Goal: Contribute content: Contribute content

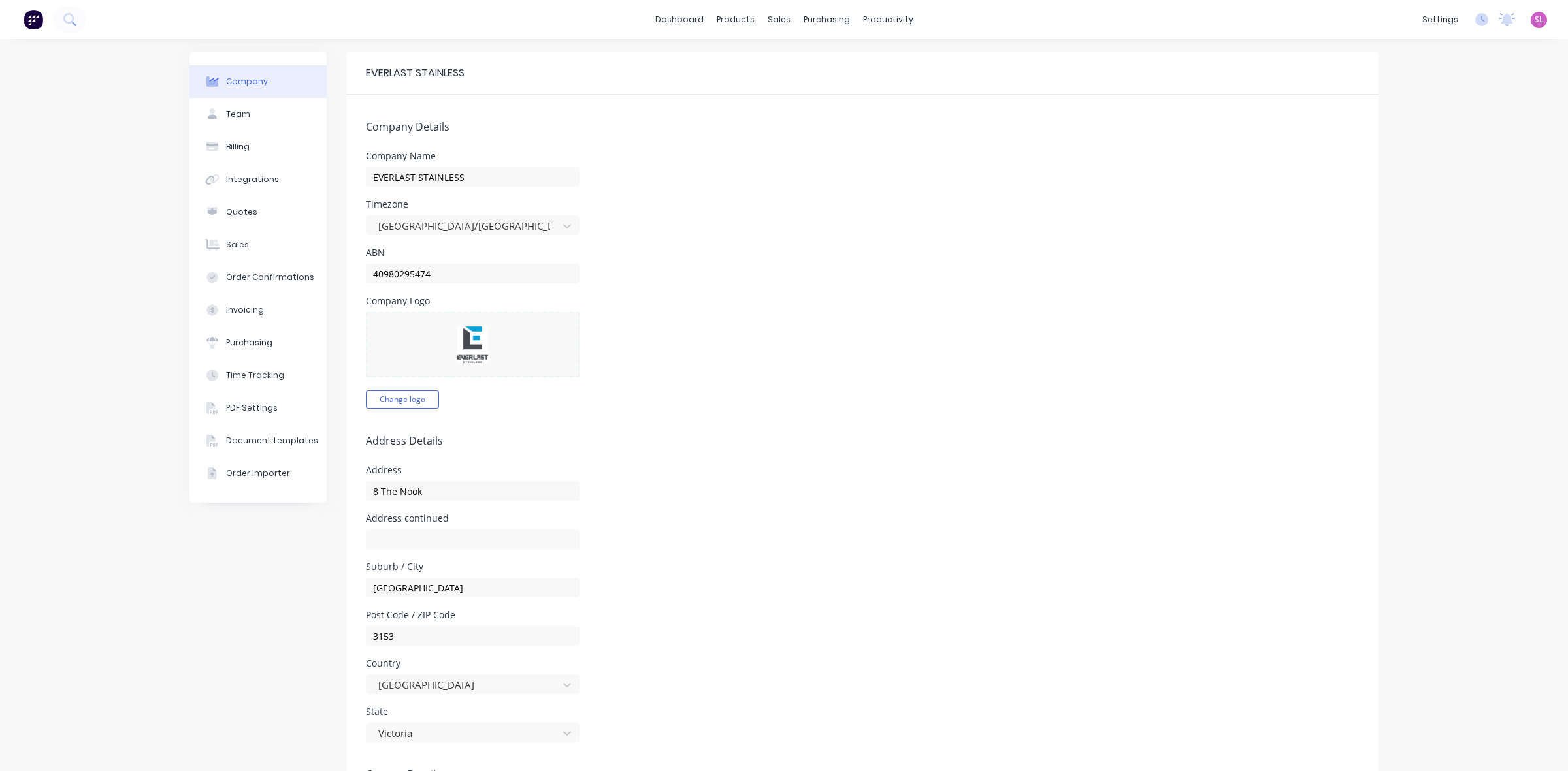
select select "AU"
click at [801, 69] on link "Sales Orders" at bounding box center [842, 62] width 174 height 27
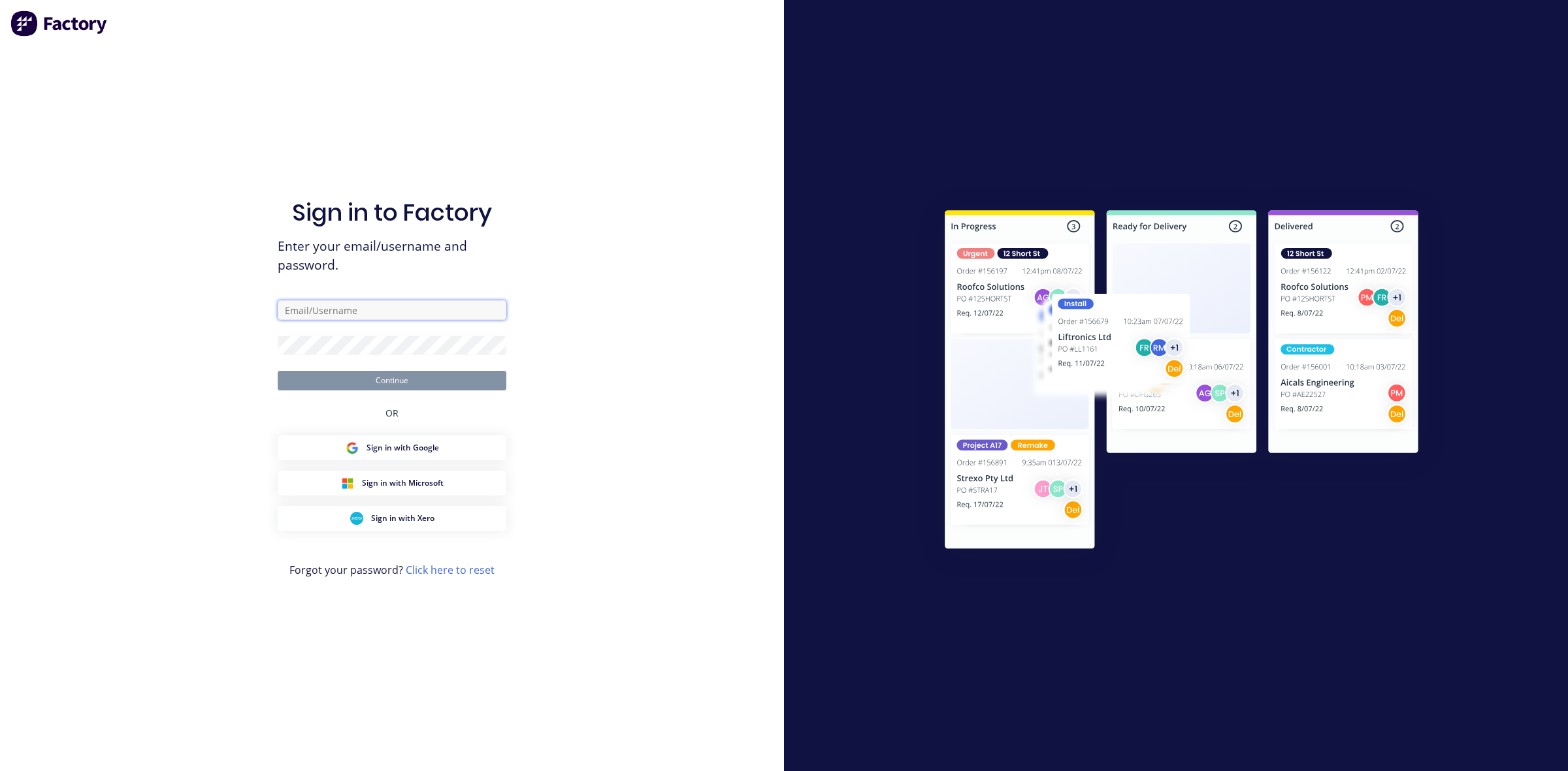
type input "[PERSON_NAME][EMAIL_ADDRESS][DOMAIN_NAME]"
click at [460, 375] on button "Continue" at bounding box center [392, 381] width 228 height 19
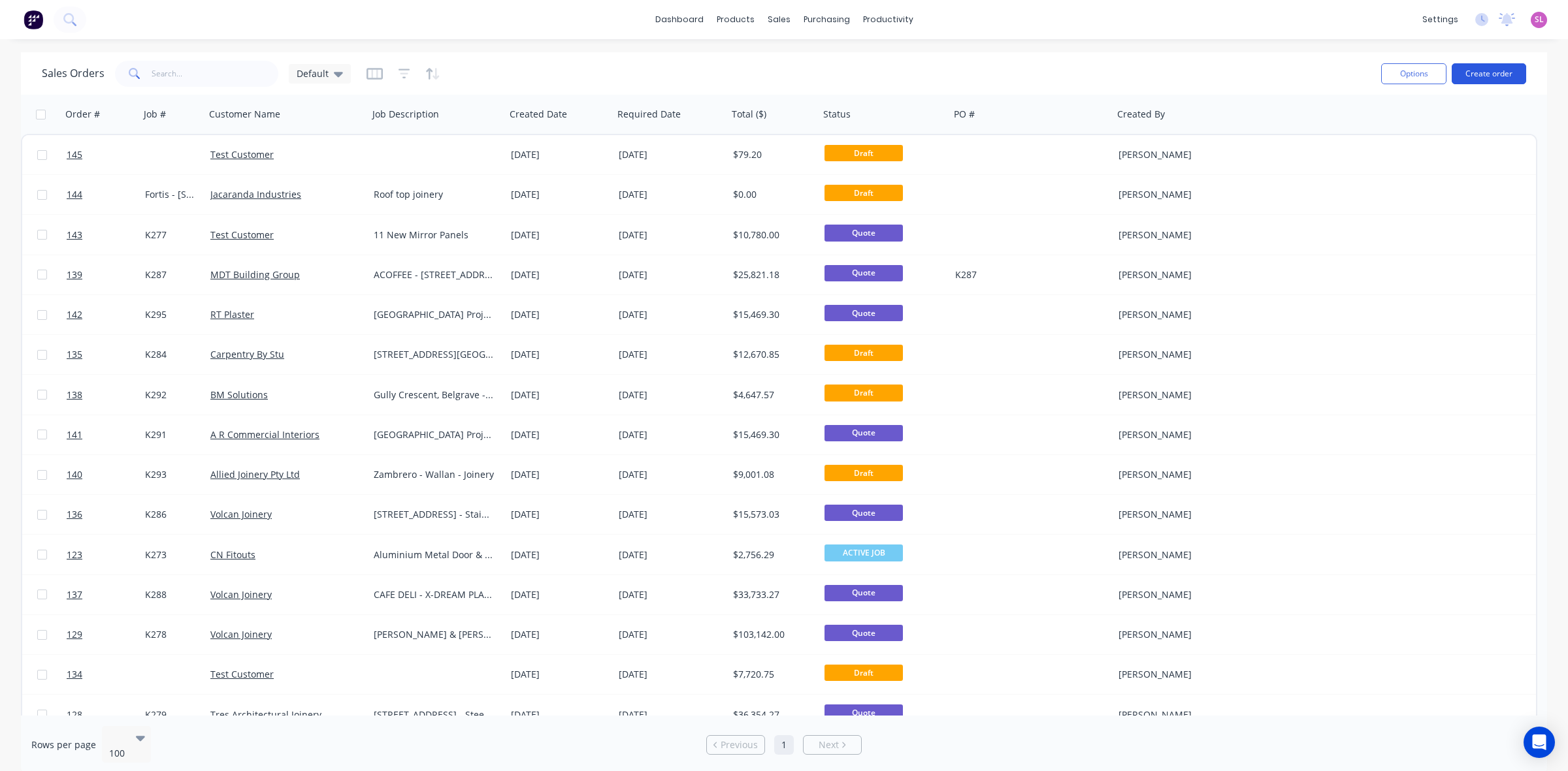
click at [1508, 77] on button "Create order" at bounding box center [1488, 74] width 74 height 21
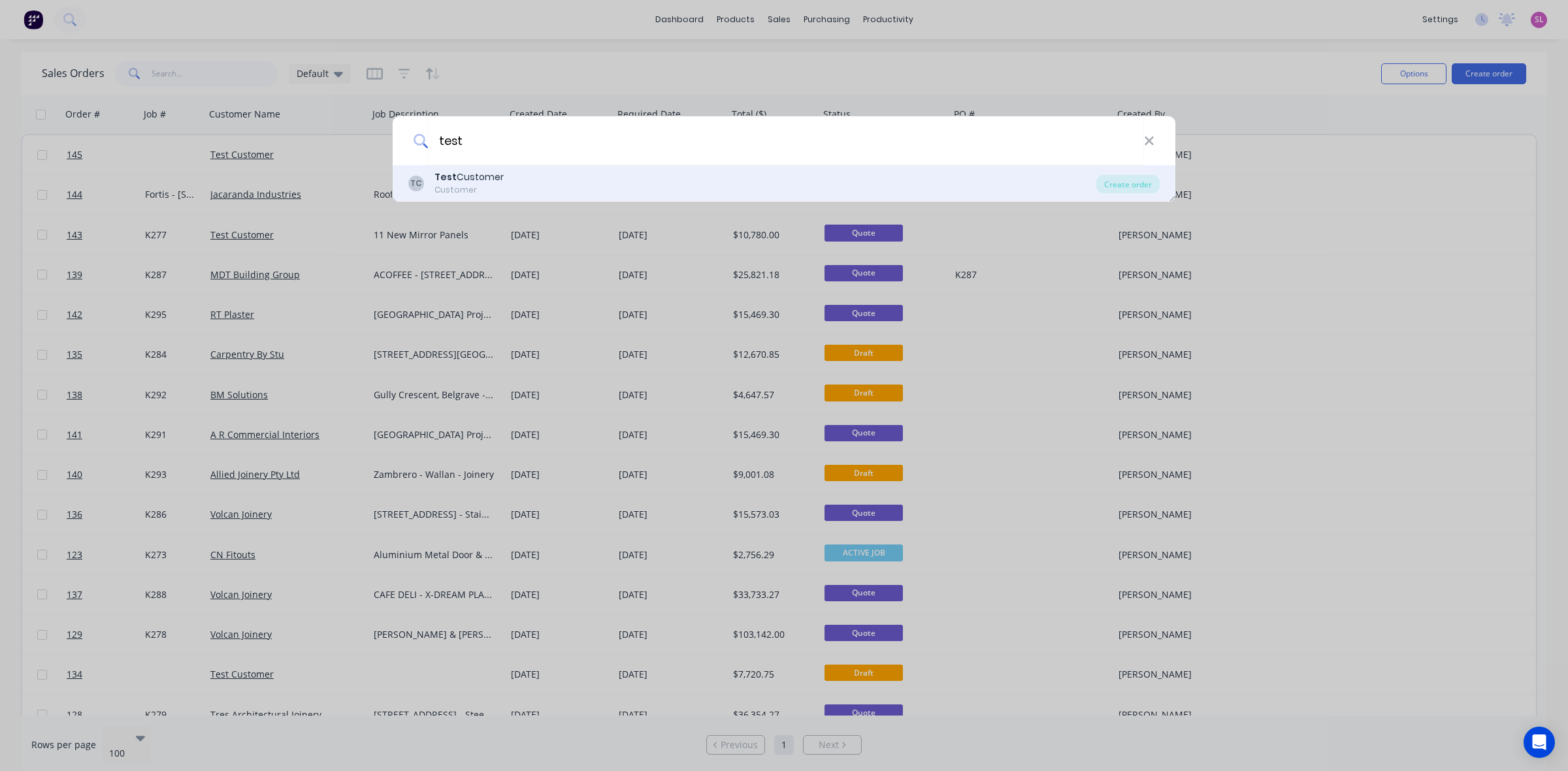
type input "test"
click at [471, 183] on div "Test Customer" at bounding box center [469, 177] width 69 height 13
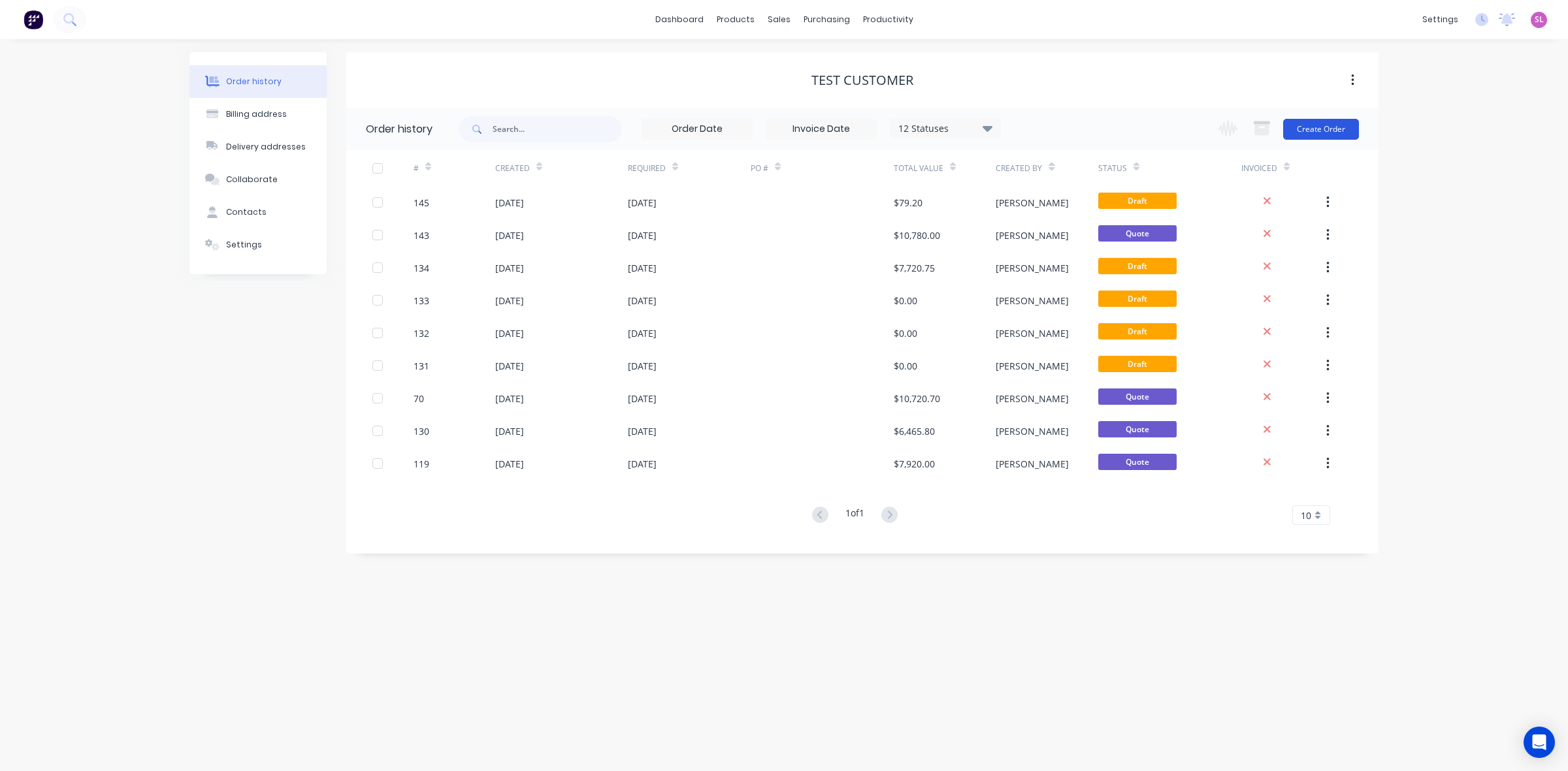
click at [1317, 128] on button "Create Order" at bounding box center [1321, 129] width 76 height 21
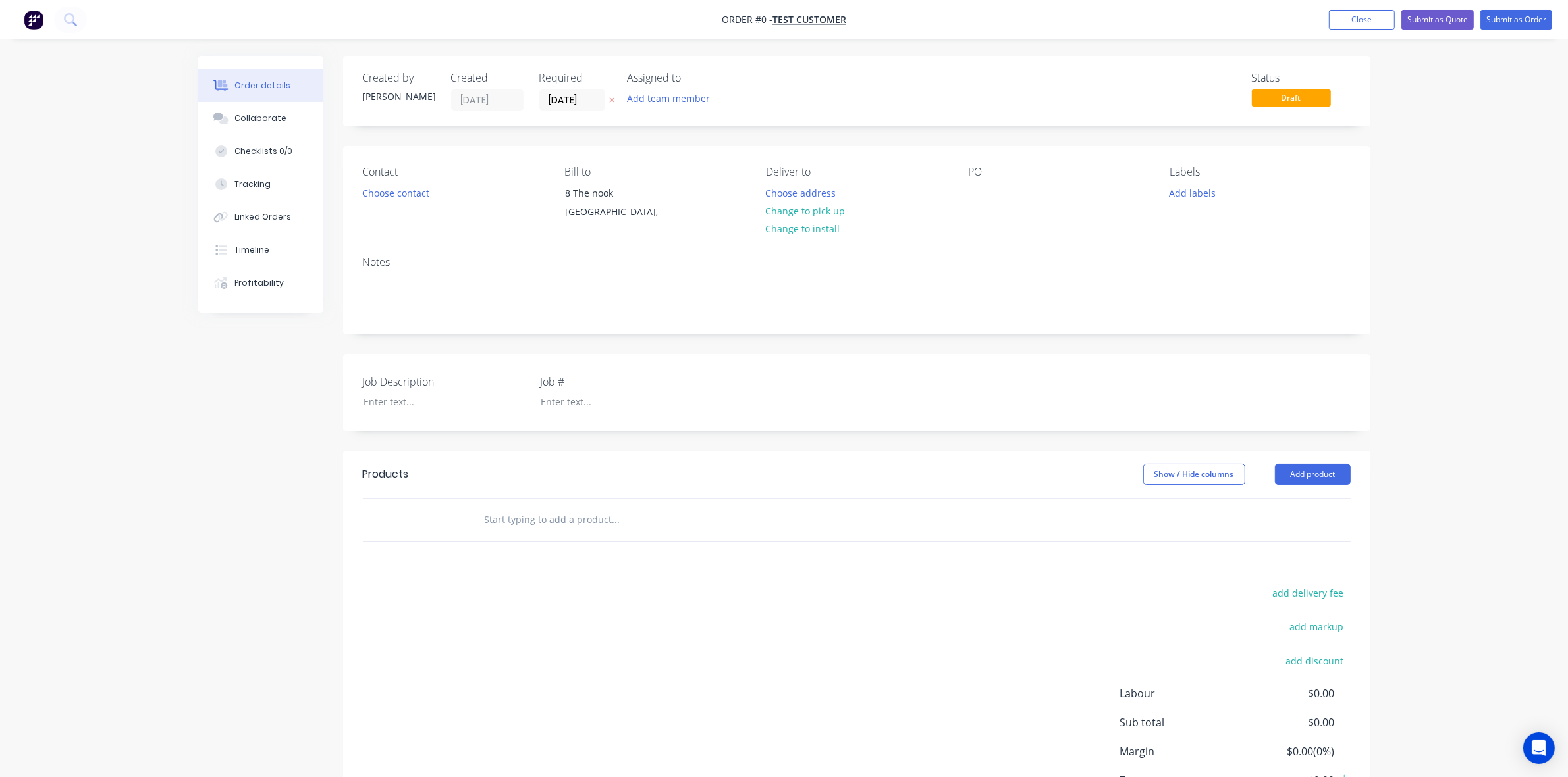
click at [555, 526] on input "text" at bounding box center [615, 520] width 263 height 27
click at [1332, 475] on button "Add product" at bounding box center [1312, 475] width 76 height 21
click at [1300, 532] on div "Basic product" at bounding box center [1288, 533] width 102 height 19
click at [561, 541] on div at bounding box center [527, 541] width 110 height 19
click at [557, 558] on div at bounding box center [551, 563] width 135 height 19
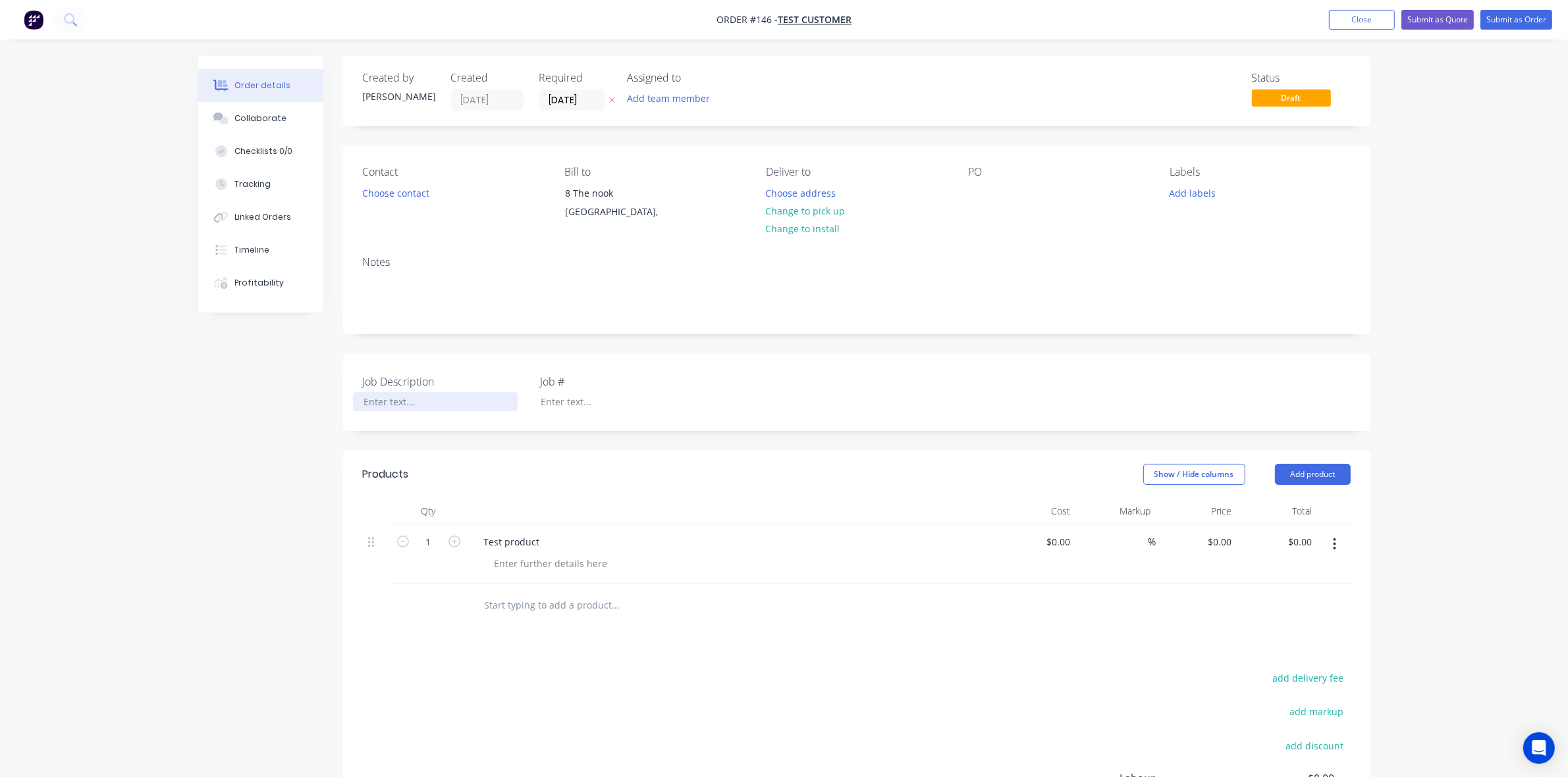
click at [393, 403] on div at bounding box center [435, 401] width 164 height 19
click at [574, 405] on div at bounding box center [612, 401] width 164 height 19
click at [1448, 17] on button "Submit as Quote" at bounding box center [1437, 20] width 72 height 20
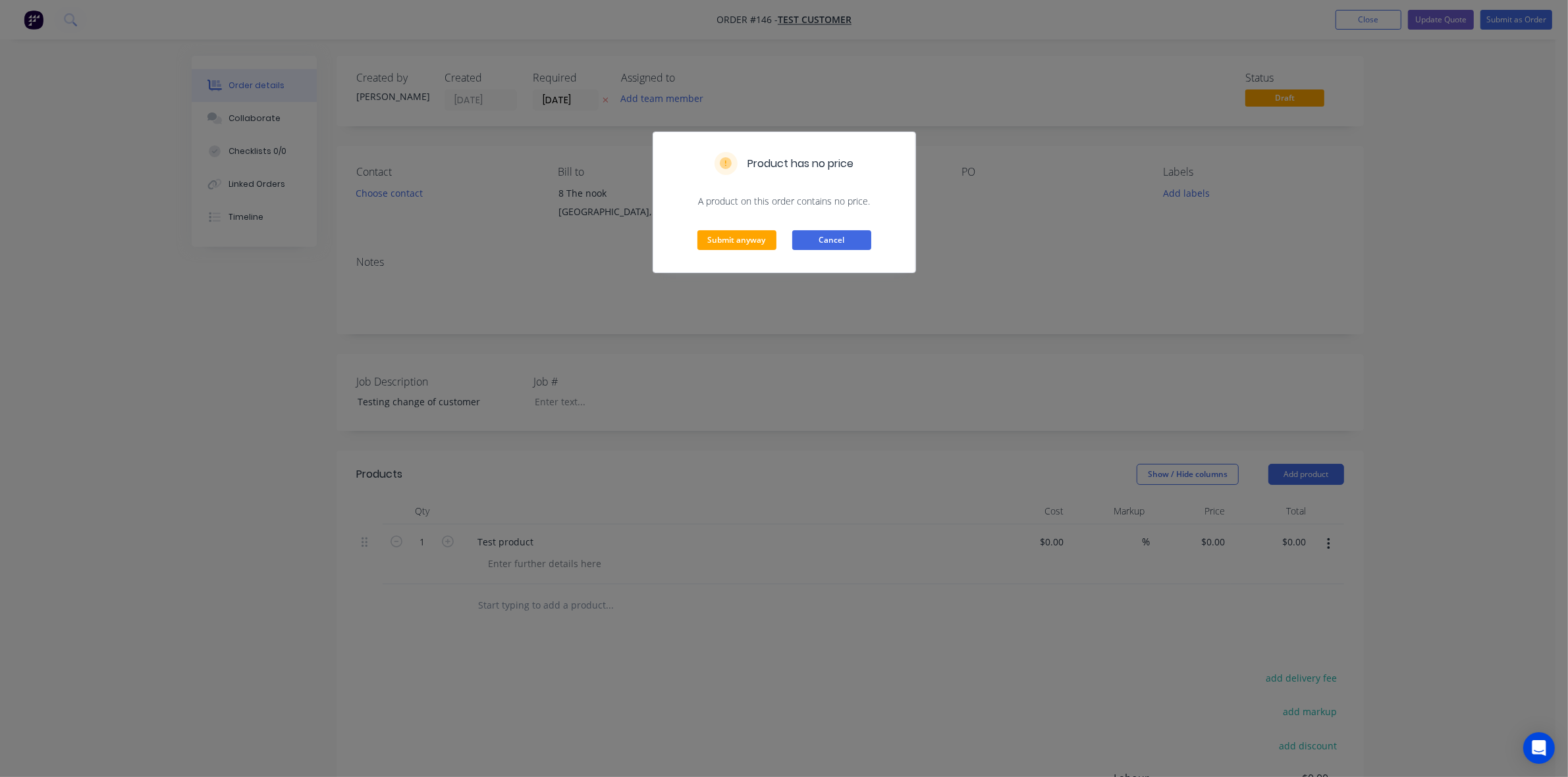
click at [837, 244] on button "Cancel" at bounding box center [832, 240] width 79 height 20
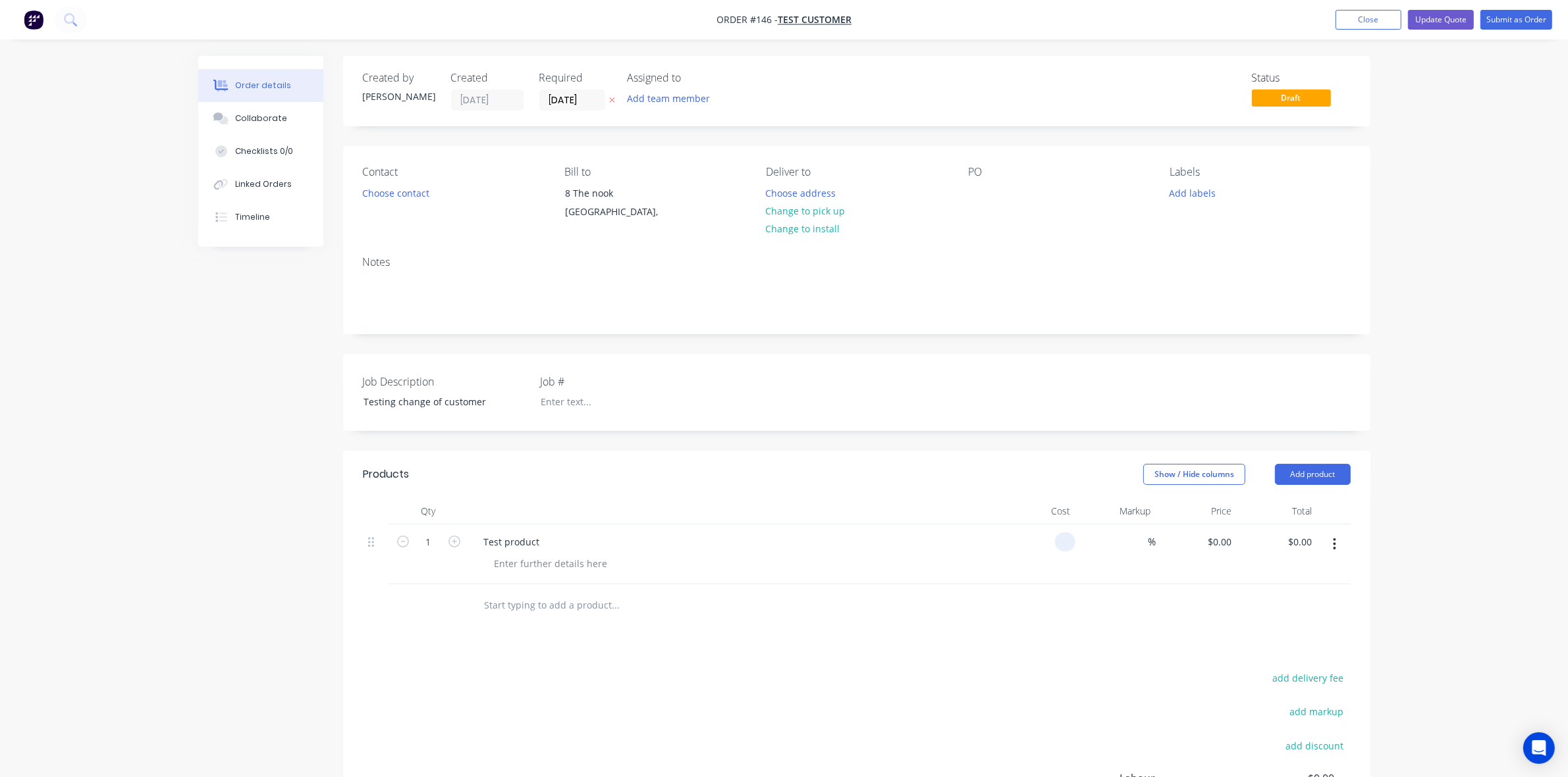
click at [1070, 541] on input at bounding box center [1067, 541] width 15 height 19
type input "$150.00"
click at [1381, 21] on button "Close" at bounding box center [1368, 20] width 66 height 20
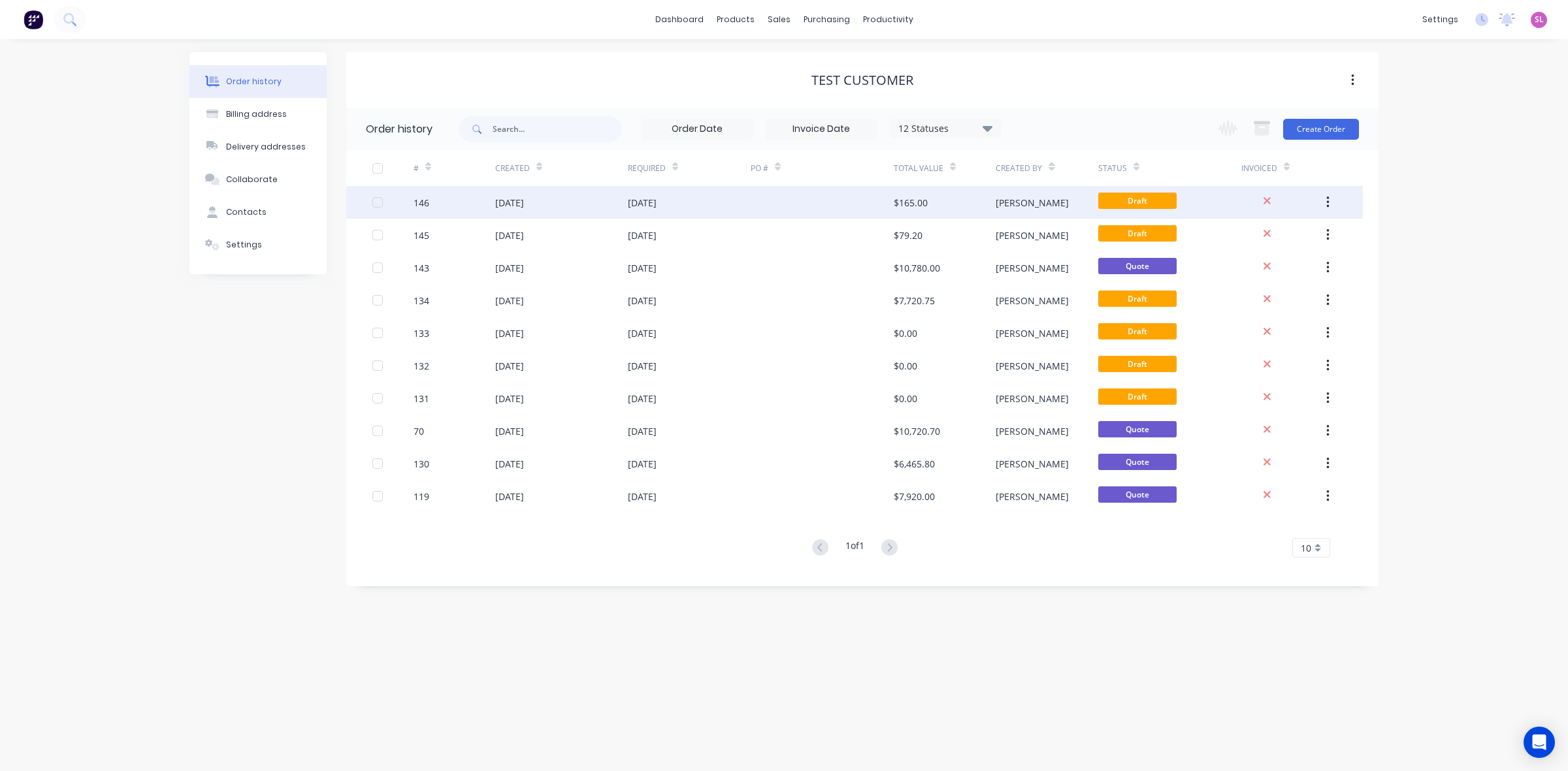
click at [1327, 200] on icon "button" at bounding box center [1328, 203] width 4 height 14
click at [1281, 255] on div "Duplicate" at bounding box center [1281, 262] width 101 height 19
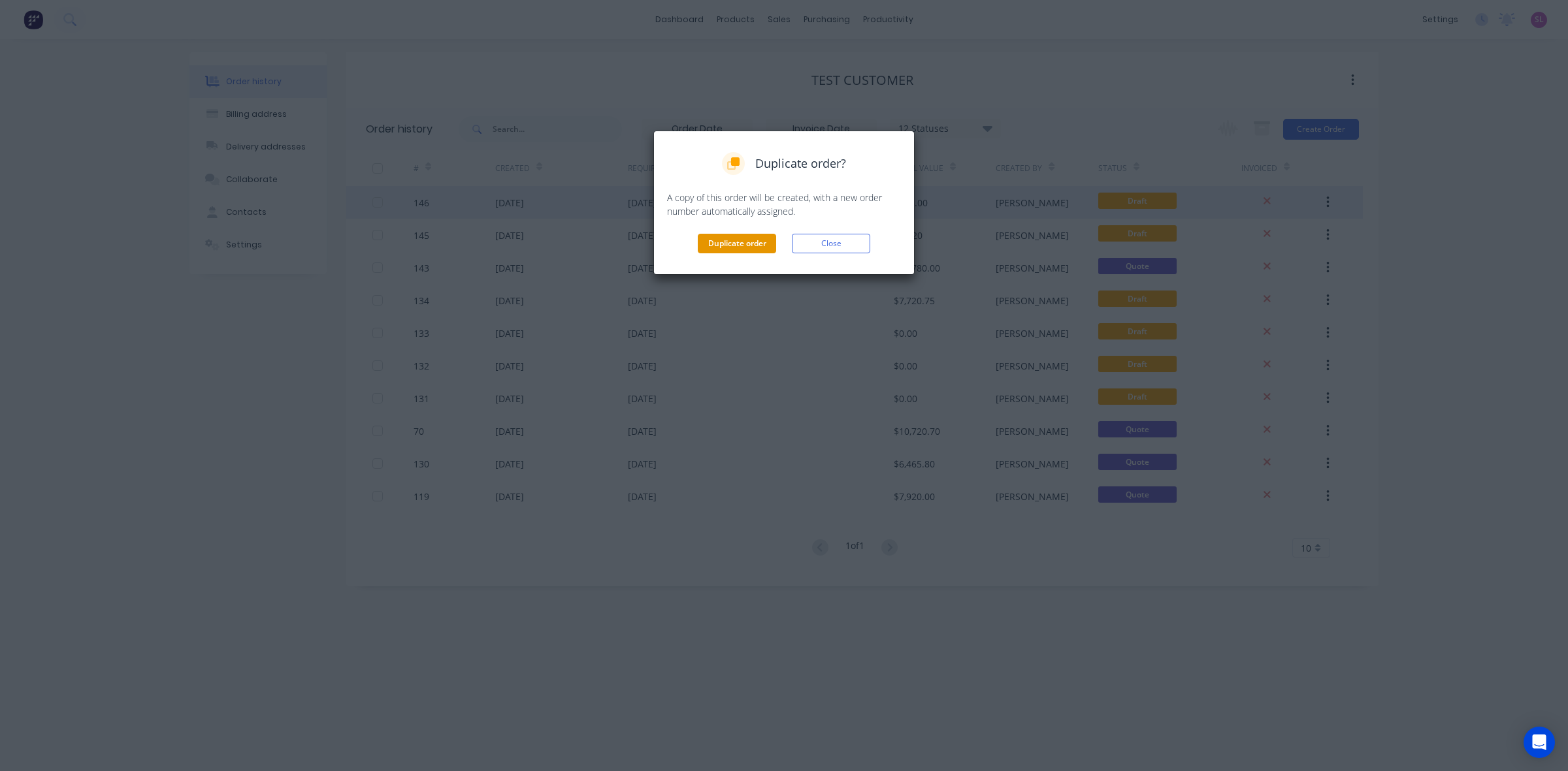
click at [764, 243] on button "Duplicate order" at bounding box center [737, 243] width 79 height 19
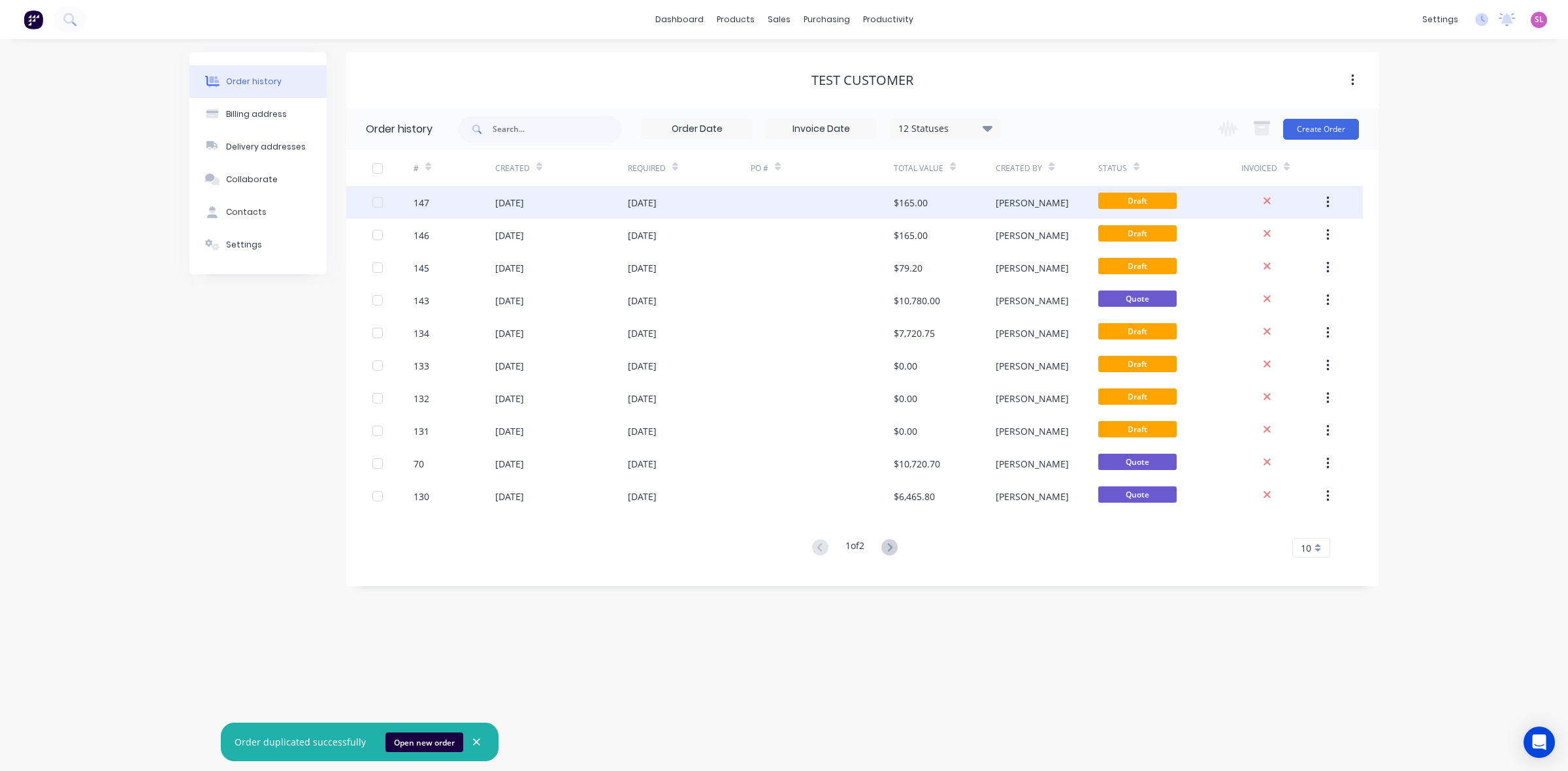
click at [513, 206] on div "[DATE]" at bounding box center [509, 202] width 28 height 13
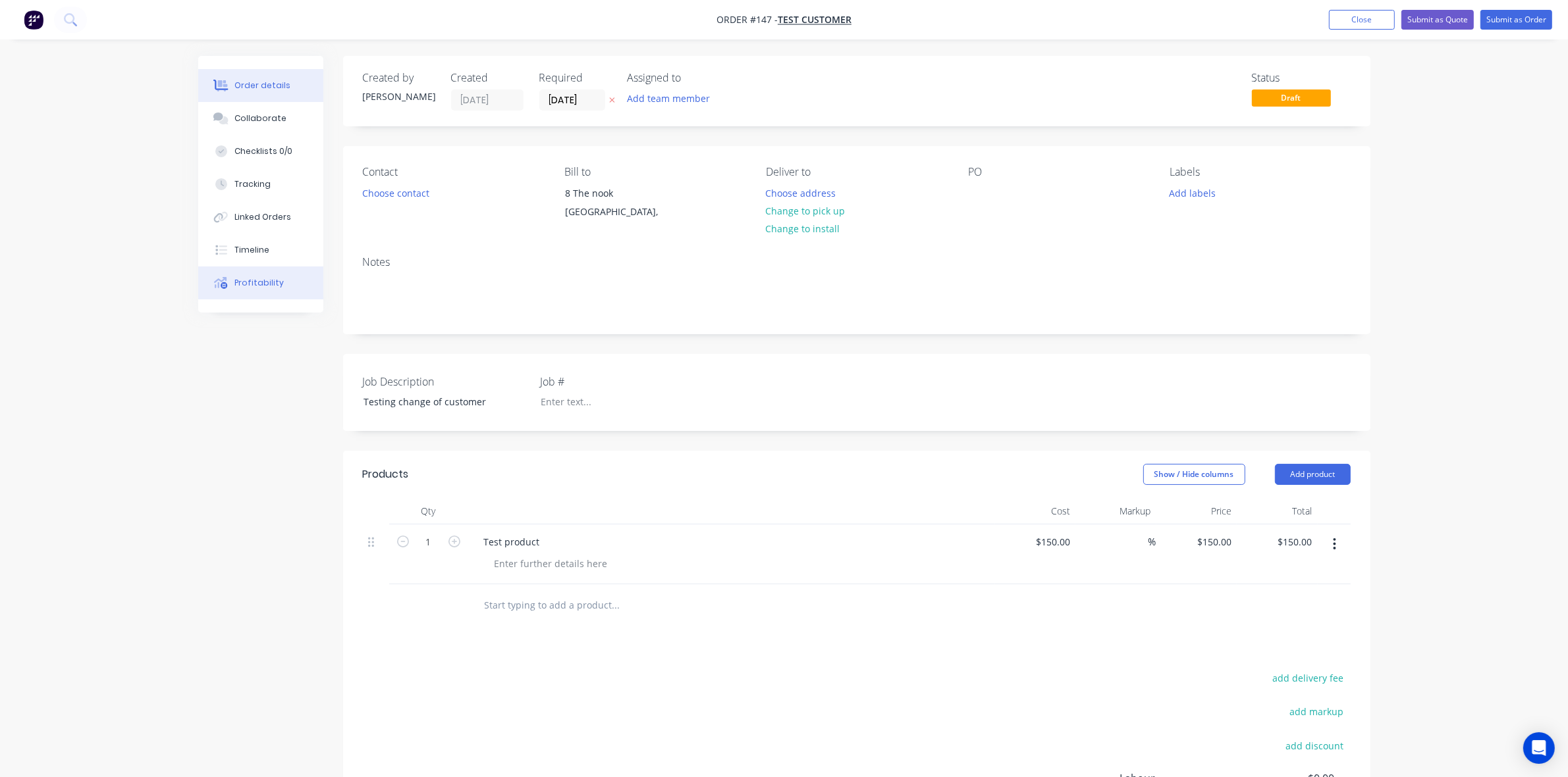
click at [281, 285] on button "Profitability" at bounding box center [261, 283] width 125 height 33
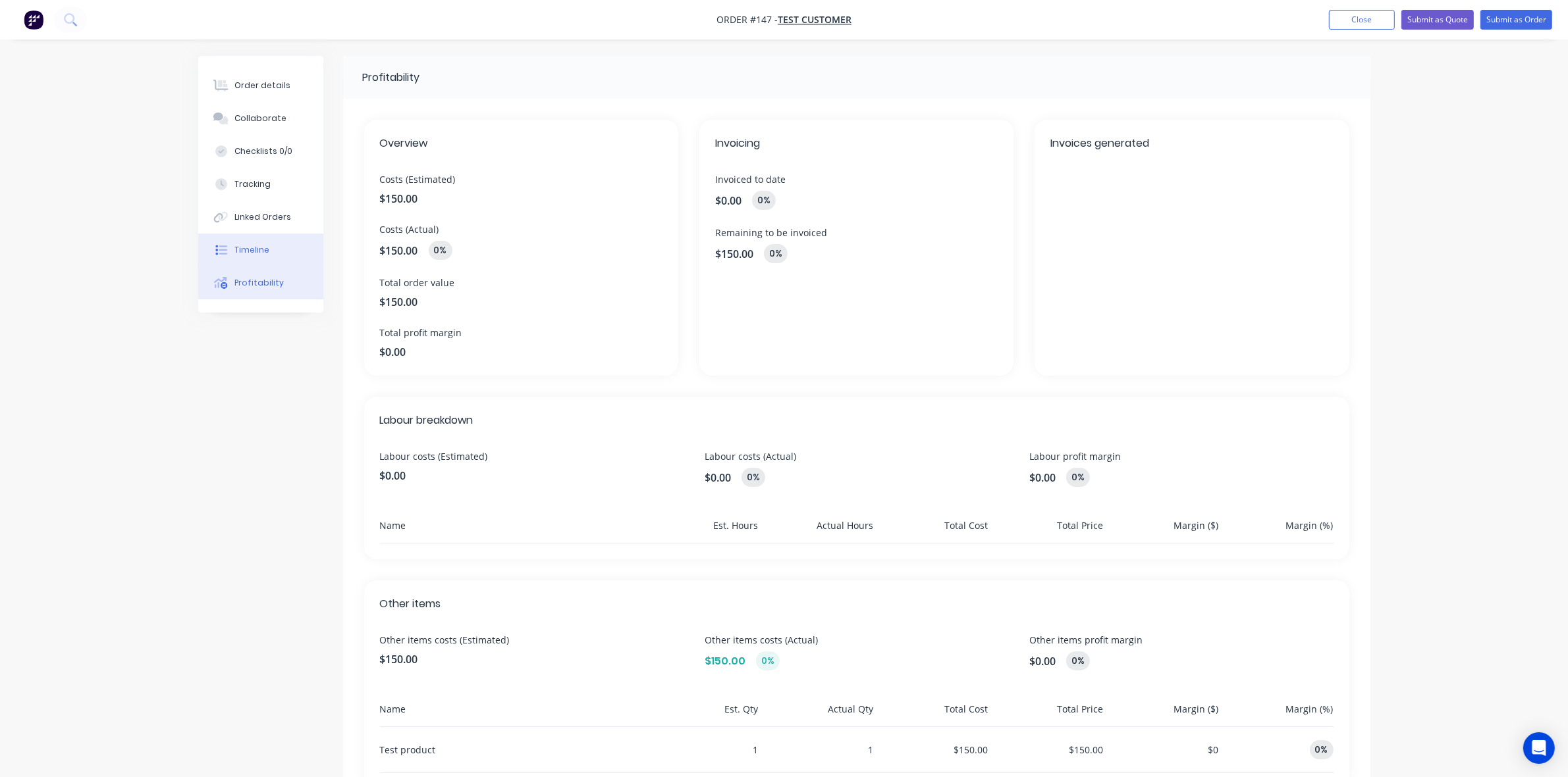
click at [264, 259] on button "Timeline" at bounding box center [261, 250] width 125 height 33
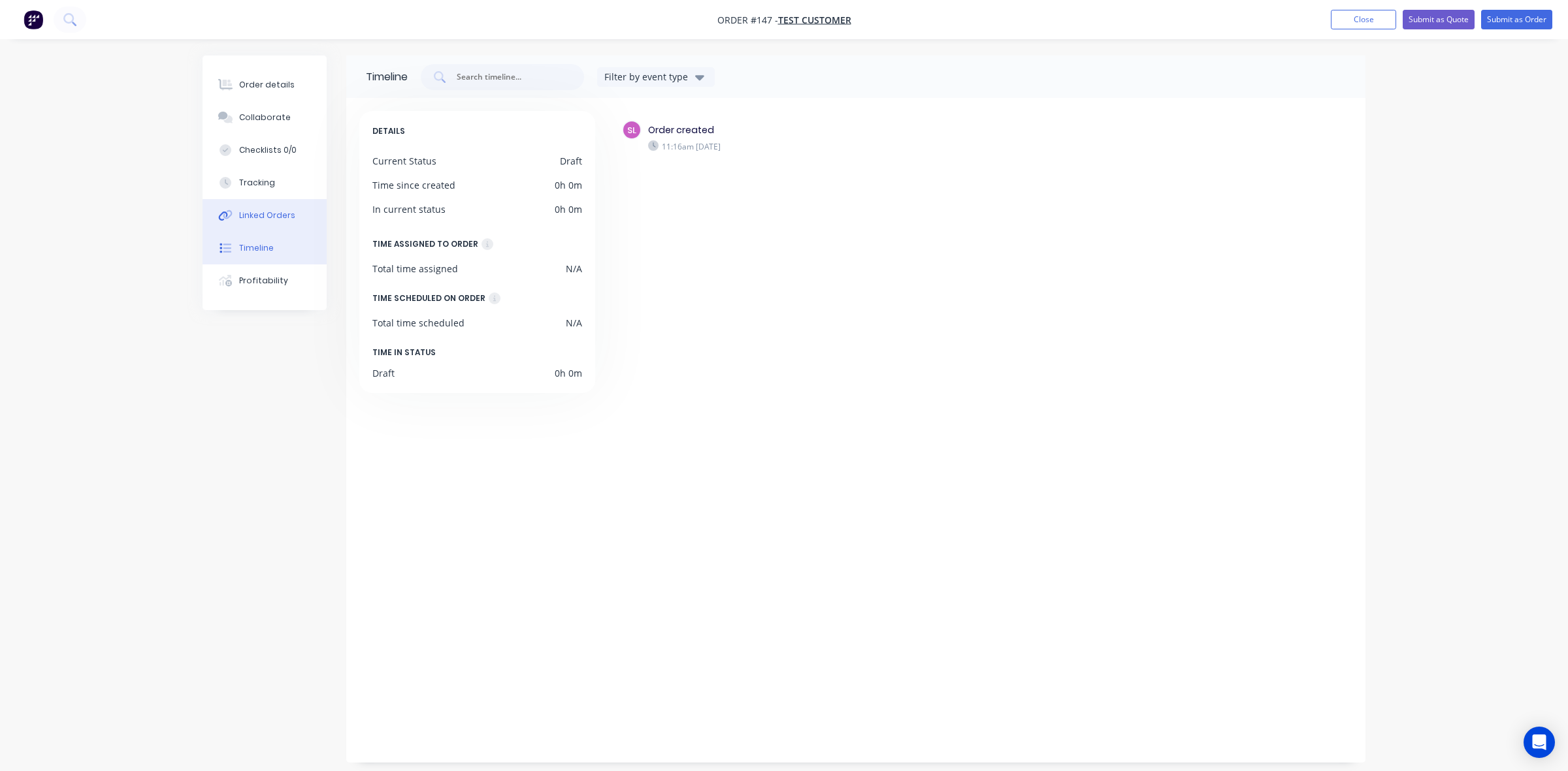
click at [262, 222] on button "Linked Orders" at bounding box center [265, 215] width 124 height 33
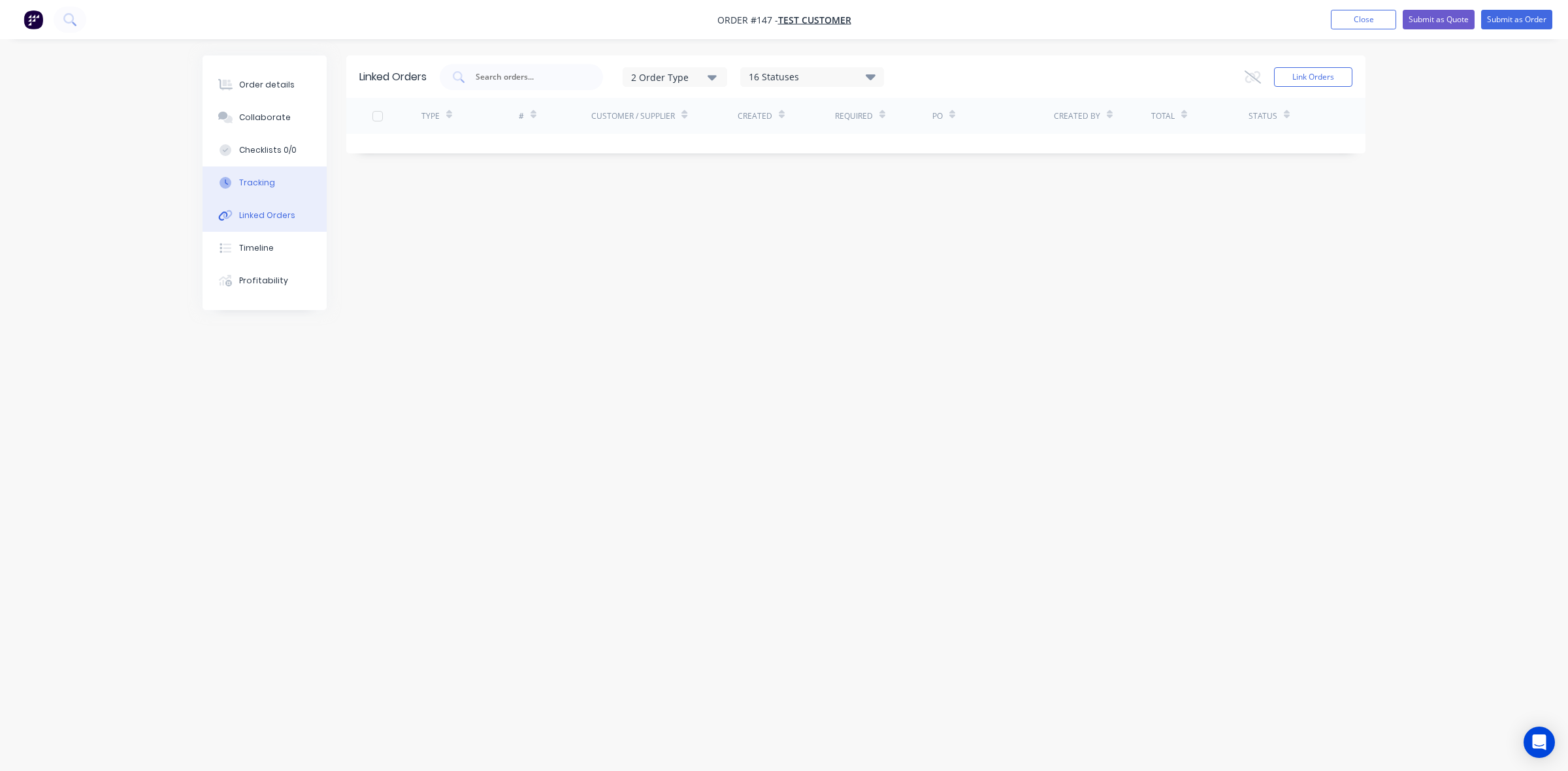
click at [255, 188] on div "Tracking" at bounding box center [257, 182] width 36 height 12
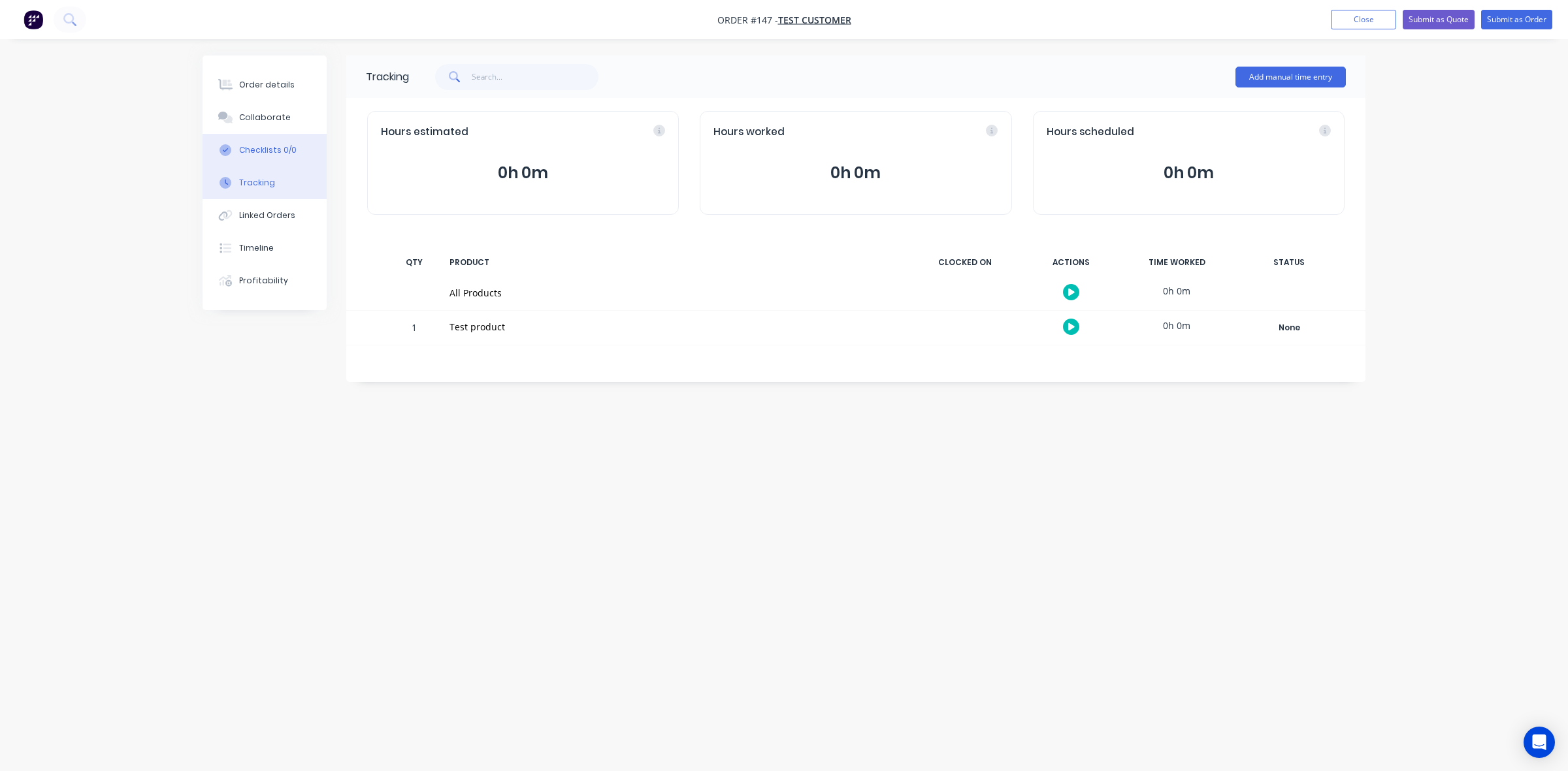
click at [253, 155] on div "Checklists 0/0" at bounding box center [267, 150] width 58 height 12
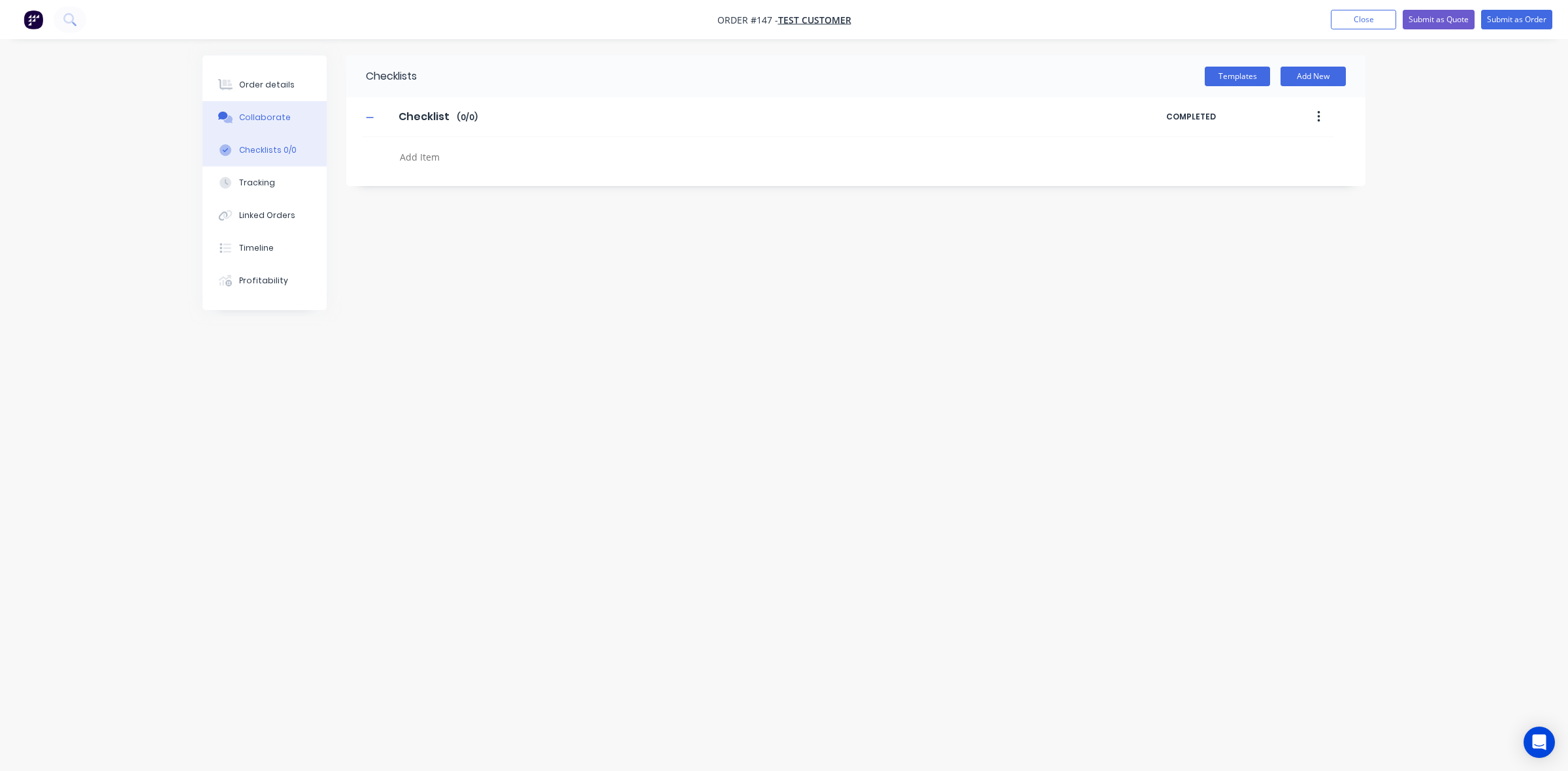
click at [253, 120] on div "Collaborate" at bounding box center [265, 117] width 51 height 12
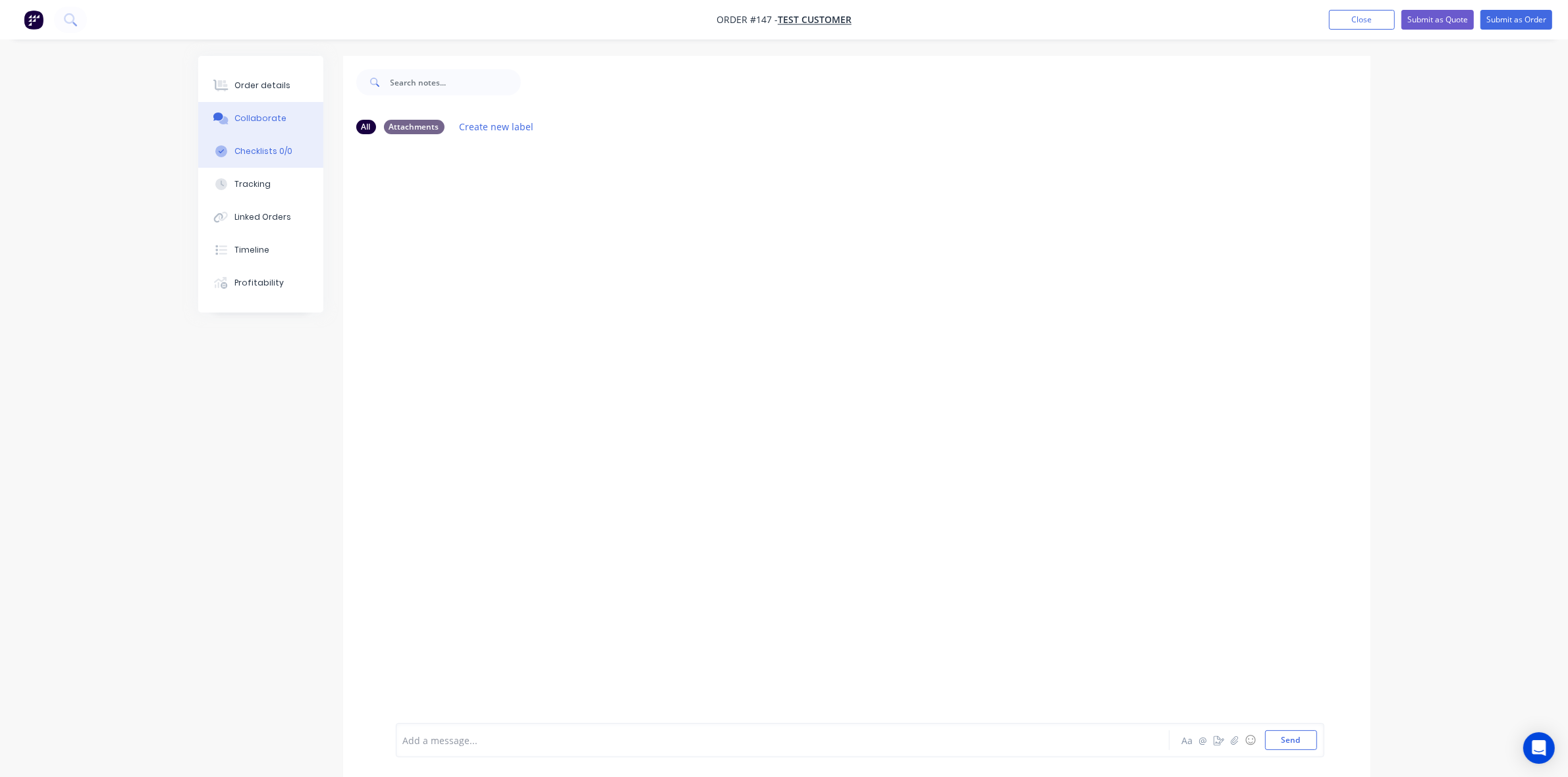
click at [258, 154] on div "Checklists 0/0" at bounding box center [263, 151] width 58 height 12
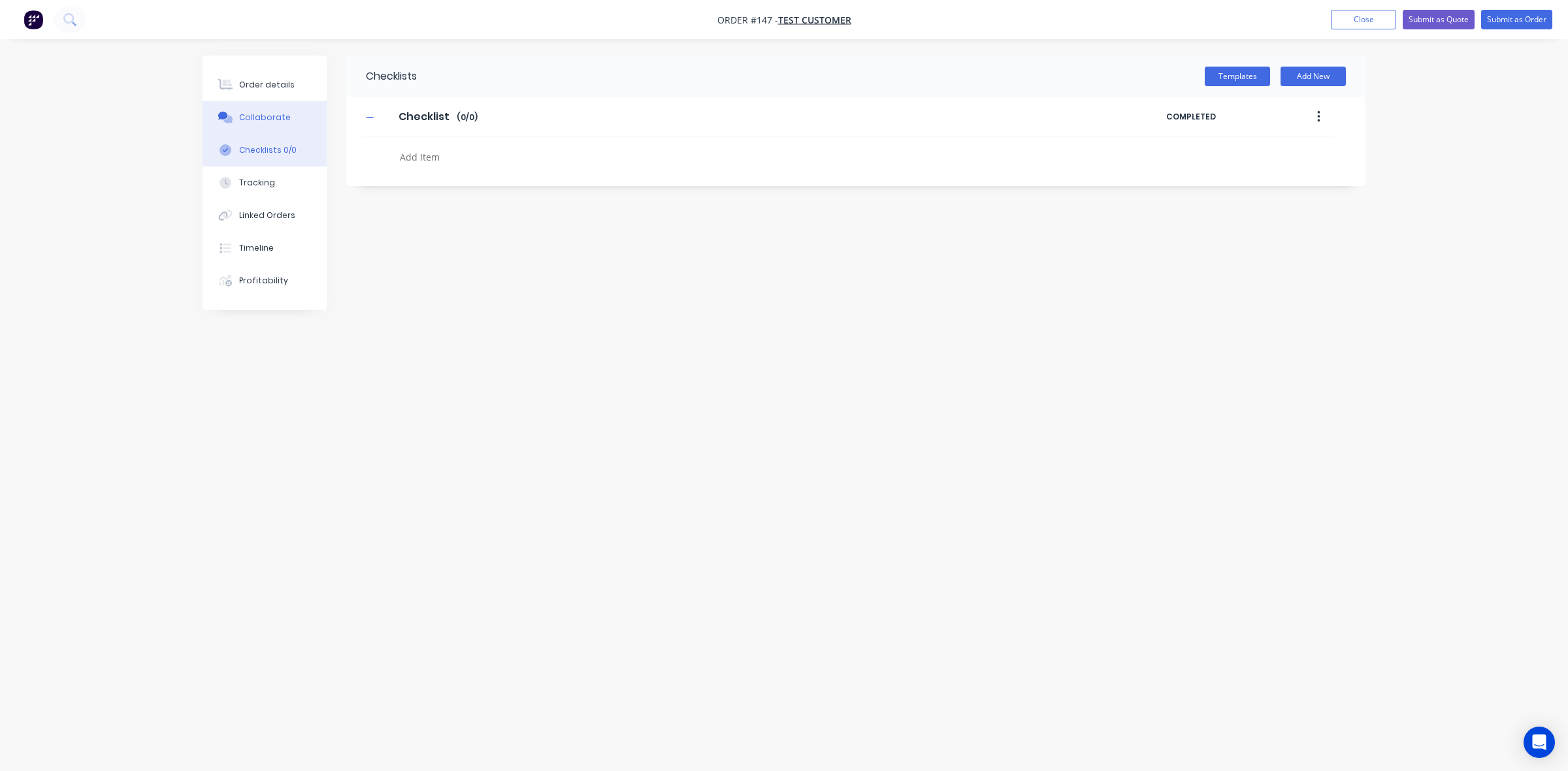
click at [257, 119] on div "Collaborate" at bounding box center [265, 117] width 51 height 12
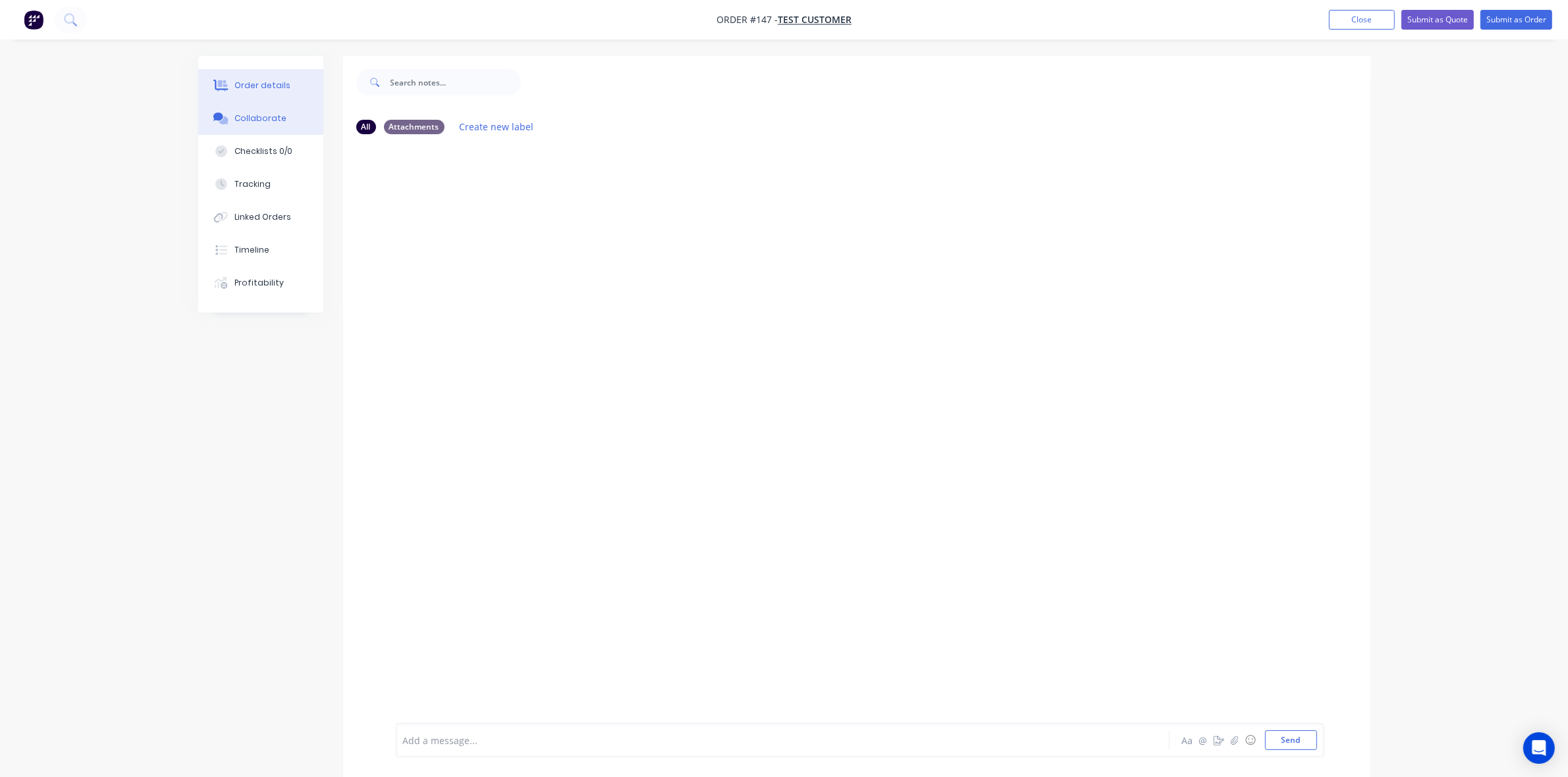
click at [265, 92] on button "Order details" at bounding box center [261, 85] width 125 height 33
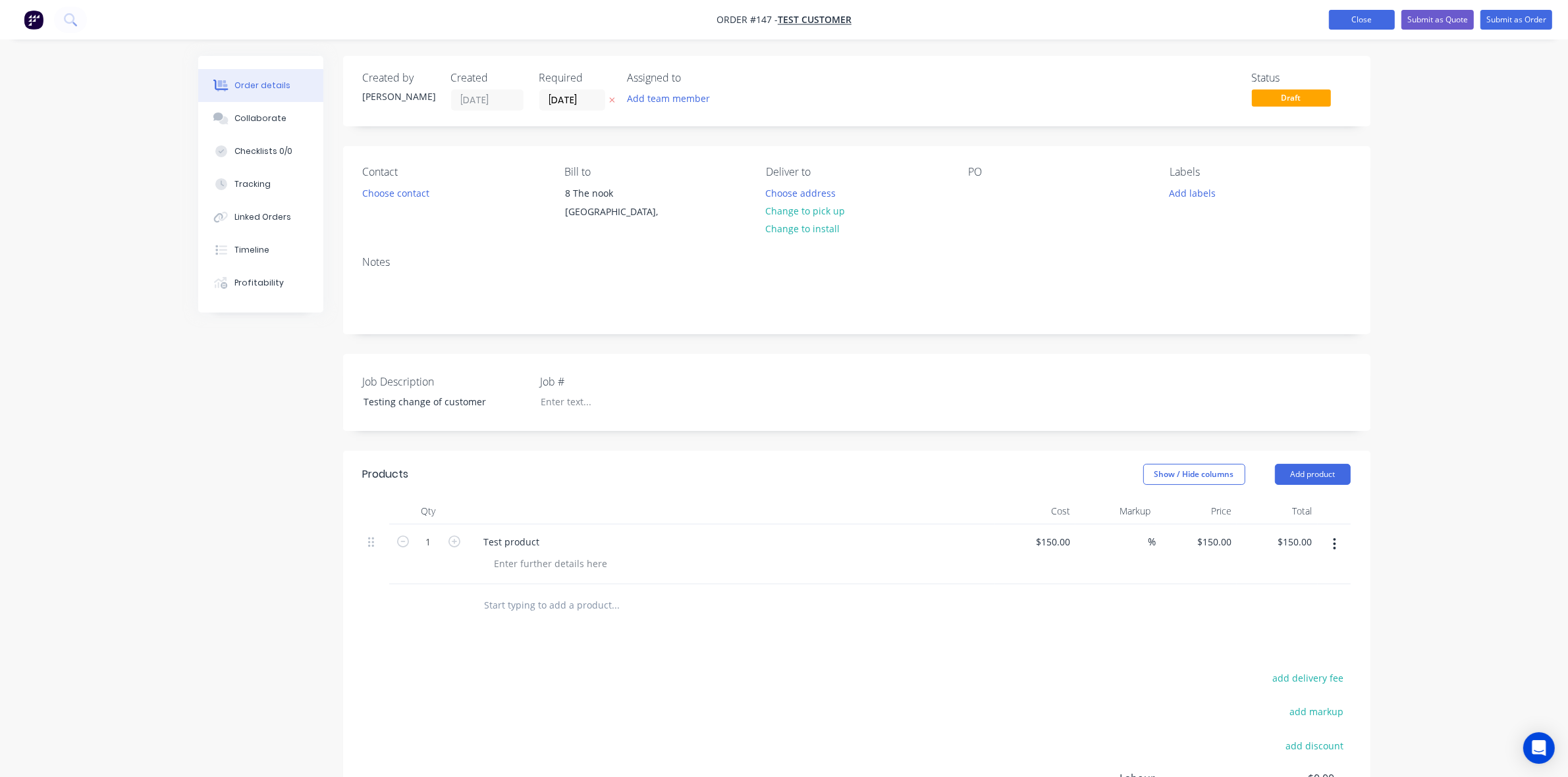
click at [1350, 23] on button "Close" at bounding box center [1362, 20] width 66 height 20
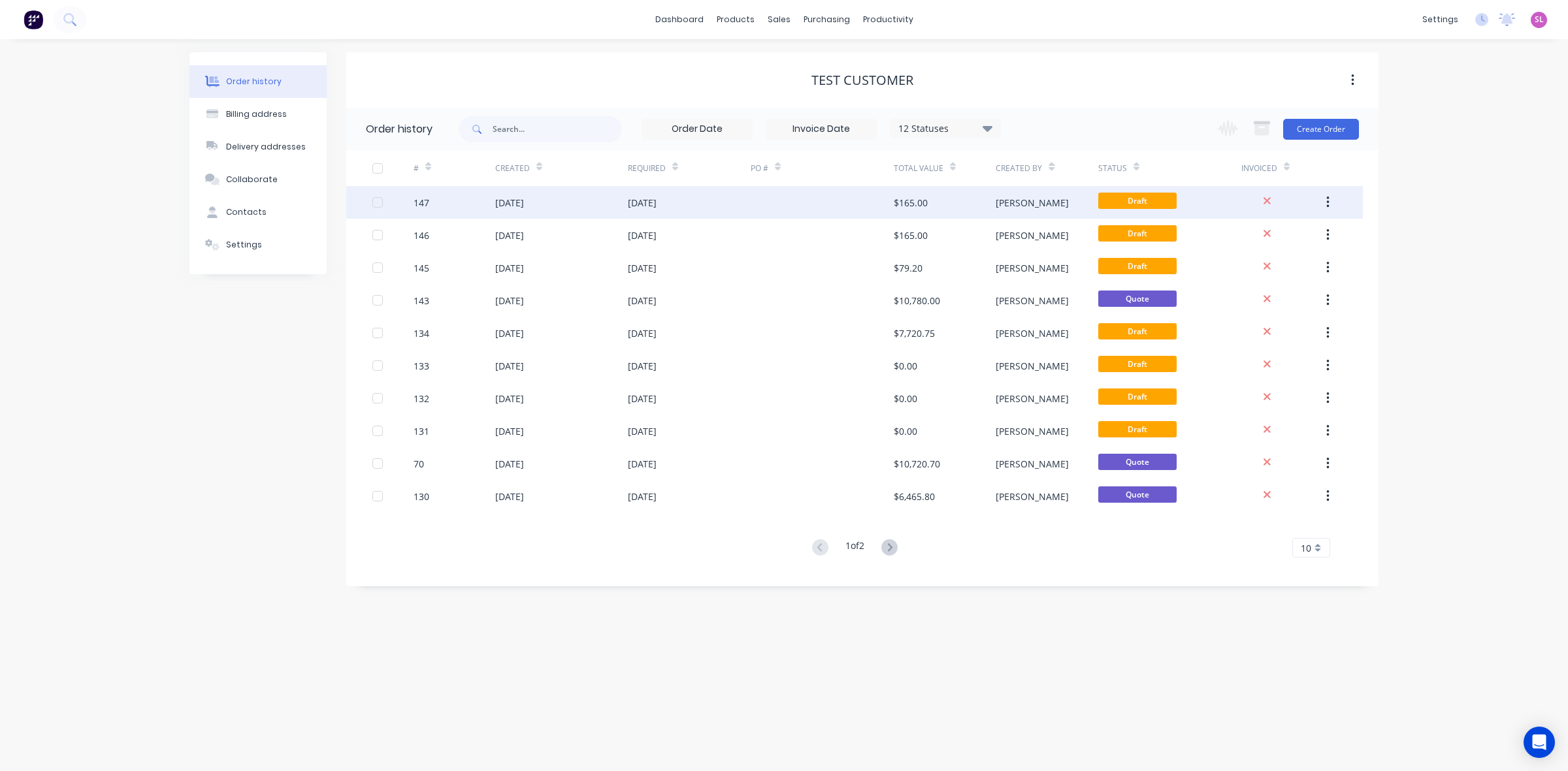
click at [374, 201] on div at bounding box center [378, 203] width 27 height 27
click at [1334, 200] on button "button" at bounding box center [1327, 202] width 31 height 24
click at [807, 64] on div "Sales Orders" at bounding box center [827, 62] width 54 height 12
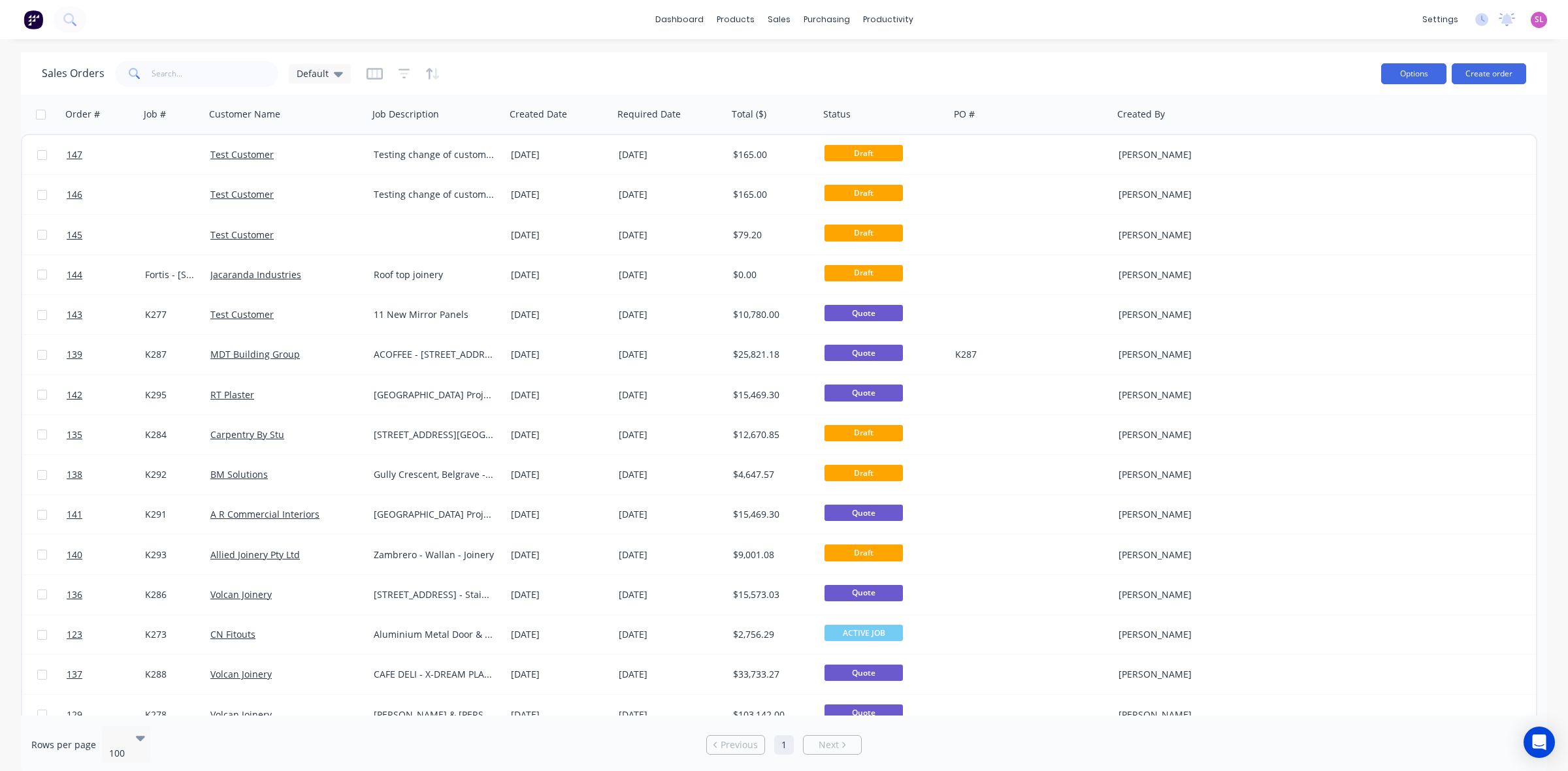
click at [1408, 75] on button "Options" at bounding box center [1414, 74] width 66 height 21
click at [1277, 76] on div "Sales Orders Default" at bounding box center [706, 73] width 1329 height 32
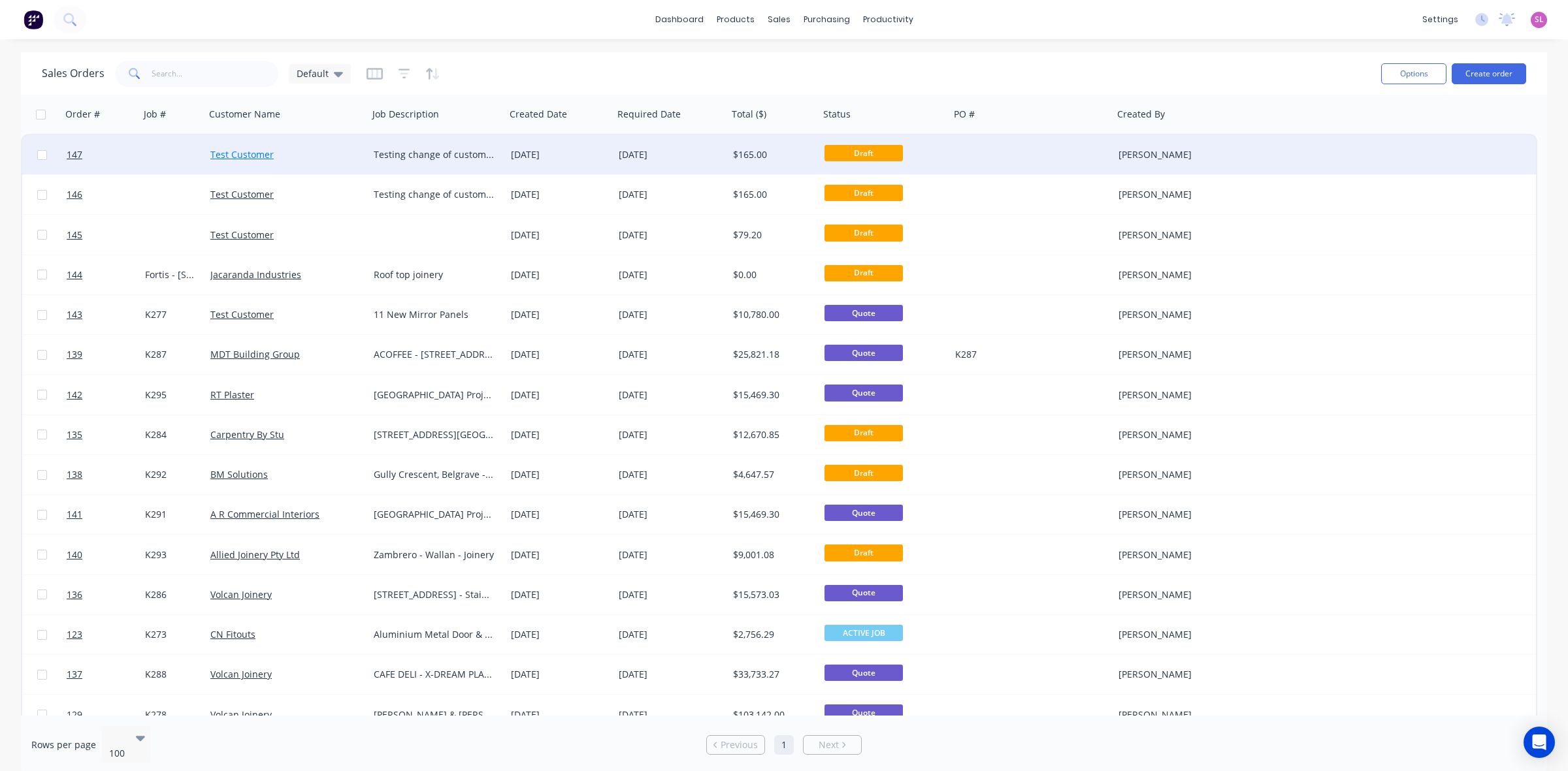
click at [243, 154] on link "Test Customer" at bounding box center [243, 154] width 64 height 12
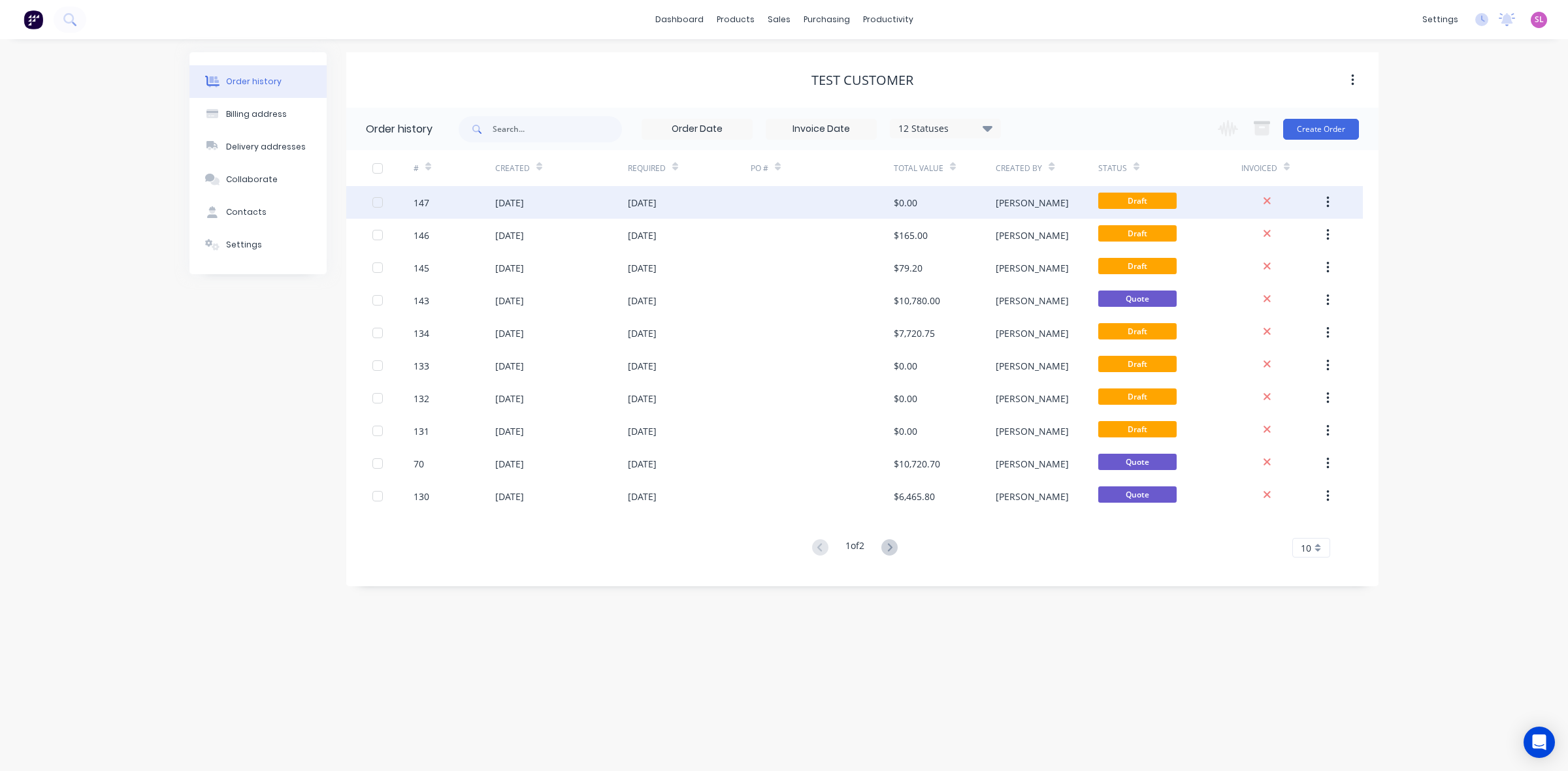
click at [524, 200] on div "[DATE]" at bounding box center [509, 202] width 28 height 13
click at [376, 205] on div at bounding box center [378, 203] width 27 height 27
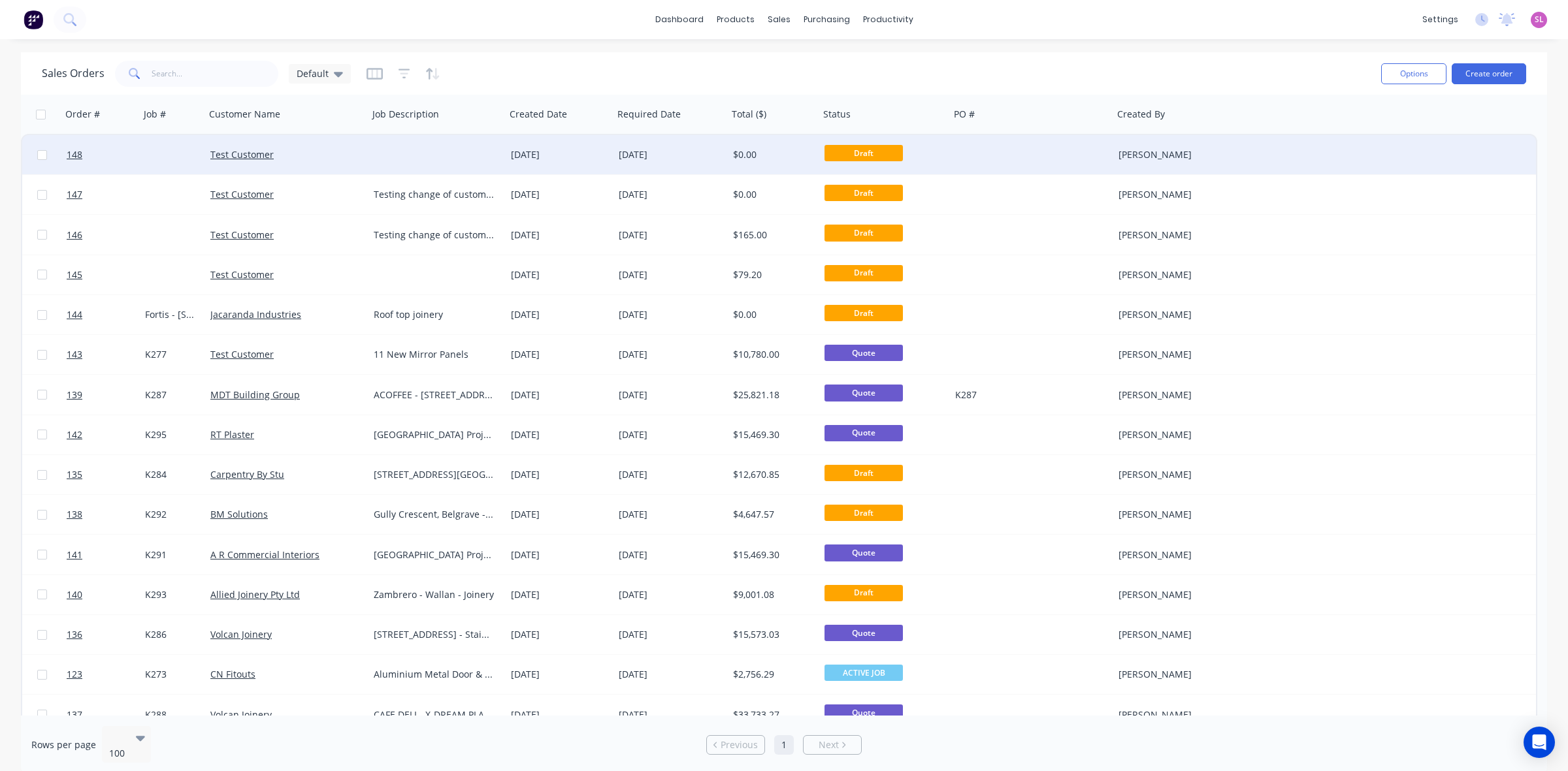
click at [43, 147] on div at bounding box center [42, 155] width 39 height 39
click at [37, 155] on input "checkbox" at bounding box center [42, 155] width 10 height 10
checkbox input "true"
click at [1422, 81] on button "Options" at bounding box center [1414, 74] width 66 height 21
click at [38, 158] on div at bounding box center [42, 155] width 39 height 39
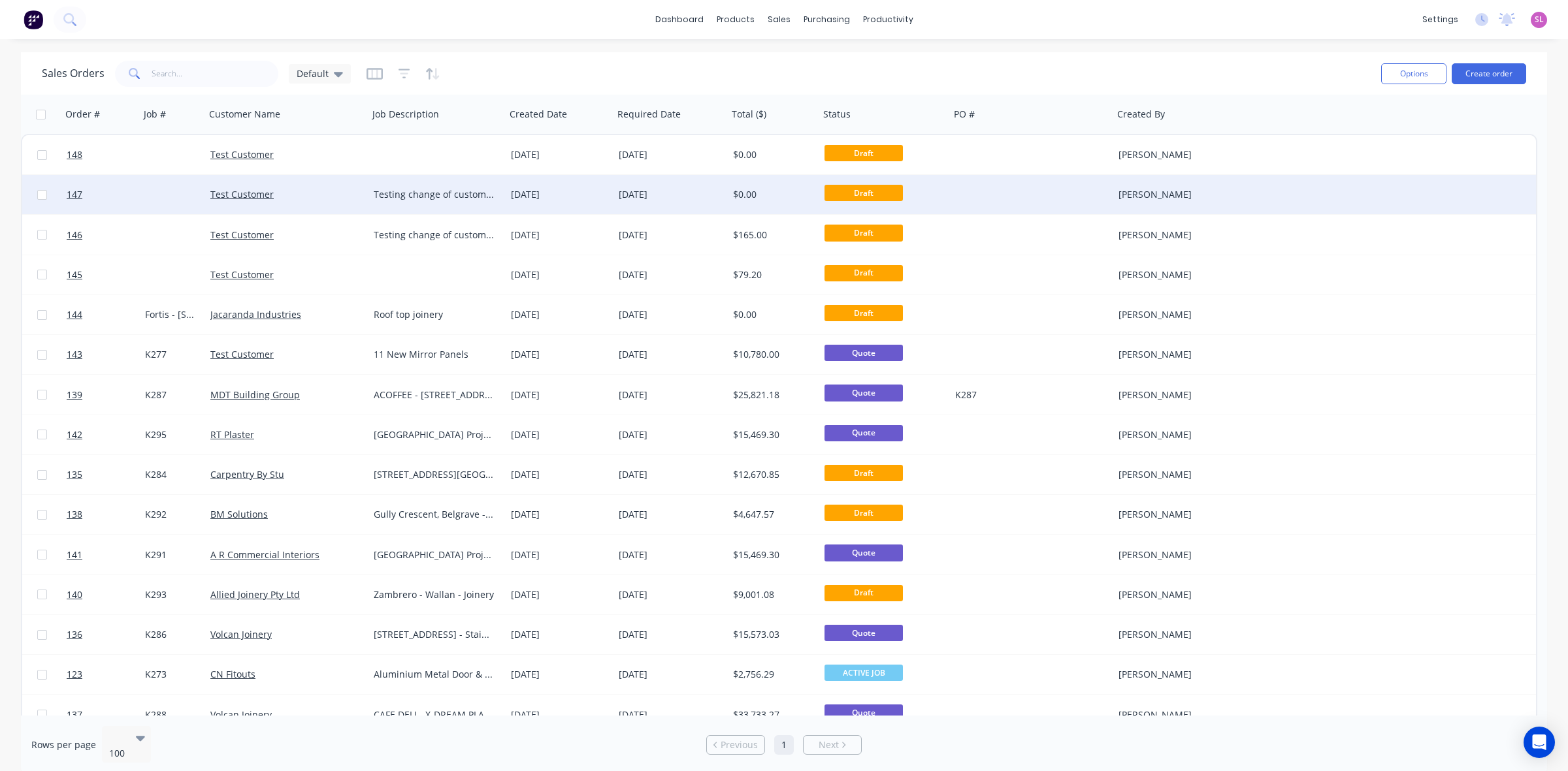
click at [40, 191] on input "checkbox" at bounding box center [42, 195] width 10 height 10
checkbox input "true"
click at [1445, 76] on button "Options" at bounding box center [1414, 74] width 66 height 21
click at [1265, 77] on div "Sales Orders Default" at bounding box center [706, 73] width 1329 height 32
click at [70, 198] on span "147" at bounding box center [74, 194] width 16 height 13
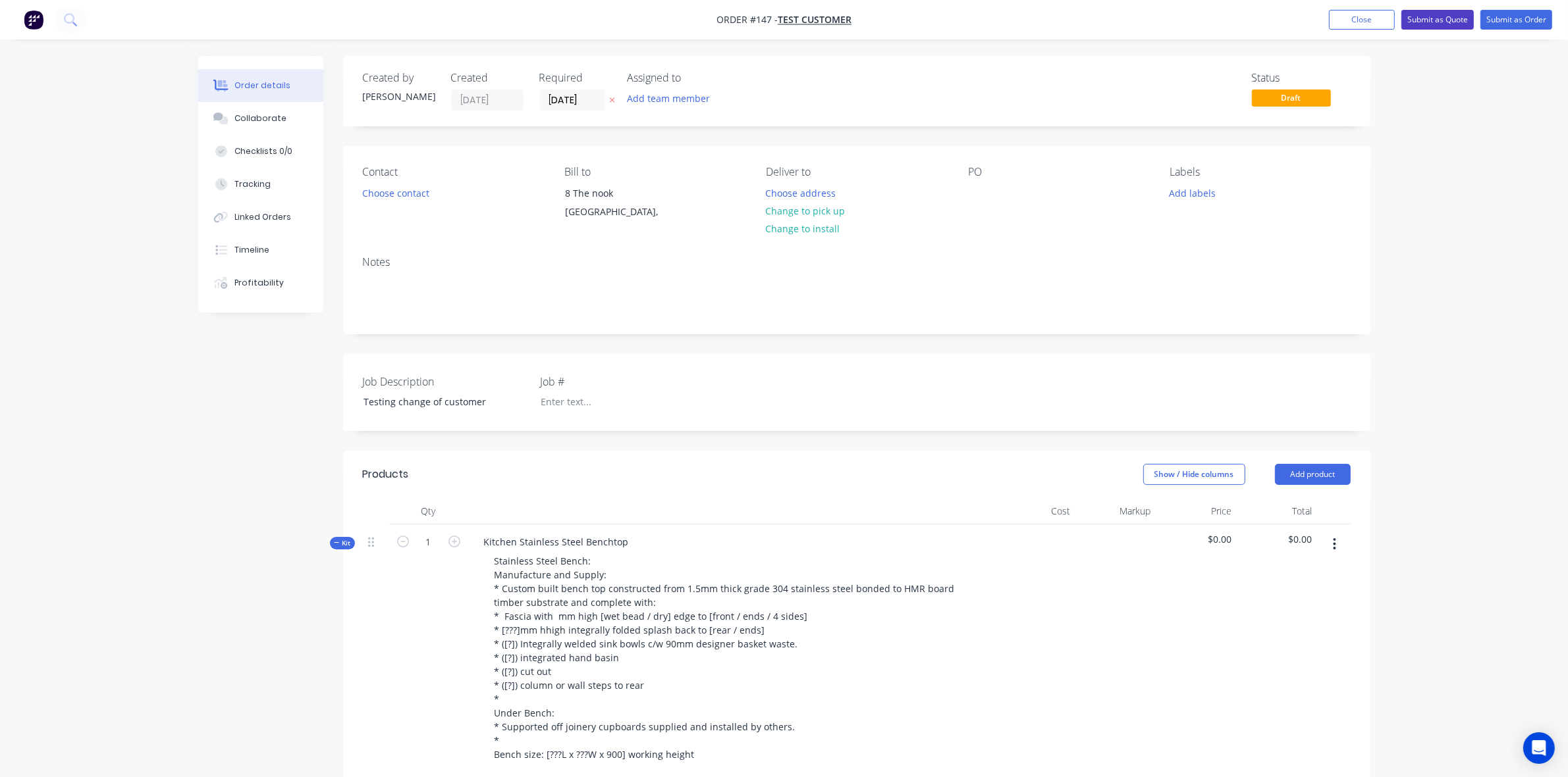
click at [1438, 18] on button "Submit as Quote" at bounding box center [1437, 20] width 72 height 20
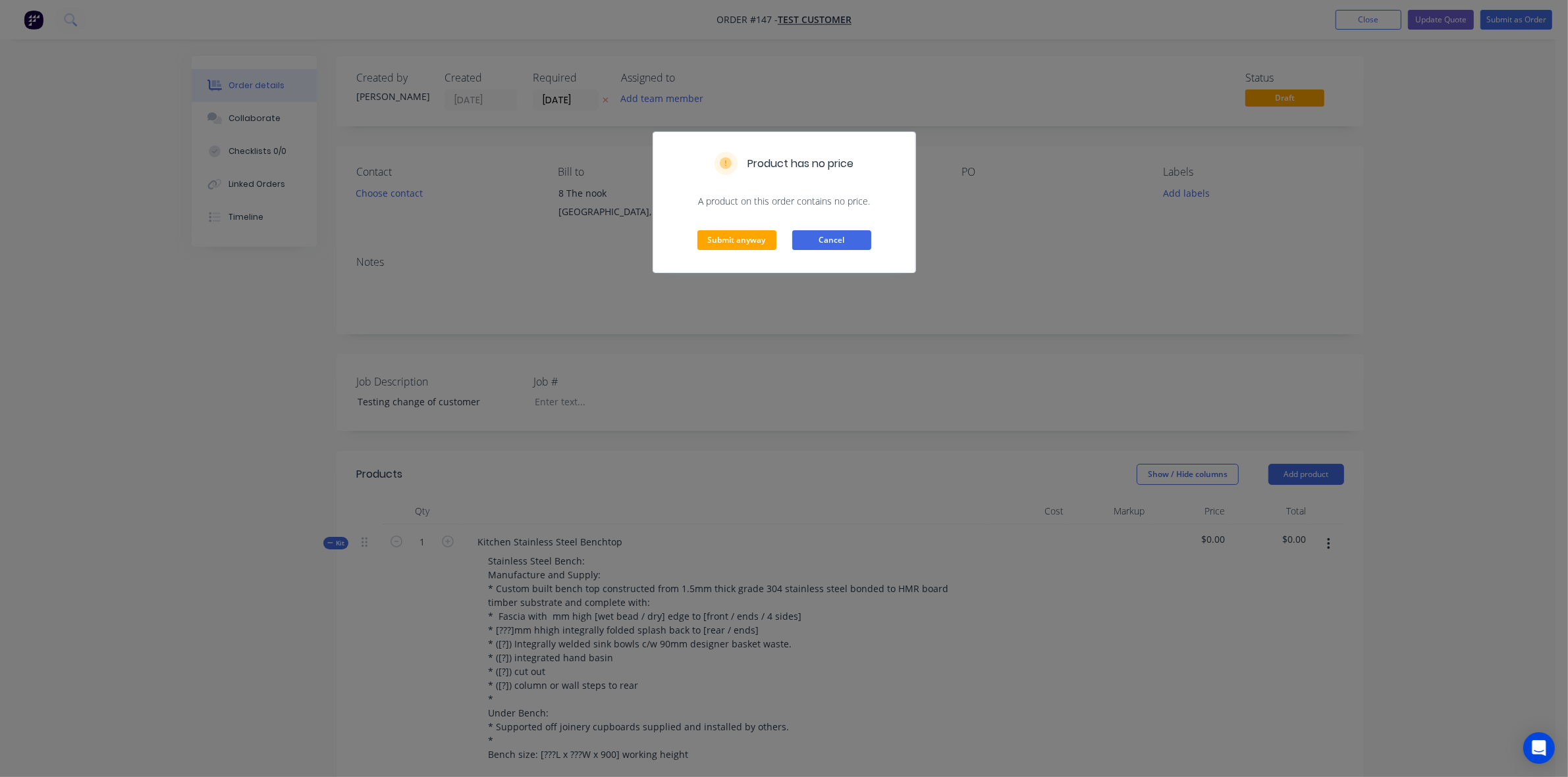
click at [860, 236] on button "Cancel" at bounding box center [832, 240] width 79 height 20
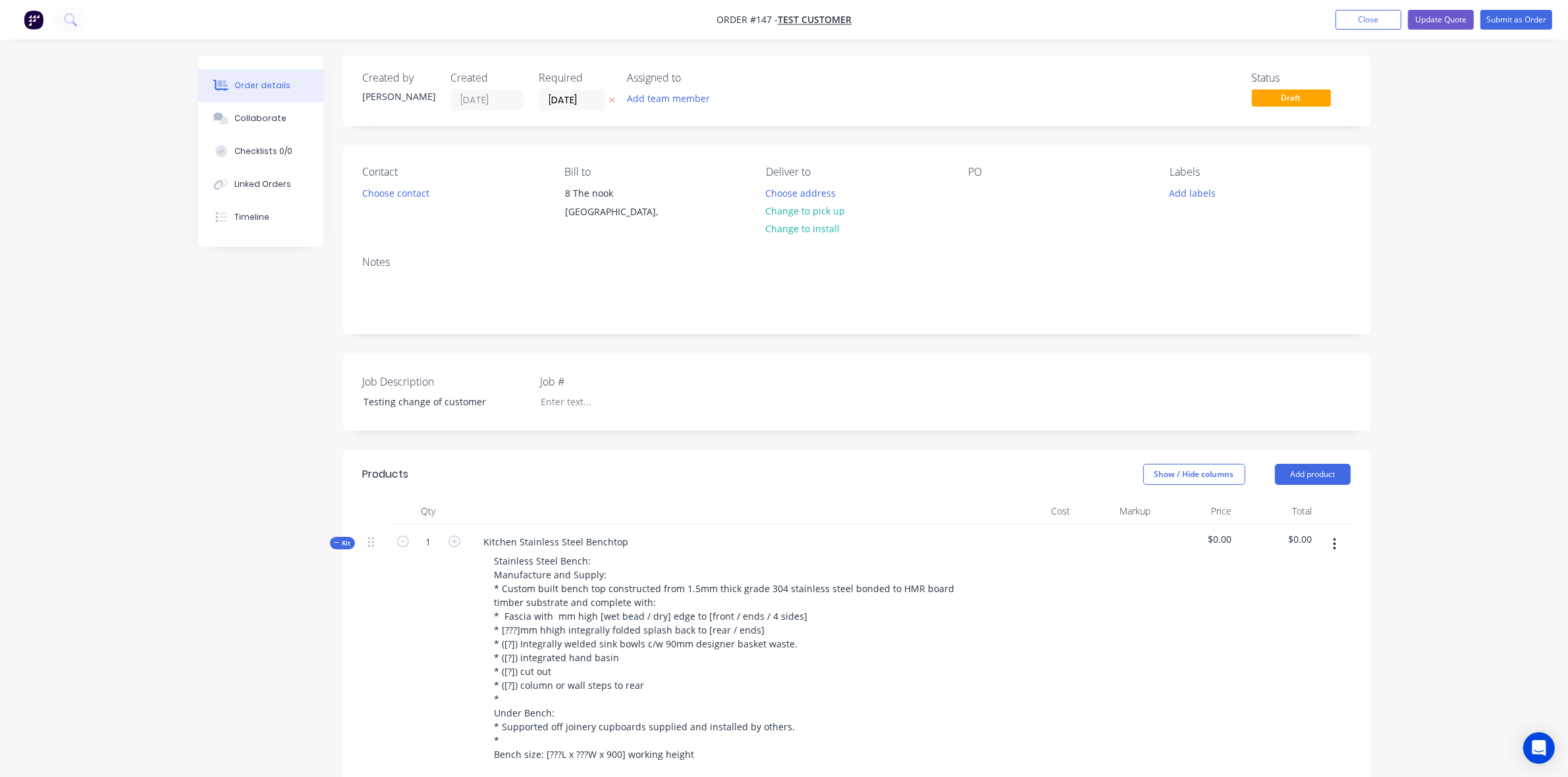
click at [344, 546] on span "Kit" at bounding box center [342, 543] width 17 height 10
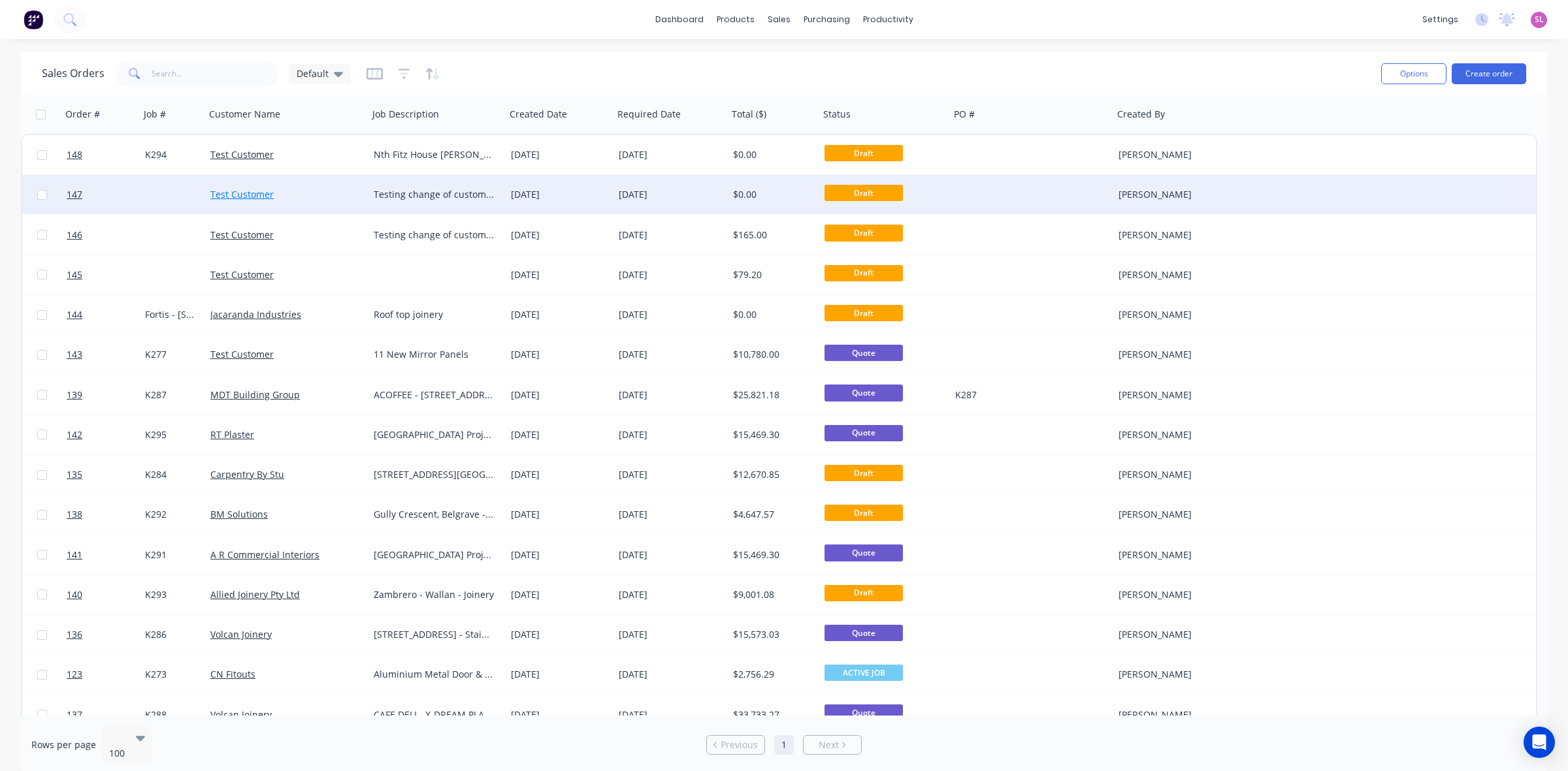
click at [223, 195] on link "Test Customer" at bounding box center [243, 194] width 64 height 12
click at [76, 197] on span "147" at bounding box center [74, 194] width 16 height 13
click at [36, 193] on div at bounding box center [42, 195] width 39 height 39
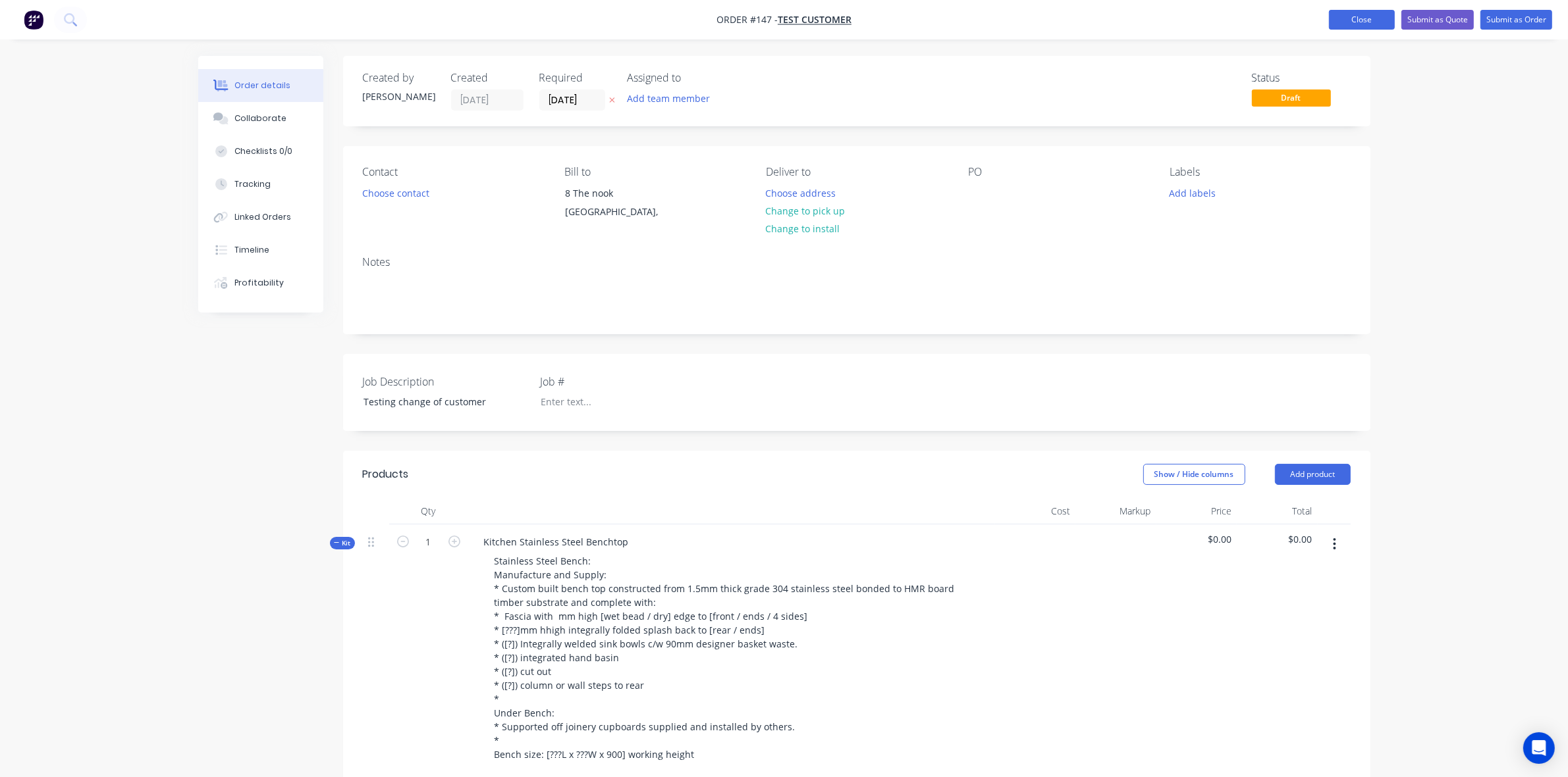
click at [1373, 19] on button "Close" at bounding box center [1362, 20] width 66 height 20
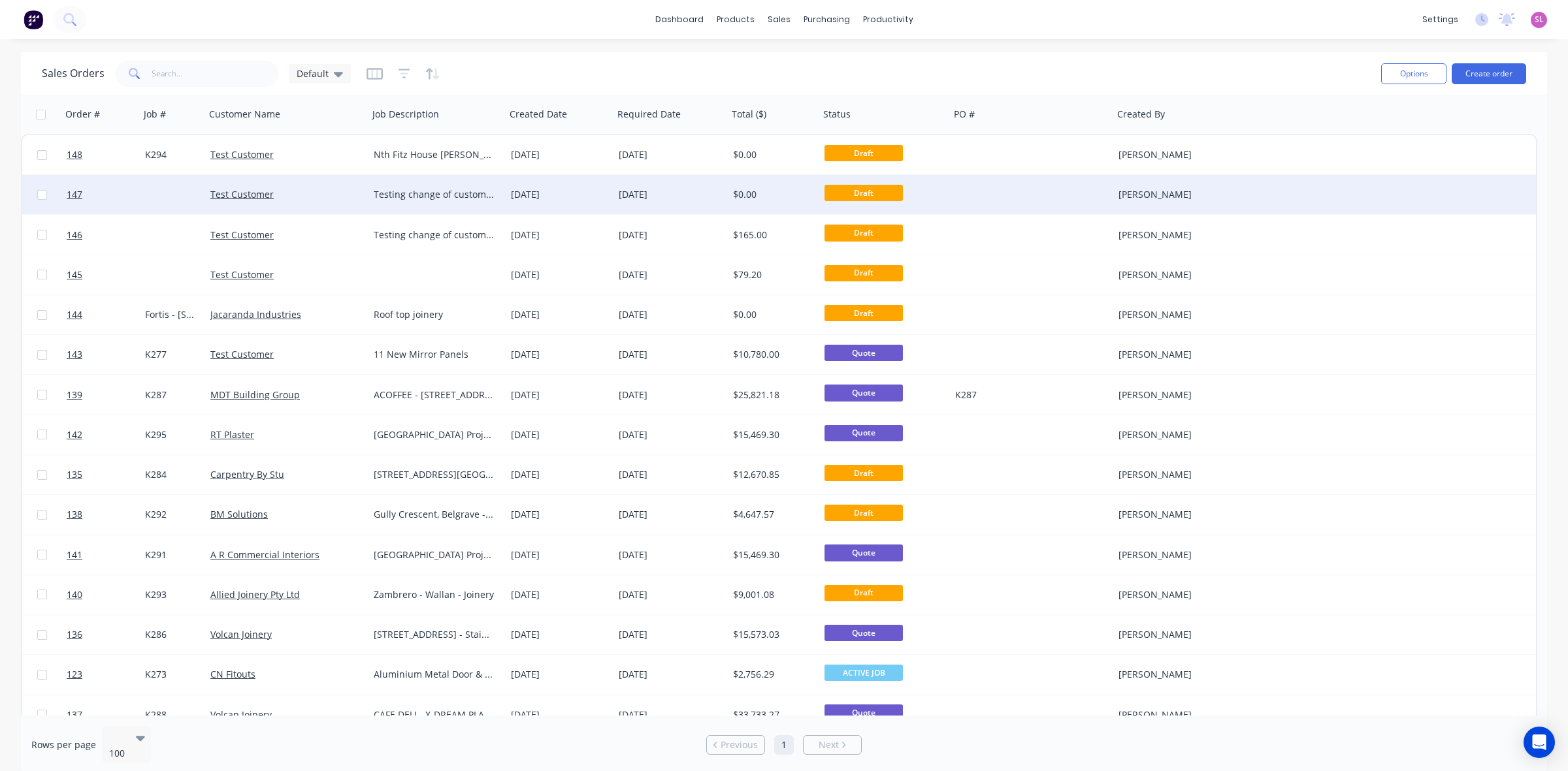
click at [47, 193] on div at bounding box center [42, 195] width 39 height 39
click at [40, 191] on input "checkbox" at bounding box center [42, 195] width 10 height 10
checkbox input "true"
click at [1402, 73] on button "Options" at bounding box center [1414, 74] width 66 height 21
click at [1333, 132] on div "Archive" at bounding box center [1374, 132] width 120 height 19
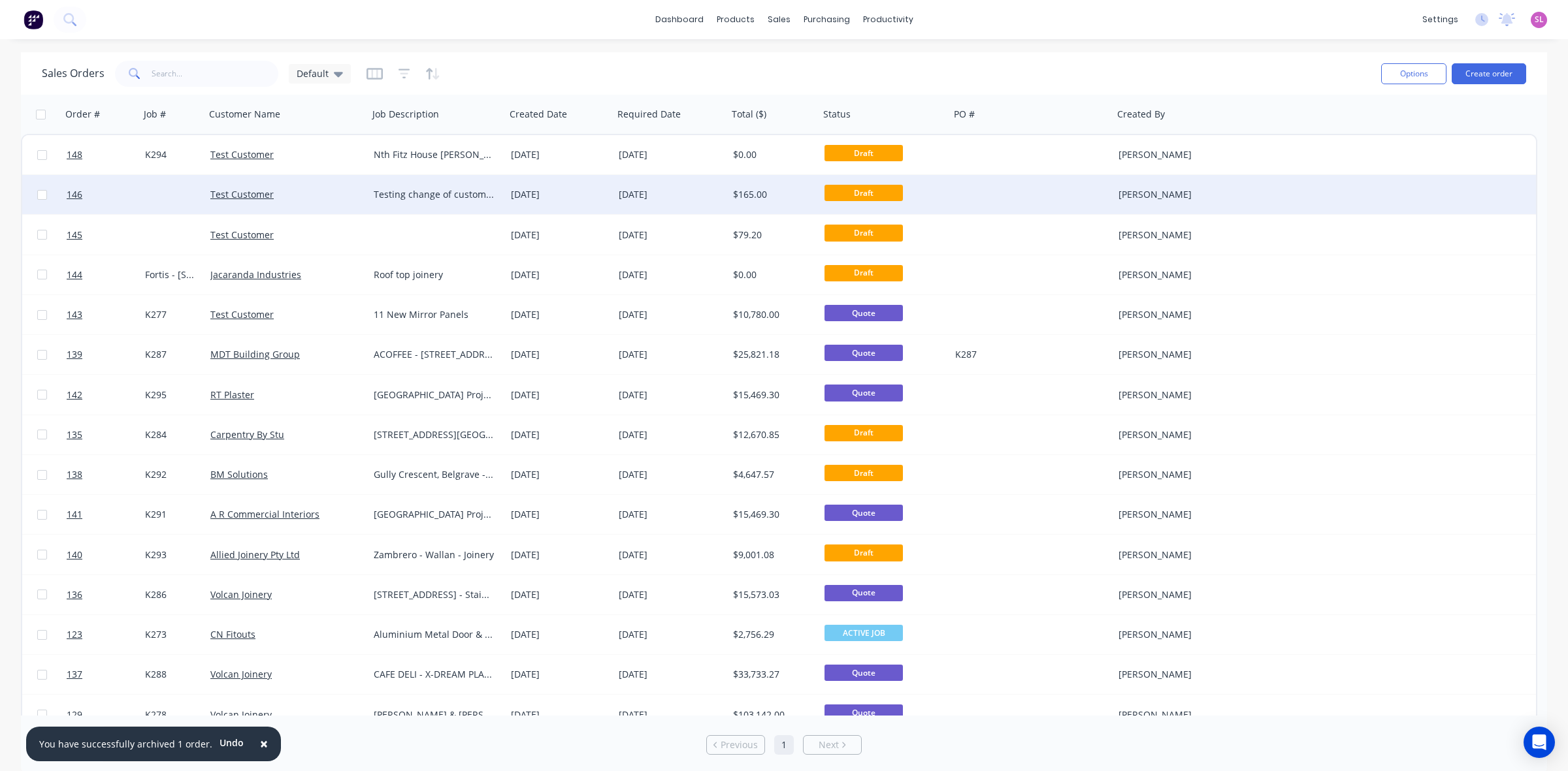
click at [37, 195] on input "checkbox" at bounding box center [42, 195] width 10 height 10
checkbox input "true"
click at [1432, 73] on button "Options" at bounding box center [1414, 74] width 66 height 21
click at [76, 201] on link "146" at bounding box center [105, 195] width 79 height 39
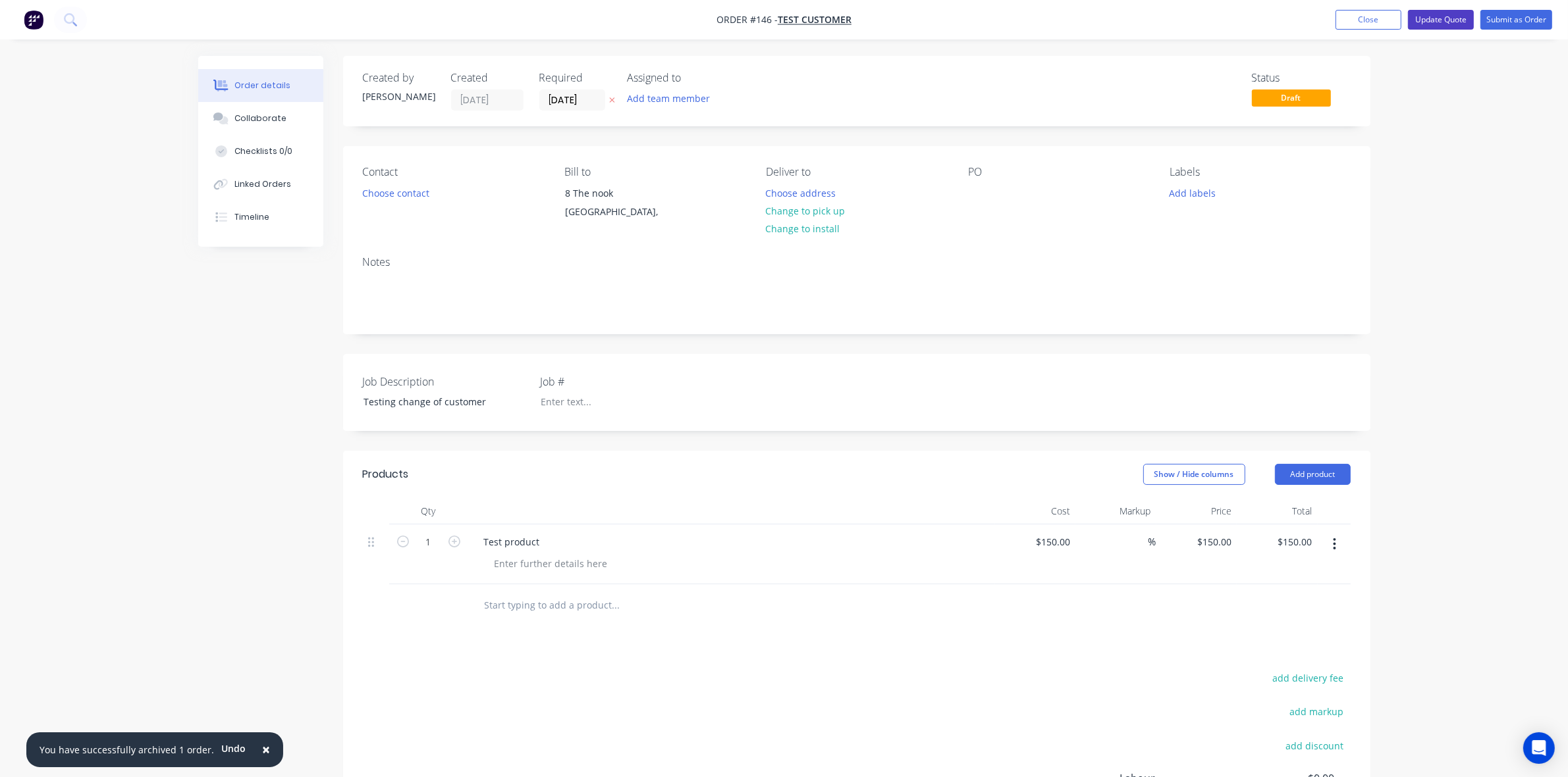
click at [1456, 20] on button "Update Quote" at bounding box center [1440, 20] width 66 height 20
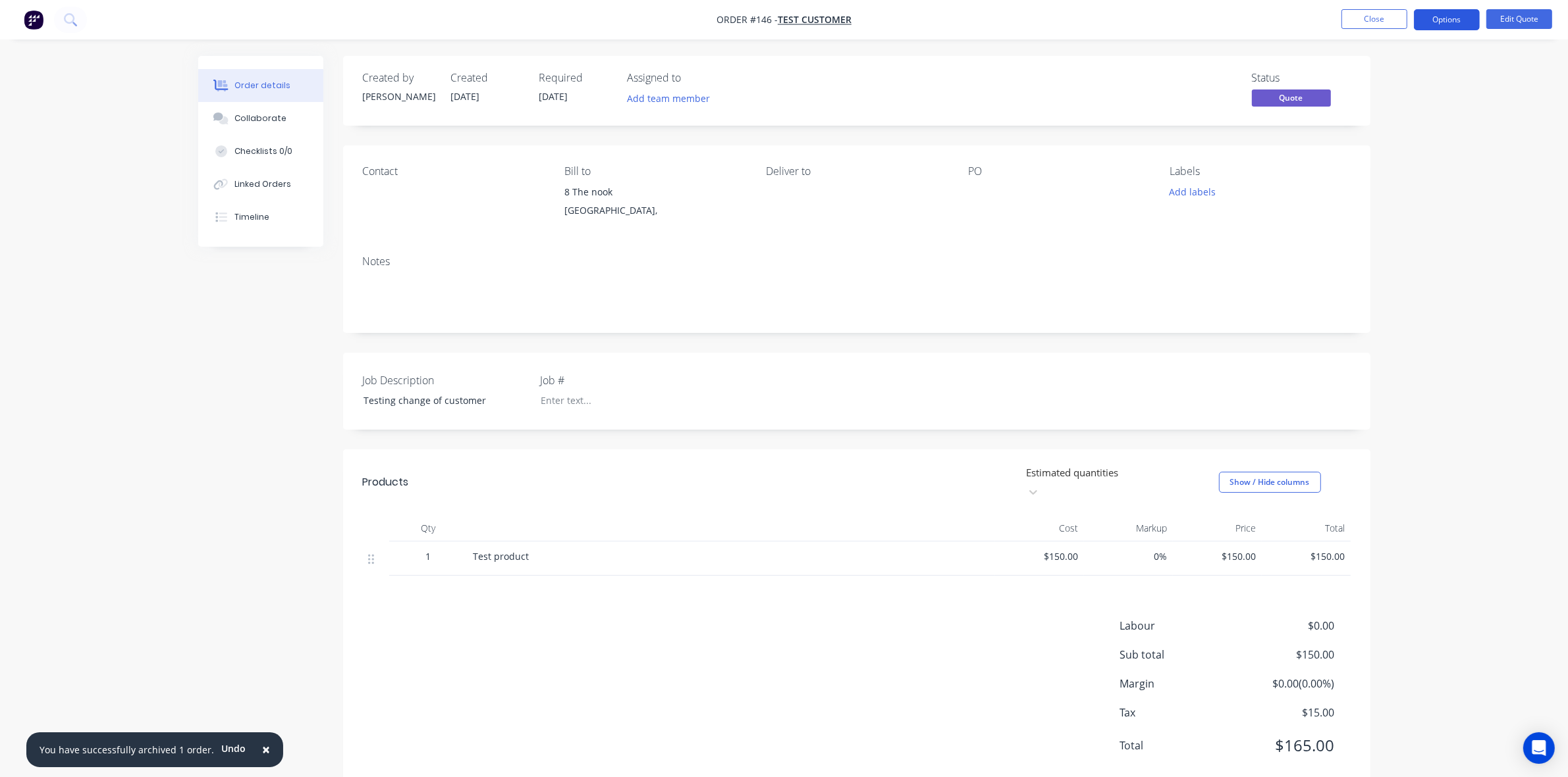
click at [1458, 21] on button "Options" at bounding box center [1447, 20] width 66 height 21
click at [1397, 238] on div "Duplicate" at bounding box center [1407, 237] width 121 height 19
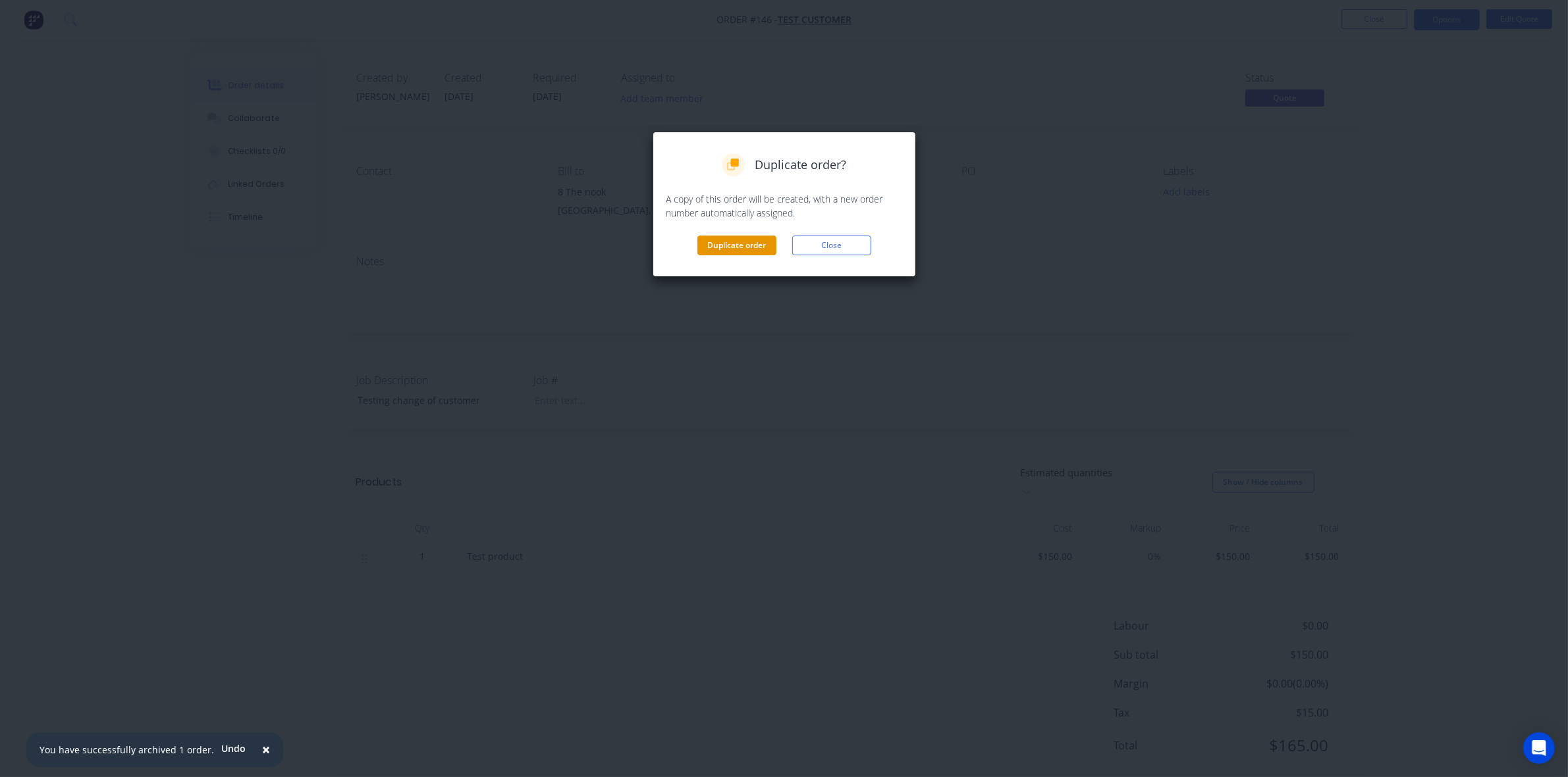
click at [715, 244] on button "Duplicate order" at bounding box center [736, 245] width 79 height 20
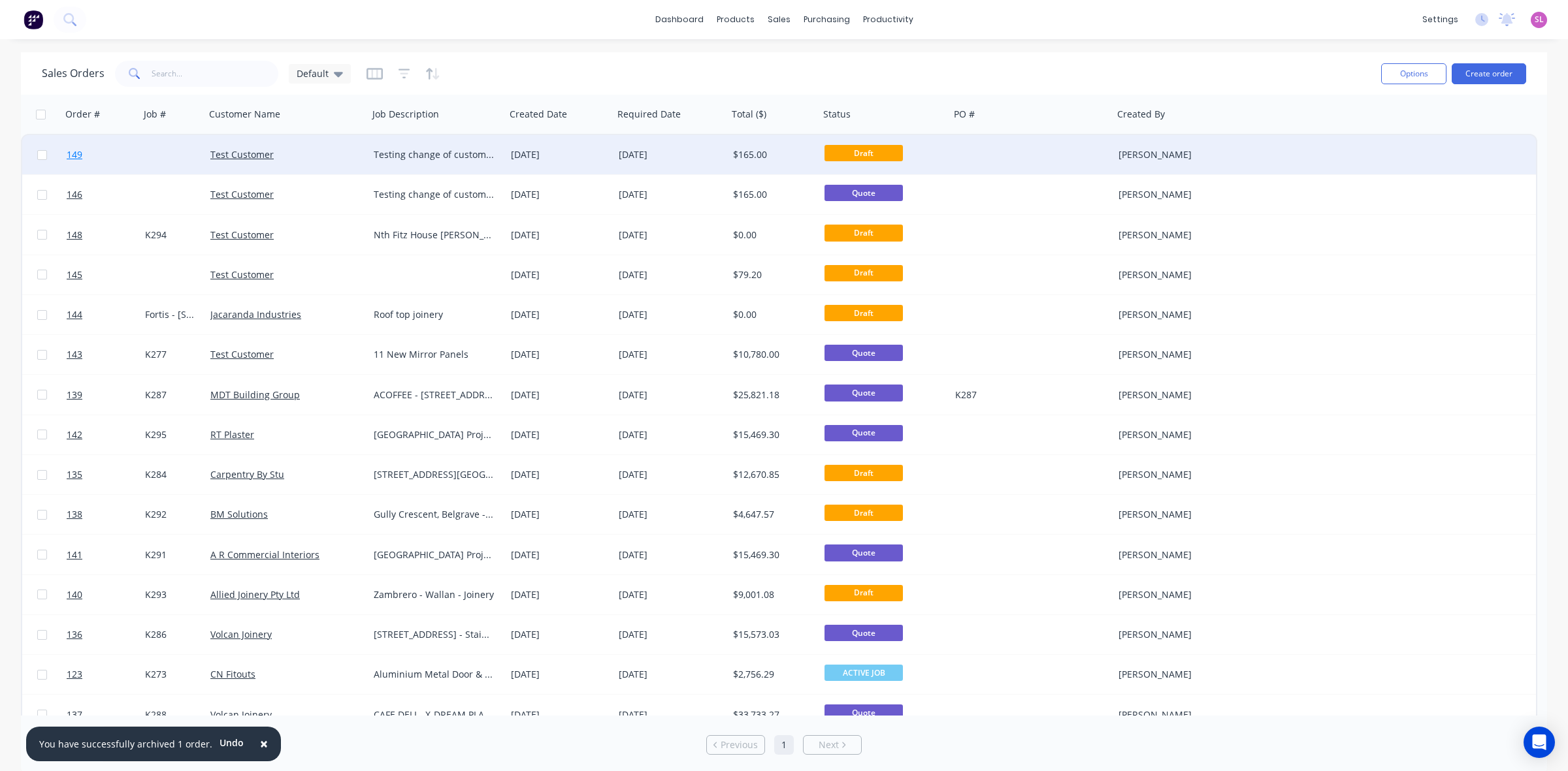
click at [73, 154] on span "149" at bounding box center [74, 154] width 16 height 13
click at [75, 151] on span "149" at bounding box center [74, 154] width 16 height 13
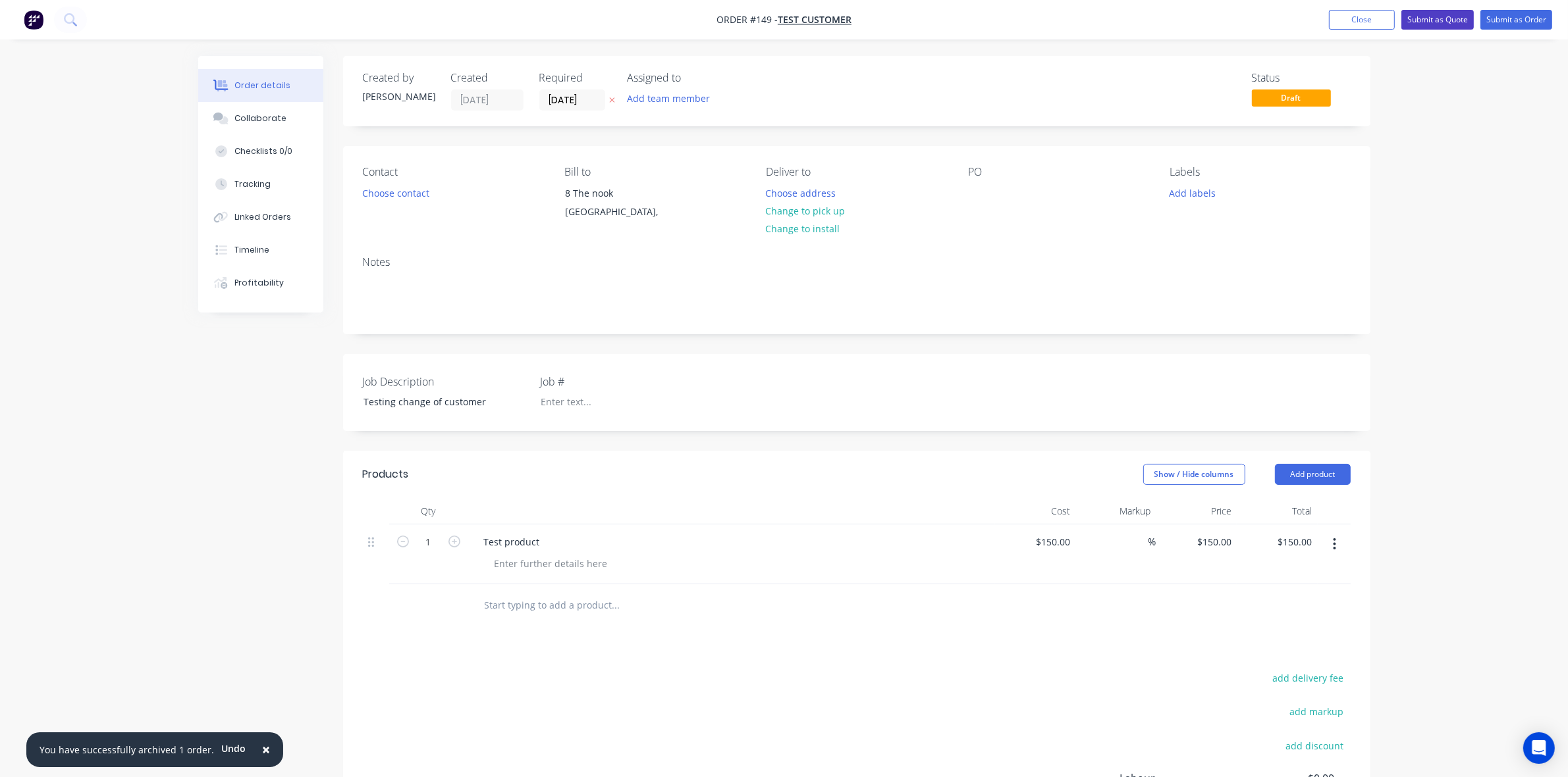
click at [1442, 21] on button "Submit as Quote" at bounding box center [1437, 20] width 72 height 20
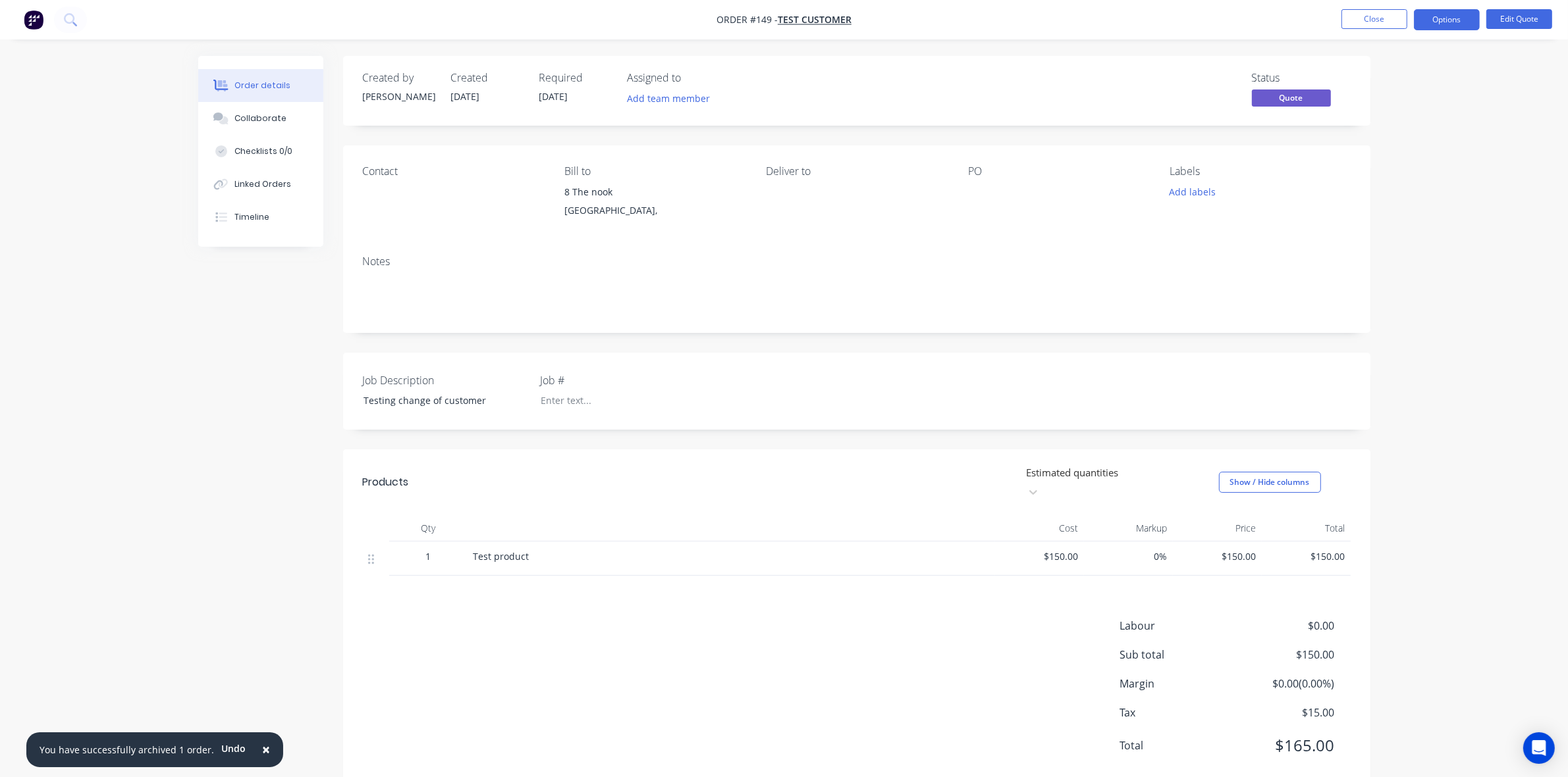
click at [1442, 21] on button "Options" at bounding box center [1447, 20] width 66 height 21
click at [1413, 210] on div "Change customer" at bounding box center [1407, 211] width 121 height 19
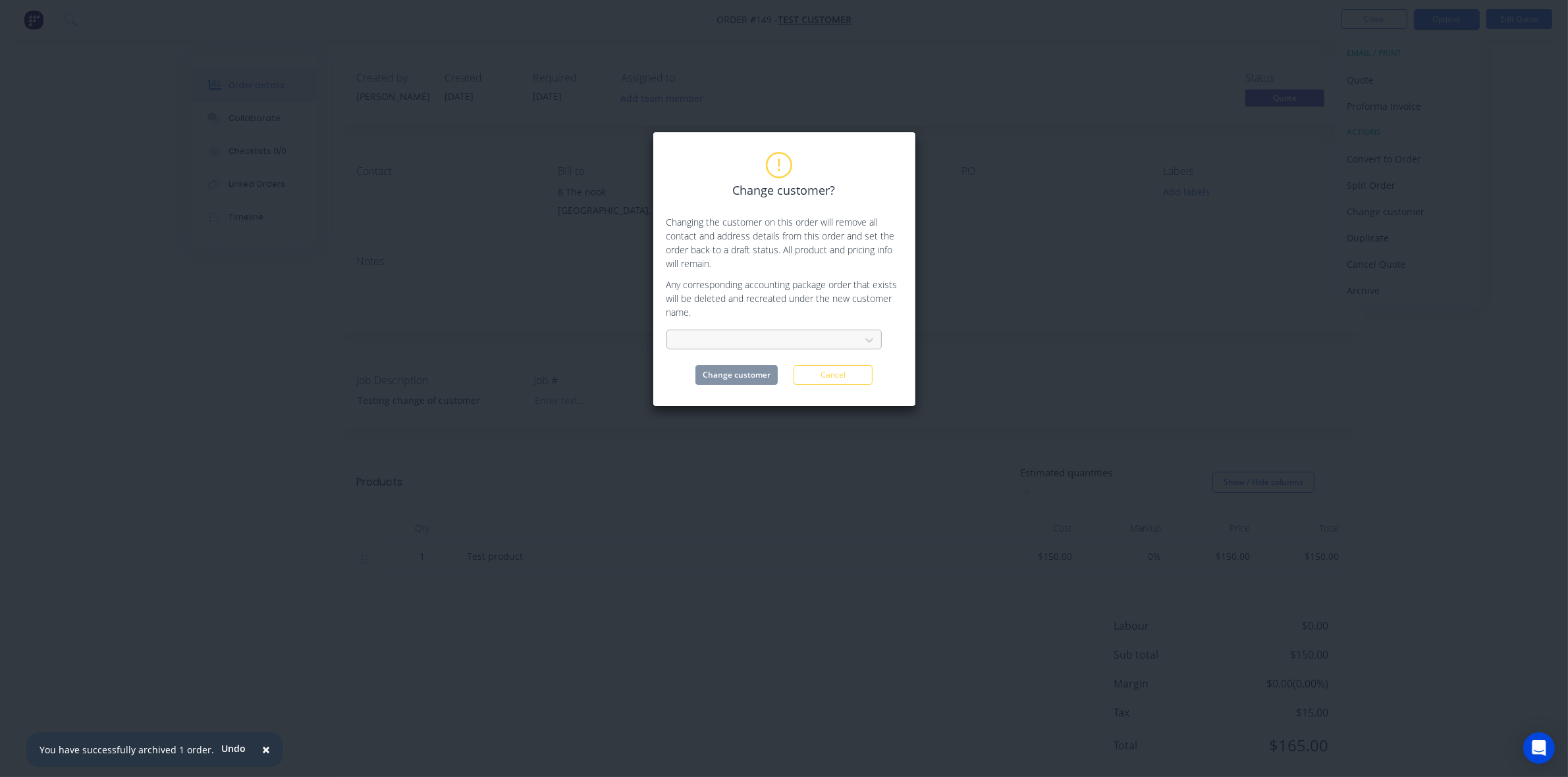
click at [722, 337] on div at bounding box center [765, 341] width 176 height 16
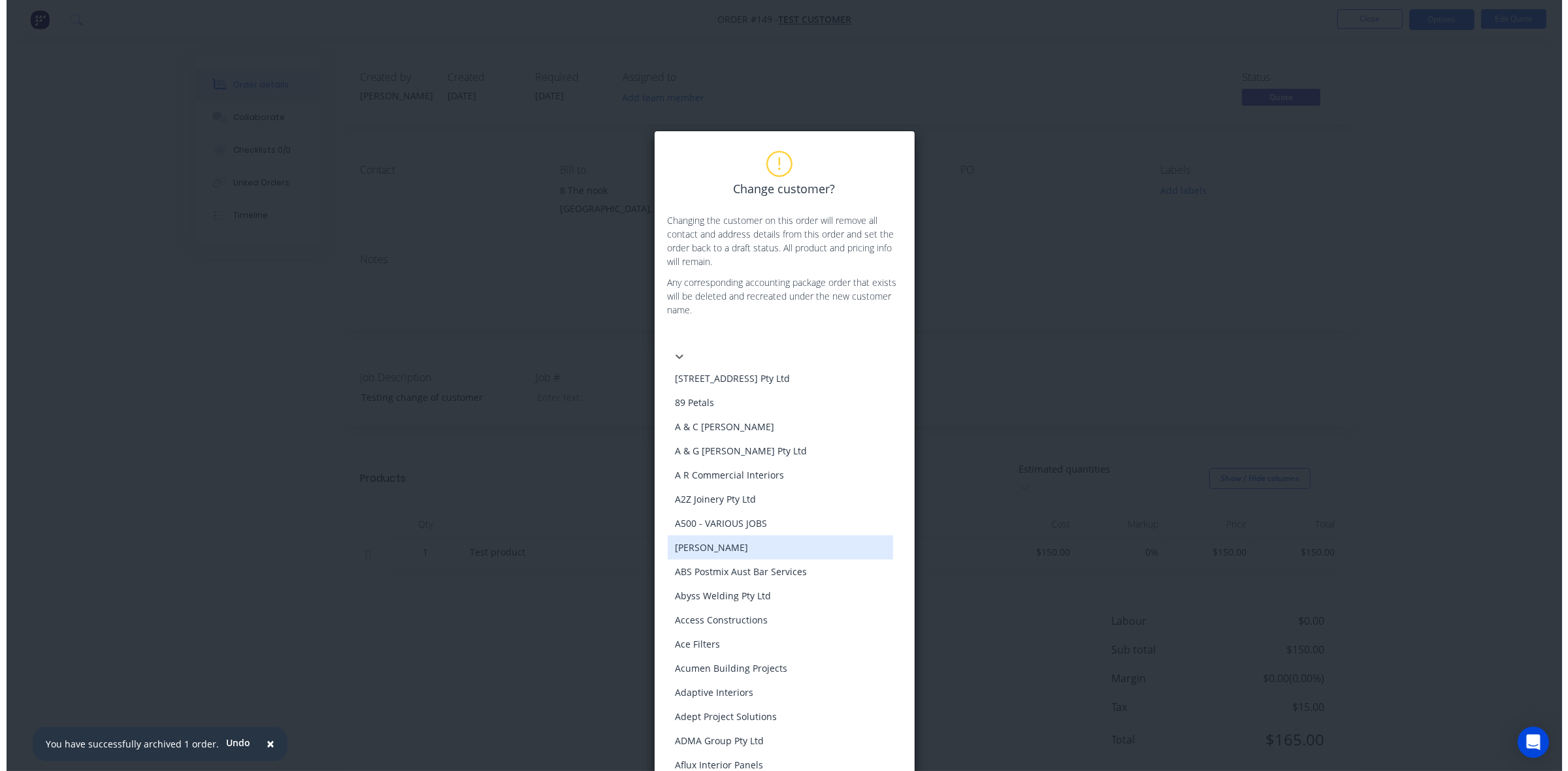
scroll to position [572, 0]
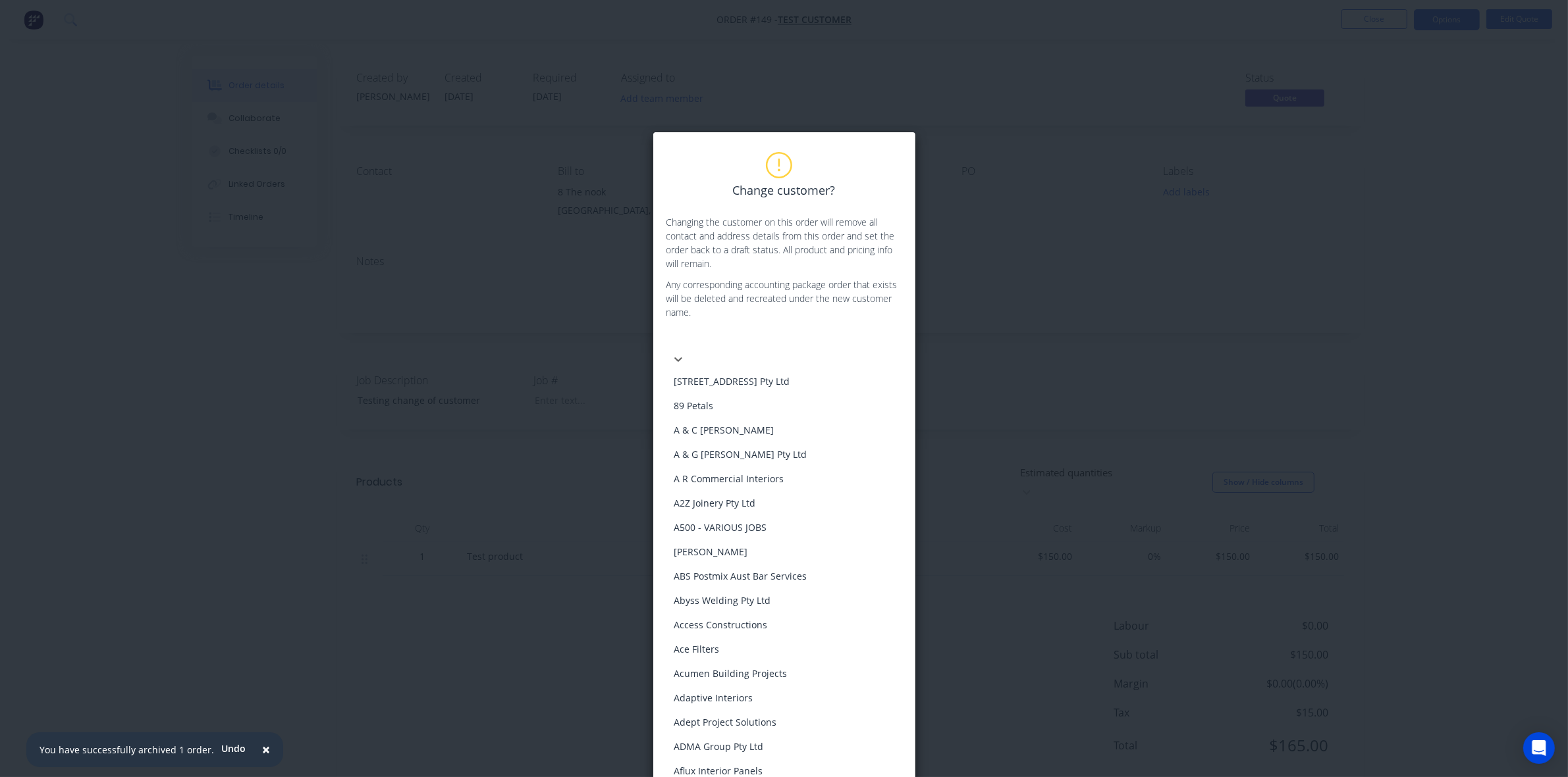
click at [984, 383] on div "Change customer? Changing the customer on this order will remove all contact an…" at bounding box center [784, 388] width 1568 height 777
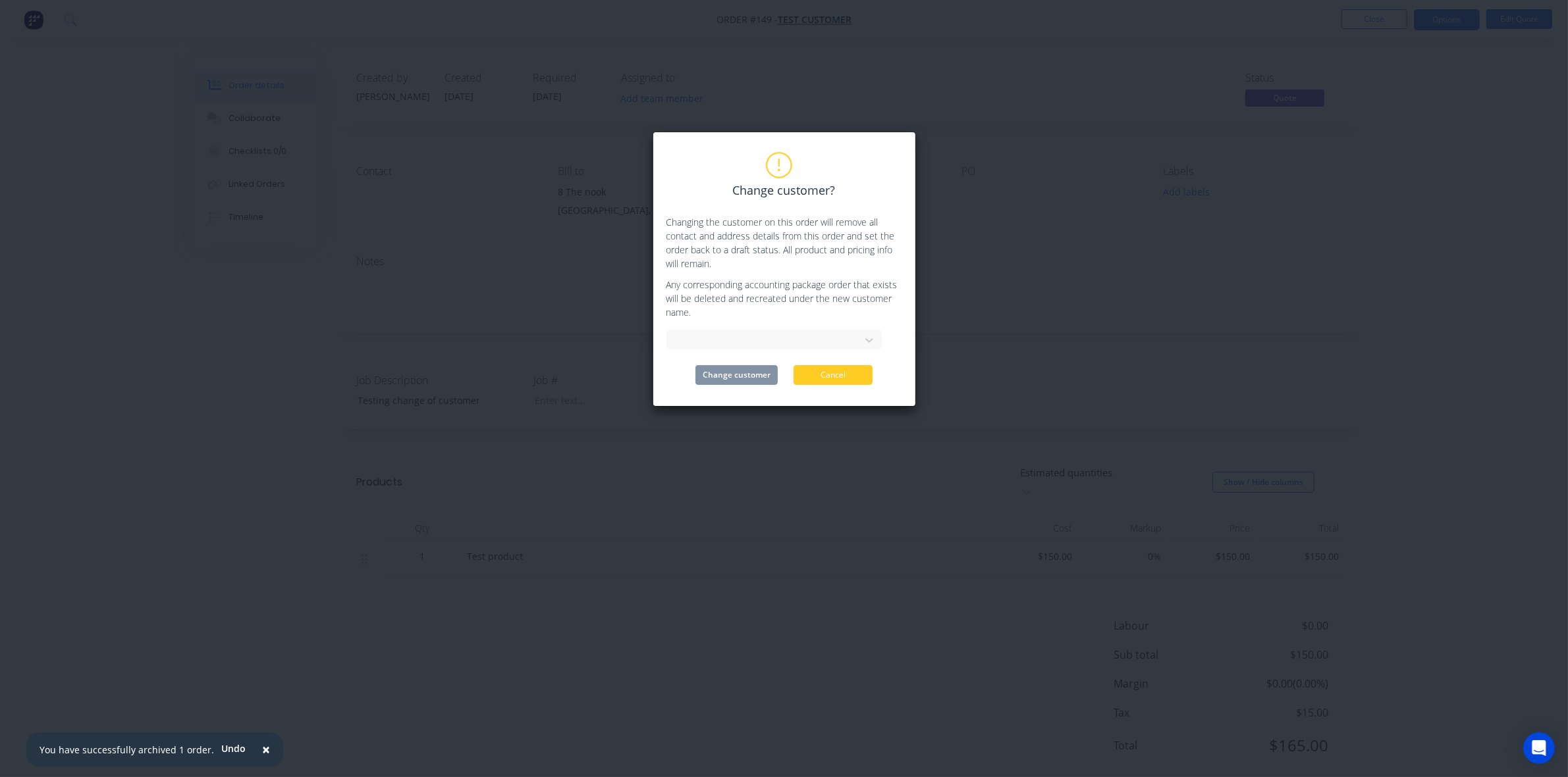
click at [867, 373] on button "Cancel" at bounding box center [833, 375] width 79 height 20
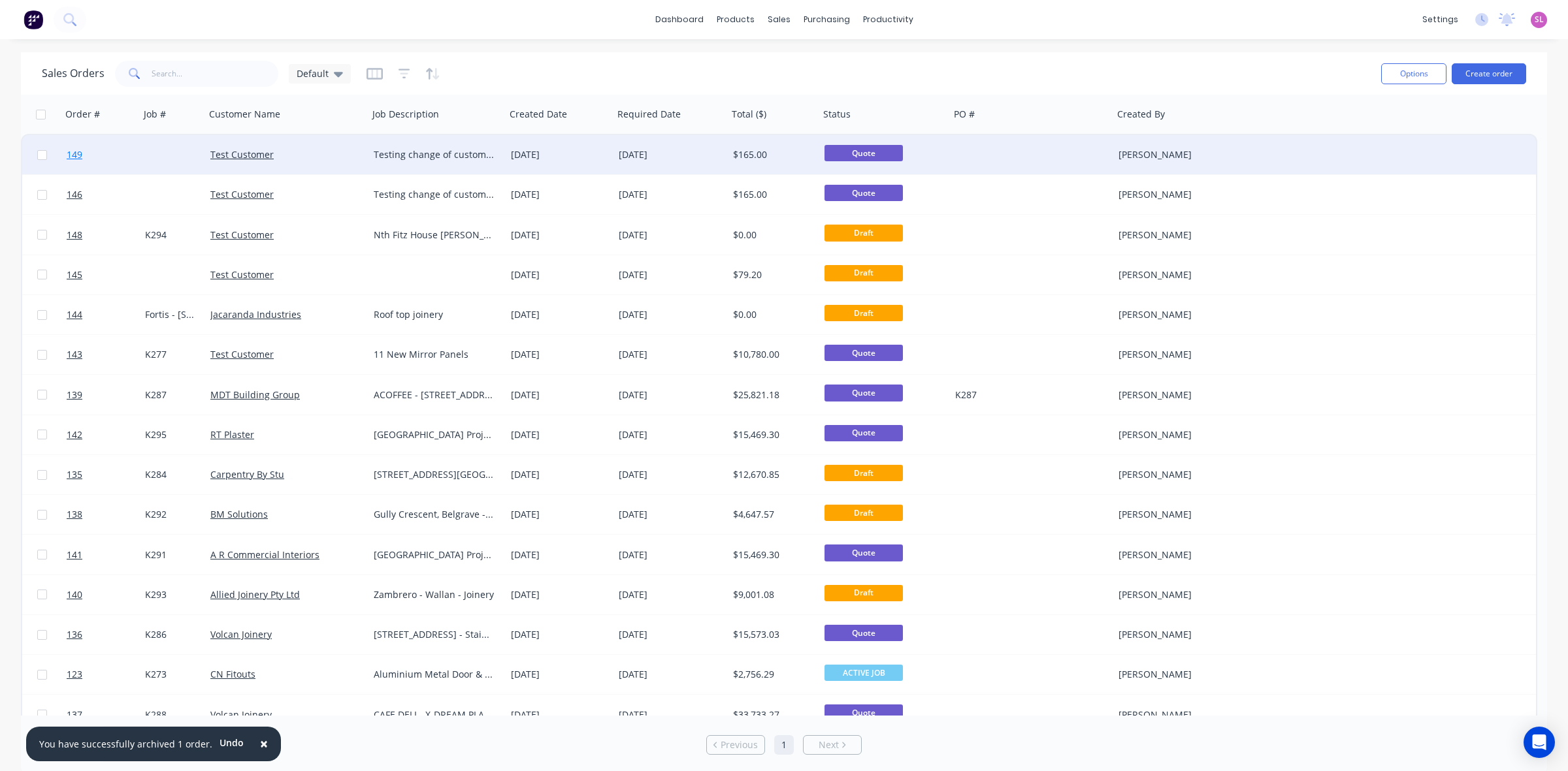
click at [86, 158] on link "149" at bounding box center [105, 155] width 79 height 39
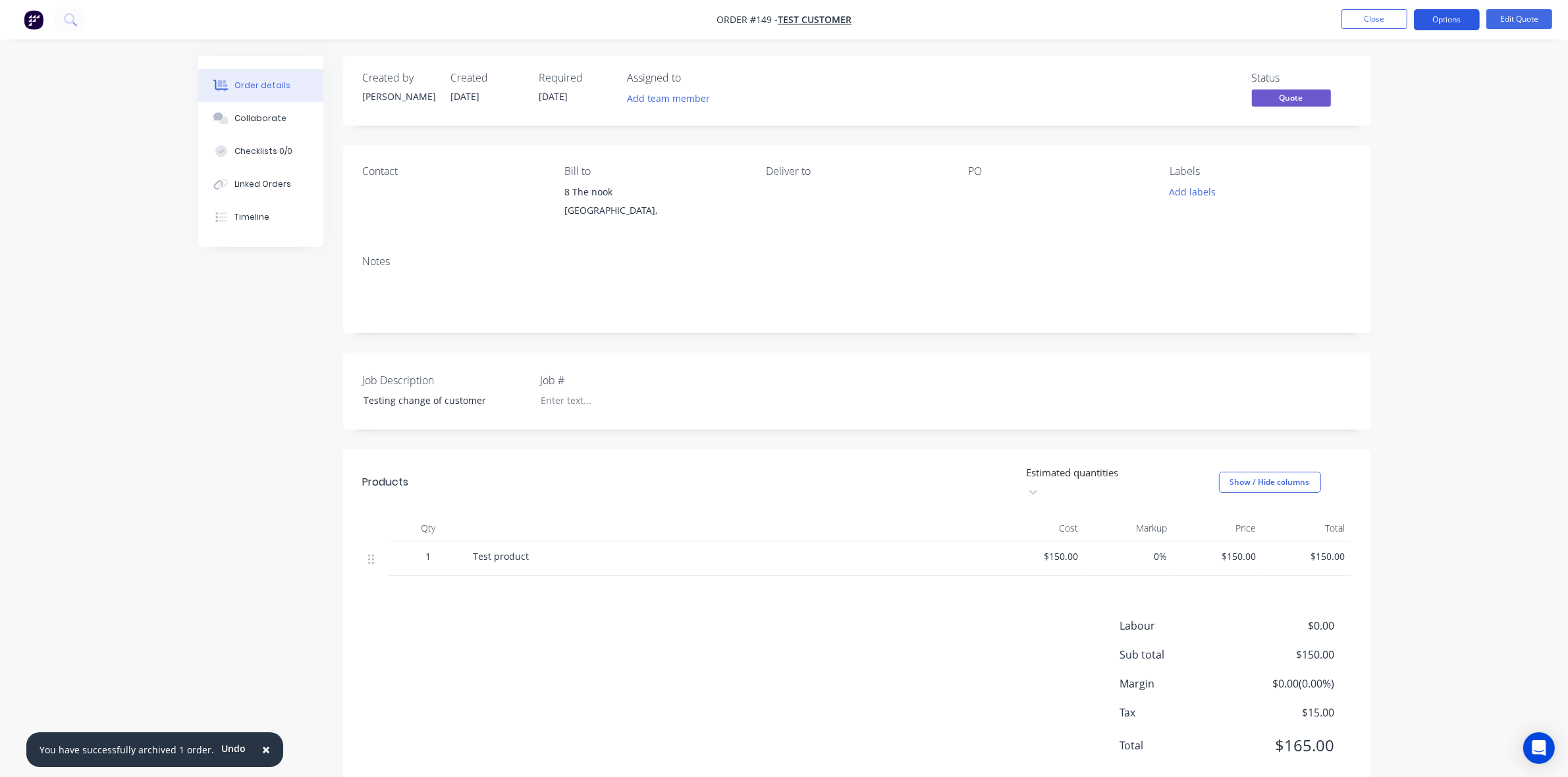
click at [1448, 21] on button "Options" at bounding box center [1447, 20] width 66 height 21
click at [1508, 71] on div "Order details Collaborate Checklists 0/0 Linked Orders Timeline Order details C…" at bounding box center [784, 405] width 1568 height 810
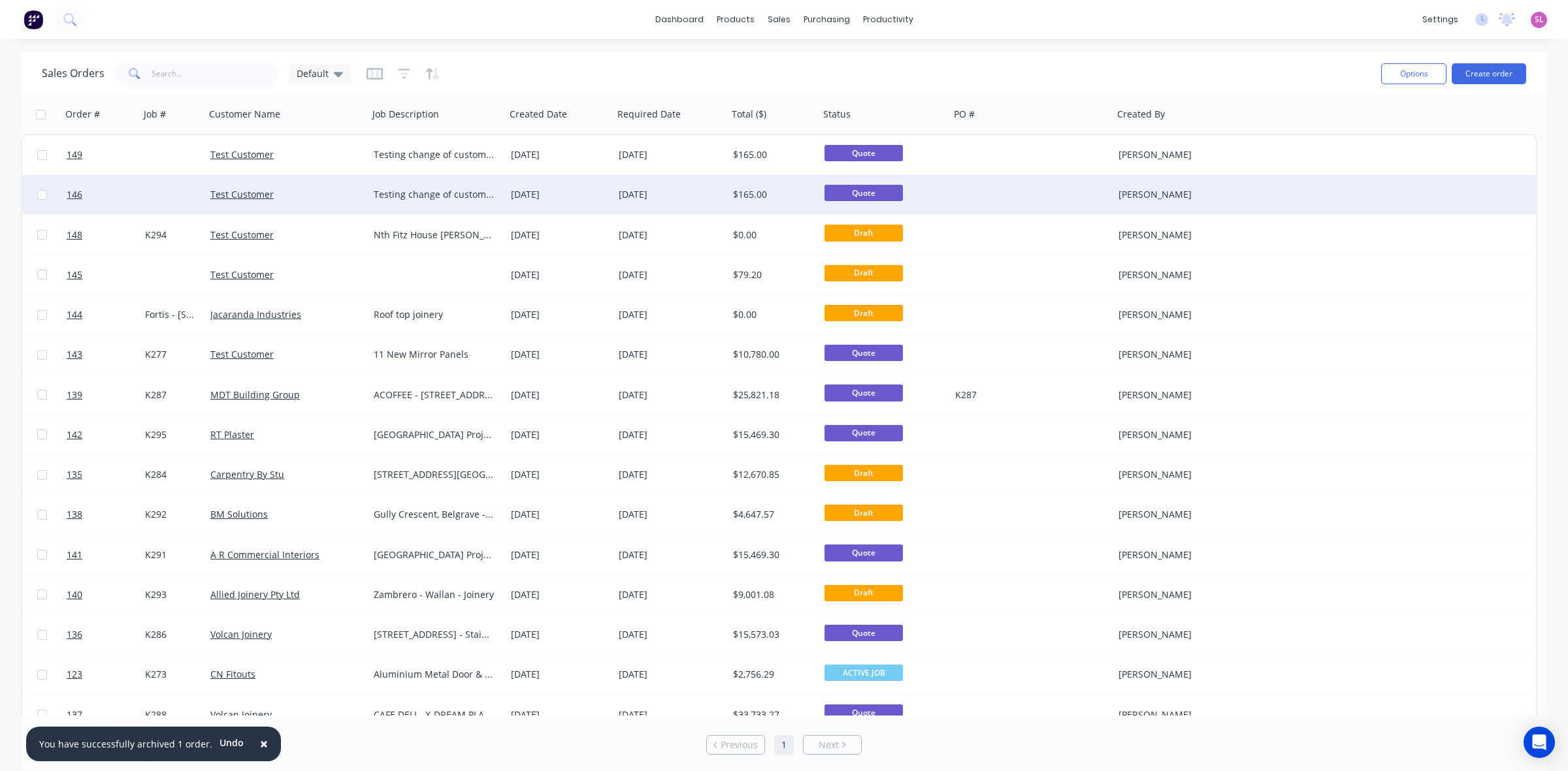
click at [66, 191] on div at bounding box center [100, 195] width 79 height 39
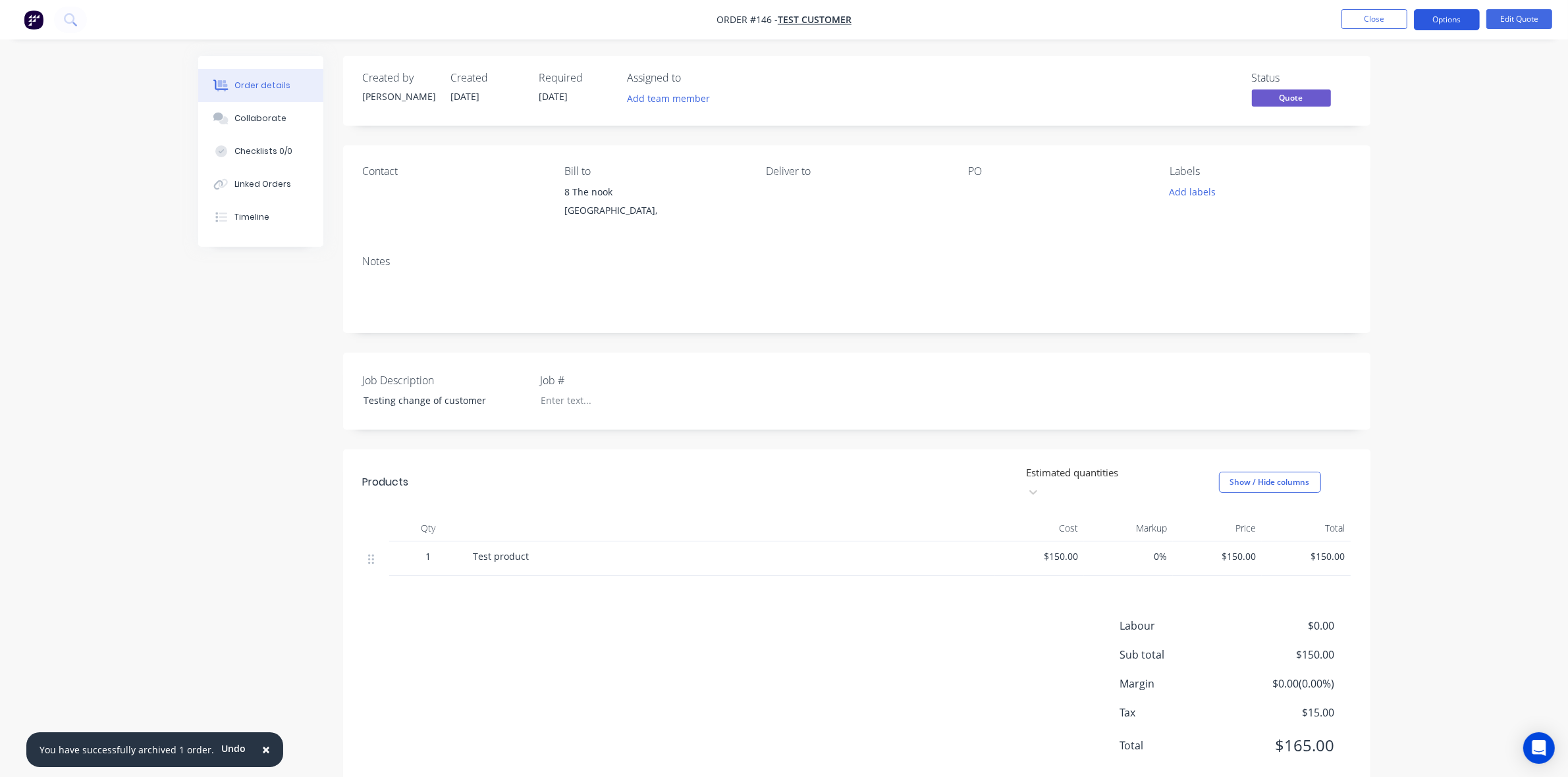
click at [1468, 19] on button "Options" at bounding box center [1447, 20] width 66 height 21
click at [1405, 237] on div "Duplicate" at bounding box center [1407, 237] width 121 height 19
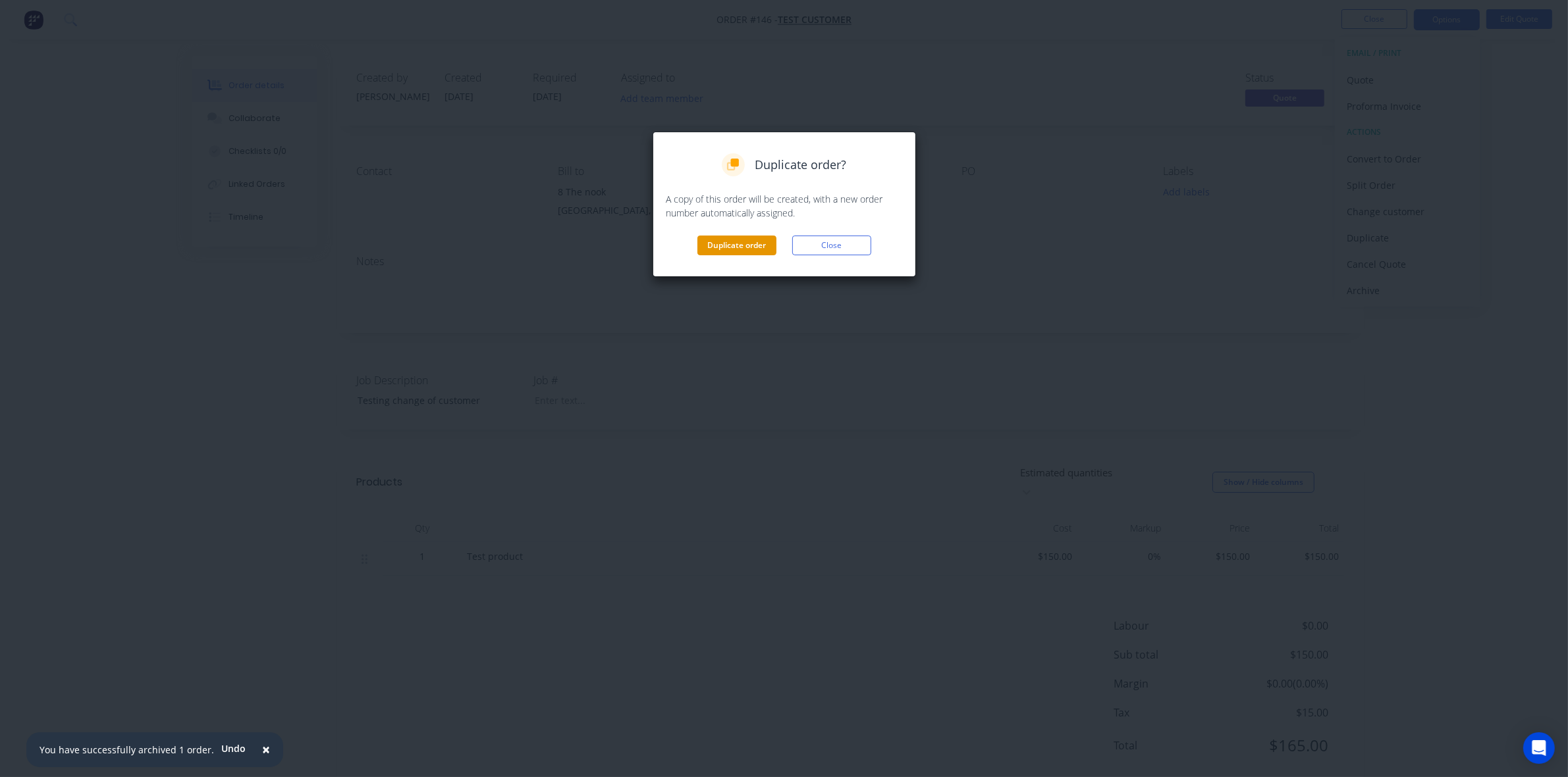
click at [736, 249] on button "Duplicate order" at bounding box center [736, 245] width 79 height 20
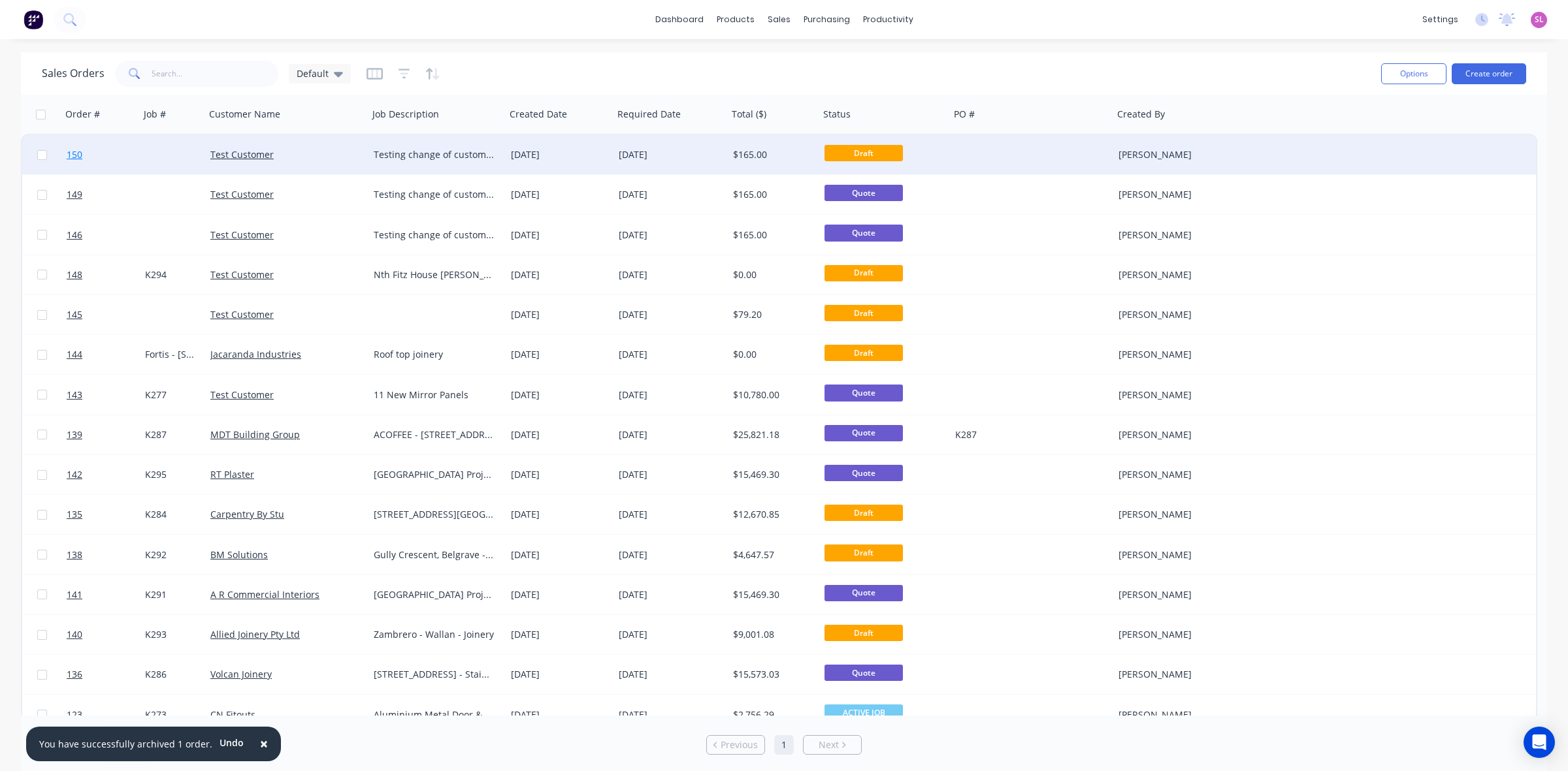
click at [73, 151] on span "150" at bounding box center [74, 154] width 16 height 13
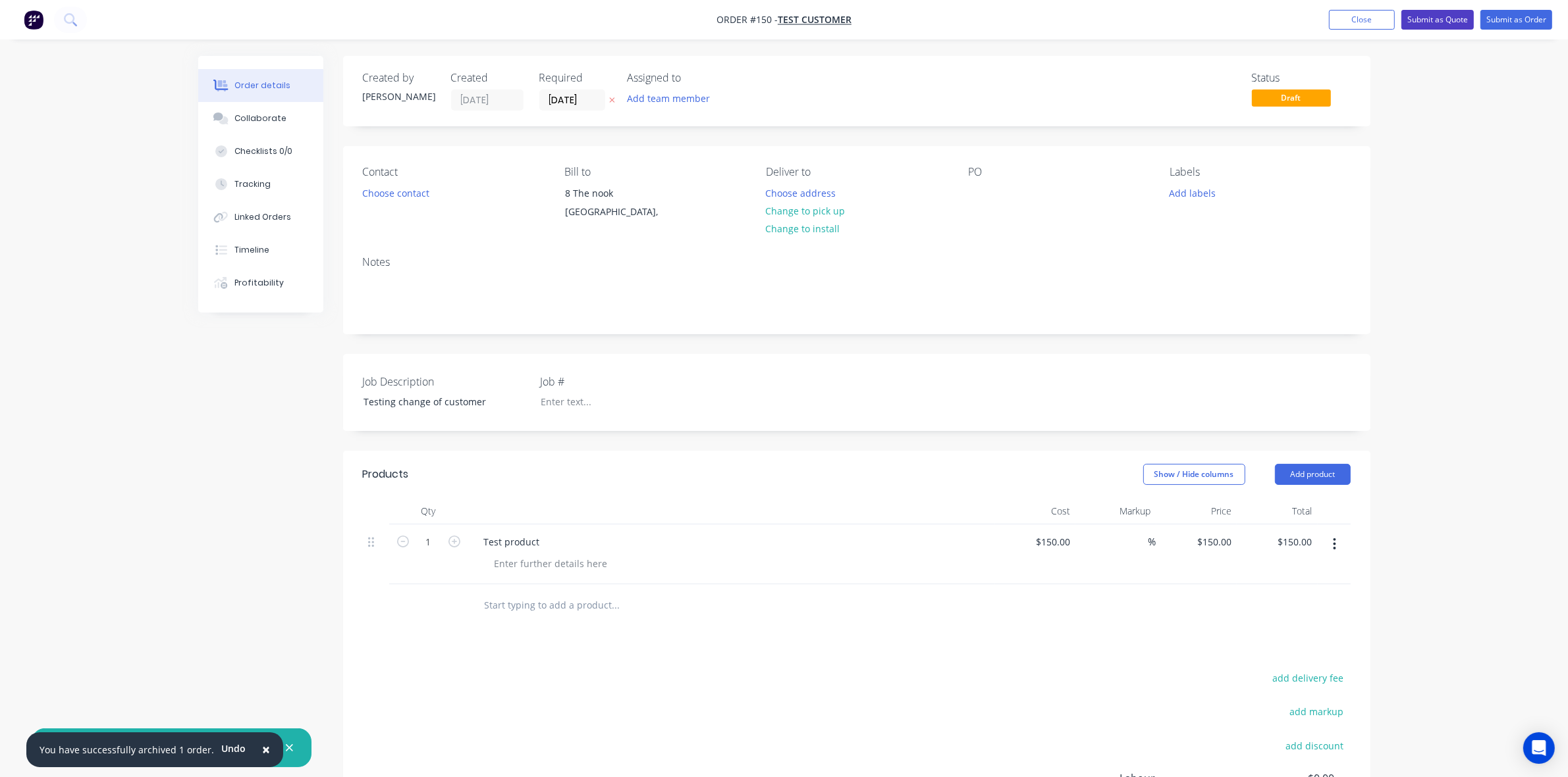
click at [1437, 17] on button "Submit as Quote" at bounding box center [1437, 20] width 72 height 20
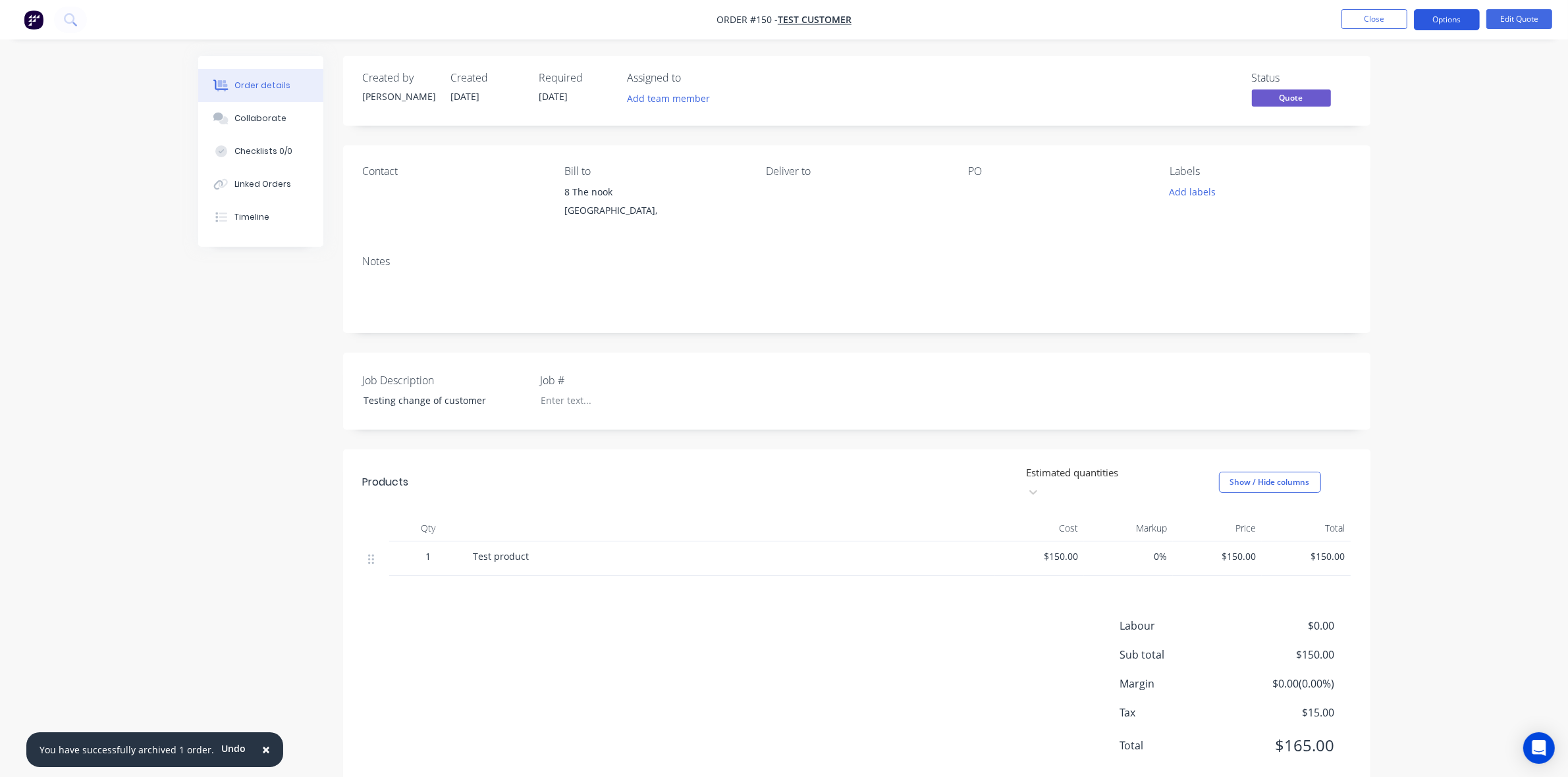
click at [1453, 24] on button "Options" at bounding box center [1447, 20] width 66 height 21
click at [1371, 18] on button "Close" at bounding box center [1374, 19] width 66 height 20
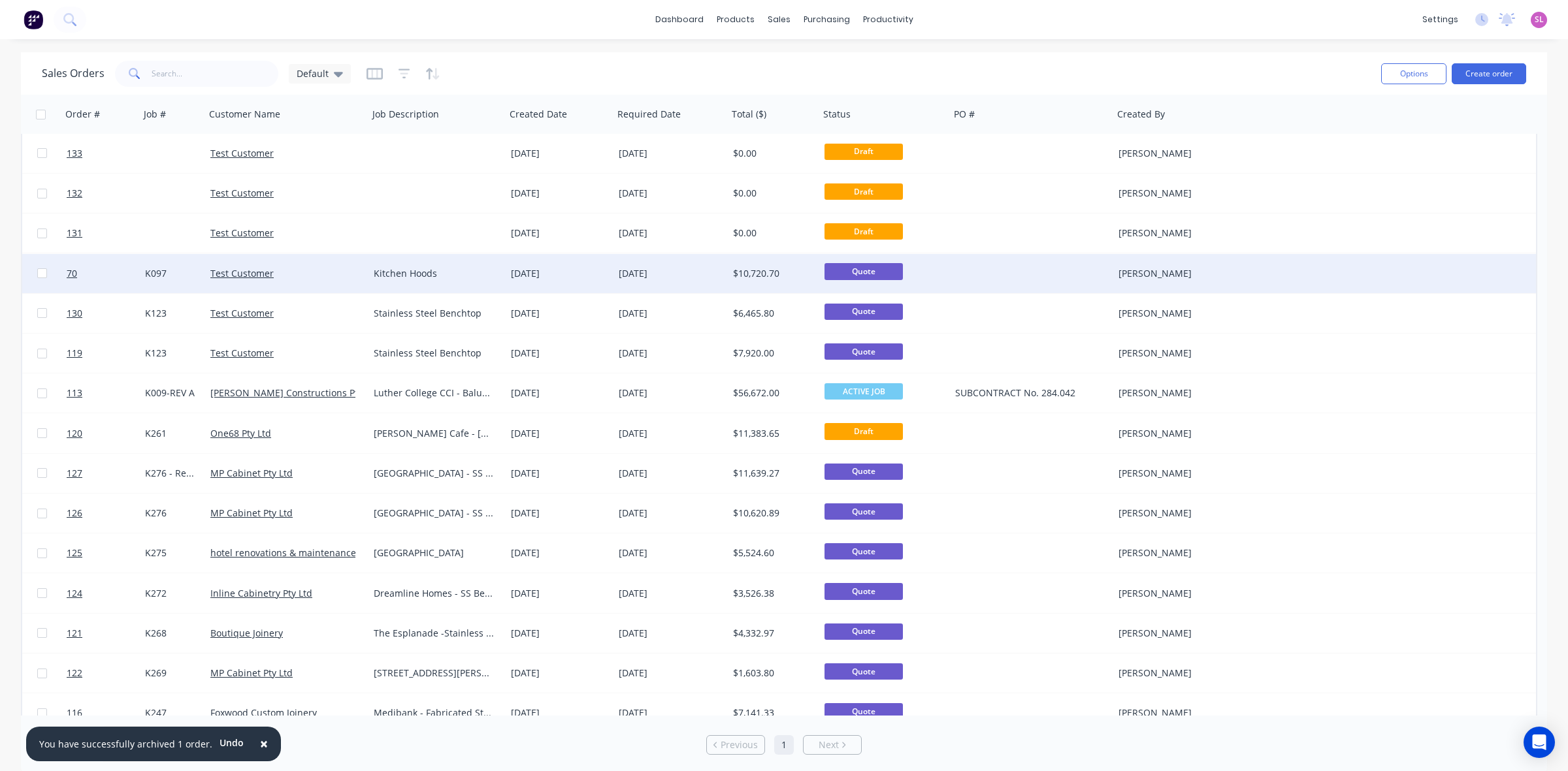
scroll to position [1098, 0]
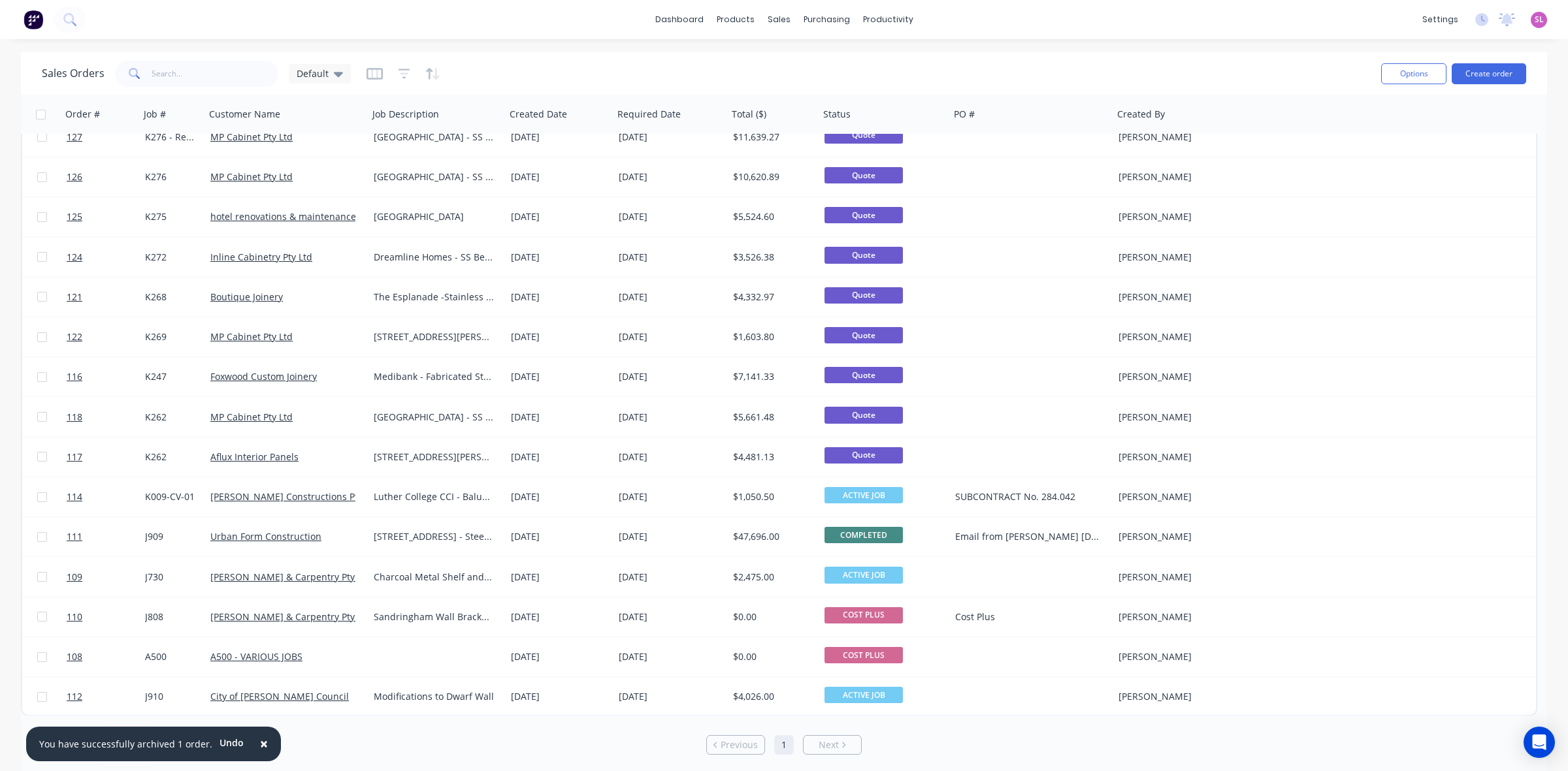
click at [851, 738] on link "Next" at bounding box center [832, 744] width 58 height 13
click at [79, 113] on div "Order #" at bounding box center [82, 114] width 35 height 13
click at [123, 110] on icon "button" at bounding box center [120, 114] width 12 height 11
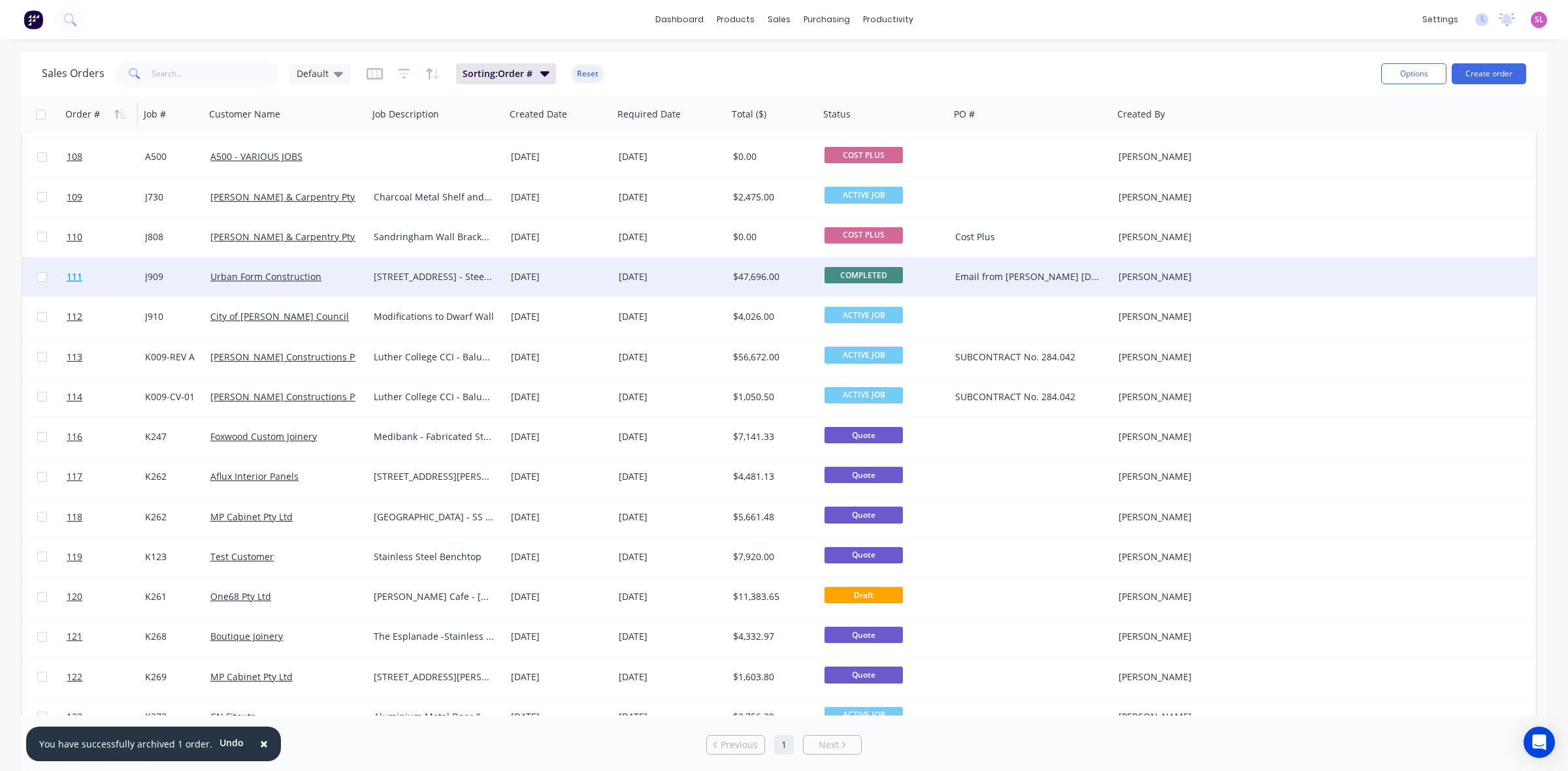
scroll to position [0, 0]
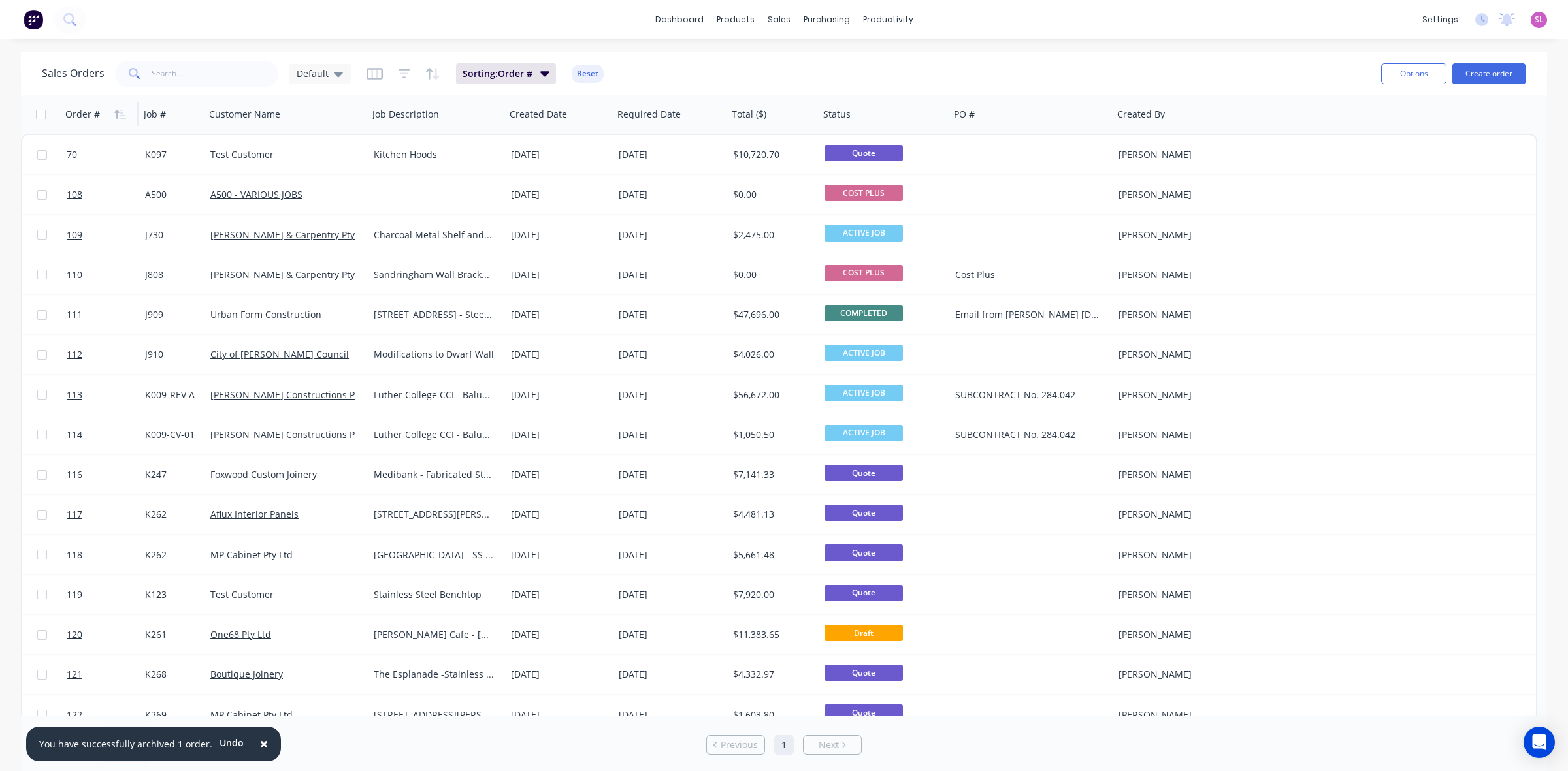
click at [82, 119] on div "Order #" at bounding box center [82, 114] width 35 height 13
click at [158, 118] on div at bounding box center [169, 114] width 52 height 27
click at [185, 118] on icon "button" at bounding box center [186, 114] width 12 height 11
click at [843, 119] on div at bounding box center [880, 114] width 114 height 27
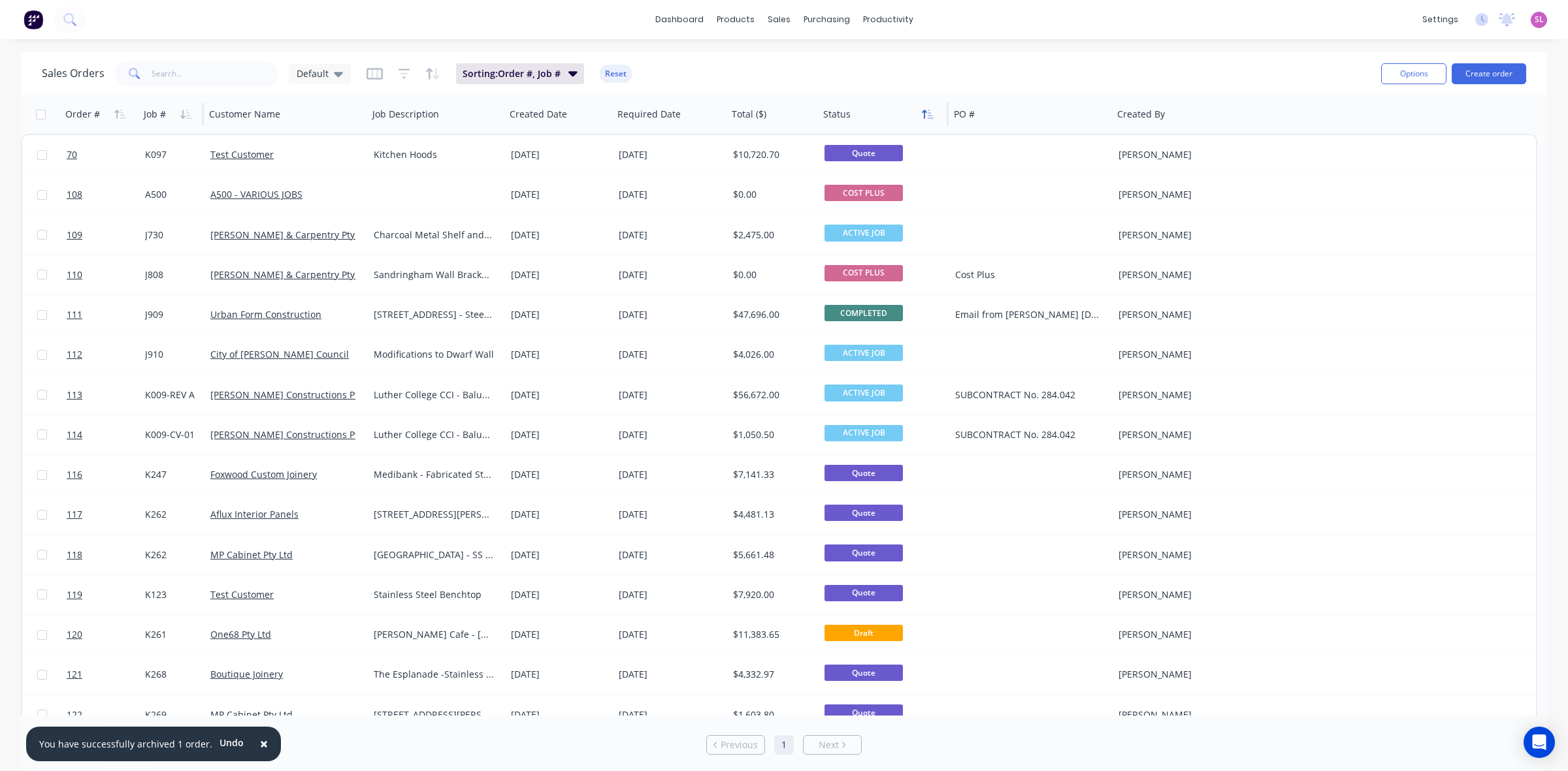
click at [931, 119] on icon "button" at bounding box center [931, 114] width 6 height 9
click at [930, 114] on icon "button" at bounding box center [927, 114] width 12 height 11
click at [925, 119] on button "button" at bounding box center [928, 114] width 19 height 19
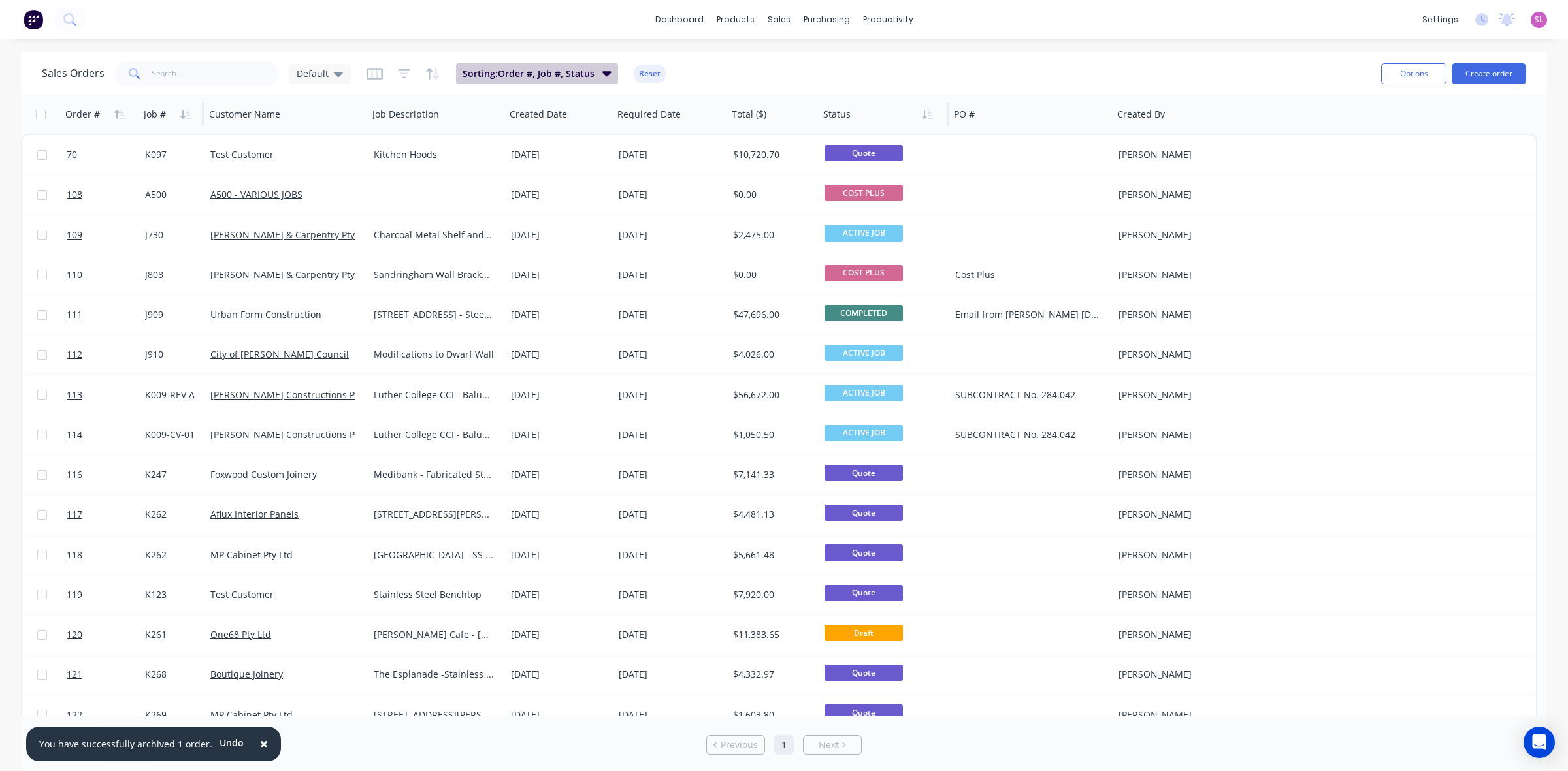
click at [602, 79] on icon "button" at bounding box center [606, 73] width 9 height 14
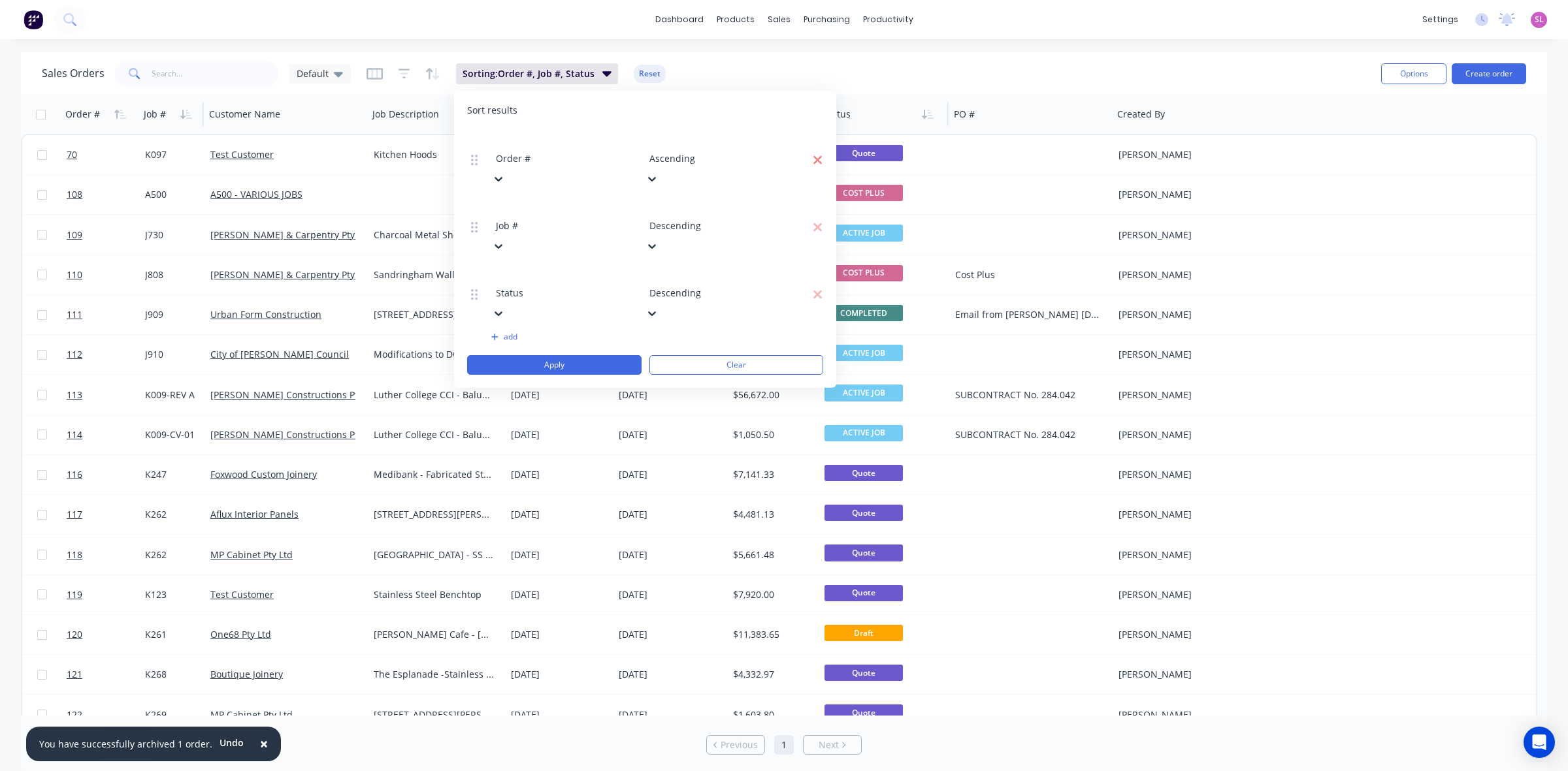
click at [820, 156] on icon "button" at bounding box center [818, 160] width 9 height 9
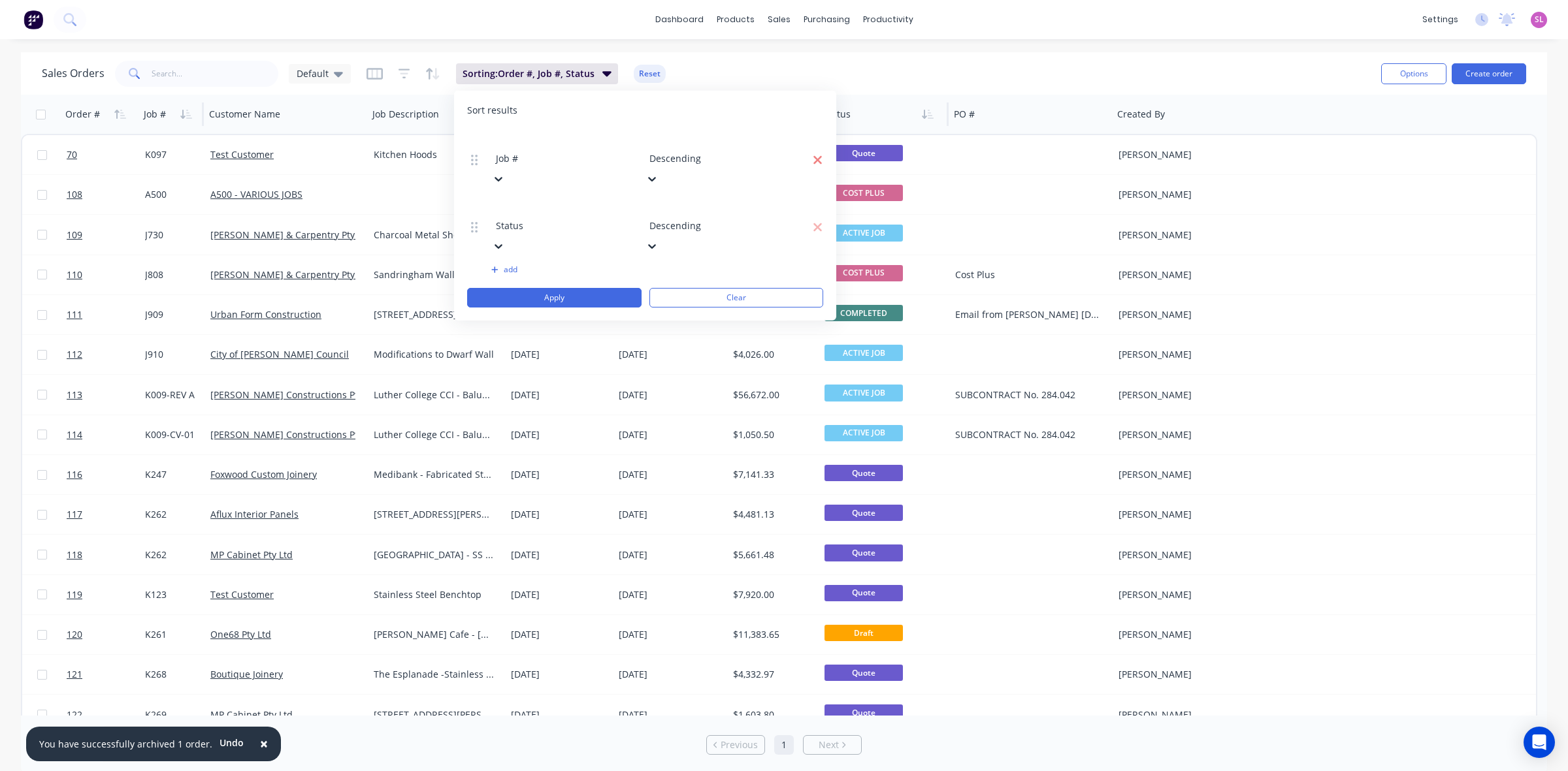
click at [820, 153] on icon "button" at bounding box center [817, 159] width 10 height 13
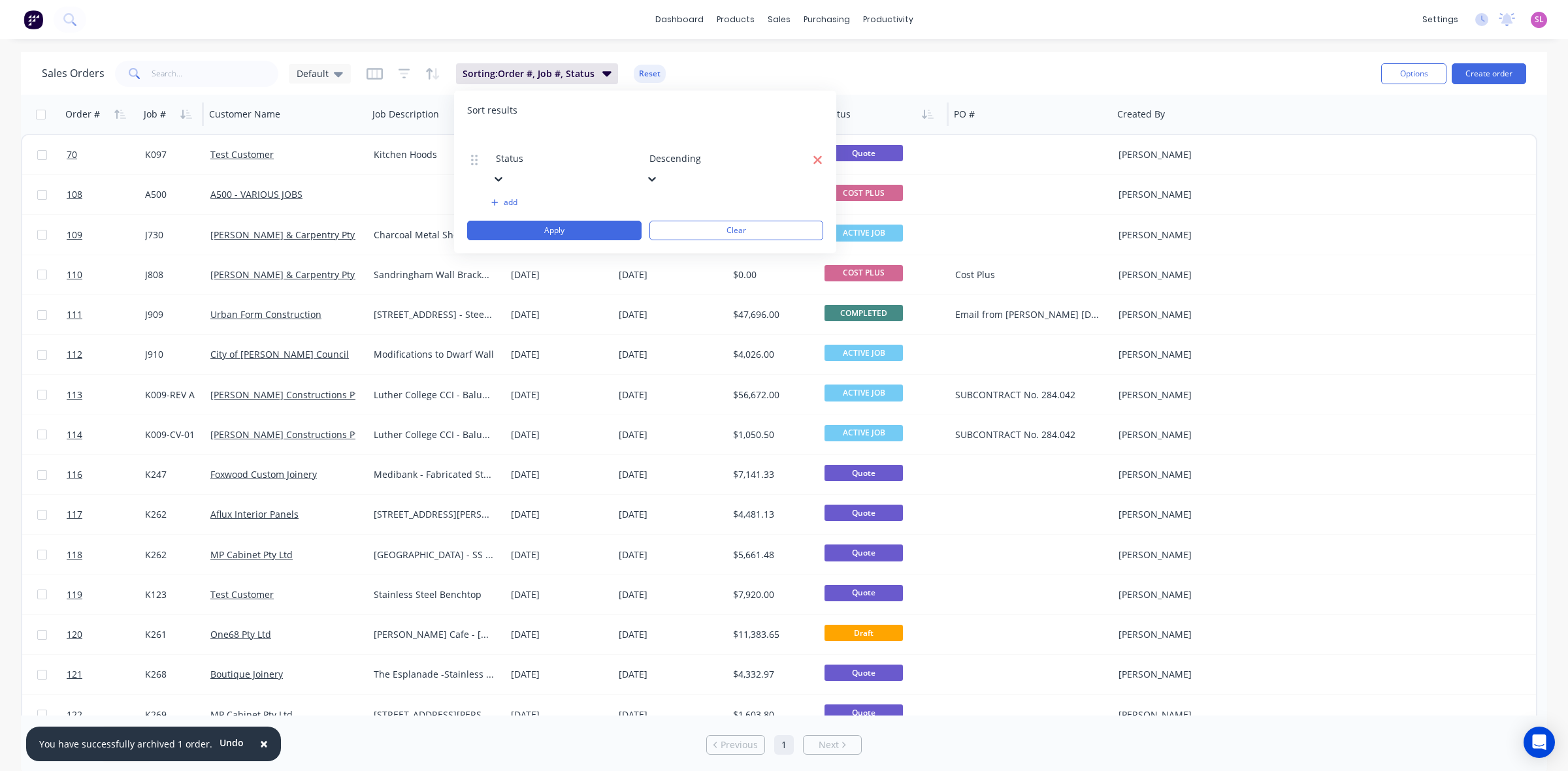
click at [820, 153] on icon "button" at bounding box center [817, 159] width 10 height 13
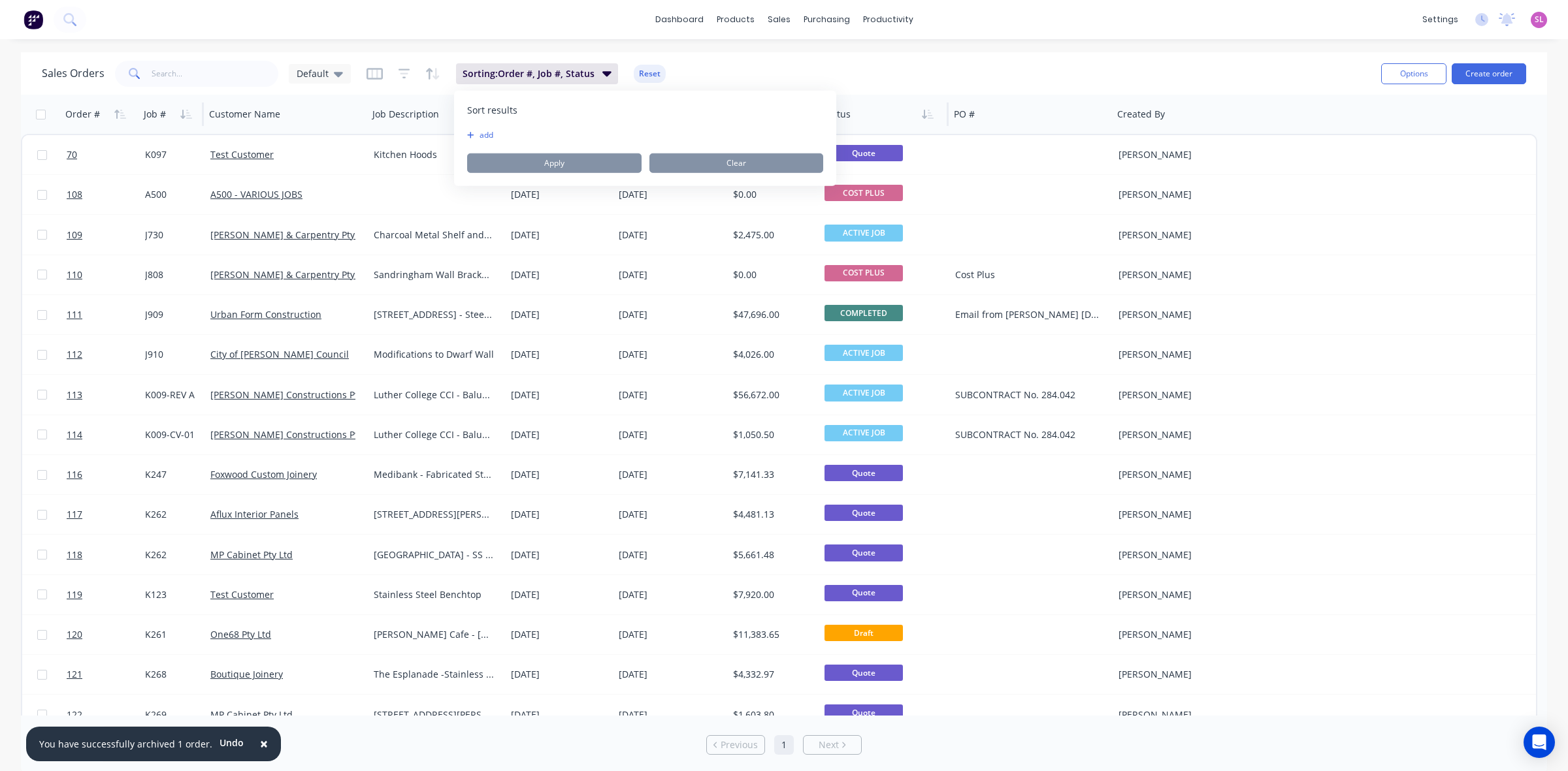
click at [872, 68] on div "Sales Orders Default Sorting: Order #, Job #, Status Reset" at bounding box center [706, 73] width 1329 height 32
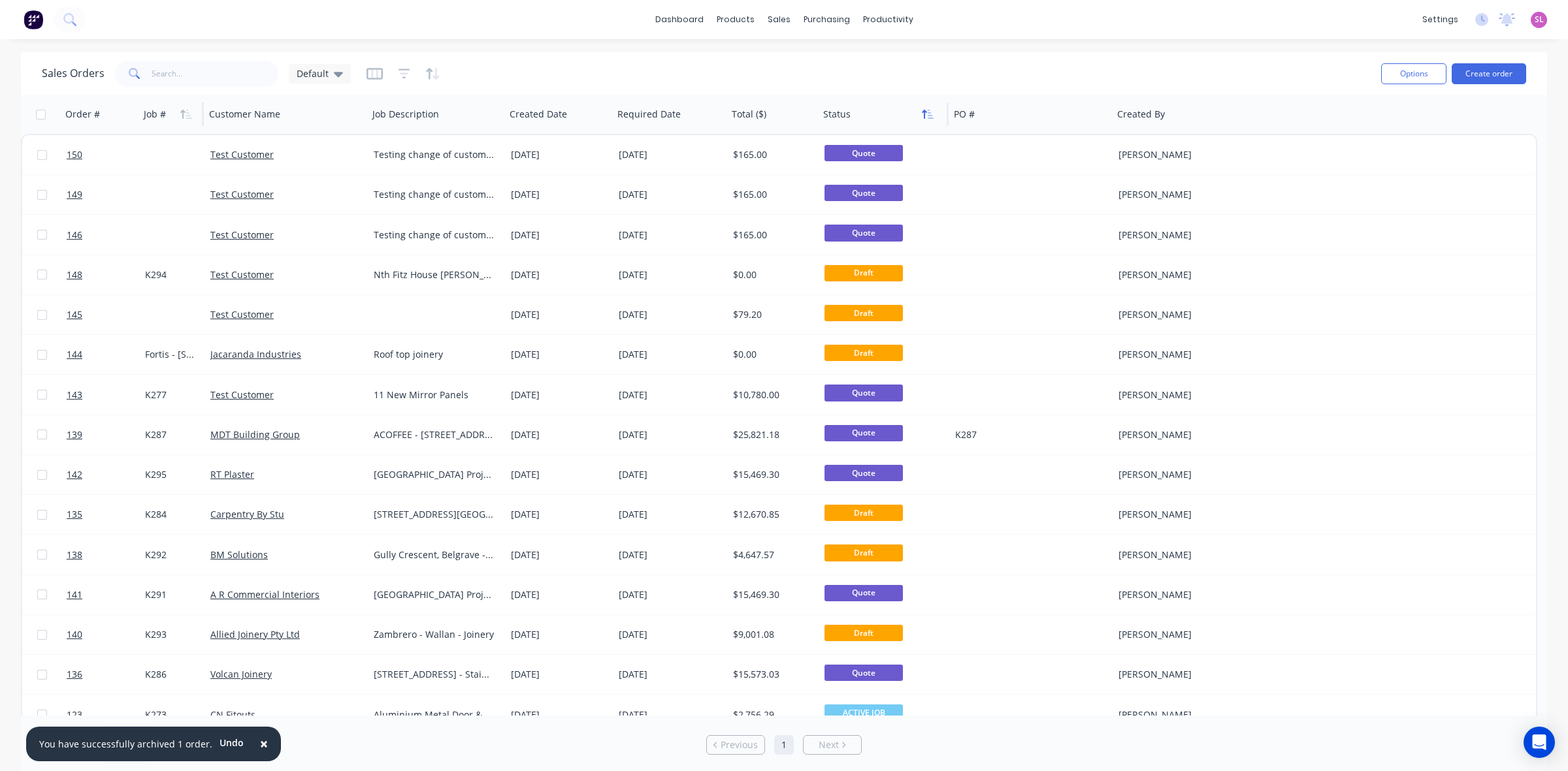
click at [925, 113] on icon "button" at bounding box center [927, 114] width 12 height 11
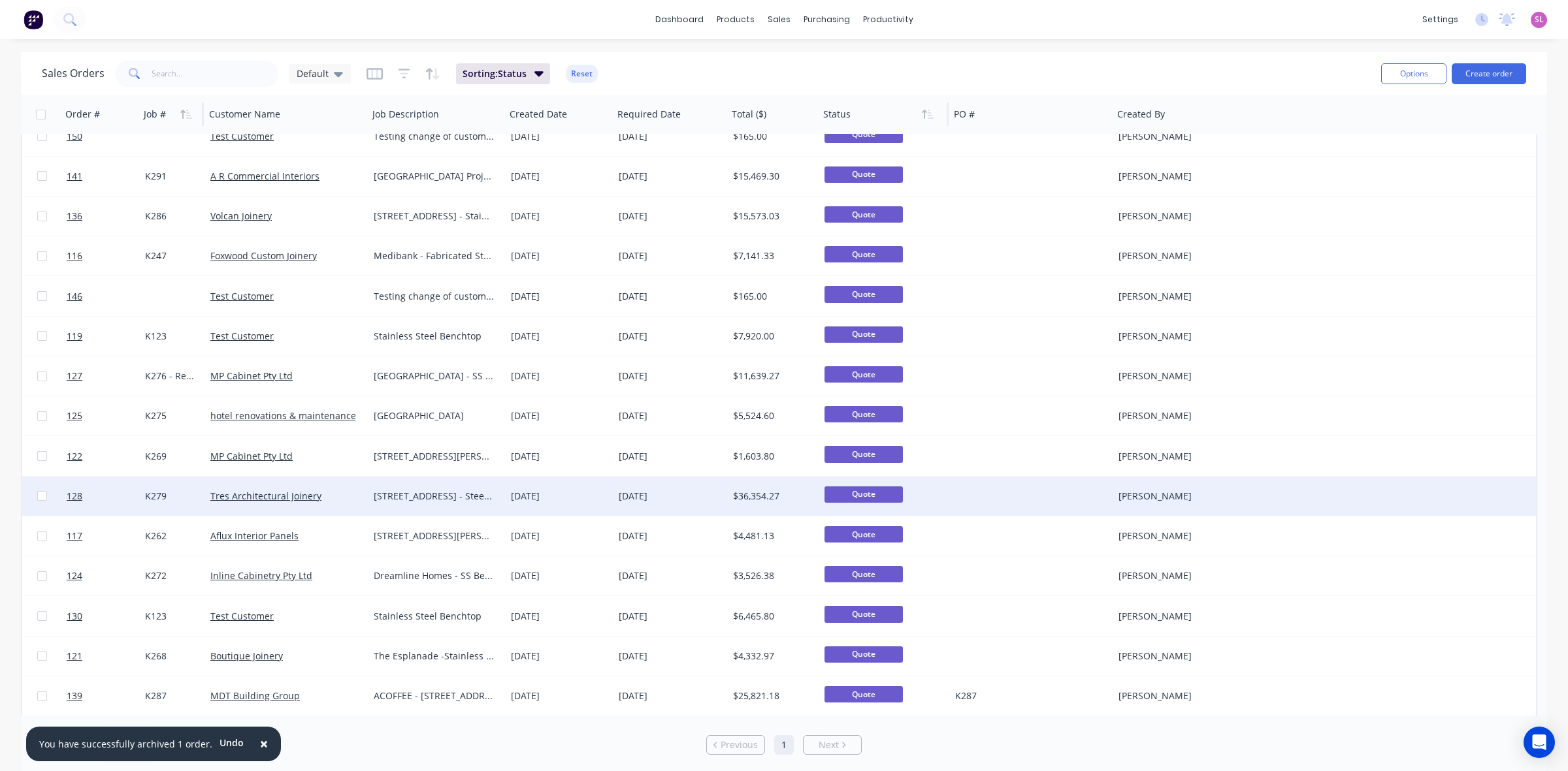
scroll to position [1098, 0]
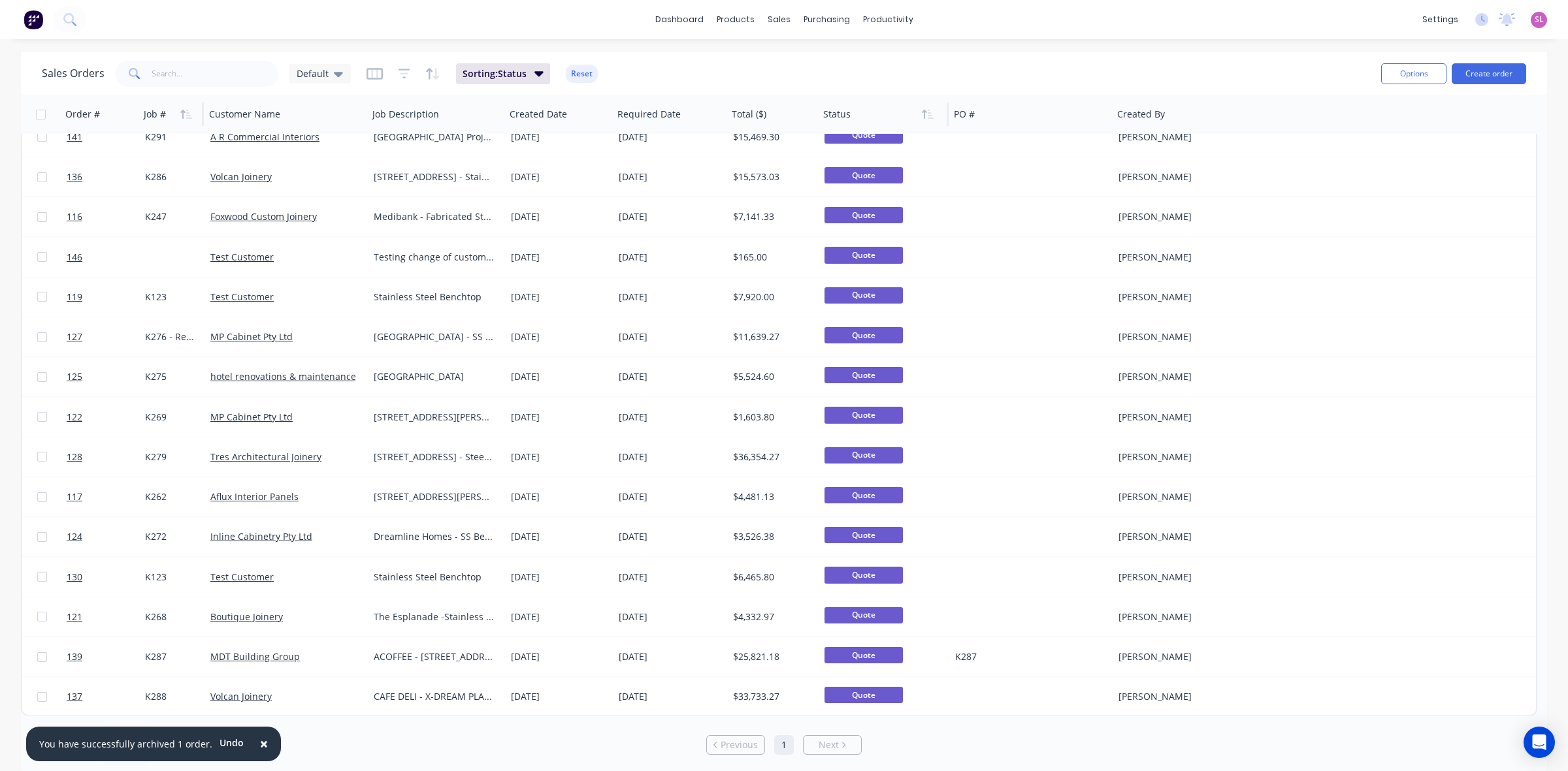
click at [262, 742] on button "×" at bounding box center [264, 744] width 34 height 31
click at [573, 68] on button "Reset" at bounding box center [582, 73] width 32 height 19
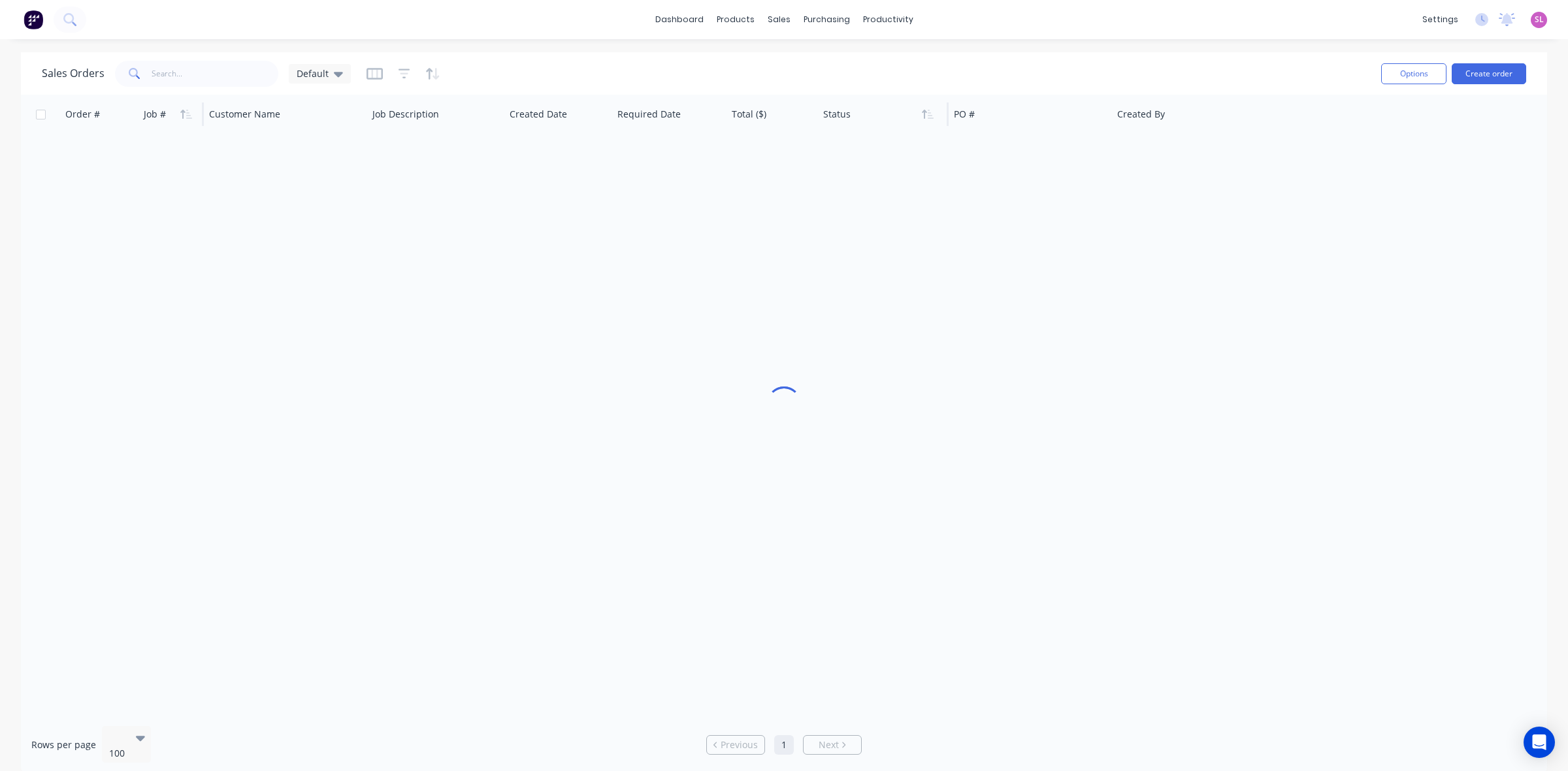
scroll to position [0, 0]
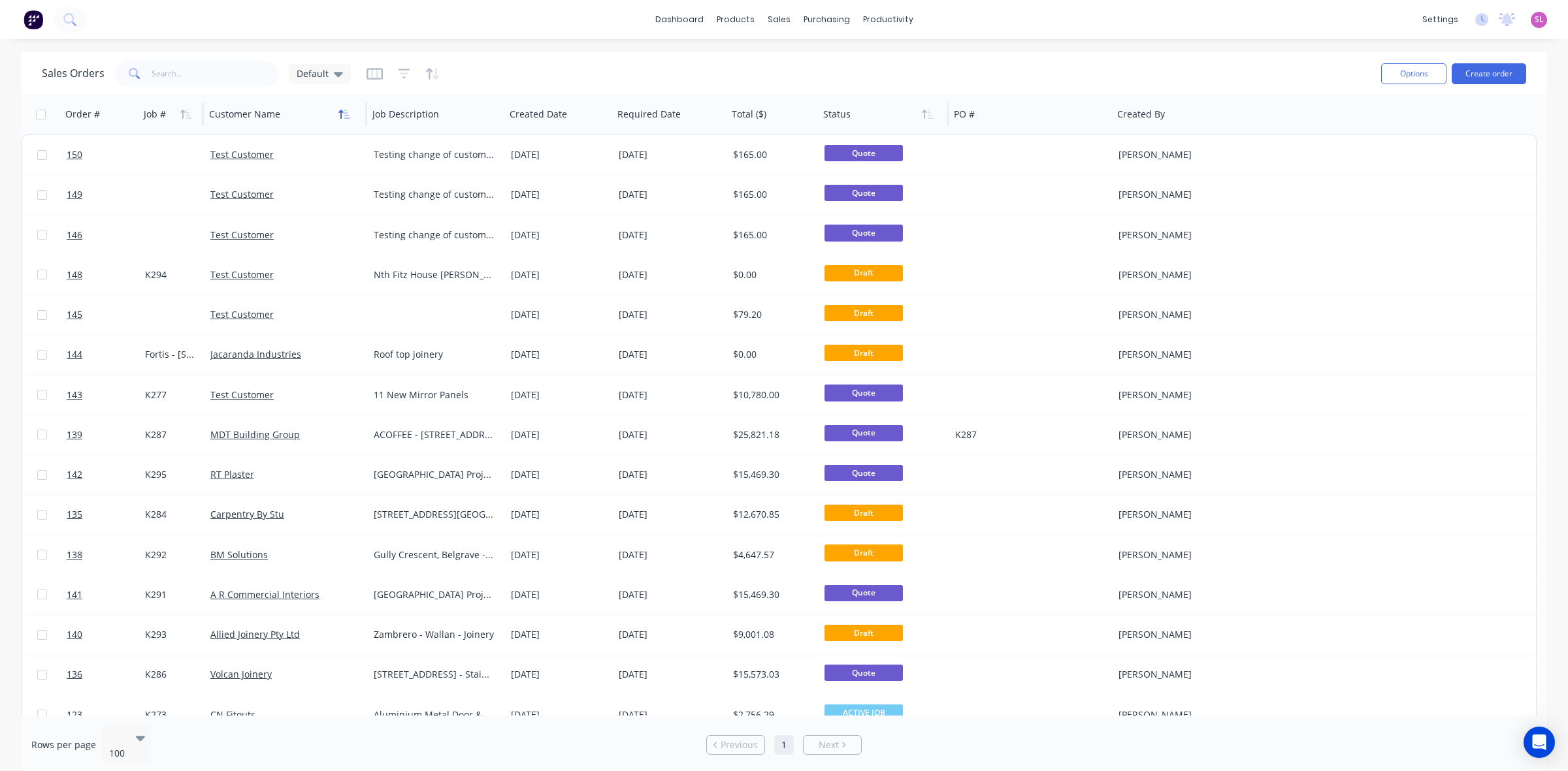
click at [346, 115] on icon "button" at bounding box center [347, 114] width 6 height 9
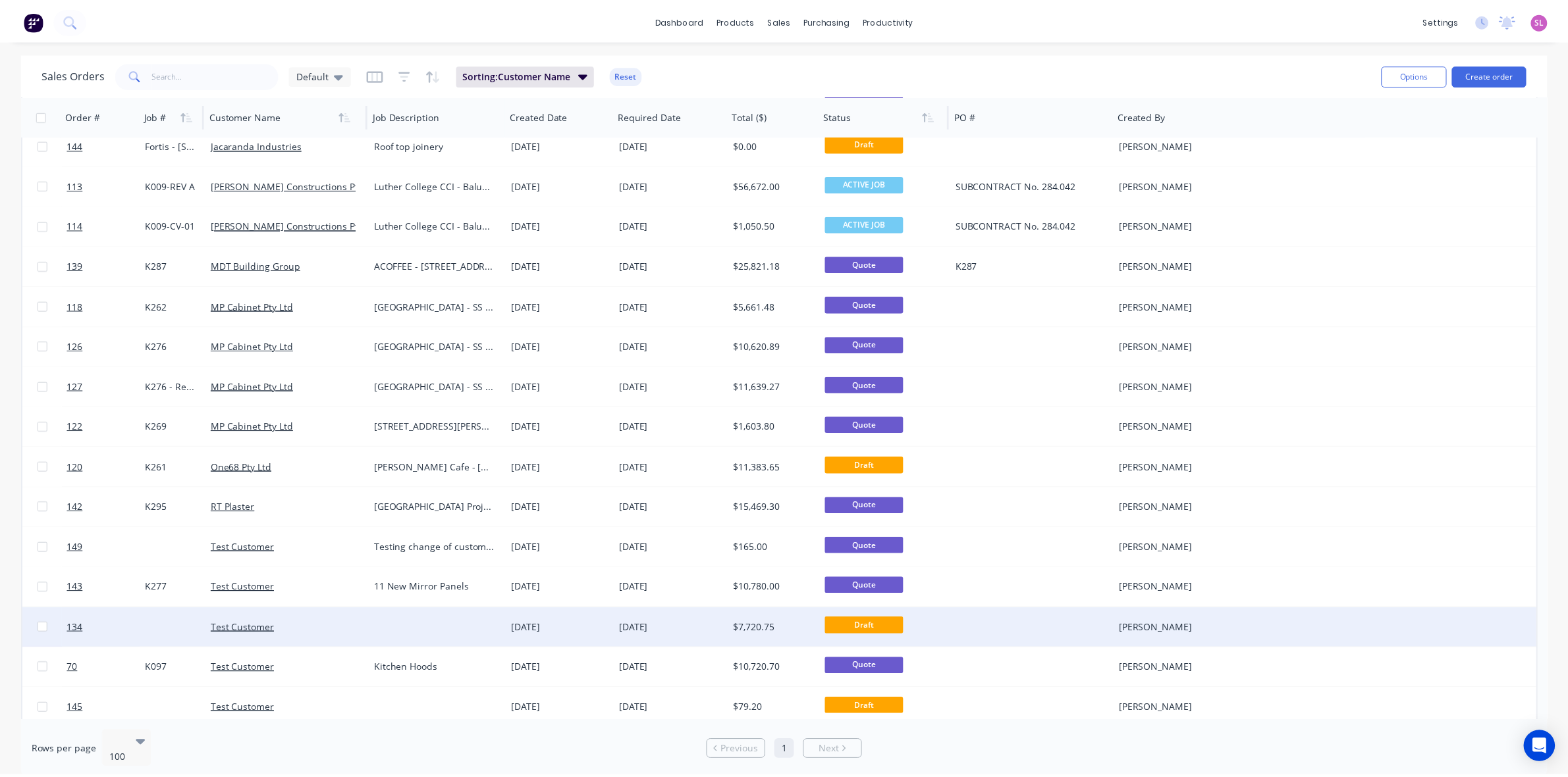
scroll to position [767, 0]
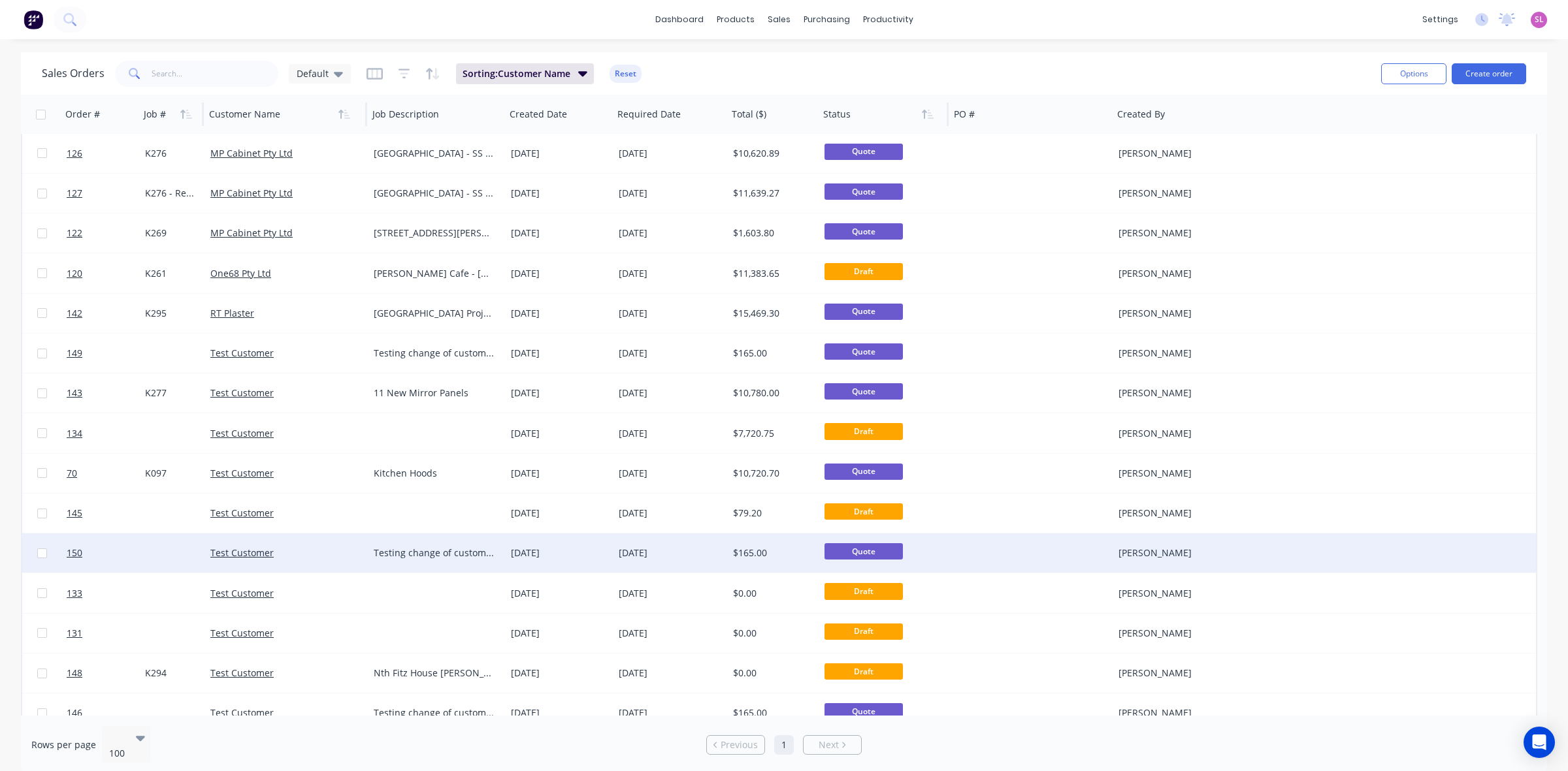
click at [37, 553] on input "checkbox" at bounding box center [42, 553] width 10 height 10
click at [40, 552] on input "checkbox" at bounding box center [42, 553] width 10 height 10
checkbox input "false"
click at [220, 545] on div "Test Customer" at bounding box center [287, 553] width 163 height 39
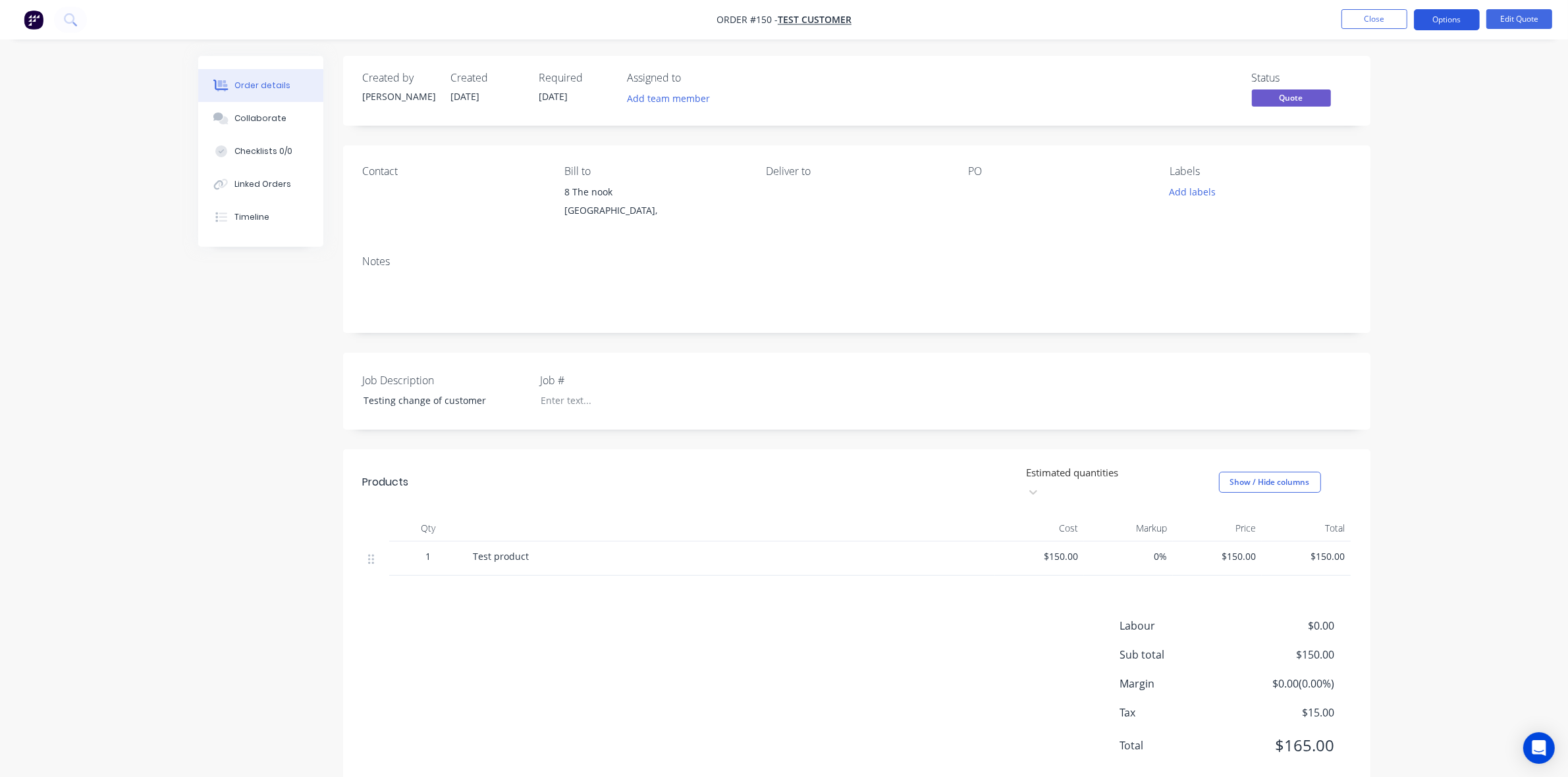
click at [1446, 16] on button "Options" at bounding box center [1447, 20] width 66 height 21
click at [1405, 243] on div "Duplicate" at bounding box center [1407, 237] width 121 height 19
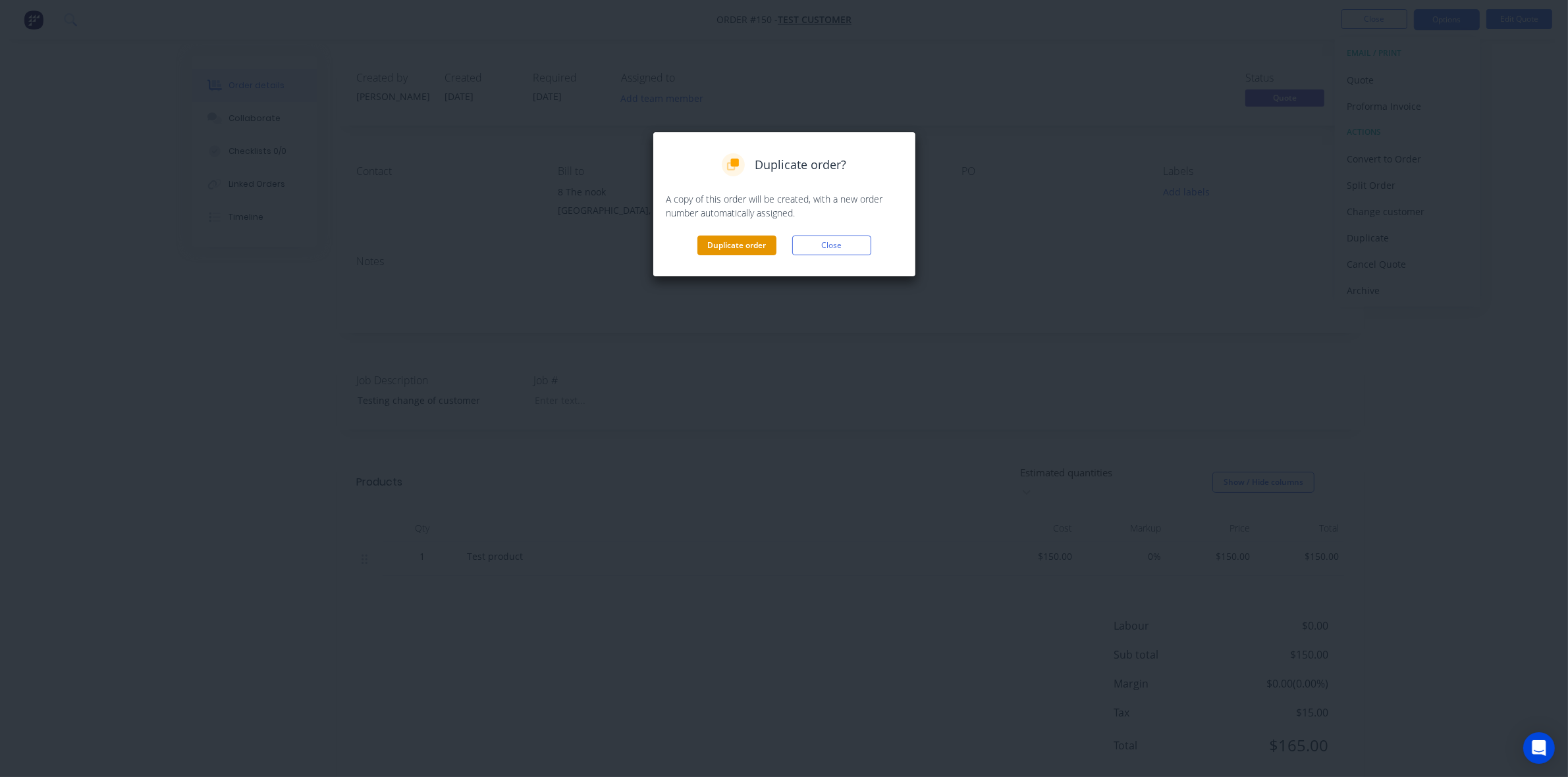
click at [751, 239] on button "Duplicate order" at bounding box center [736, 245] width 79 height 20
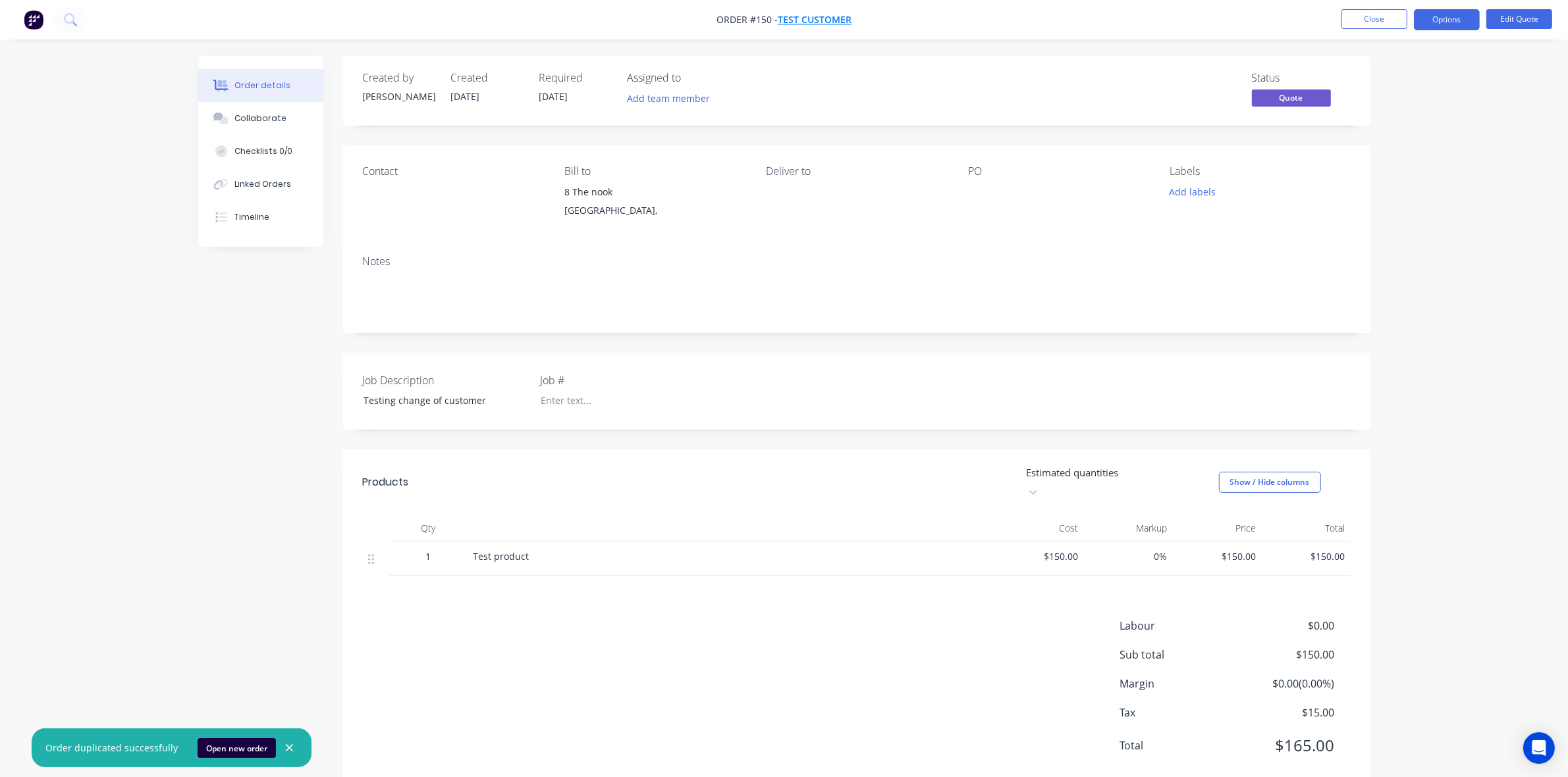
click at [842, 21] on span "Test Customer" at bounding box center [814, 20] width 74 height 12
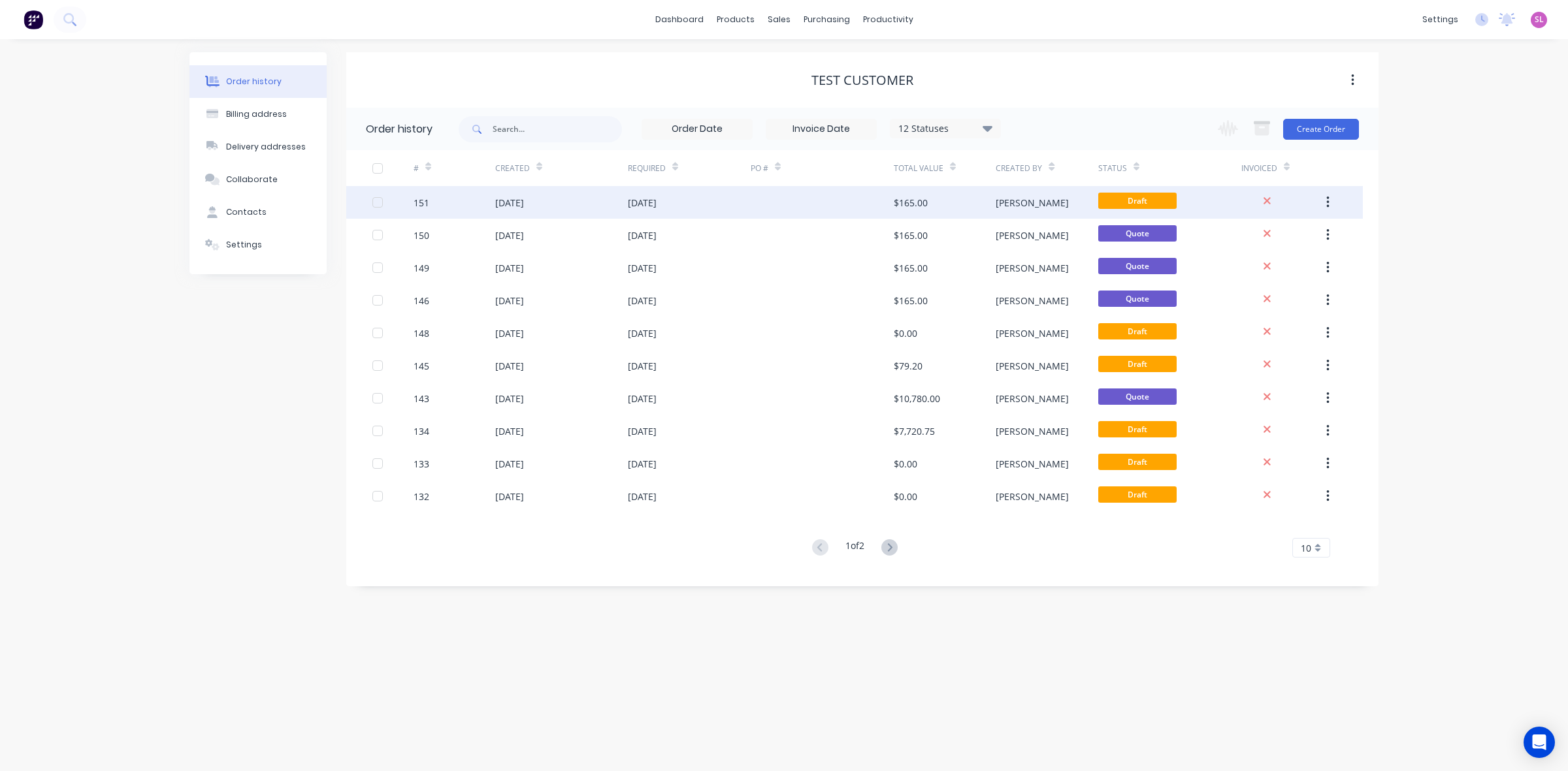
click at [422, 200] on div "151" at bounding box center [421, 202] width 16 height 13
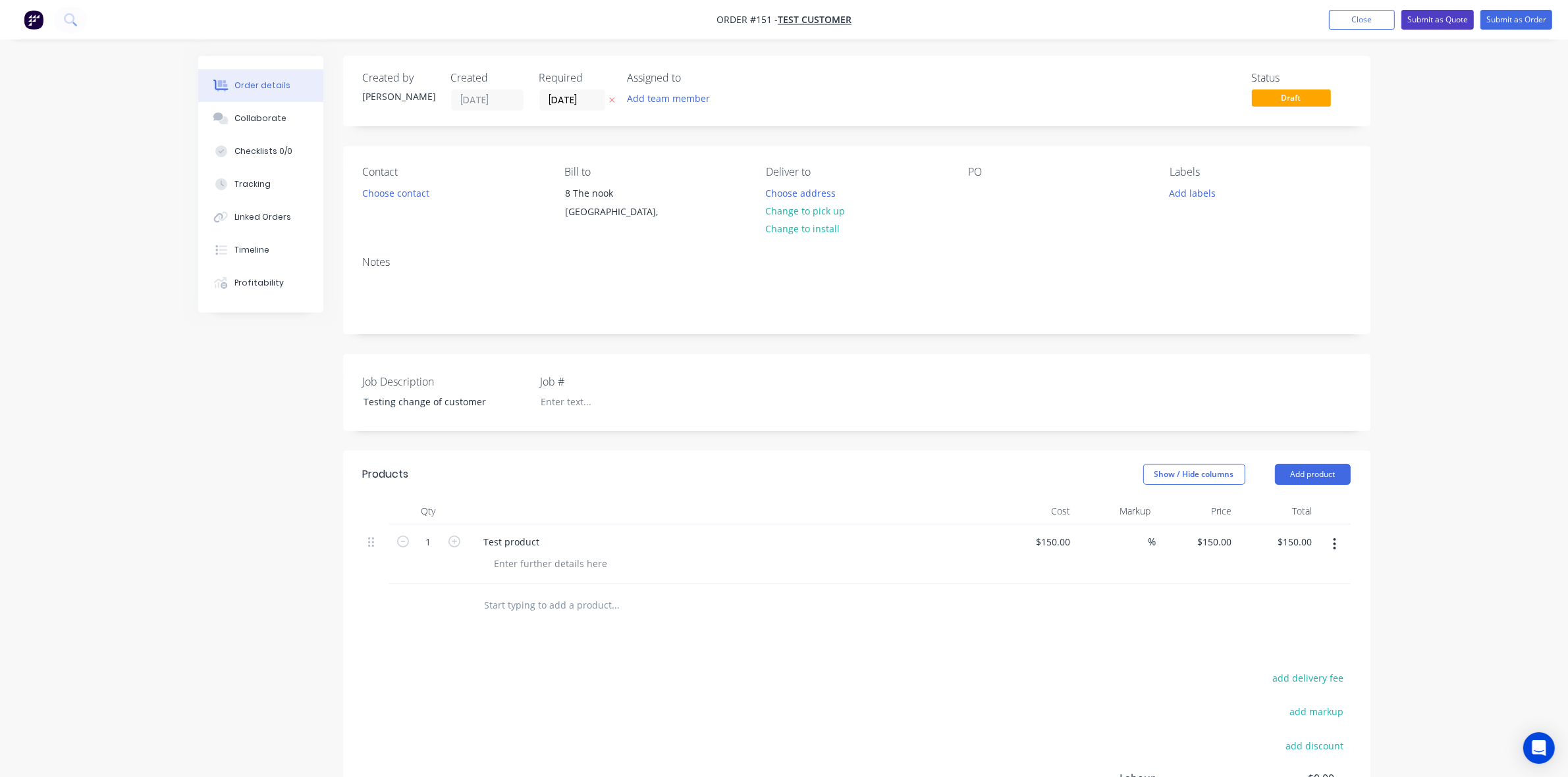
click at [1421, 14] on button "Submit as Quote" at bounding box center [1437, 20] width 72 height 20
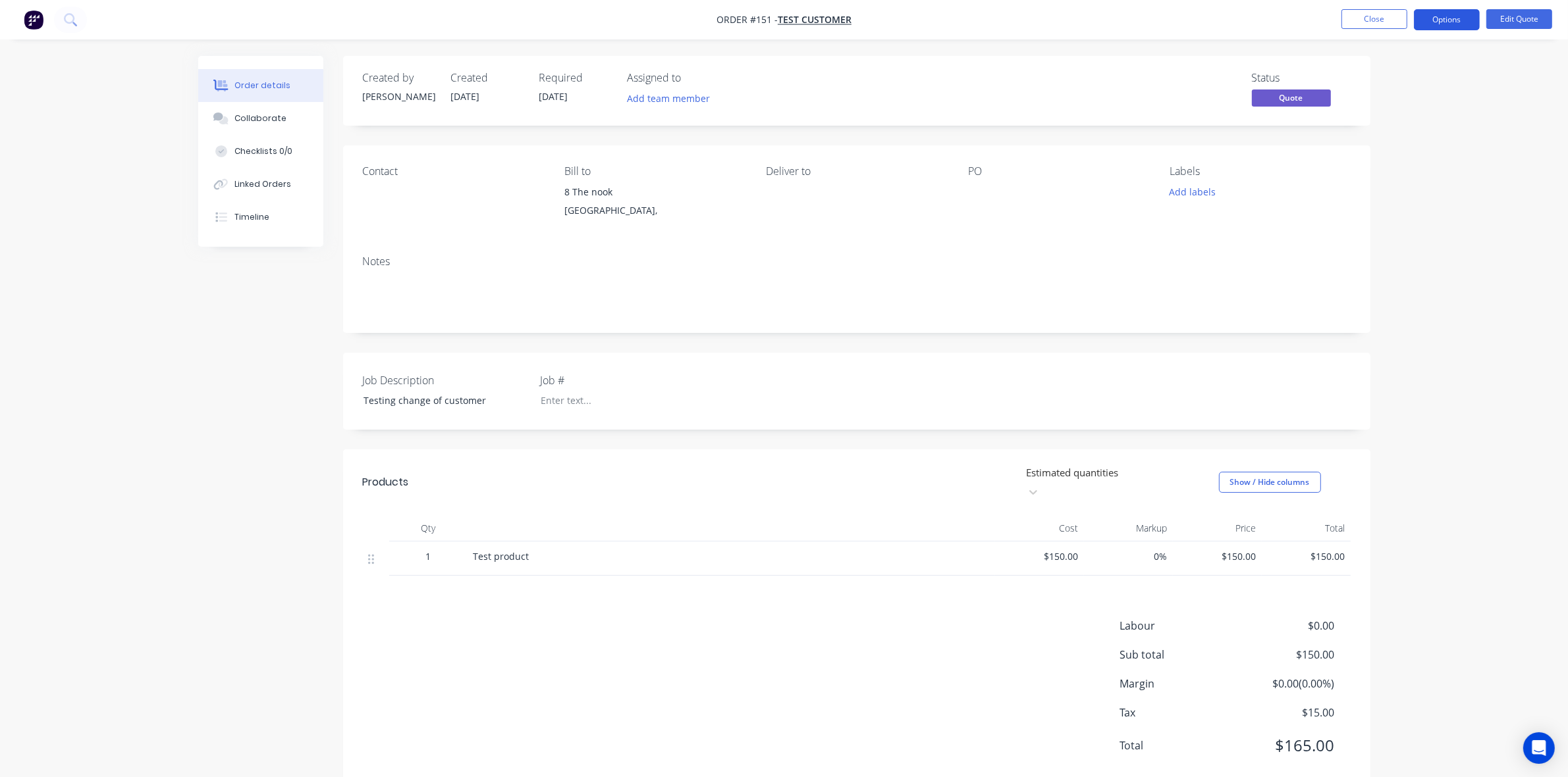
click at [1449, 20] on button "Options" at bounding box center [1447, 20] width 66 height 21
click at [1407, 211] on div "Change customer" at bounding box center [1407, 211] width 121 height 19
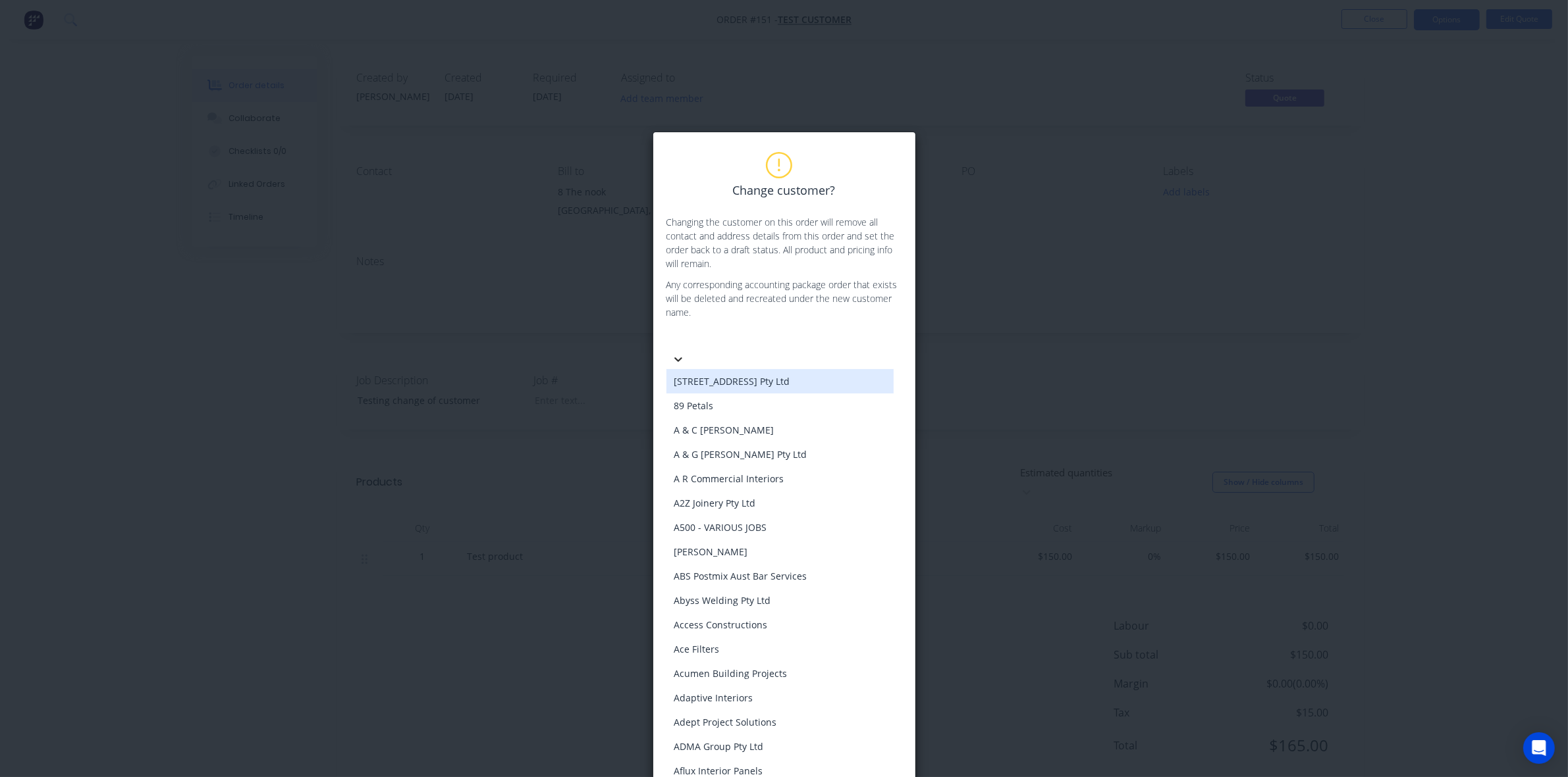
click at [684, 352] on icon at bounding box center [678, 359] width 13 height 13
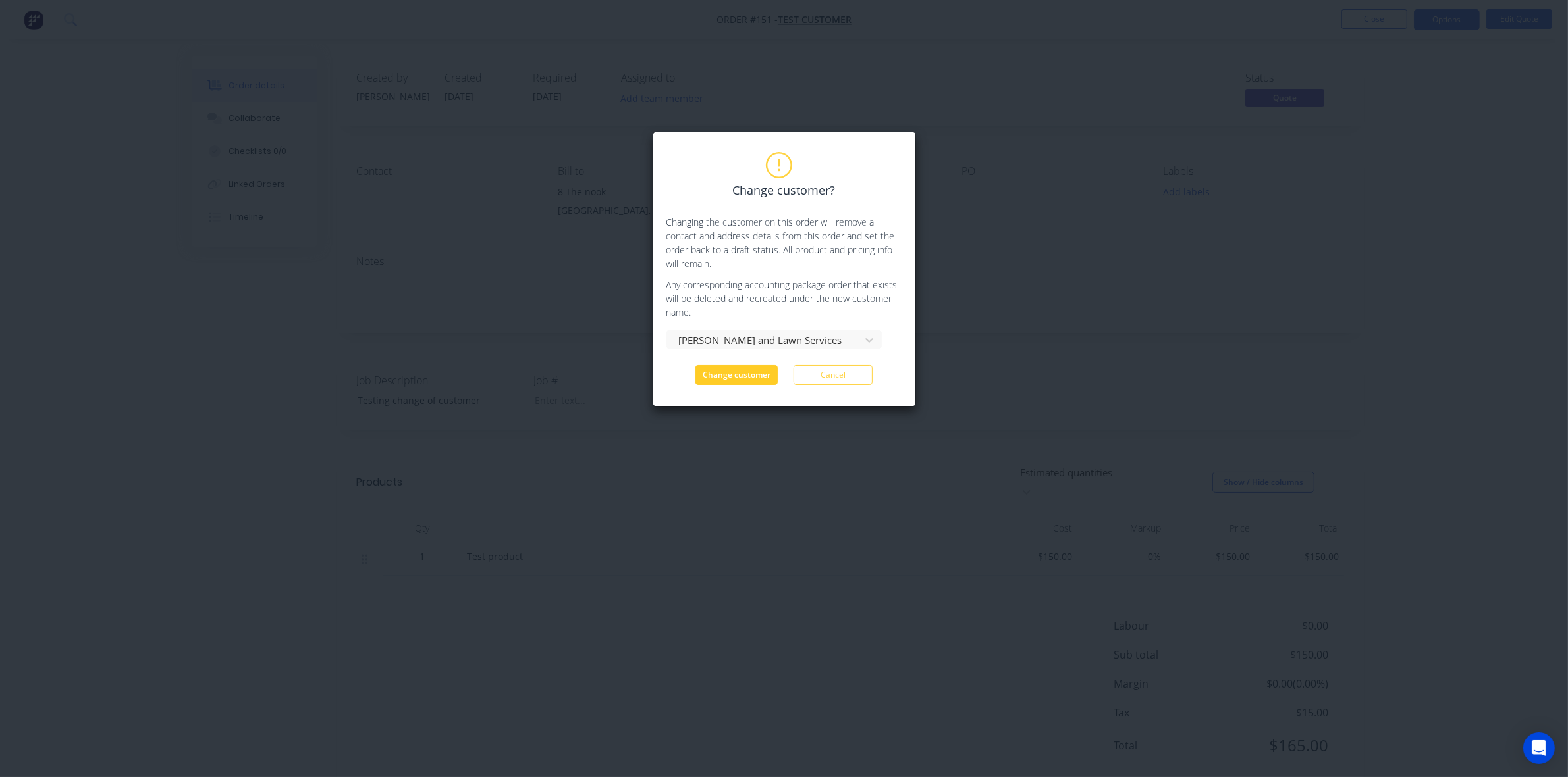
click at [738, 377] on button "Change customer" at bounding box center [736, 375] width 82 height 20
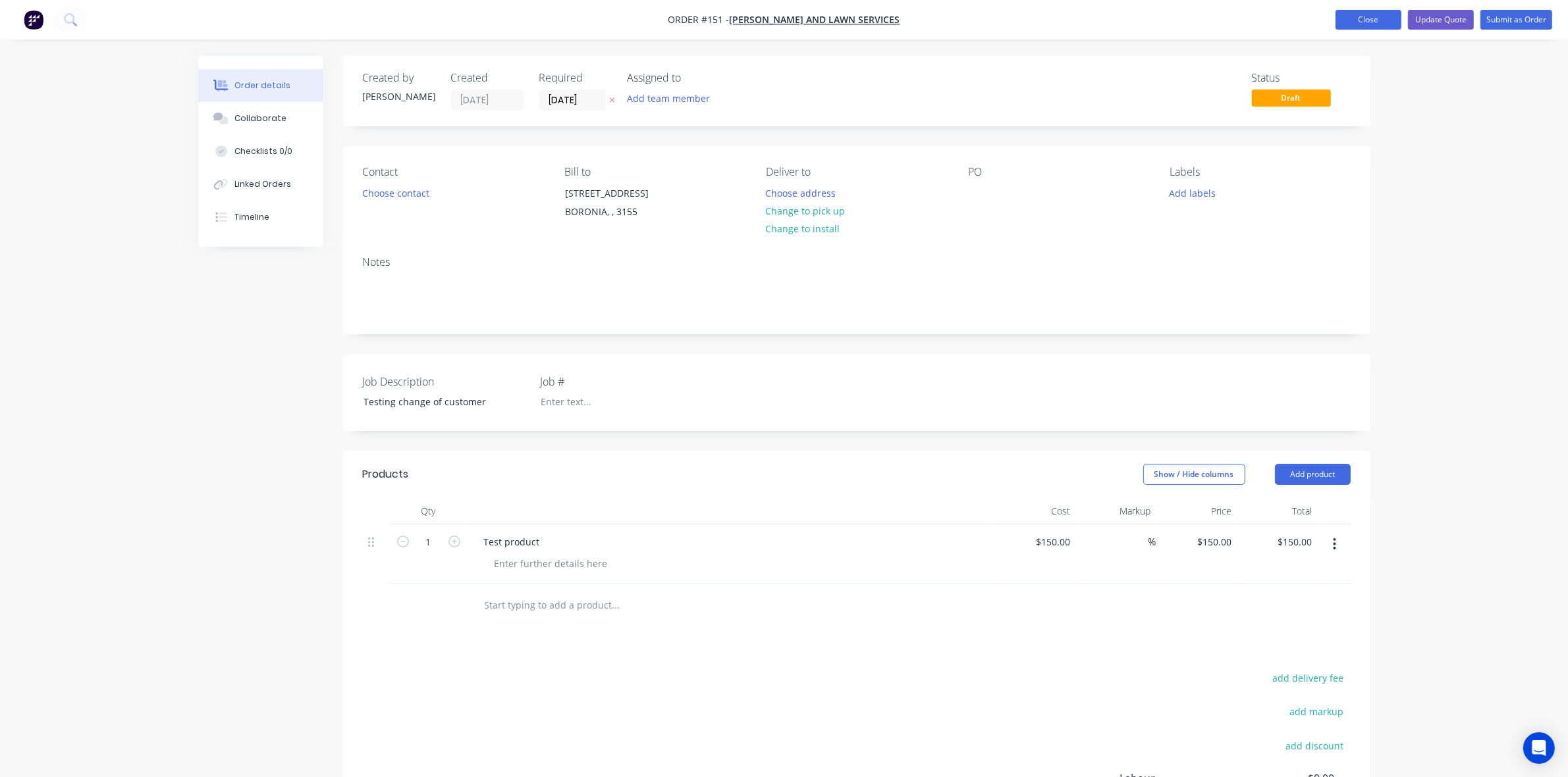
click at [1380, 19] on button "Close" at bounding box center [1368, 20] width 66 height 20
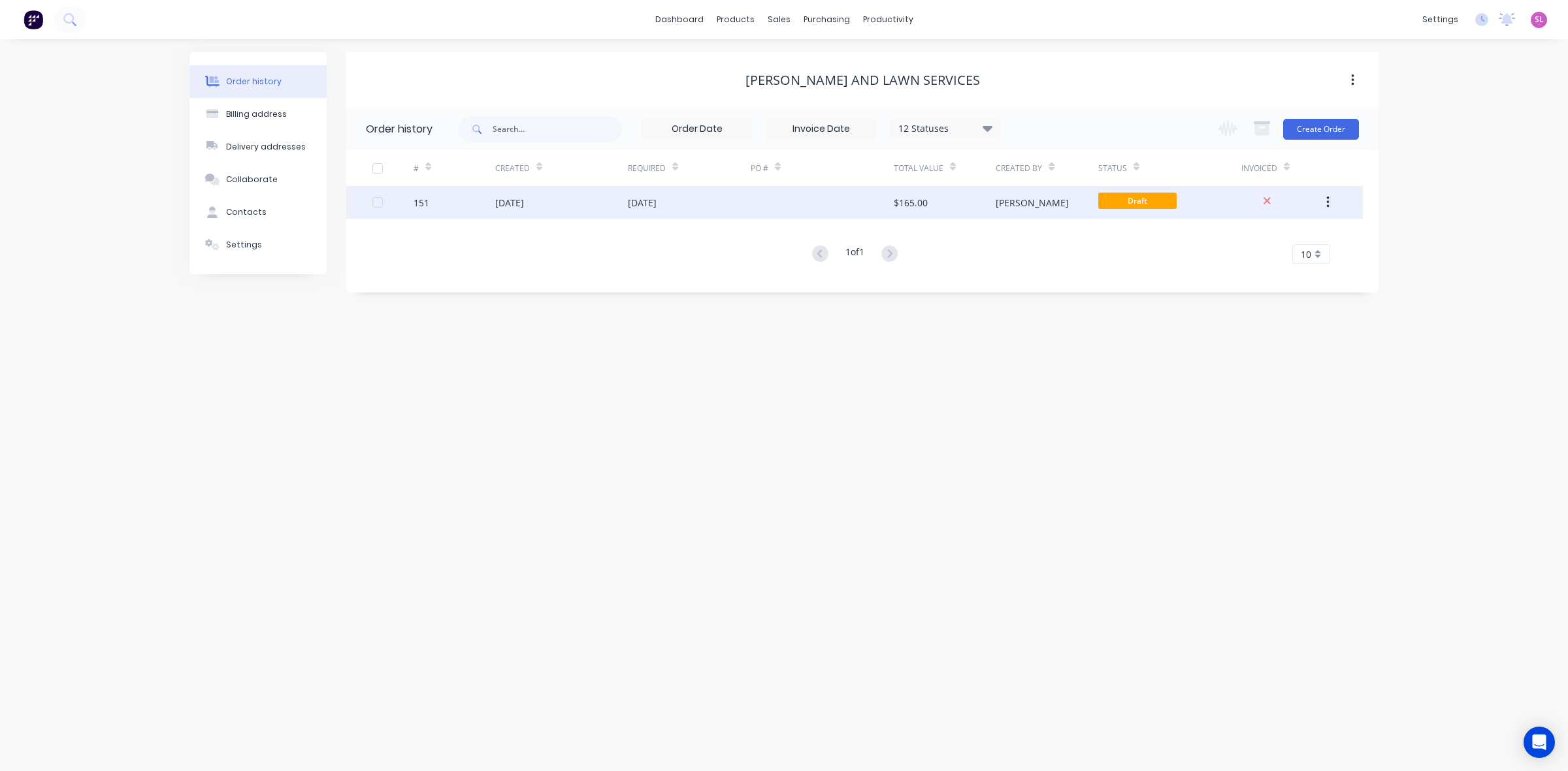
click at [369, 201] on div "151 [DATE] [DATE] $165.00 [PERSON_NAME] Draft" at bounding box center [854, 202] width 1016 height 33
click at [373, 203] on div at bounding box center [378, 203] width 27 height 27
click at [1326, 197] on icon "button" at bounding box center [1328, 203] width 4 height 14
click at [1264, 242] on div "Archive" at bounding box center [1281, 236] width 101 height 19
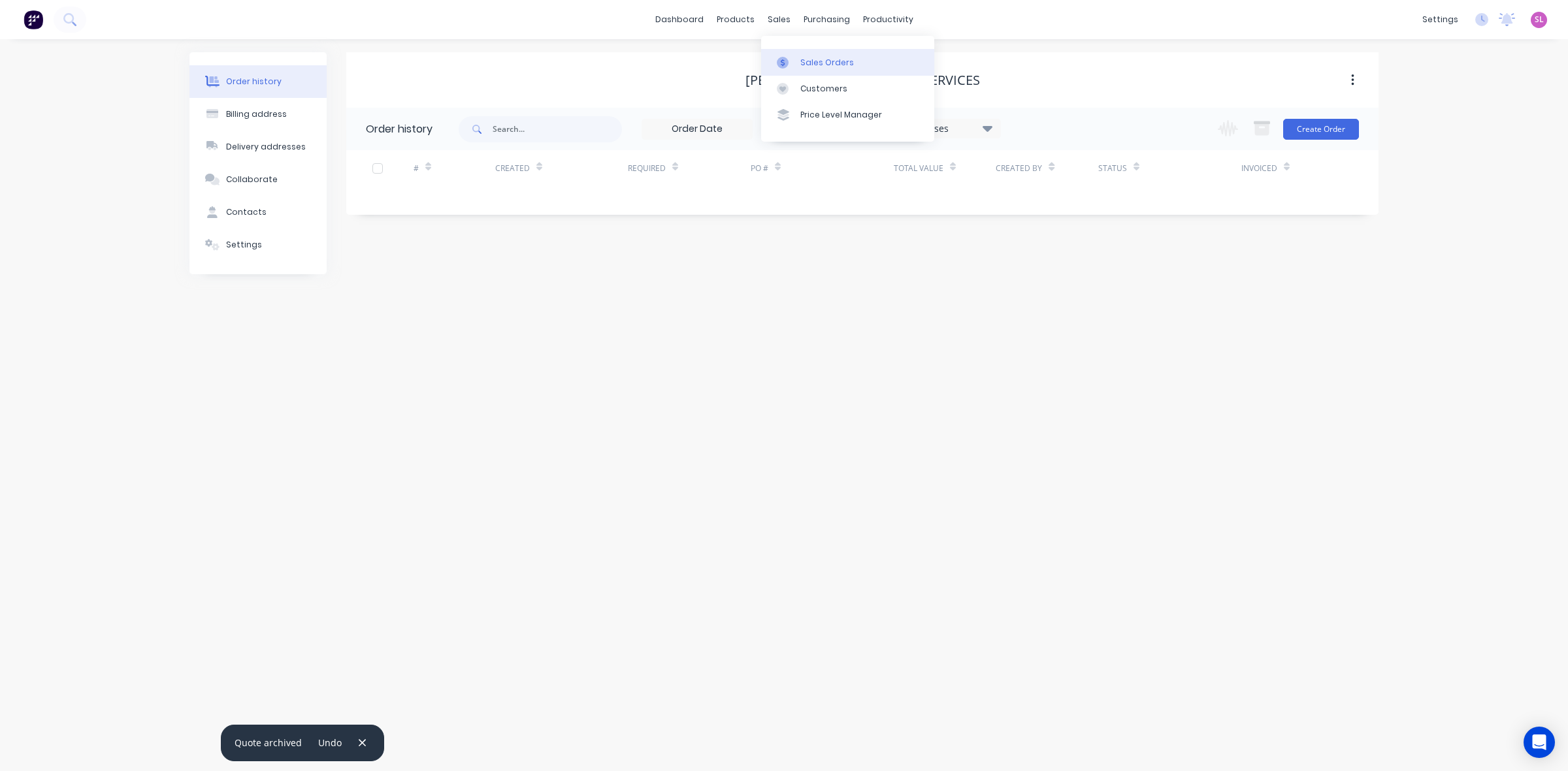
click at [823, 64] on div "Sales Orders" at bounding box center [827, 62] width 54 height 12
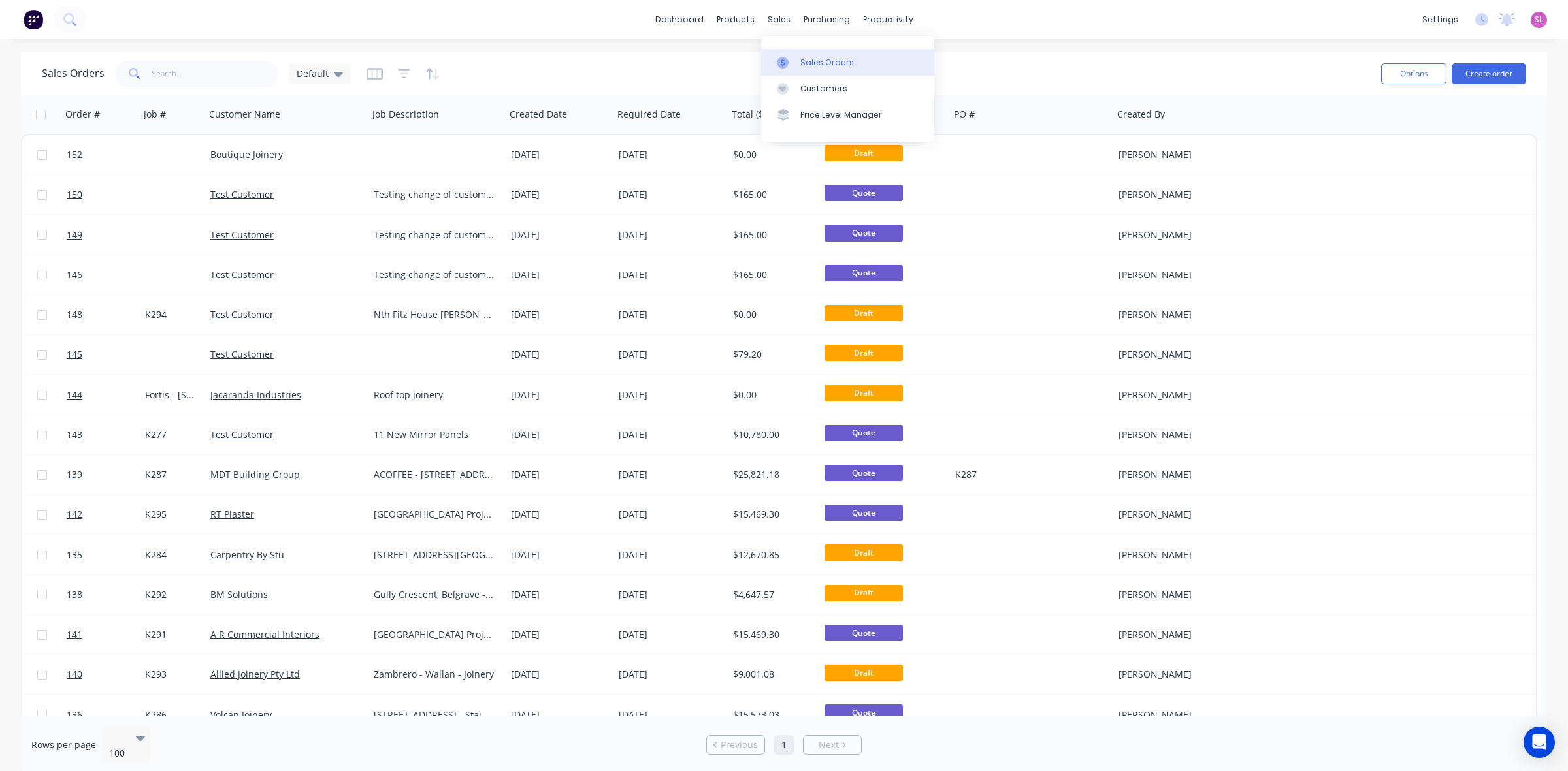
click at [818, 58] on div "Sales Orders" at bounding box center [827, 62] width 54 height 12
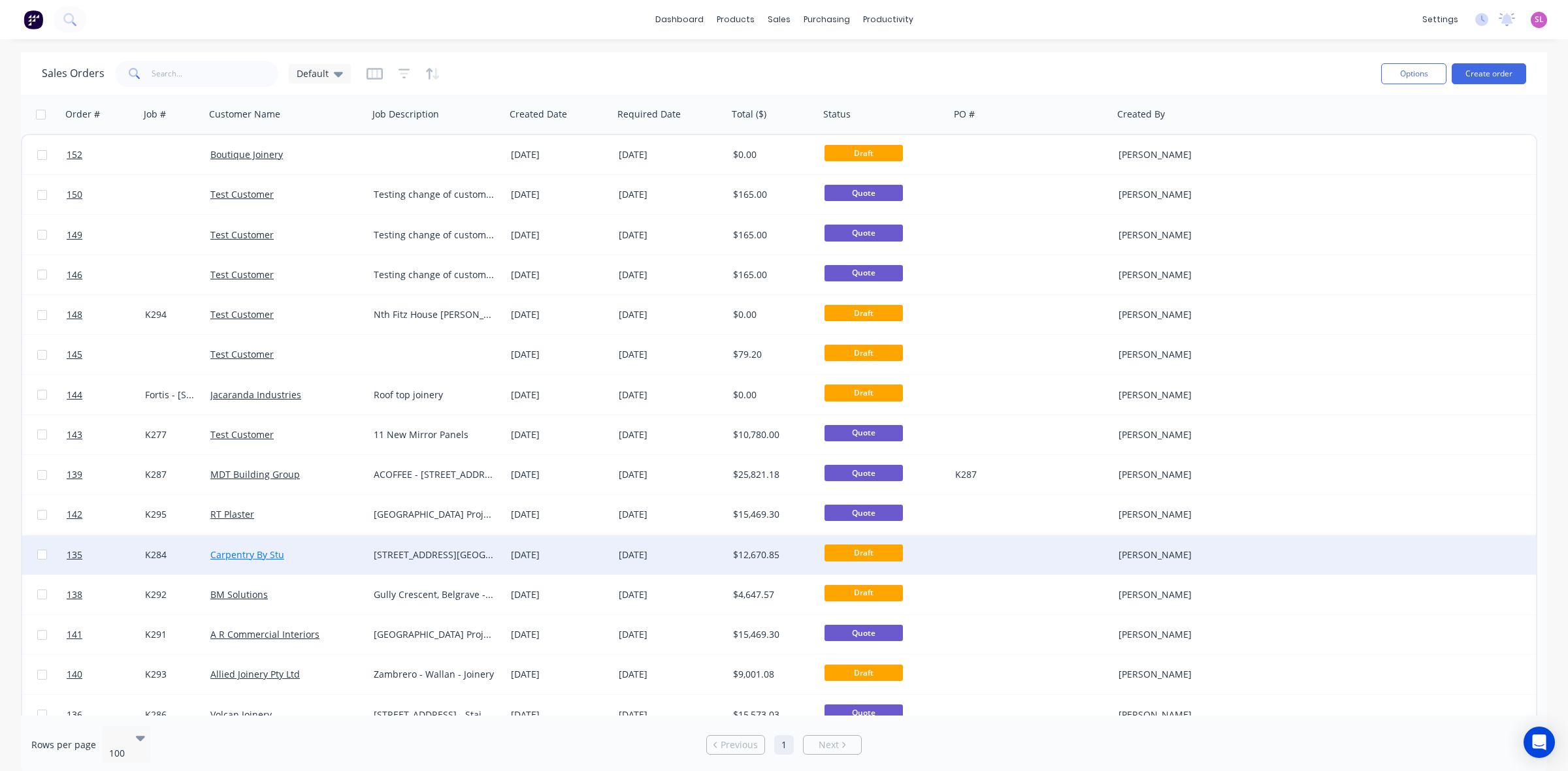
click at [220, 550] on link "Carpentry By Stu" at bounding box center [247, 555] width 73 height 12
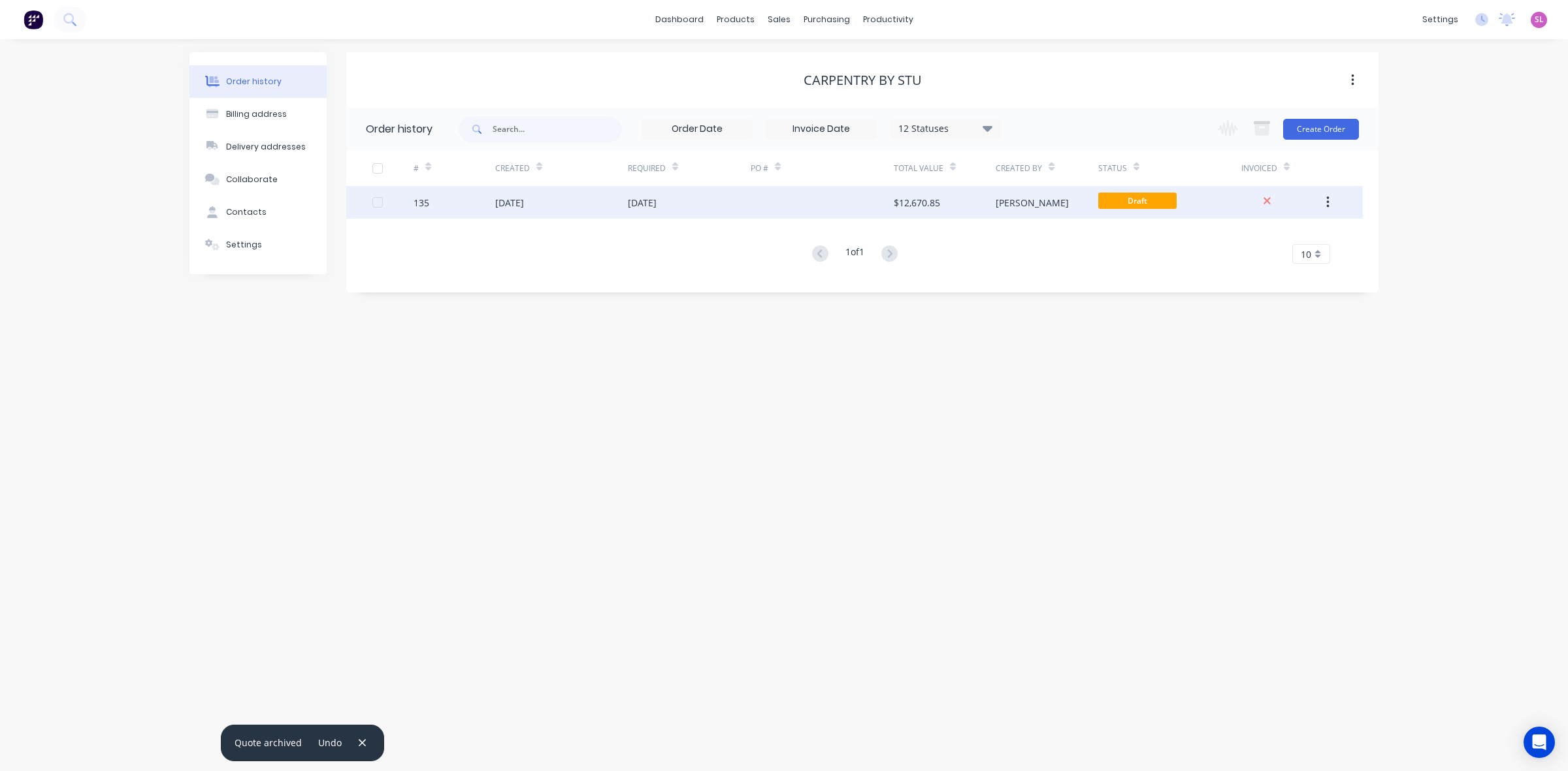
click at [494, 205] on div "135" at bounding box center [454, 202] width 81 height 33
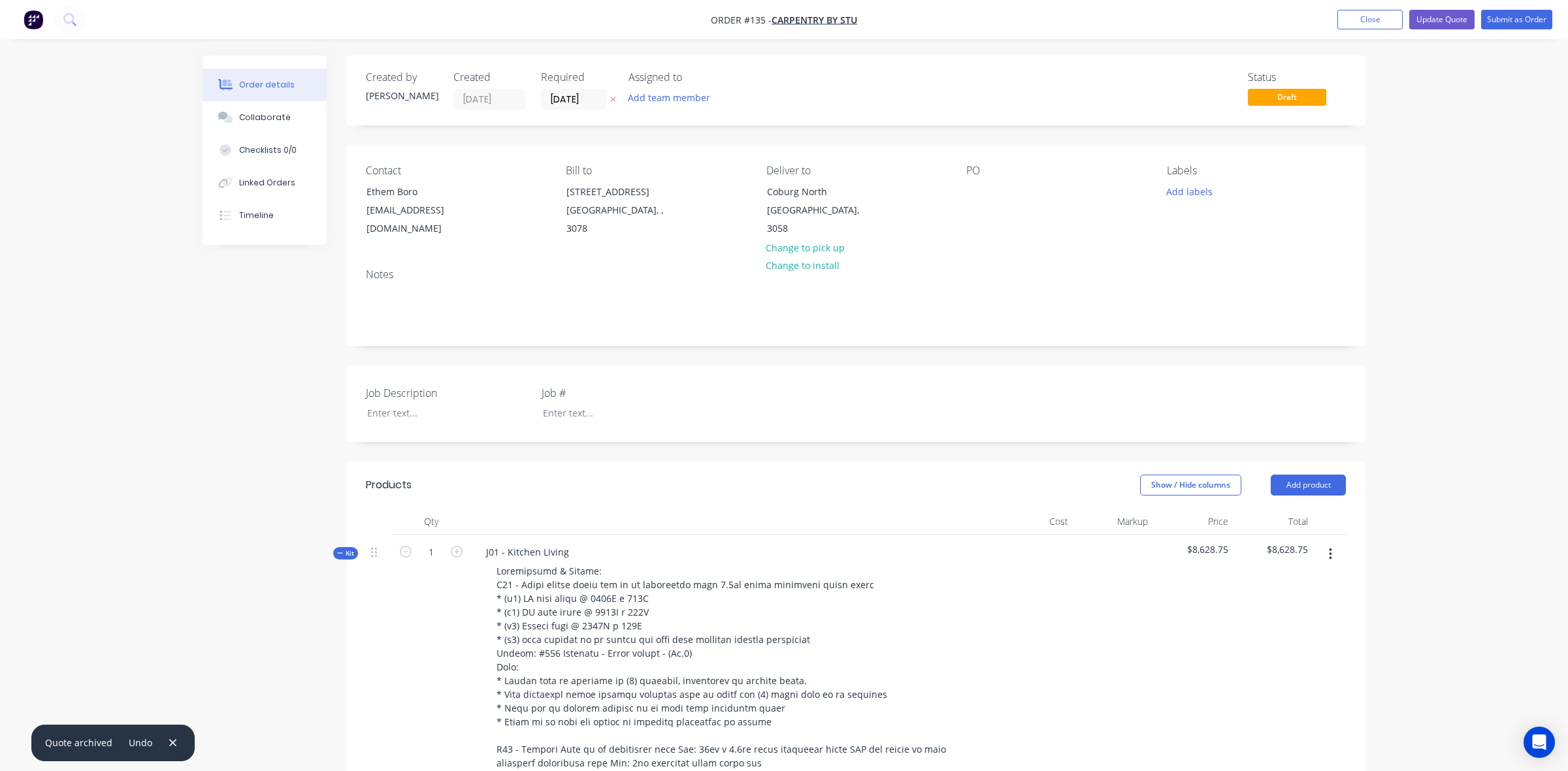
type input "$140.00"
type input "20"
type input "$168.00"
type input "$336.00"
type input "$200.00"
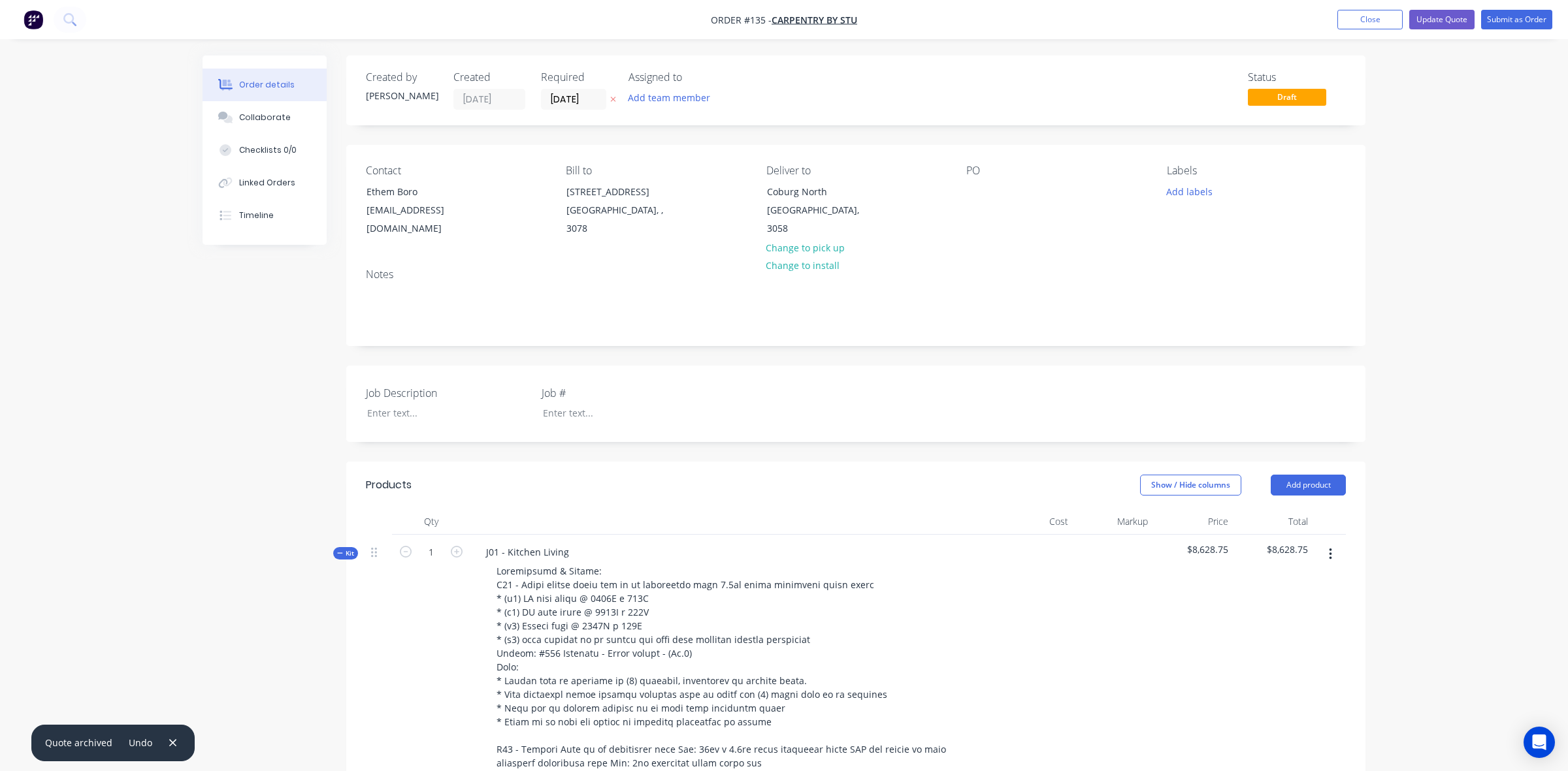
type input "20"
type input "$240.00"
type input "$480.00"
type input "$160.00"
type input "20"
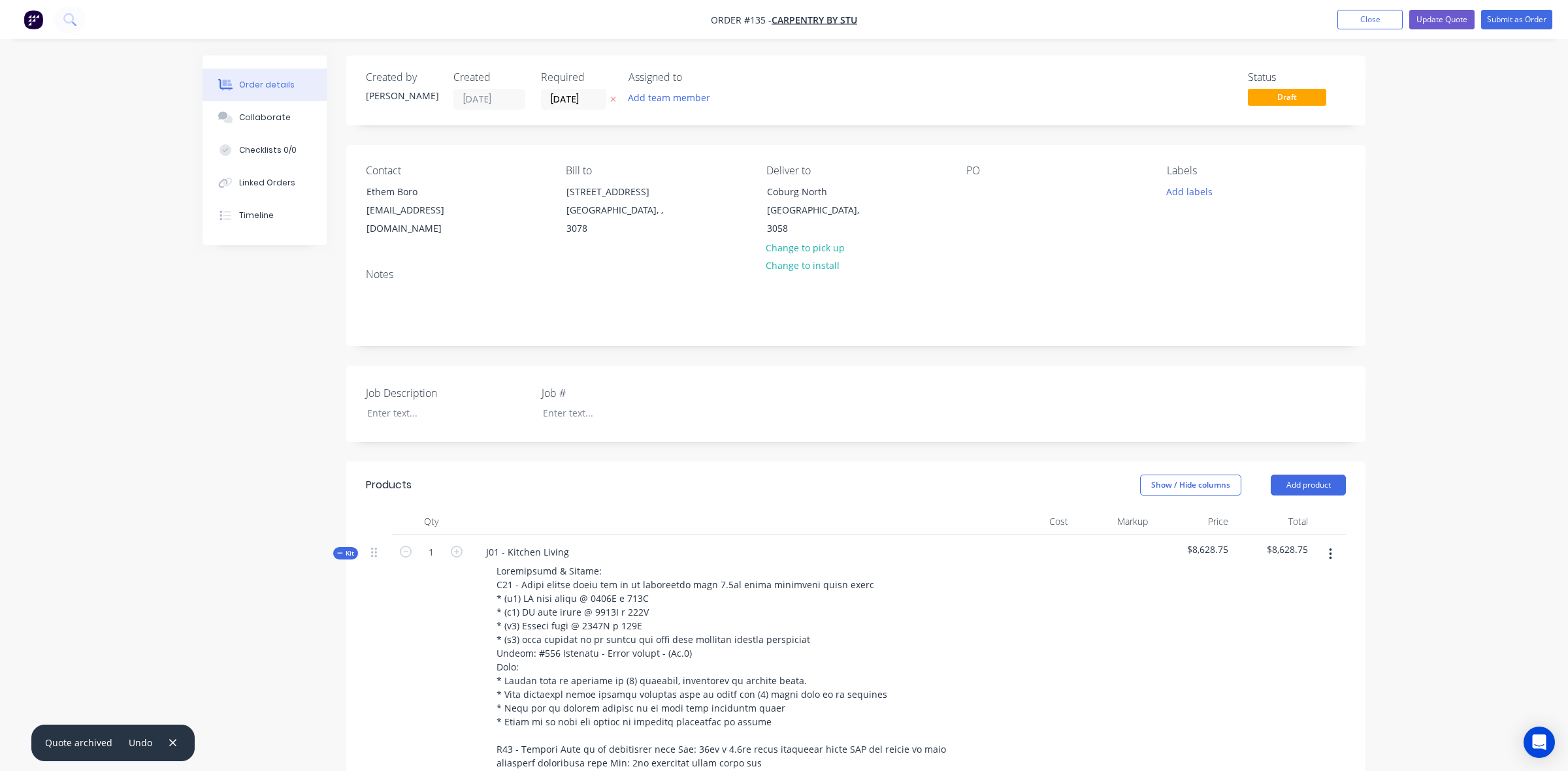
type input "$192.00"
type input "$155.00"
type input "20"
type input "$186.00"
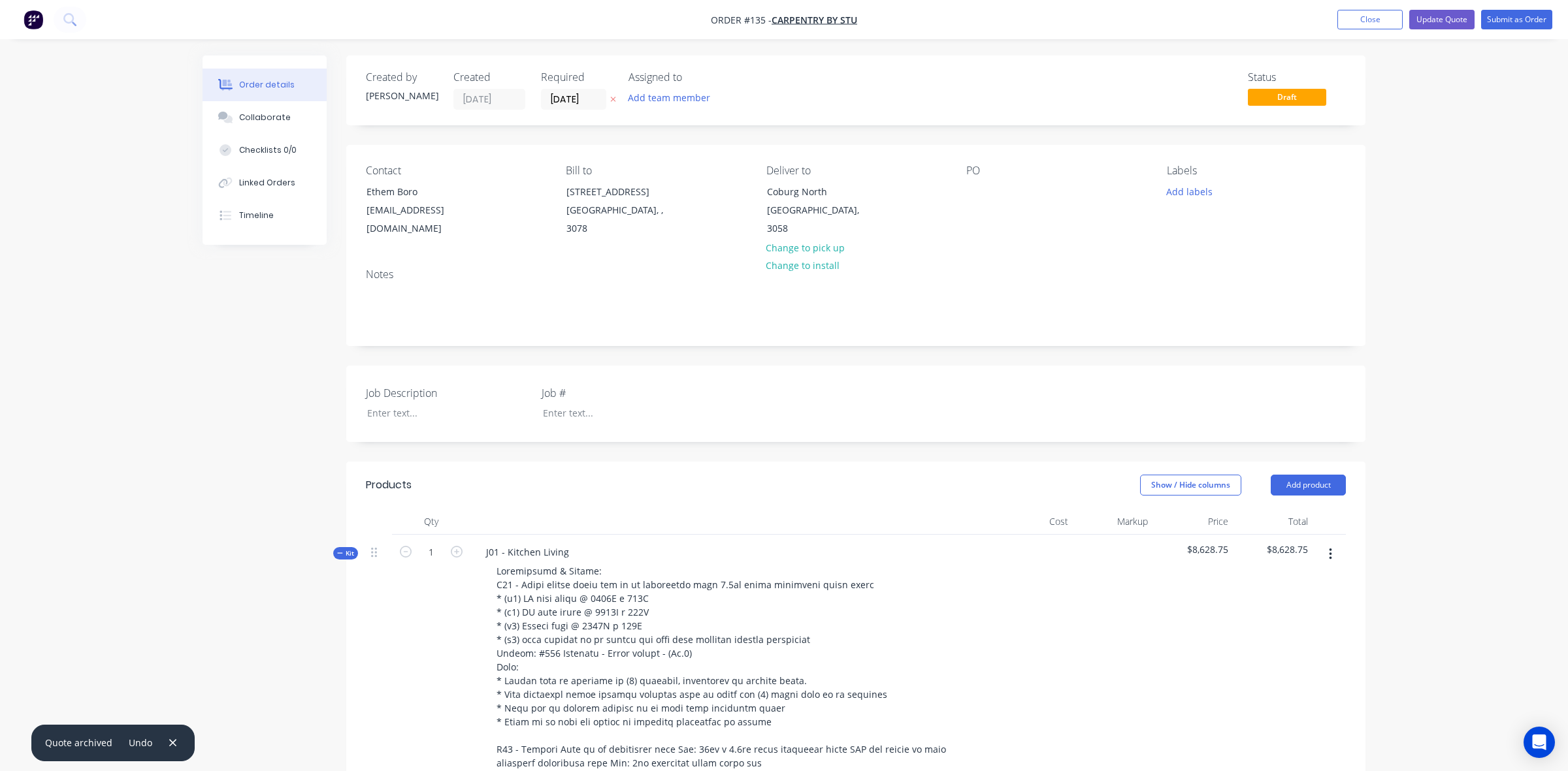
type input "$186.00"
type input "$100.00"
type input "20"
type input "$120.00"
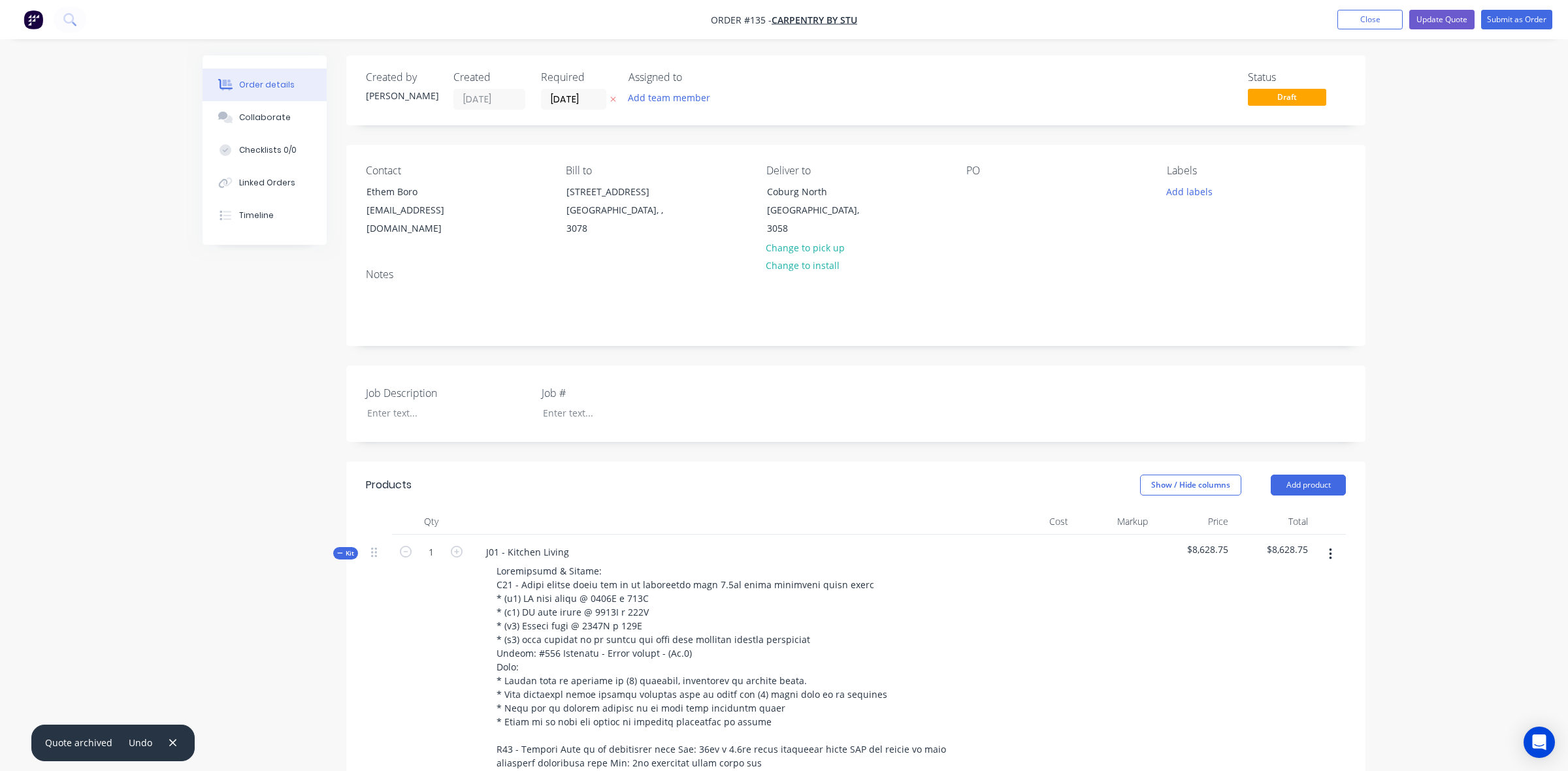
type input "$35.00"
type input "20"
type input "$42.00"
type input "20"
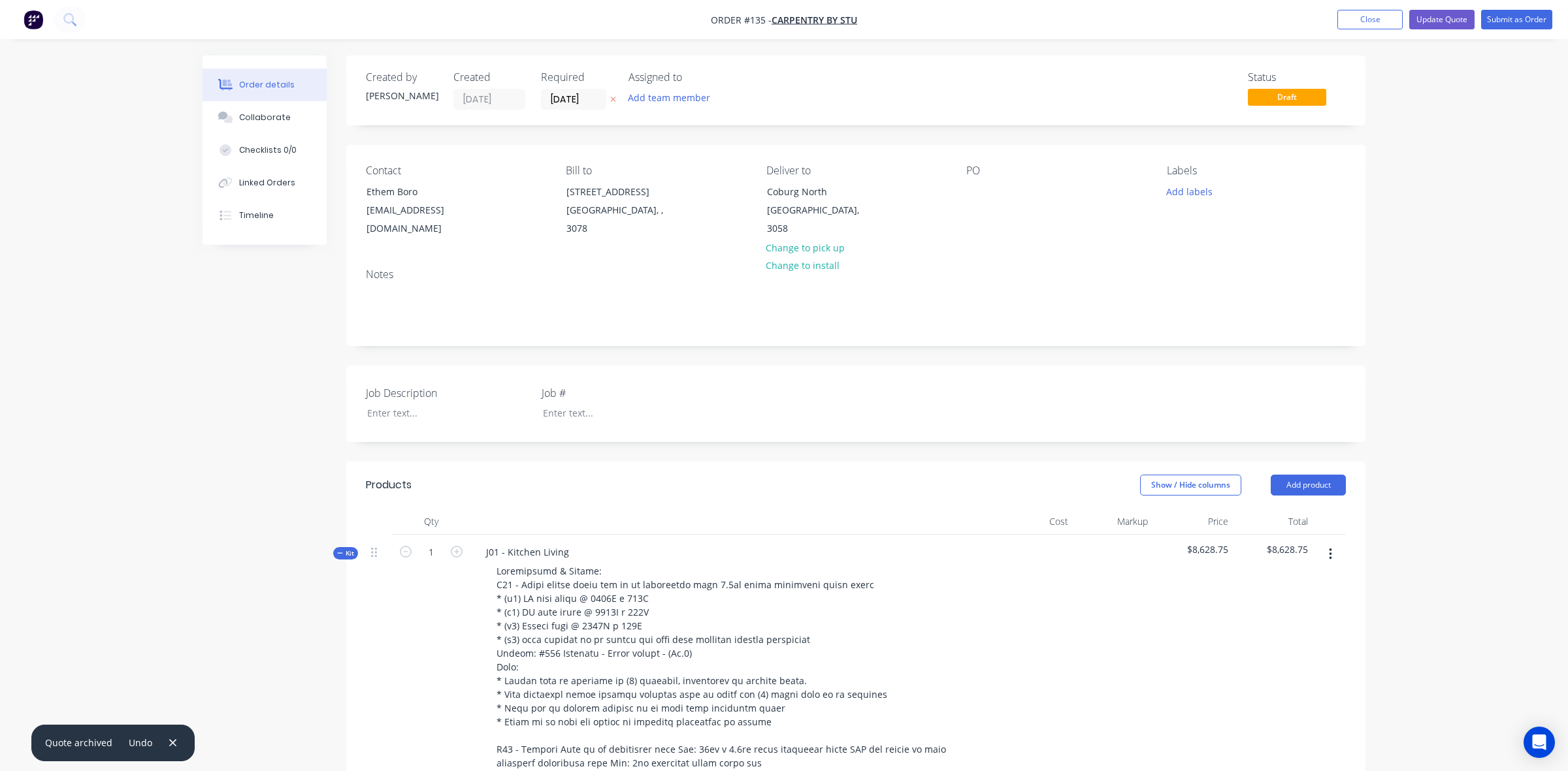
type input "$105.00"
type input "$78.75"
type input "$200.00"
type input "20"
type input "$240.00"
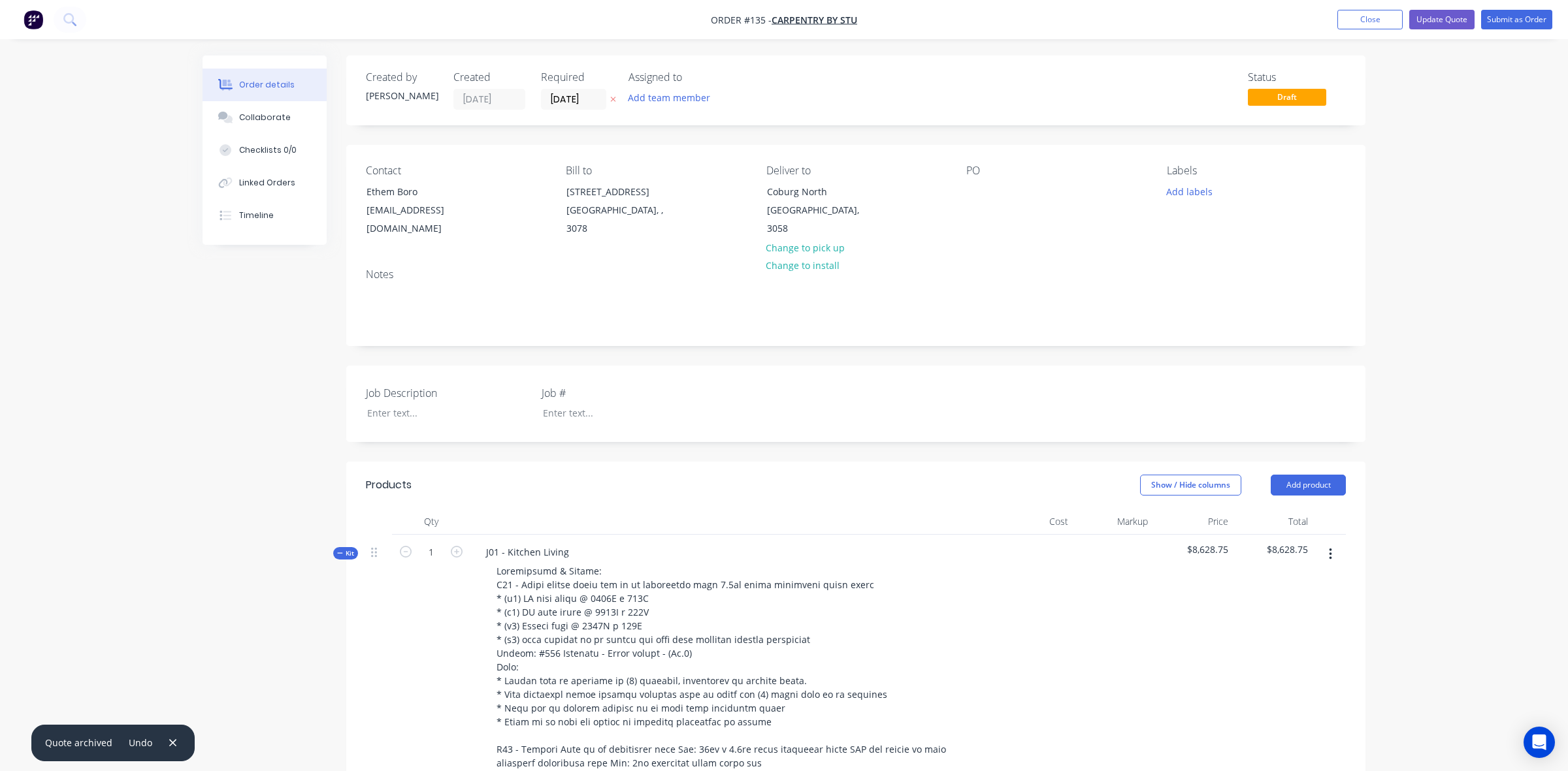
type input "$240.00"
type input "$75.00"
type input "20"
type input "$90.00"
type input "$270.00"
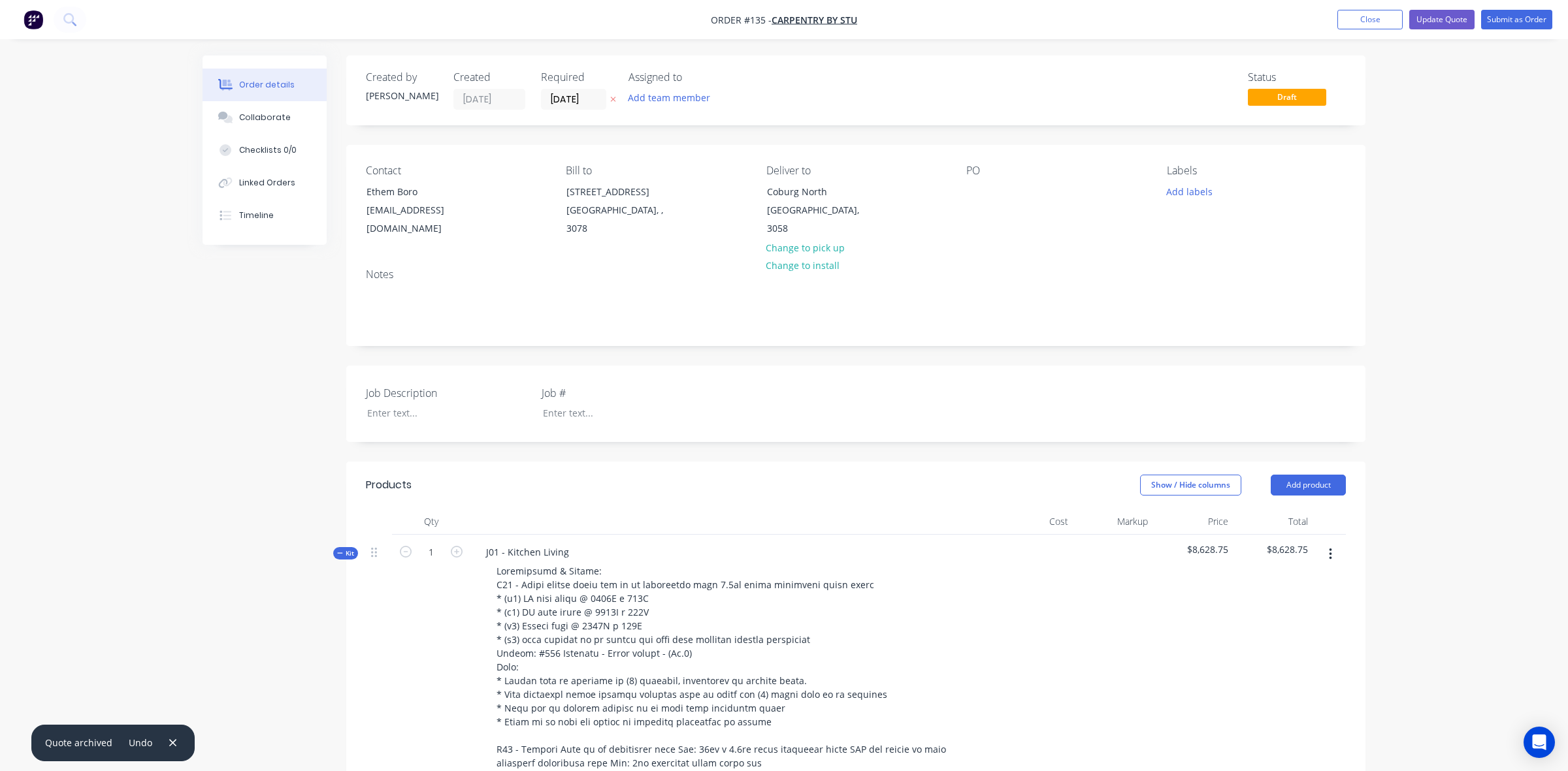
type input "$105.00"
type input "$3,465.00"
type input "$105.00"
type input "$1,680.00"
type input "$105.00"
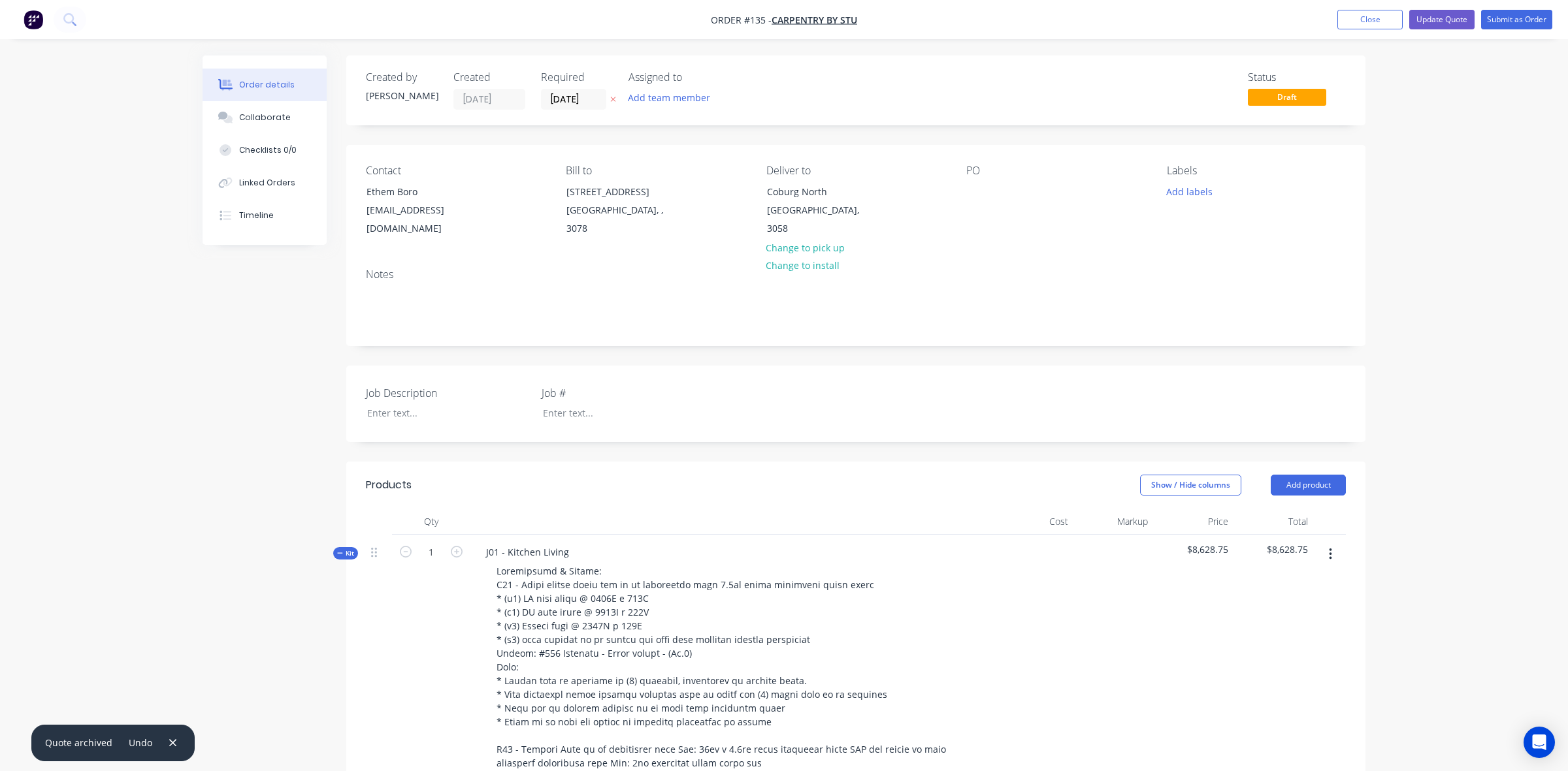
type input "$102.00"
type input "$510.00"
type input "$102.00"
type input "$306.00"
type input "$105.00"
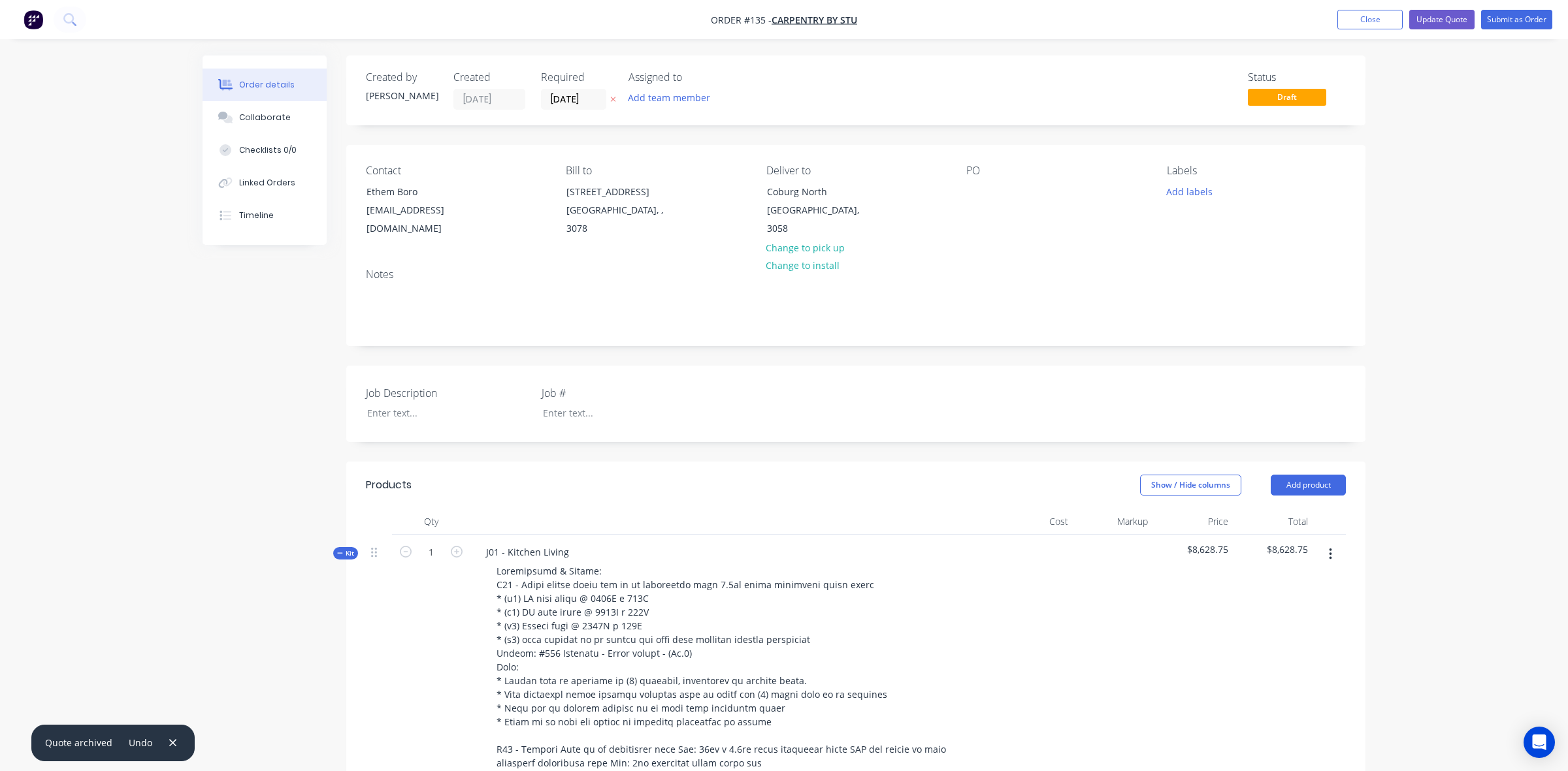
type input "$315.00"
type input "$102.00"
type input "$408.00"
type input "$600.00"
type input "20"
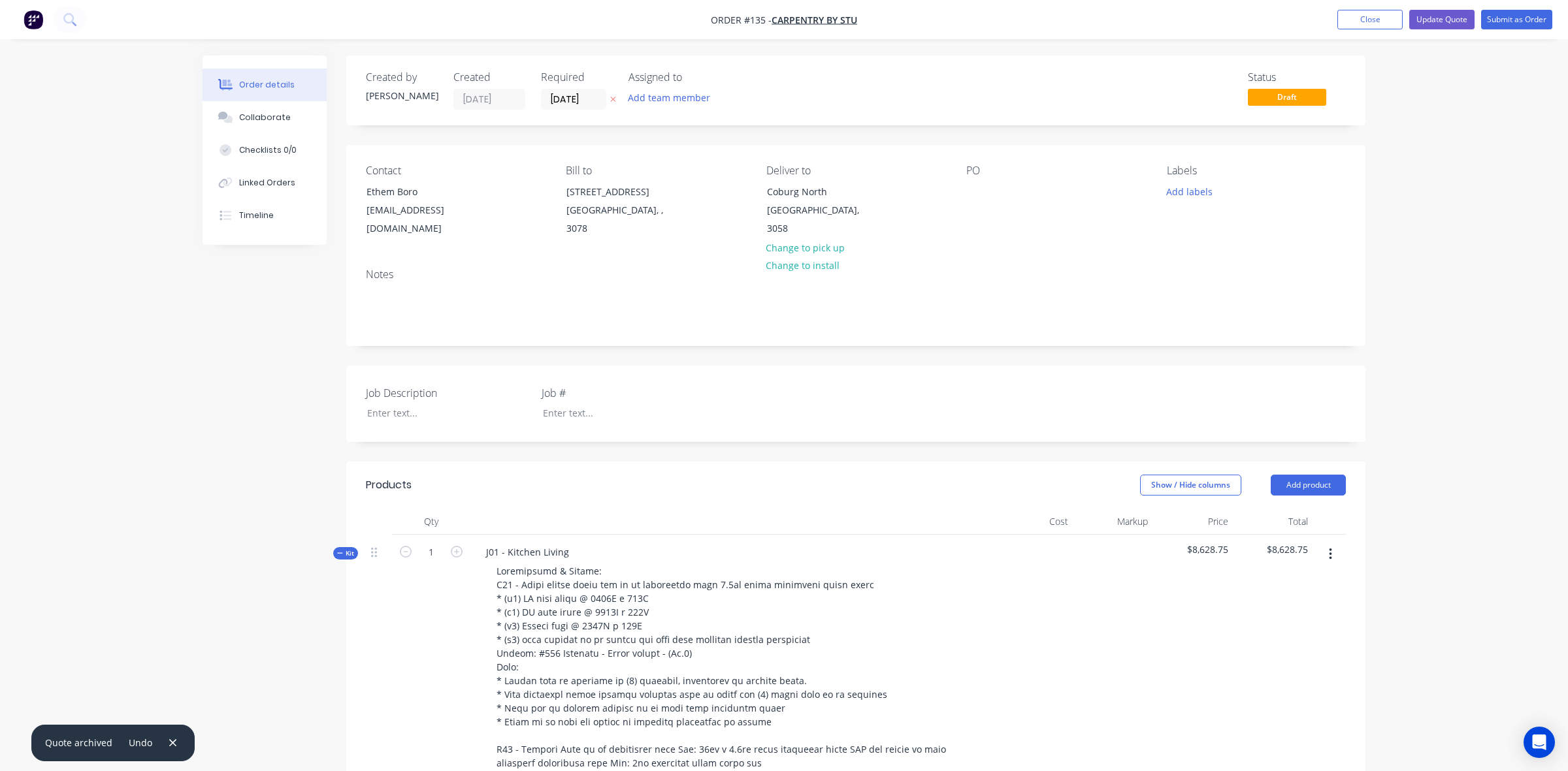
type input "$720.00"
type input "$30.00"
type input "20"
type input "$36.00"
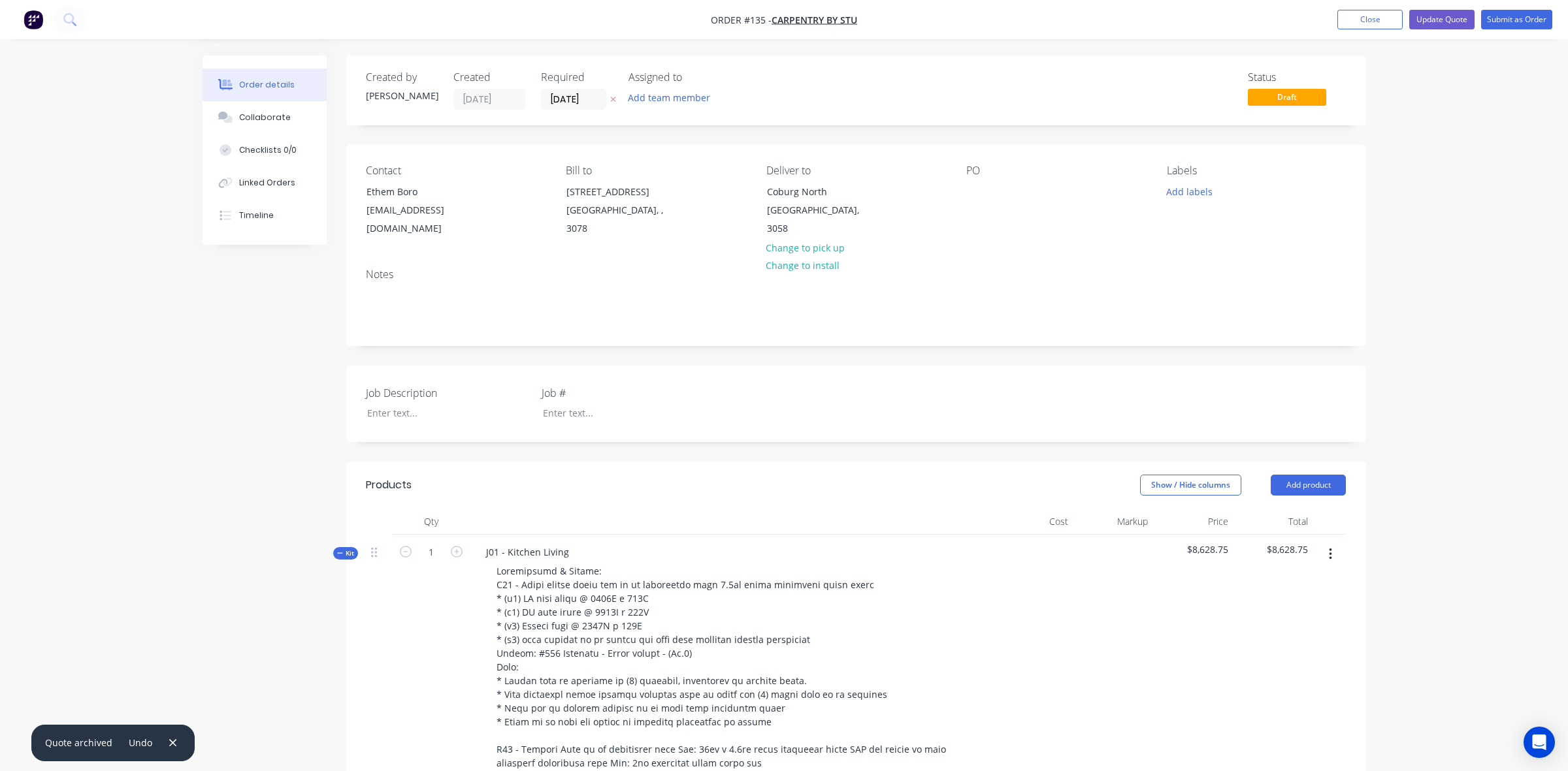
type input "$36.00"
type input "$350.00"
type input "20"
type input "$420.00"
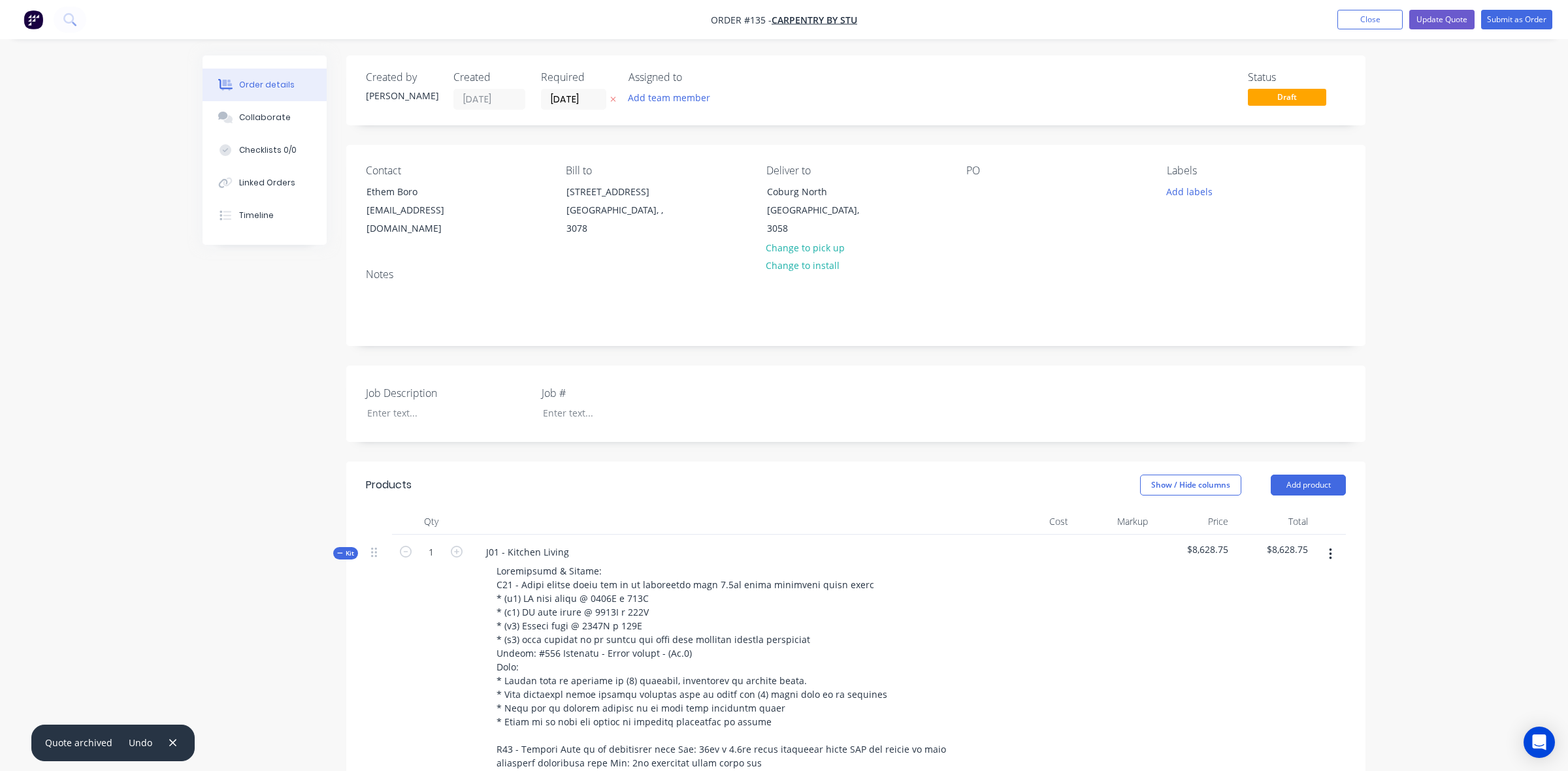
type input "$50.00"
type input "20"
type input "$60.00"
type input "$200.00"
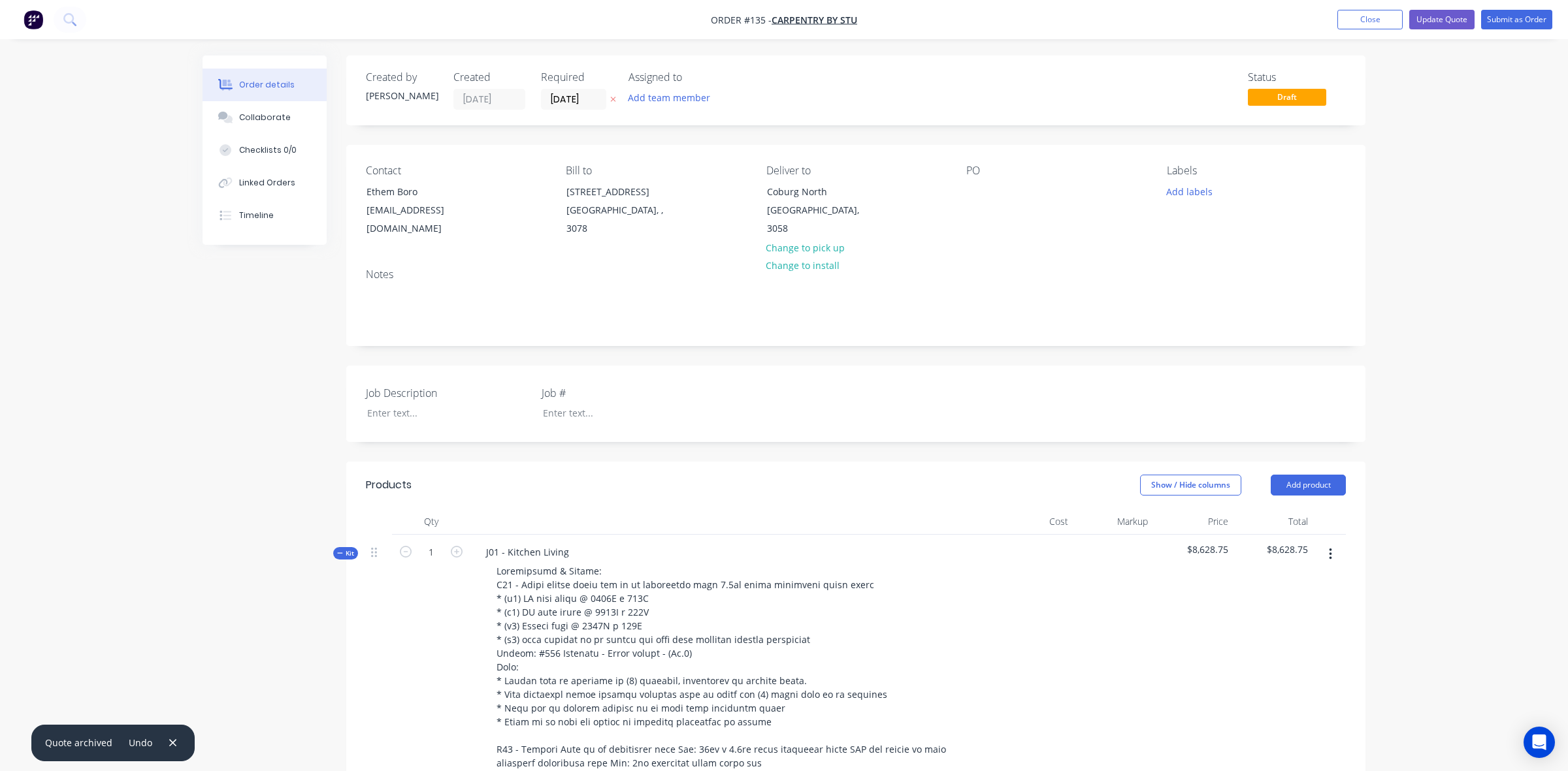
type input "20"
type input "$240.00"
type input "$88.00"
type input "20"
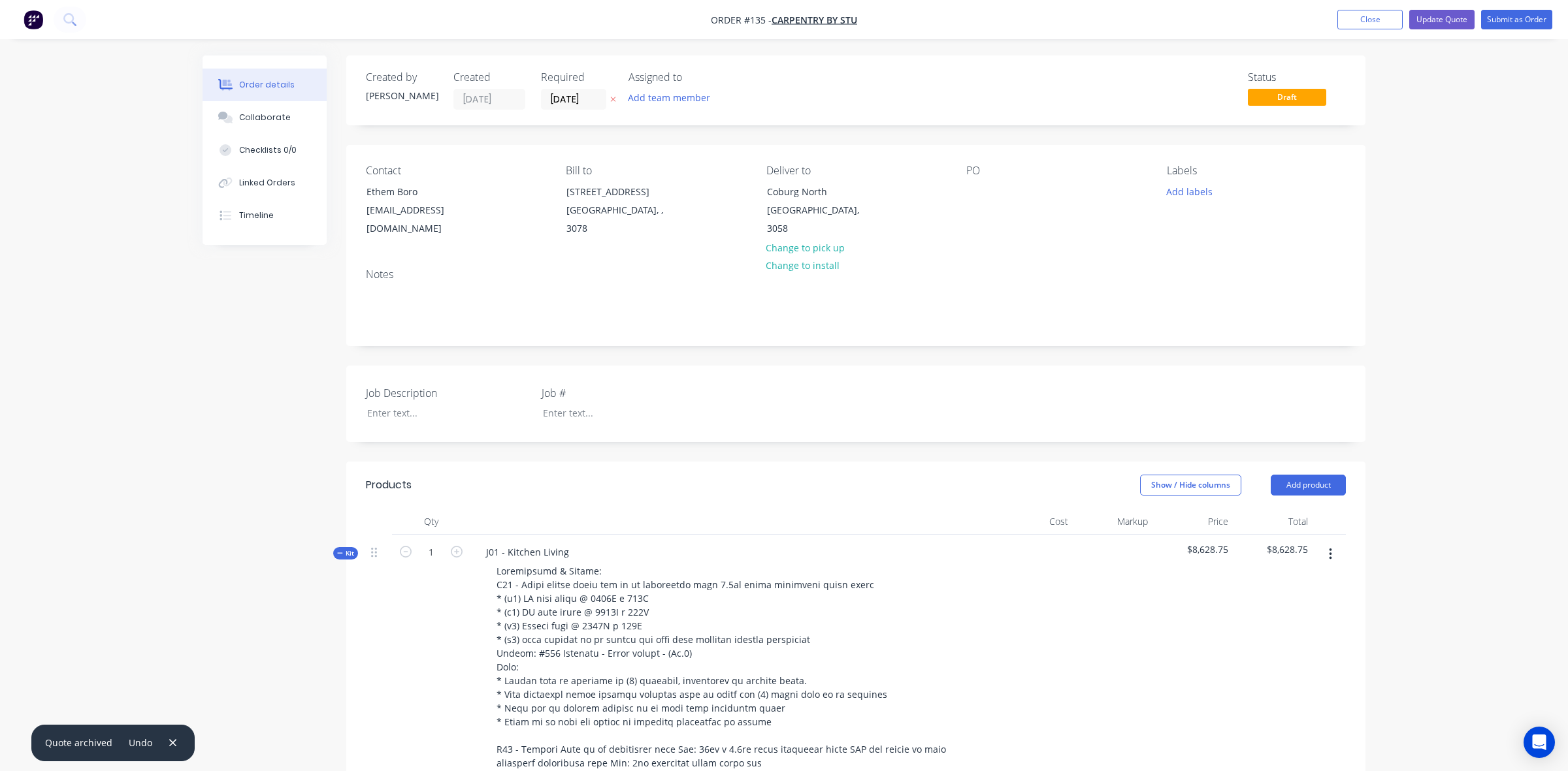
type input "$105.60"
type input "$211.20"
type input "$105.00"
type input "$420.00"
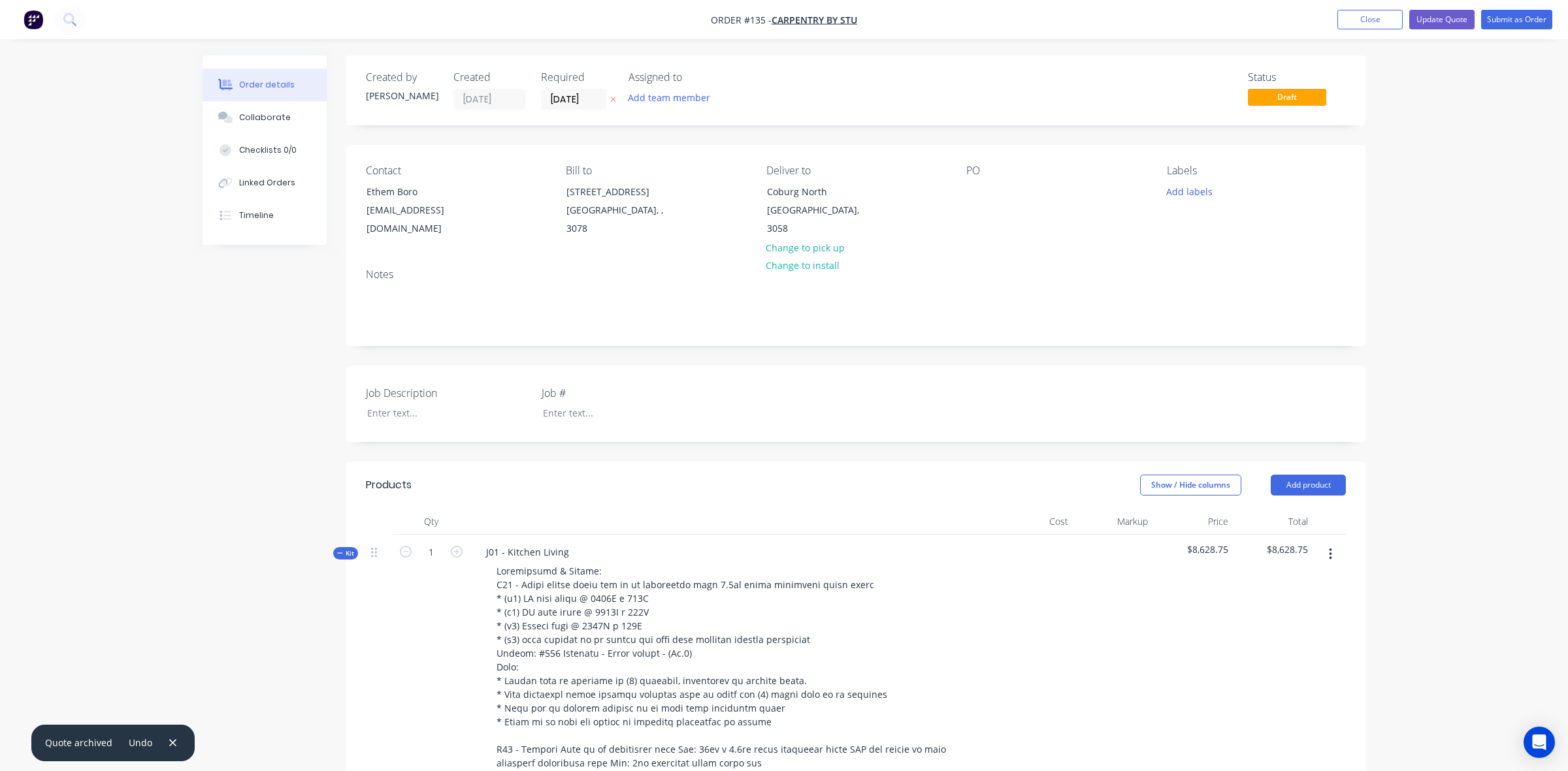
type input "$105.00"
type input "$525.00"
type input "$102.00"
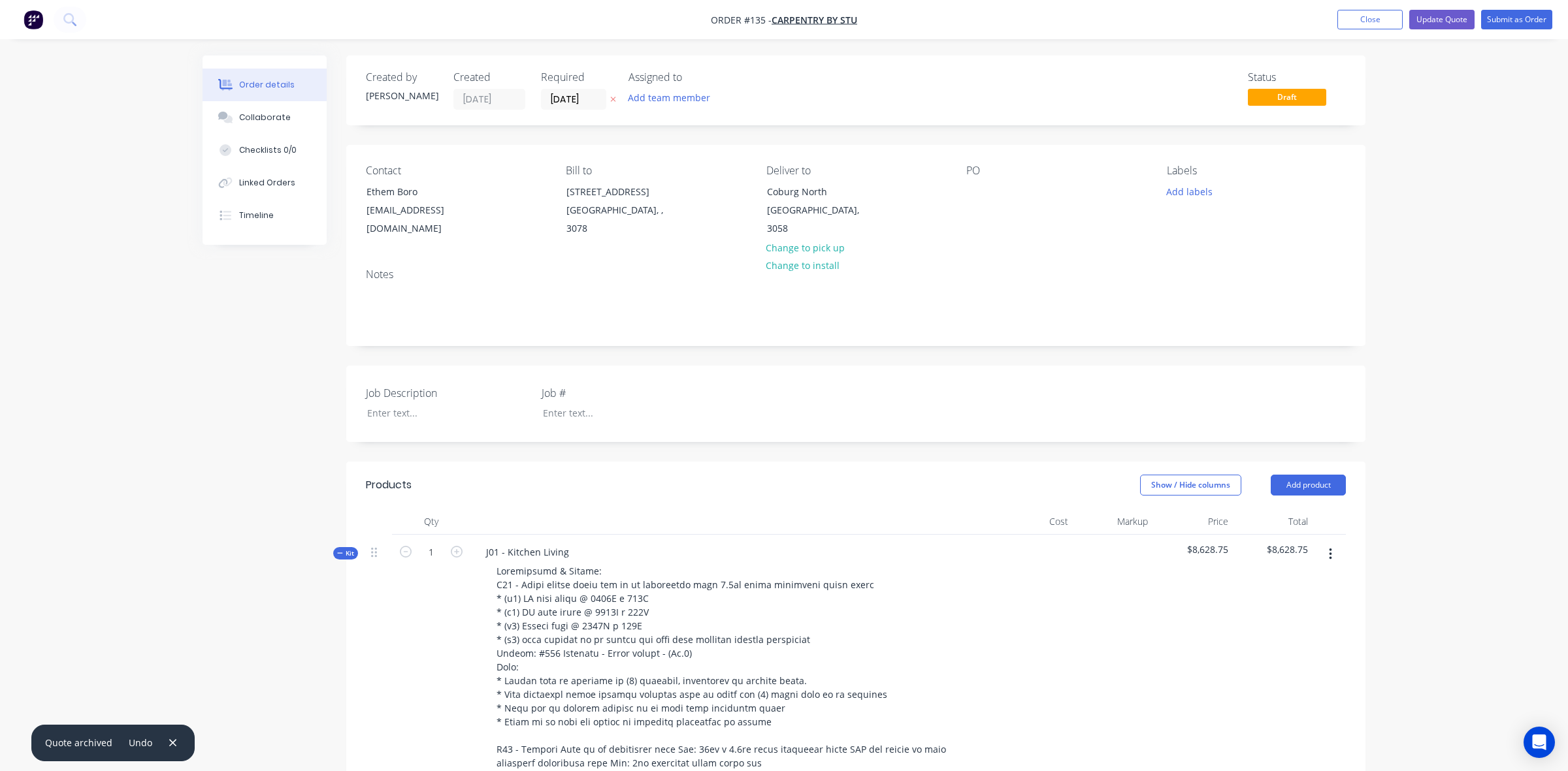
type input "$102.00"
type input "$51.00"
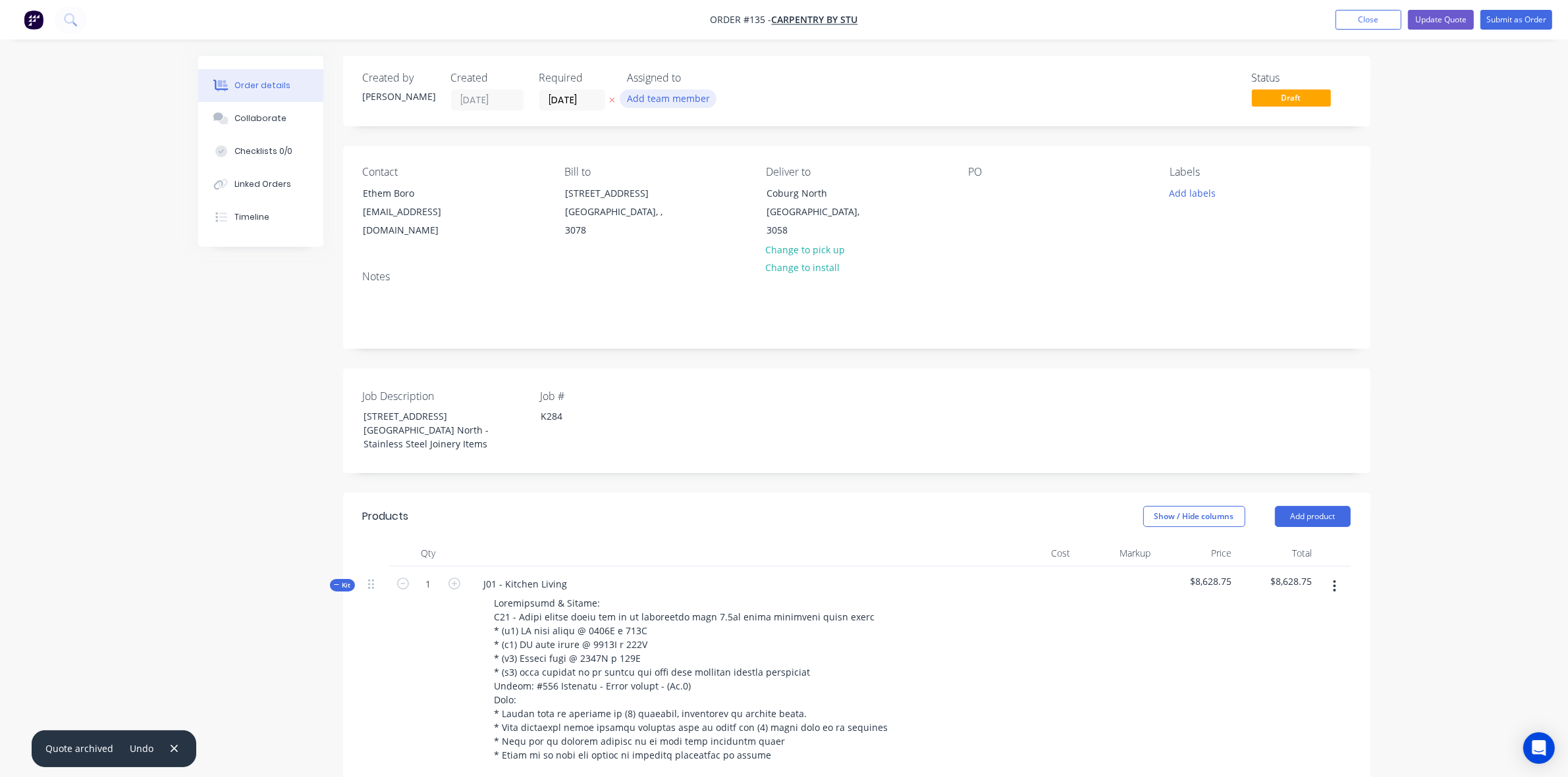
click at [662, 103] on button "Add team member" at bounding box center [668, 98] width 96 height 18
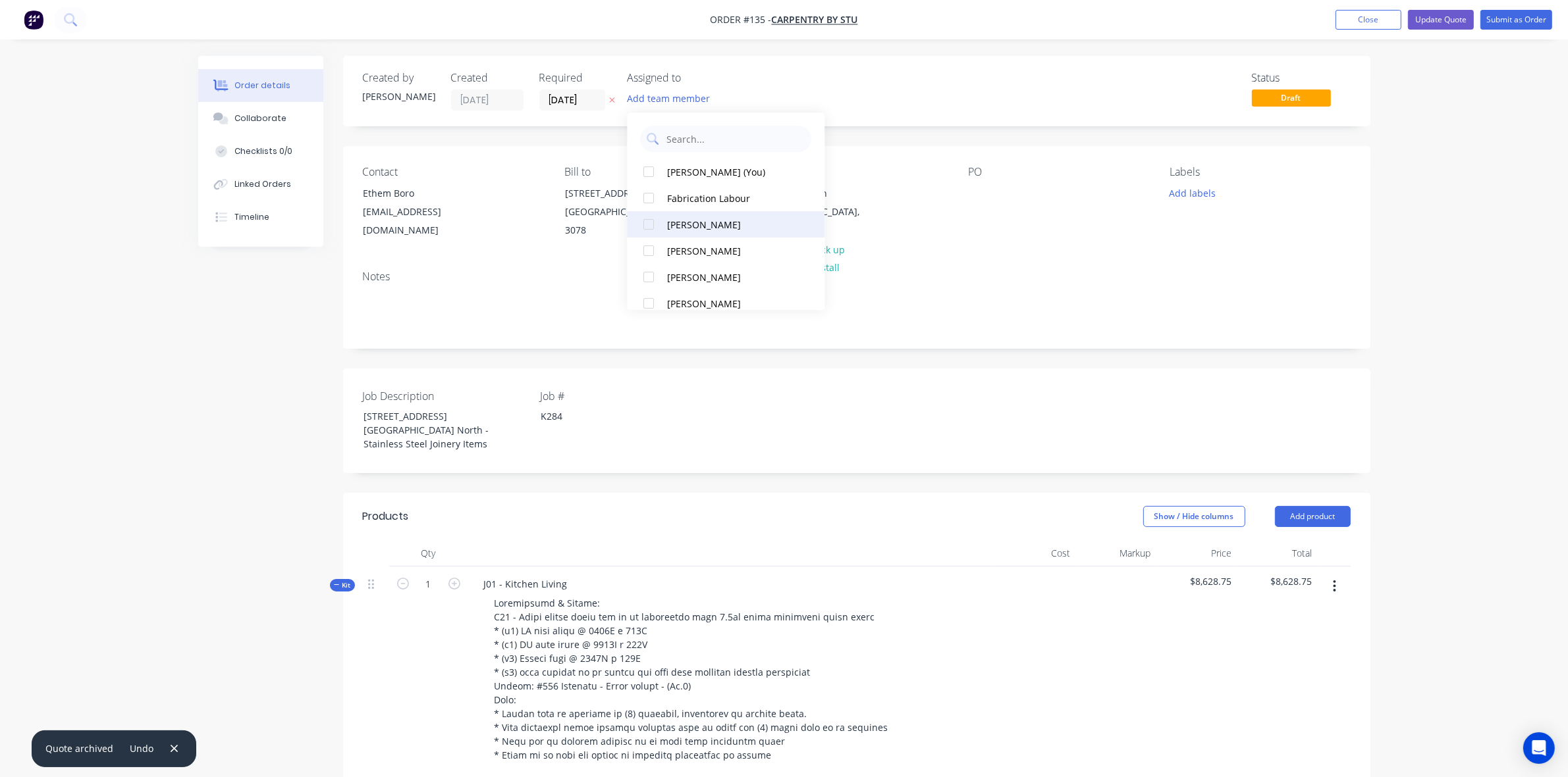
click at [649, 224] on div at bounding box center [650, 225] width 27 height 27
click at [651, 280] on div at bounding box center [650, 277] width 27 height 27
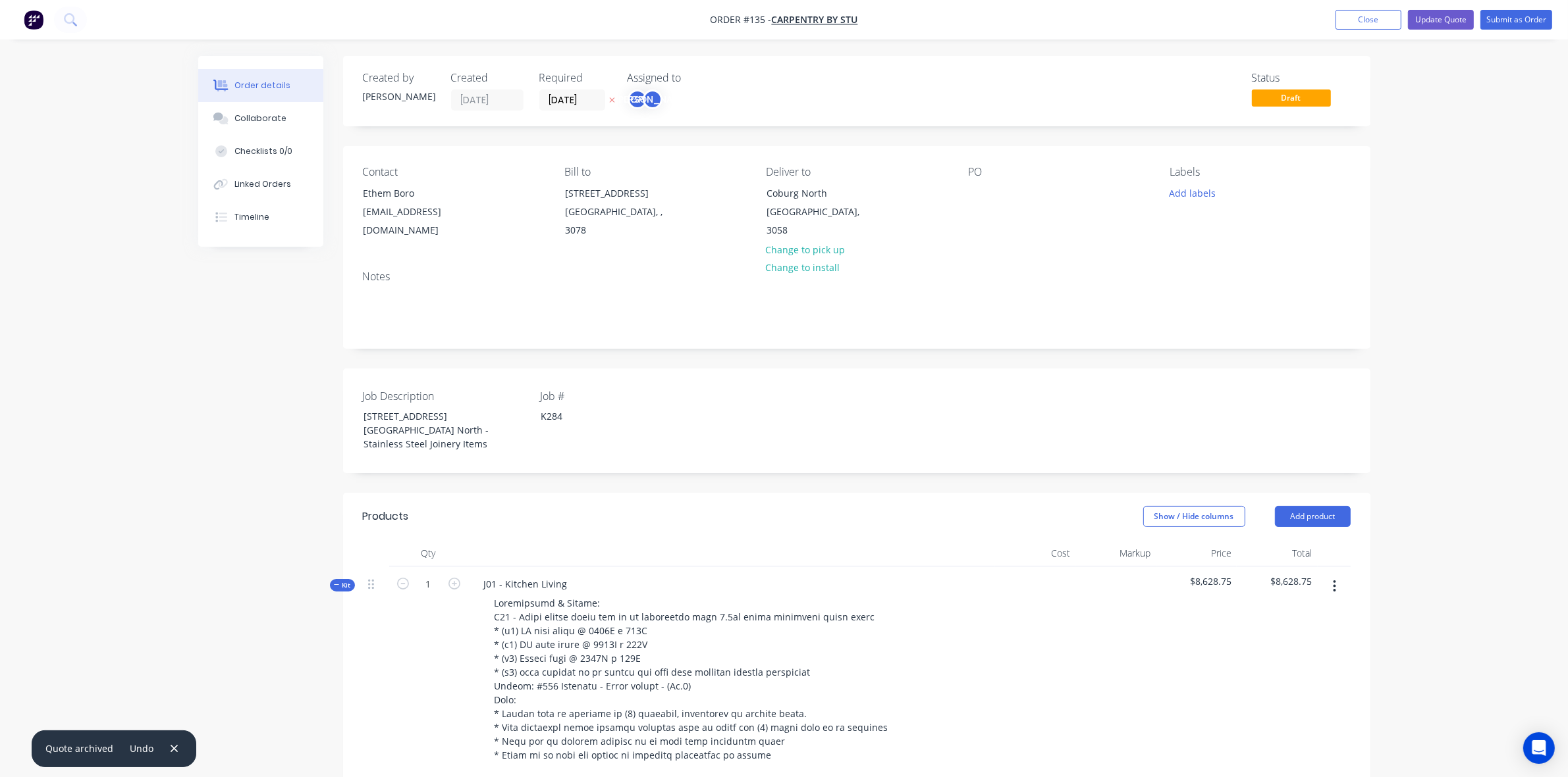
click at [848, 79] on div "Status Draft" at bounding box center [1055, 91] width 592 height 39
click at [1431, 16] on button "Update Quote" at bounding box center [1440, 20] width 66 height 20
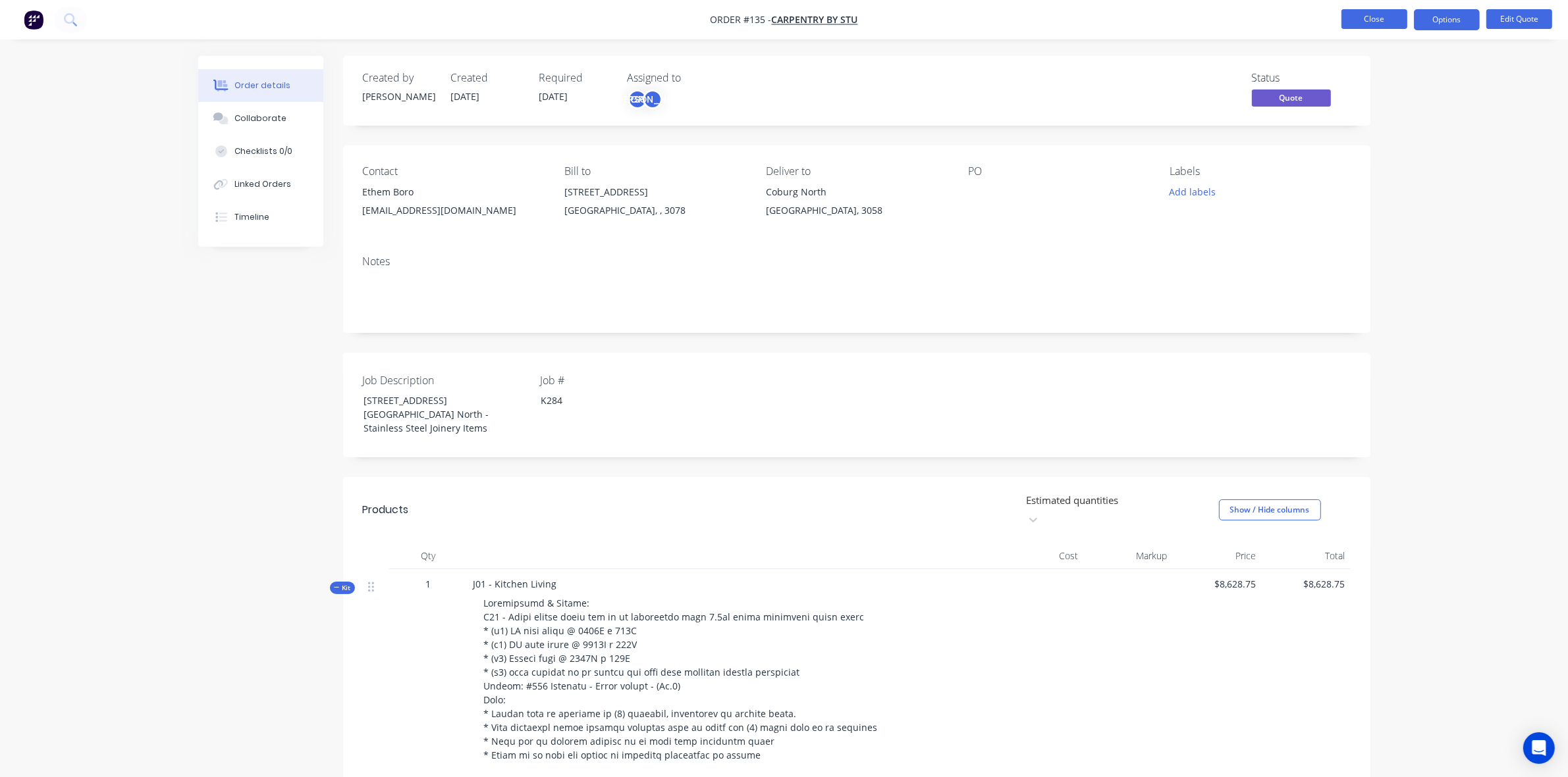
click at [1351, 27] on button "Close" at bounding box center [1374, 19] width 66 height 20
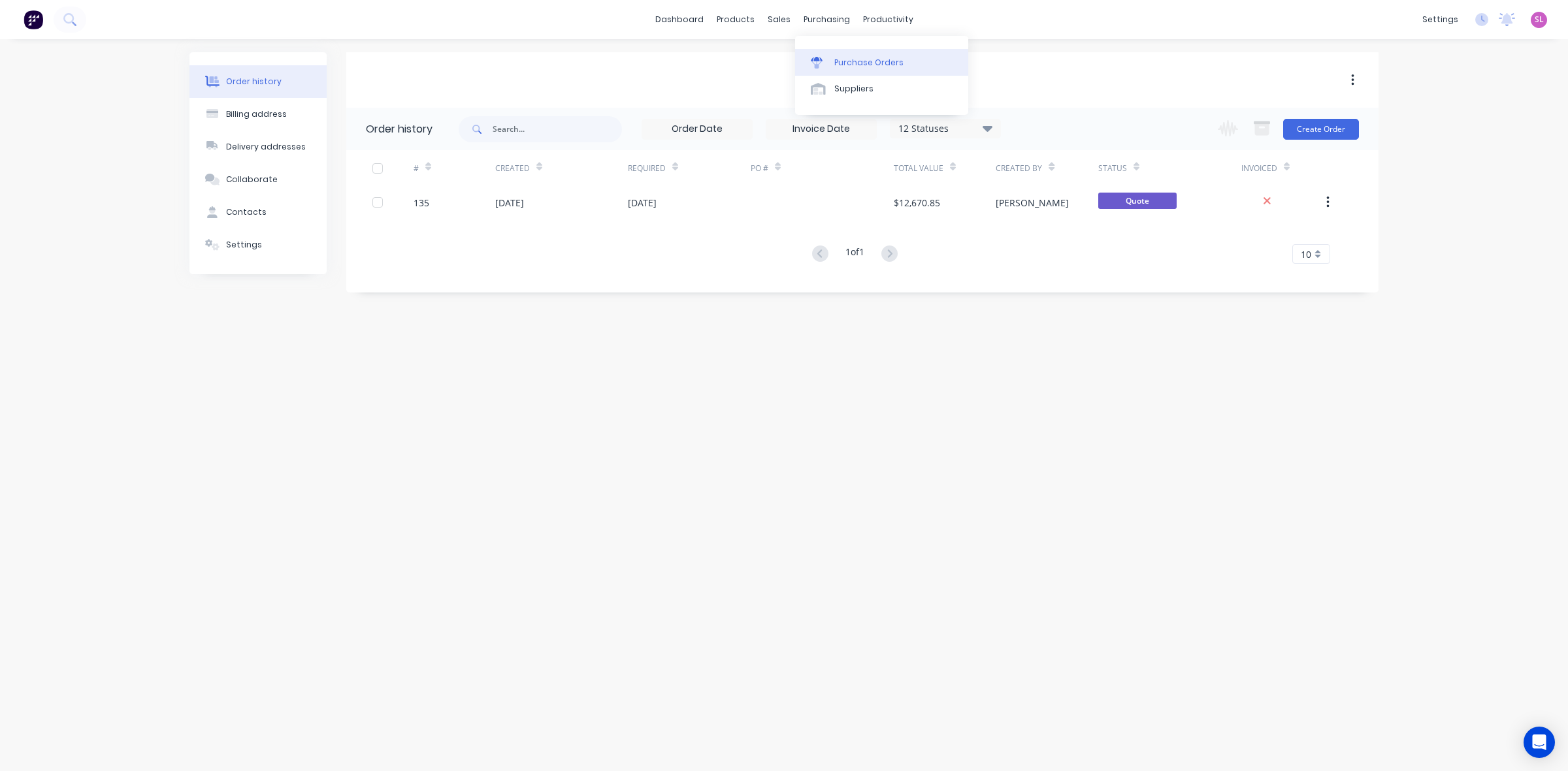
click at [827, 57] on div at bounding box center [821, 62] width 19 height 12
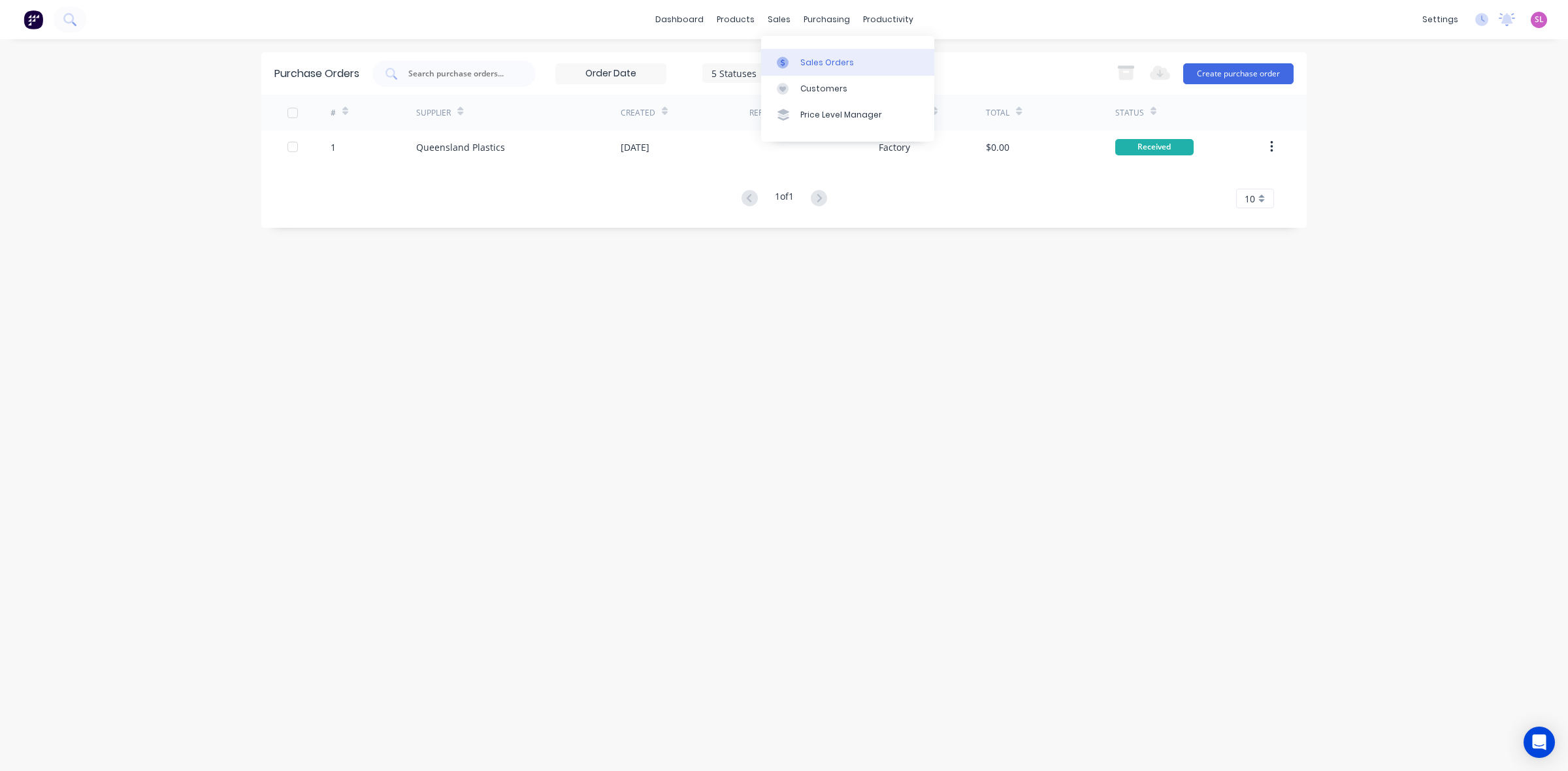
click at [801, 56] on link "Sales Orders" at bounding box center [848, 62] width 174 height 27
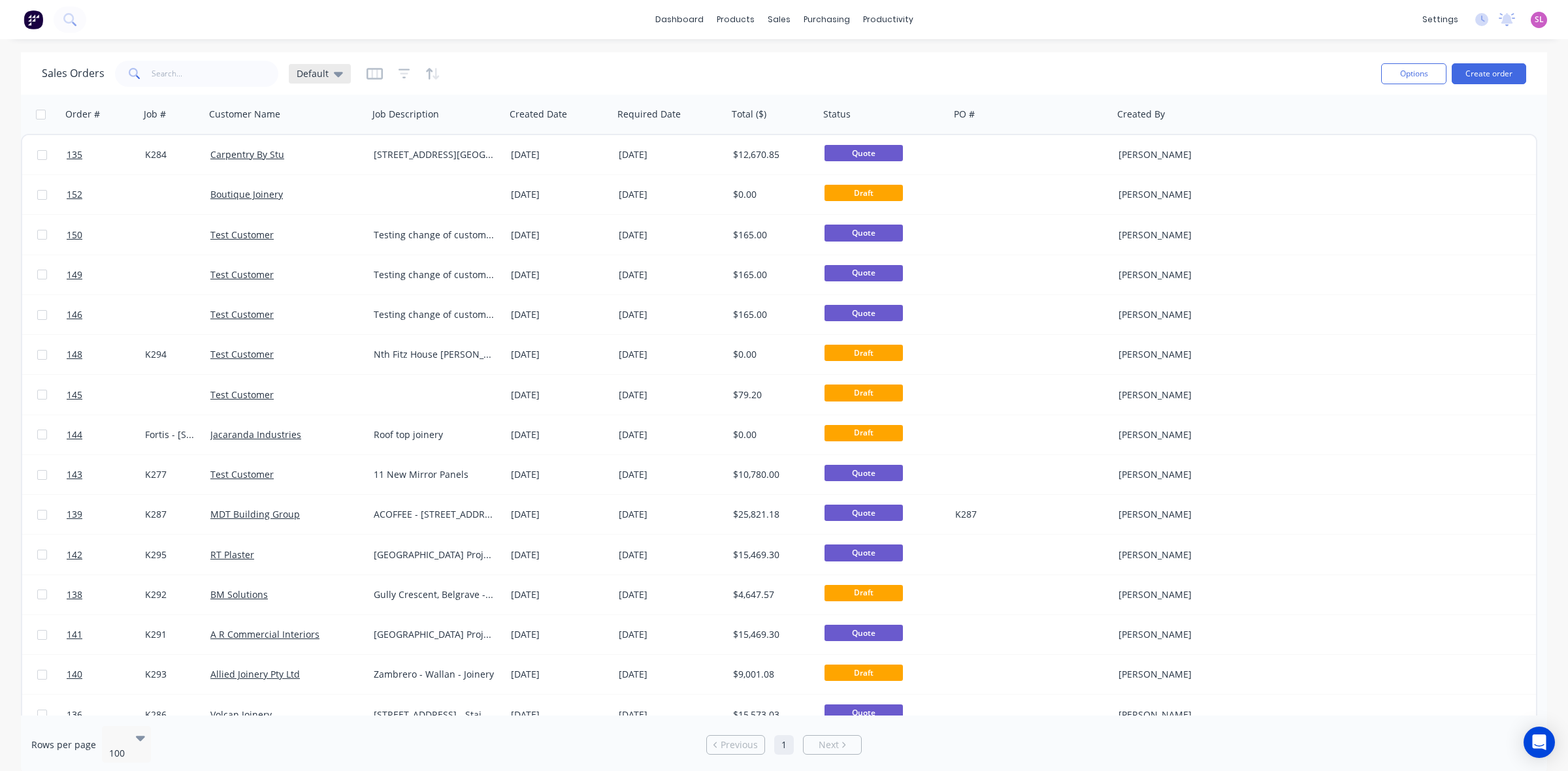
click at [338, 73] on icon at bounding box center [338, 74] width 9 height 5
click at [461, 207] on button "edit" at bounding box center [456, 210] width 17 height 13
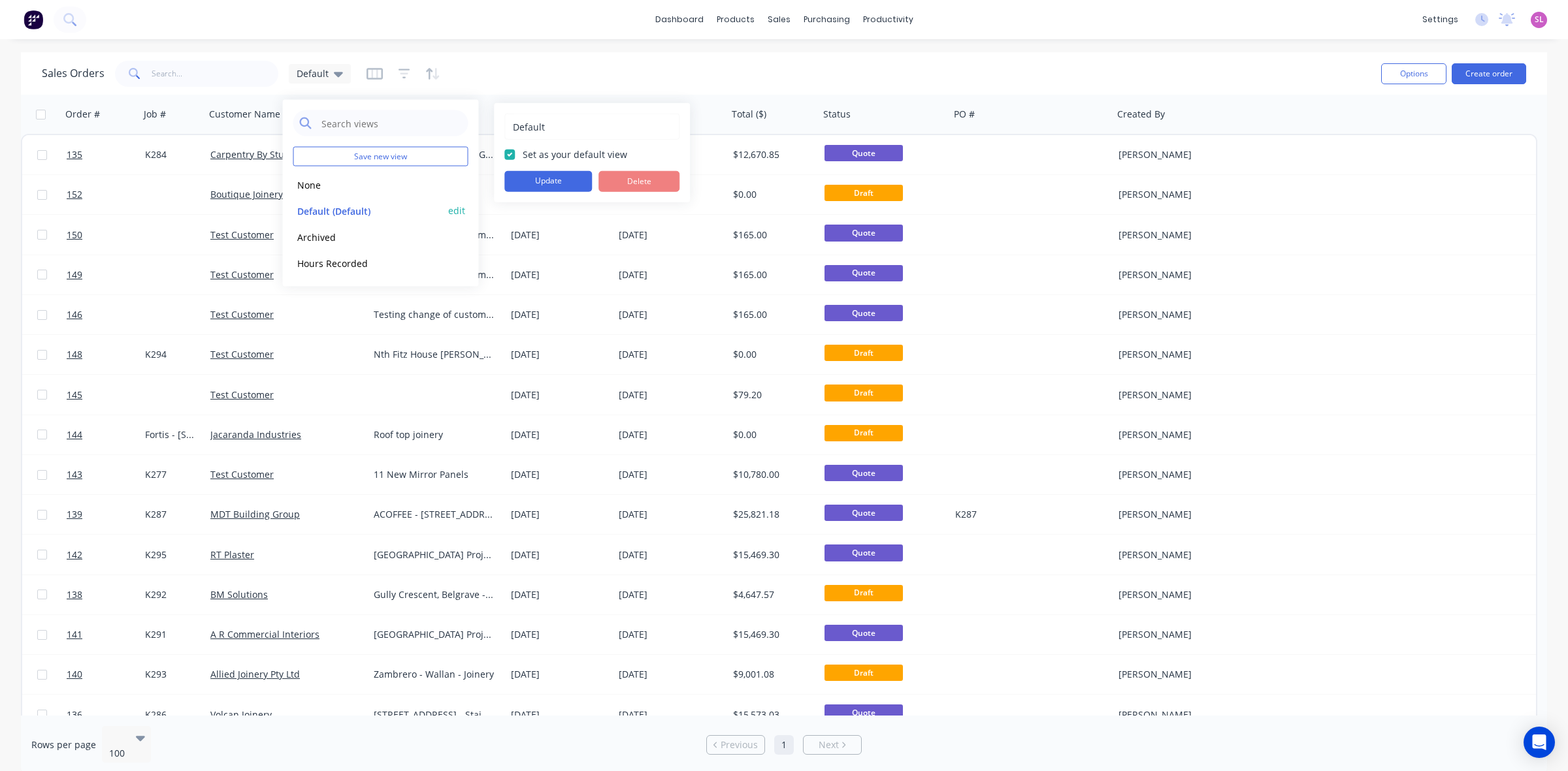
click at [334, 204] on button "Default (Default)" at bounding box center [367, 210] width 149 height 15
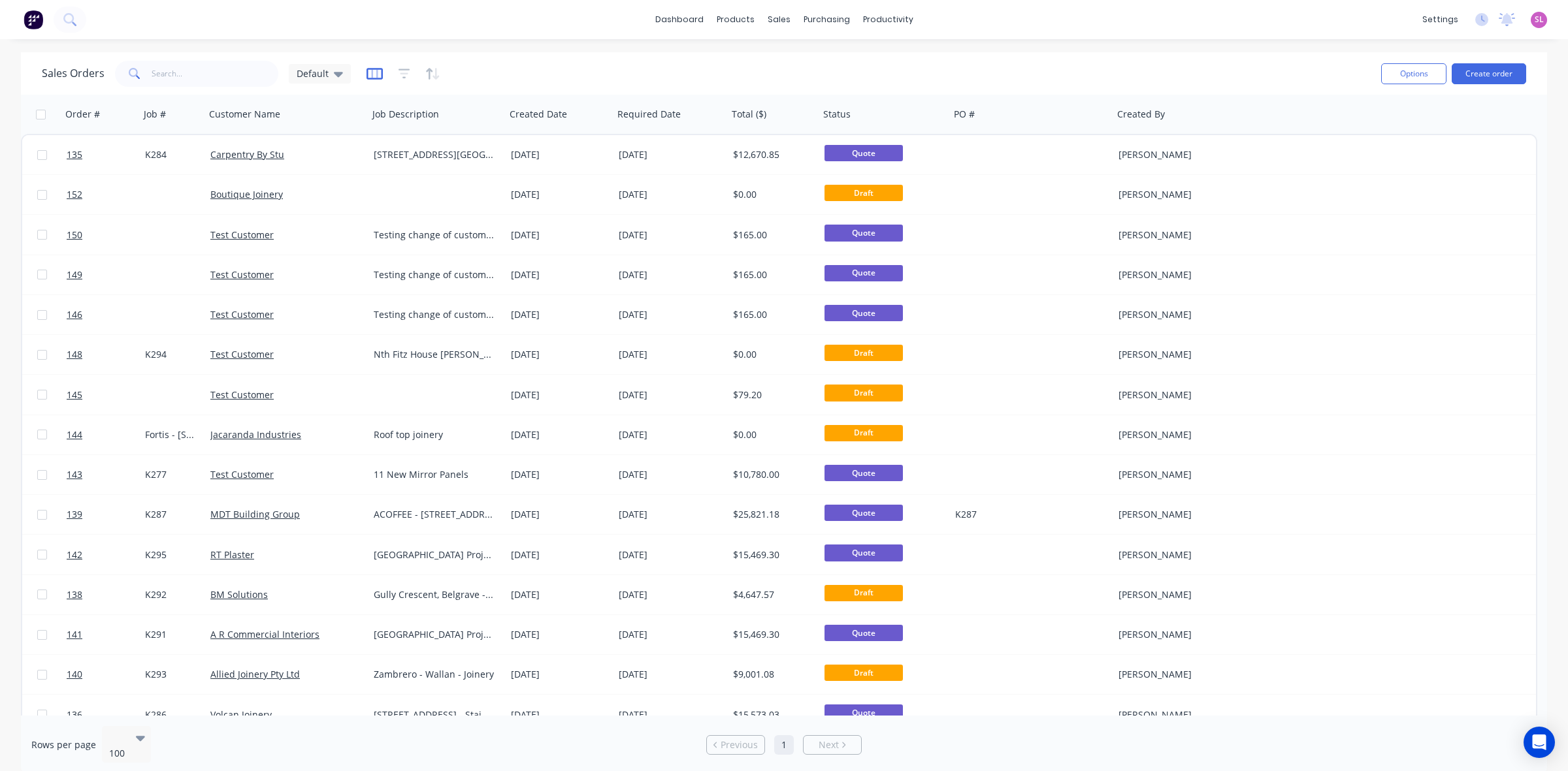
click at [371, 73] on icon "button" at bounding box center [375, 73] width 16 height 13
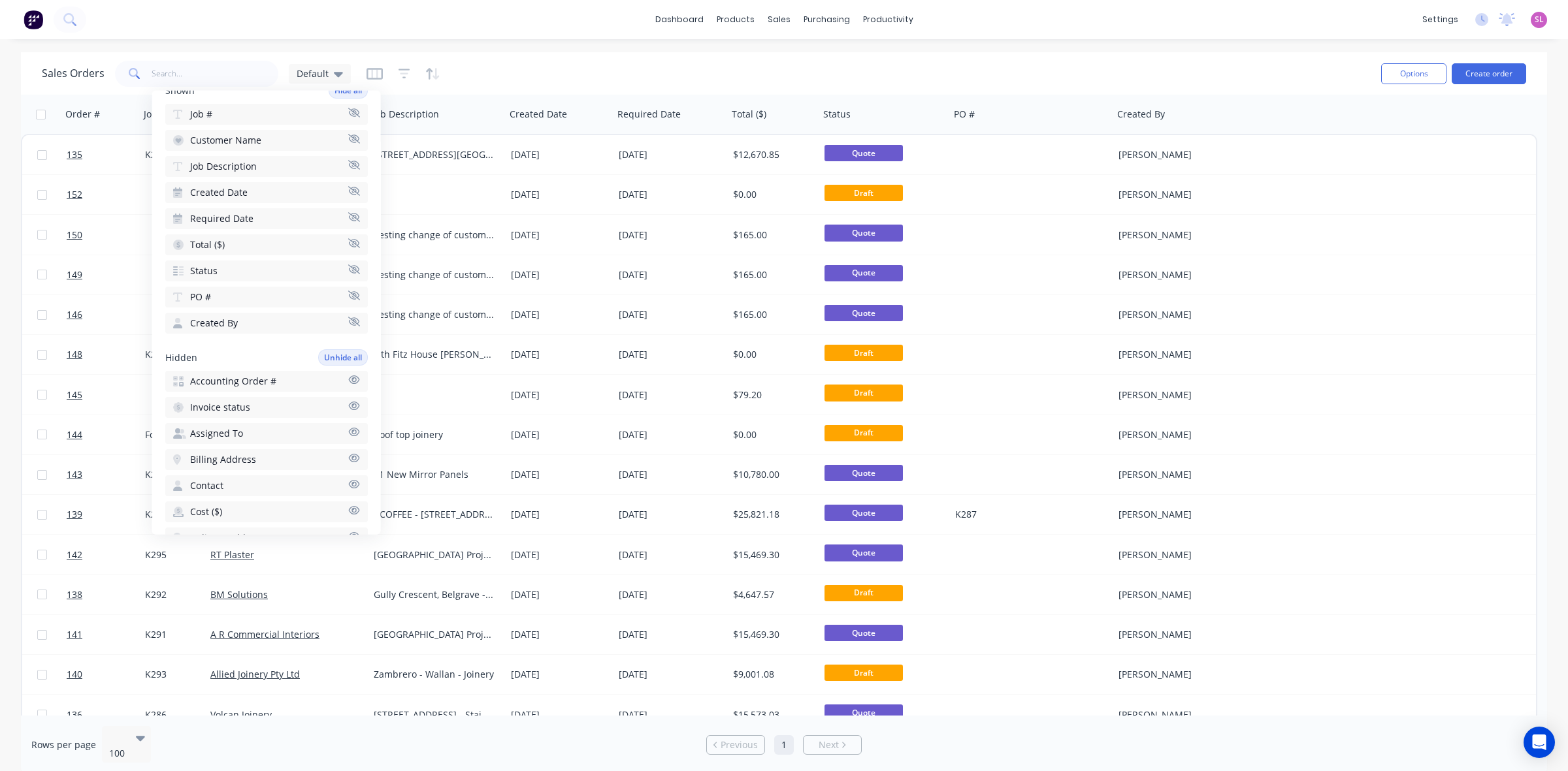
scroll to position [102, 0]
click at [236, 441] on span "Assigned To" at bounding box center [217, 447] width 53 height 13
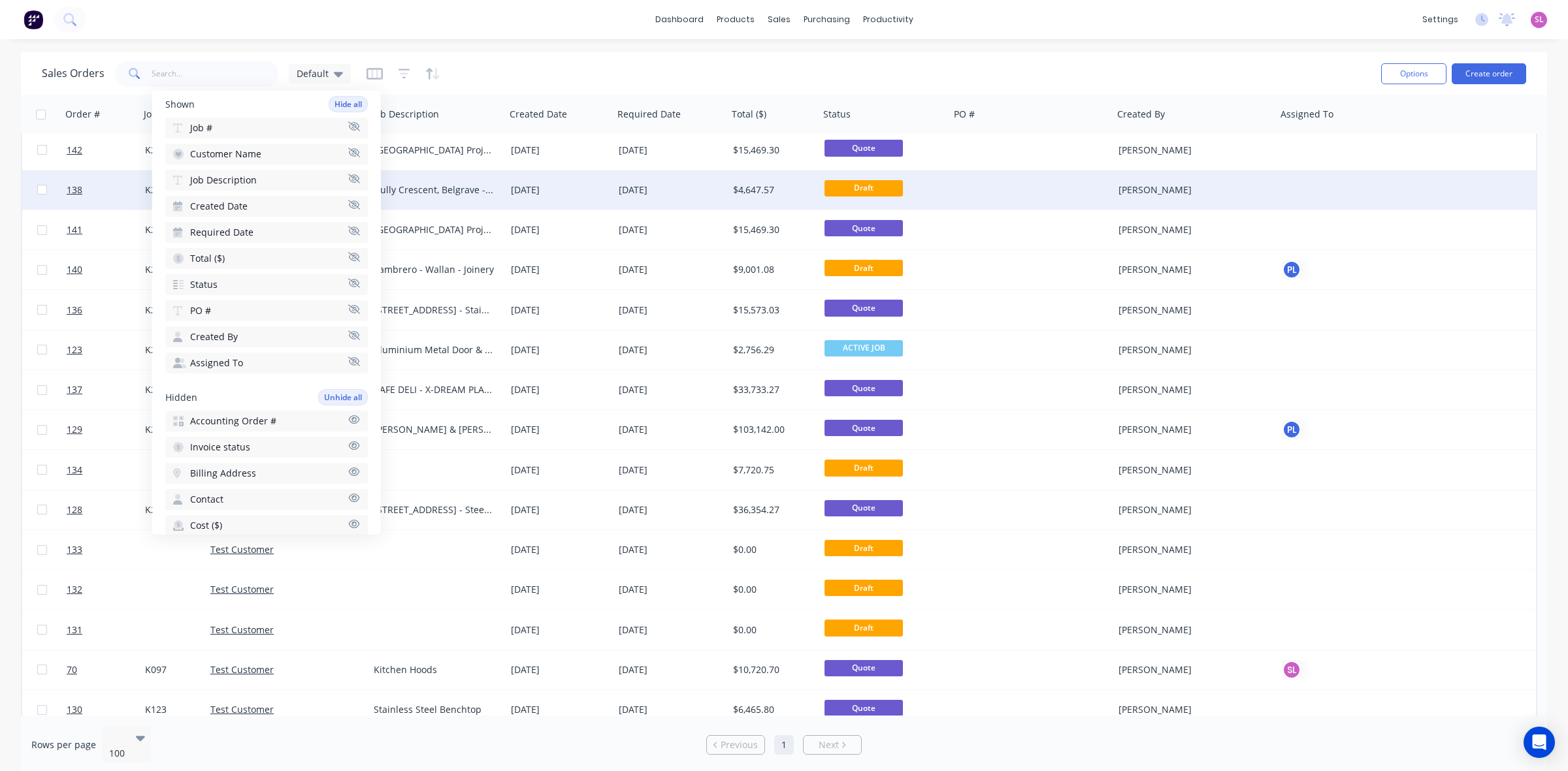
scroll to position [572, 0]
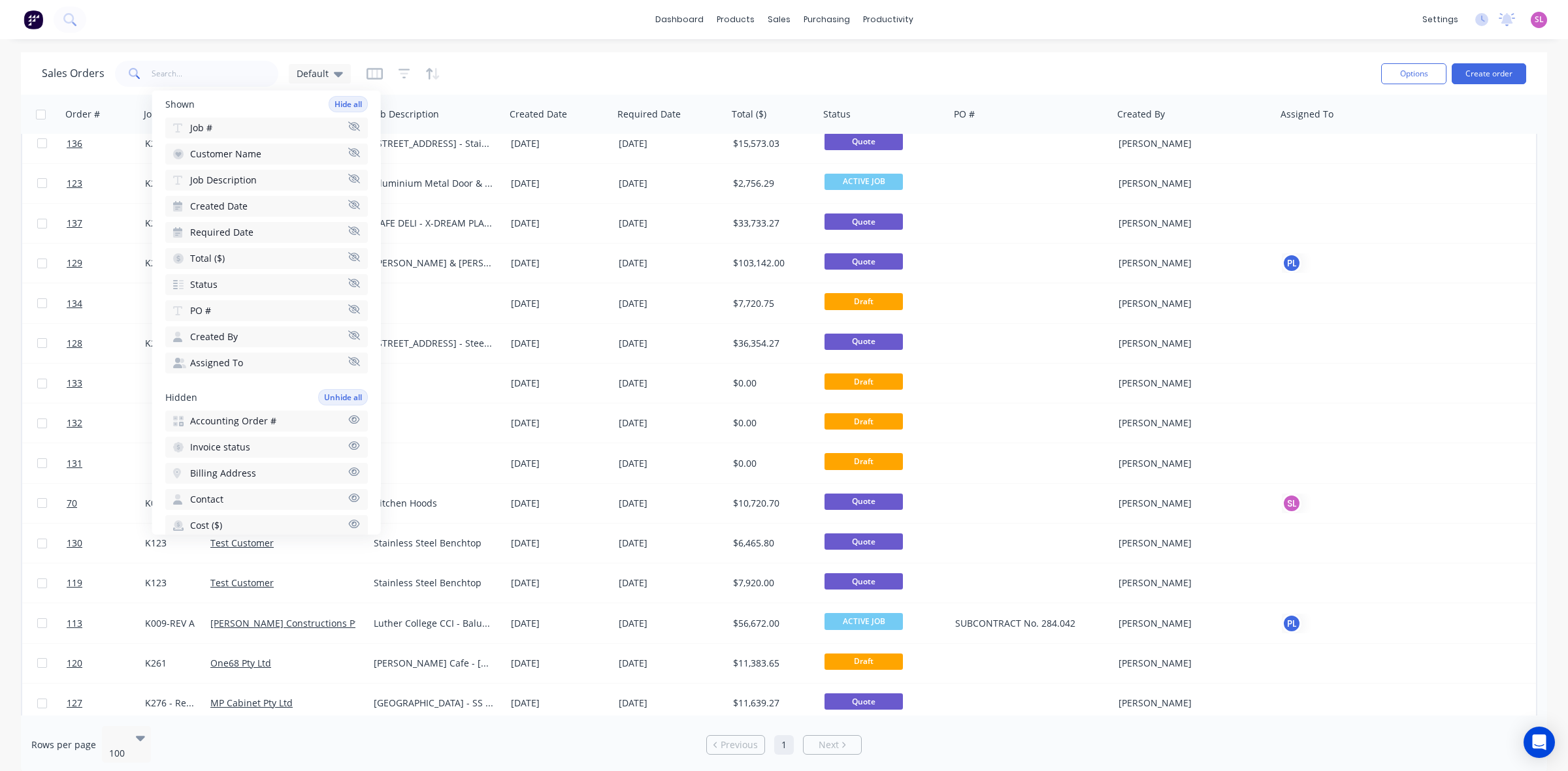
click at [263, 103] on div "Shown Hide all" at bounding box center [266, 104] width 203 height 16
click at [311, 76] on span "Default" at bounding box center [313, 73] width 32 height 13
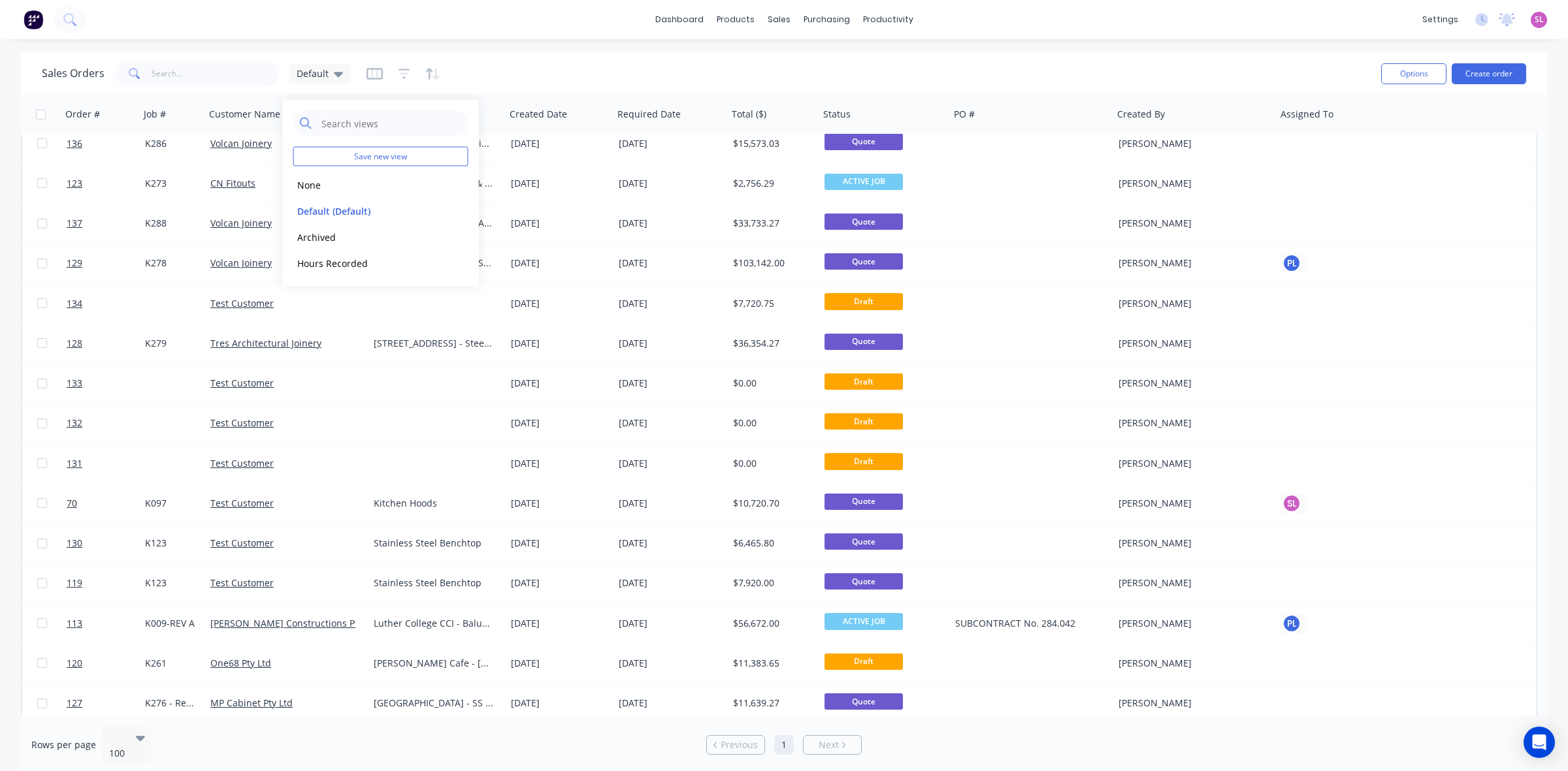
click at [1131, 64] on div "Sales Orders Default" at bounding box center [706, 73] width 1329 height 32
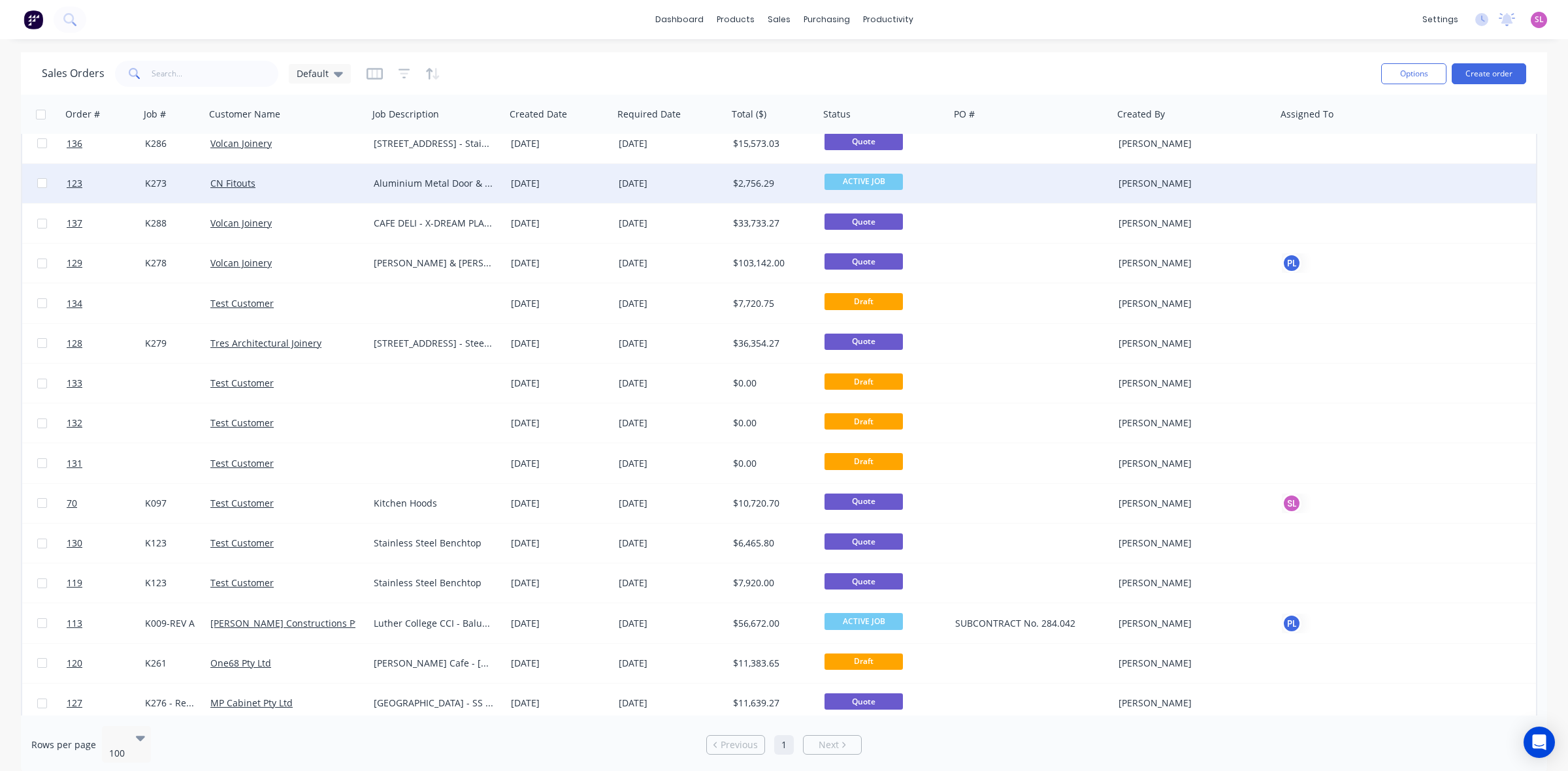
scroll to position [0, 0]
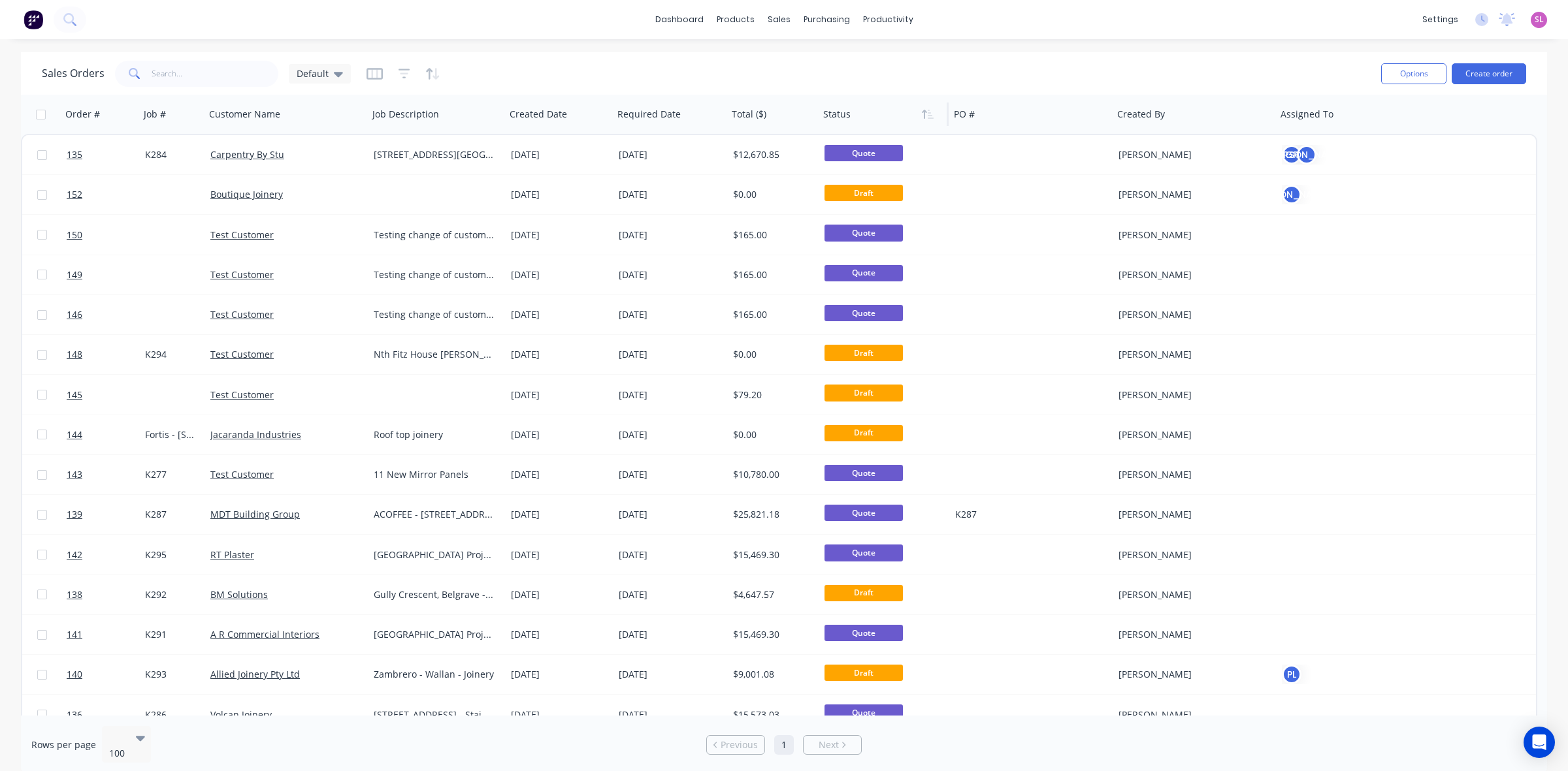
click at [845, 118] on div at bounding box center [880, 114] width 114 height 27
click at [923, 116] on icon "button" at bounding box center [927, 114] width 12 height 11
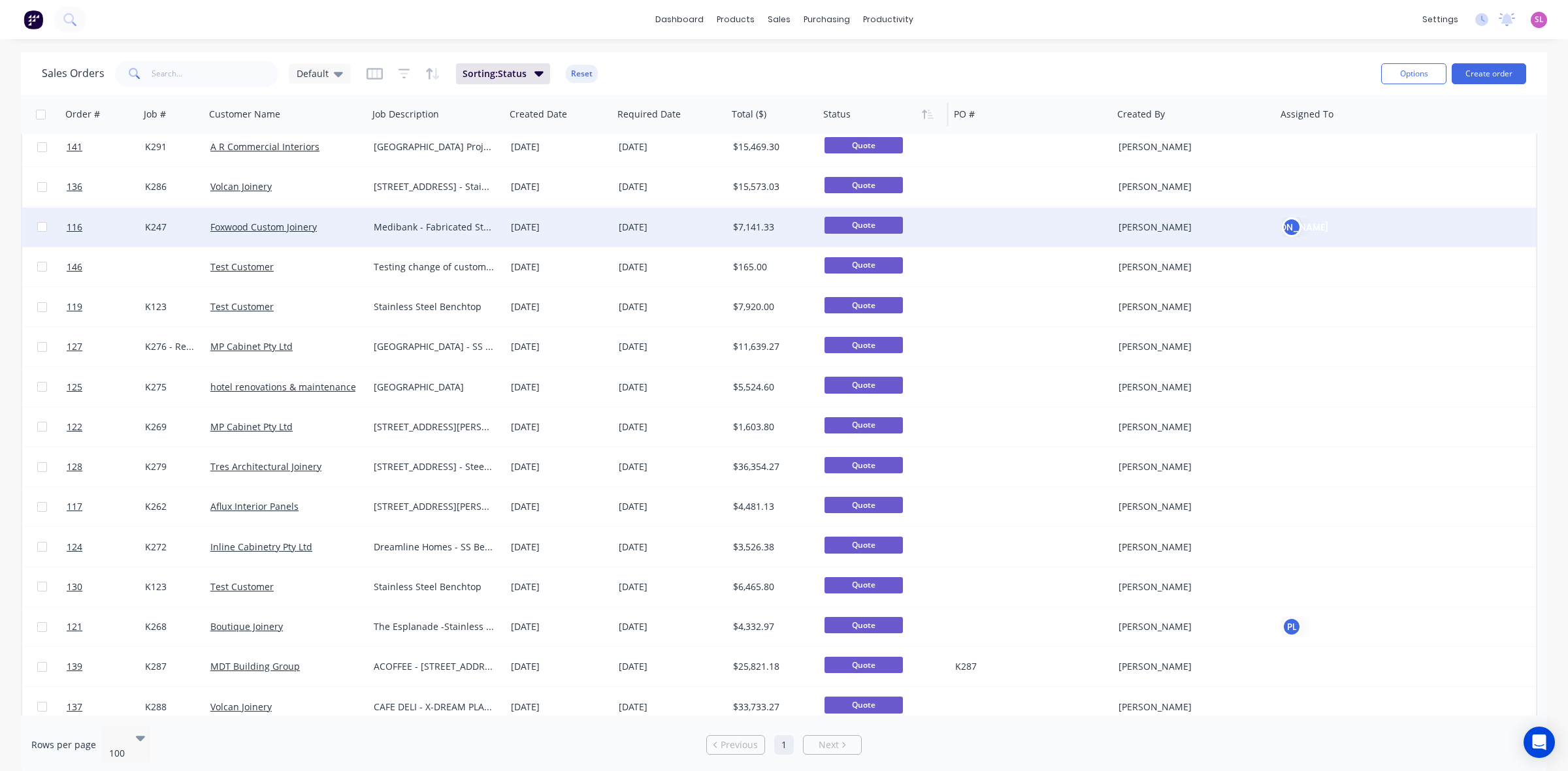
scroll to position [1137, 0]
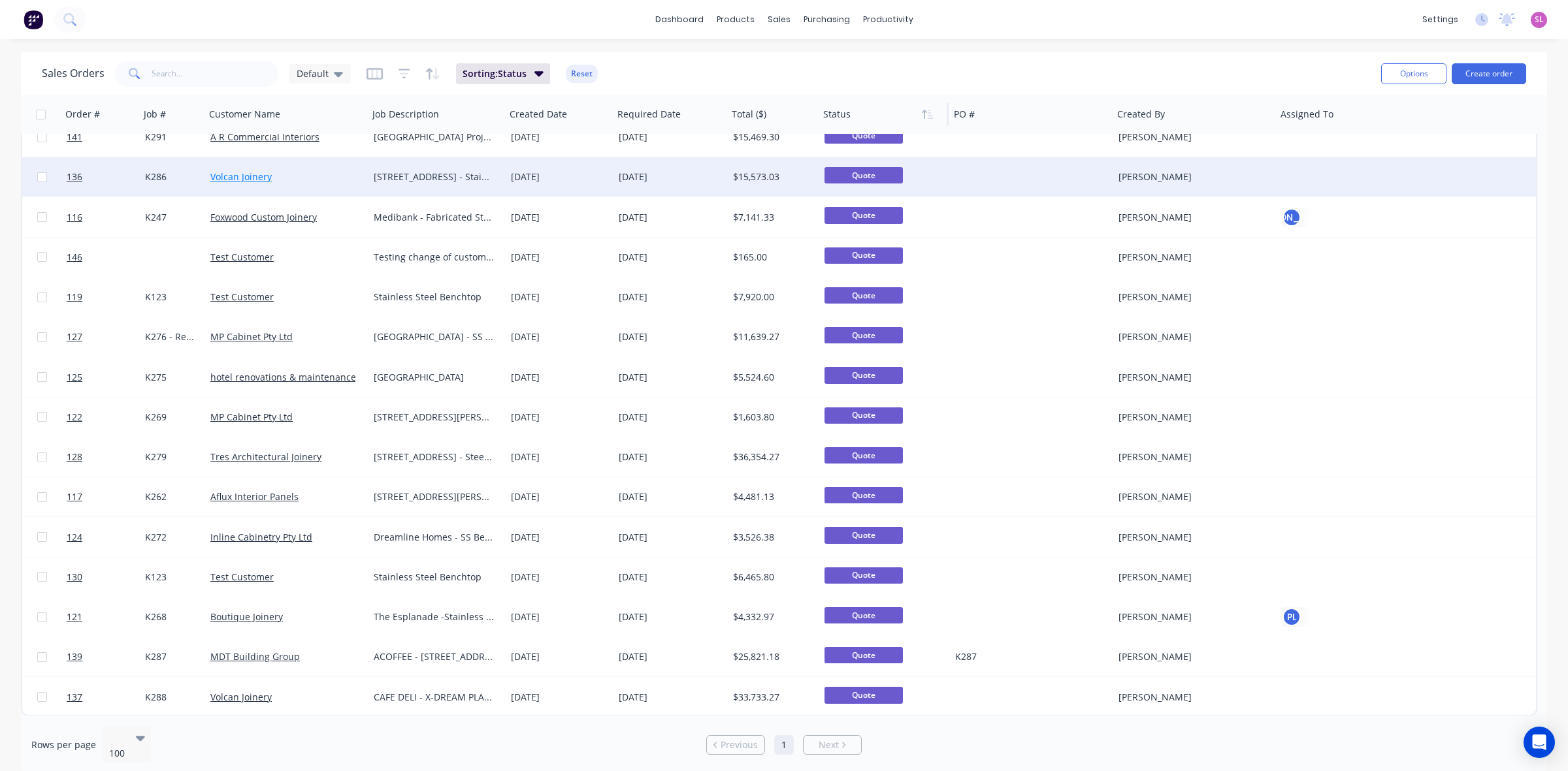
click at [245, 174] on link "Volcan Joinery" at bounding box center [241, 177] width 61 height 12
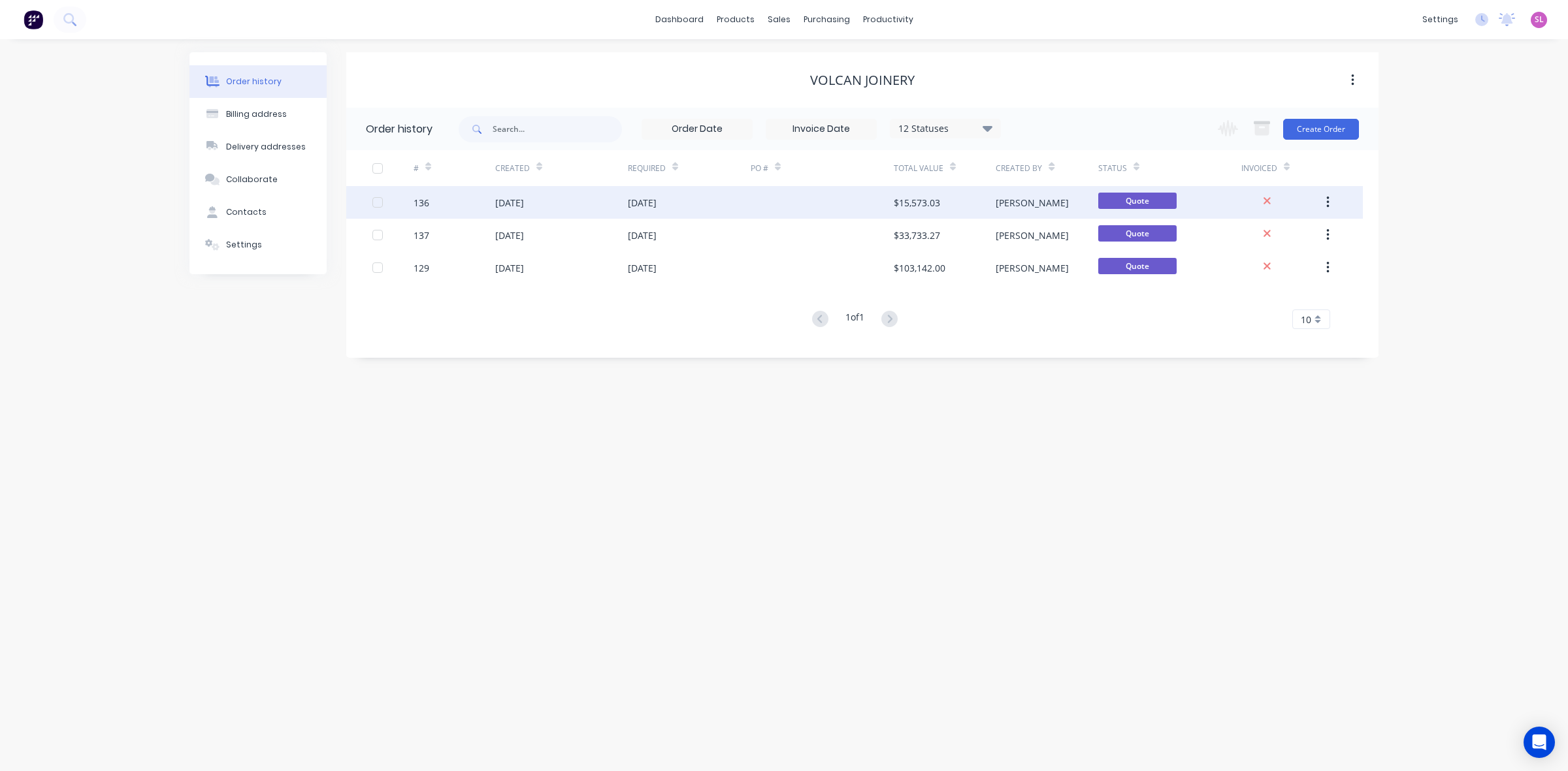
click at [520, 198] on div "[DATE]" at bounding box center [509, 202] width 28 height 13
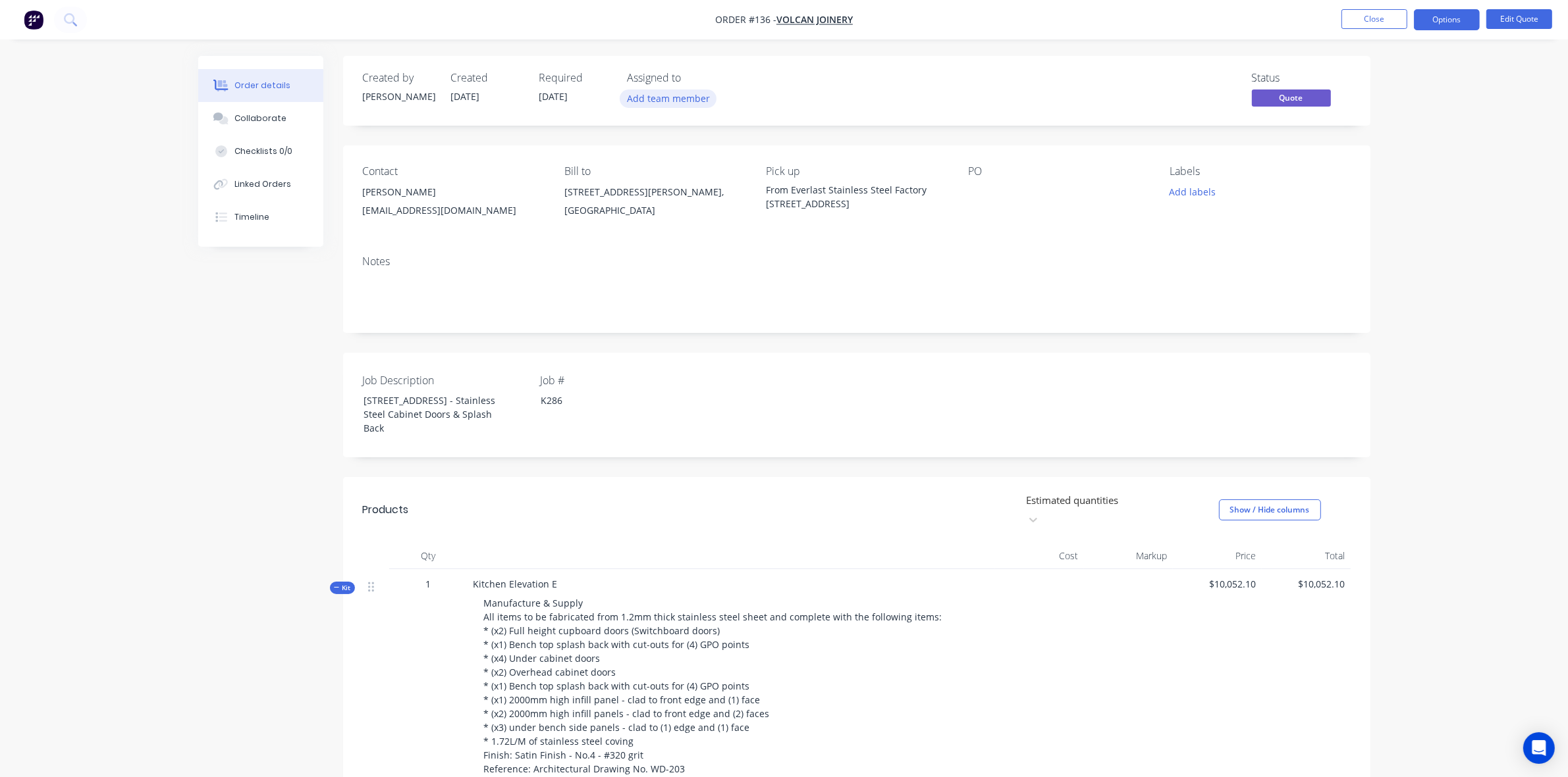
click at [665, 99] on button "Add team member" at bounding box center [668, 98] width 96 height 18
type input "jam"
click at [685, 198] on div "[PERSON_NAME]" at bounding box center [734, 198] width 132 height 13
click at [1035, 89] on div "Status Quote" at bounding box center [1055, 90] width 592 height 38
click at [1364, 21] on button "Close" at bounding box center [1374, 19] width 66 height 20
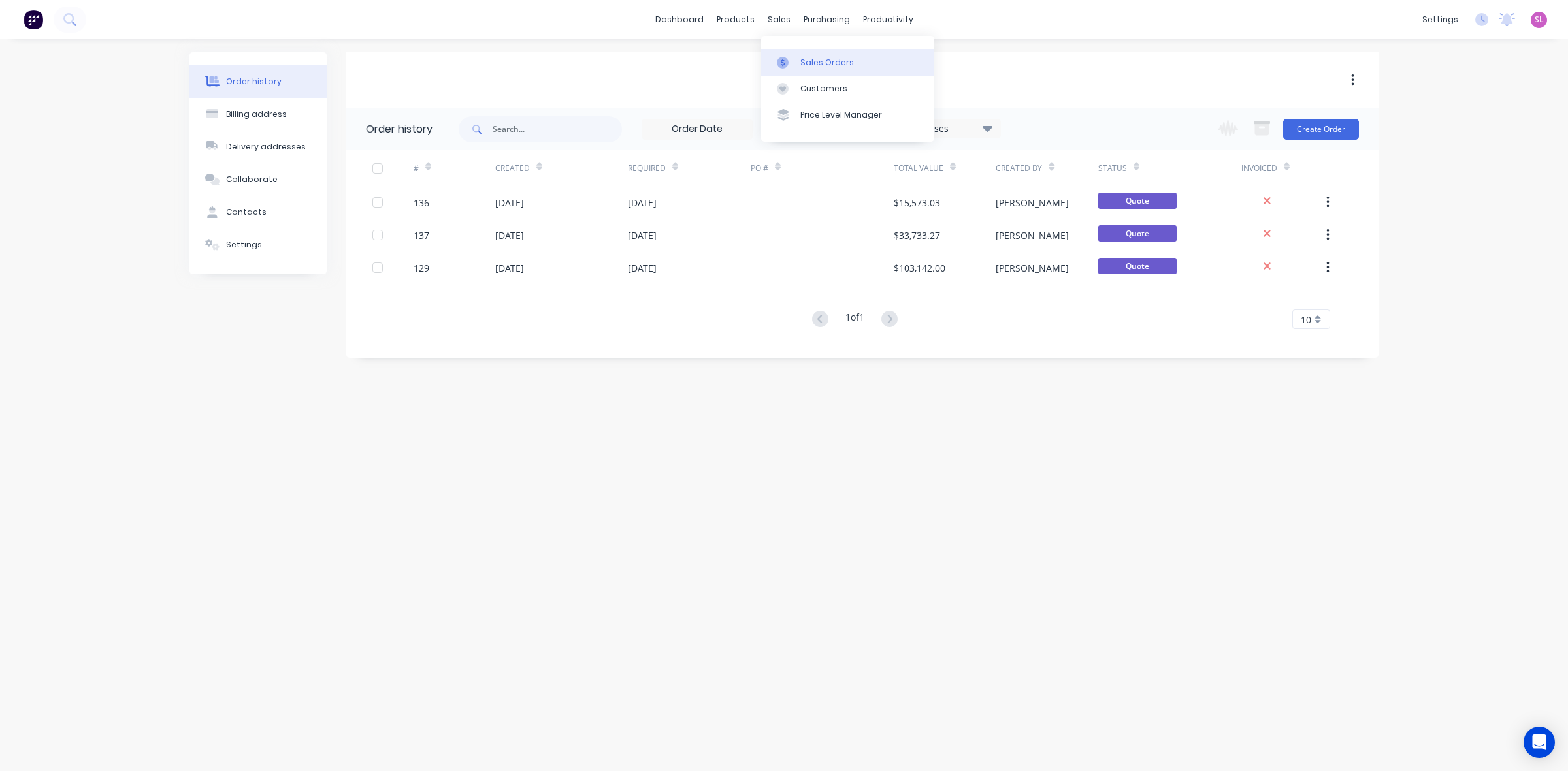
click at [808, 57] on div "Sales Orders" at bounding box center [827, 62] width 54 height 12
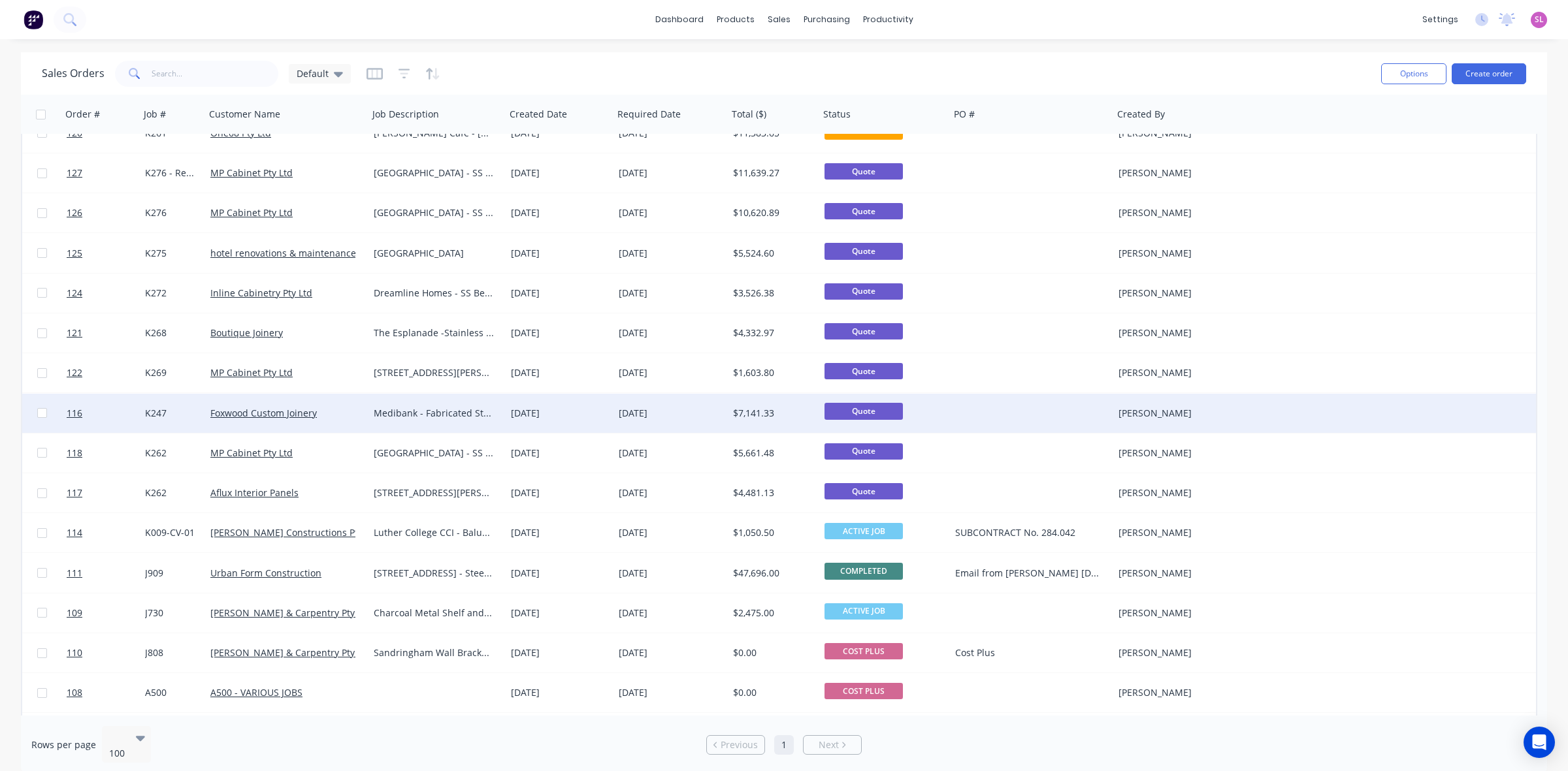
scroll to position [1137, 0]
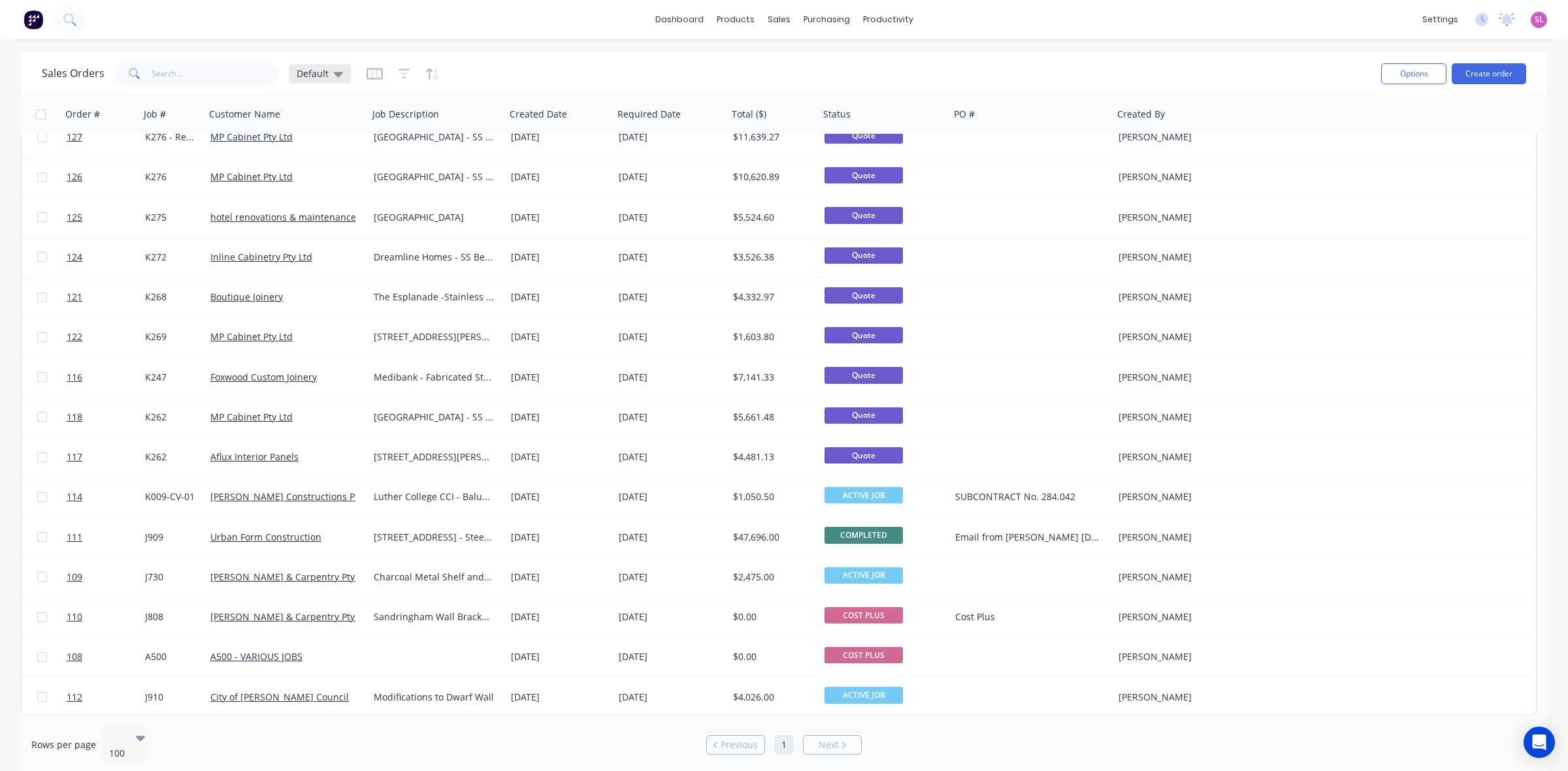
click at [334, 72] on icon at bounding box center [338, 74] width 9 height 5
click at [362, 66] on div "Sales Orders Default" at bounding box center [706, 73] width 1329 height 32
click at [367, 69] on icon "button" at bounding box center [375, 73] width 16 height 12
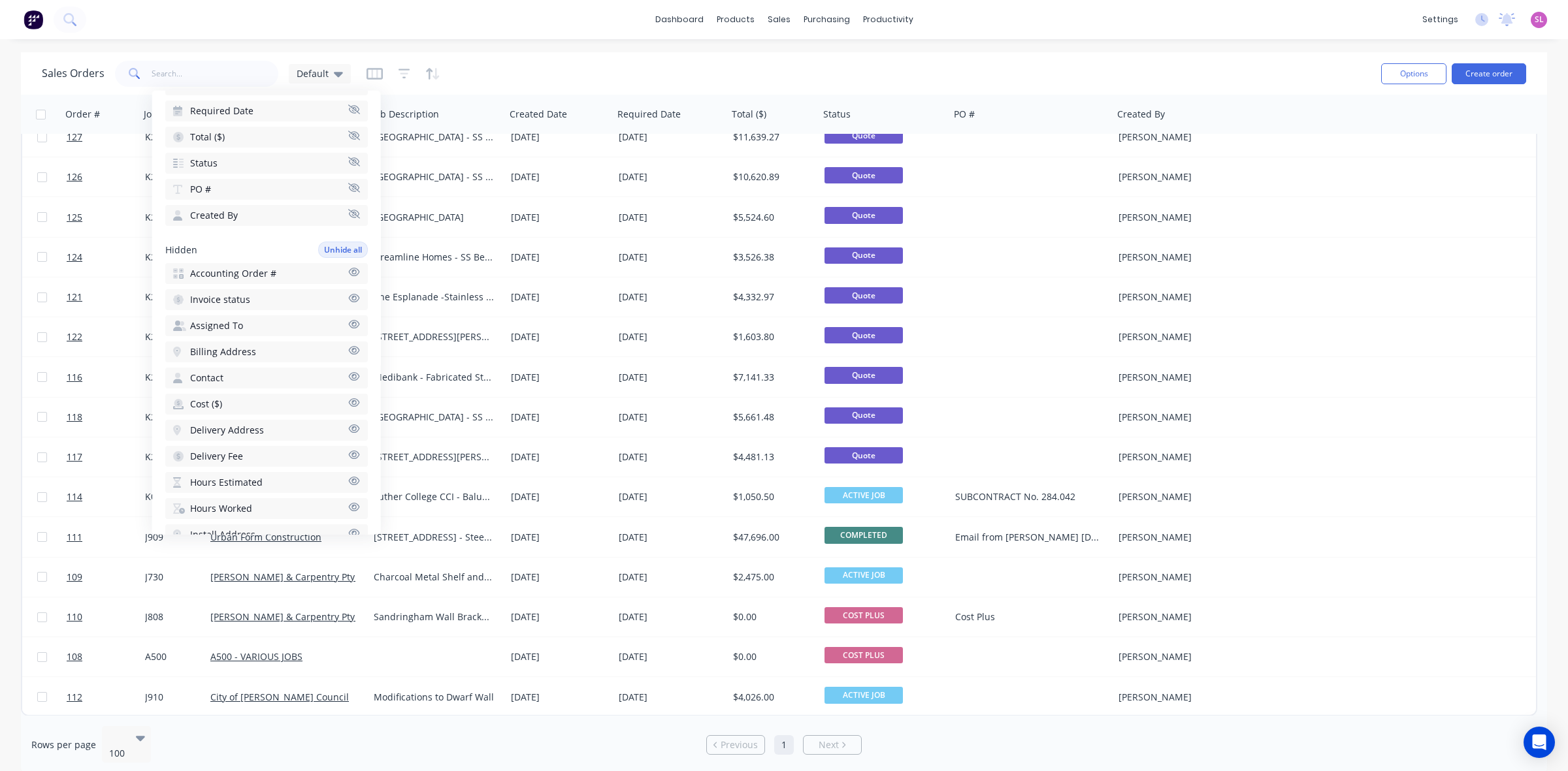
scroll to position [190, 0]
click at [223, 352] on span "Assigned To" at bounding box center [217, 359] width 53 height 13
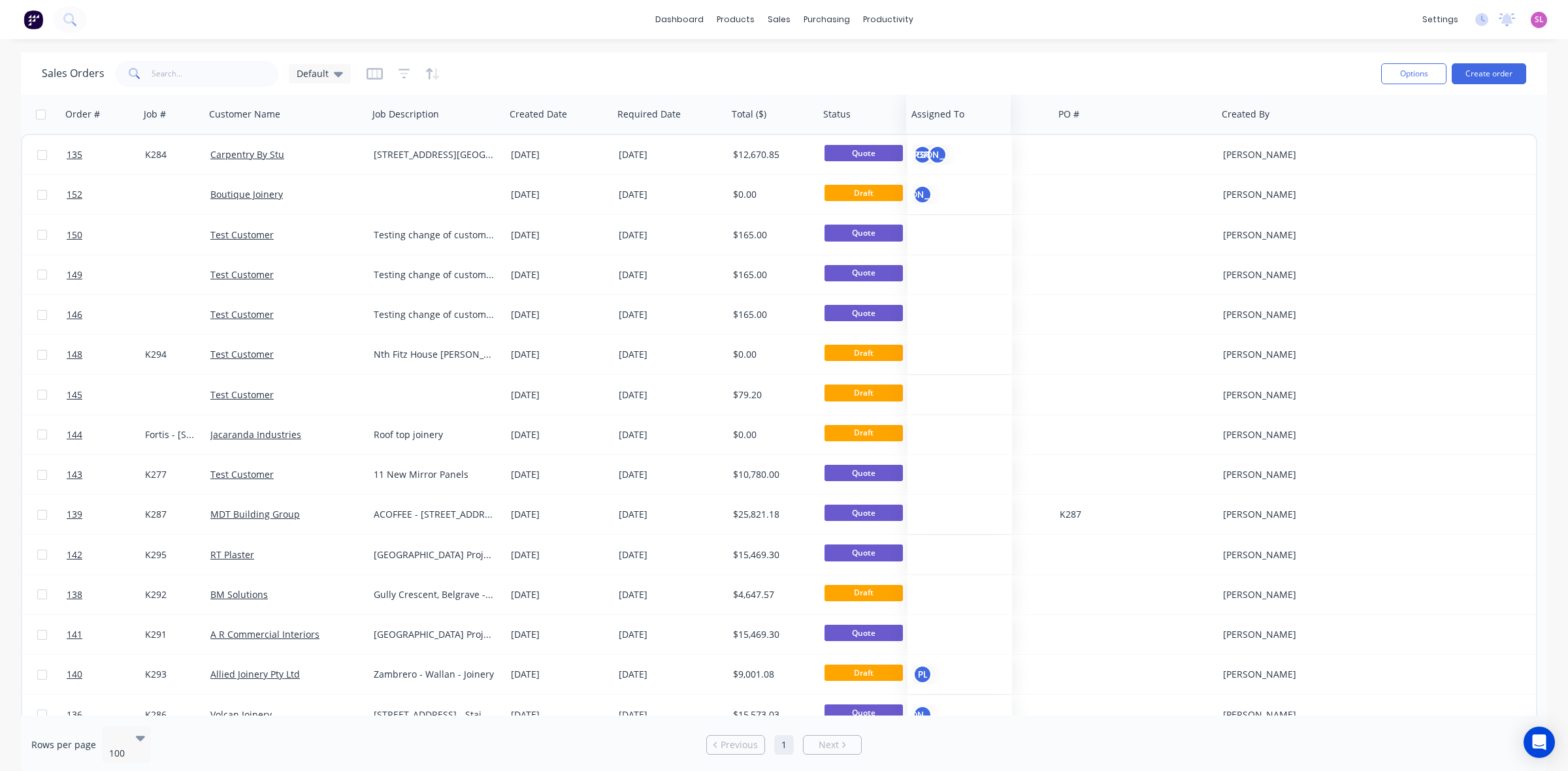
drag, startPoint x: 1307, startPoint y: 118, endPoint x: 938, endPoint y: 131, distance: 369.2
click at [938, 131] on div "Assigned To" at bounding box center [958, 114] width 104 height 39
click at [335, 73] on icon at bounding box center [338, 74] width 9 height 5
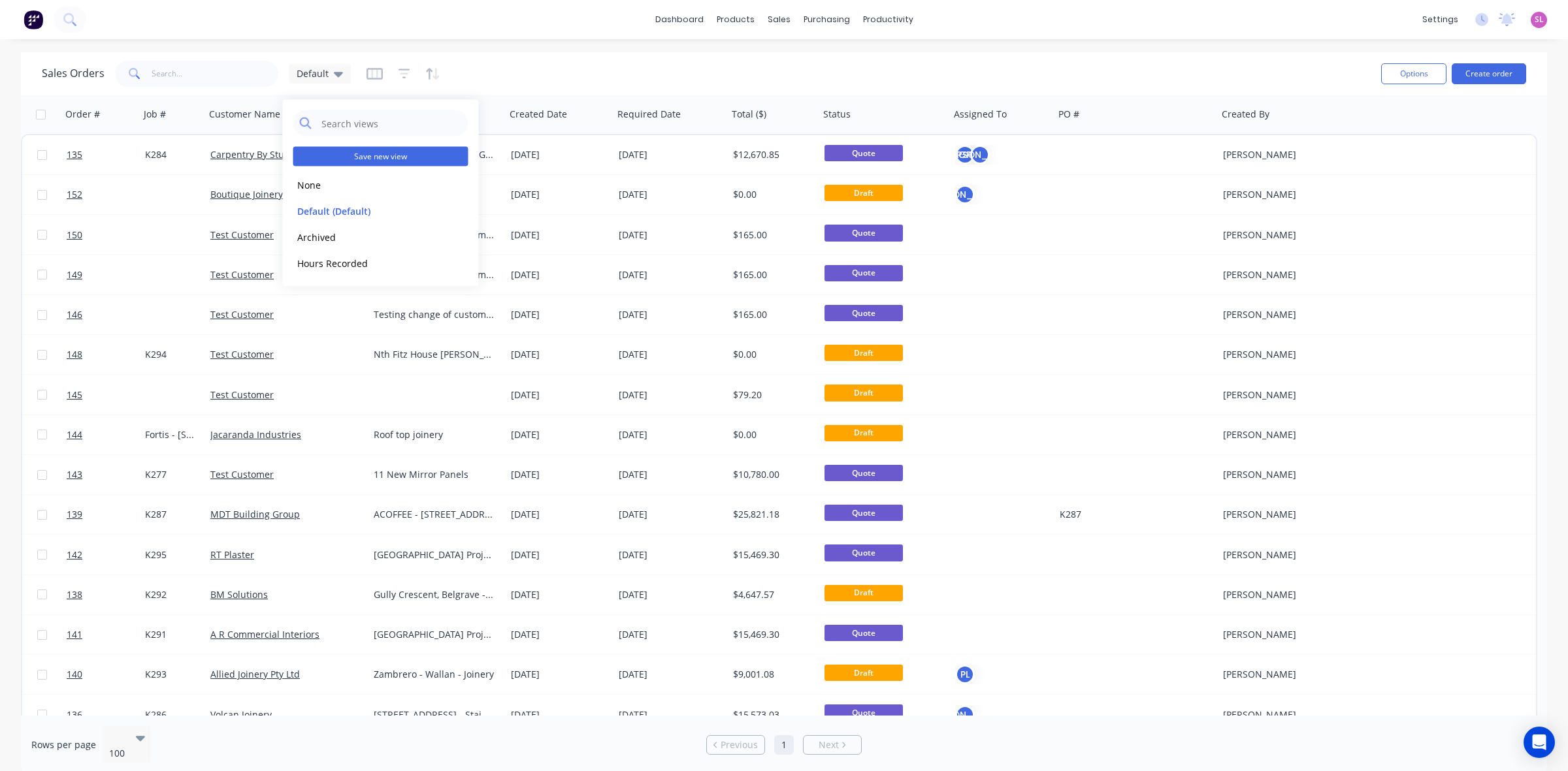
click at [351, 158] on button "Save new view" at bounding box center [381, 157] width 175 height 19
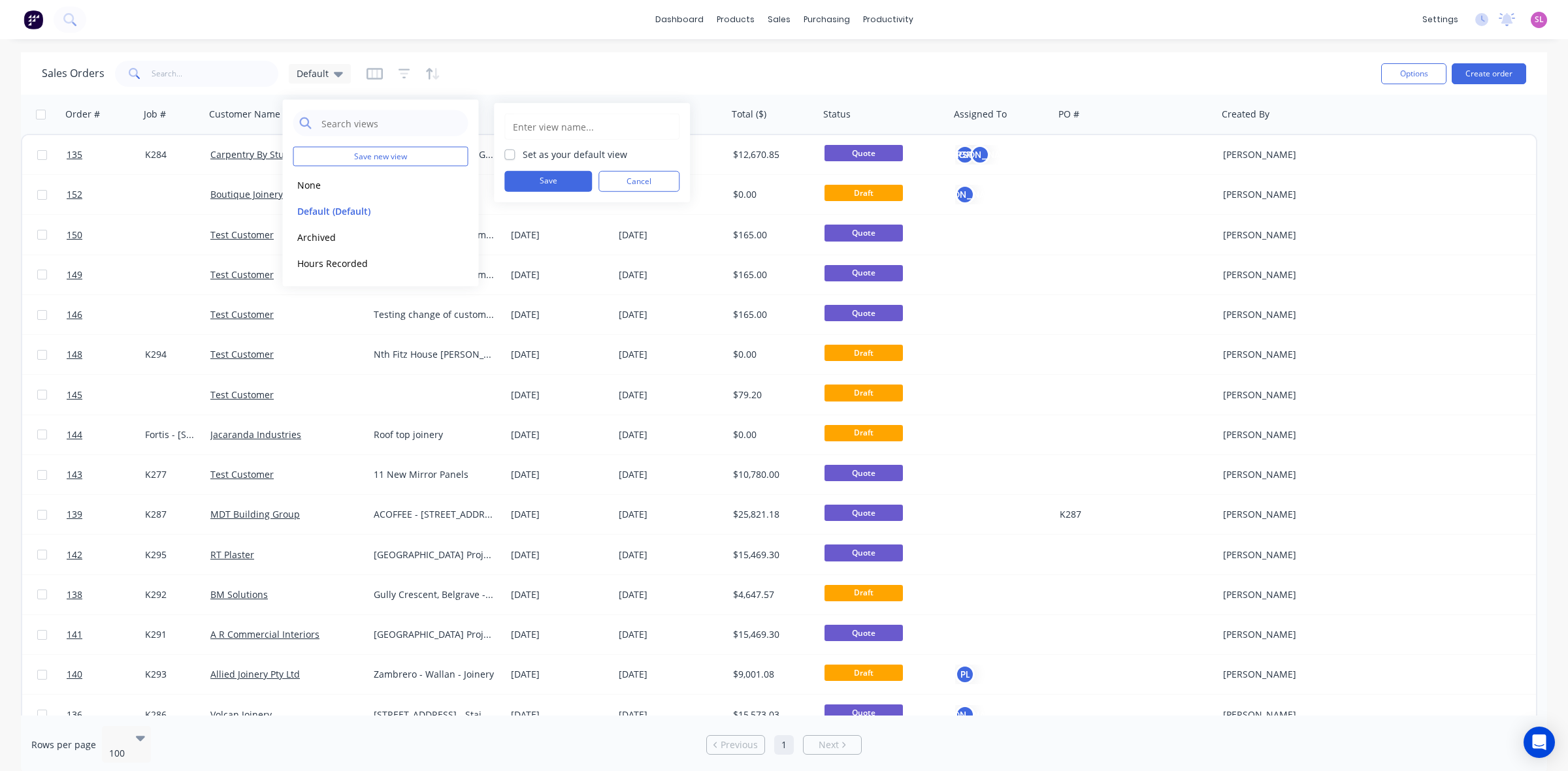
click at [539, 158] on label "Set as your default view" at bounding box center [575, 154] width 104 height 13
click at [514, 158] on input "Set as your default view" at bounding box center [510, 154] width 11 height 12
checkbox input "true"
click at [524, 129] on input "text" at bounding box center [592, 127] width 161 height 25
click at [560, 128] on input "default" at bounding box center [592, 127] width 161 height 25
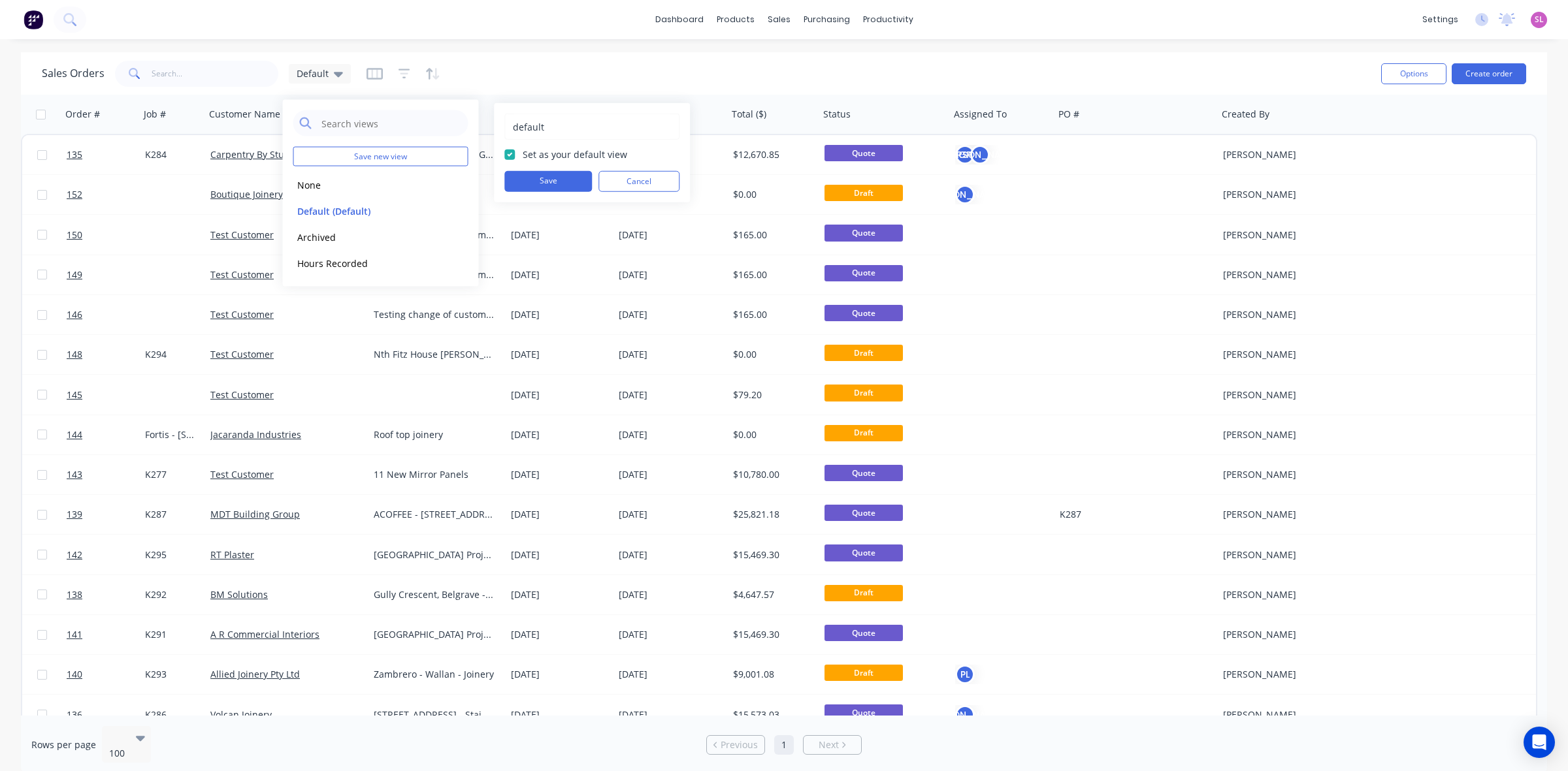
click at [518, 128] on input "default" at bounding box center [592, 127] width 161 height 25
type input "Default"
click at [565, 178] on button "Save" at bounding box center [548, 181] width 88 height 21
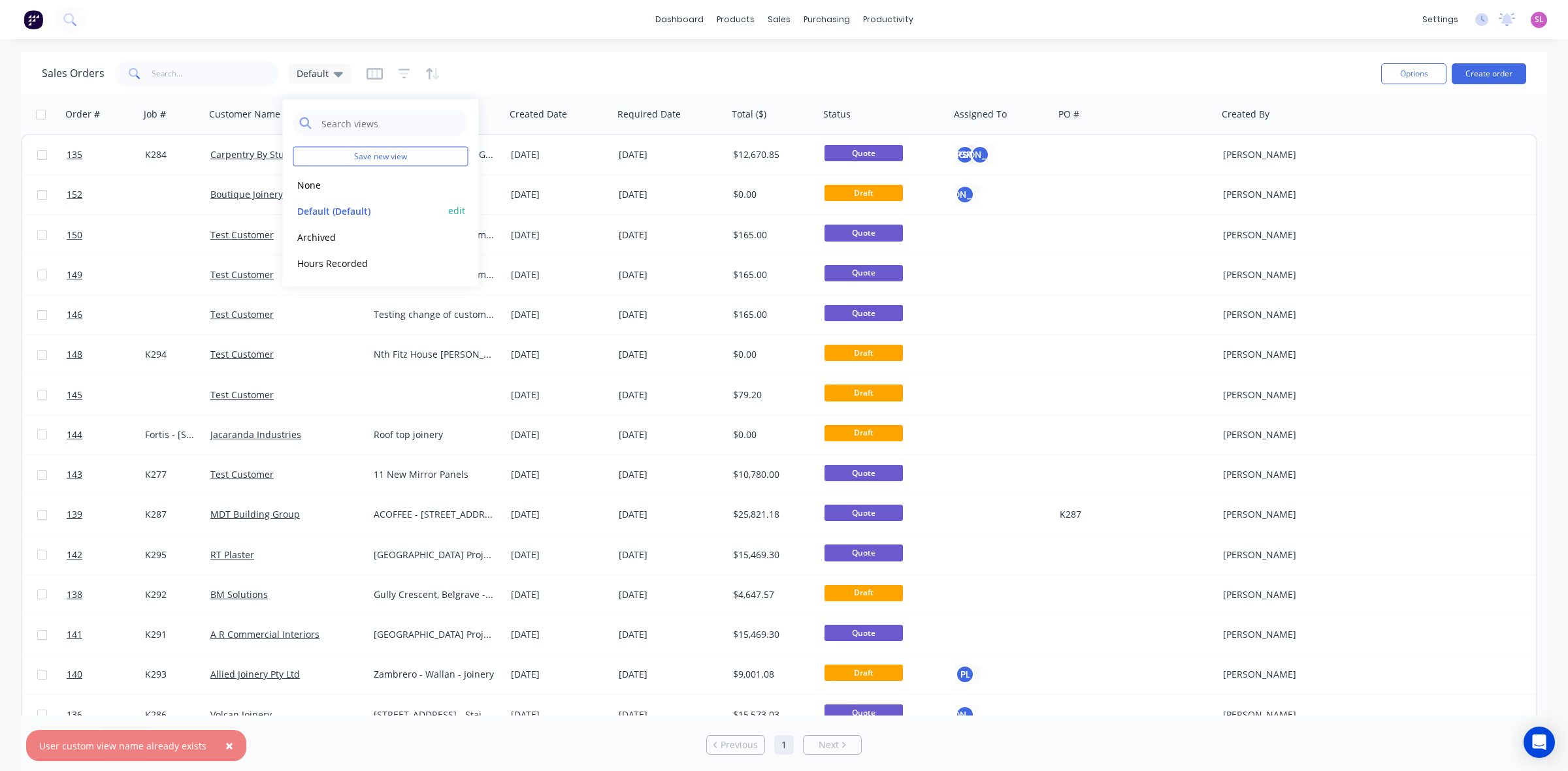
click at [426, 211] on button "Default (Default)" at bounding box center [367, 210] width 149 height 15
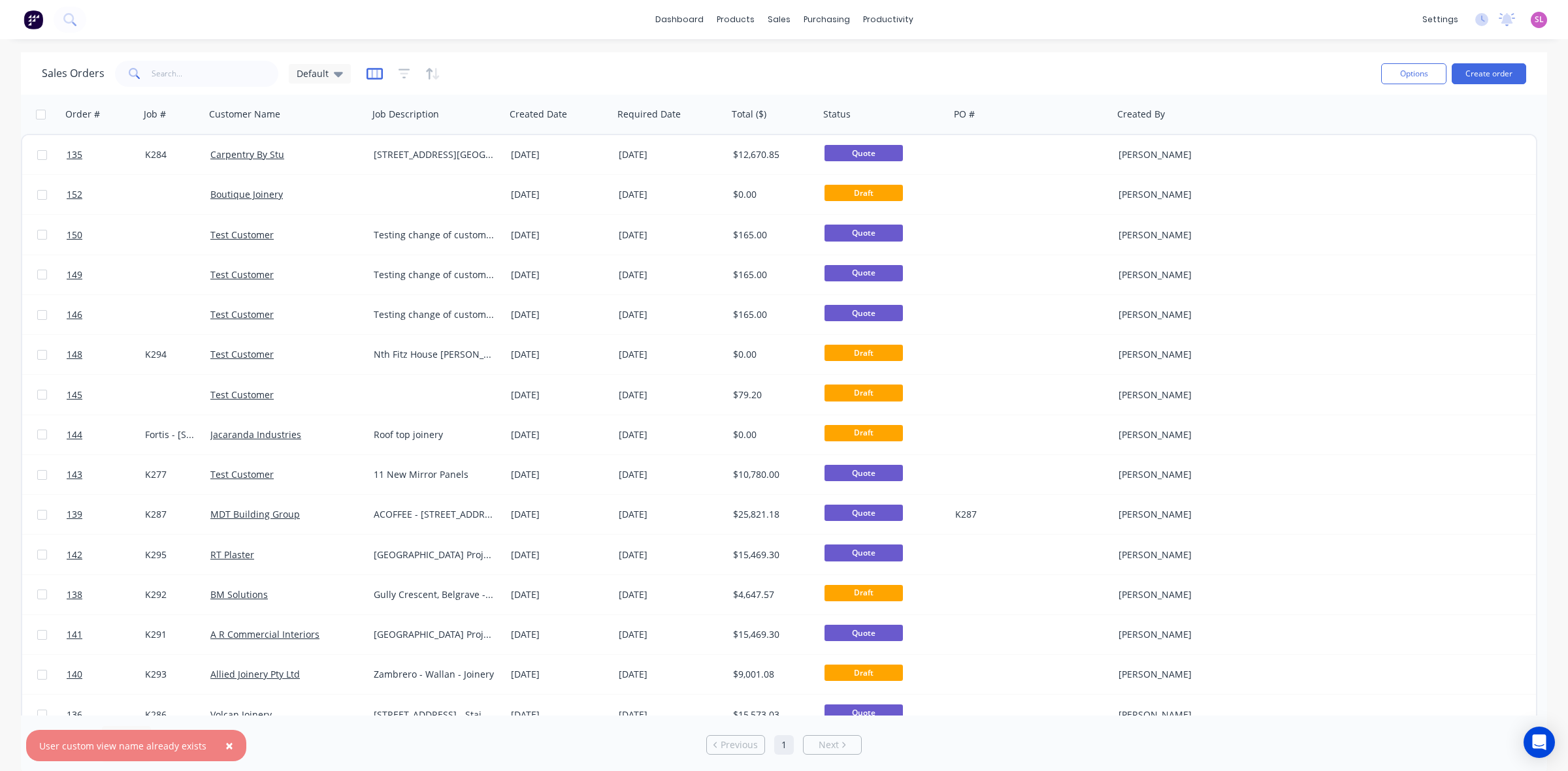
click at [367, 73] on icon "button" at bounding box center [375, 73] width 16 height 13
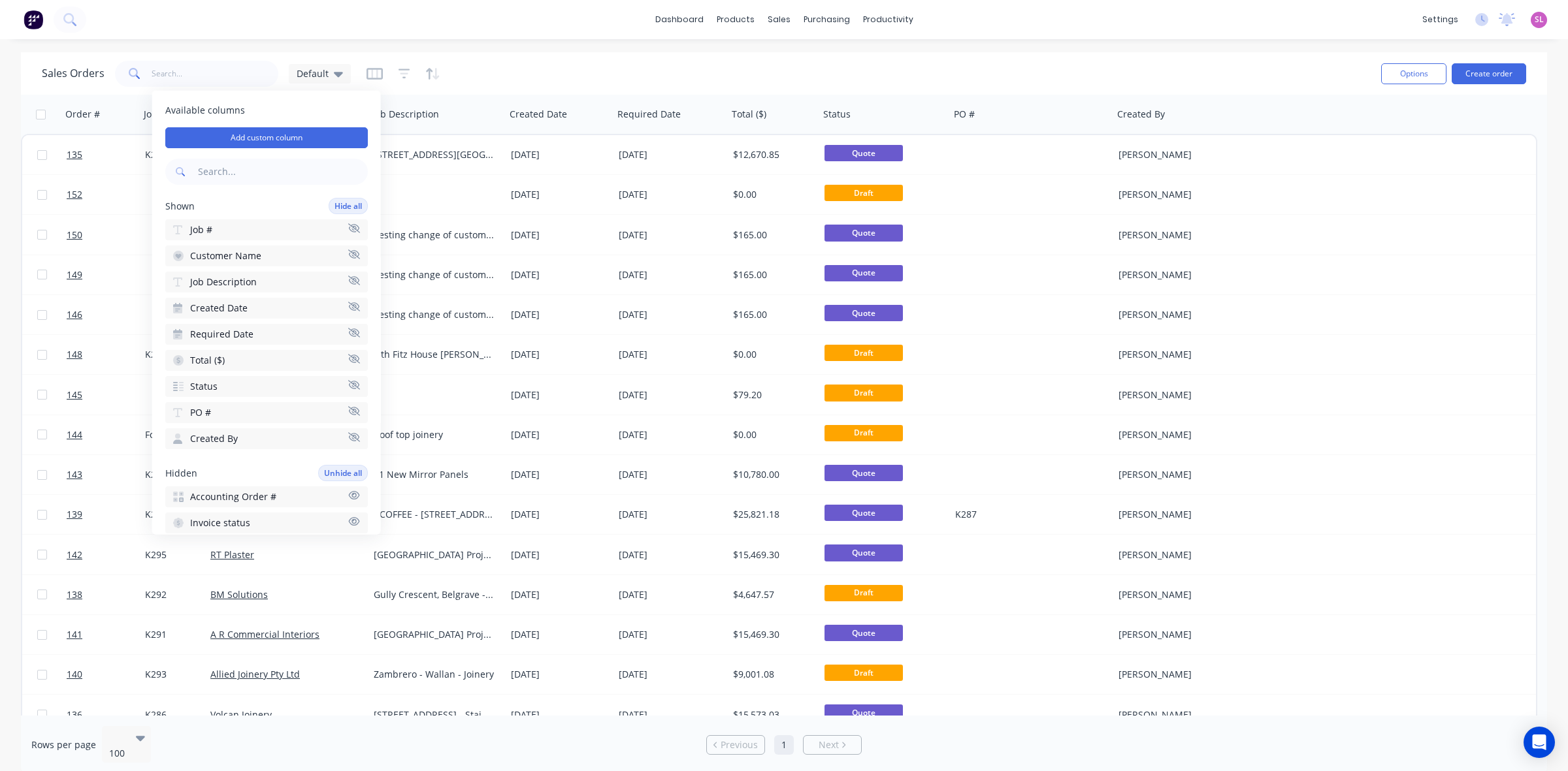
scroll to position [190, 0]
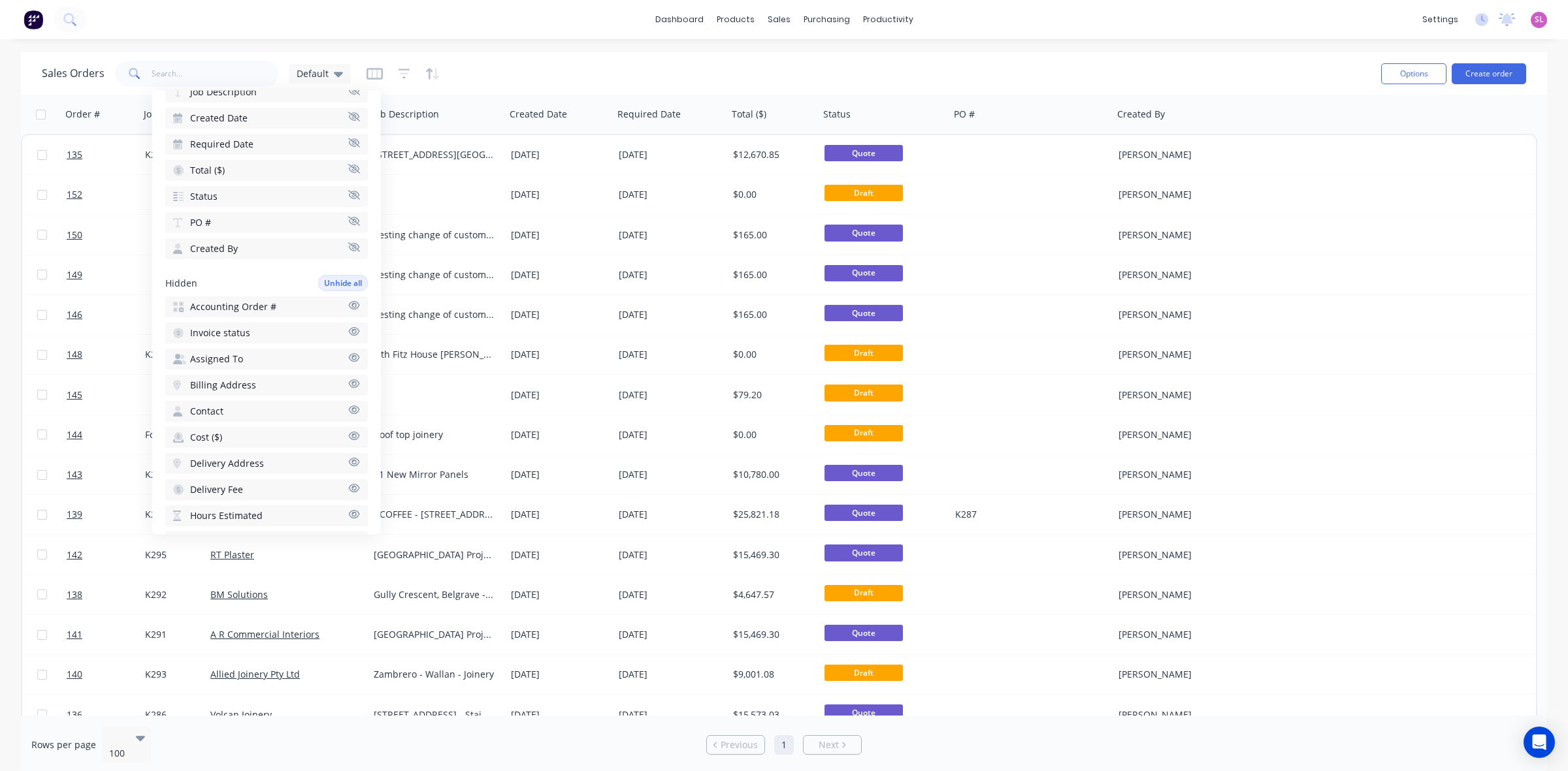
click at [227, 352] on span "Assigned To" at bounding box center [217, 359] width 53 height 13
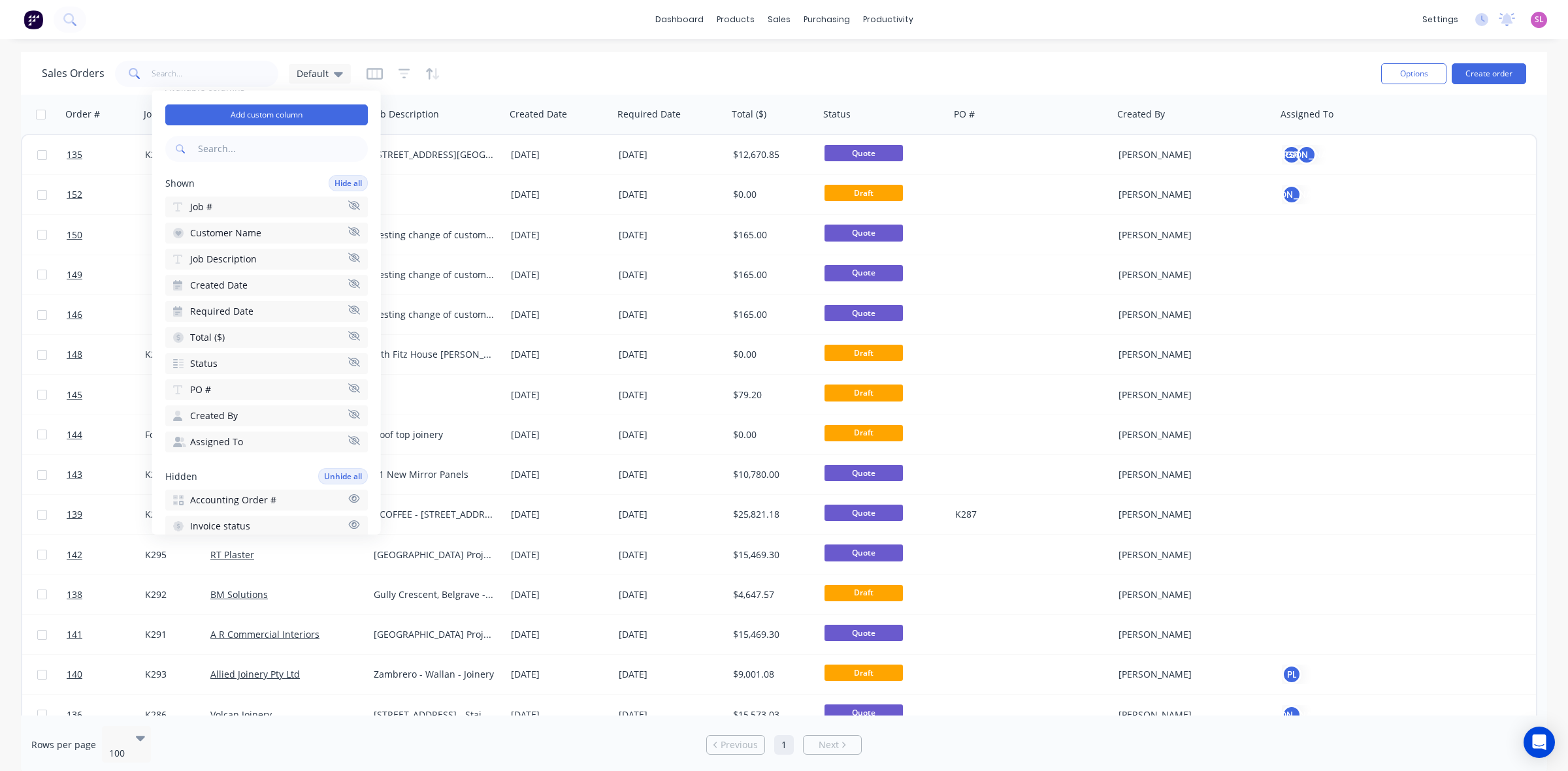
scroll to position [0, 0]
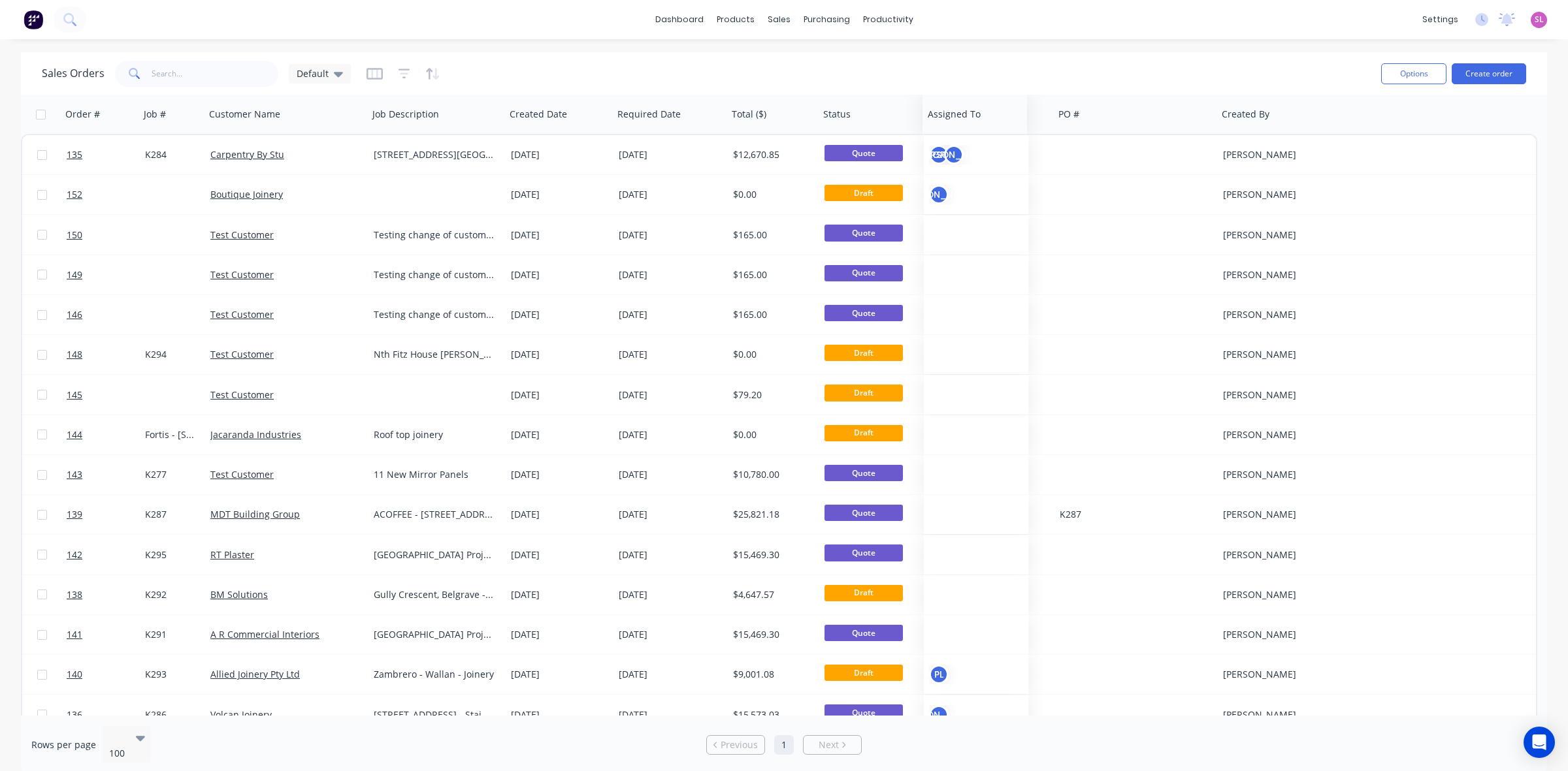
drag, startPoint x: 1304, startPoint y: 118, endPoint x: 951, endPoint y: 131, distance: 353.2
click at [951, 131] on div "Assigned To" at bounding box center [975, 114] width 104 height 39
click at [335, 75] on icon at bounding box center [338, 74] width 9 height 5
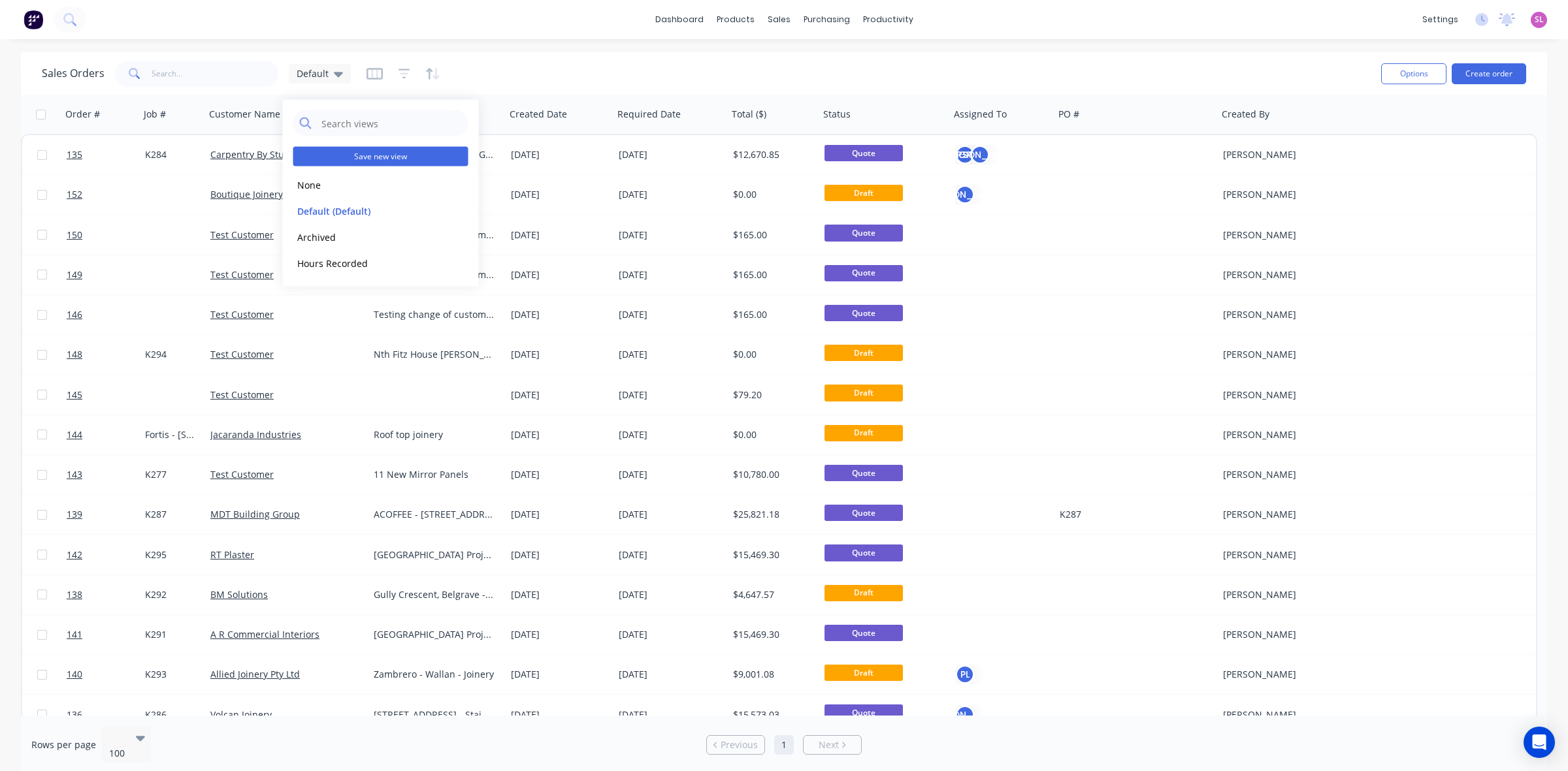
click at [385, 152] on button "Save new view" at bounding box center [381, 157] width 175 height 19
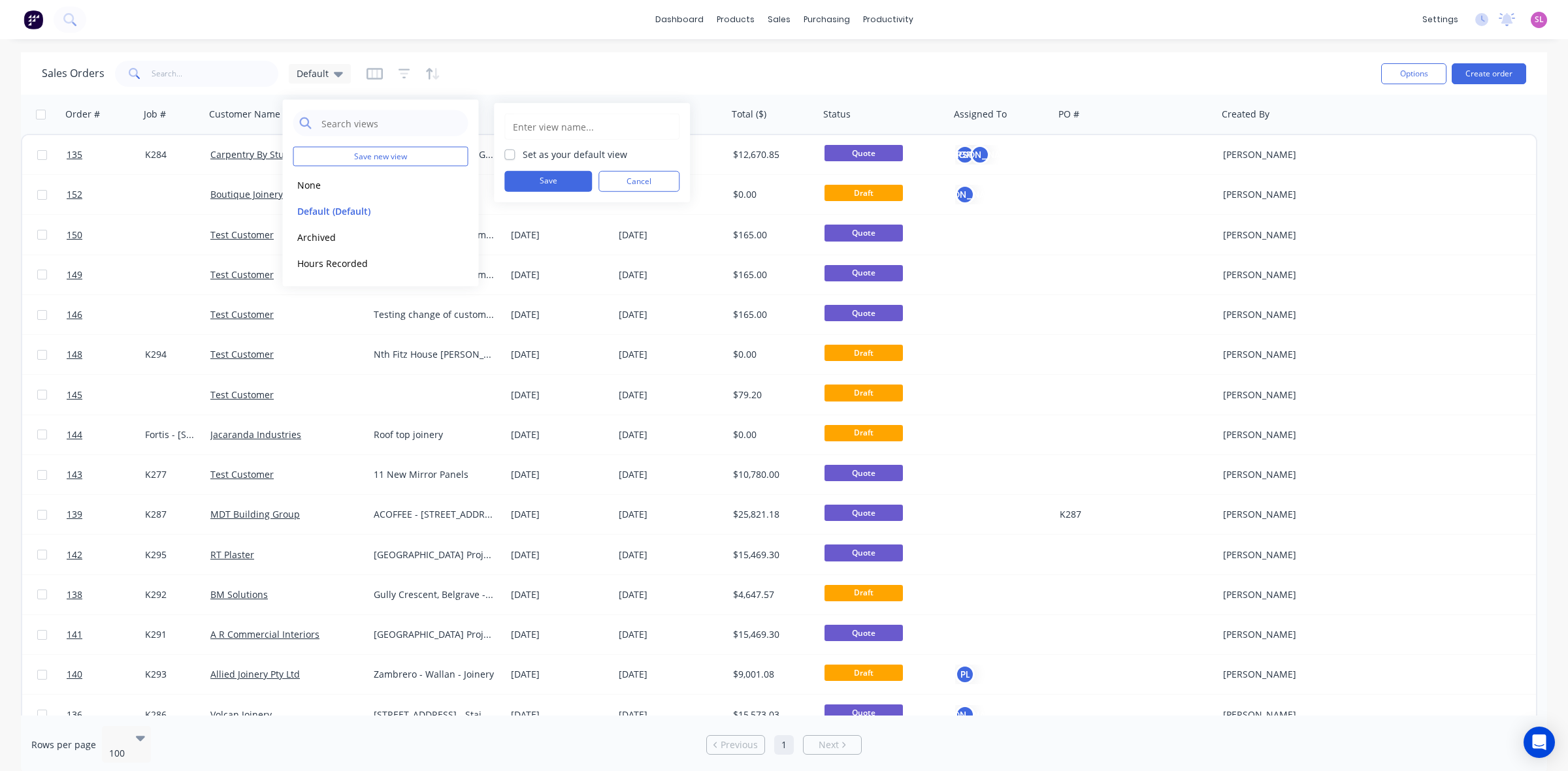
click at [517, 153] on div "Set as your default view" at bounding box center [592, 154] width 175 height 13
click at [522, 153] on label "Set as your default view" at bounding box center [575, 154] width 104 height 13
click at [510, 153] on input "Set as your default view" at bounding box center [510, 154] width 11 height 12
checkbox input "true"
click at [528, 126] on input "text" at bounding box center [592, 127] width 161 height 25
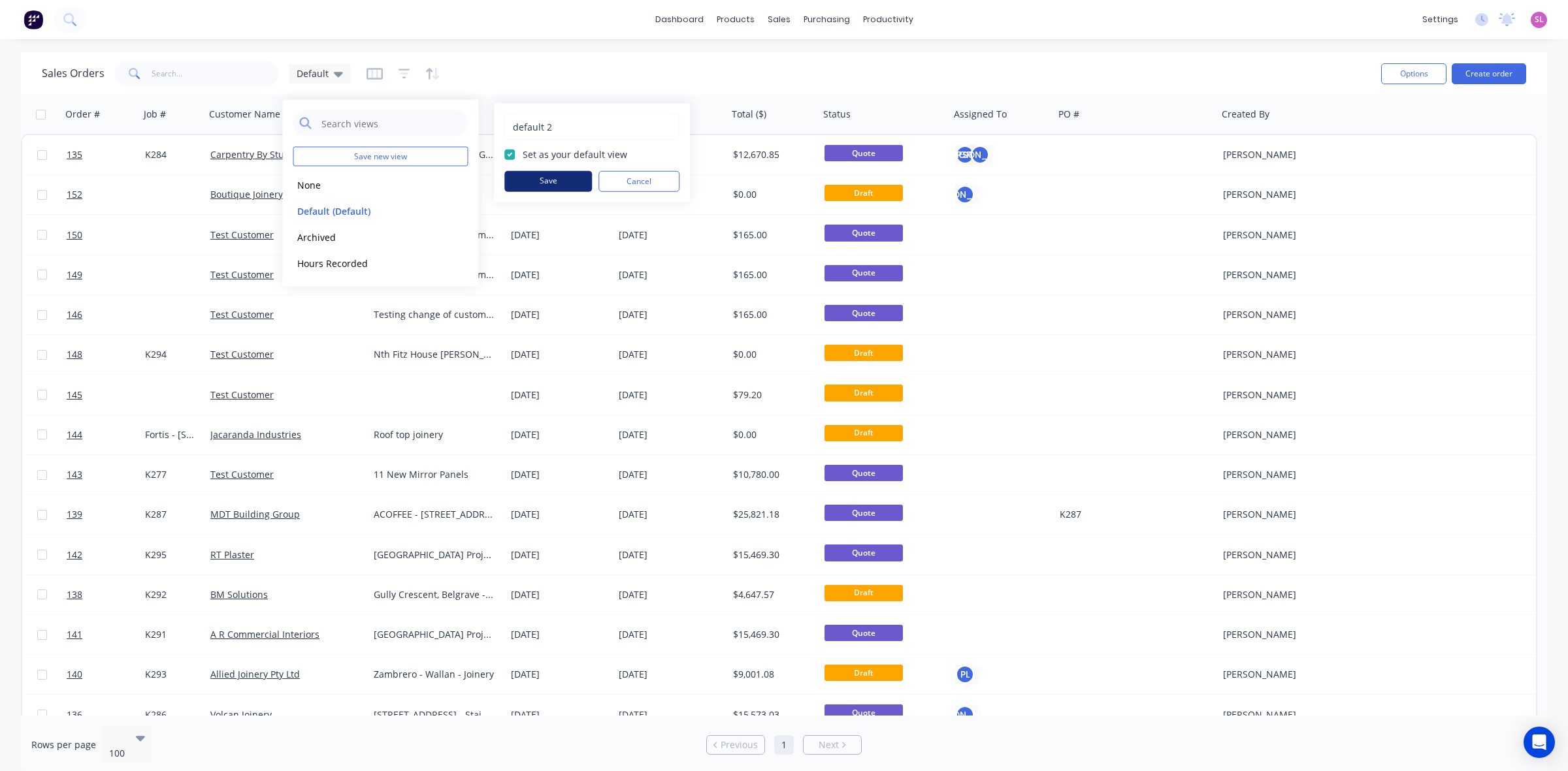
type input "default 2"
click at [546, 181] on button "Save" at bounding box center [548, 181] width 88 height 21
click at [457, 266] on button "edit" at bounding box center [456, 262] width 17 height 13
click at [627, 181] on button "Delete" at bounding box center [638, 181] width 81 height 21
click at [455, 207] on button "edit" at bounding box center [456, 210] width 17 height 13
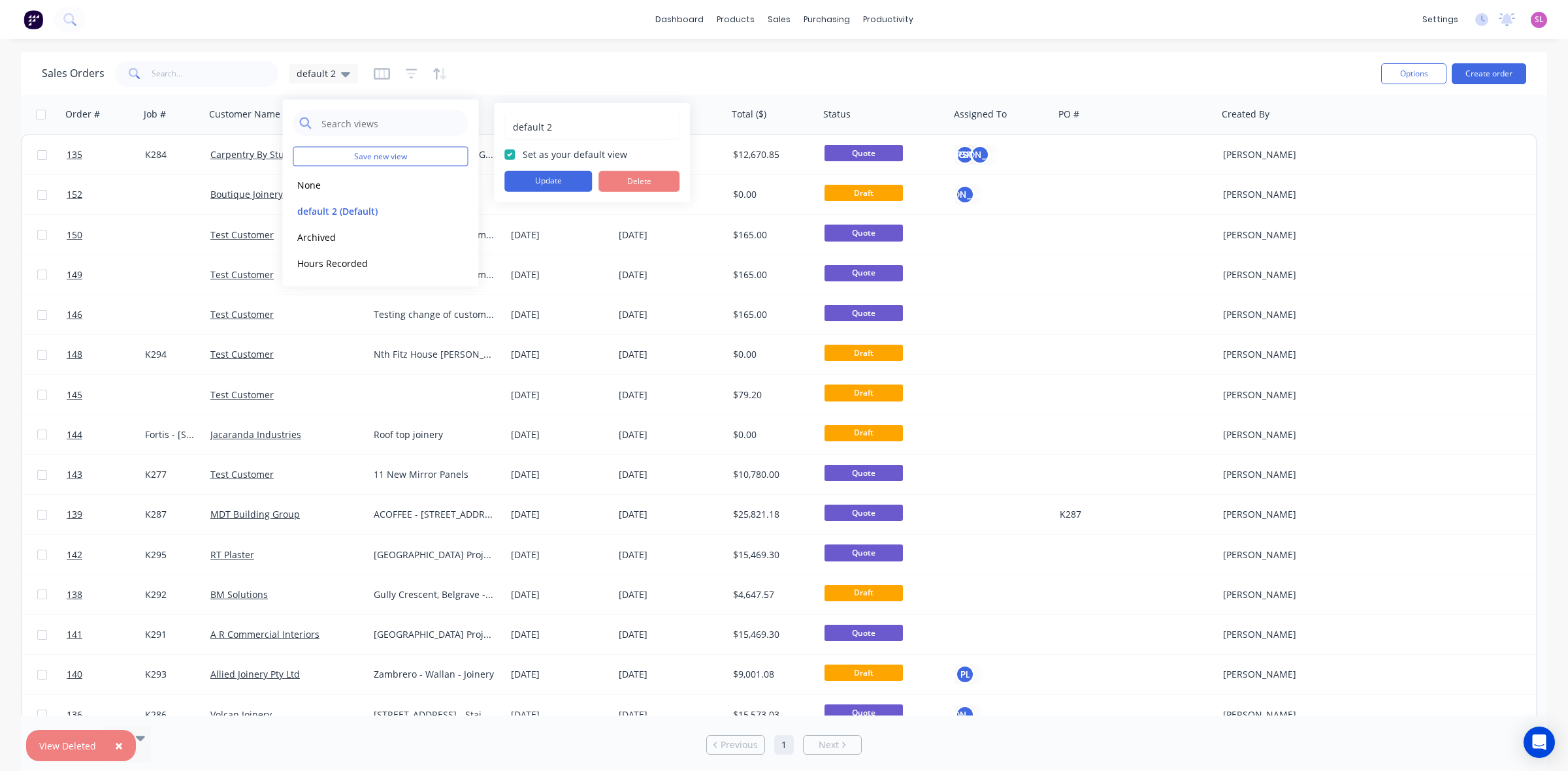
click at [544, 128] on input "default 2" at bounding box center [592, 127] width 161 height 25
type input "Default"
click at [545, 183] on button "Update" at bounding box center [548, 181] width 88 height 21
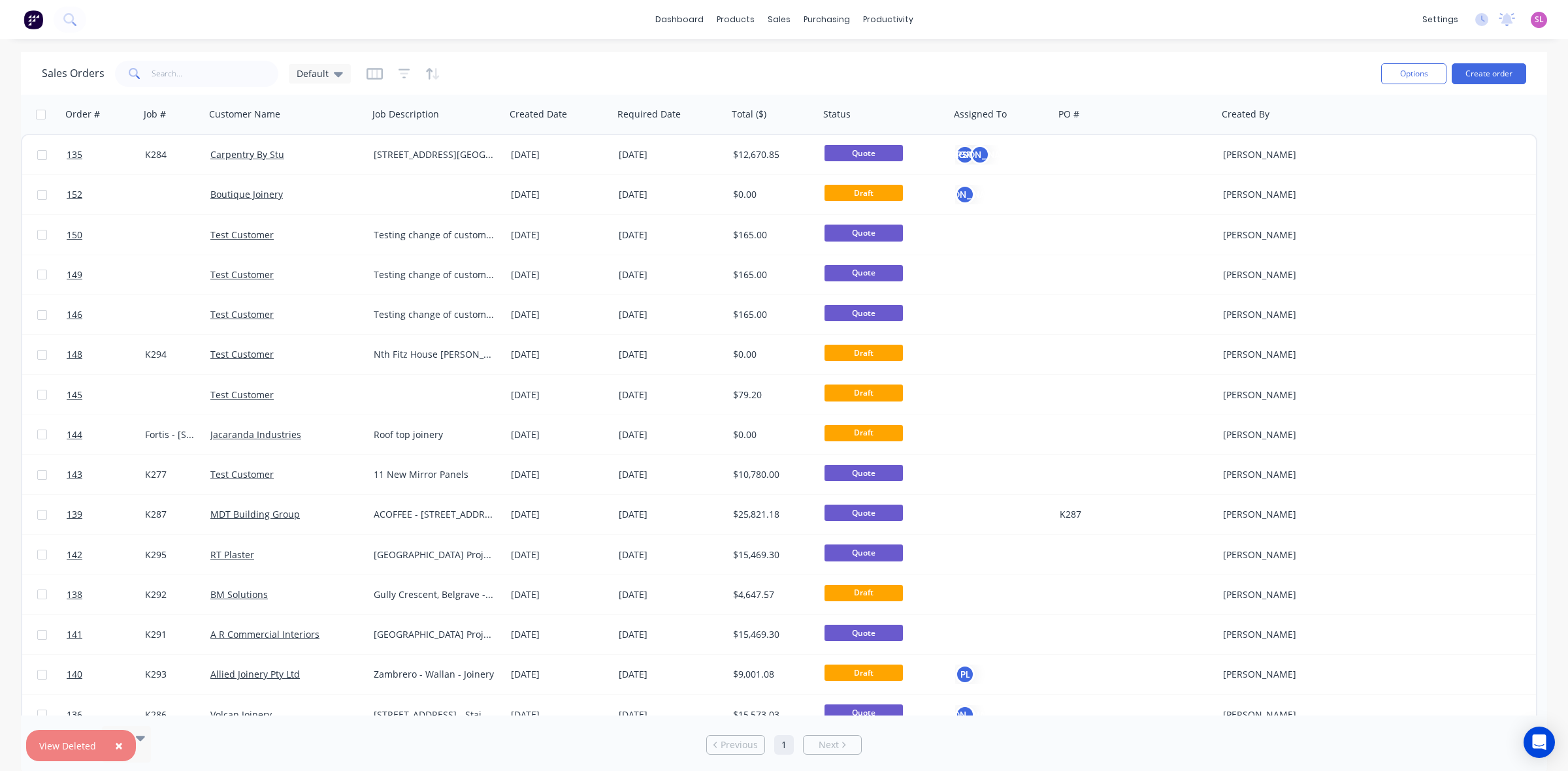
click at [493, 73] on div "Sales Orders Default" at bounding box center [706, 73] width 1329 height 32
click at [755, 57] on div "Product Catalogue" at bounding box center [792, 62] width 81 height 12
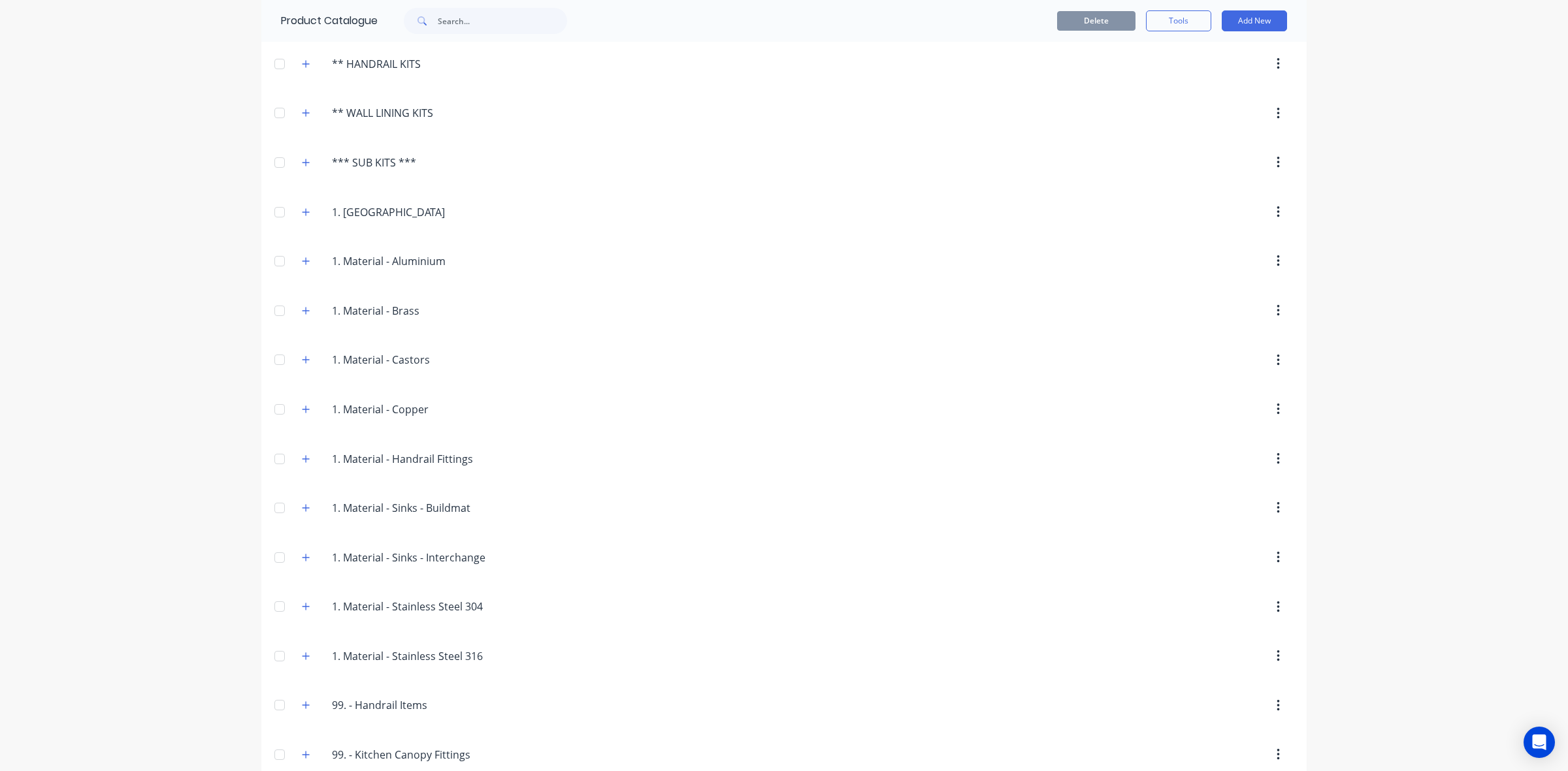
scroll to position [381, 0]
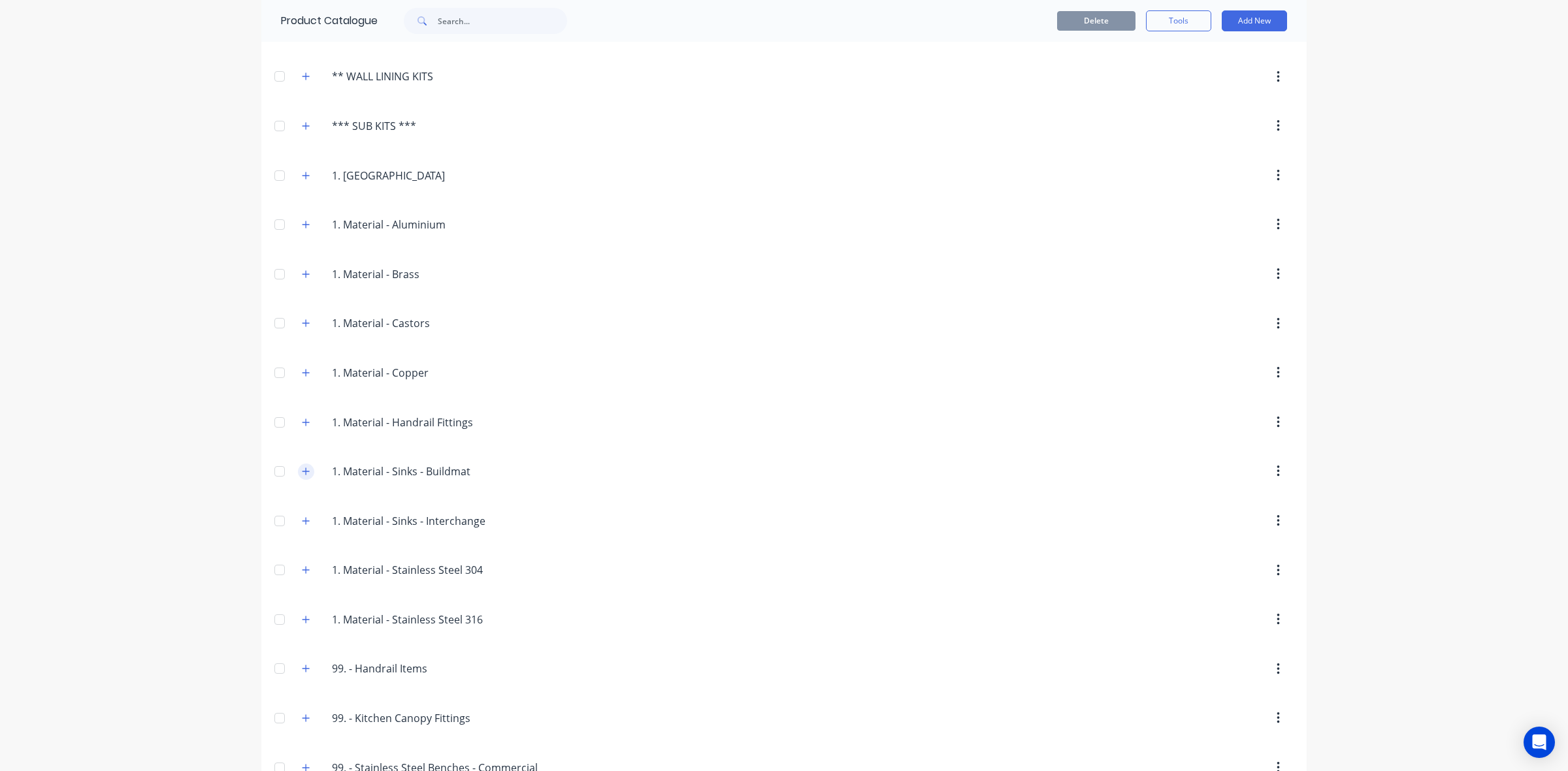
click at [302, 472] on icon "button" at bounding box center [305, 472] width 8 height 9
click at [302, 476] on icon "button" at bounding box center [305, 472] width 8 height 9
click at [1251, 19] on button "Add New" at bounding box center [1255, 21] width 66 height 21
click at [1230, 49] on div "Category" at bounding box center [1225, 54] width 101 height 19
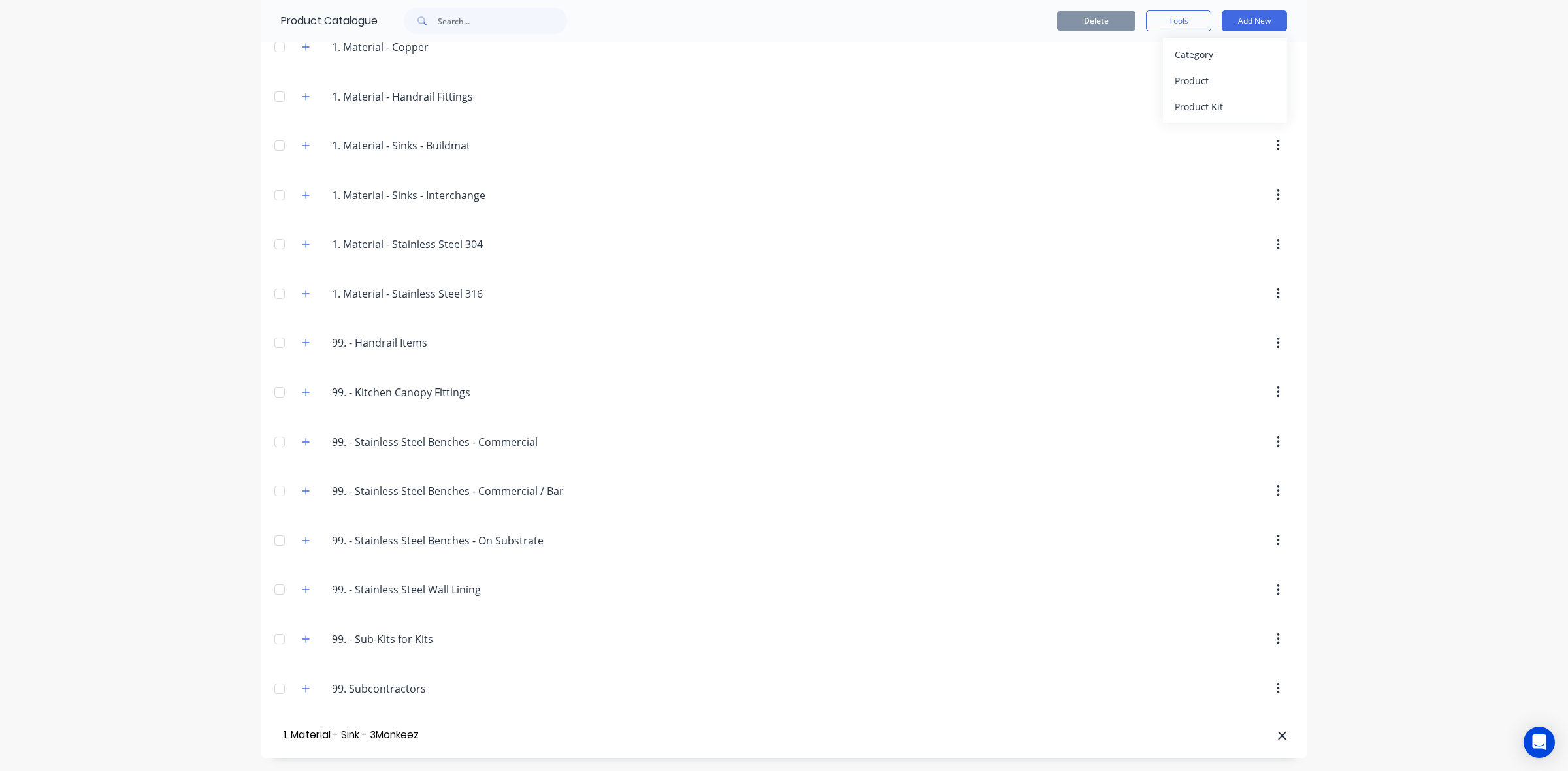
scroll to position [0, 8]
type input "1. Material - Sink - 3Monkeez"
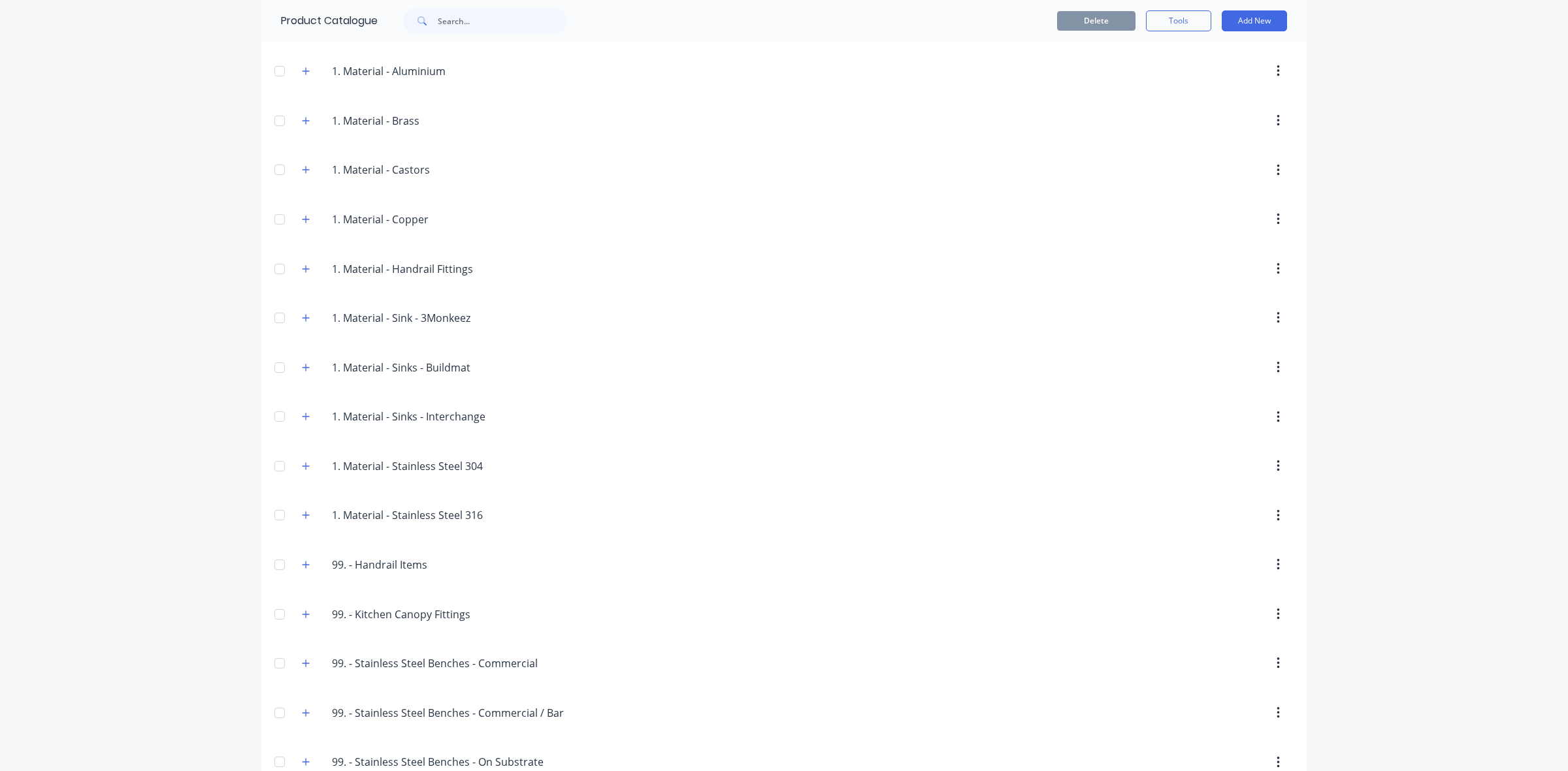
scroll to position [572, 0]
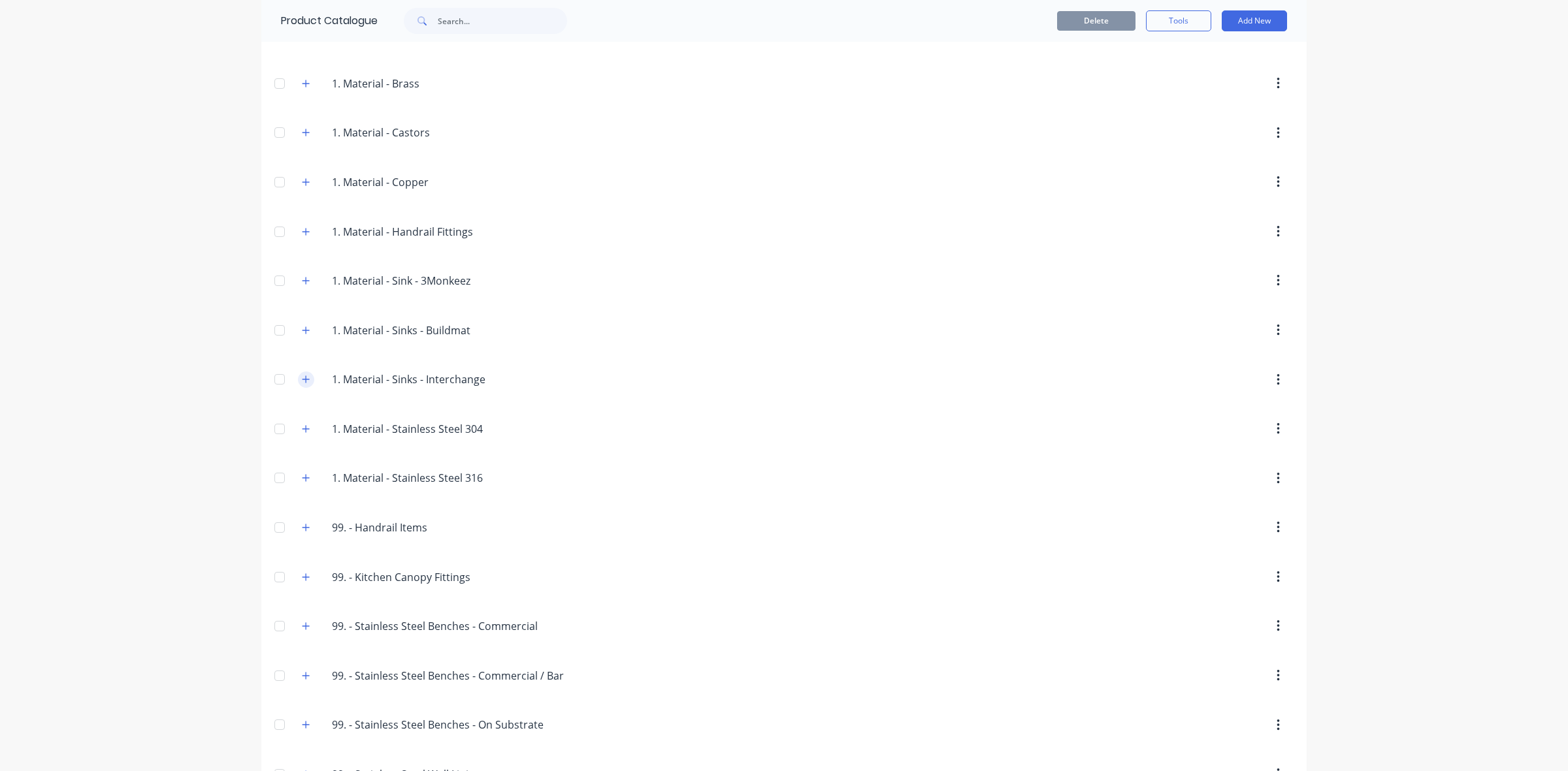
click at [303, 384] on icon "button" at bounding box center [305, 380] width 8 height 9
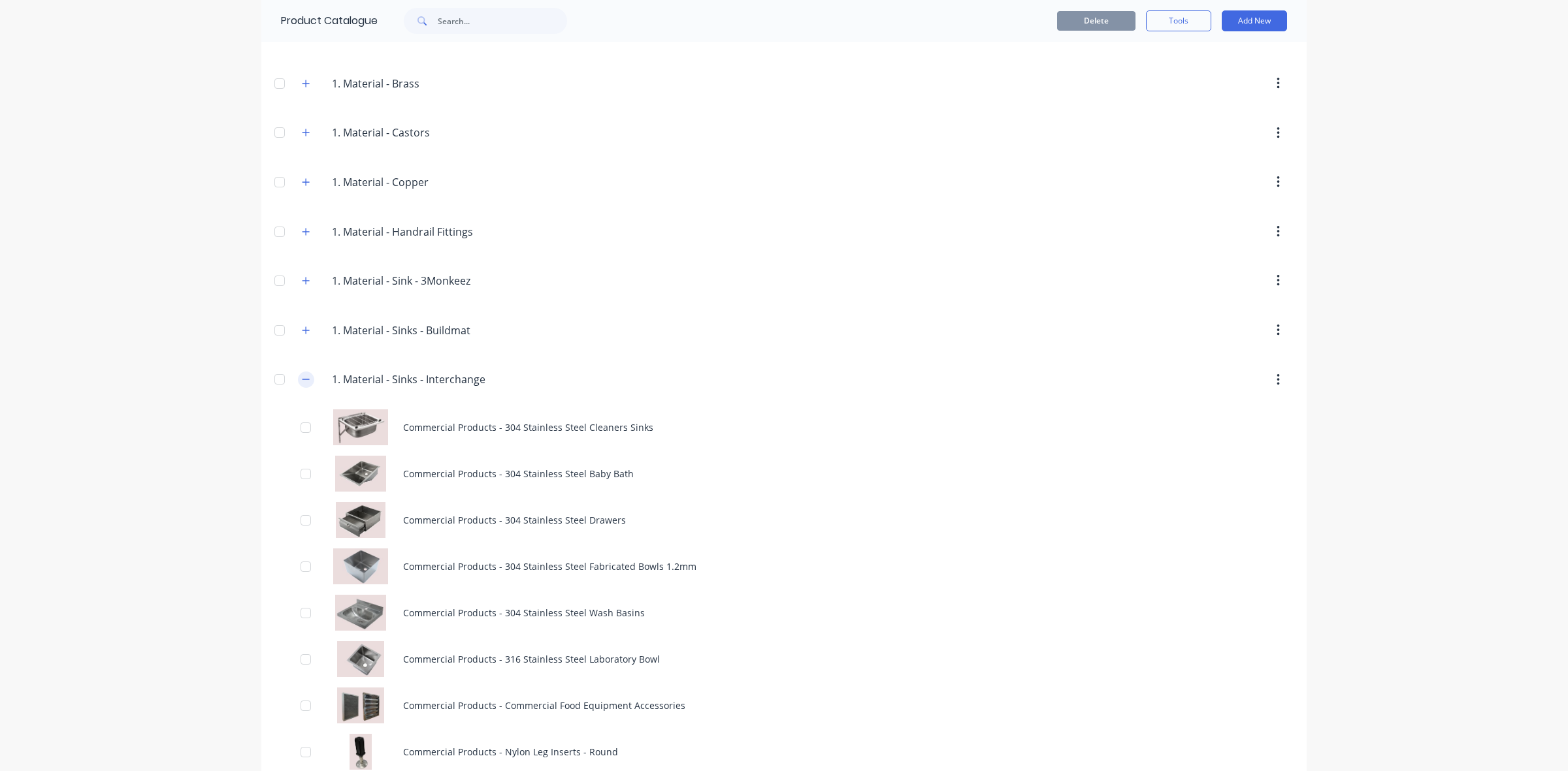
click at [303, 384] on icon "button" at bounding box center [305, 380] width 8 height 9
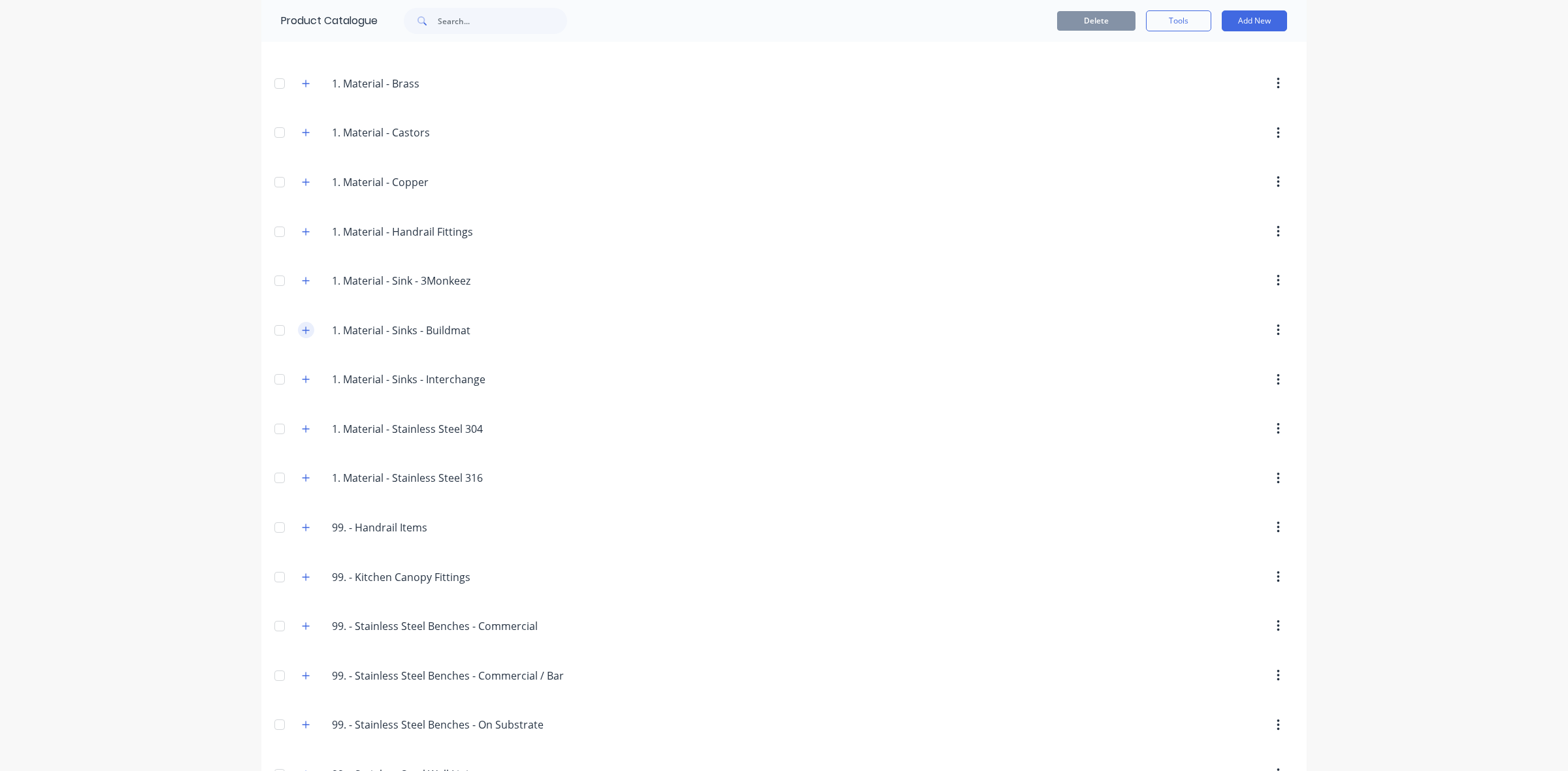
click at [297, 338] on button "button" at bounding box center [305, 330] width 16 height 16
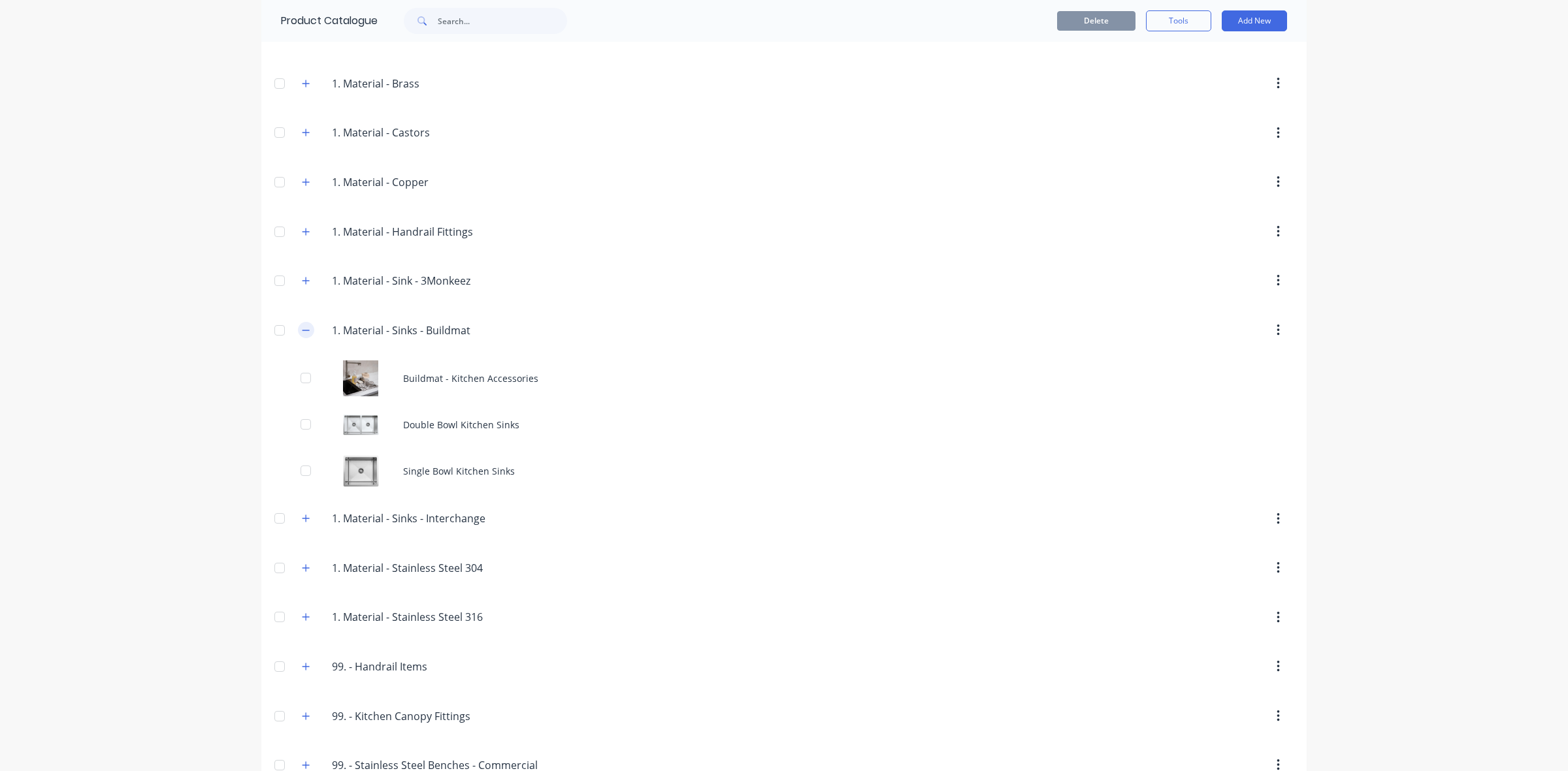
click at [297, 338] on button "button" at bounding box center [305, 330] width 16 height 16
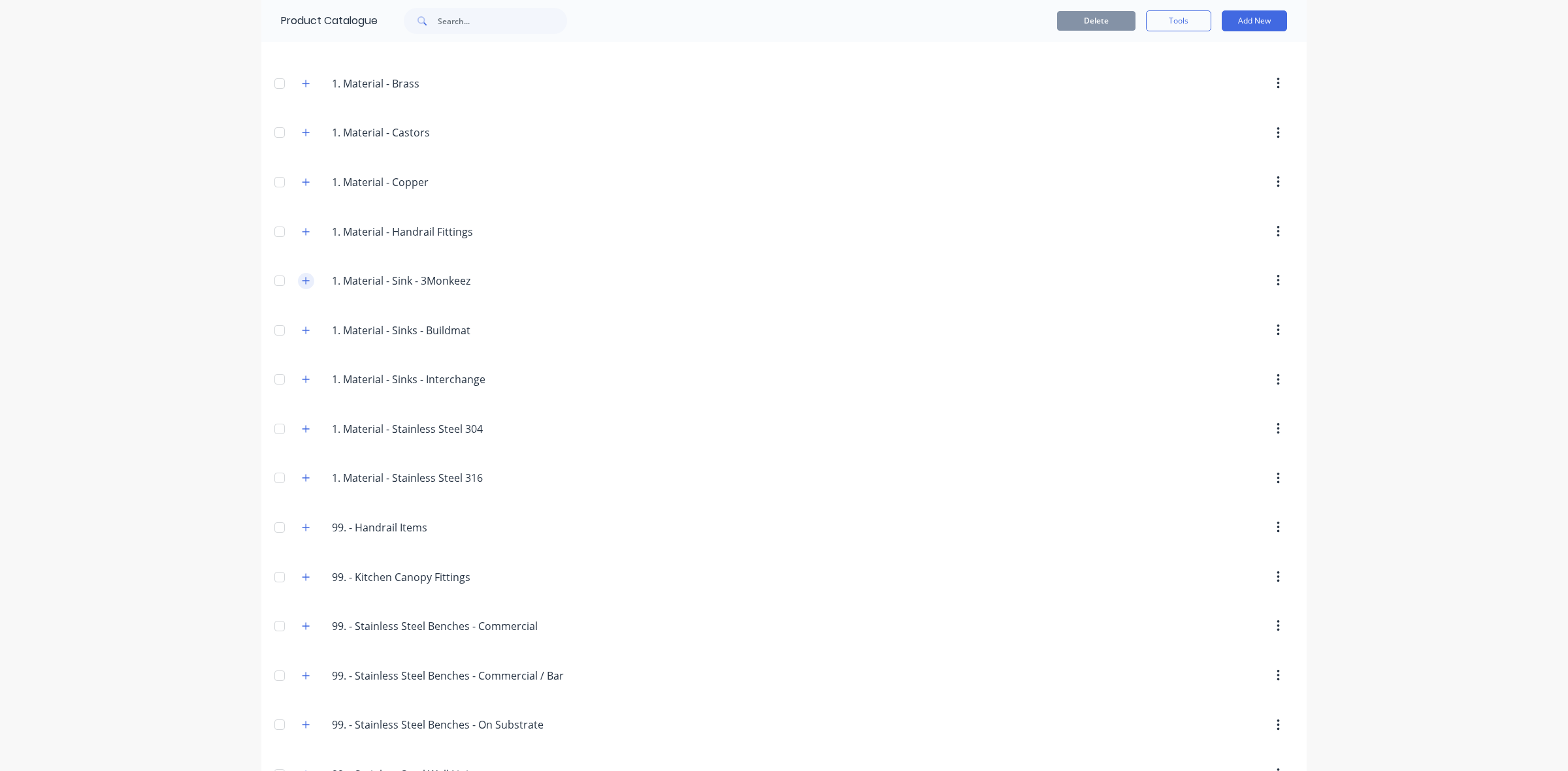
click at [302, 289] on button "button" at bounding box center [305, 281] width 16 height 16
click at [1269, 20] on button "Add New" at bounding box center [1255, 21] width 66 height 21
click at [1212, 77] on div "Product" at bounding box center [1225, 80] width 101 height 19
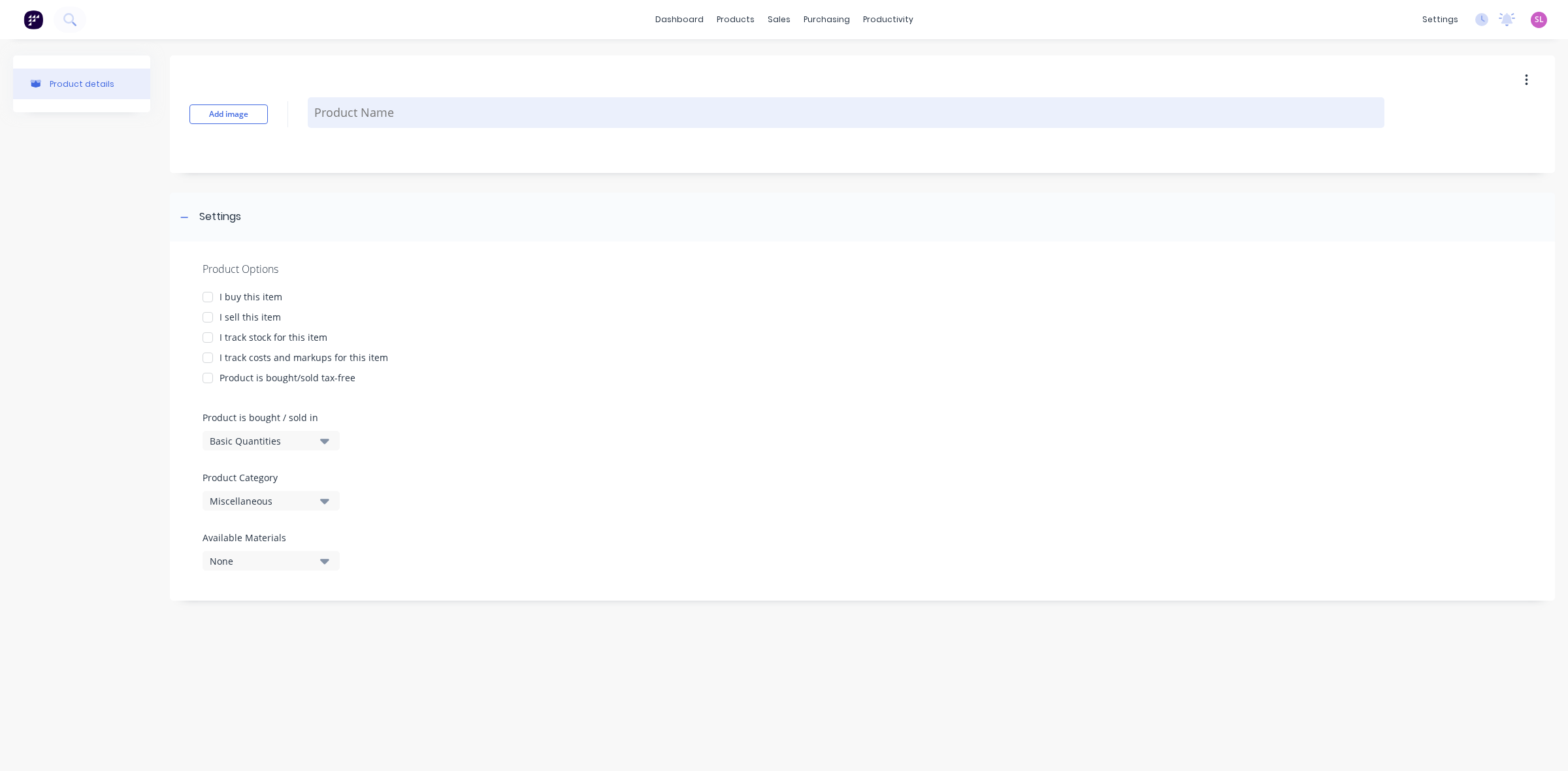
click at [400, 116] on textarea at bounding box center [846, 112] width 1077 height 31
paste textarea "PREMIUM RANGE"
type textarea "x"
type textarea "PREMIUM RANGE"
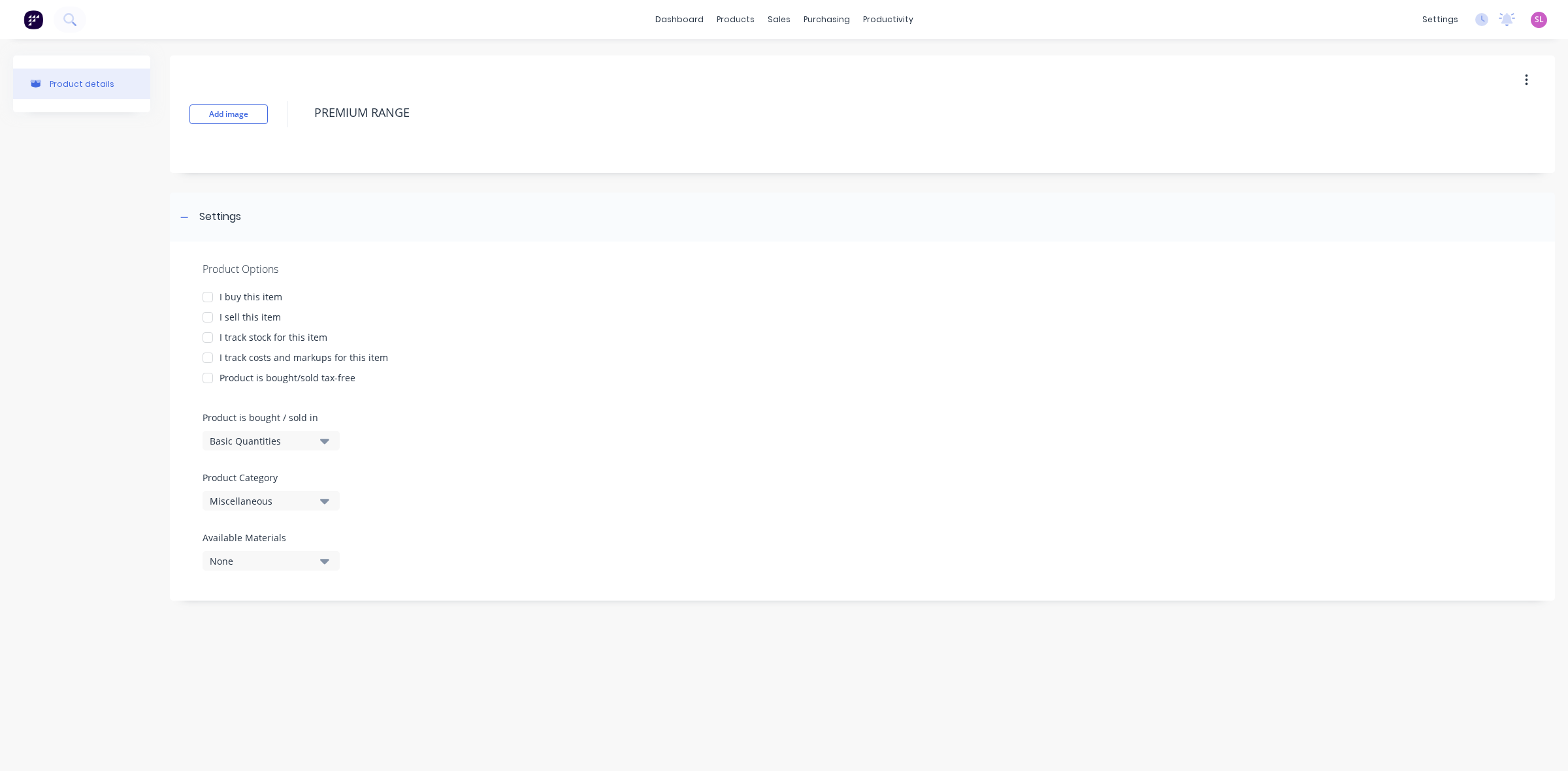
type textarea "x"
type textarea "PREMIUM RANGE"
type textarea "x"
type textarea "PREMIUM RANGE -"
type textarea "x"
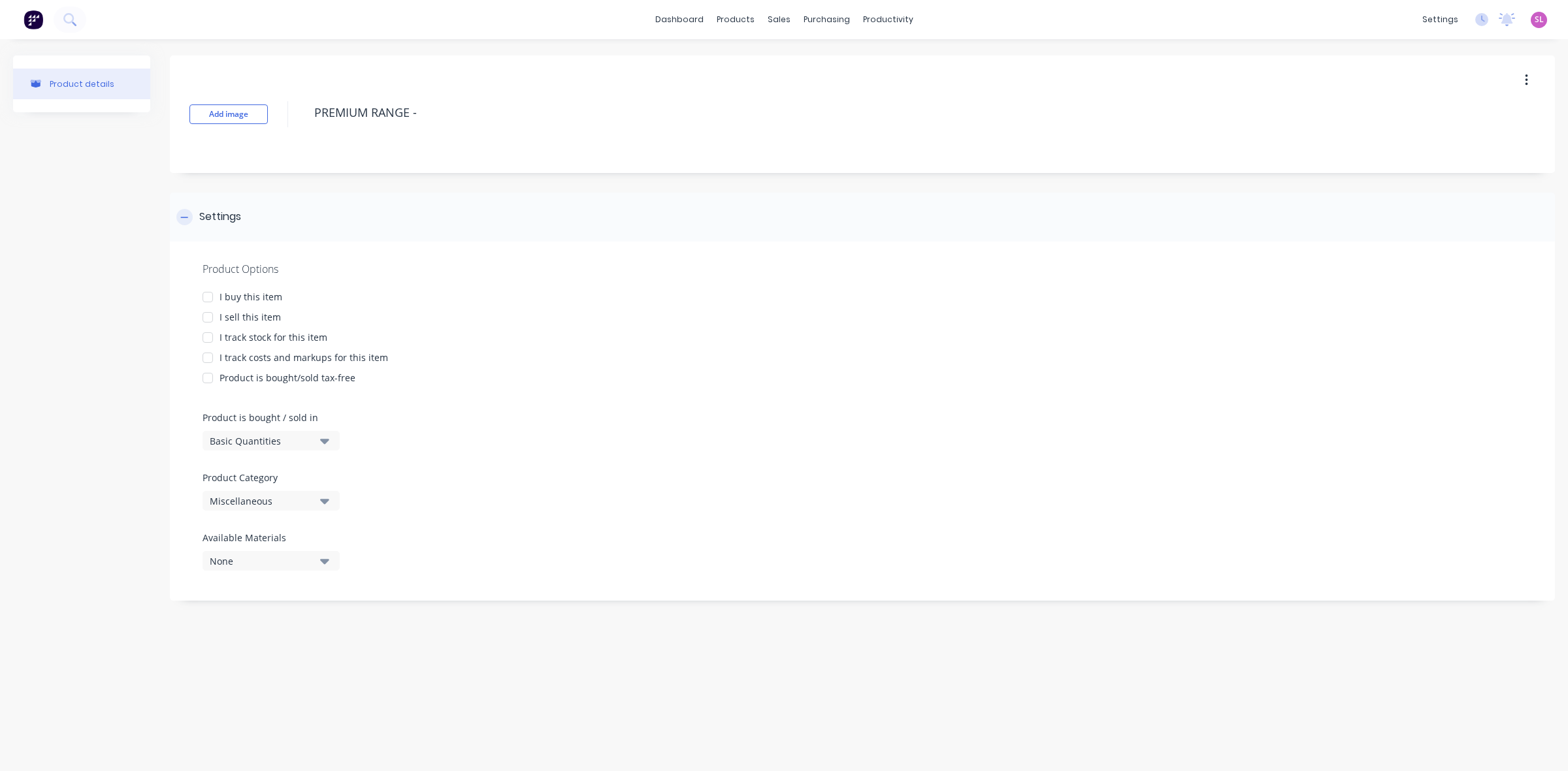
type textarea "PREMIUM RANGE -"
type textarea "x"
type textarea "PREMIUM RANGE -"
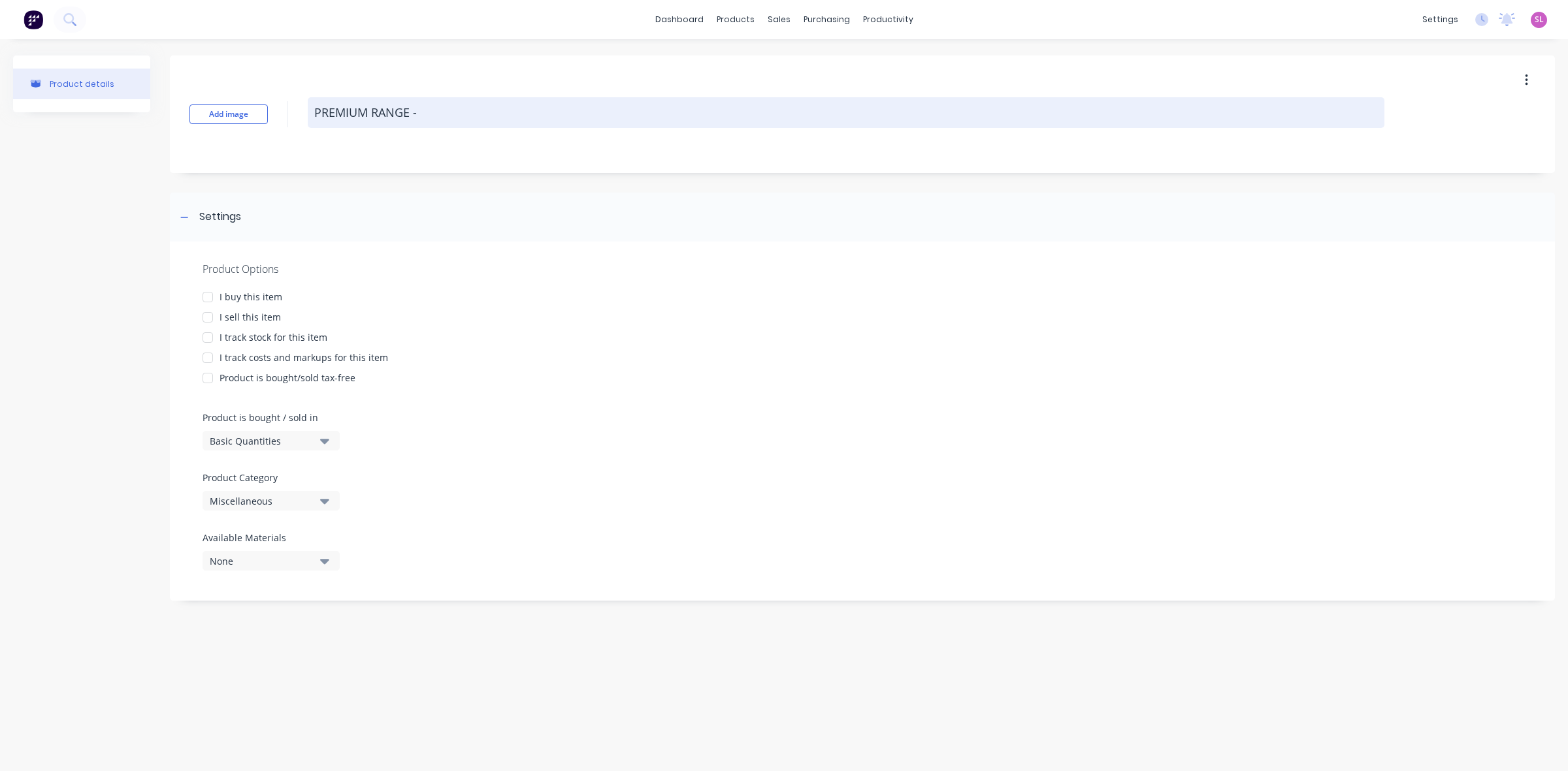
click at [501, 109] on textarea "PREMIUM RANGE -" at bounding box center [846, 112] width 1077 height 31
paste textarea "1.2MM 304 GRADE HAND FABRICATED BOWLS"
type textarea "x"
type textarea "PREMIUM RANGE - 1.2MM 304 GRADE HAND FABRICATED BOWLS"
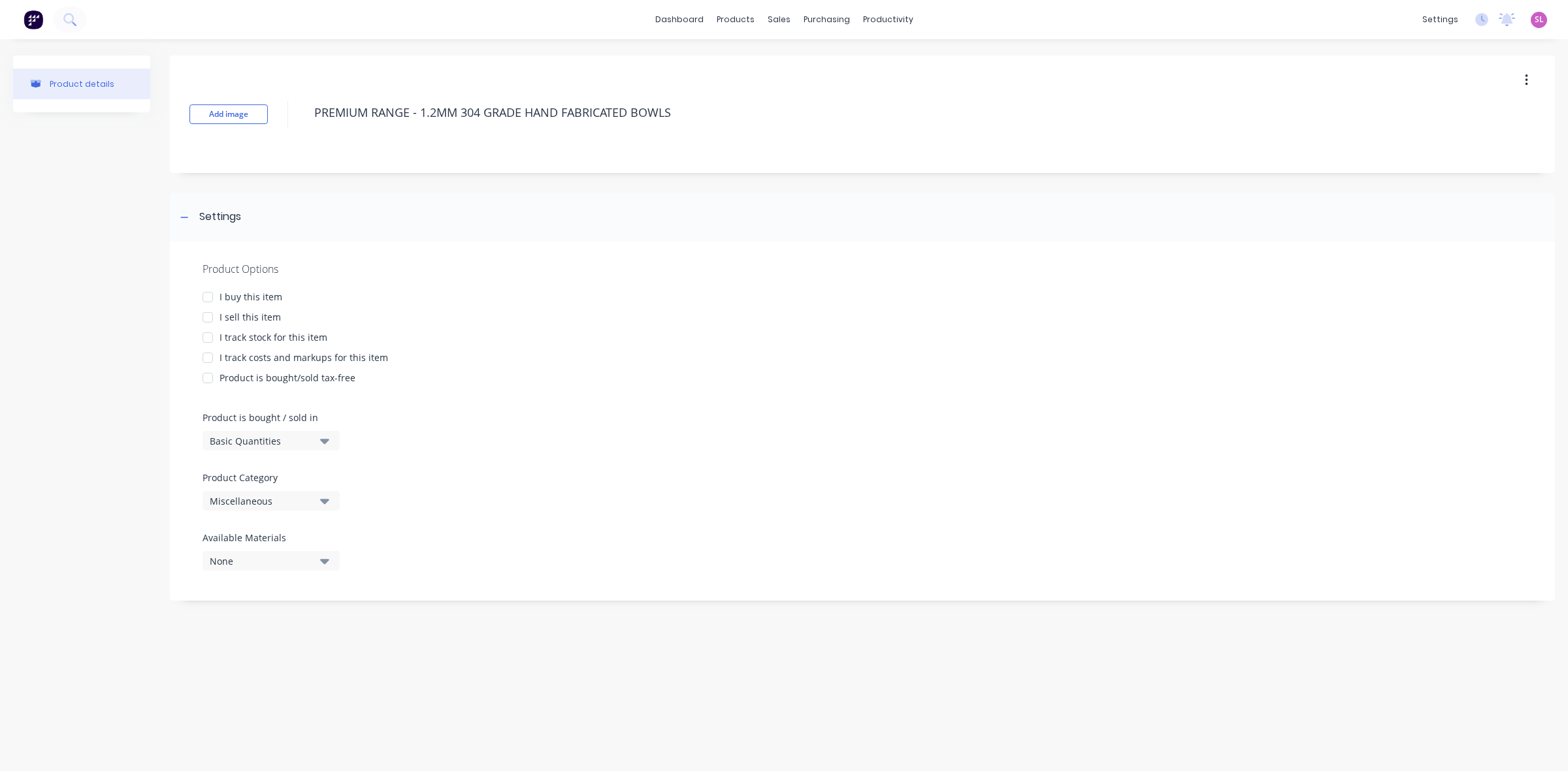
click at [210, 305] on div at bounding box center [208, 318] width 27 height 27
click at [208, 299] on div at bounding box center [208, 297] width 27 height 27
click at [210, 356] on div at bounding box center [208, 359] width 27 height 27
type textarea "x"
type textarea "PREMIUM RANGE - 1.2MM 304 GRADE HAND FABRICATED BOWLS"
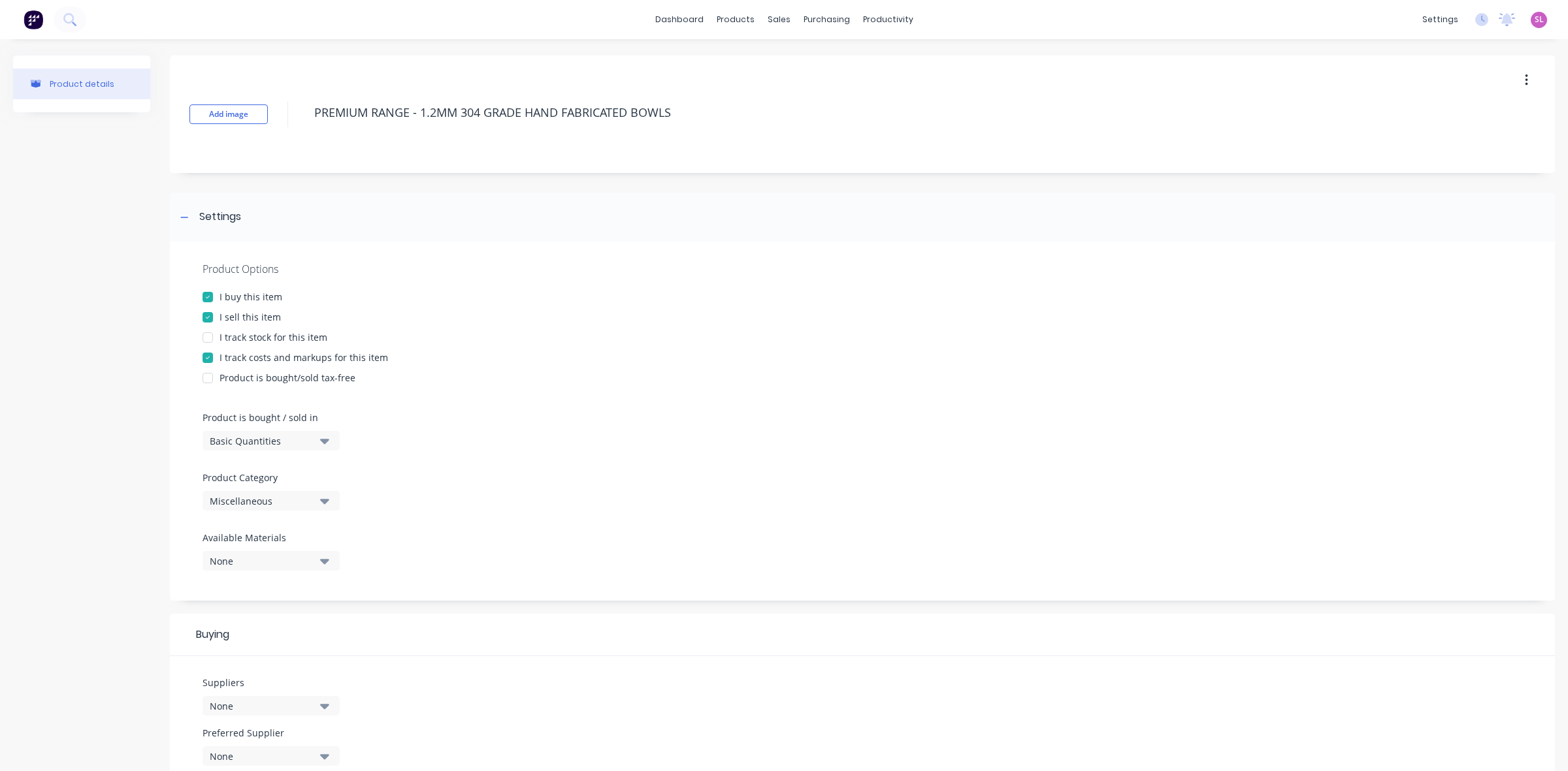
type textarea "x"
type textarea "PREMIUM RANGE - 1.2MM 304 GRADE HAND FABRICATED BOWLS"
click at [245, 439] on div "Basic Quantities" at bounding box center [262, 441] width 104 height 13
click at [268, 495] on div "Miscellaneous" at bounding box center [262, 501] width 104 height 13
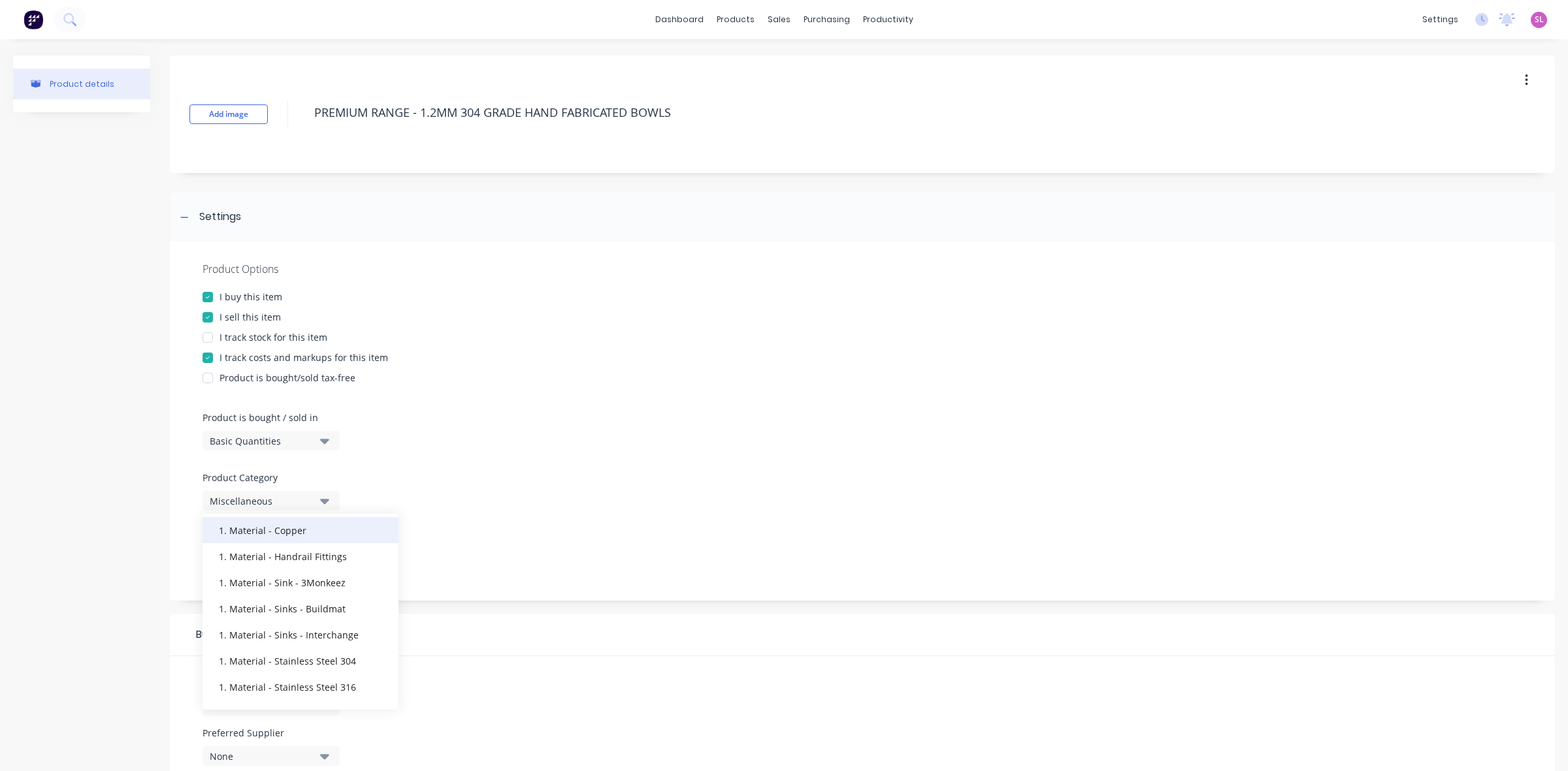
scroll to position [381, 0]
click at [321, 556] on div "1. Material - Sink - 3Monkeez" at bounding box center [300, 558] width 196 height 27
type textarea "x"
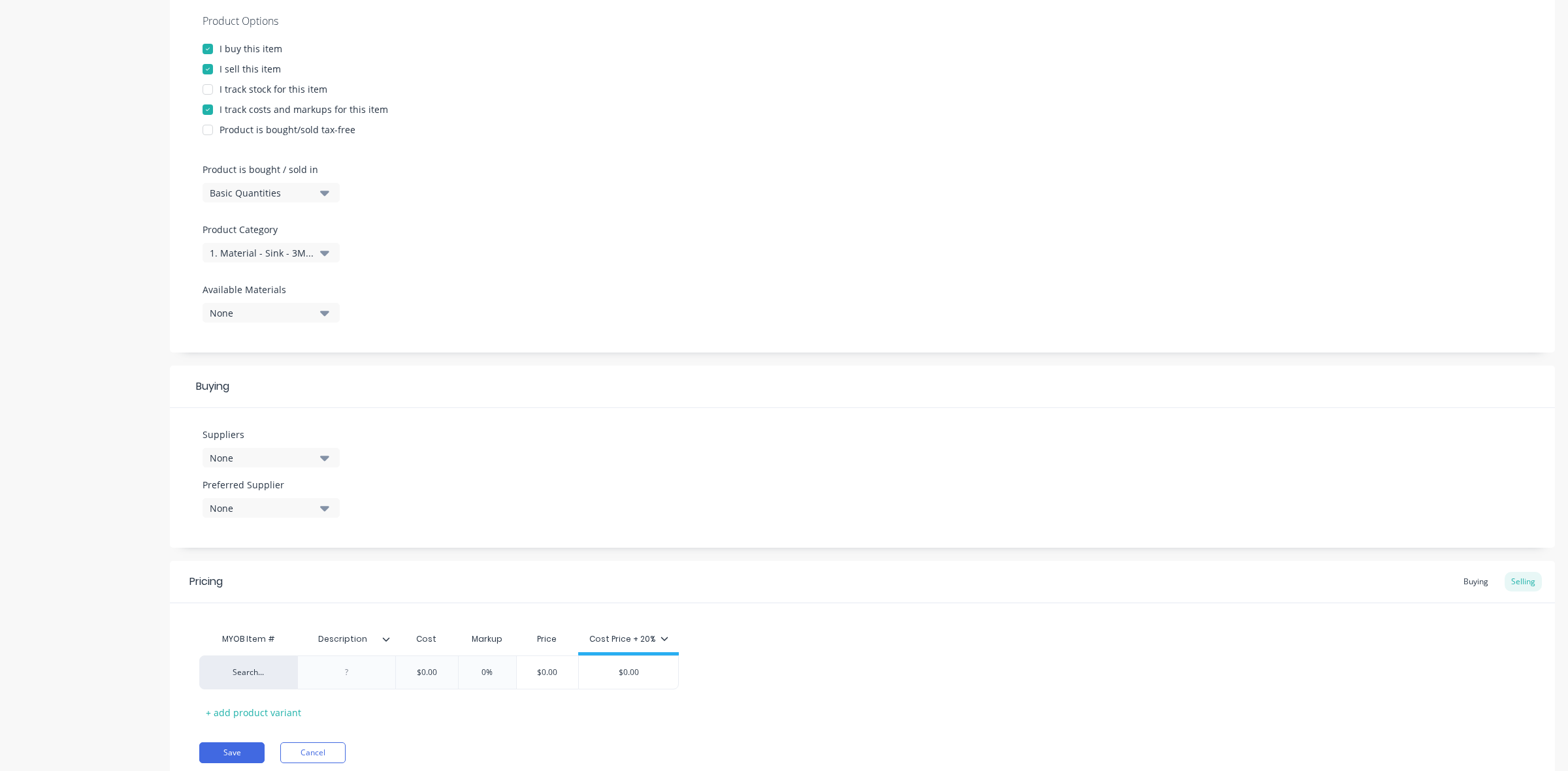
scroll to position [296, 0]
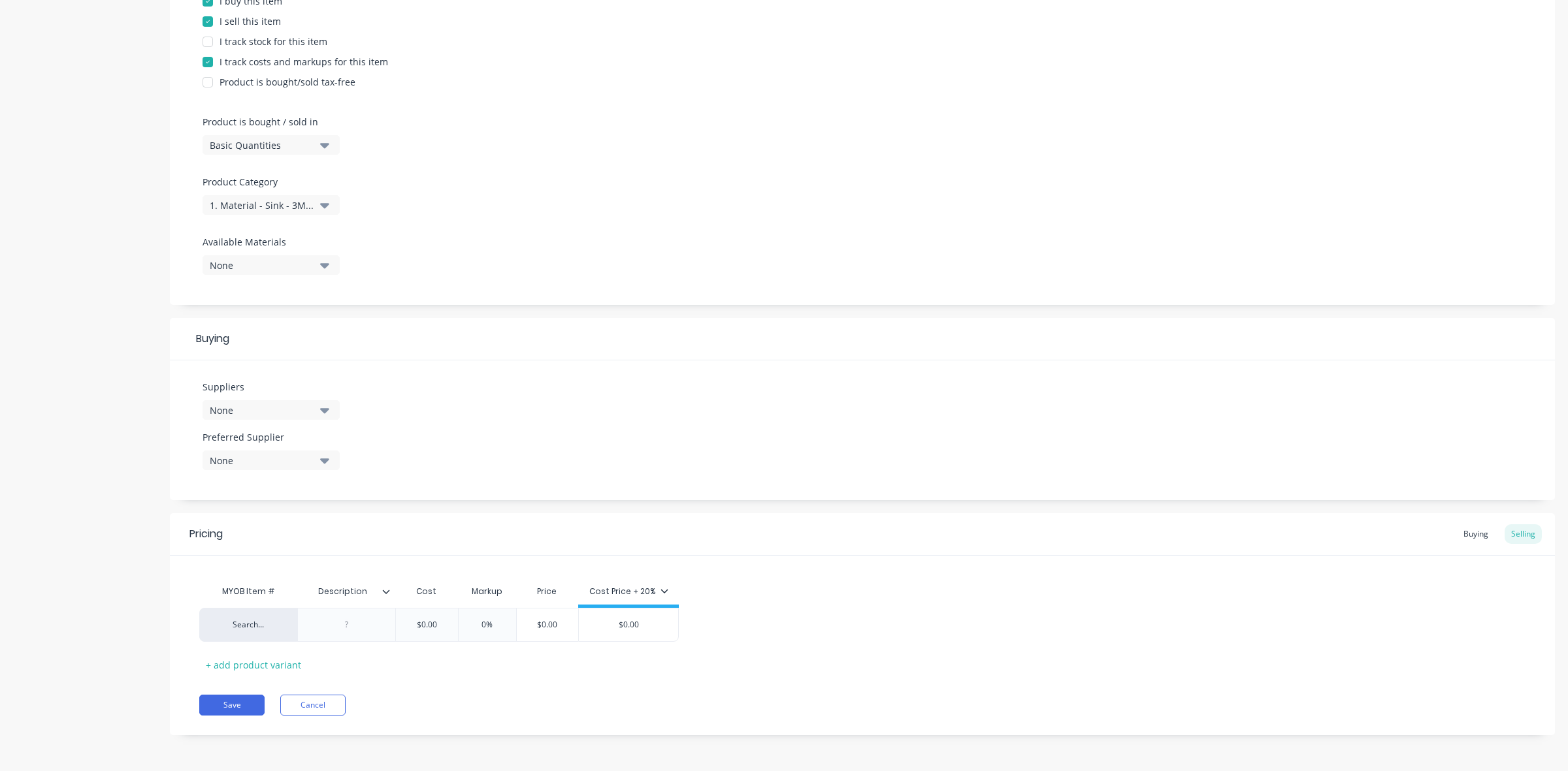
click at [279, 410] on div "None" at bounding box center [262, 410] width 104 height 13
click at [278, 448] on input "text" at bounding box center [310, 450] width 138 height 27
type input "3 mo"
click at [227, 480] on div "button" at bounding box center [224, 482] width 27 height 27
type textarea "x"
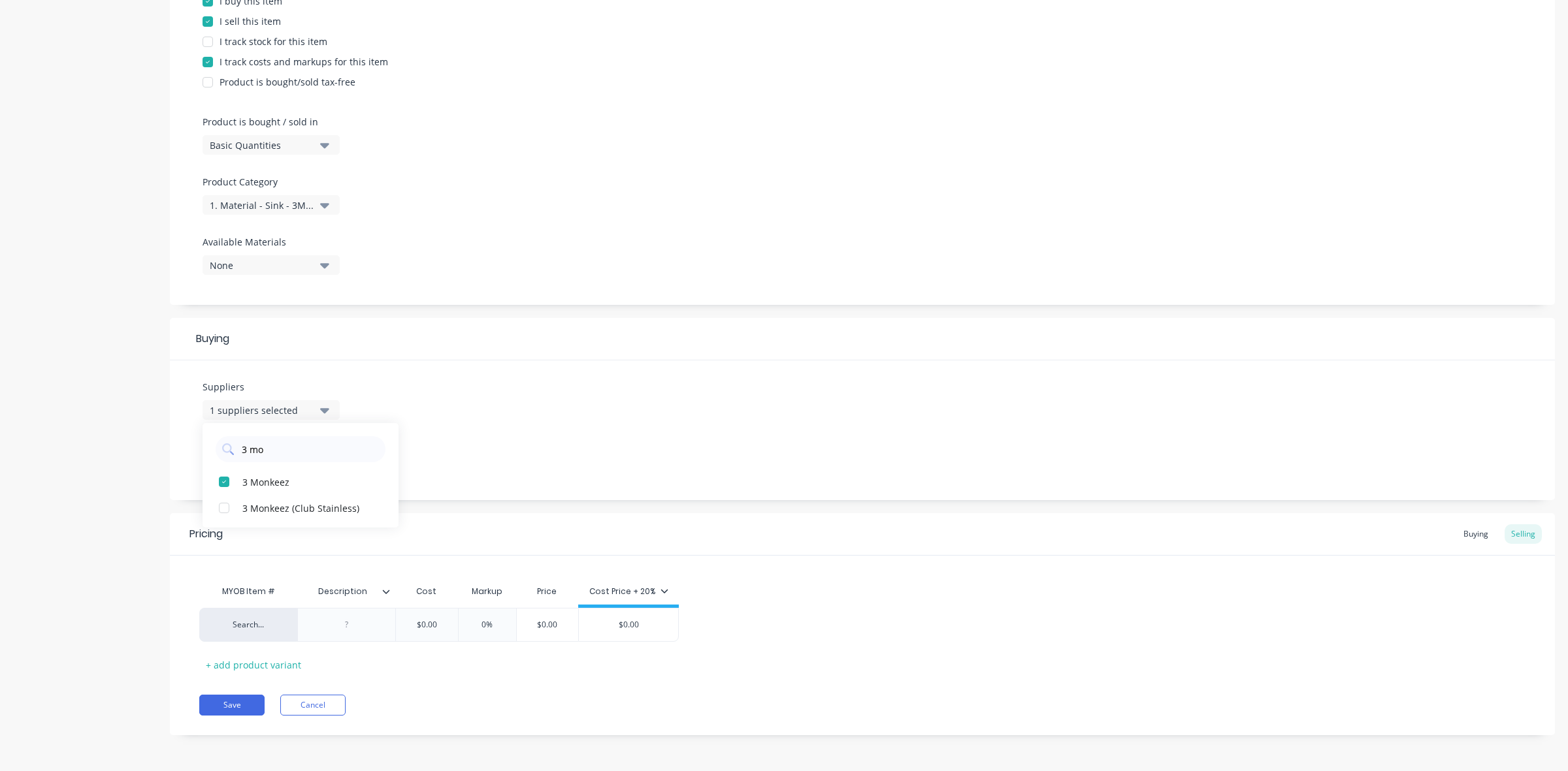
type input "3 mo"
click at [375, 398] on div "Suppliers 1 suppliers selected 3 mo 3 Monkeez 3 Monkeez (Club Stainless) Prefer…" at bounding box center [862, 430] width 1385 height 140
click at [309, 455] on div "None" at bounding box center [262, 460] width 104 height 13
click at [223, 533] on div "button" at bounding box center [224, 533] width 27 height 27
click at [460, 452] on div "Suppliers 1 suppliers selected 3 mo Preferred Supplier 3 Monkeez 3 Monkeez" at bounding box center [862, 430] width 1385 height 140
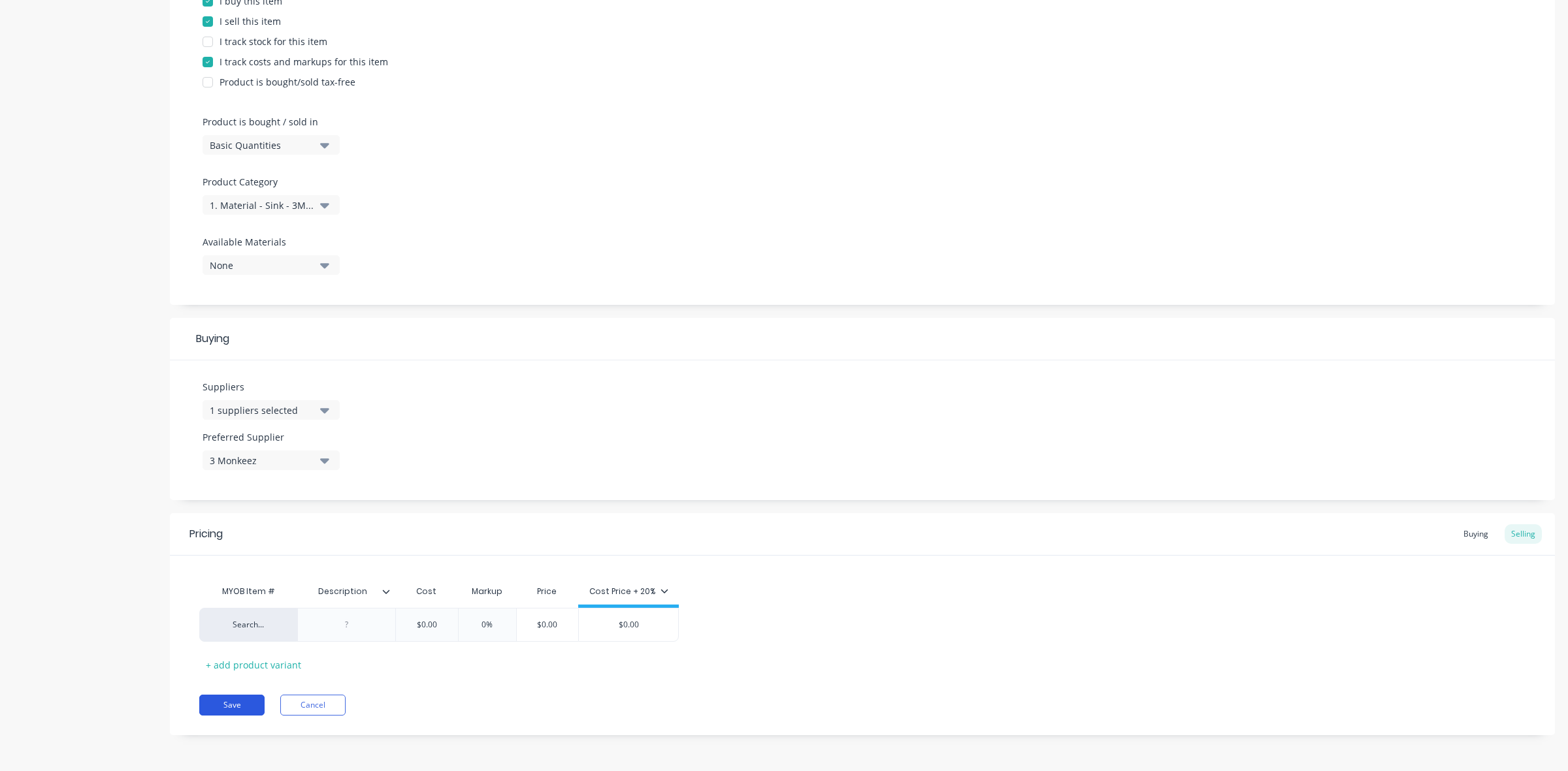
click at [236, 702] on button "Save" at bounding box center [232, 705] width 66 height 21
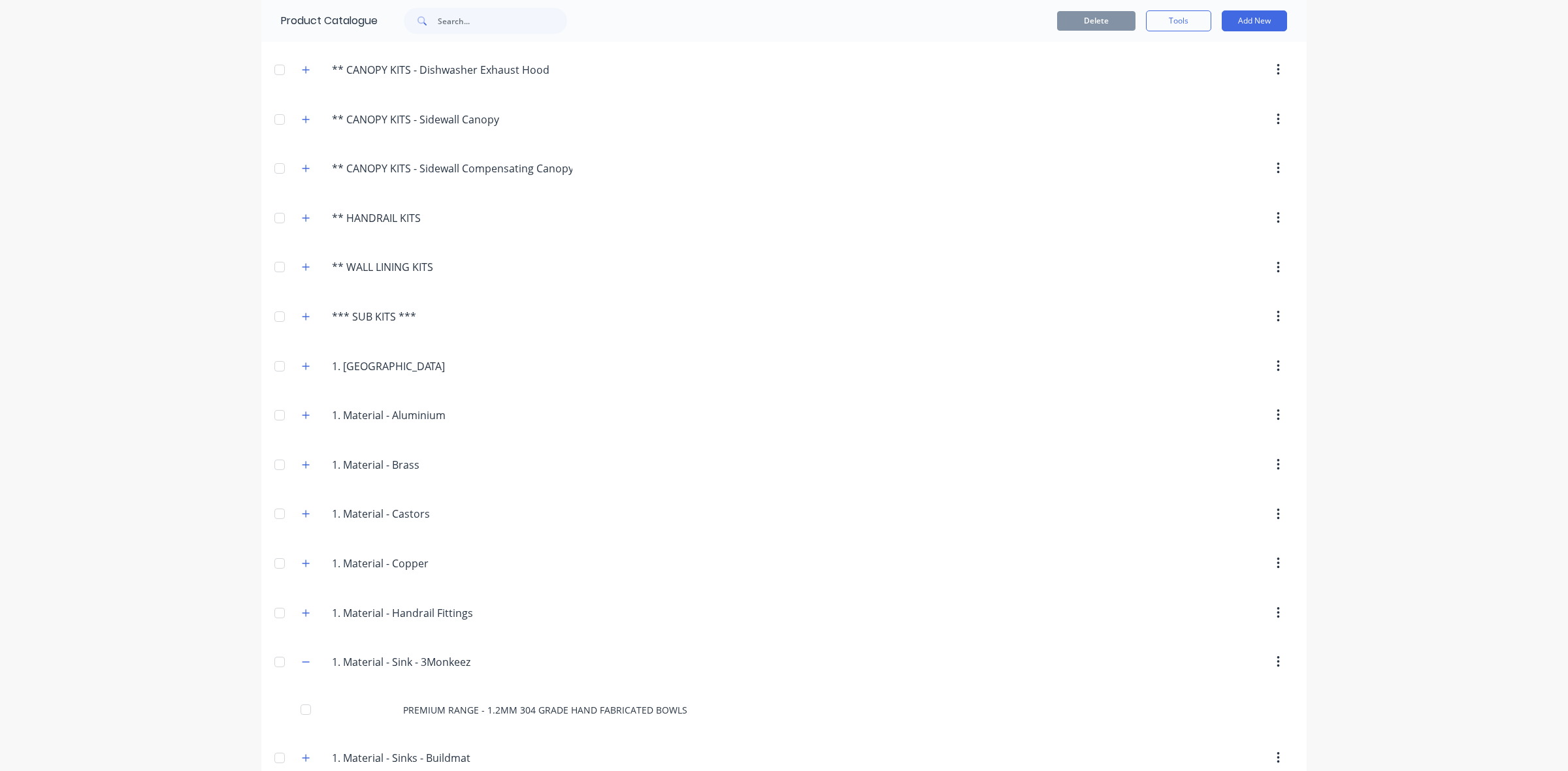
scroll to position [381, 0]
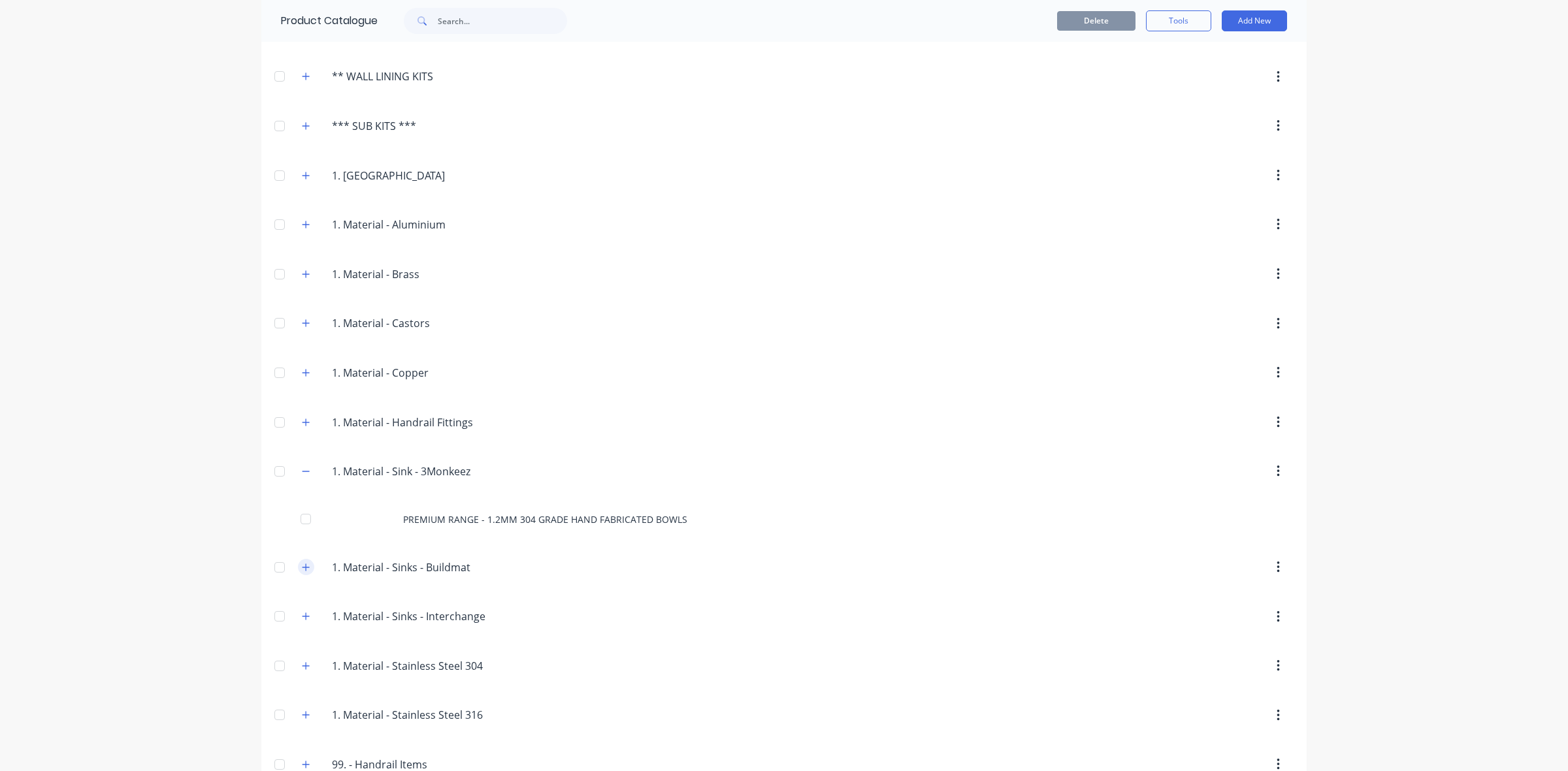
click at [302, 572] on icon "button" at bounding box center [305, 567] width 8 height 9
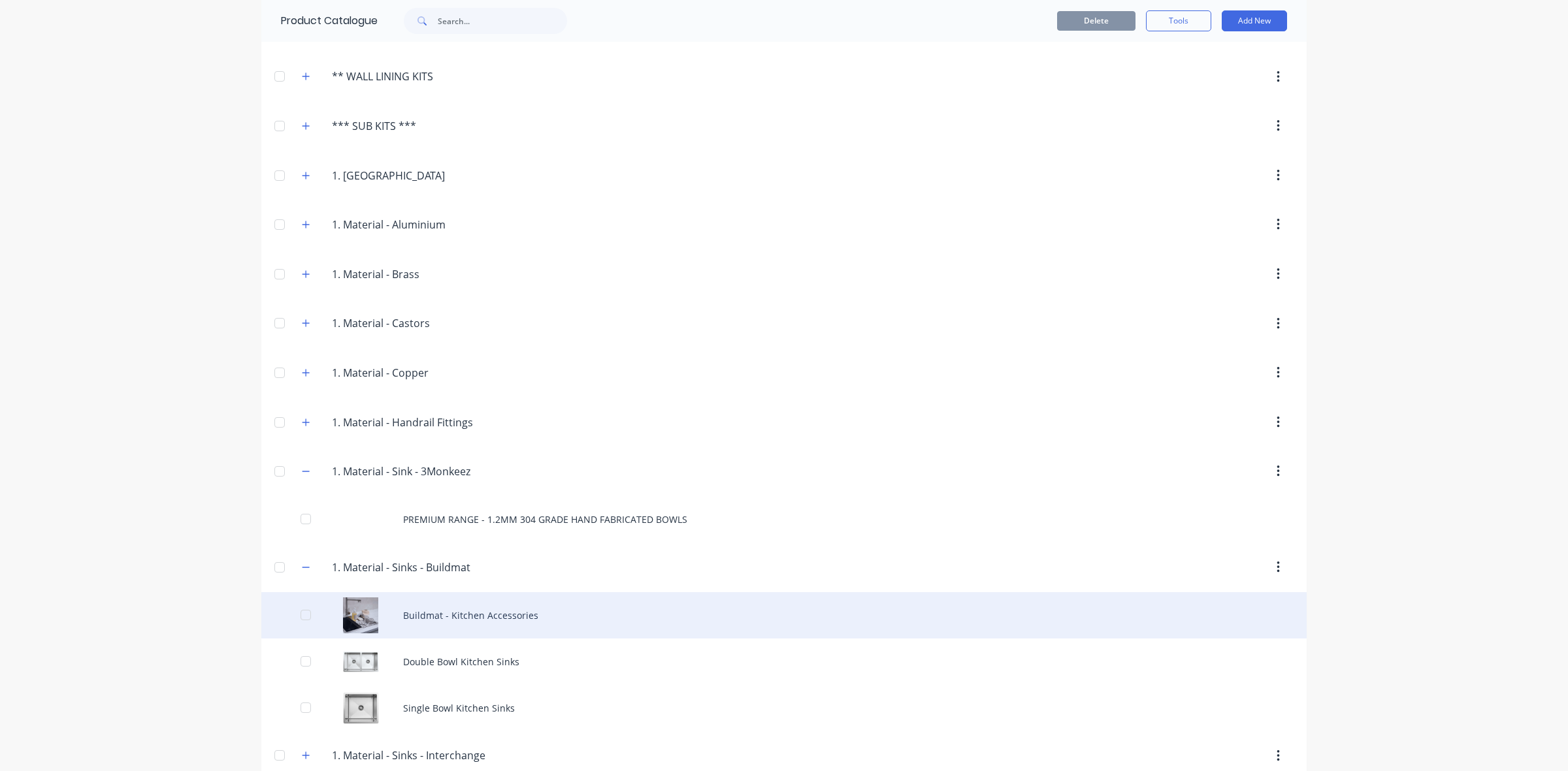
scroll to position [572, 0]
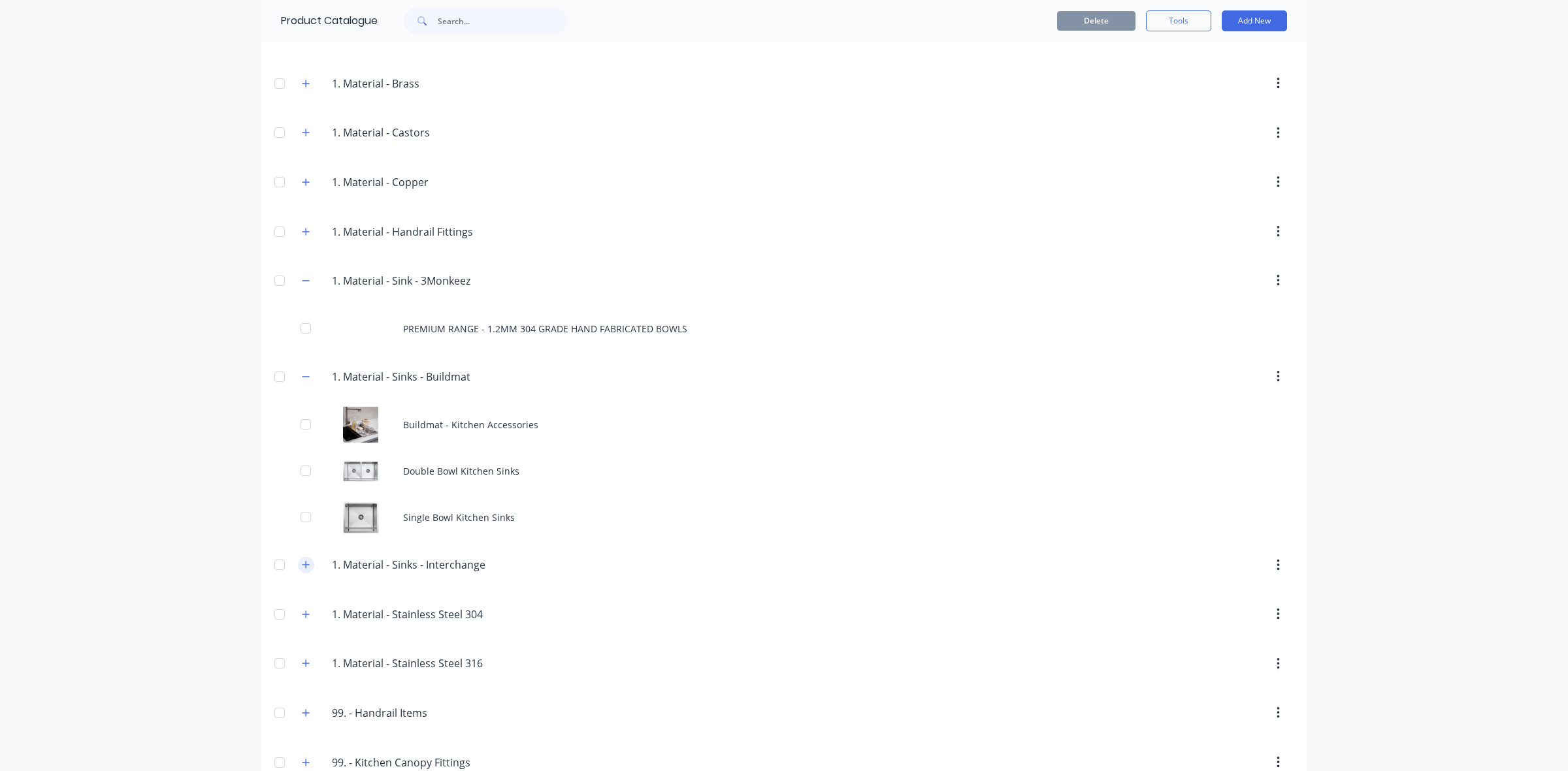
click at [297, 566] on button "button" at bounding box center [305, 565] width 16 height 16
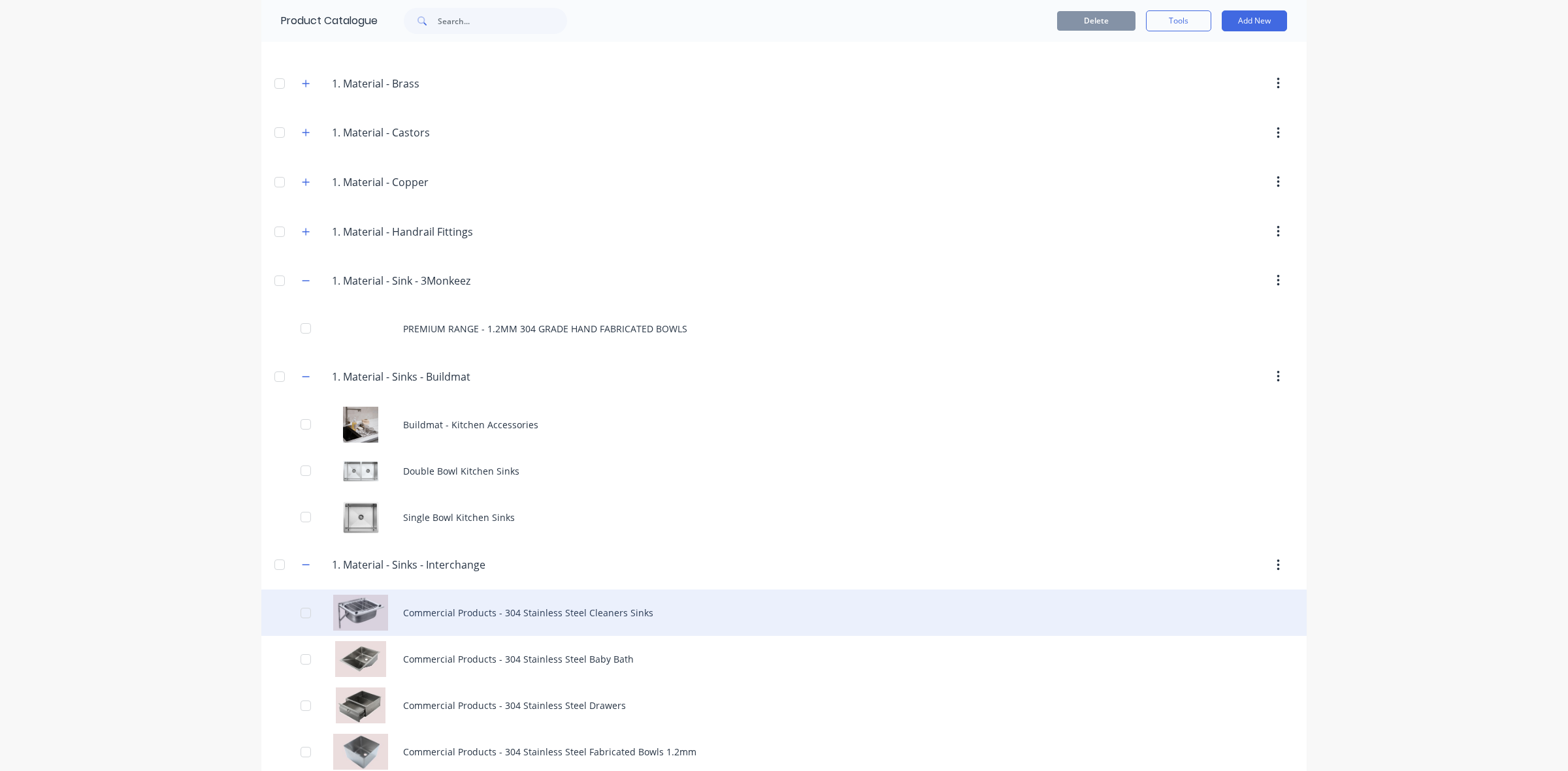
click at [487, 617] on div "Commercial Products - 304 Stainless Steel Cleaners Sinks" at bounding box center [784, 613] width 1045 height 46
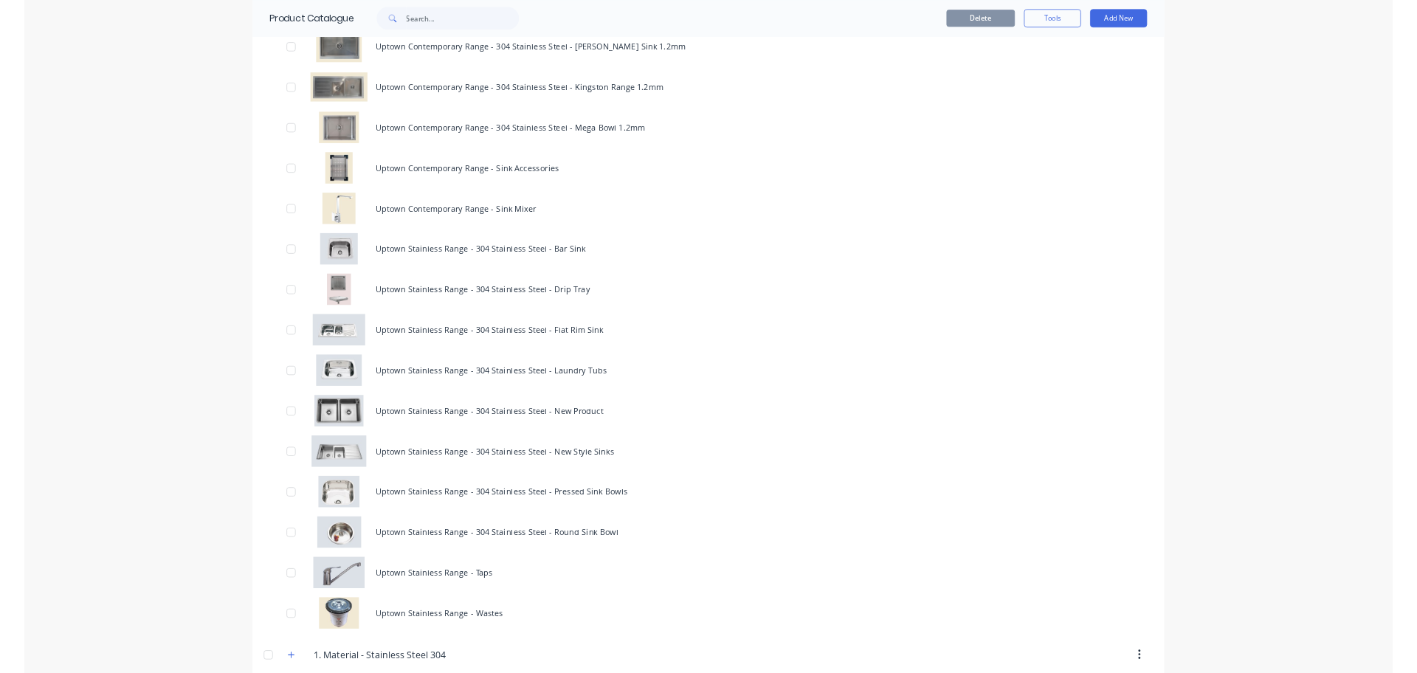
scroll to position [1895, 0]
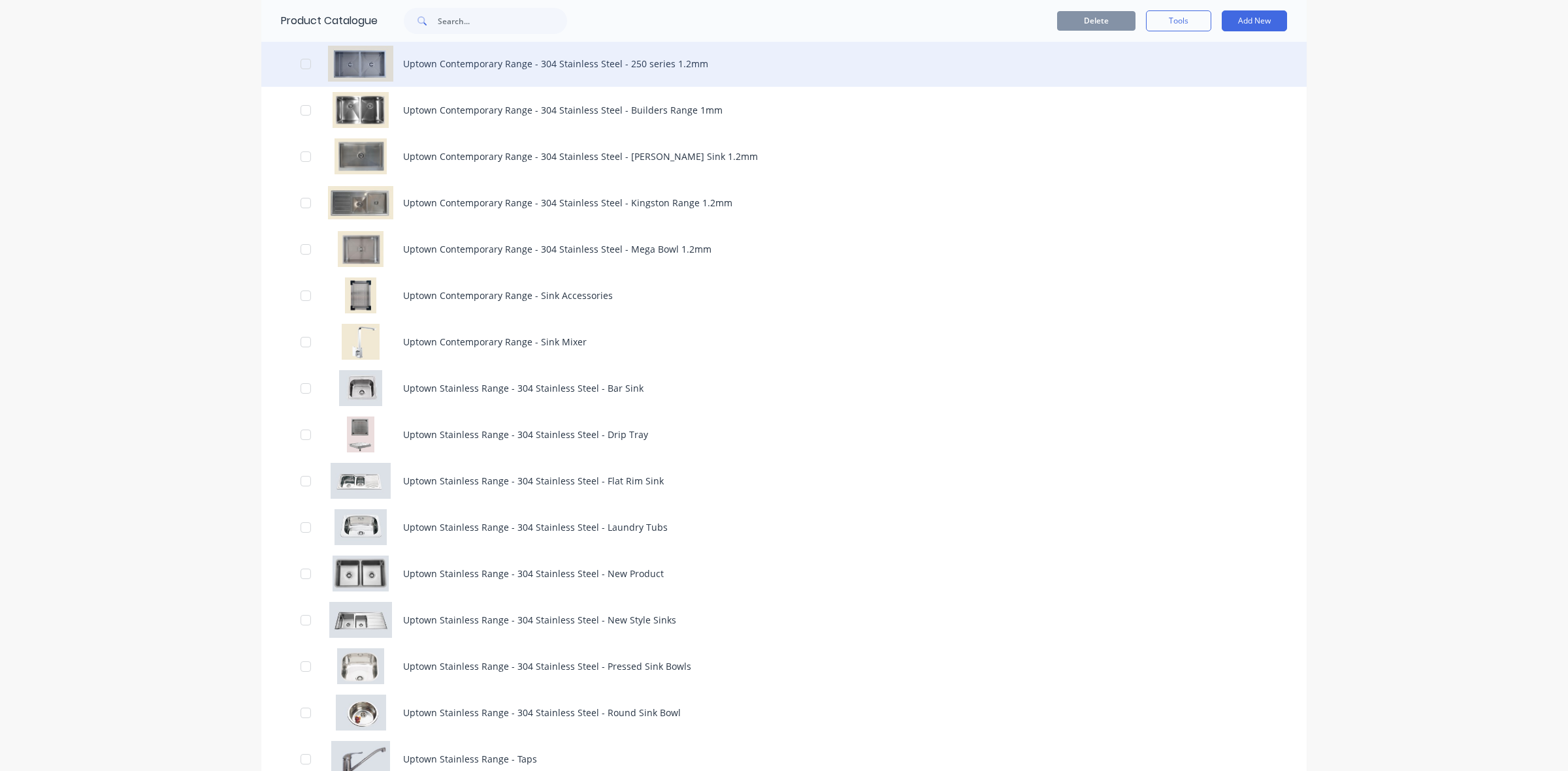
click at [441, 76] on div "Uptown Contemporary Range - 304 Stainless Steel - 250 series 1.2mm" at bounding box center [784, 64] width 1045 height 46
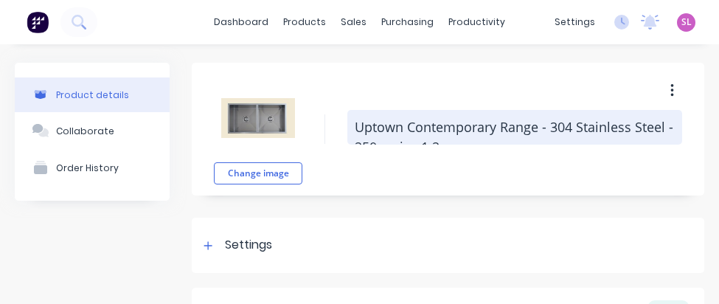
type textarea "x"
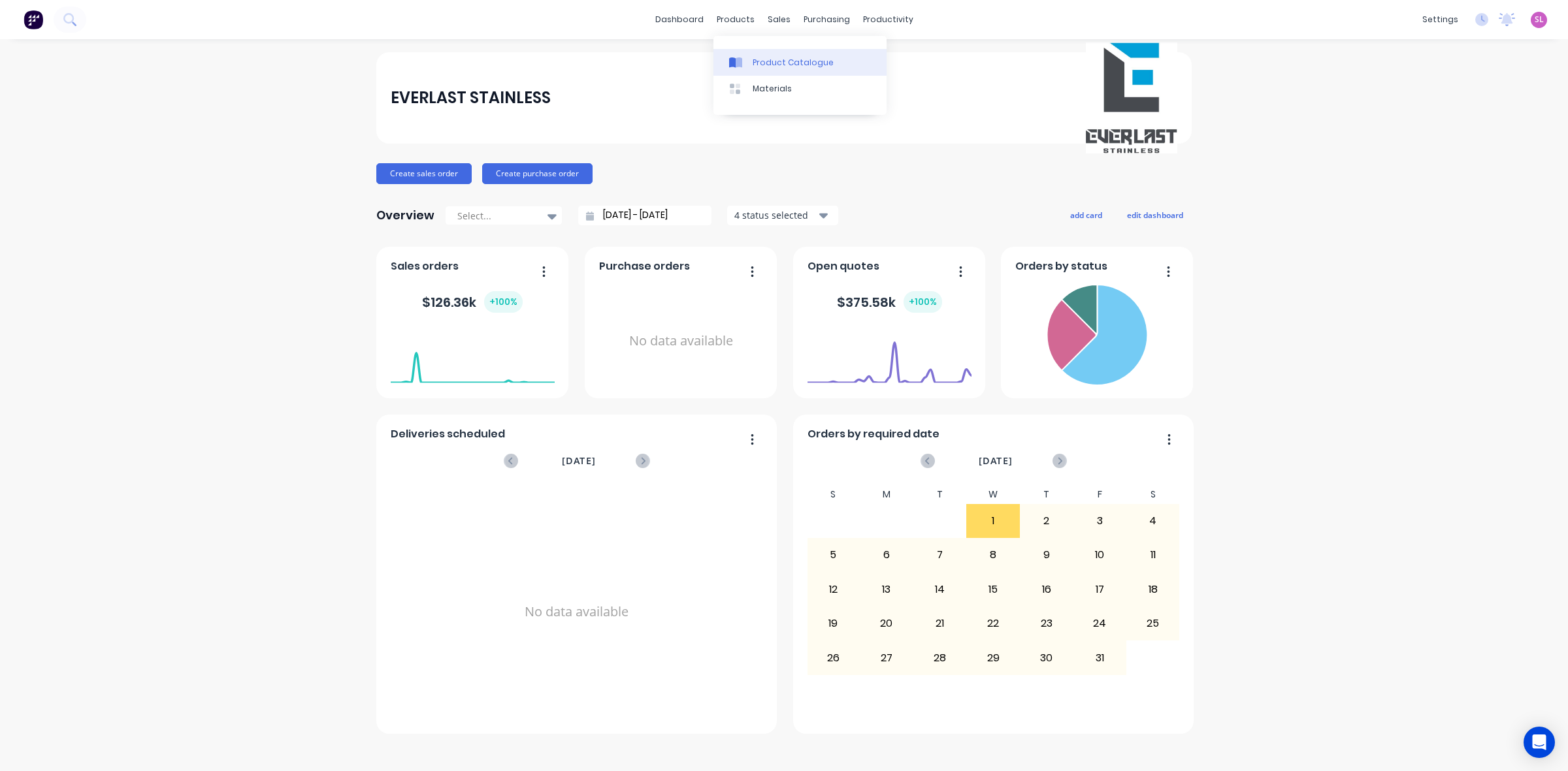
click at [768, 62] on div "Product Catalogue" at bounding box center [792, 62] width 81 height 12
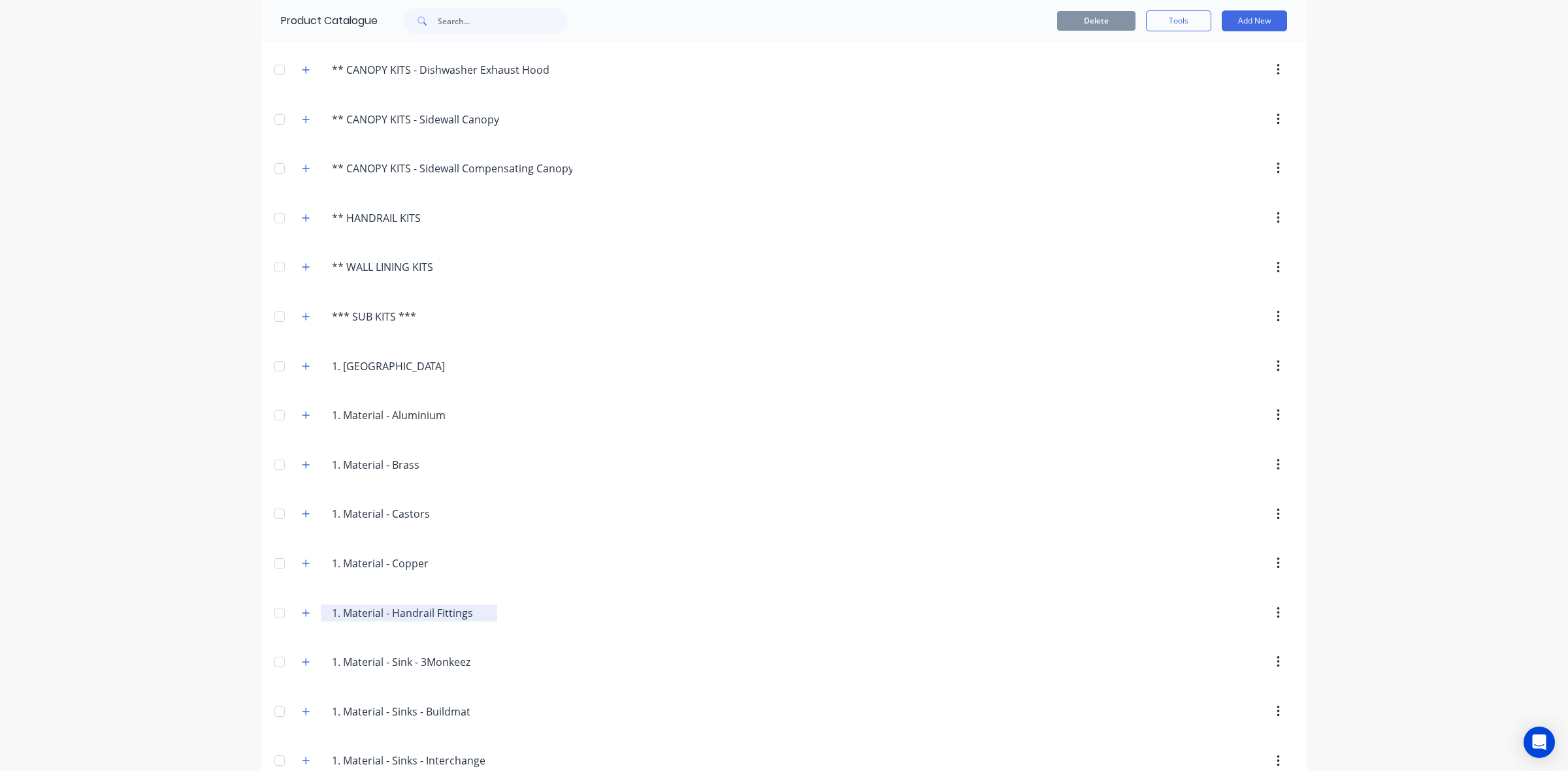
scroll to position [381, 0]
click at [297, 474] on button "button" at bounding box center [305, 472] width 16 height 16
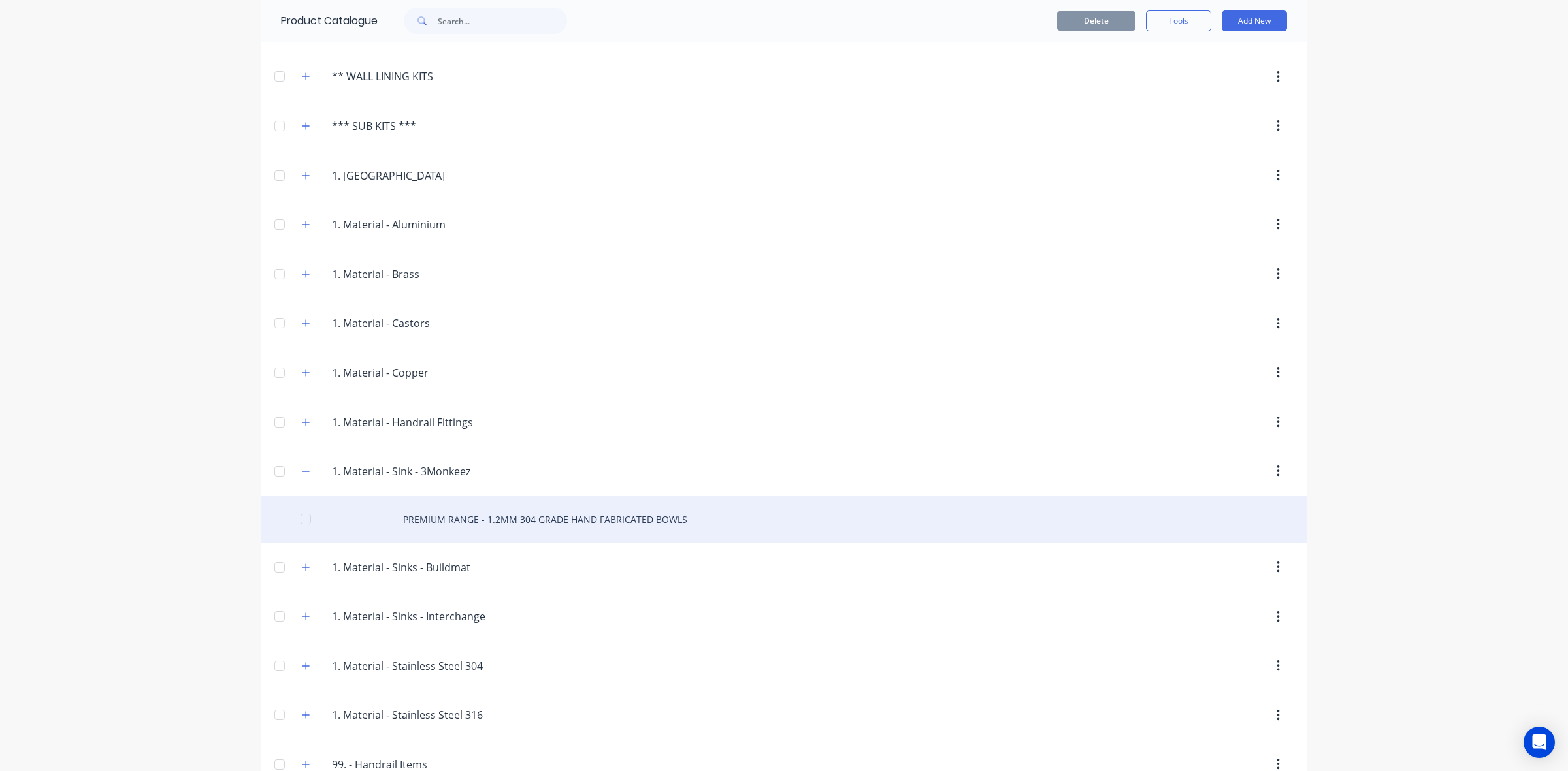
click at [483, 528] on div "PREMIUM RANGE - 1.2MM 304 GRADE HAND FABRICATED BOWLS" at bounding box center [784, 520] width 1045 height 46
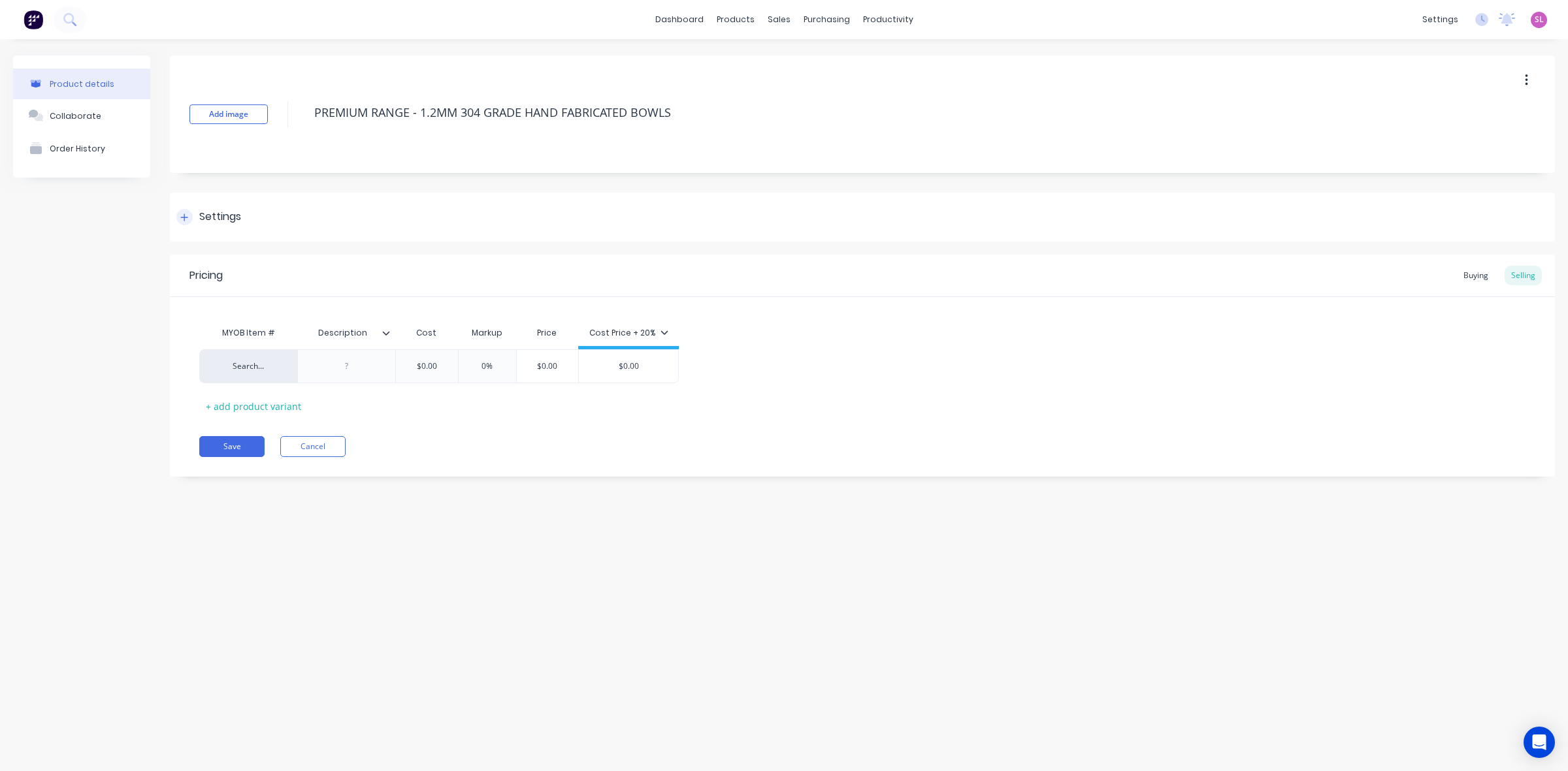
click at [184, 217] on icon at bounding box center [184, 217] width 7 height 7
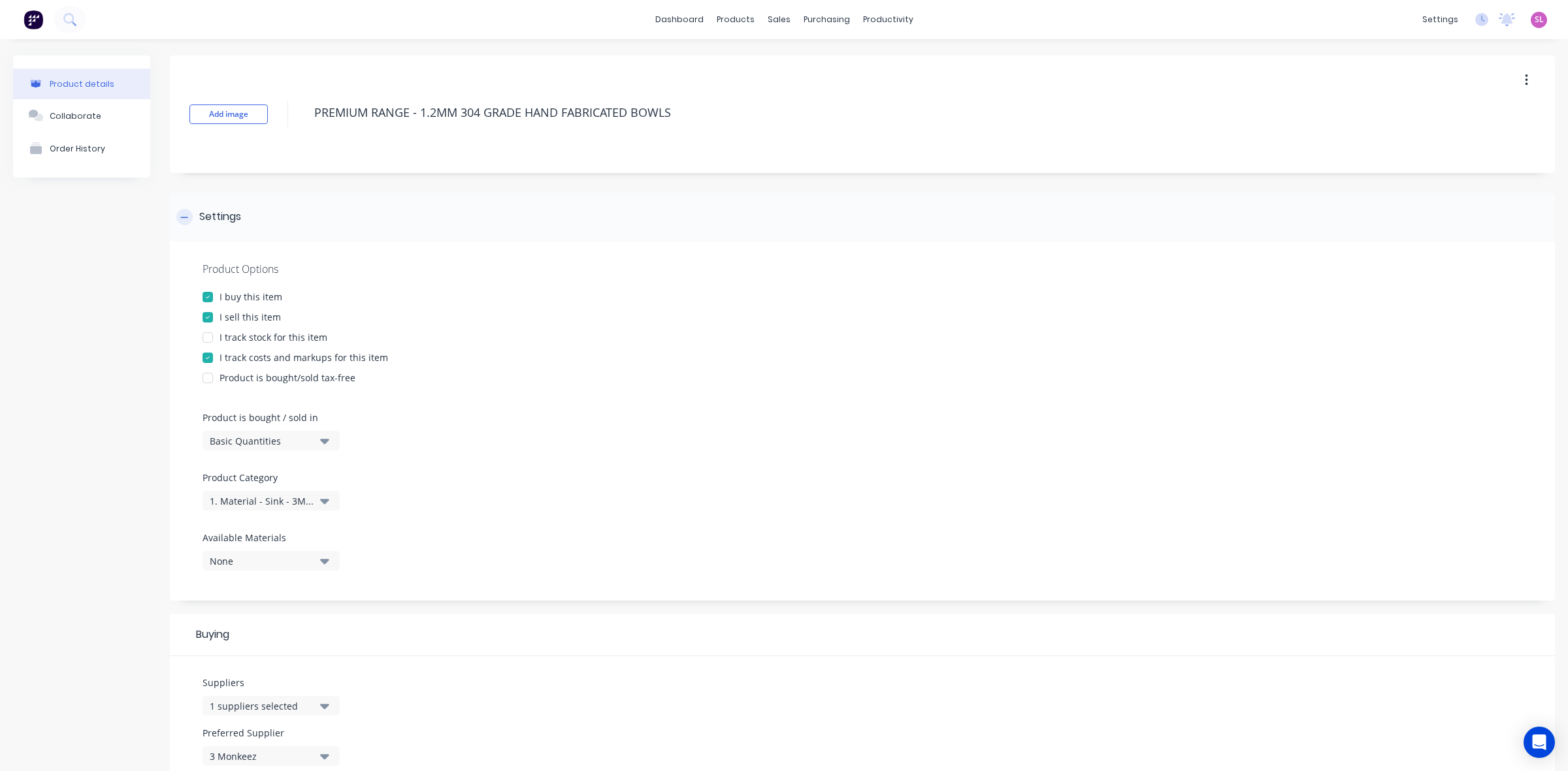
click at [184, 217] on icon at bounding box center [184, 217] width 7 height 1
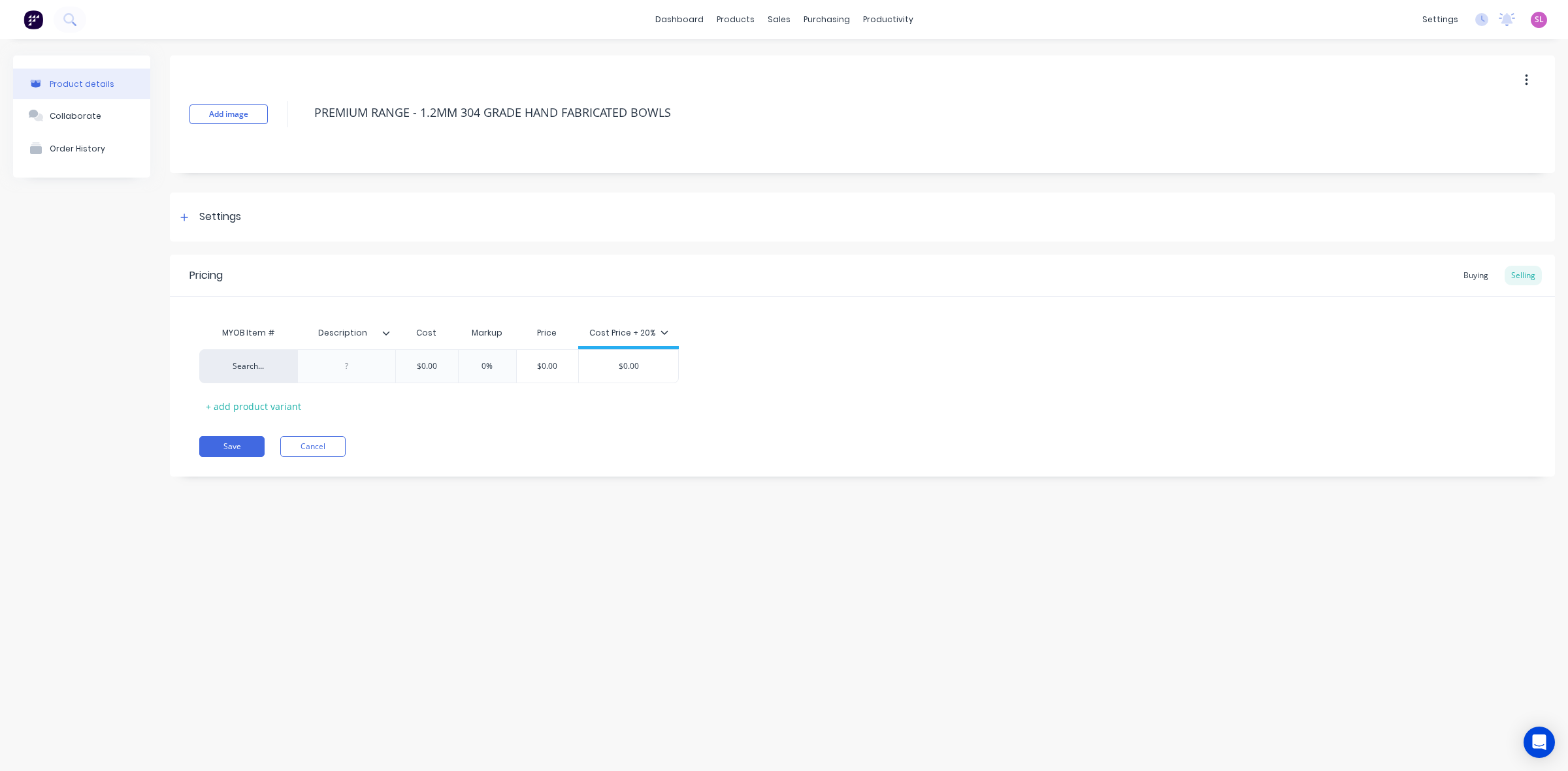
click at [383, 332] on icon at bounding box center [386, 333] width 7 height 4
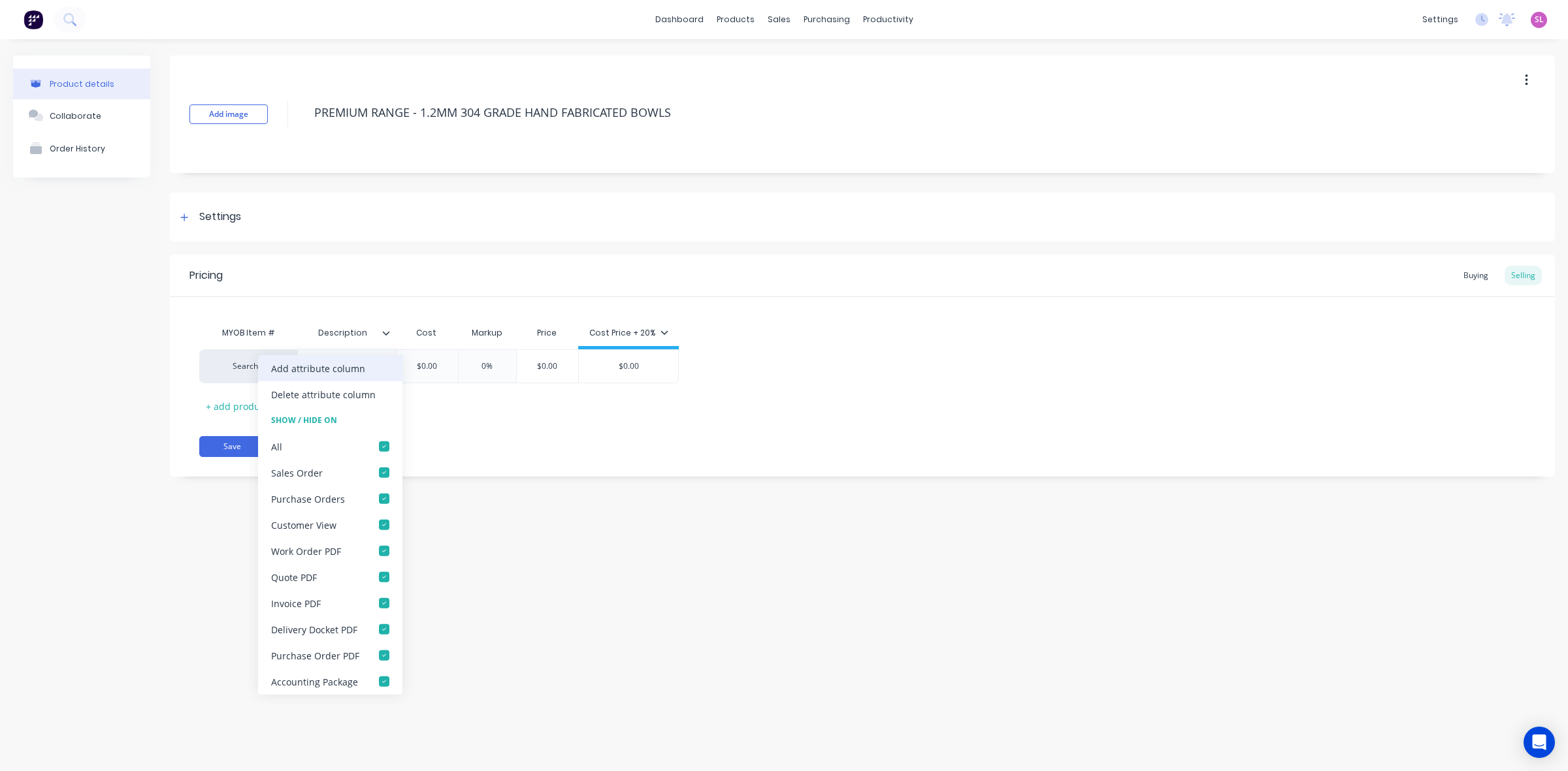
click at [330, 373] on div "Add attribute column" at bounding box center [318, 367] width 94 height 13
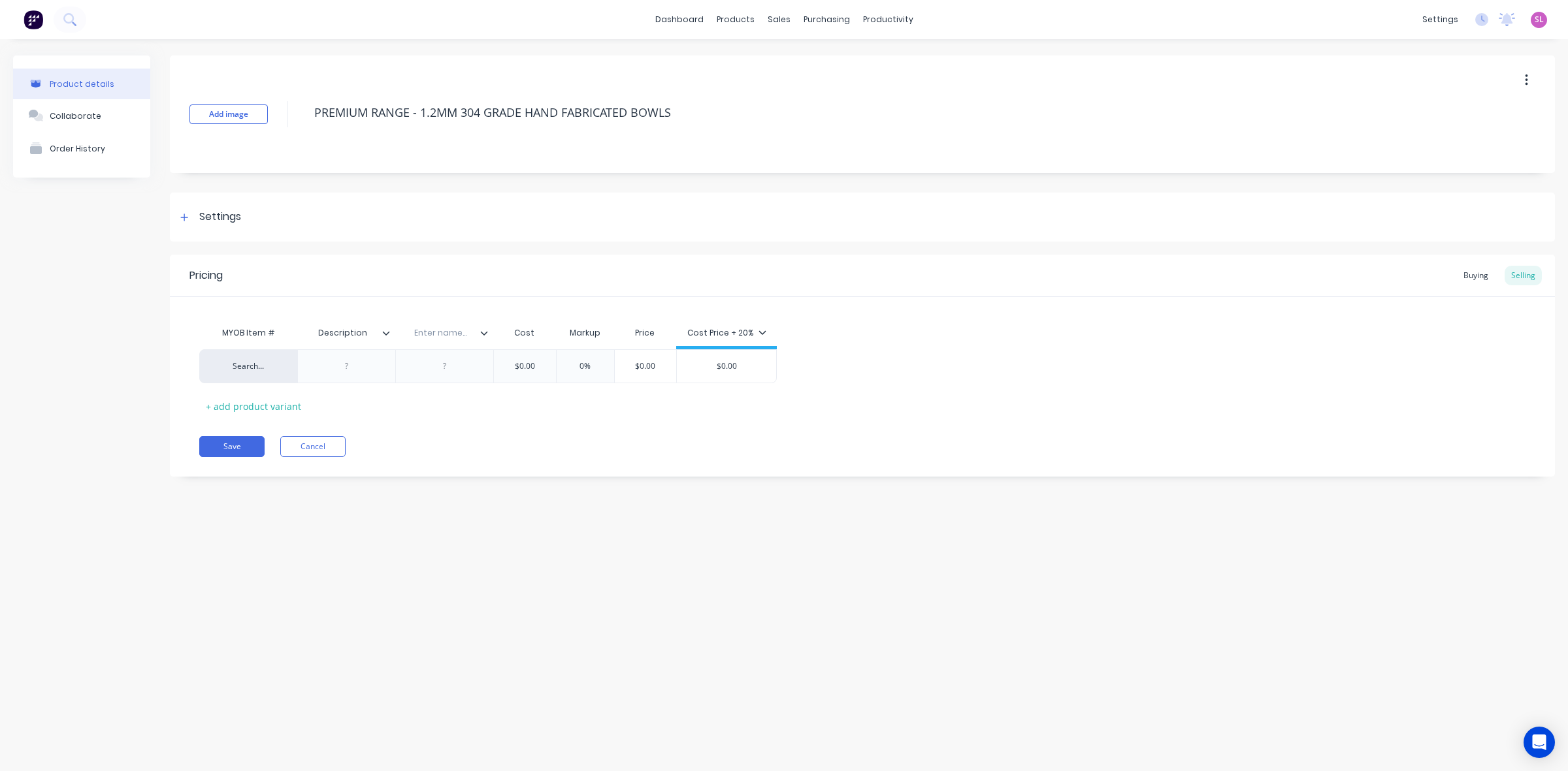
click at [429, 338] on input "text" at bounding box center [440, 333] width 90 height 12
type input "Code"
drag, startPoint x: 428, startPoint y: 345, endPoint x: 303, endPoint y: 341, distance: 125.1
click at [303, 341] on div "MYOB Item # Description Code Code Cost Markup Price Cost Price + 20%" at bounding box center [488, 335] width 577 height 29
click at [344, 333] on input "text" at bounding box center [343, 333] width 90 height 12
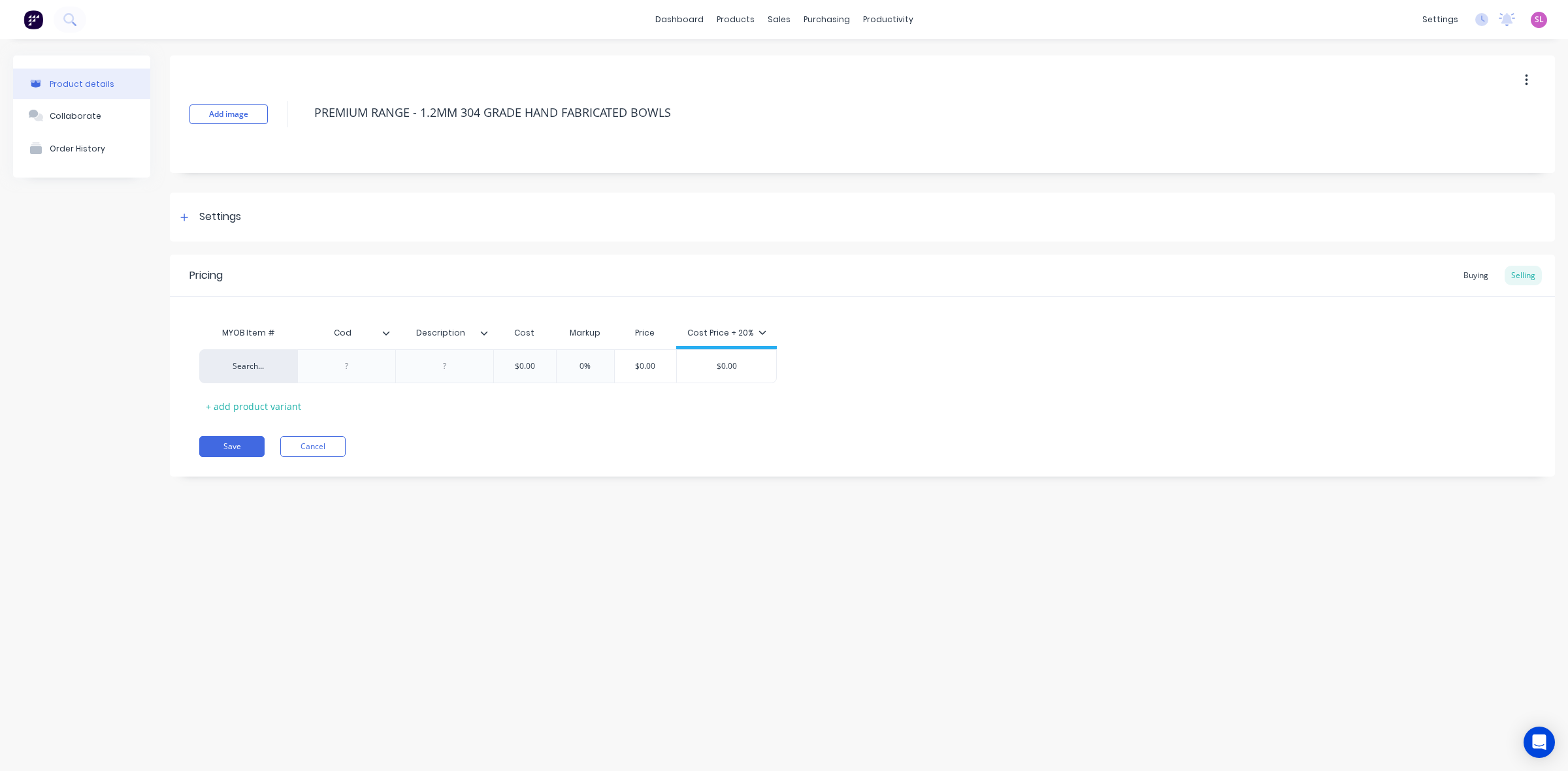
type input "Code"
click at [480, 333] on icon at bounding box center [483, 333] width 8 height 8
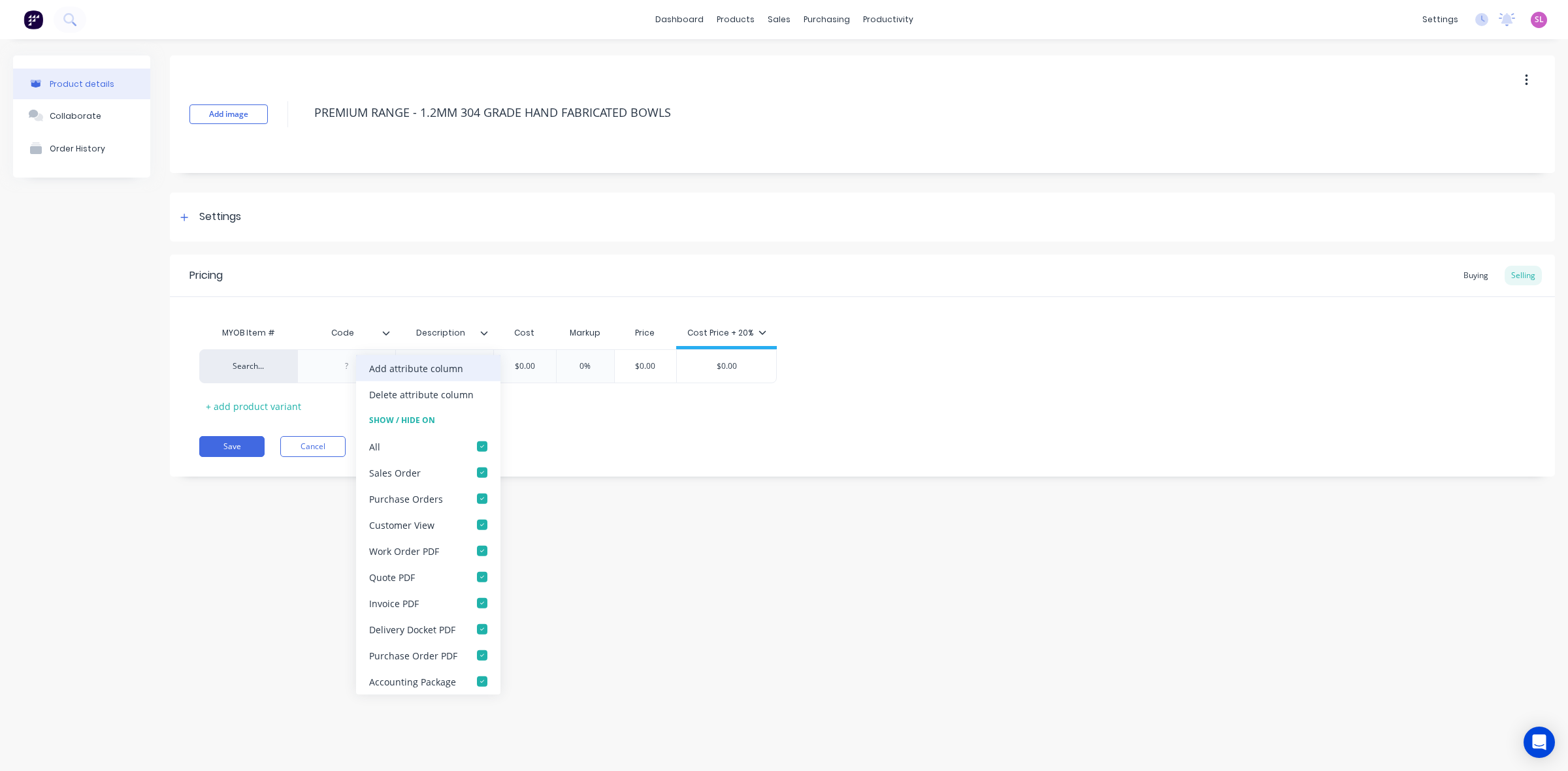
click at [436, 371] on div "Add attribute column" at bounding box center [416, 367] width 94 height 13
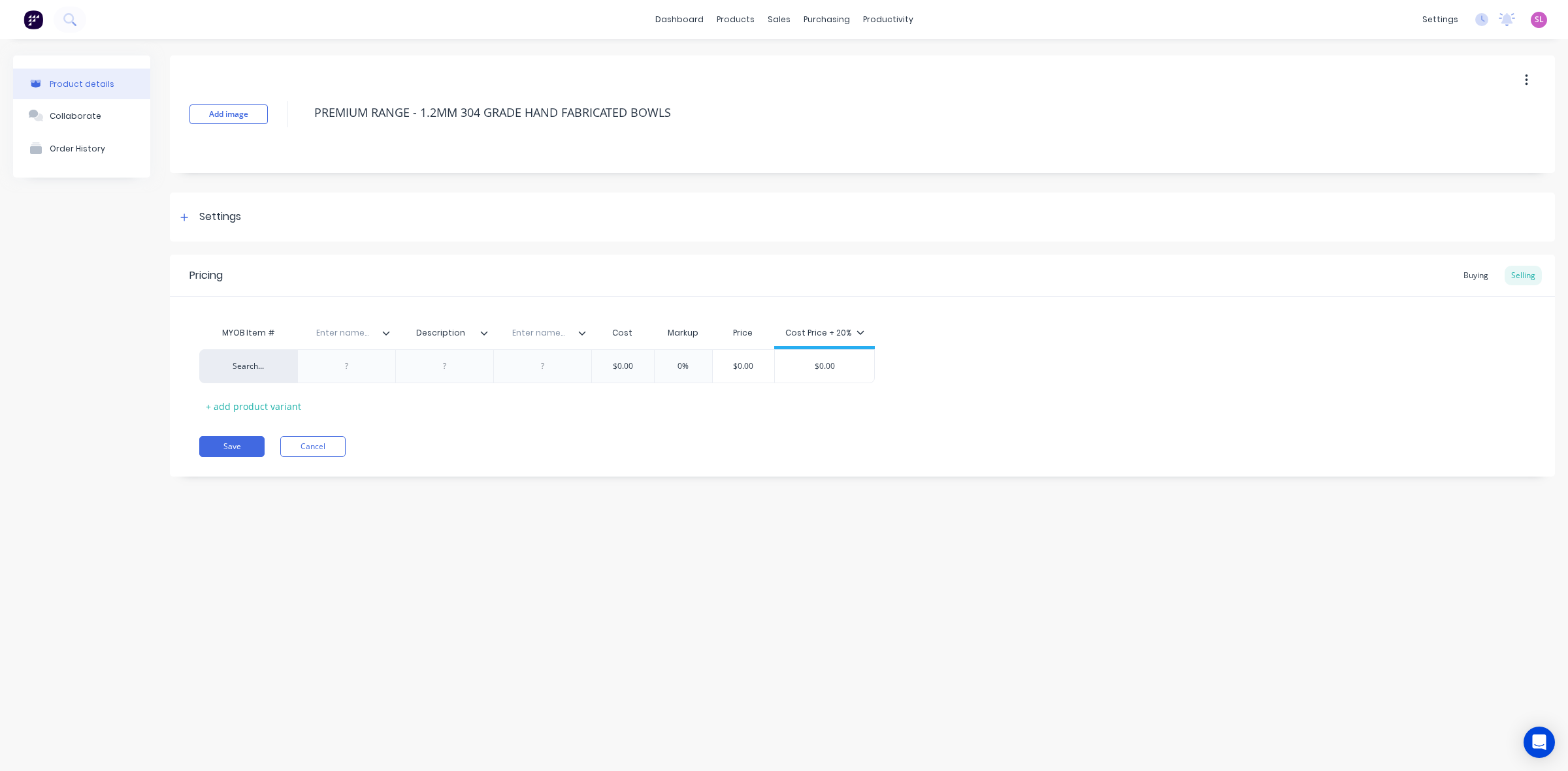
click at [580, 331] on icon at bounding box center [582, 333] width 8 height 8
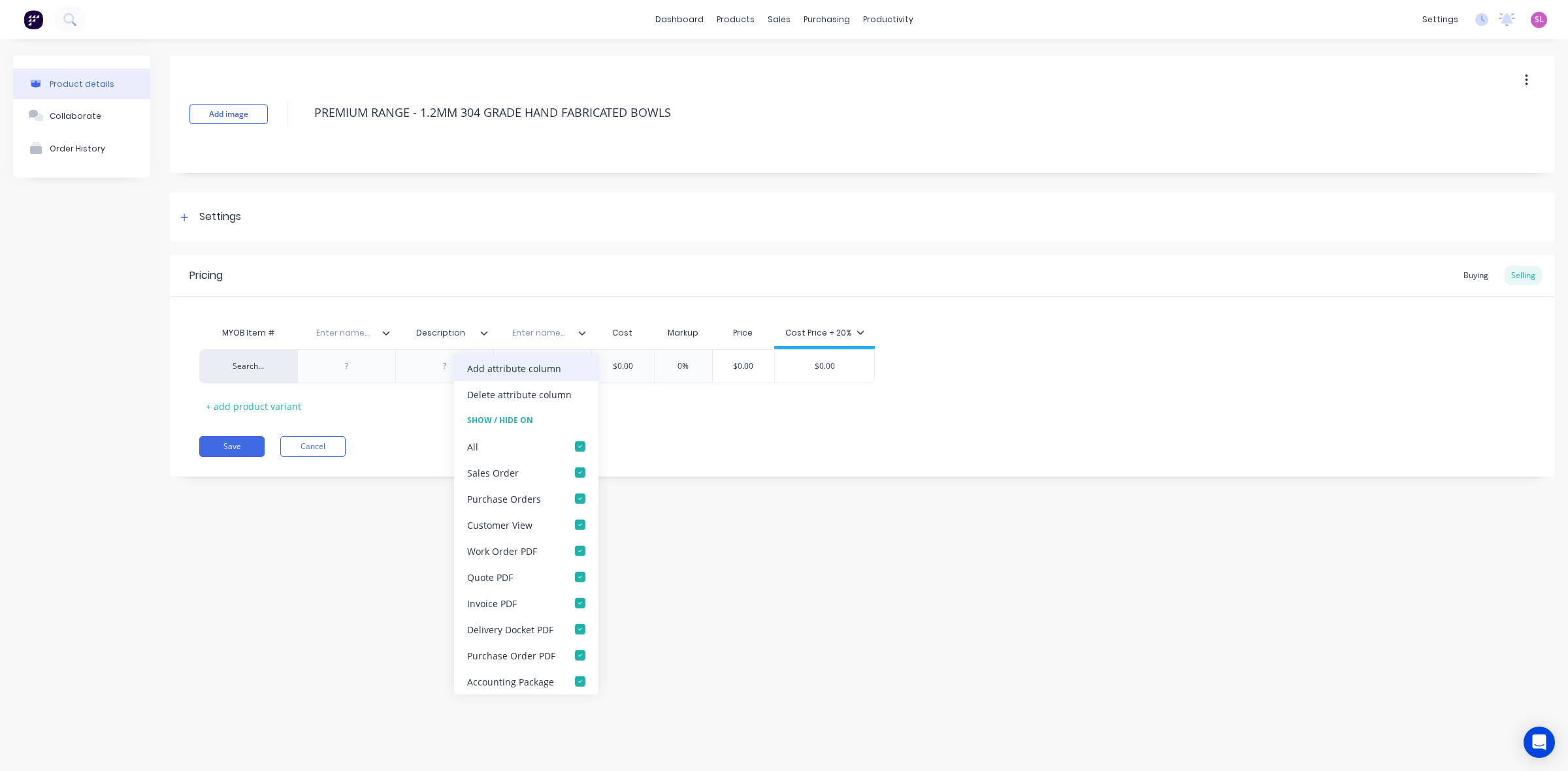
click at [505, 370] on div "Add attribute column" at bounding box center [514, 367] width 94 height 13
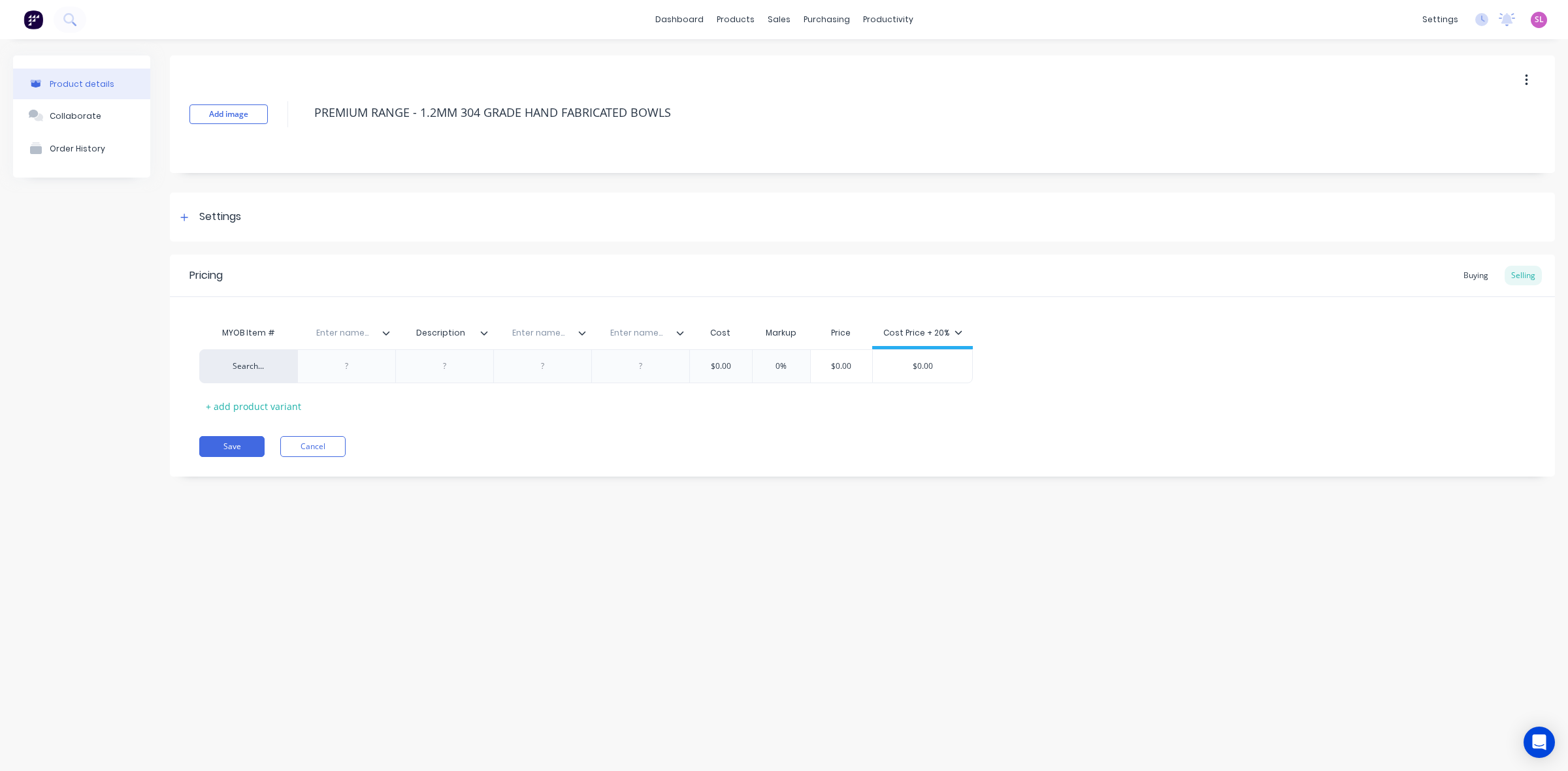
click at [676, 330] on icon at bounding box center [680, 333] width 8 height 8
click at [647, 367] on div "Add attribute column" at bounding box center [612, 367] width 94 height 13
click at [776, 338] on input "text" at bounding box center [734, 333] width 90 height 12
click at [776, 333] on icon at bounding box center [778, 333] width 7 height 4
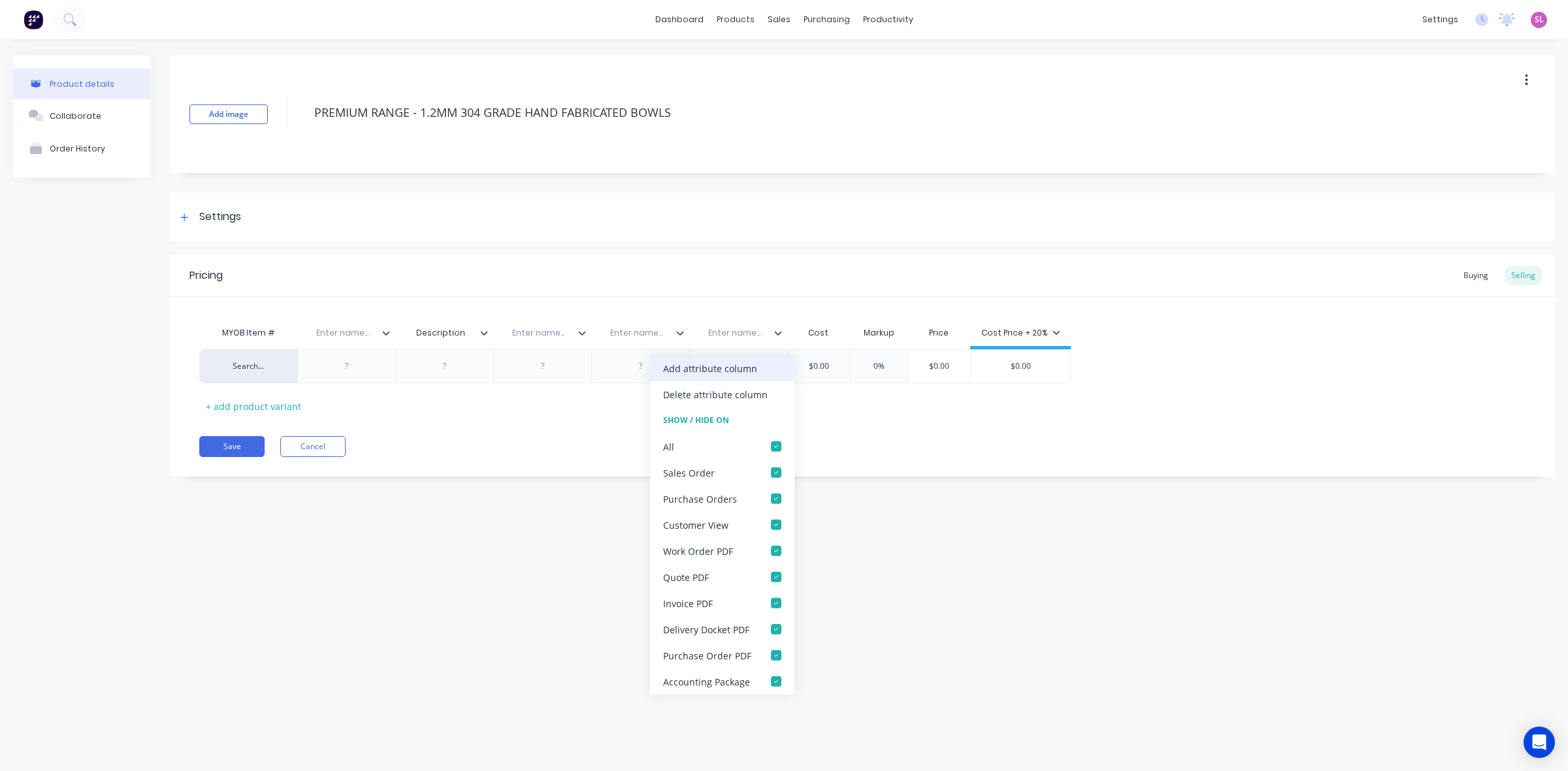
click at [754, 369] on div "Add attribute column" at bounding box center [722, 368] width 144 height 27
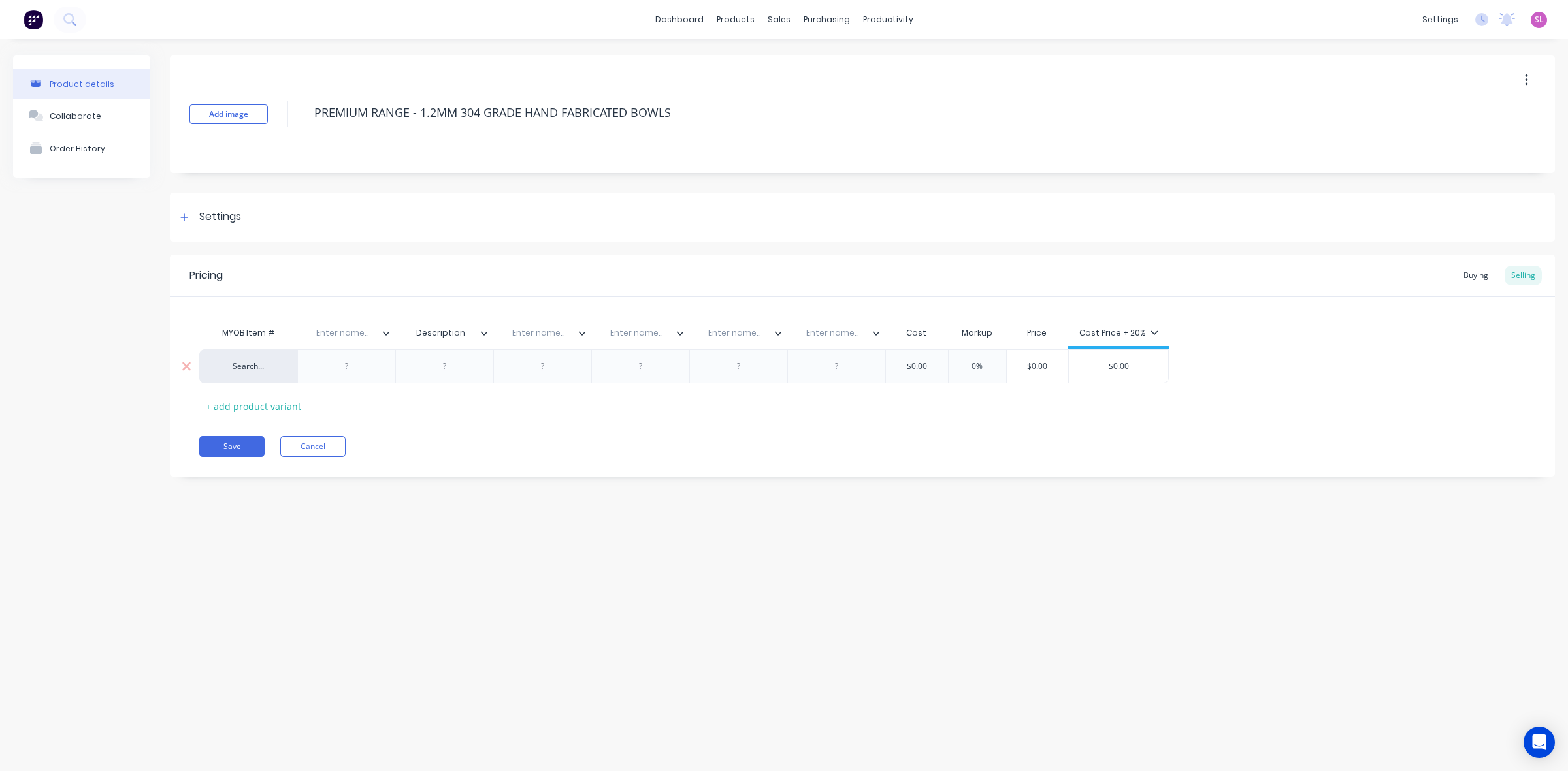
click at [975, 360] on input "0%" at bounding box center [977, 366] width 66 height 12
click at [976, 360] on input "0%" at bounding box center [977, 366] width 66 height 12
type input "20"
type input "$0.00"
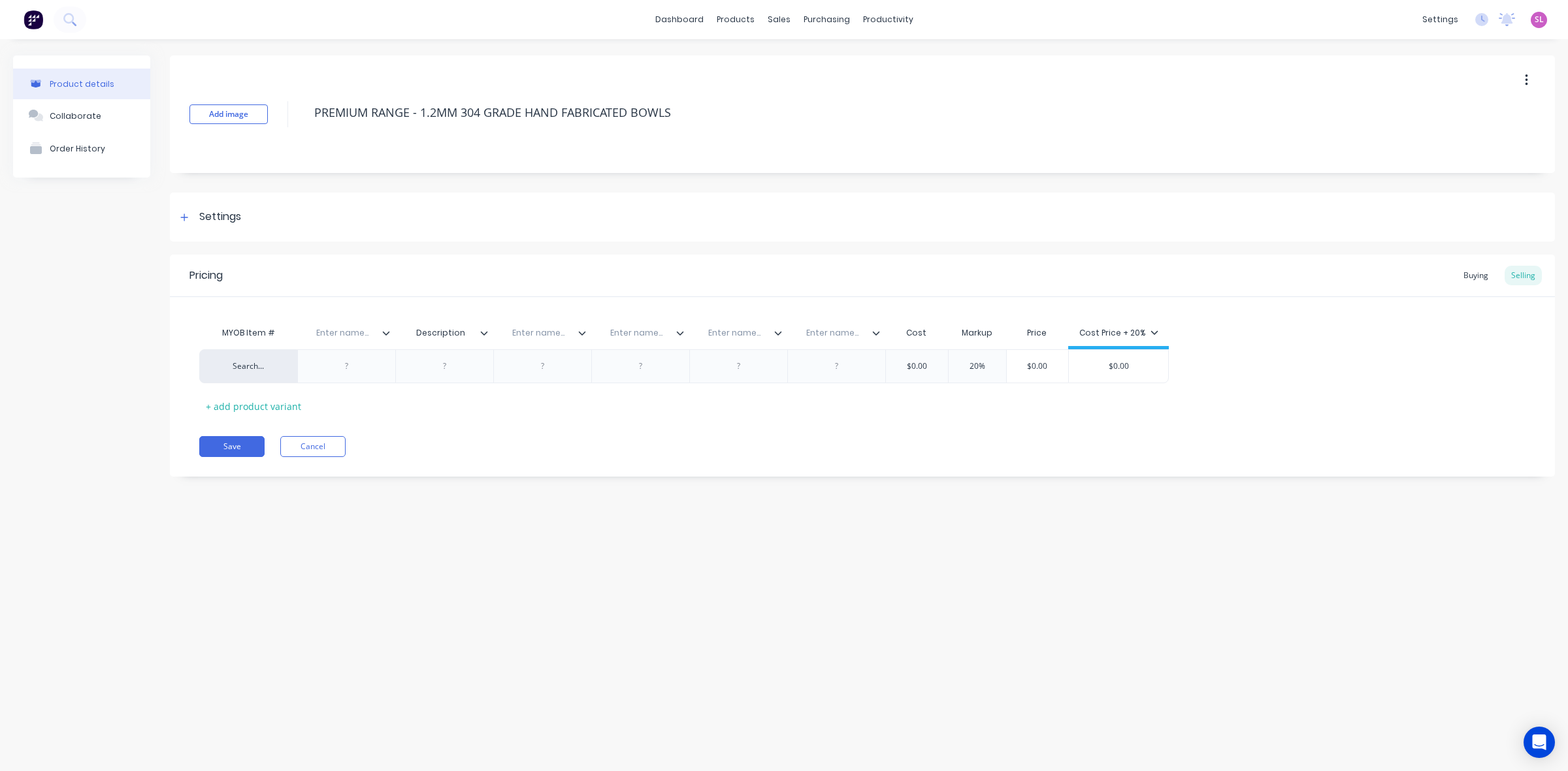
click at [348, 340] on div "Enter name..." at bounding box center [343, 333] width 90 height 33
type input "Code"
type input "Description"
type input "Width"
type input "Length"
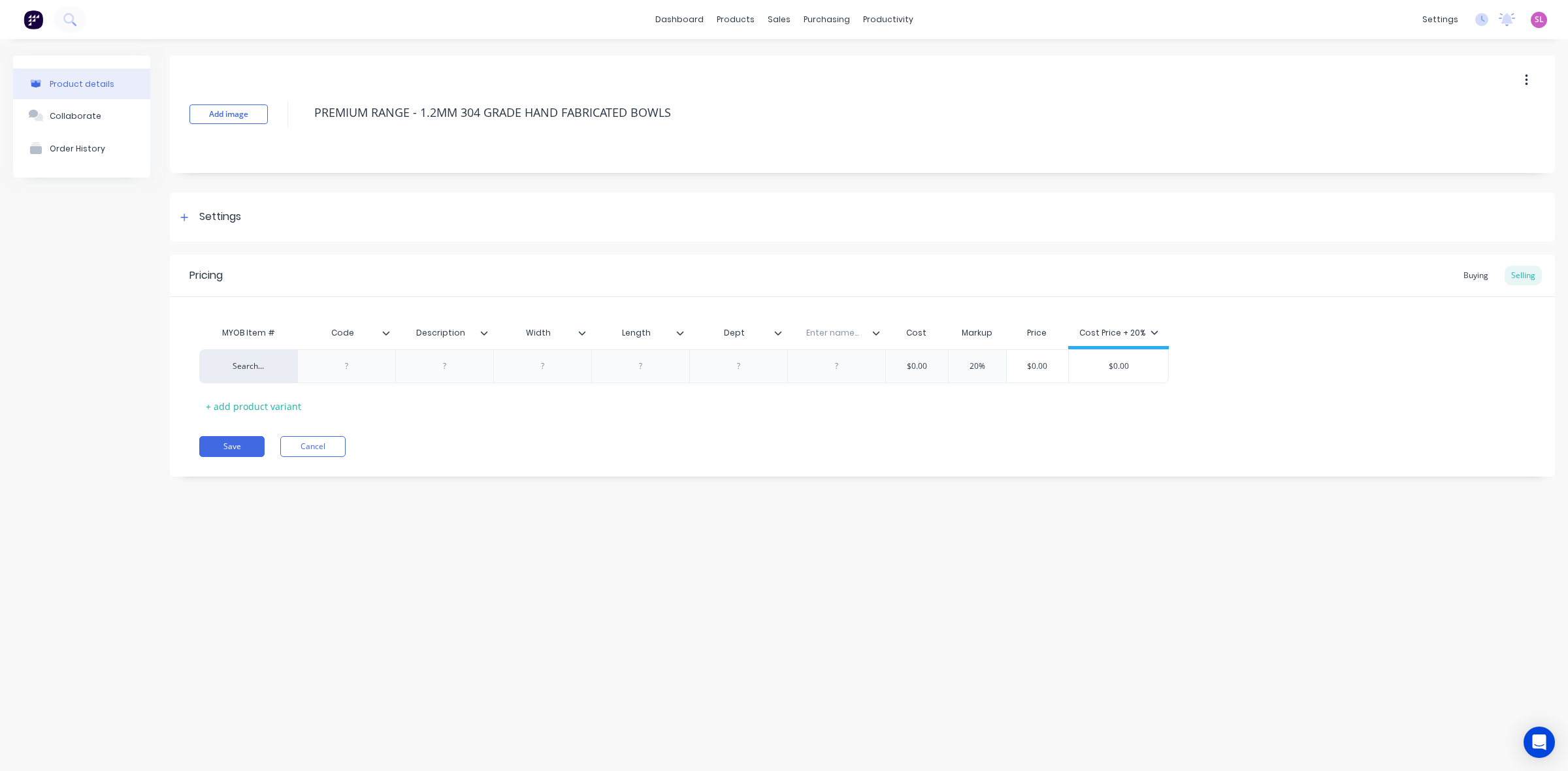
type input "Depth"
type input "Last Updated"
click at [219, 440] on button "Save" at bounding box center [232, 447] width 66 height 21
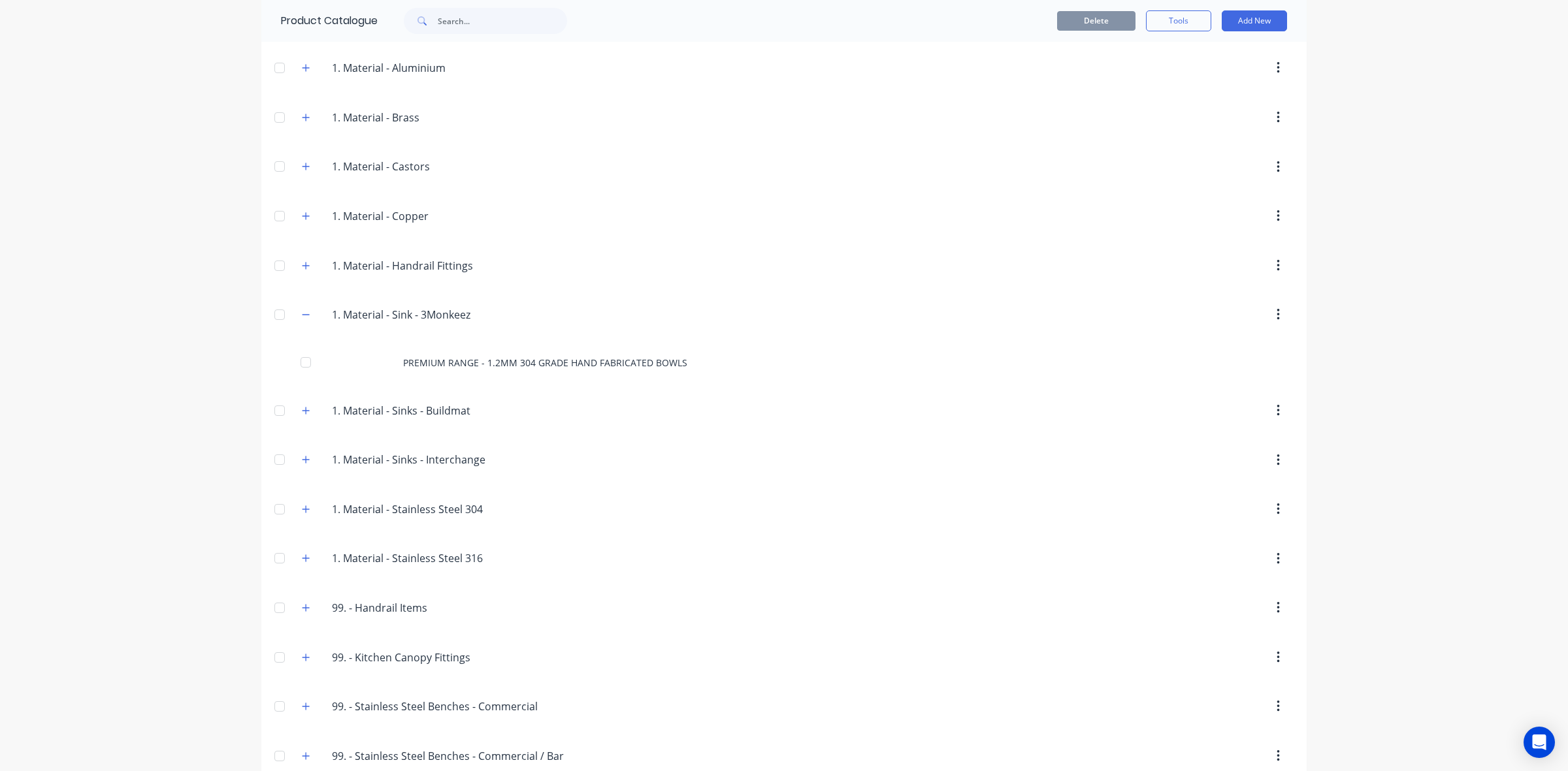
scroll to position [572, 0]
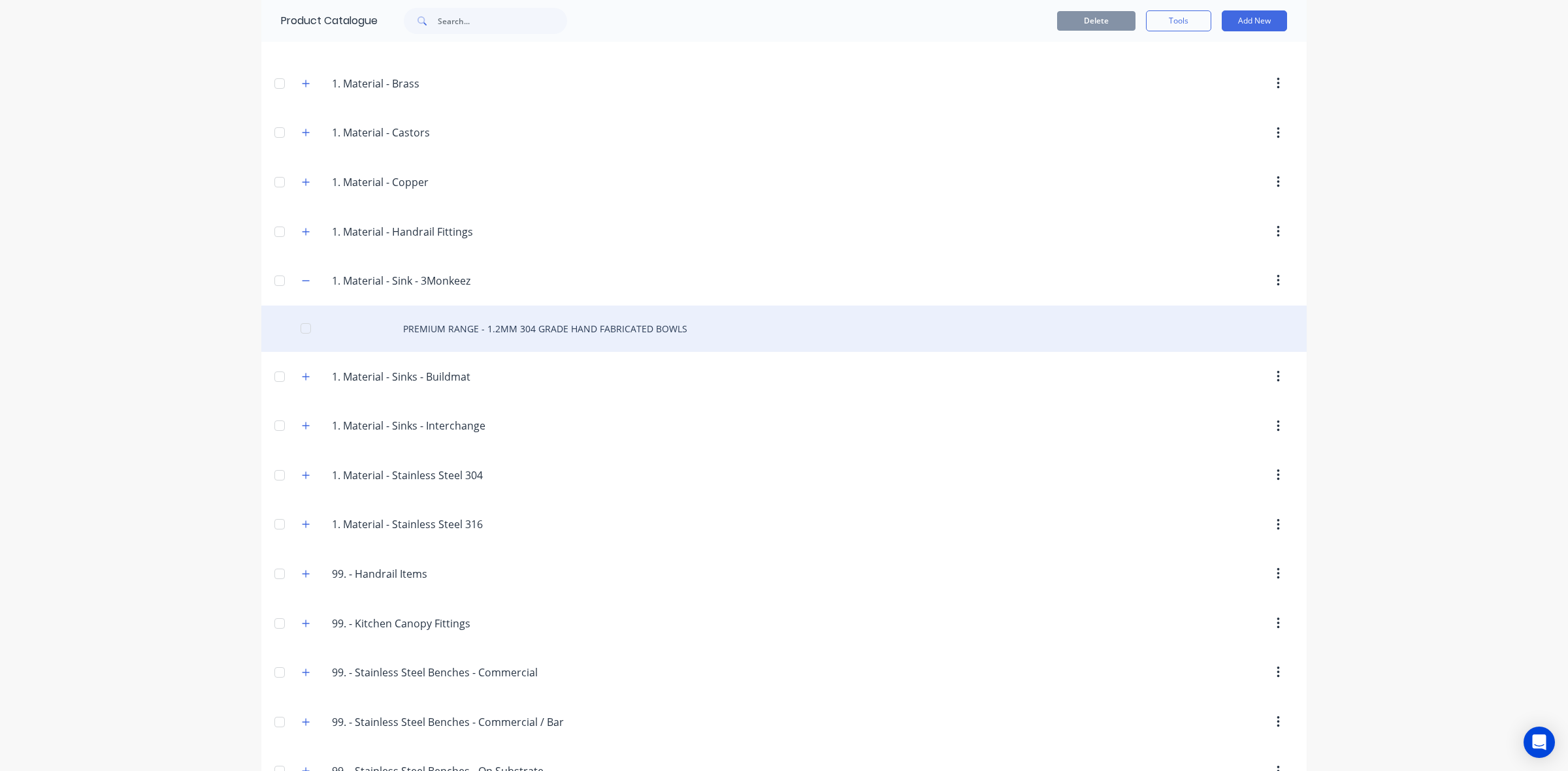
click at [465, 333] on div "PREMIUM RANGE - 1.2MM 304 GRADE HAND FABRICATED BOWLS" at bounding box center [784, 328] width 1045 height 46
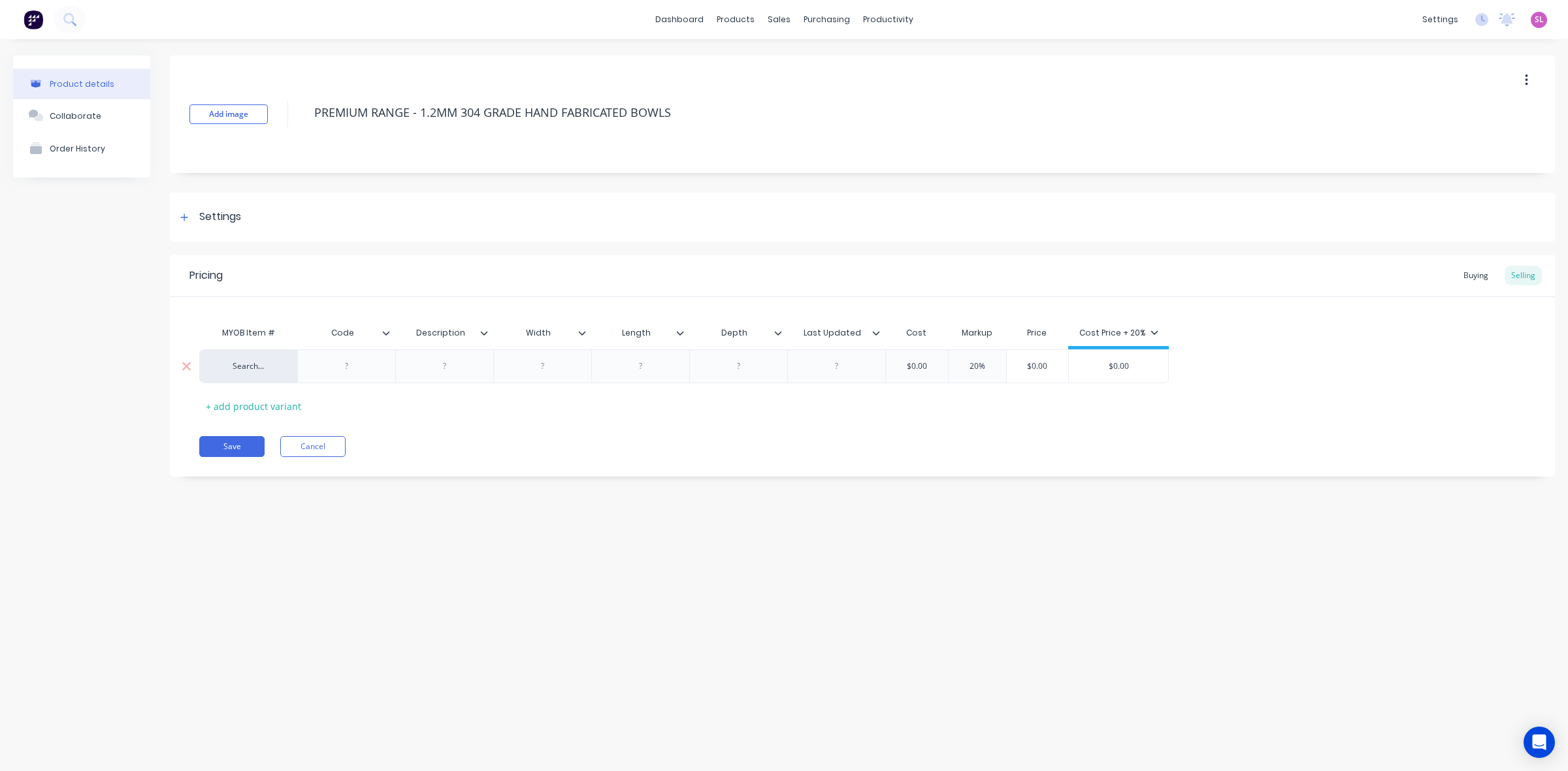
click at [354, 366] on div at bounding box center [347, 366] width 66 height 17
click at [215, 115] on button "Add image" at bounding box center [228, 114] width 79 height 19
click at [182, 215] on icon at bounding box center [184, 218] width 8 height 9
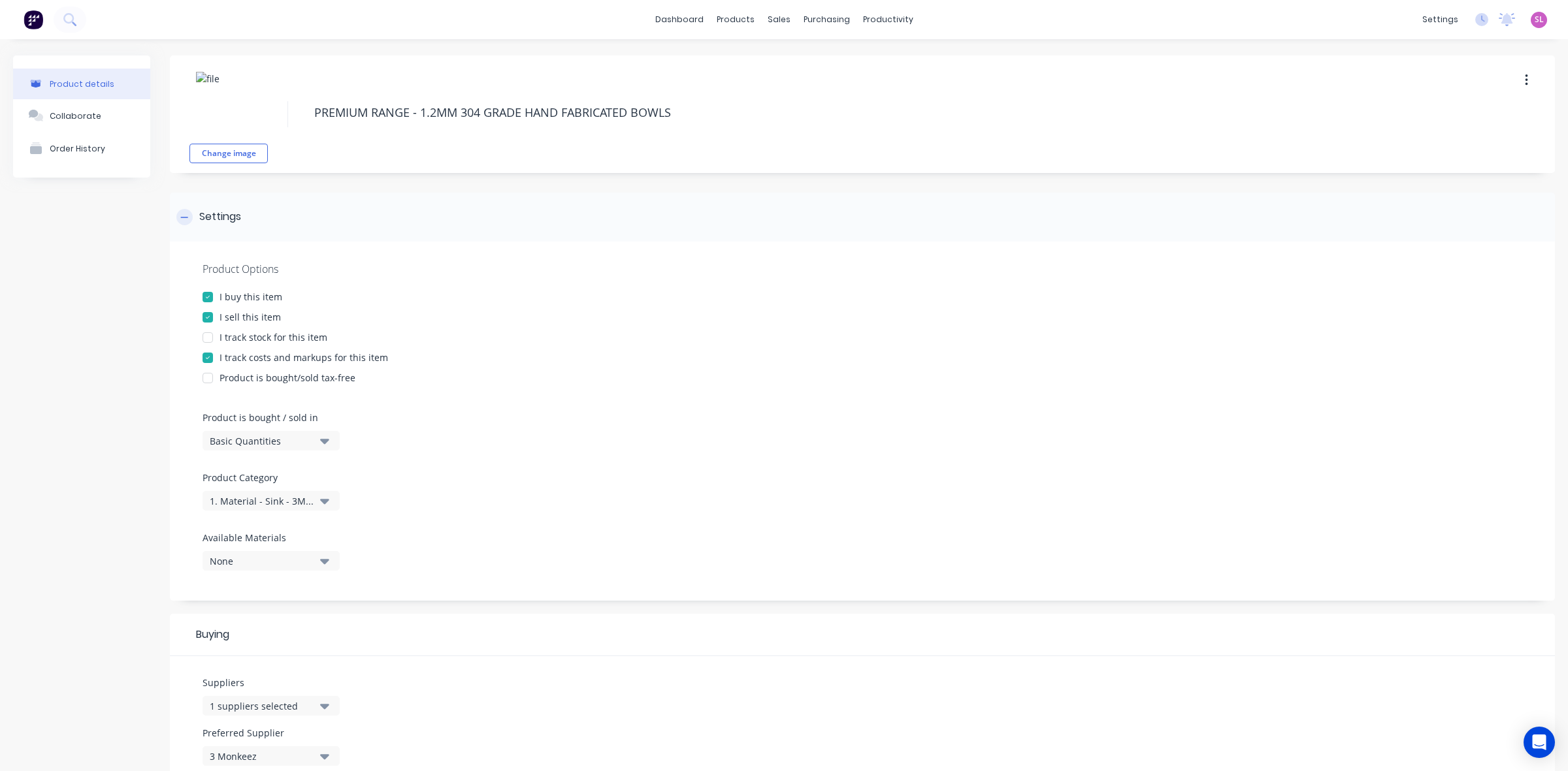
click at [182, 215] on icon at bounding box center [184, 218] width 8 height 9
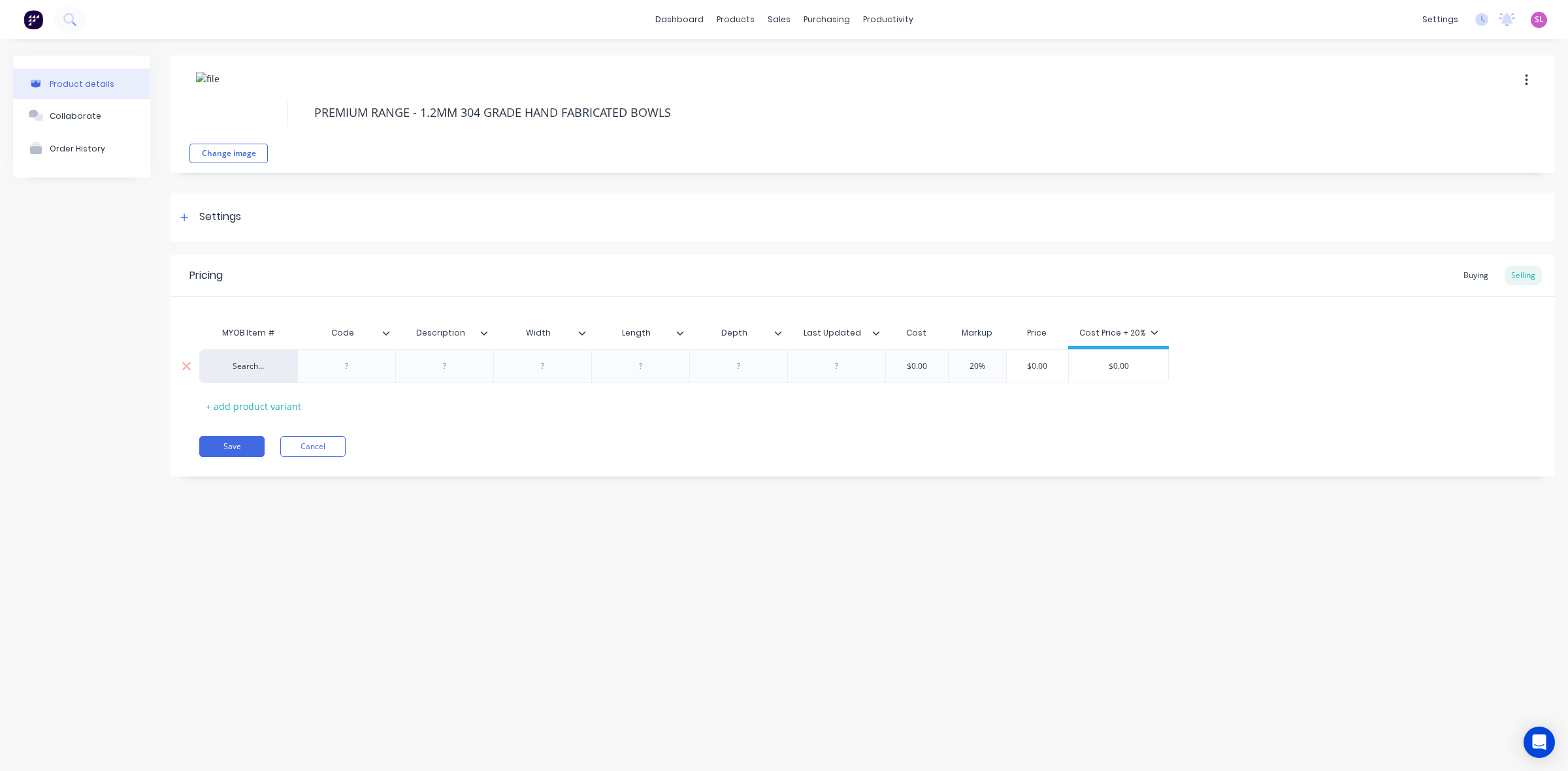
drag, startPoint x: 375, startPoint y: 366, endPoint x: 370, endPoint y: 373, distance: 8.6
click at [375, 366] on div at bounding box center [347, 366] width 66 height 17
click at [449, 371] on div at bounding box center [445, 366] width 66 height 17
click at [448, 371] on div at bounding box center [445, 366] width 66 height 17
paste div
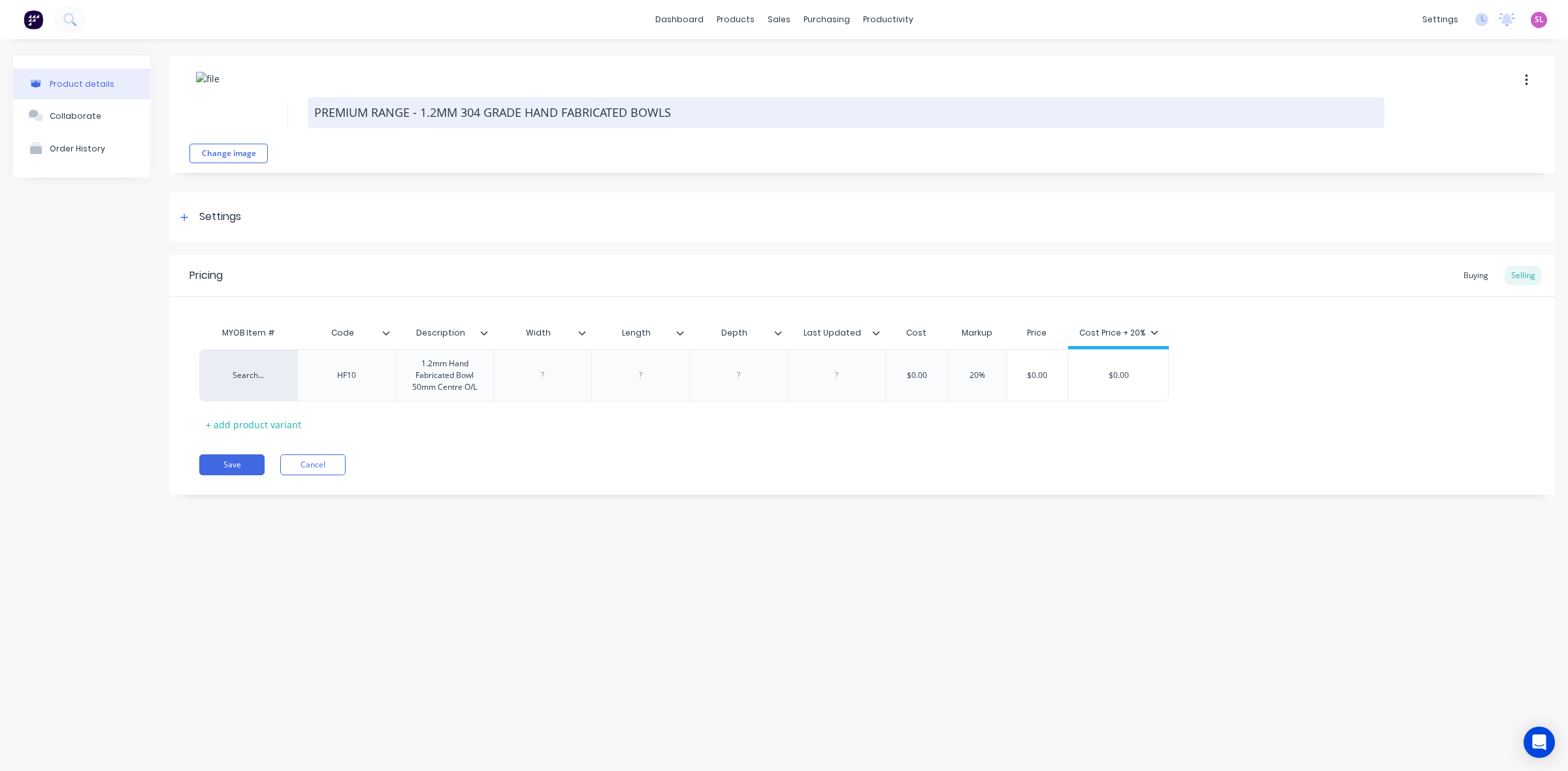
click at [367, 114] on textarea "PREMIUM RANGE - 1.2MM 304 GRADE HAND FABRICATED BOWLS" at bounding box center [846, 112] width 1077 height 31
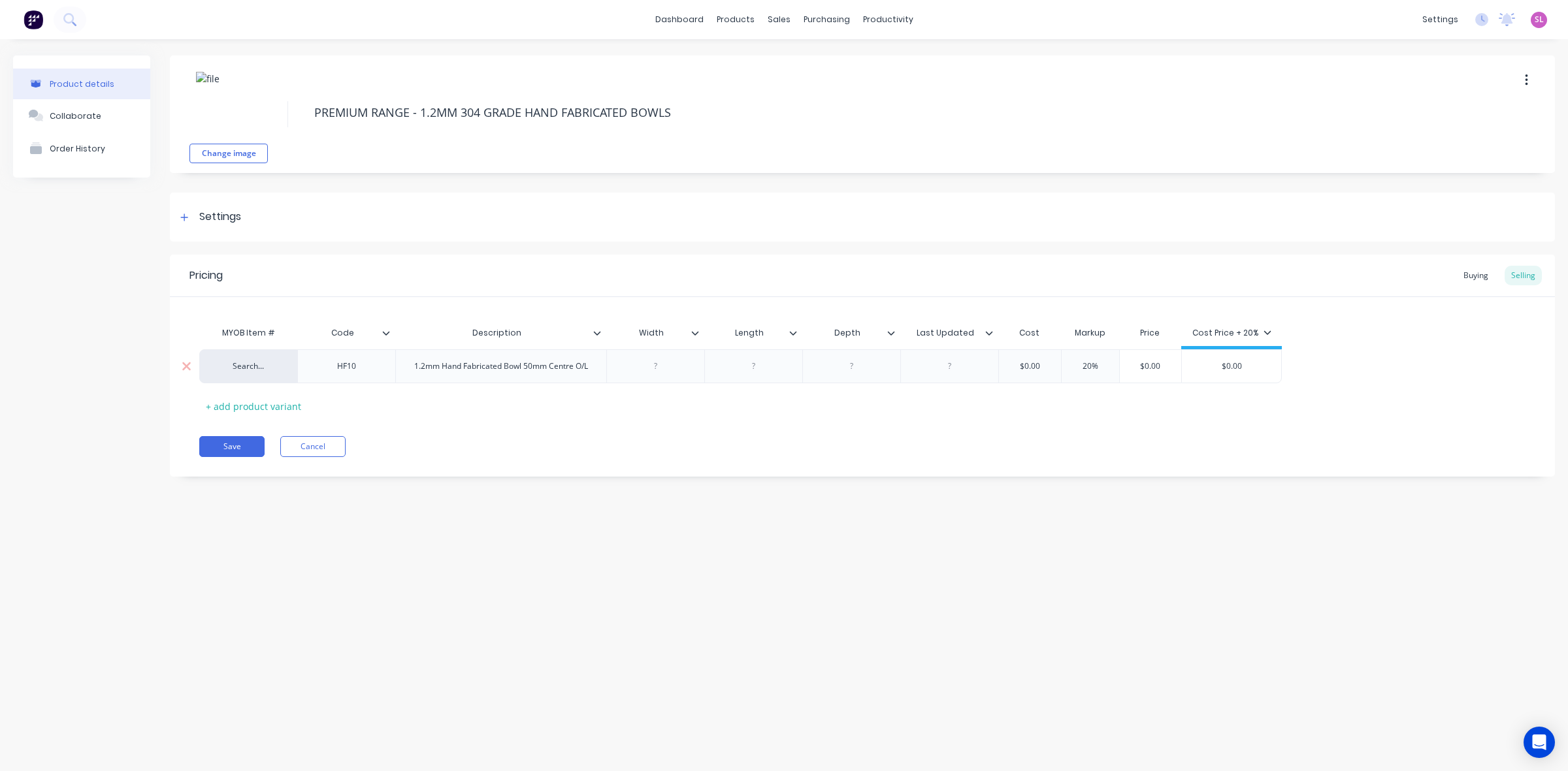
click at [413, 366] on div "1.2mm Hand Fabricated Bowl 50mm Centre O/L" at bounding box center [501, 366] width 195 height 17
click at [595, 369] on div "1.2mm Hand Fabricated Bowl 50mm Centre O/L" at bounding box center [501, 366] width 195 height 17
click at [597, 369] on div "1.2mm Hand Fabricated Bowl 50mm Centre O/L" at bounding box center [503, 366] width 195 height 17
click at [660, 366] on div at bounding box center [660, 369] width 66 height 17
type input "$102.95"
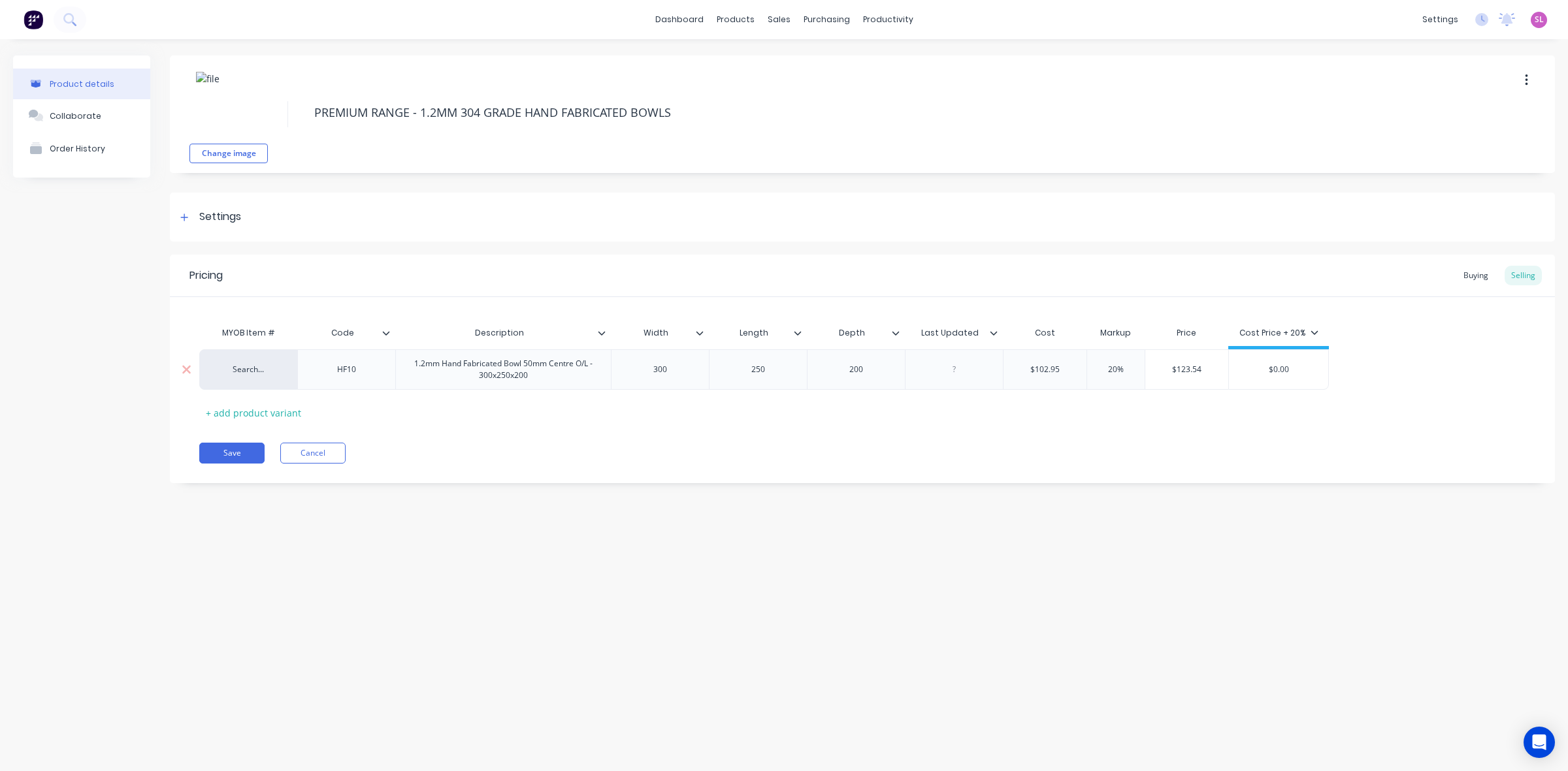
type input "20%"
type input "$123.54"
click at [268, 412] on div "+ add product variant" at bounding box center [253, 412] width 108 height 20
click at [420, 367] on div "1.2mm Hand Fabricated Bowl 50mm Centre O/L - 300x250x200" at bounding box center [503, 369] width 205 height 28
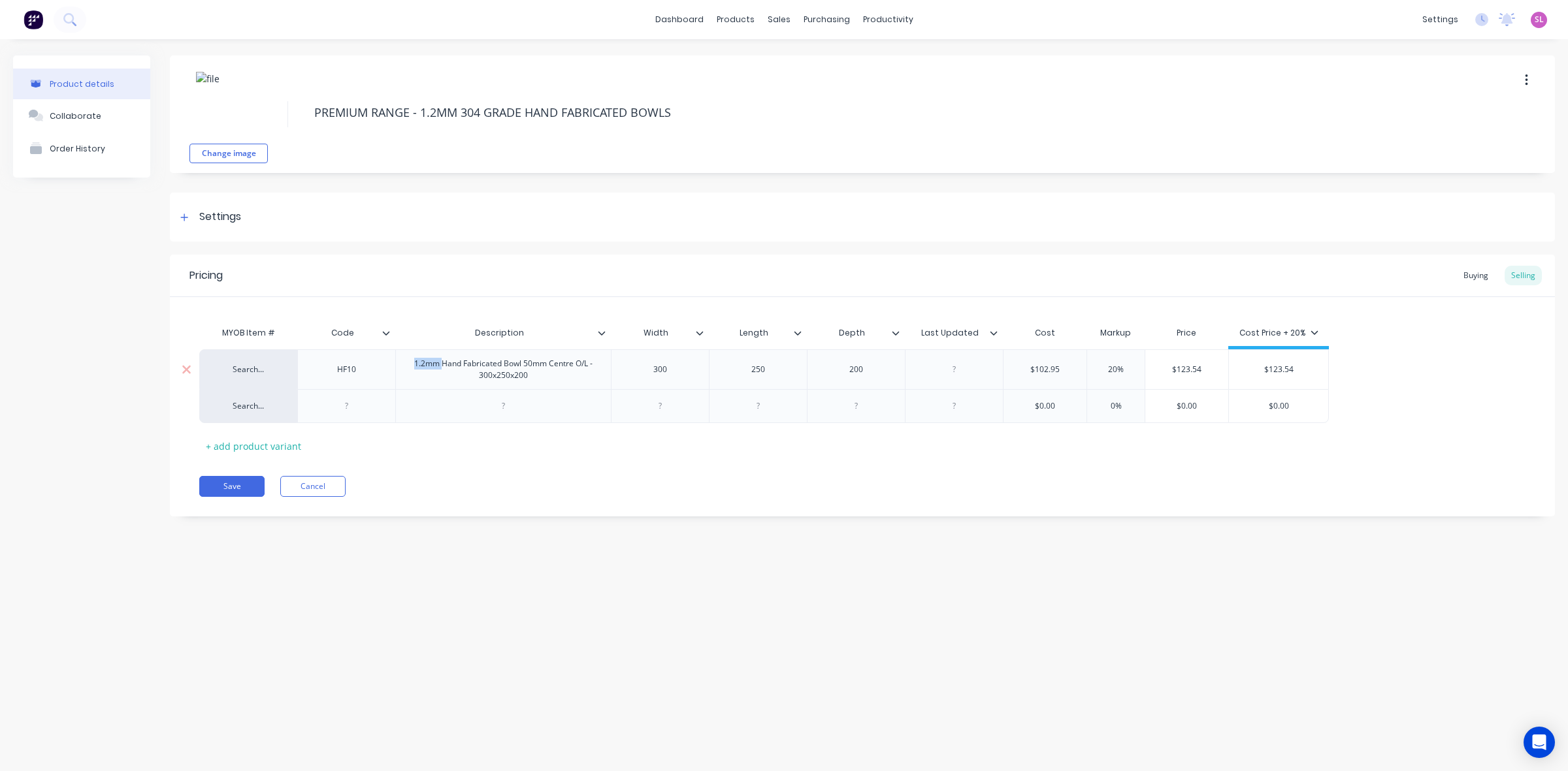
click at [420, 367] on div "1.2mm Hand Fabricated Bowl 50mm Centre O/L - 300x250x200" at bounding box center [503, 369] width 205 height 28
copy div "1.2mm Hand Fabricated Bowl 50mm Centre O/L - 300x250x200"
click at [531, 410] on div at bounding box center [504, 405] width 66 height 17
paste div
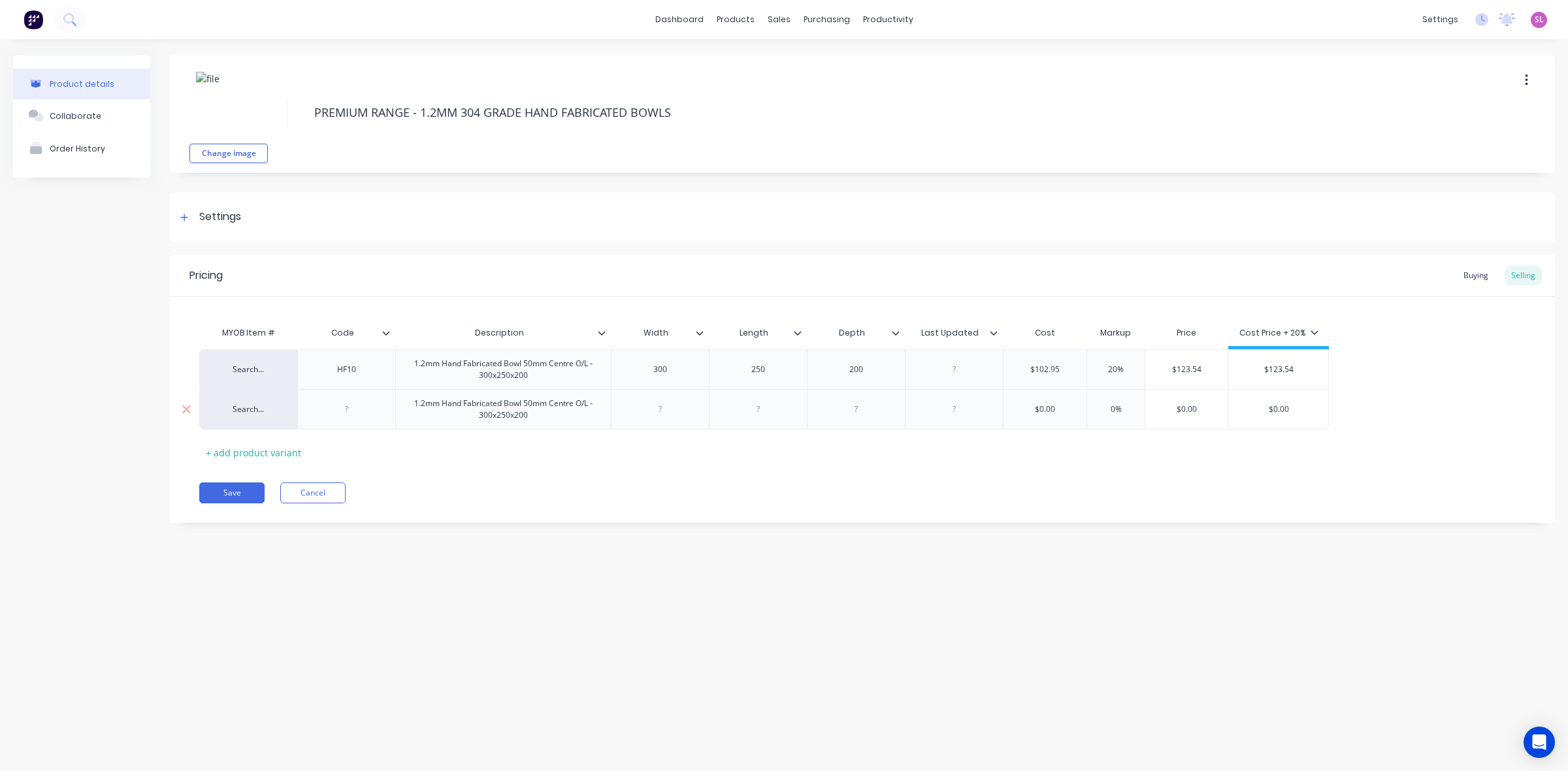
click at [500, 418] on div "1.2mm Hand Fabricated Bowl 50mm Centre O/L - 300x250x200" at bounding box center [503, 409] width 205 height 28
click at [340, 412] on div at bounding box center [347, 409] width 66 height 17
click at [654, 418] on div at bounding box center [660, 409] width 66 height 17
type input "105"
type input "0%20"
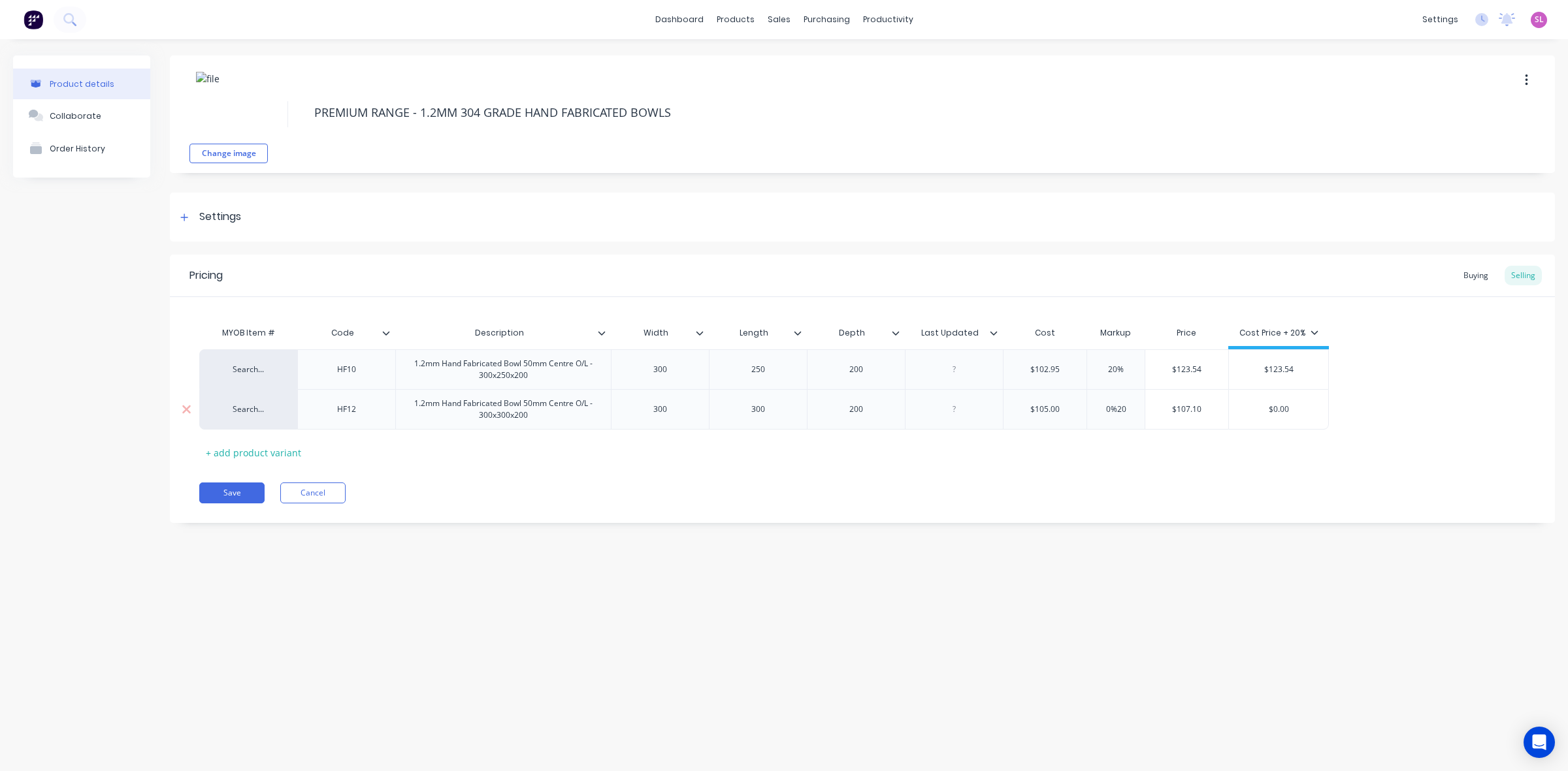
type input "$126.00"
click at [1276, 402] on div "$0.0013" at bounding box center [1278, 409] width 99 height 33
click at [1277, 402] on div "$0.0013" at bounding box center [1278, 409] width 99 height 33
drag, startPoint x: 1299, startPoint y: 409, endPoint x: 1266, endPoint y: 412, distance: 33.1
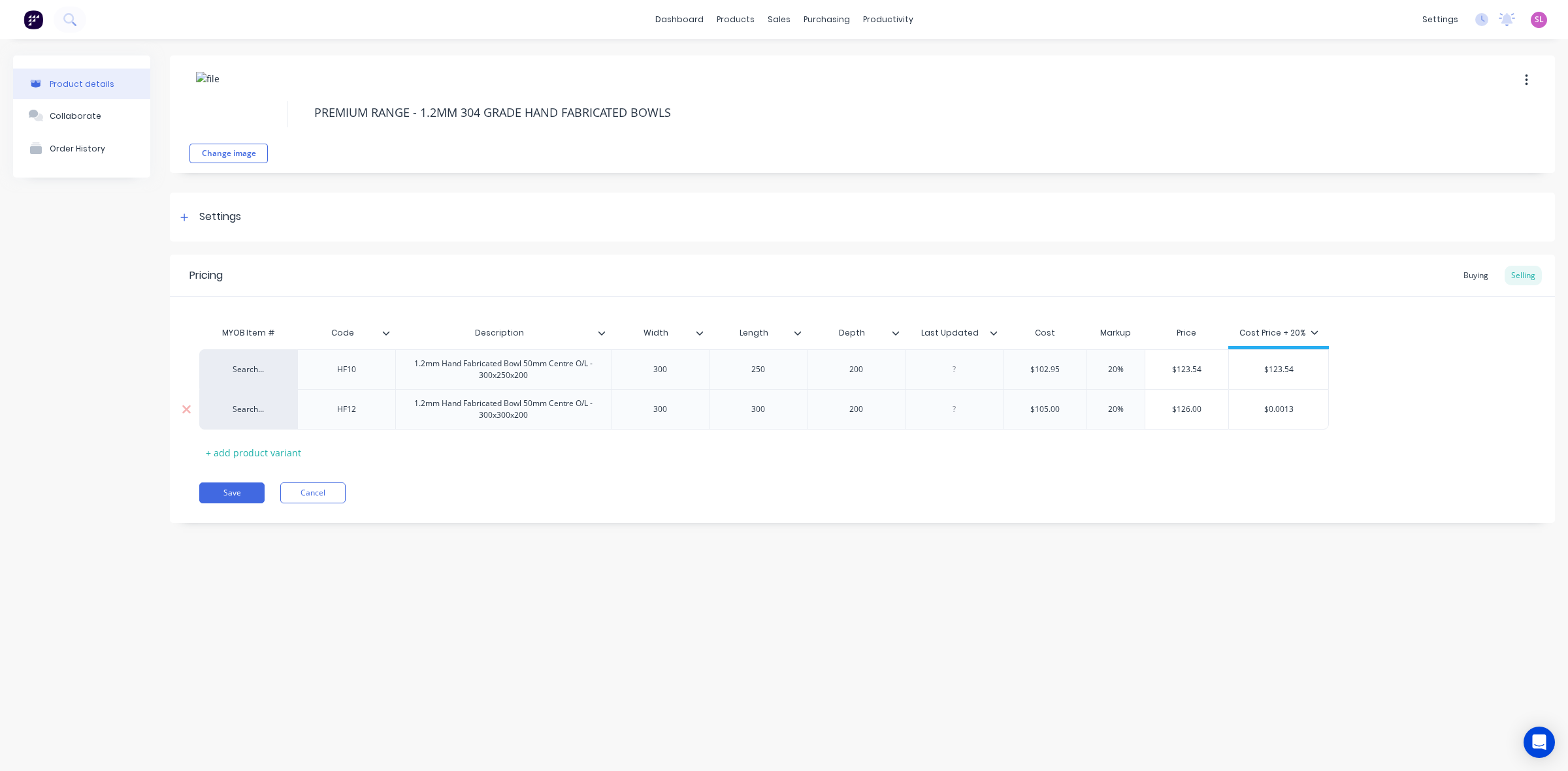
click at [1266, 412] on input "$0.0013" at bounding box center [1278, 409] width 99 height 12
click at [1269, 409] on input "$0.0013" at bounding box center [1278, 409] width 99 height 12
drag, startPoint x: 1253, startPoint y: 412, endPoint x: 1302, endPoint y: 409, distance: 49.1
click at [1302, 409] on input "$0.0013" at bounding box center [1278, 409] width 99 height 12
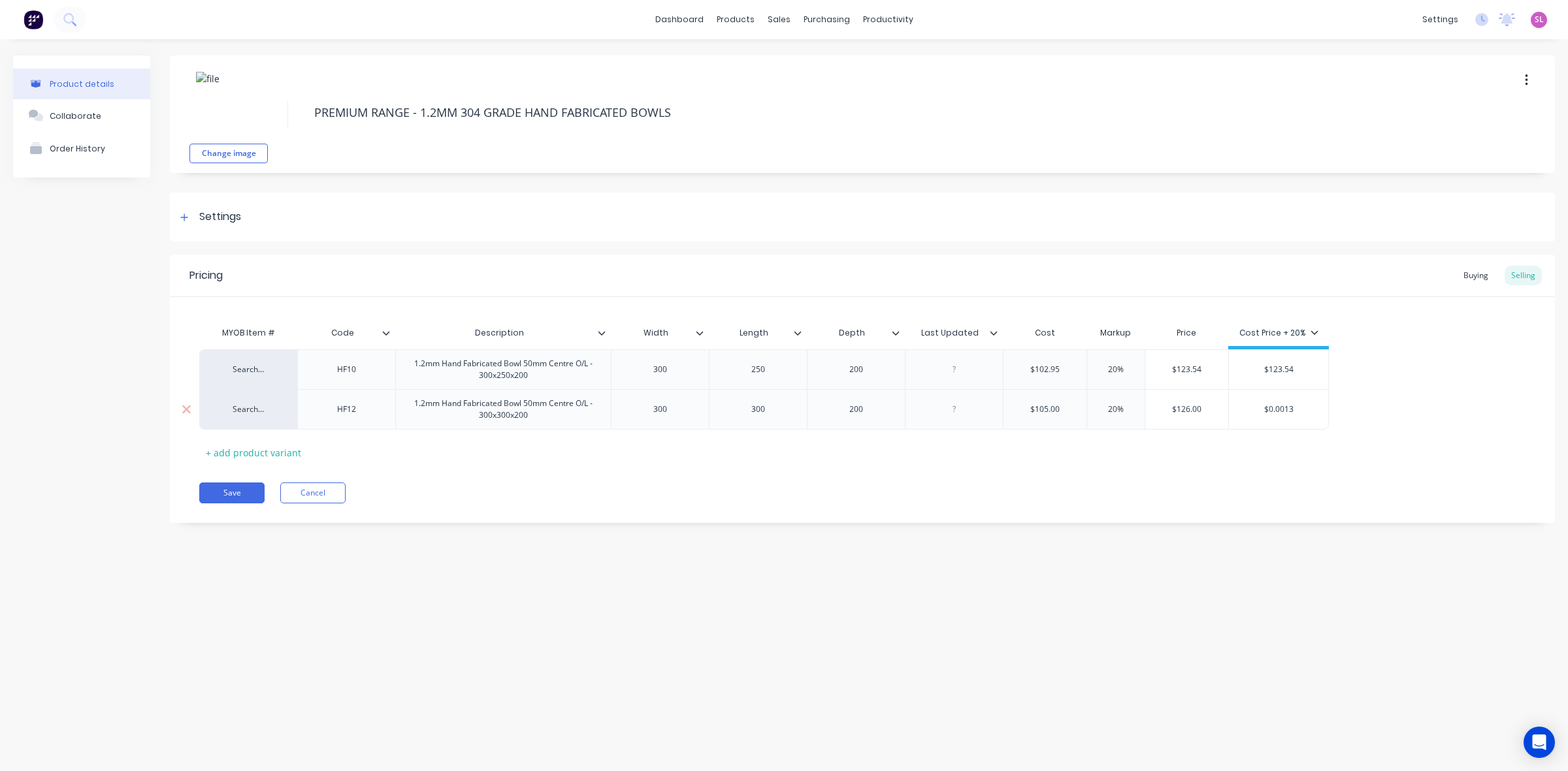
click at [1302, 409] on input "$0.0013" at bounding box center [1278, 409] width 99 height 12
click at [1278, 412] on input "$0.0013" at bounding box center [1278, 409] width 99 height 12
click at [1271, 409] on input "$0.0013" at bounding box center [1278, 409] width 99 height 12
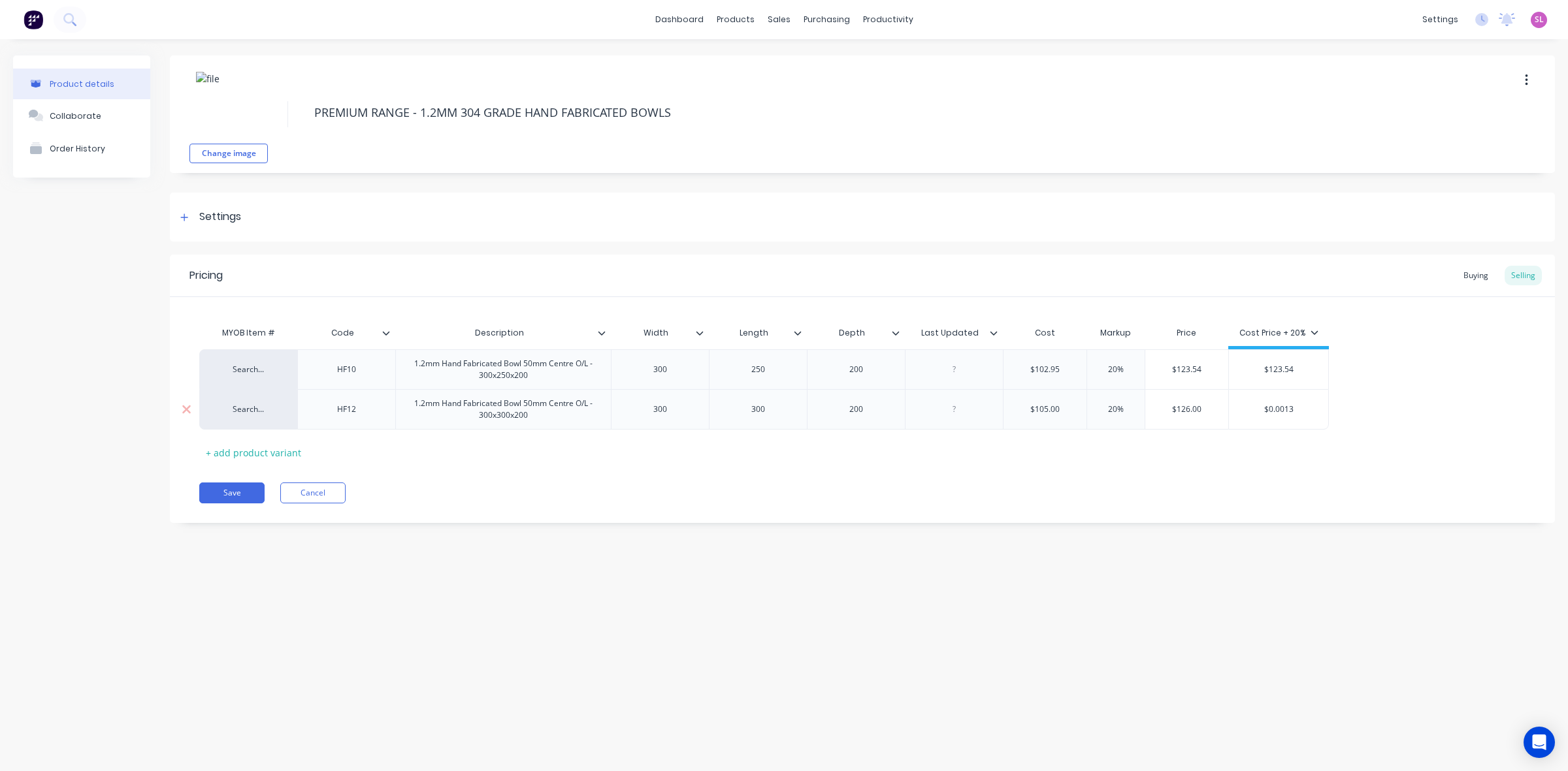
click at [1186, 415] on input "$126.00" at bounding box center [1186, 409] width 83 height 12
drag, startPoint x: 1209, startPoint y: 412, endPoint x: 1157, endPoint y: 413, distance: 52.0
click at [1157, 413] on input "$126.00" at bounding box center [1186, 409] width 83 height 12
click at [1294, 409] on input "$0.0013" at bounding box center [1278, 409] width 99 height 12
drag, startPoint x: 1298, startPoint y: 409, endPoint x: 1206, endPoint y: 410, distance: 92.0
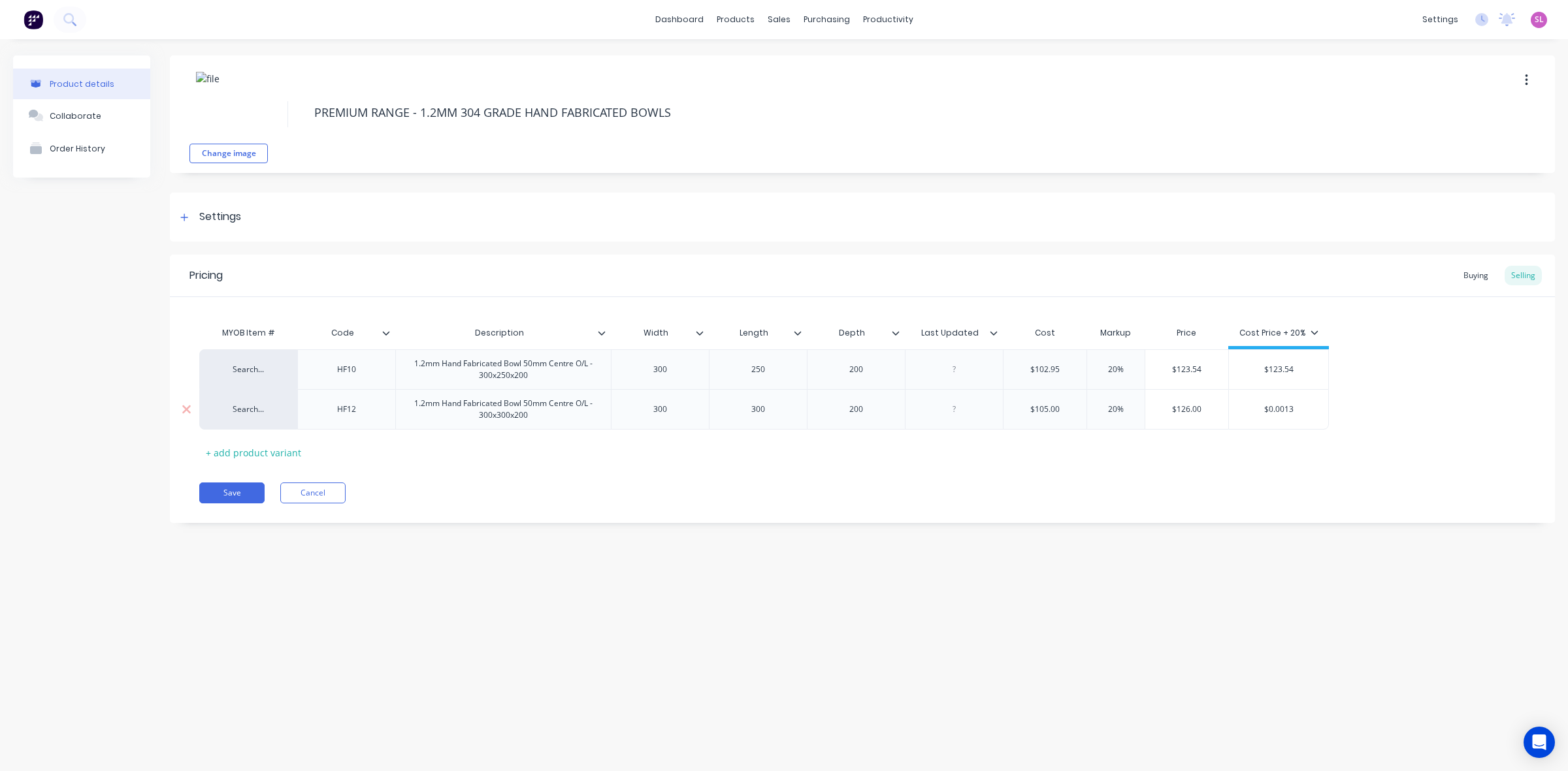
click at [1206, 410] on div "Search... HF12 1.2mm Hand Fabricated Bowl 50mm Centre O/L - 300x300x200 300 300…" at bounding box center [764, 410] width 1130 height 41
paste input "126.00"
type input "$126.00"
click at [242, 452] on div "+ add product variant" at bounding box center [253, 452] width 108 height 20
click at [432, 412] on div "1.2mm Hand Fabricated Bowl 50mm Centre O/L - 300x300x200" at bounding box center [503, 409] width 205 height 28
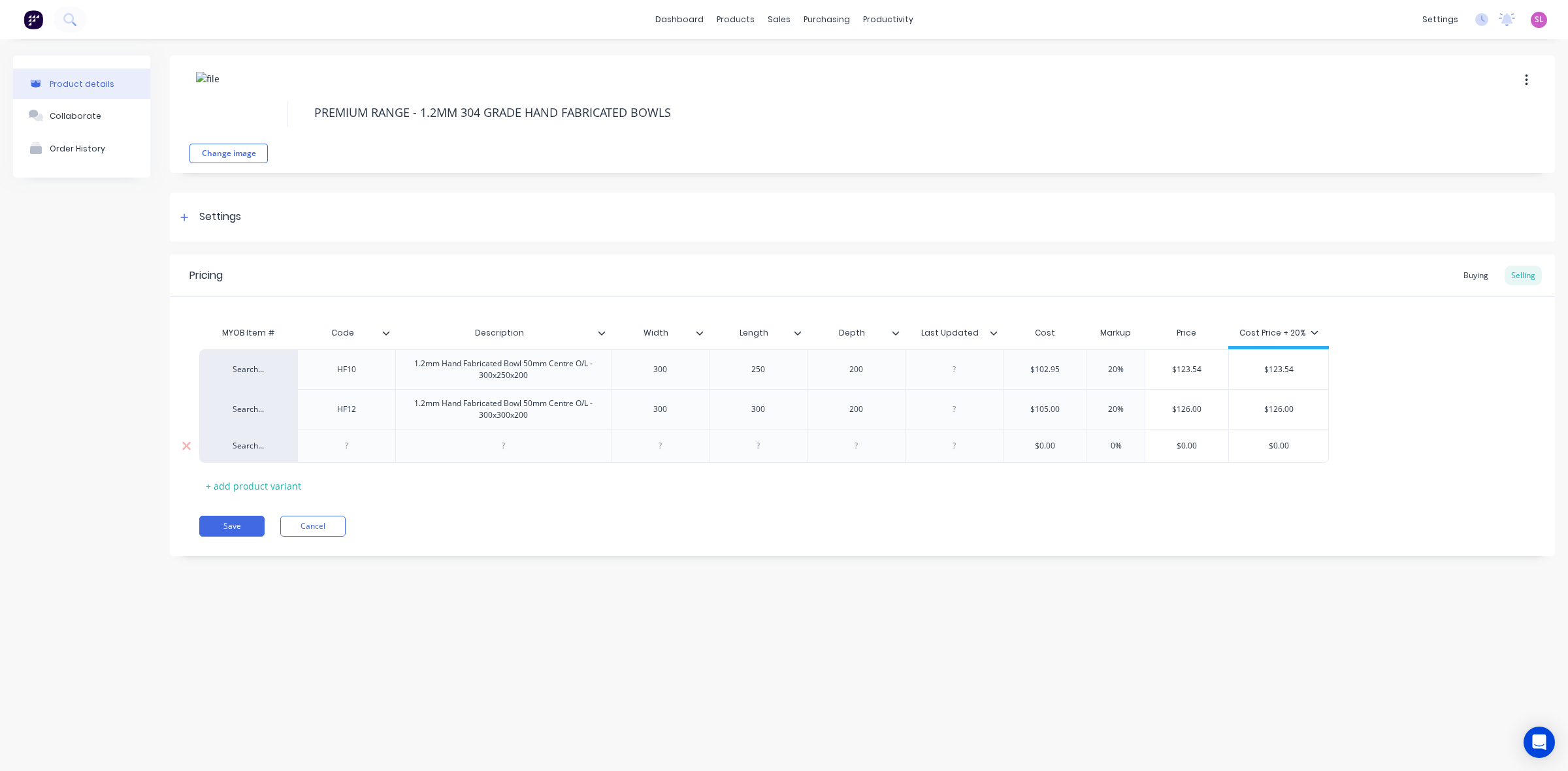
click at [346, 448] on div at bounding box center [347, 445] width 66 height 17
drag, startPoint x: 549, startPoint y: 420, endPoint x: 403, endPoint y: 399, distance: 147.5
click at [403, 399] on div "1.2mm Hand Fabricated Bowl 50mm Centre O/L - 300x300x200" at bounding box center [503, 409] width 205 height 28
copy div "1.2mm Hand Fabricated Bowl 50mm Centre O/L - 300x300x200"
click at [528, 445] on div at bounding box center [504, 445] width 66 height 17
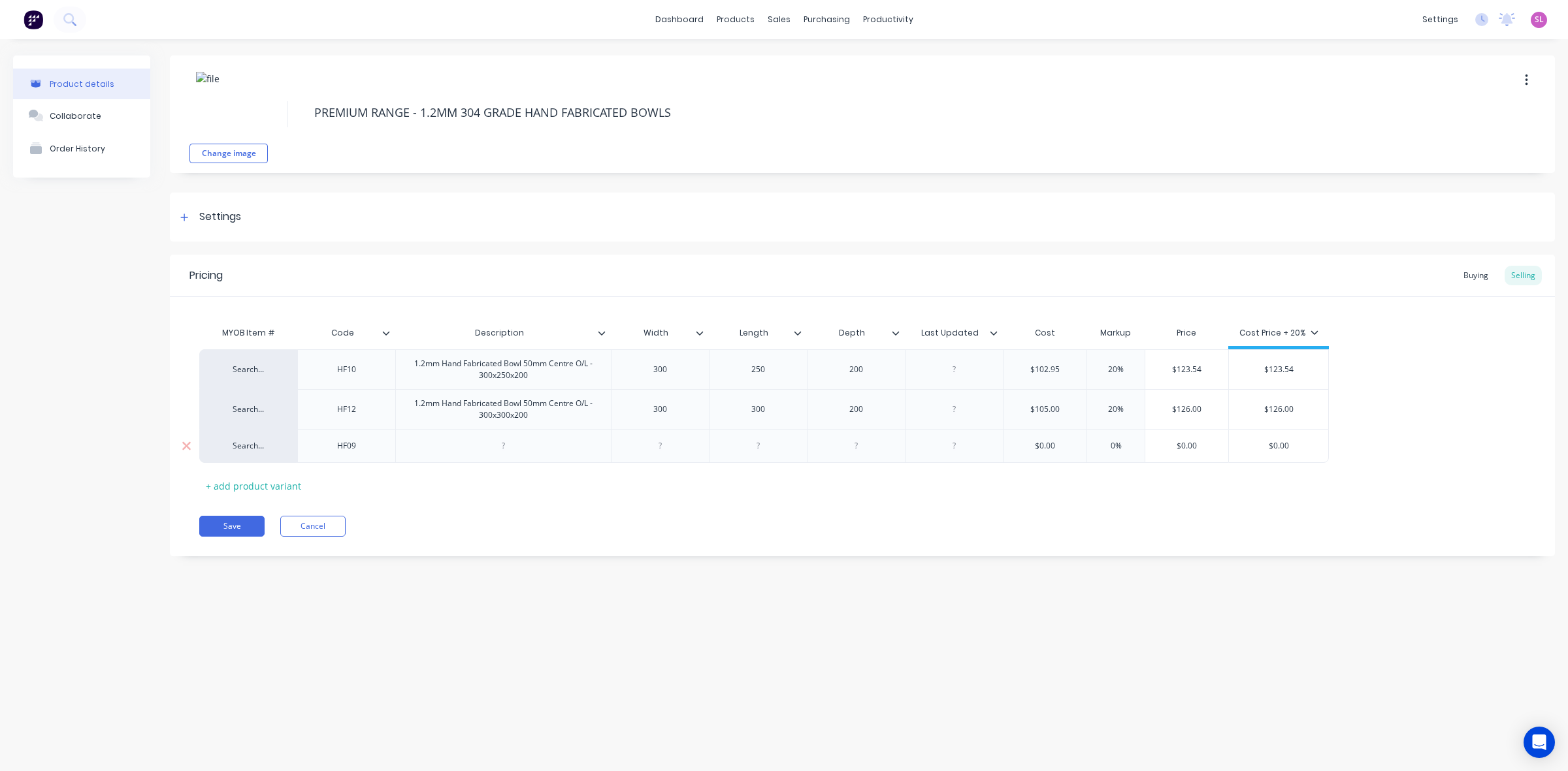
paste div
click at [526, 445] on div "1.2mm Hand Fabricated Bowl 50mm Centre O/L - 300x300x200" at bounding box center [503, 449] width 205 height 28
type input "$"
type input "114.5"
type input "0%20"
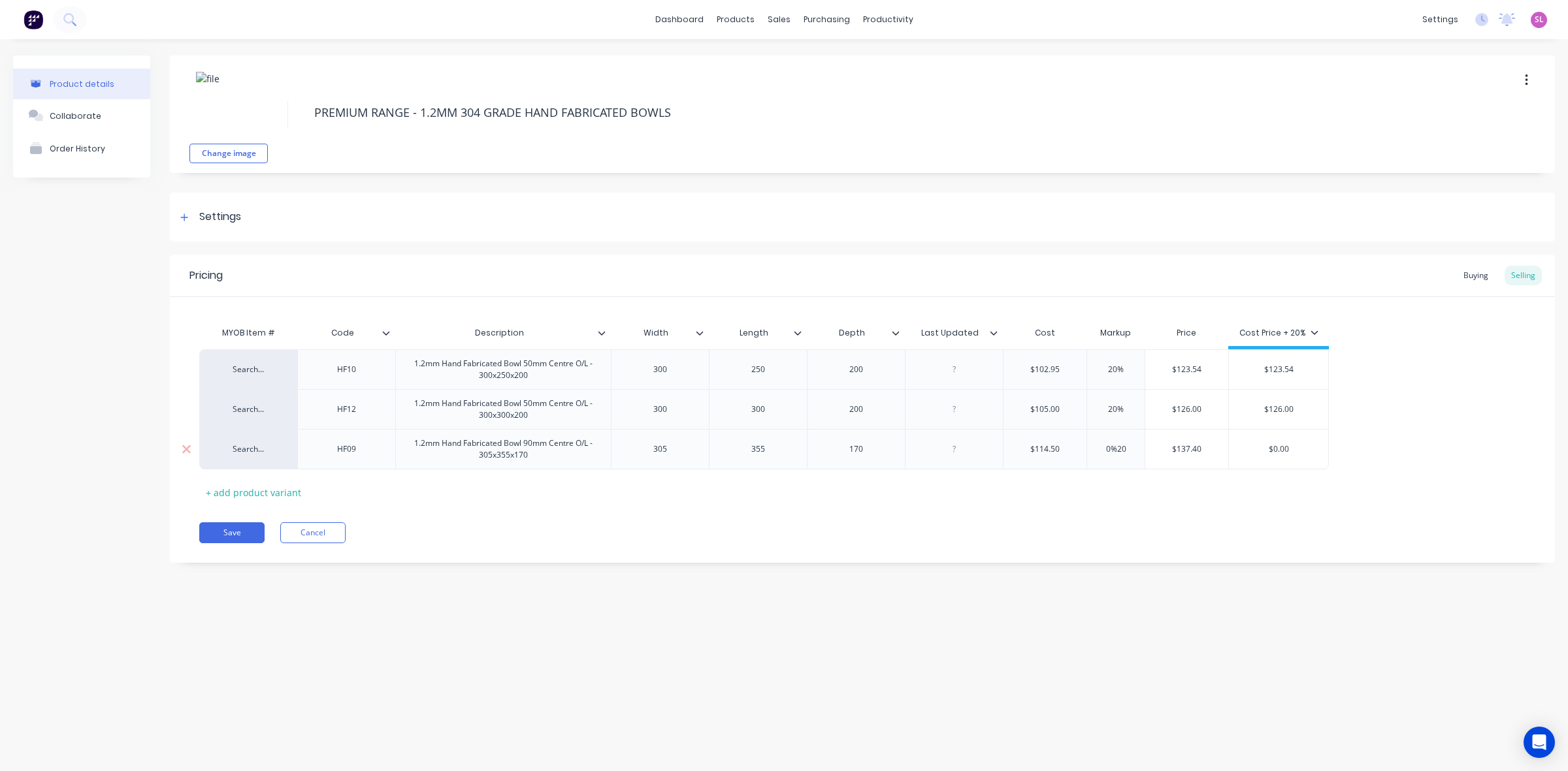
type input "$137.40"
click at [484, 452] on div "1.2mm Hand Fabricated Bowl 90mm Centre O/L - 305x355x170" at bounding box center [503, 449] width 205 height 28
click at [263, 492] on div "+ add product variant" at bounding box center [253, 492] width 108 height 20
click at [370, 482] on div at bounding box center [347, 485] width 66 height 17
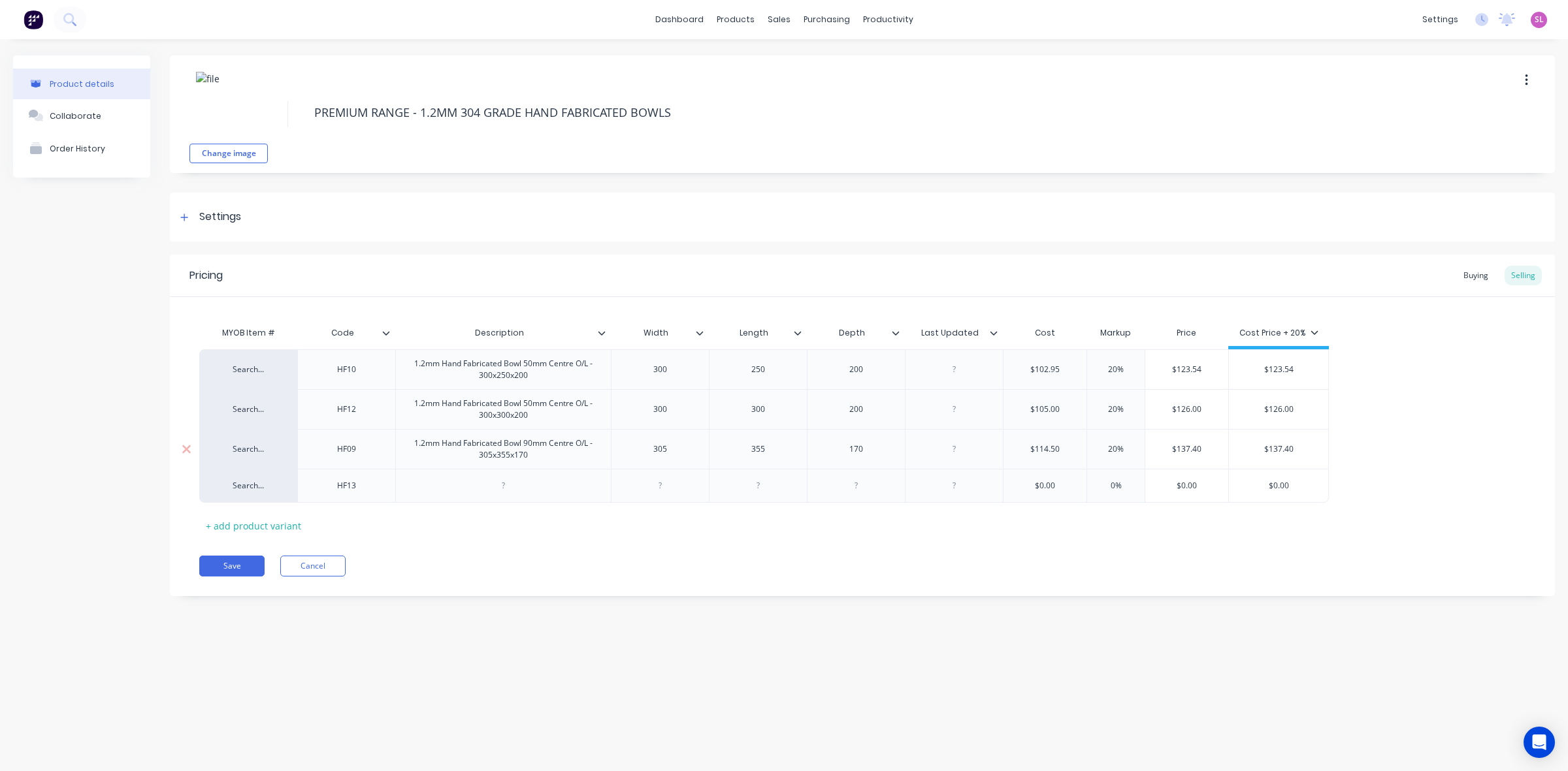
click at [539, 457] on div "1.2mm Hand Fabricated Bowl 90mm Centre O/L - 305x355x170" at bounding box center [503, 449] width 205 height 28
drag, startPoint x: 541, startPoint y: 457, endPoint x: 388, endPoint y: 439, distance: 154.1
click at [388, 439] on div "Search... HF09 1.2mm Hand Fabricated Bowl 90mm Centre O/L - 305x355x170 305 355…" at bounding box center [764, 449] width 1130 height 40
copy div "1.2mm Hand Fabricated Bowl 90mm Centre O/L - 305x355x170"
click at [524, 483] on div at bounding box center [504, 485] width 66 height 17
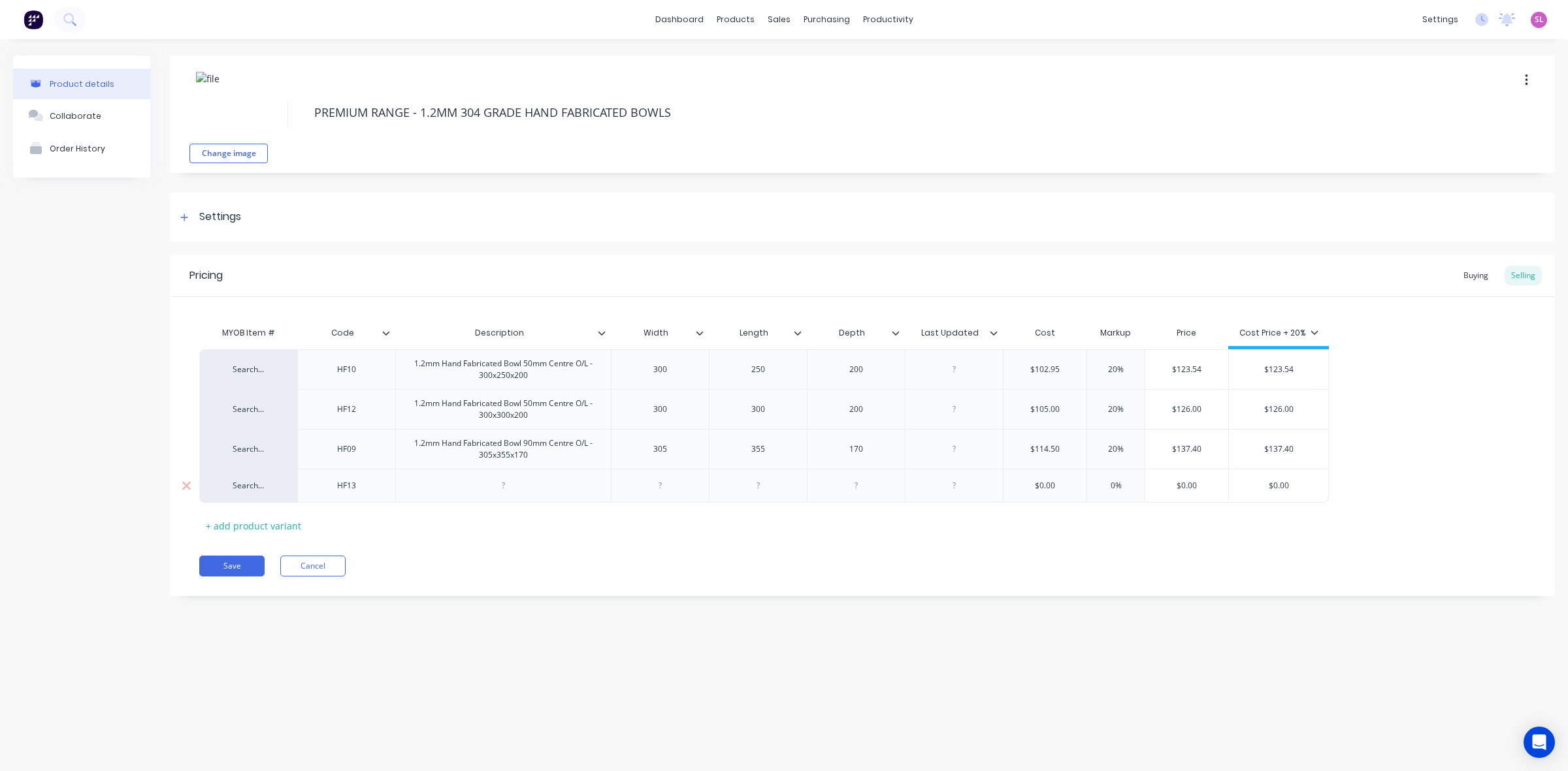
paste div
click at [484, 498] on div "1.2mm Hand Fabricated Bowl 90mm Centre O/L - 305x355x170" at bounding box center [503, 489] width 205 height 28
type input "$120"
type input "0%20"
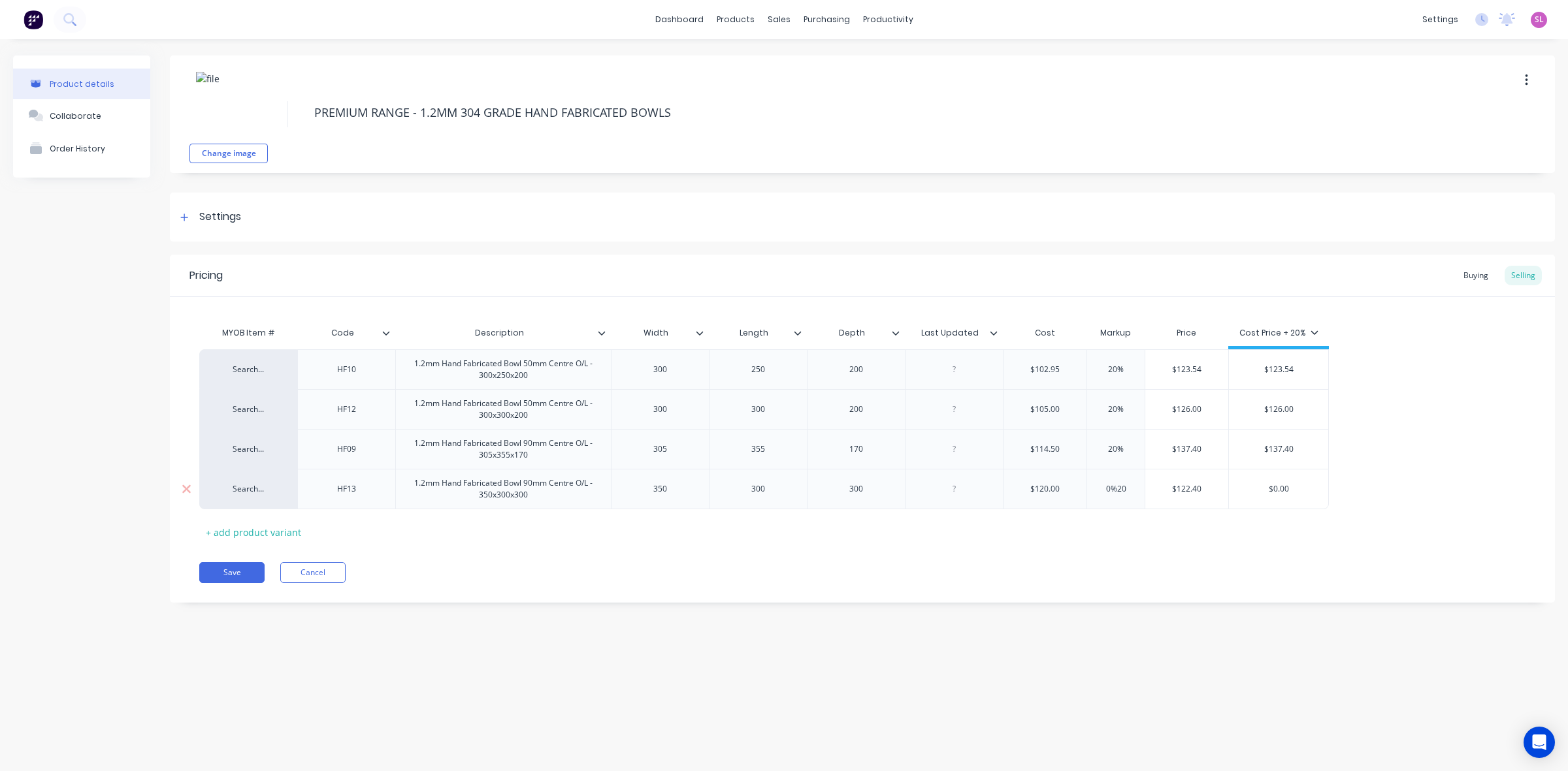
type input "$144.00"
type input "$144"
click at [252, 536] on div "+ add product variant" at bounding box center [253, 532] width 108 height 20
drag, startPoint x: 539, startPoint y: 498, endPoint x: 395, endPoint y: 481, distance: 145.0
click at [395, 481] on div "1.2mm Hand Fabricated Bowl 90mm Centre O/L - 350x300x300" at bounding box center [502, 489] width 215 height 40
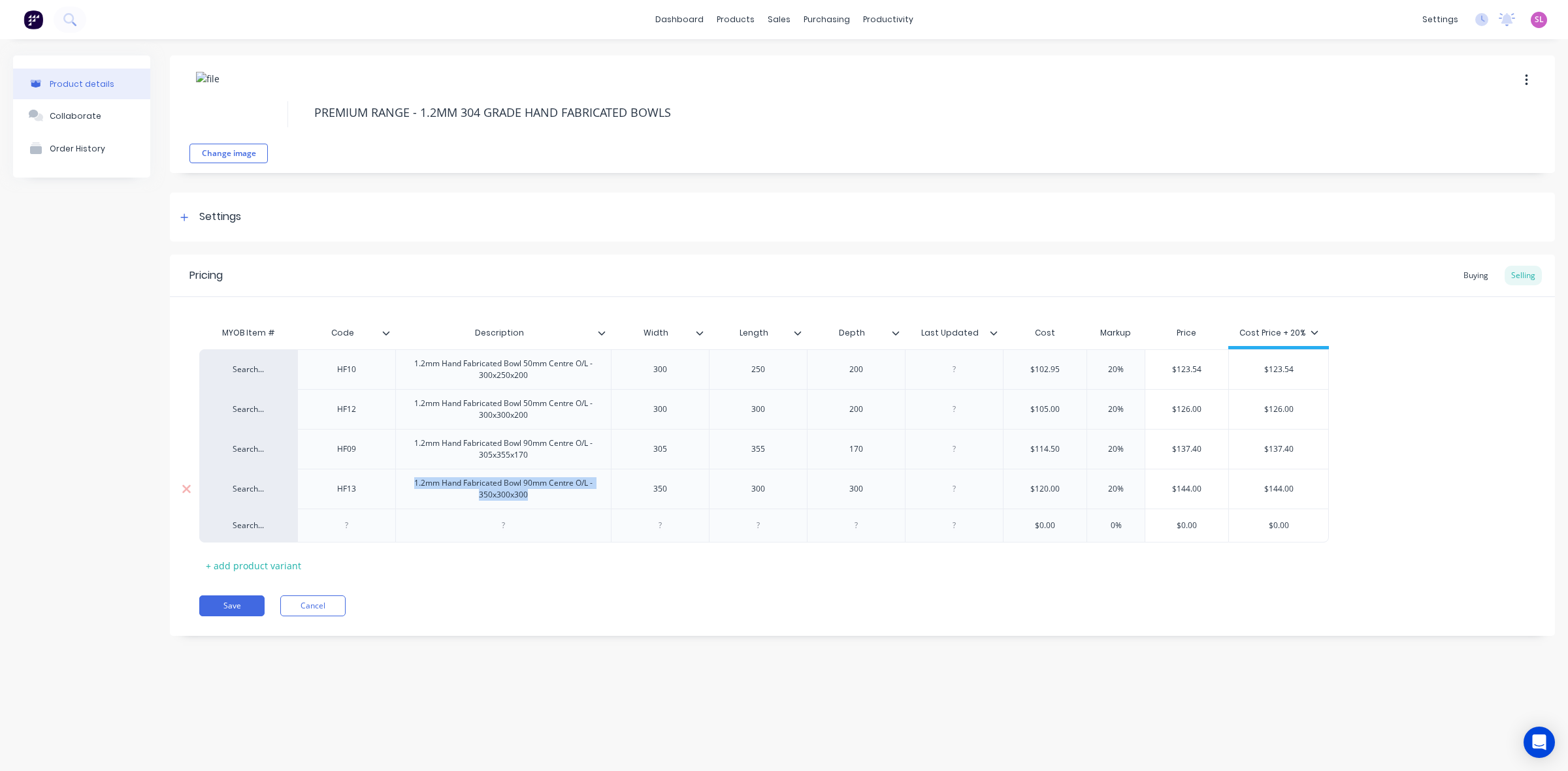
click at [601, 487] on div "1.2mm Hand Fabricated Bowl 90mm Centre O/L - 350x300x300" at bounding box center [503, 489] width 205 height 28
drag, startPoint x: 560, startPoint y: 499, endPoint x: 402, endPoint y: 484, distance: 158.7
click at [402, 484] on div "1.2mm Hand Fabricated Bowl 90mm Centre O/L - 350x300x300" at bounding box center [503, 489] width 205 height 28
copy div "1.2mm Hand Fabricated Bowl 90mm Centre O/L - 350x300x300"
click at [503, 532] on div at bounding box center [504, 525] width 66 height 17
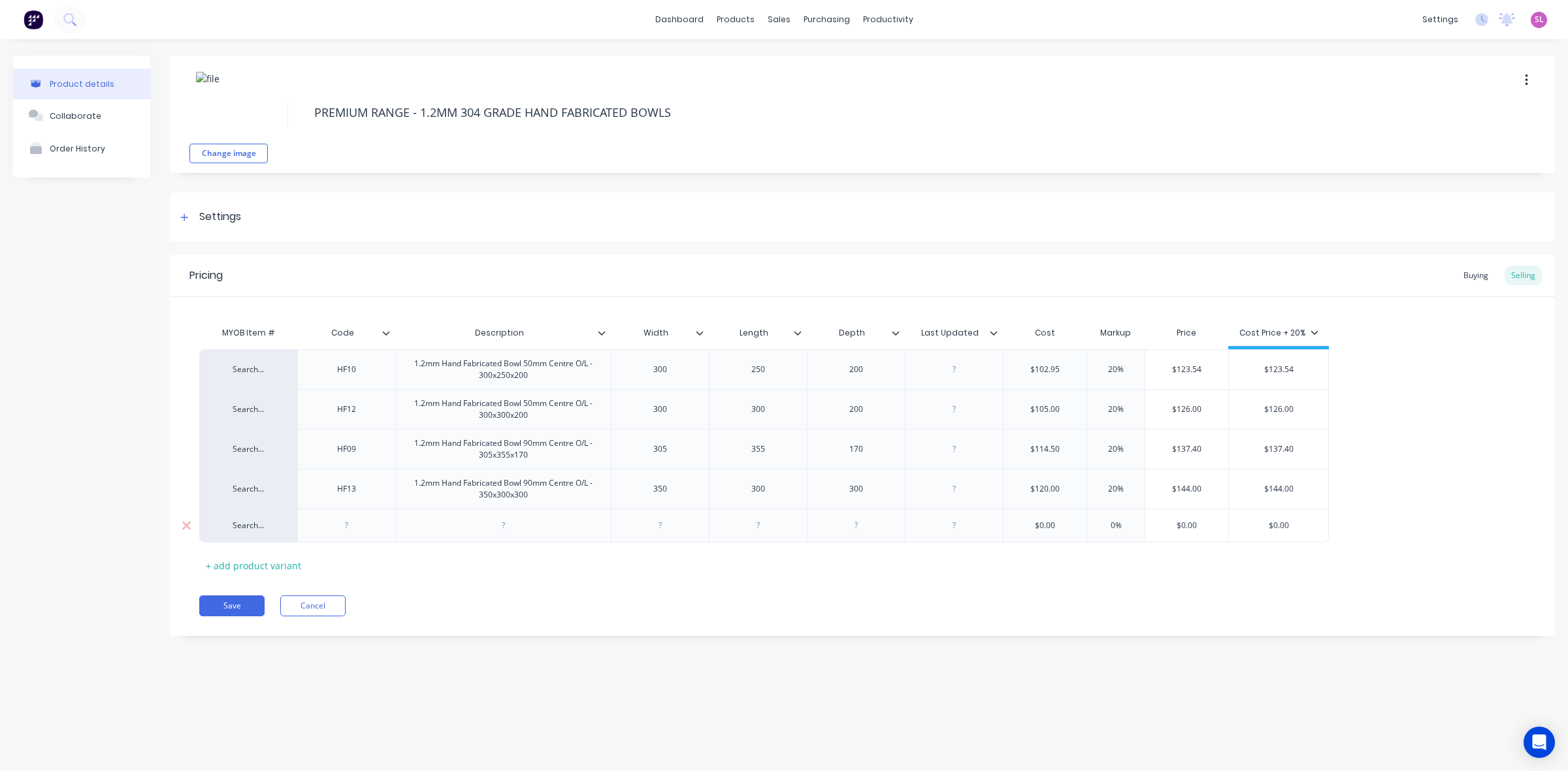
paste div
click at [272, 580] on div "+ add product variant" at bounding box center [253, 572] width 108 height 20
click at [507, 574] on div at bounding box center [504, 565] width 66 height 17
paste div
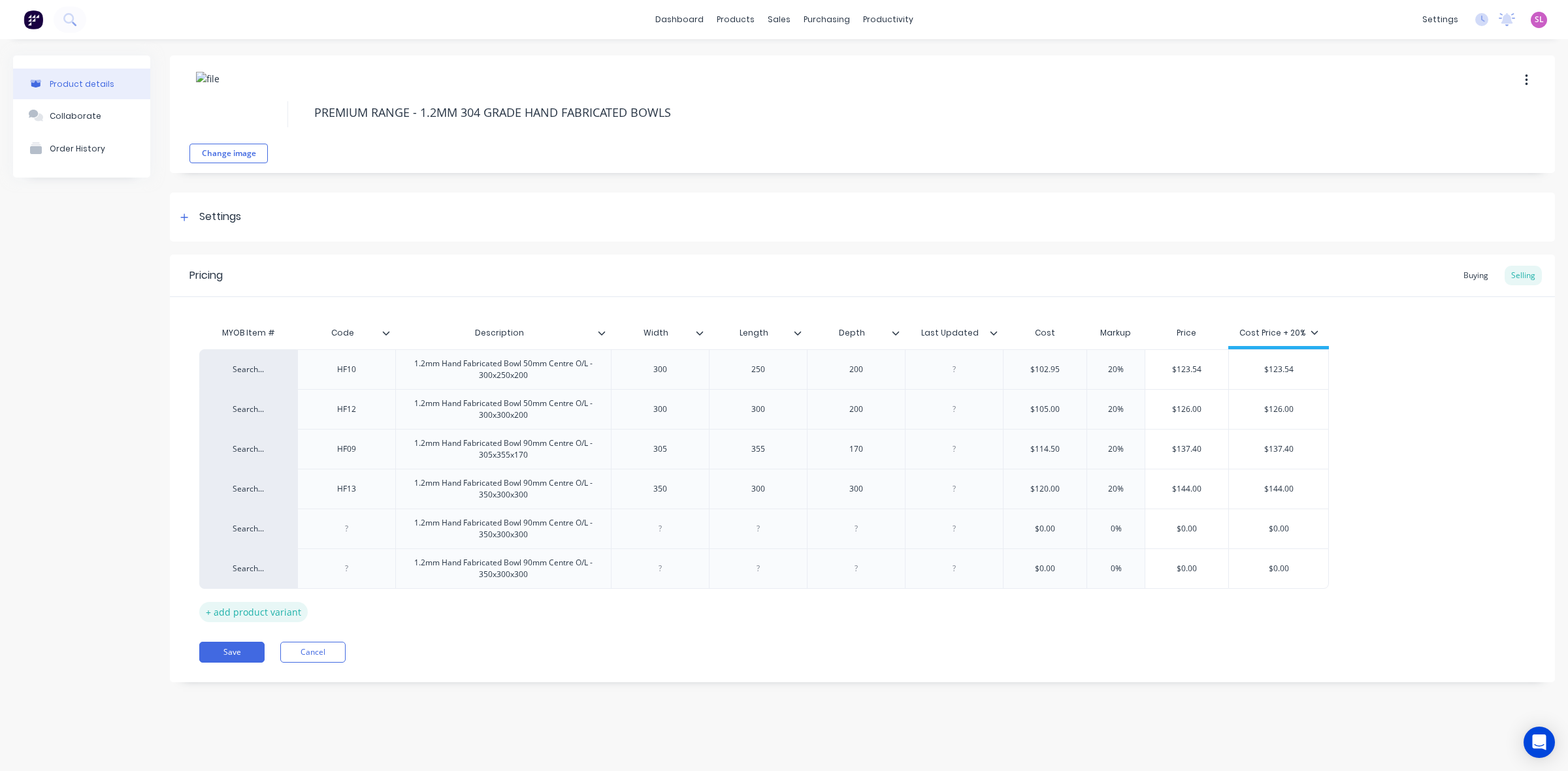
click at [266, 608] on div "+ add product variant" at bounding box center [253, 612] width 108 height 20
click at [276, 647] on div "+ add product variant" at bounding box center [253, 645] width 108 height 20
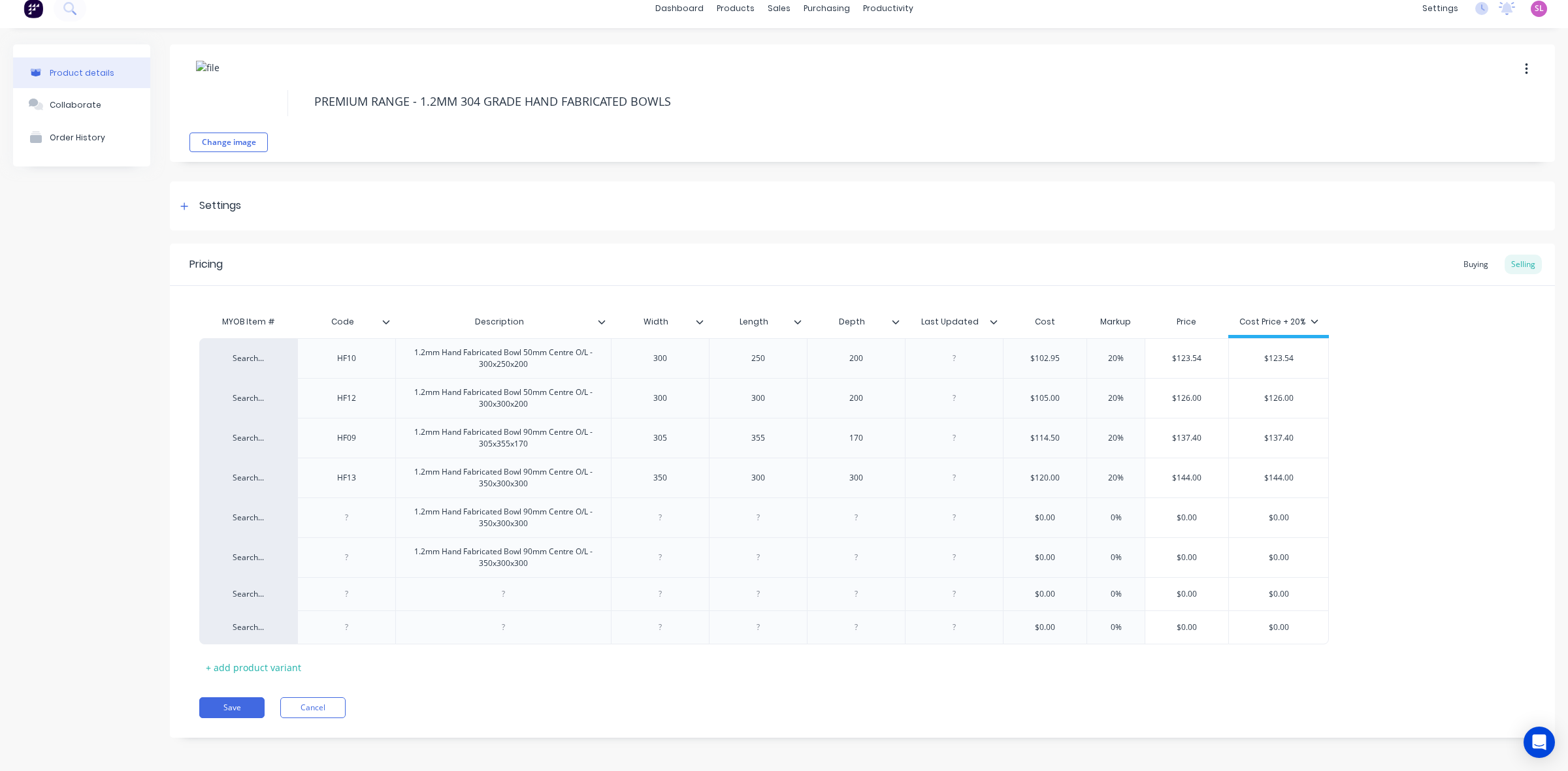
scroll to position [14, 0]
click at [289, 664] on div "+ add product variant" at bounding box center [253, 665] width 108 height 20
click at [293, 696] on div "+ add product variant" at bounding box center [253, 698] width 108 height 20
click at [290, 727] on div "+ add product variant" at bounding box center [253, 731] width 108 height 20
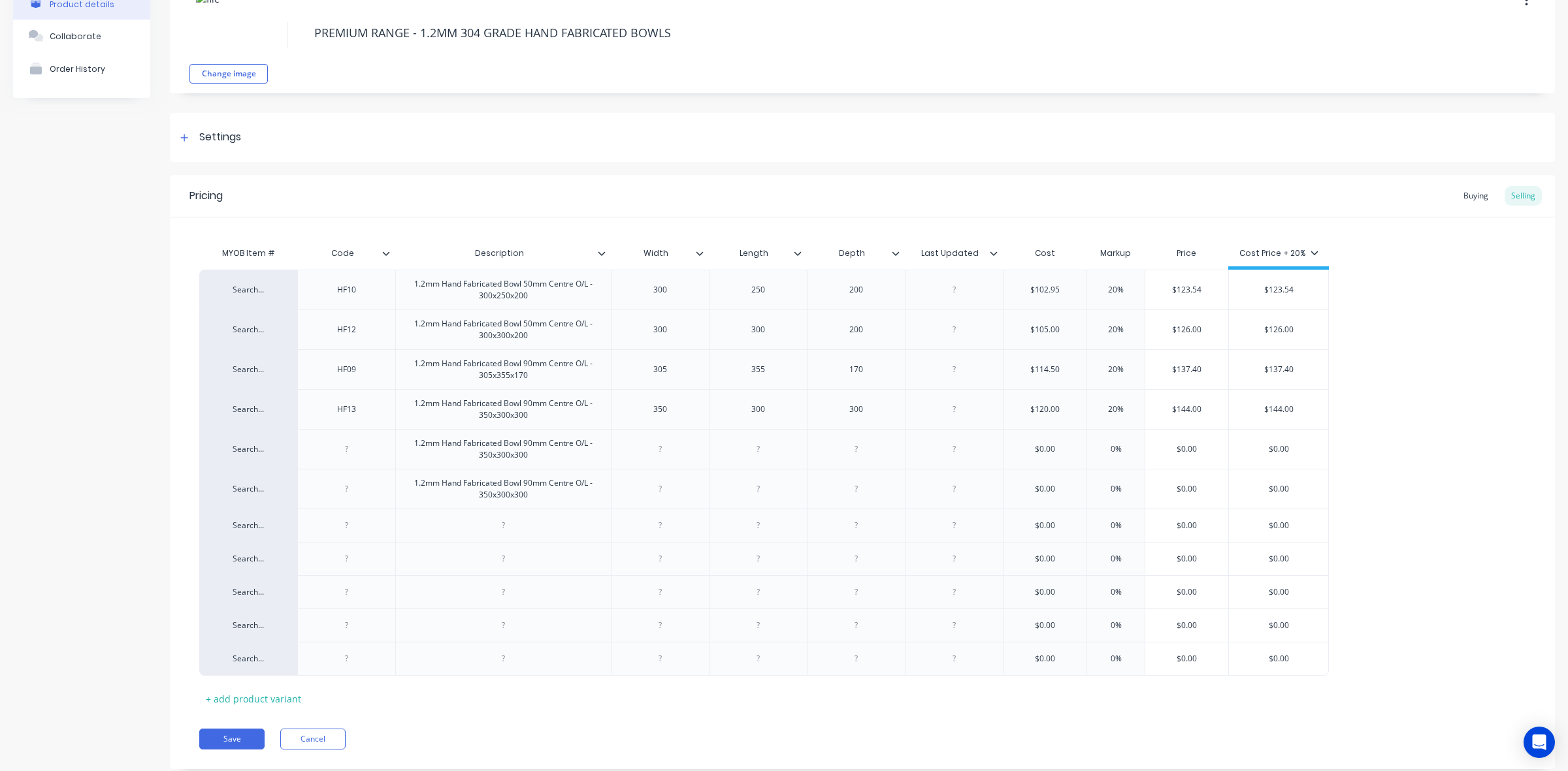
scroll to position [115, 0]
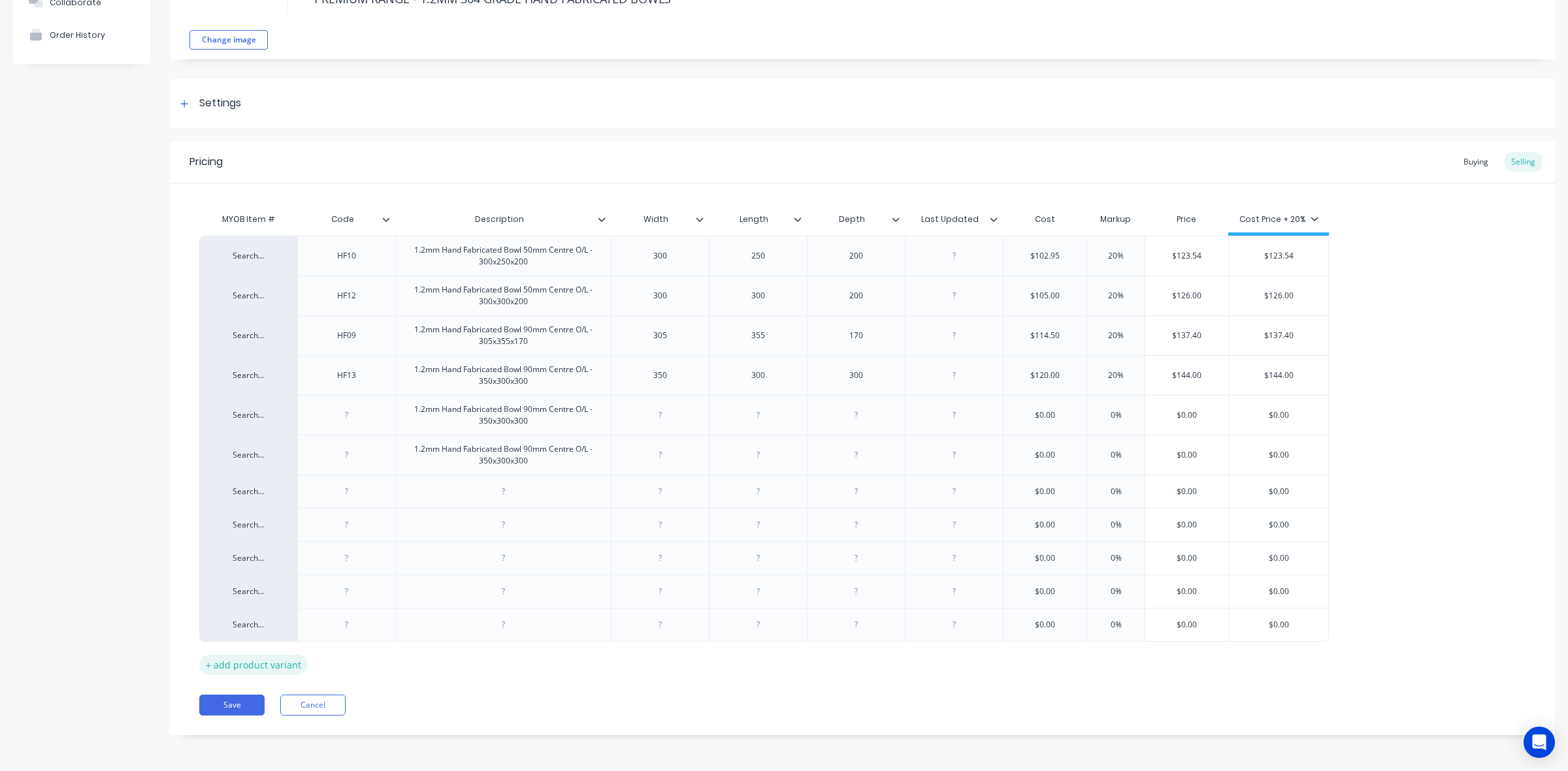
click at [292, 668] on div "+ add product variant" at bounding box center [253, 665] width 108 height 20
click at [294, 697] on div "+ add product variant" at bounding box center [253, 697] width 108 height 20
click at [285, 734] on div "+ add product variant" at bounding box center [253, 730] width 108 height 20
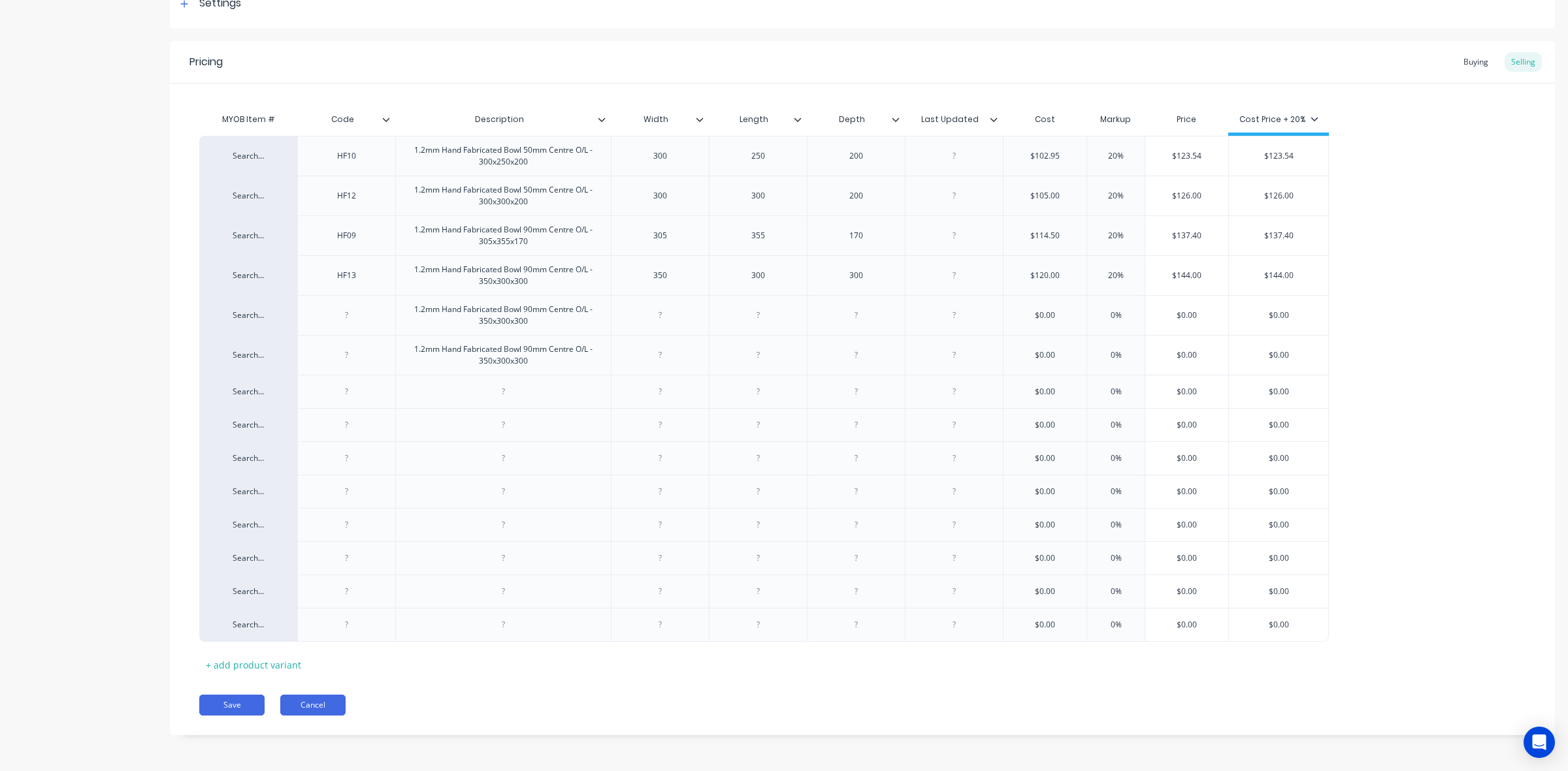
scroll to position [215, 0]
click at [266, 661] on div "+ add product variant" at bounding box center [253, 665] width 108 height 20
click at [275, 701] on div "+ add product variant" at bounding box center [253, 696] width 108 height 20
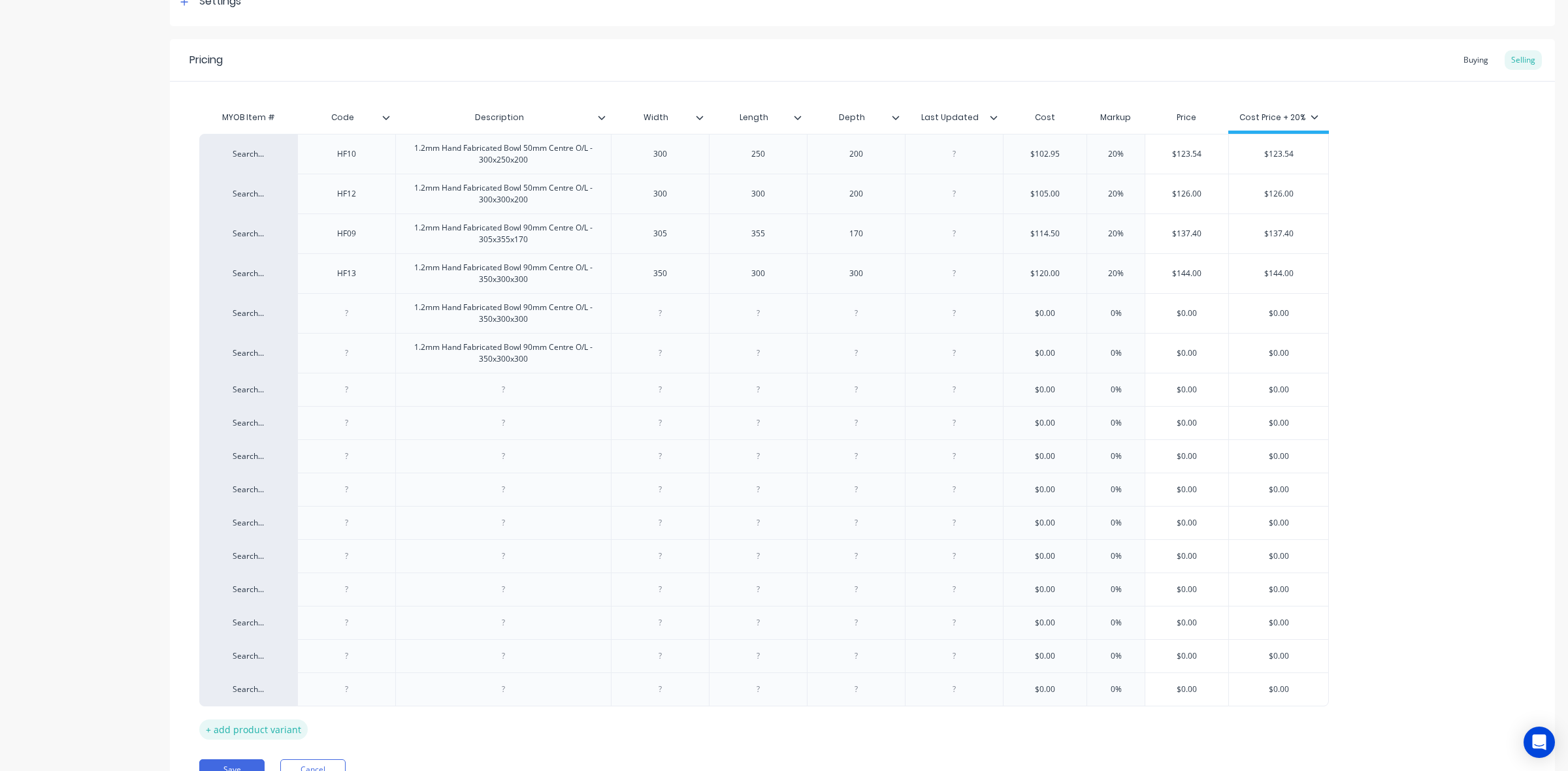
click at [289, 736] on div "+ add product variant" at bounding box center [253, 729] width 108 height 20
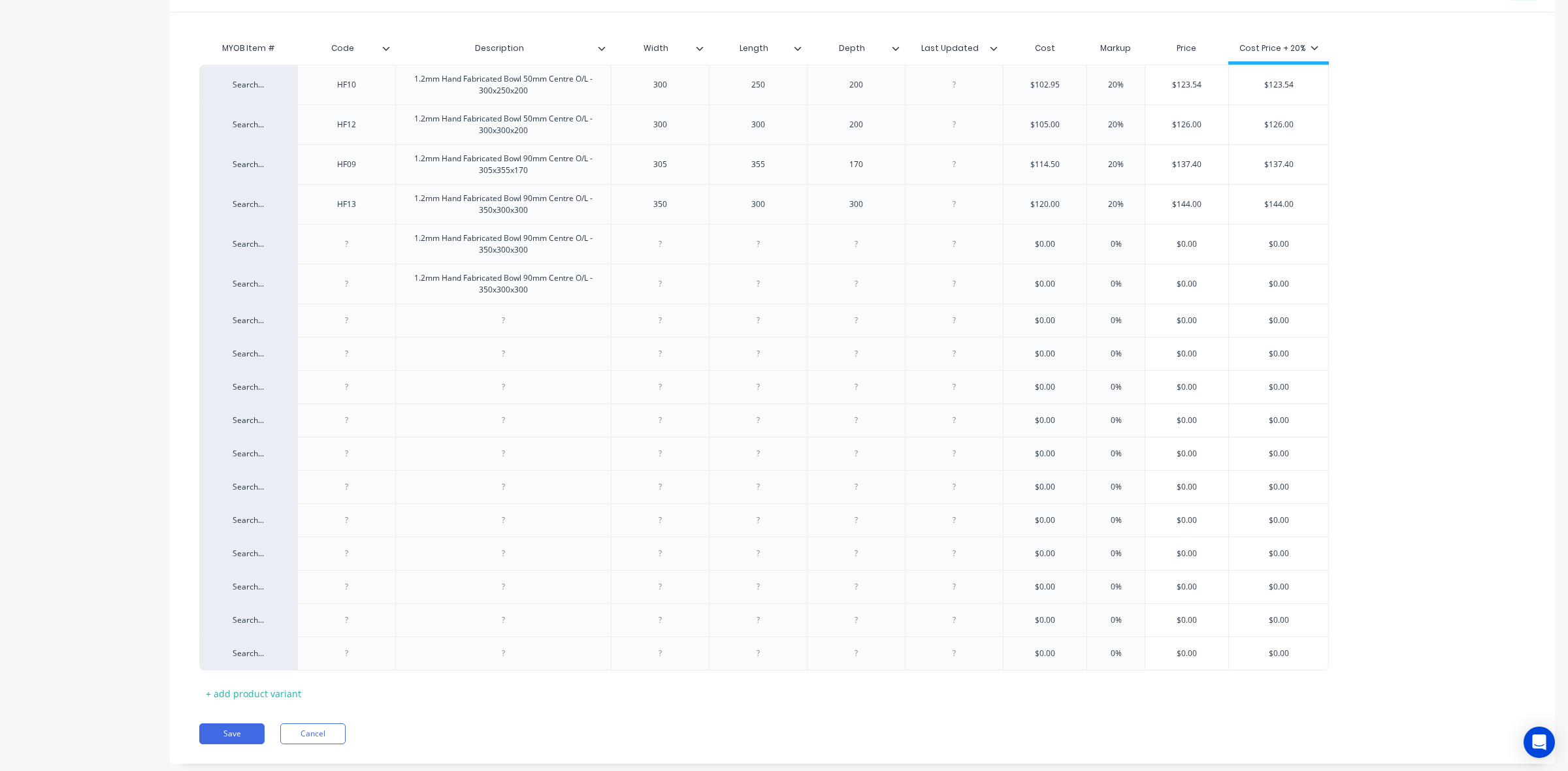
scroll to position [315, 0]
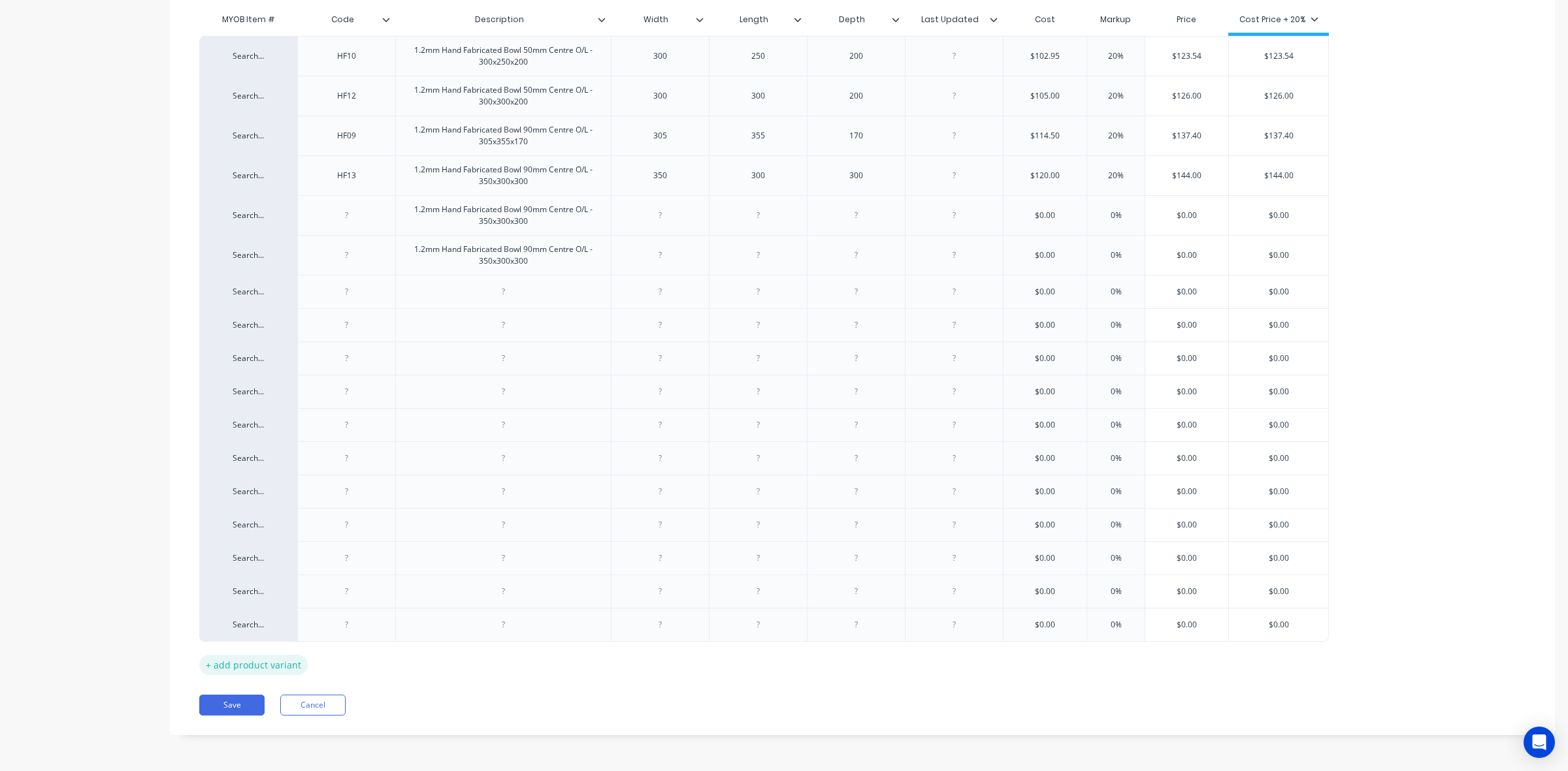
click at [285, 668] on div "+ add product variant" at bounding box center [253, 665] width 108 height 20
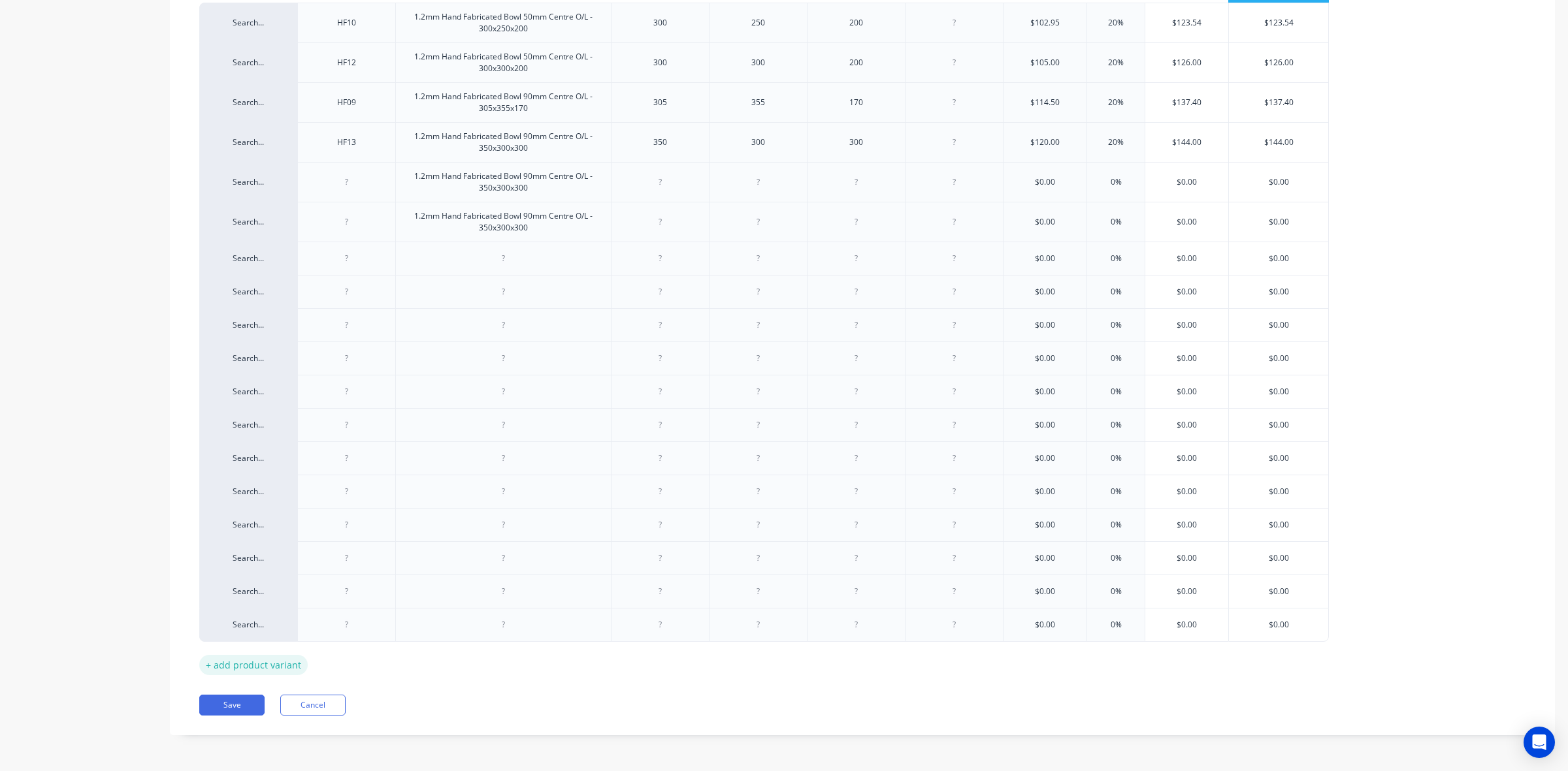
click at [291, 667] on div "+ add product variant" at bounding box center [253, 665] width 108 height 20
click at [290, 670] on div "+ add product variant" at bounding box center [253, 665] width 108 height 20
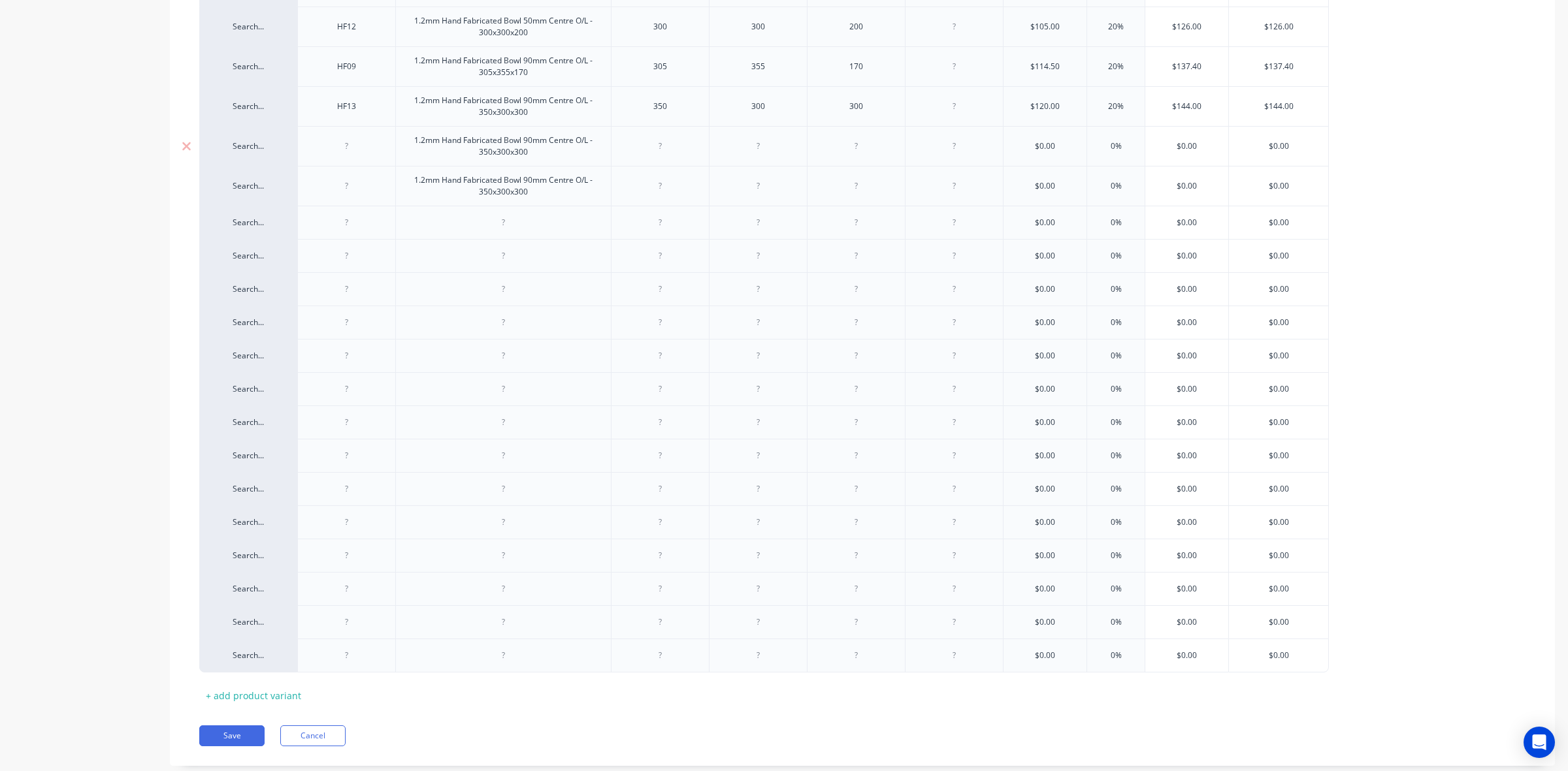
click at [355, 143] on div at bounding box center [347, 146] width 66 height 17
click at [364, 193] on div at bounding box center [347, 186] width 66 height 17
click at [363, 223] on div at bounding box center [347, 222] width 66 height 17
click at [353, 255] on div at bounding box center [347, 256] width 66 height 17
click at [354, 298] on div at bounding box center [346, 289] width 98 height 34
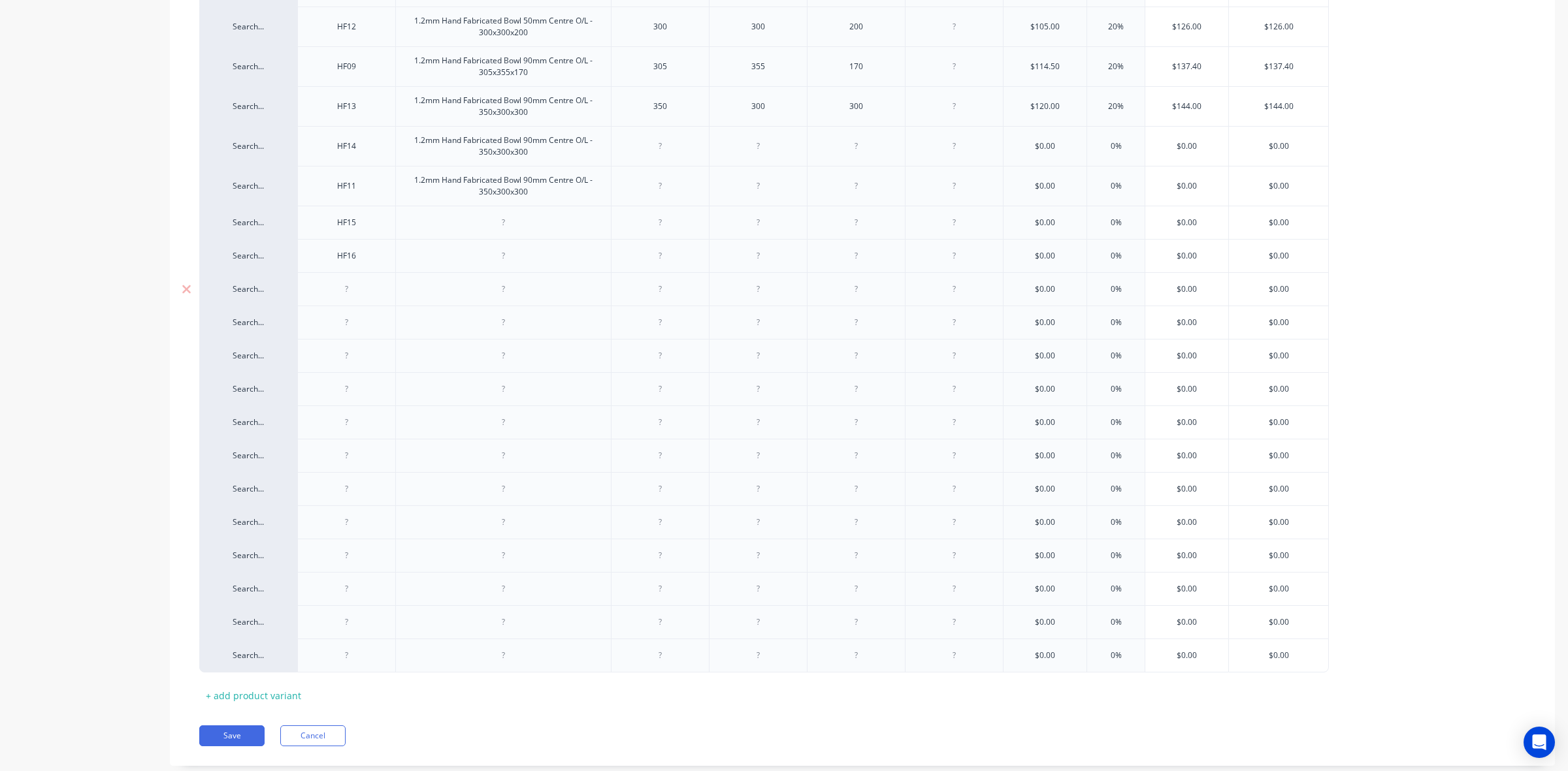
click at [354, 298] on div at bounding box center [346, 289] width 98 height 34
click at [354, 295] on div at bounding box center [347, 289] width 66 height 17
click at [343, 321] on div at bounding box center [347, 322] width 66 height 17
click at [344, 358] on div at bounding box center [347, 356] width 66 height 17
click at [345, 397] on div at bounding box center [347, 389] width 66 height 17
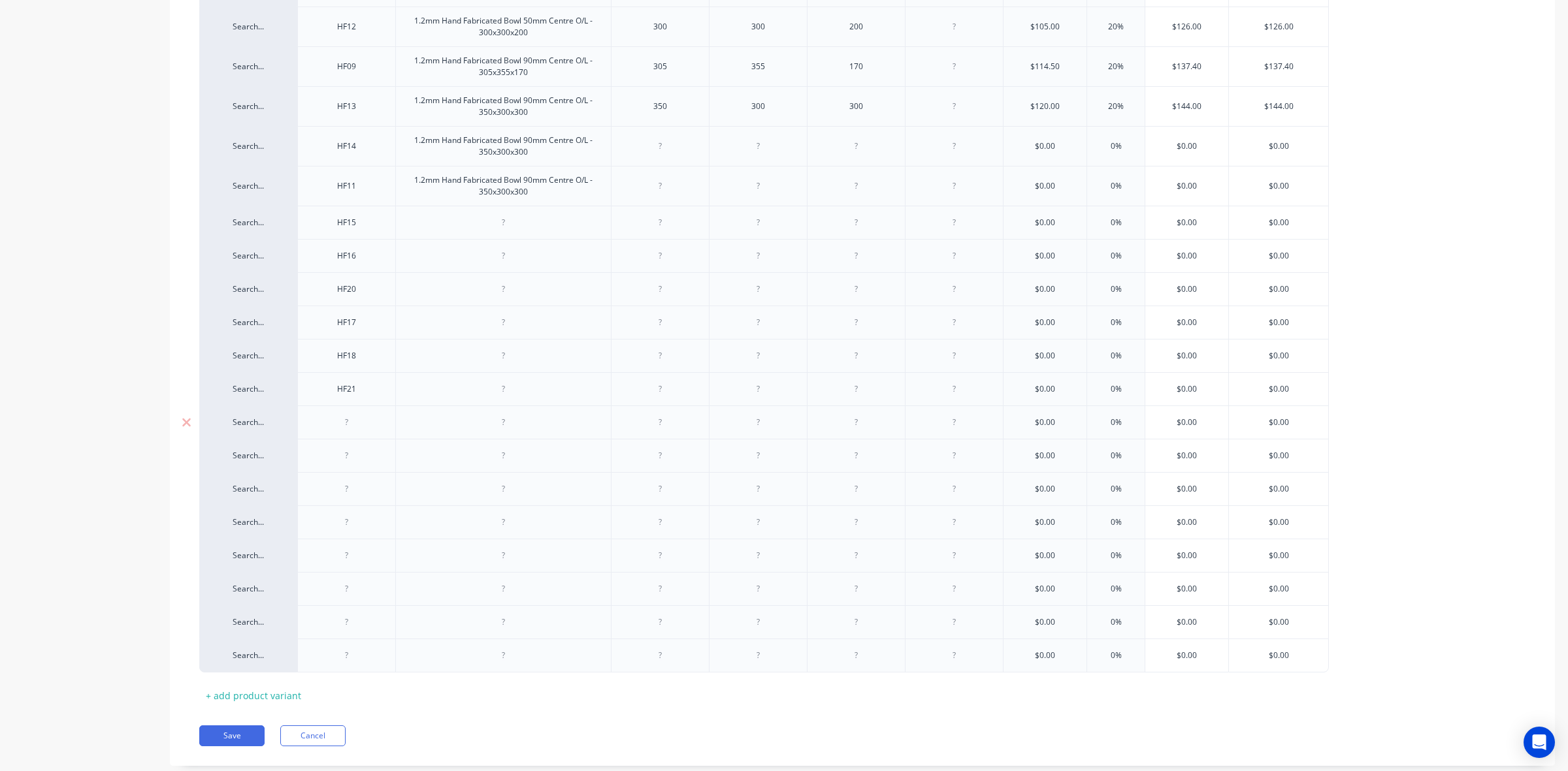
click at [344, 421] on div at bounding box center [347, 422] width 66 height 17
click at [363, 452] on div at bounding box center [347, 455] width 66 height 17
click at [351, 490] on div at bounding box center [347, 489] width 66 height 17
click at [351, 520] on div at bounding box center [347, 522] width 66 height 17
click at [360, 557] on div at bounding box center [347, 555] width 66 height 17
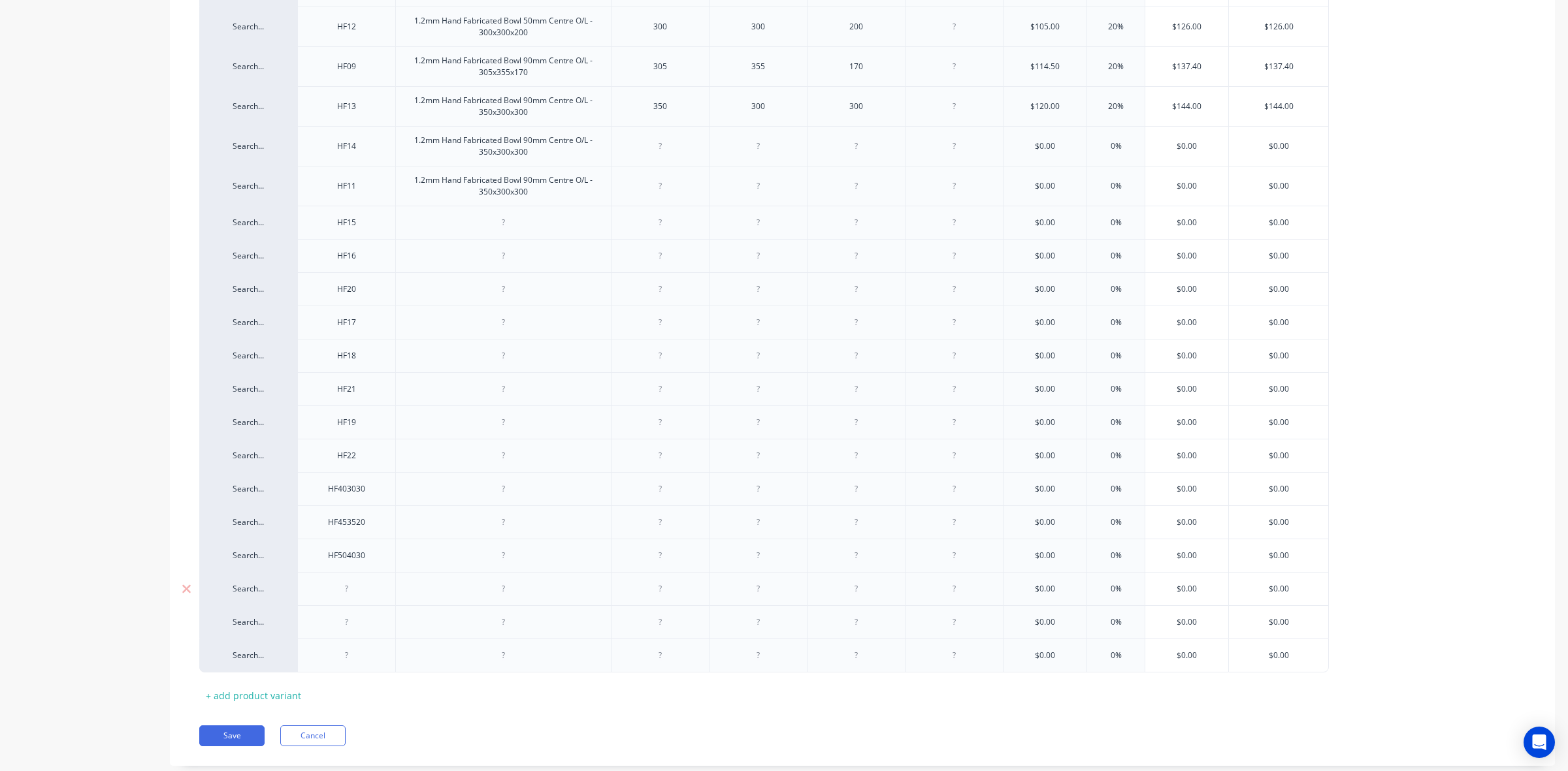
click at [364, 585] on div at bounding box center [347, 589] width 66 height 17
click at [190, 628] on icon at bounding box center [186, 622] width 10 height 13
click at [187, 631] on div at bounding box center [186, 625] width 33 height 33
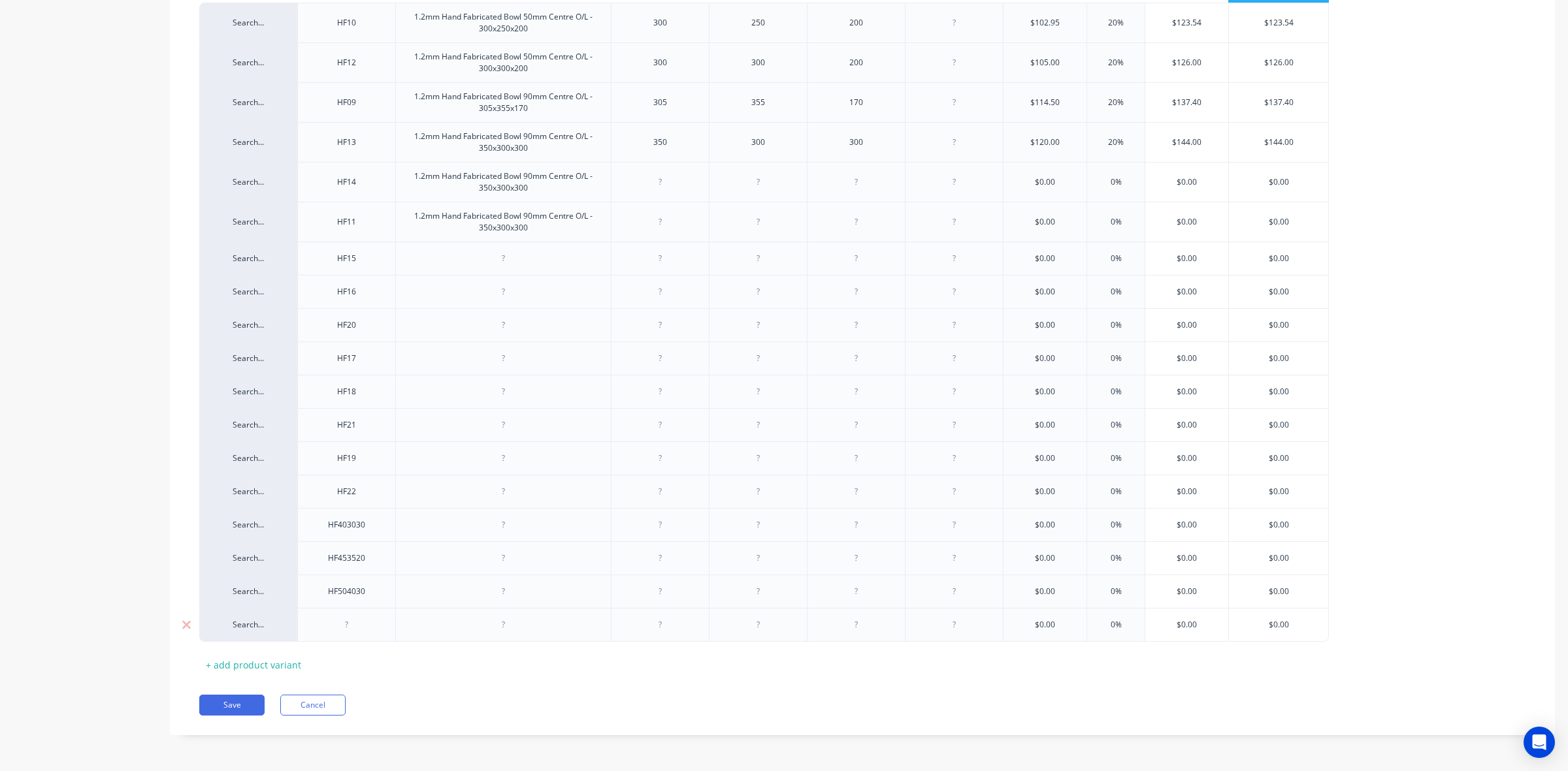
click at [356, 626] on div at bounding box center [347, 624] width 66 height 17
click at [522, 262] on div at bounding box center [504, 258] width 66 height 17
click at [549, 227] on div "1.2mm Hand Fabricated Bowl 90mm Centre O/L - 350x300x300" at bounding box center [503, 222] width 205 height 28
drag, startPoint x: 549, startPoint y: 188, endPoint x: 436, endPoint y: 186, distance: 113.0
click at [436, 186] on div "1.2mm Hand Fabricated Bowl 90mm Centre O/L - 350x300x300" at bounding box center [503, 182] width 205 height 28
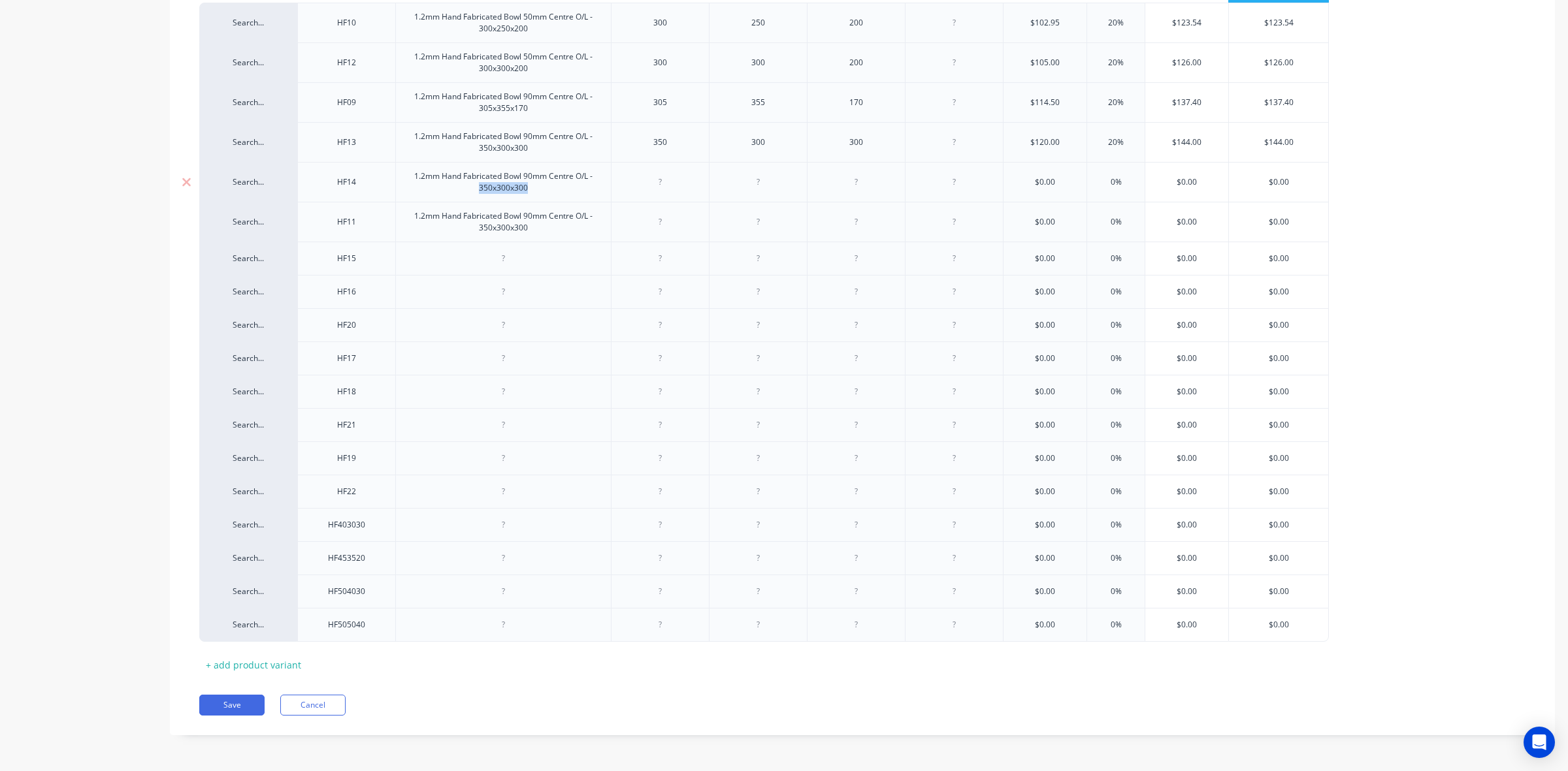
click at [528, 193] on div "1.2mm Hand Fabricated Bowl 90mm Centre O/L - 350x300x300" at bounding box center [503, 182] width 205 height 28
drag, startPoint x: 531, startPoint y: 188, endPoint x: 467, endPoint y: 188, distance: 64.0
click at [467, 188] on div "1.2mm Hand Fabricated Bowl 90mm Centre O/L - 350x300x300" at bounding box center [503, 182] width 205 height 28
click at [545, 229] on div "1.2mm Hand Fabricated Bowl 90mm Centre O/L - 350x300x300" at bounding box center [503, 222] width 205 height 28
drag, startPoint x: 545, startPoint y: 229, endPoint x: 462, endPoint y: 229, distance: 83.0
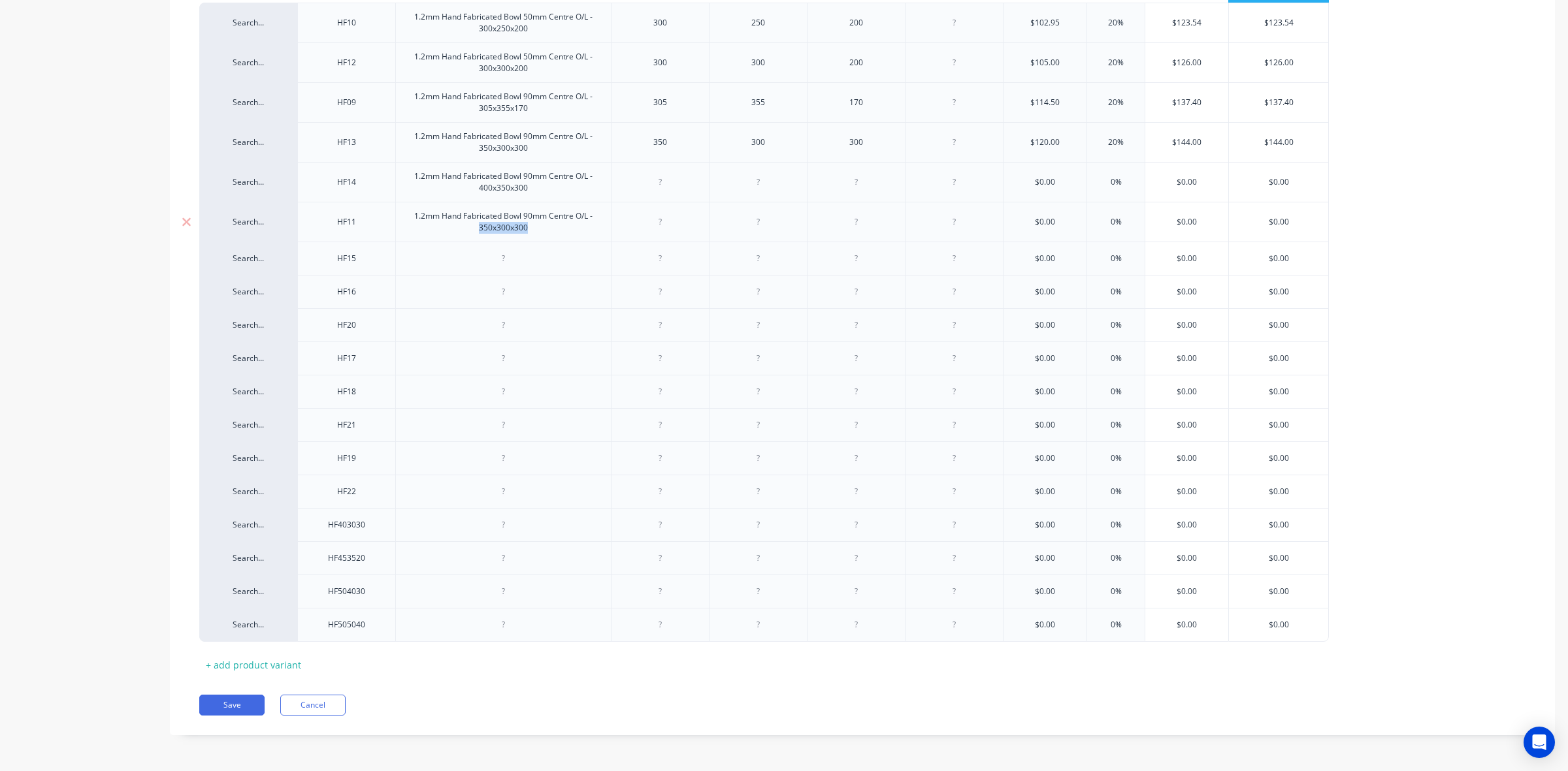
click at [462, 229] on div "1.2mm Hand Fabricated Bowl 90mm Centre O/L - 350x300x300" at bounding box center [503, 222] width 205 height 28
copy div "1.2mm Hand Fabricated Bowl 90mm Centre O/L -"
click at [523, 262] on div at bounding box center [504, 258] width 66 height 17
paste div
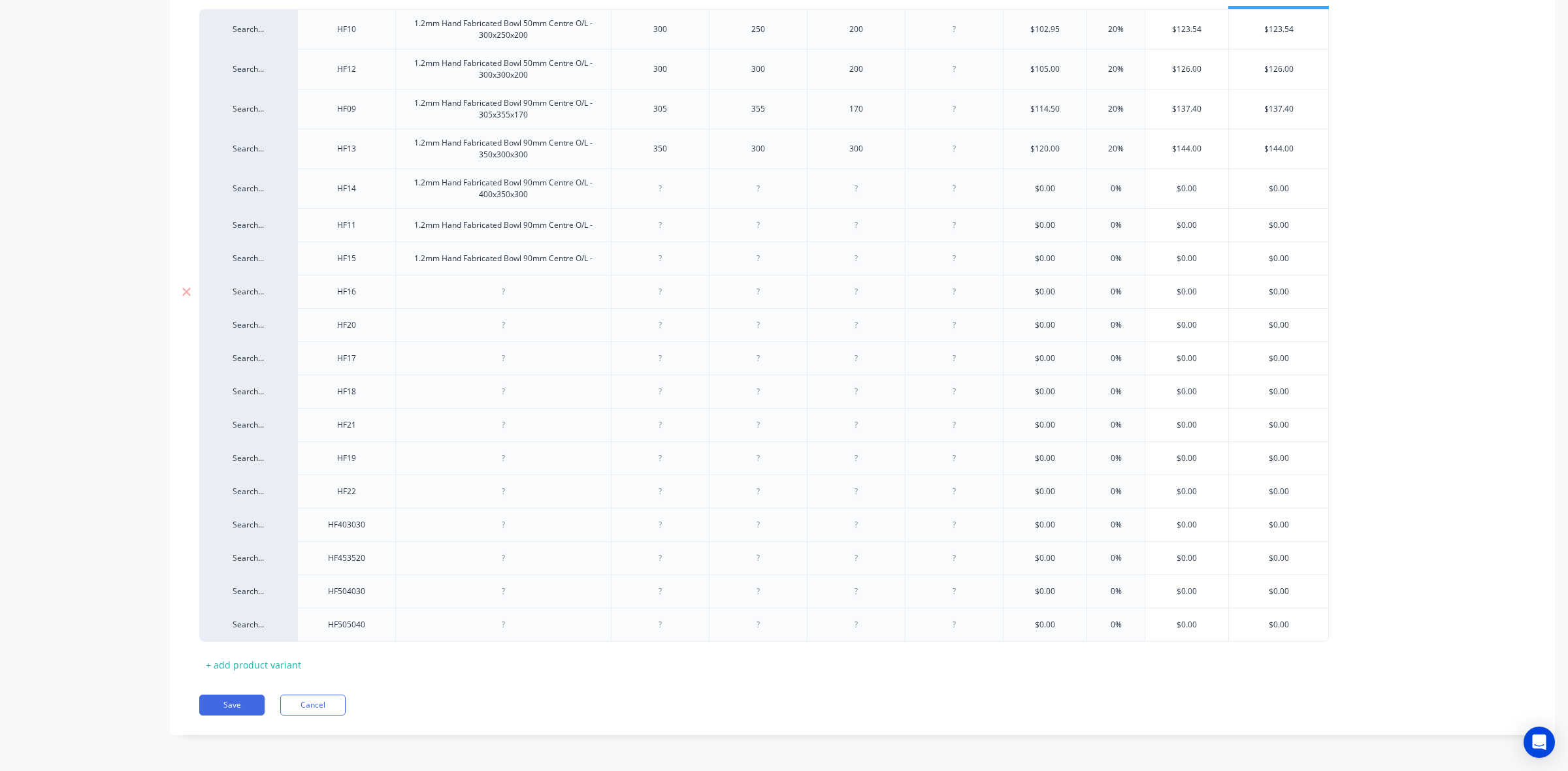
click at [514, 293] on div at bounding box center [504, 291] width 66 height 17
paste div
click at [509, 330] on div at bounding box center [504, 325] width 66 height 17
click at [507, 360] on div at bounding box center [504, 358] width 66 height 17
paste div
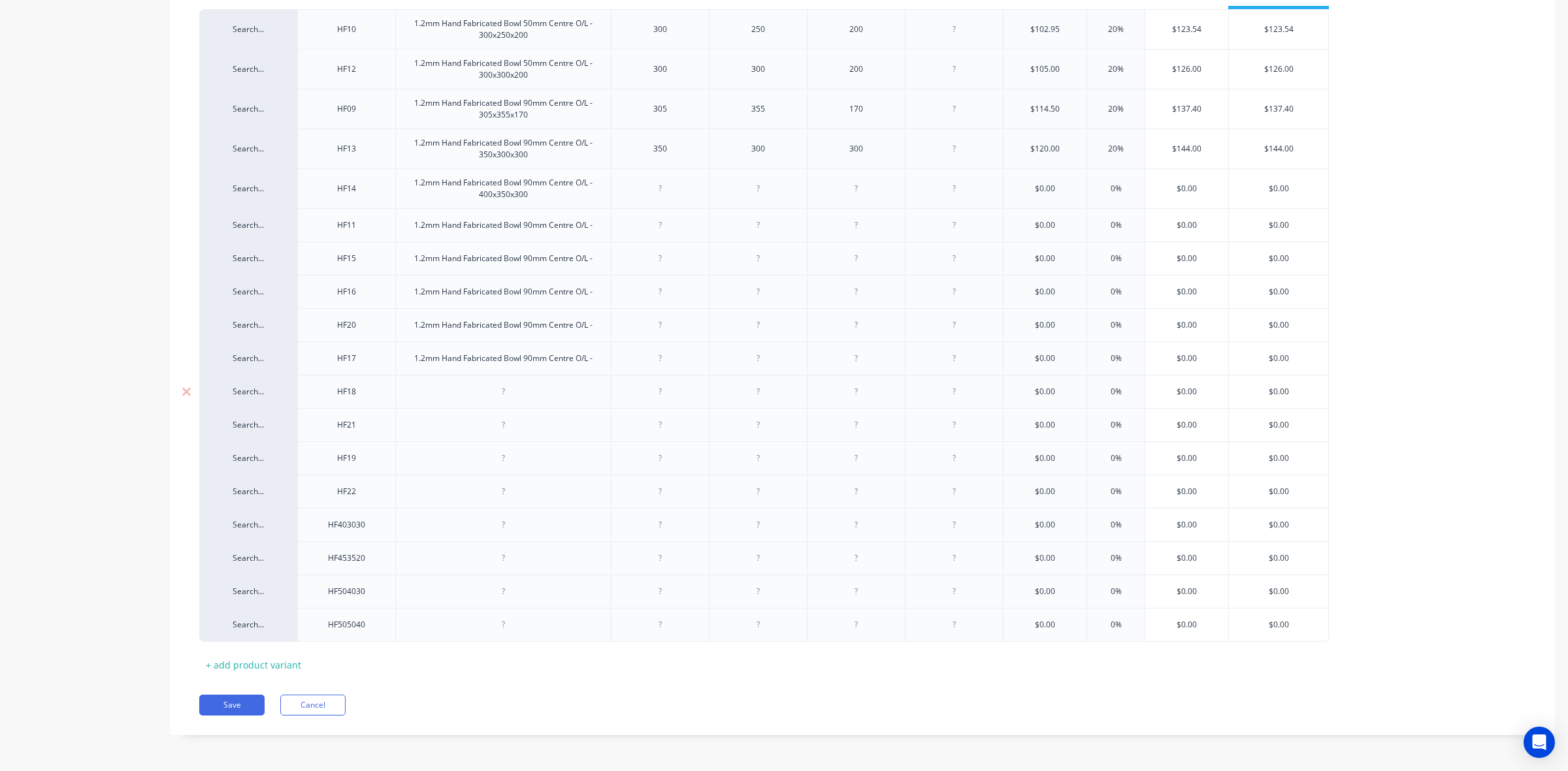
click at [509, 396] on div at bounding box center [504, 391] width 66 height 17
paste div
click at [514, 428] on div at bounding box center [504, 425] width 66 height 17
paste div
click at [517, 467] on div at bounding box center [502, 459] width 215 height 34
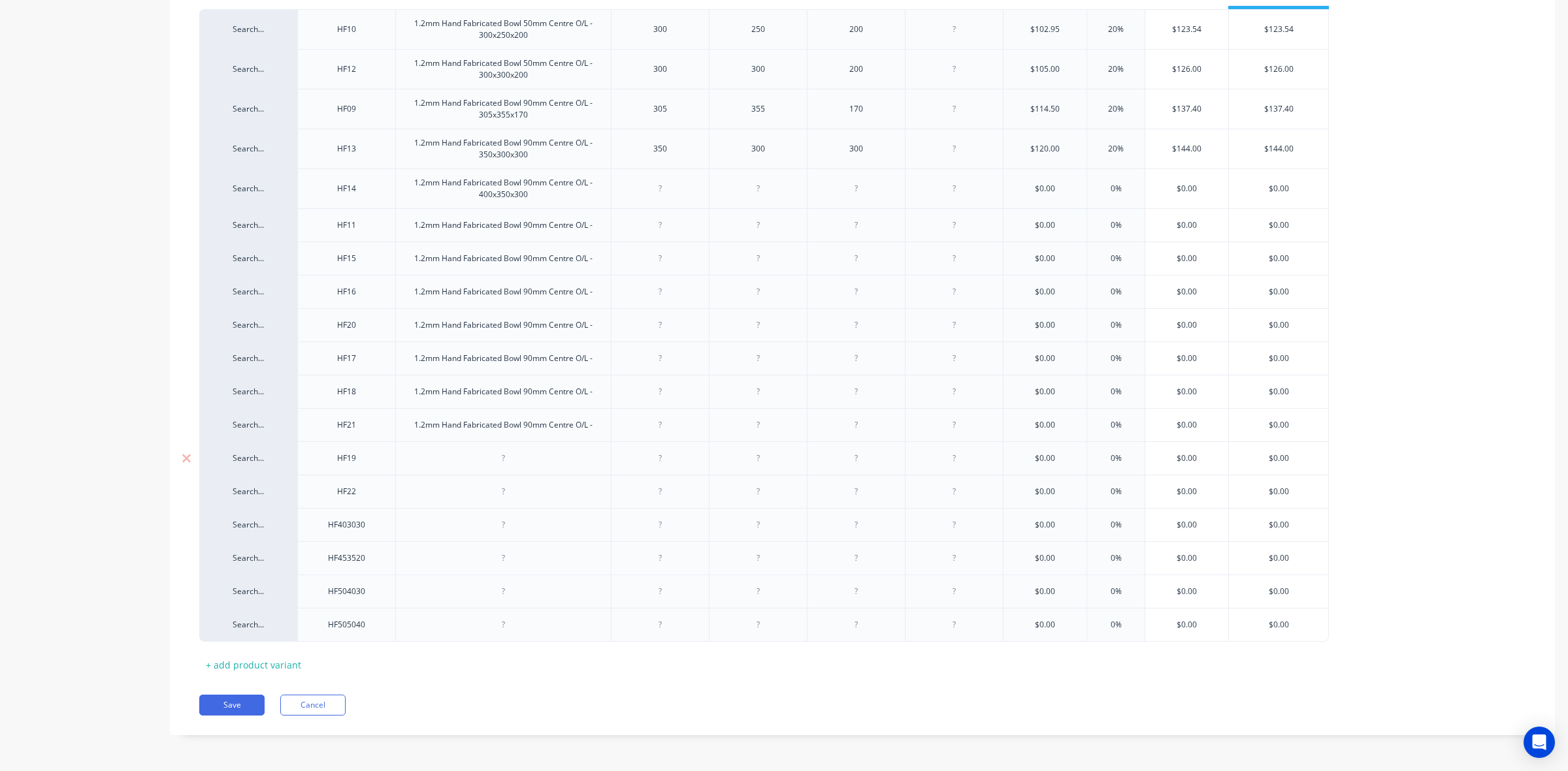
click at [510, 462] on div at bounding box center [504, 458] width 66 height 17
paste div
click at [502, 498] on div at bounding box center [504, 491] width 66 height 17
paste div
click at [505, 527] on div at bounding box center [504, 525] width 66 height 17
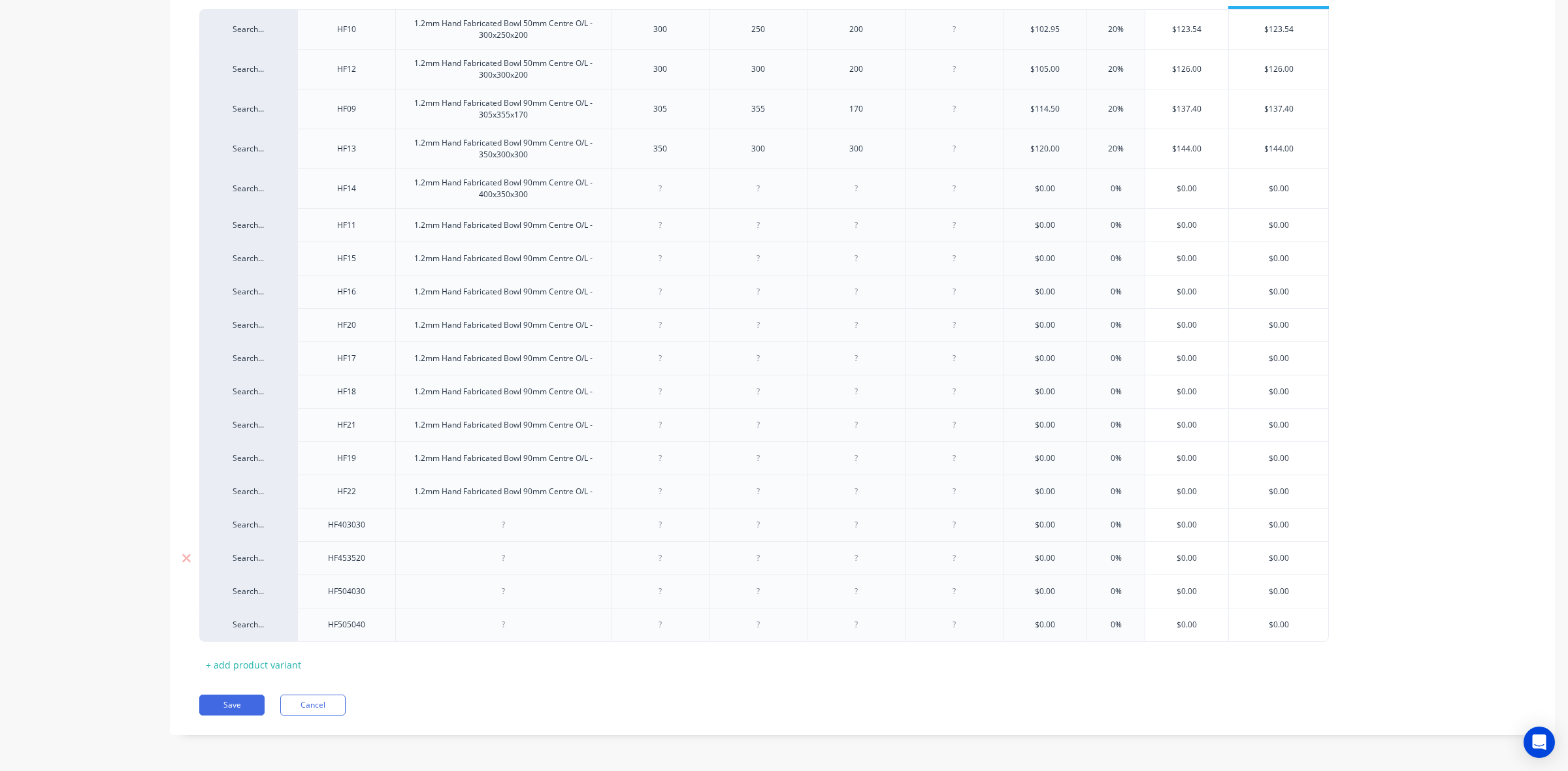
paste div
click at [510, 562] on div at bounding box center [504, 558] width 66 height 17
paste div
click at [508, 594] on div at bounding box center [504, 591] width 66 height 17
paste div
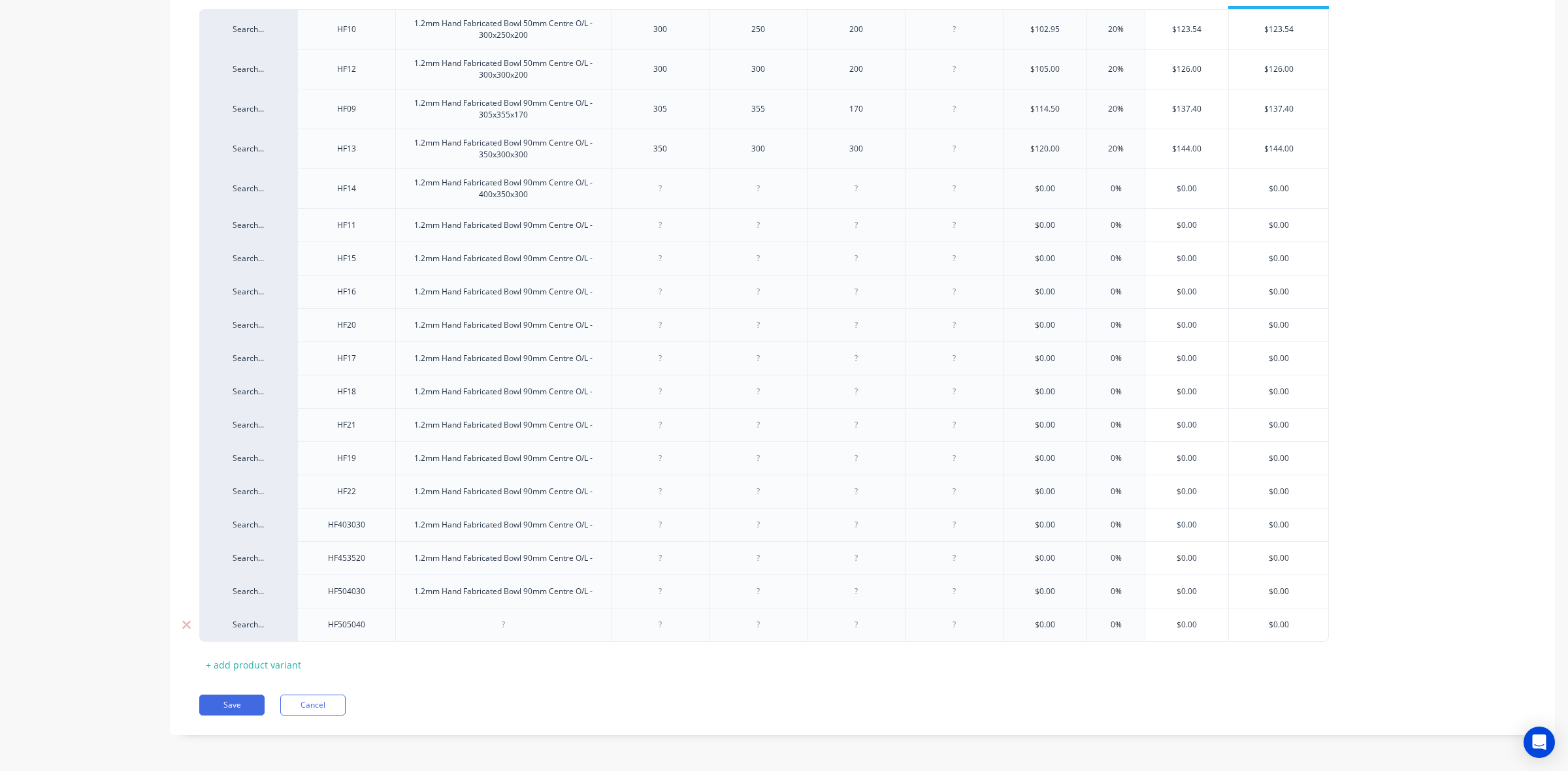
click at [507, 634] on div at bounding box center [504, 624] width 66 height 17
paste div
drag, startPoint x: 596, startPoint y: 224, endPoint x: 607, endPoint y: 226, distance: 11.2
click at [596, 224] on div "1.2mm Hand Fabricated Bowl 90mm Centre O/L -" at bounding box center [503, 225] width 199 height 17
click at [599, 263] on div "1.2mm Hand Fabricated Bowl 90mm Centre O/L -" at bounding box center [503, 262] width 199 height 17
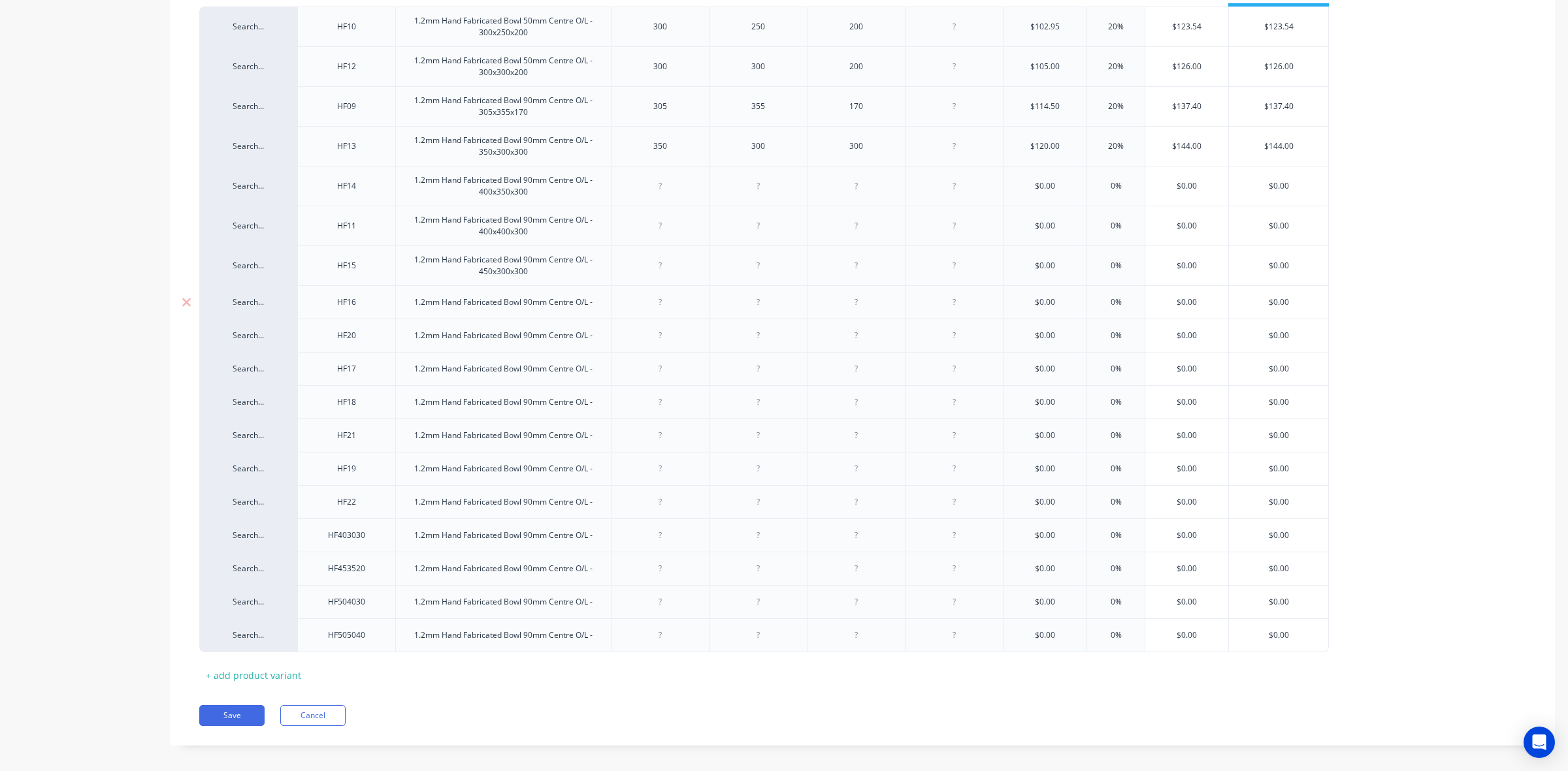
drag, startPoint x: 597, startPoint y: 305, endPoint x: 615, endPoint y: 307, distance: 18.1
click at [597, 305] on div "1.2mm Hand Fabricated Bowl 90mm Centre O/L -" at bounding box center [503, 302] width 199 height 17
click at [602, 346] on div "1.2mm Hand Fabricated Bowl 90mm Centre O/L -" at bounding box center [503, 342] width 199 height 17
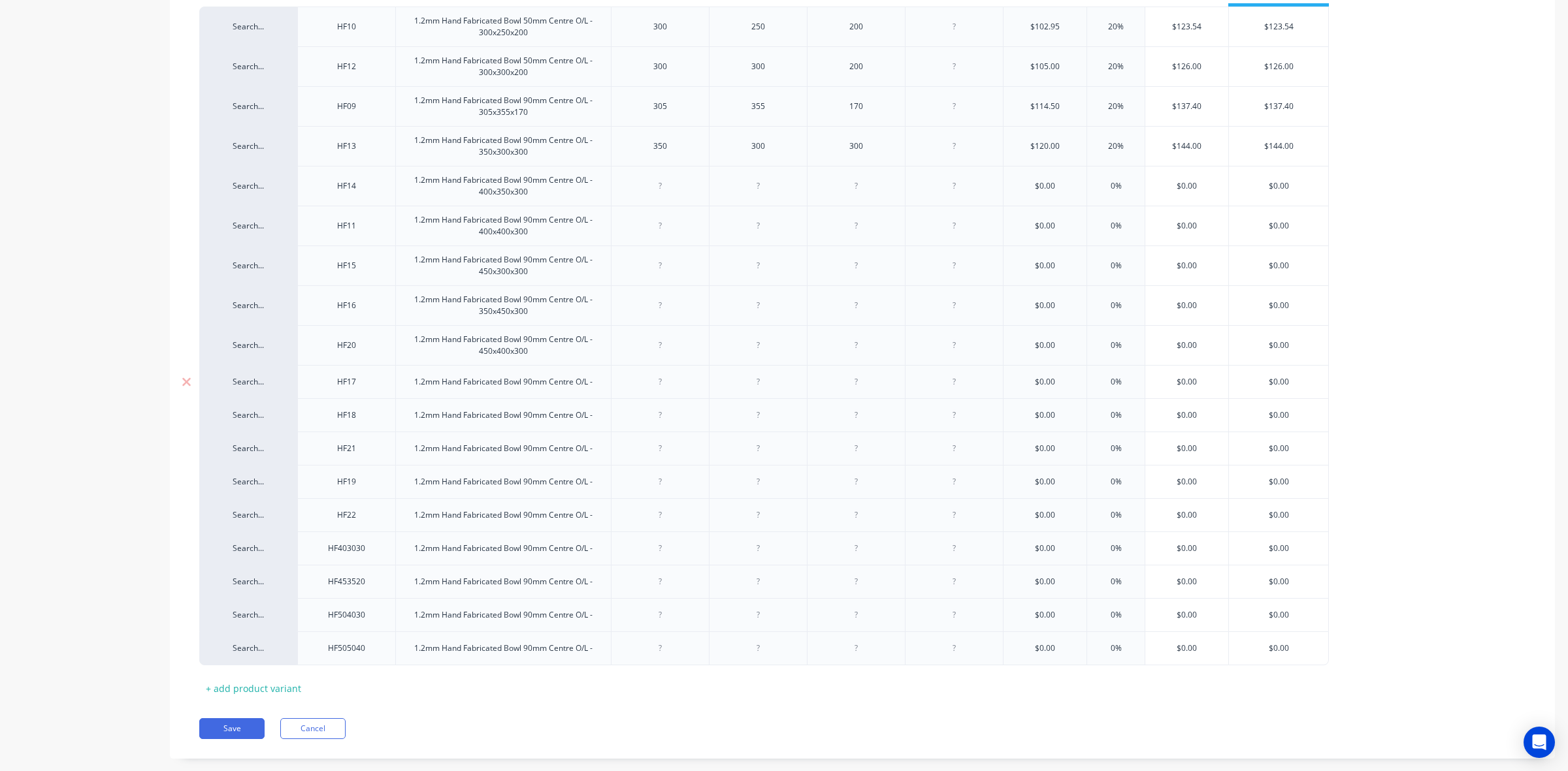
click at [593, 390] on div "1.2mm Hand Fabricated Bowl 90mm Centre O/L -" at bounding box center [503, 382] width 199 height 17
drag, startPoint x: 592, startPoint y: 428, endPoint x: 611, endPoint y: 425, distance: 19.2
click at [592, 428] on div "1.2mm Hand Fabricated Bowl 90mm Centre O/L -" at bounding box center [503, 421] width 199 height 17
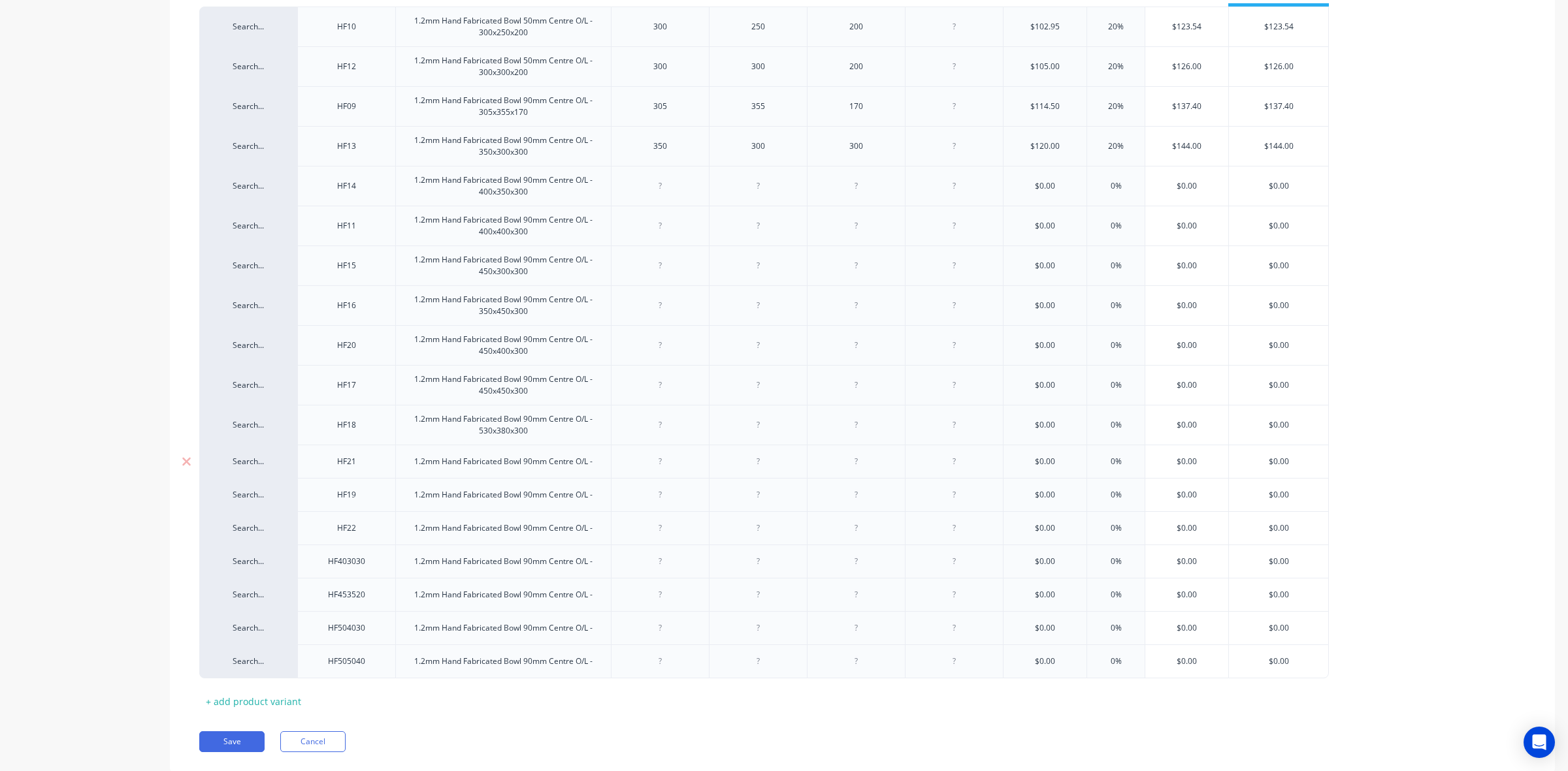
drag, startPoint x: 599, startPoint y: 467, endPoint x: 606, endPoint y: 466, distance: 7.1
click at [599, 467] on div "1.2mm Hand Fabricated Bowl 90mm Centre O/L -" at bounding box center [503, 461] width 199 height 17
drag, startPoint x: 599, startPoint y: 504, endPoint x: 612, endPoint y: 504, distance: 13.0
click at [599, 504] on div "1.2mm Hand Fabricated Bowl 90mm Centre O/L -" at bounding box center [503, 501] width 199 height 17
click at [595, 544] on div "1.2mm Hand Fabricated Bowl 90mm Centre O/L -" at bounding box center [503, 541] width 199 height 17
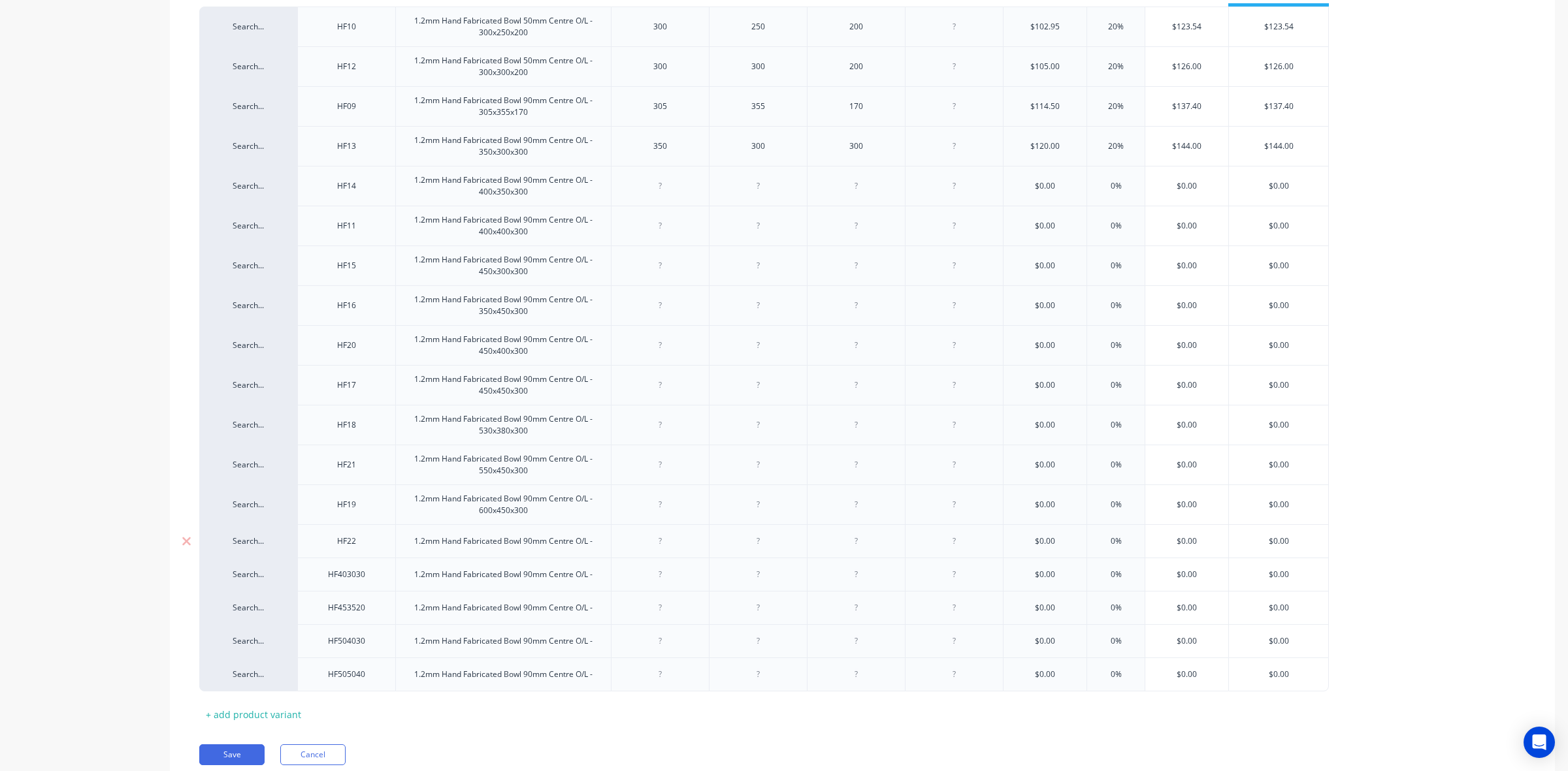
click at [599, 546] on div "1.2mm Hand Fabricated Bowl 90mm Centre O/L -" at bounding box center [503, 541] width 199 height 17
drag, startPoint x: 599, startPoint y: 585, endPoint x: 614, endPoint y: 588, distance: 15.3
click at [599, 585] on div "1.2mm Hand Fabricated Bowl 90mm Centre O/L -" at bounding box center [503, 581] width 199 height 17
click at [601, 627] on div "1.2mm Hand Fabricated Bowl 90mm Centre O/L -" at bounding box center [503, 621] width 199 height 17
click at [599, 669] on div "1.2mm Hand Fabricated Bowl 90mm Centre O/L -" at bounding box center [503, 660] width 199 height 17
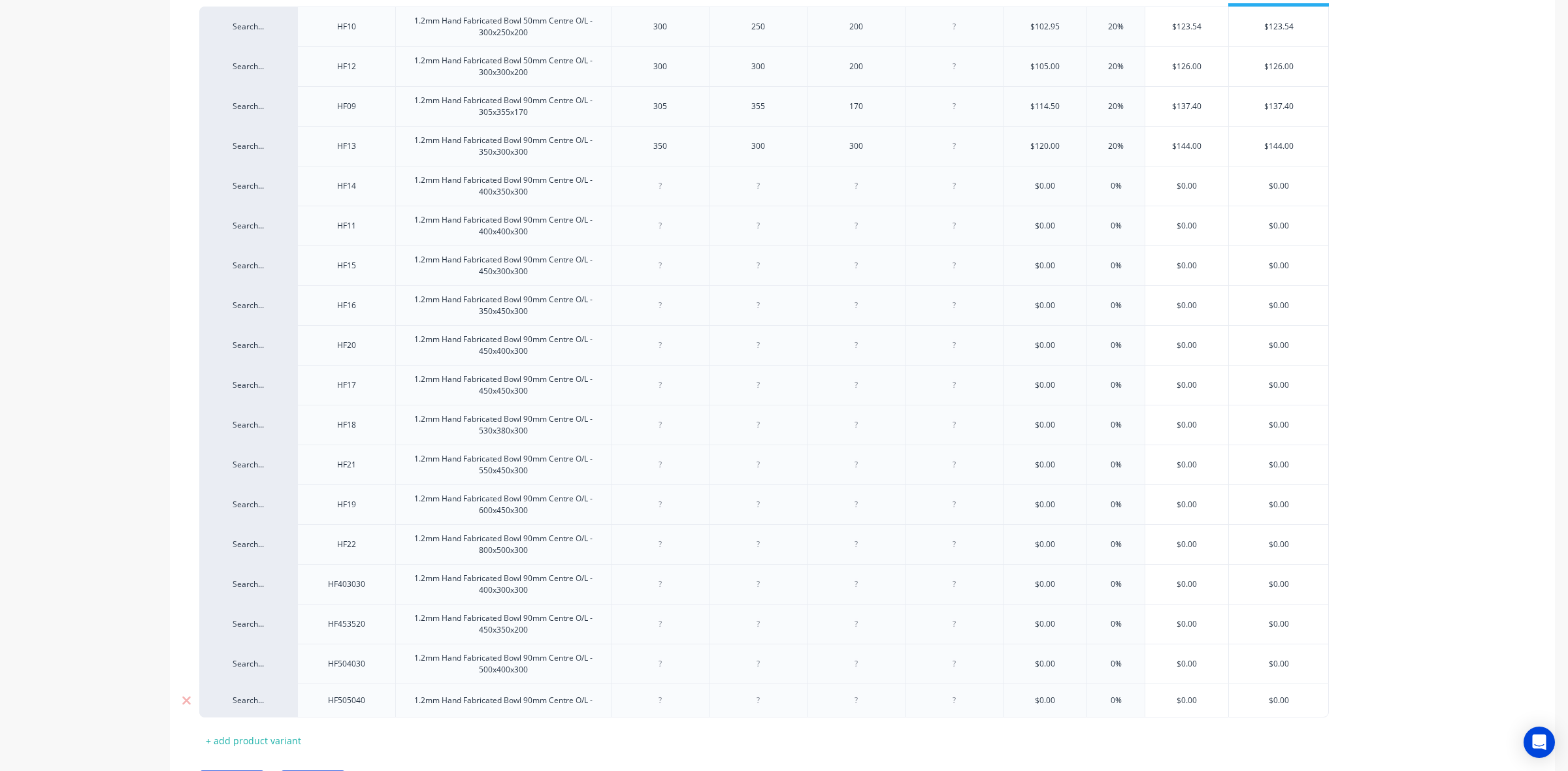
click at [601, 703] on div "1.2mm Hand Fabricated Bowl 90mm Centre O/L -" at bounding box center [503, 700] width 199 height 17
drag, startPoint x: 659, startPoint y: 189, endPoint x: 745, endPoint y: 195, distance: 86.2
click at [659, 189] on div at bounding box center [660, 186] width 66 height 17
type input "$0.00139.50"
type input "0%20"
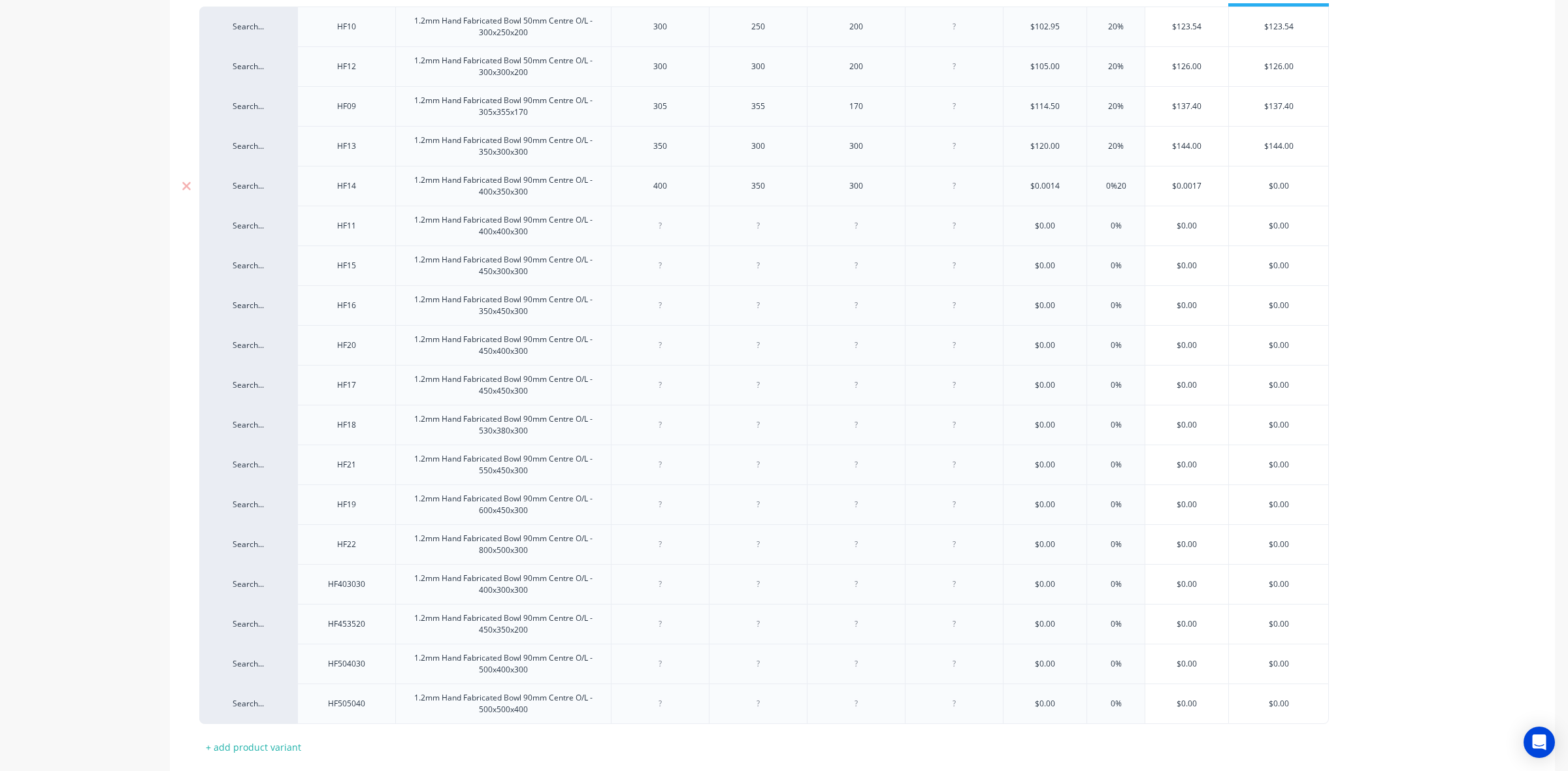
type input "$0.0017"
click at [1032, 184] on input "$0.0014" at bounding box center [1045, 186] width 83 height 12
click at [1032, 185] on input "$0.0014" at bounding box center [1045, 186] width 83 height 12
type input "139.50"
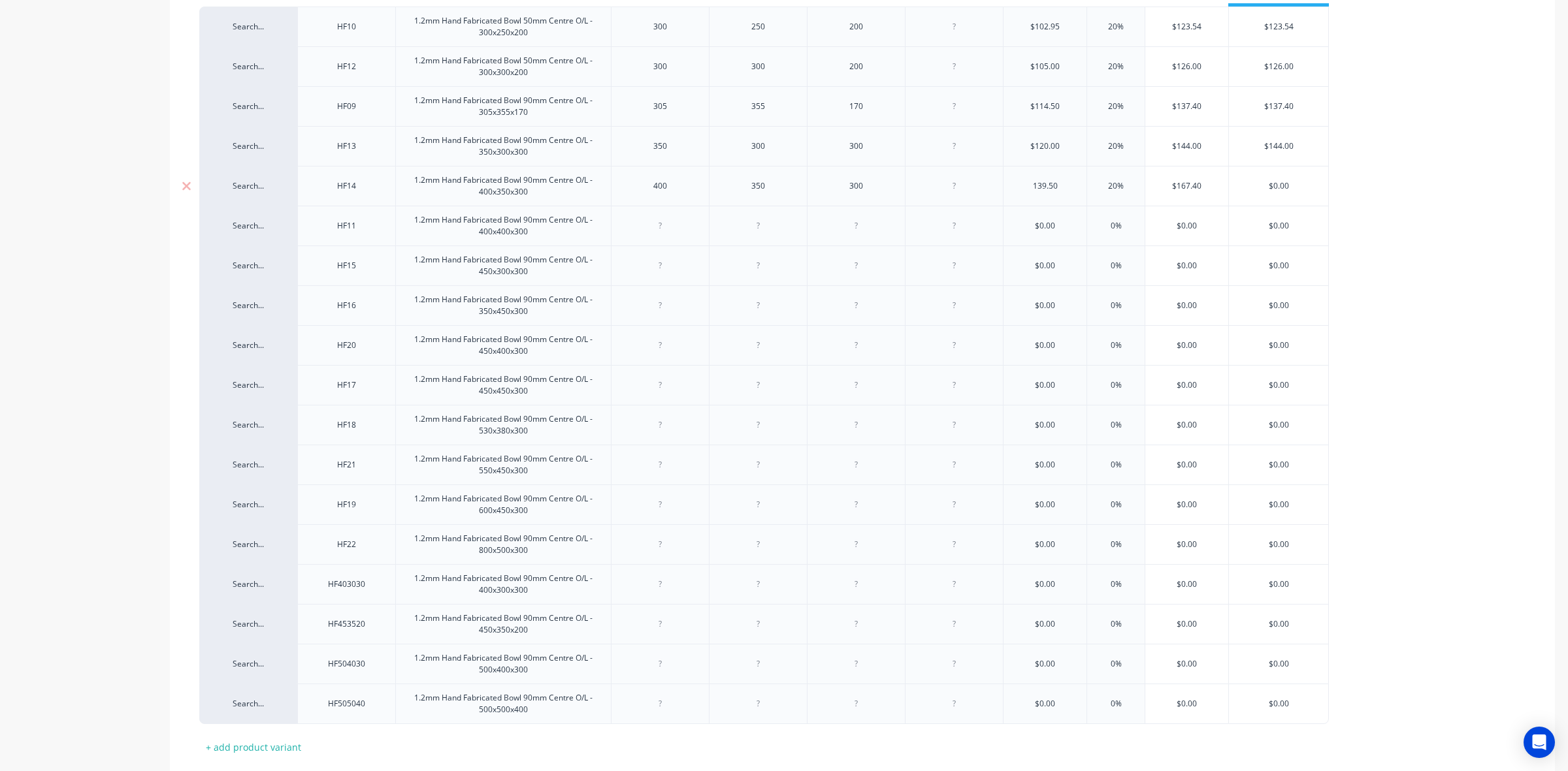
type input "20%"
type input "$167.40"
click at [1105, 230] on input "0%" at bounding box center [1116, 226] width 66 height 12
click at [1106, 258] on div "0%" at bounding box center [1116, 266] width 66 height 33
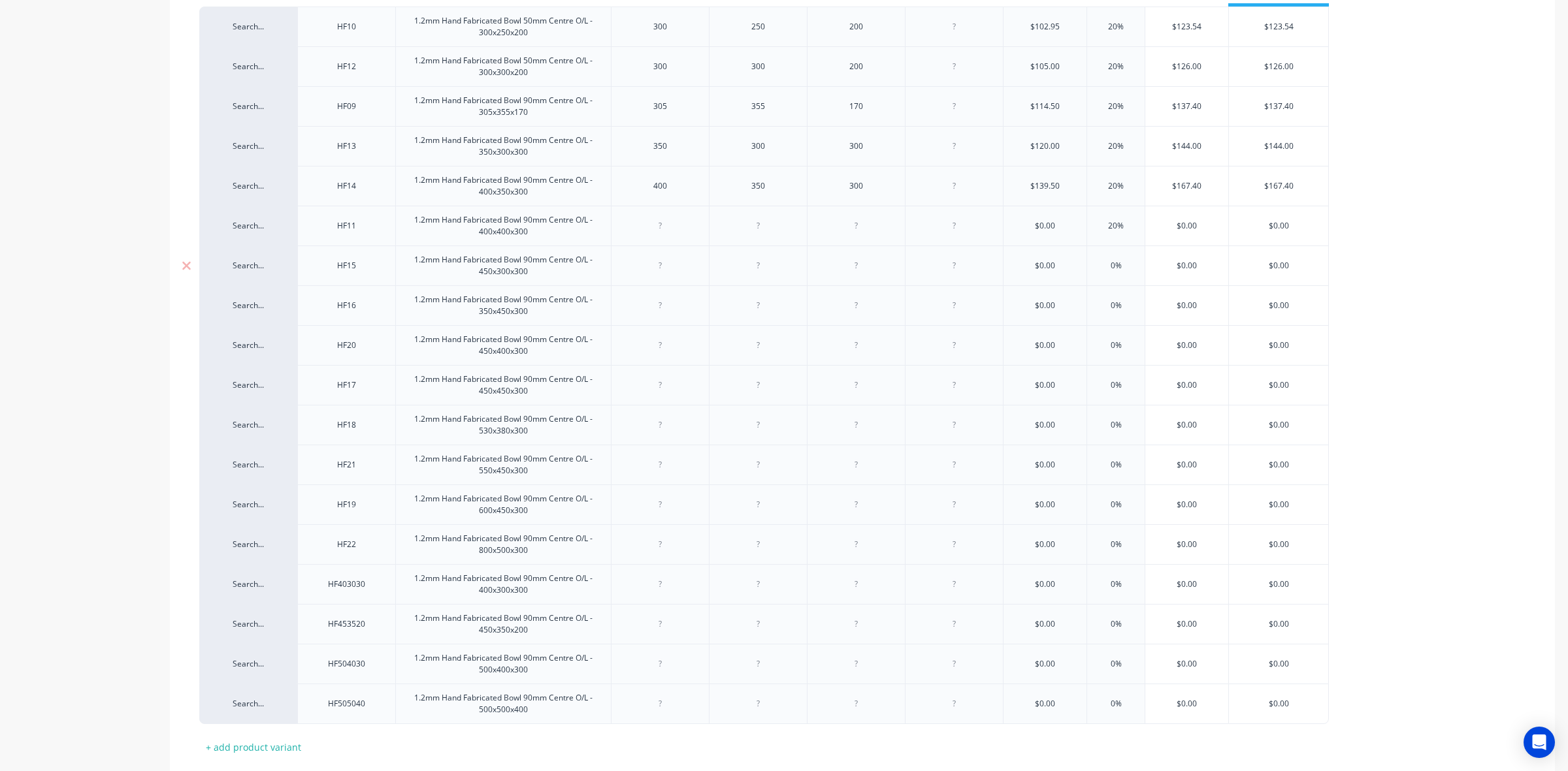
type input "20%"
click at [1105, 271] on input "0%" at bounding box center [1116, 266] width 66 height 12
type input "20%"
click at [1102, 308] on input "0%" at bounding box center [1116, 305] width 66 height 12
type input "20%"
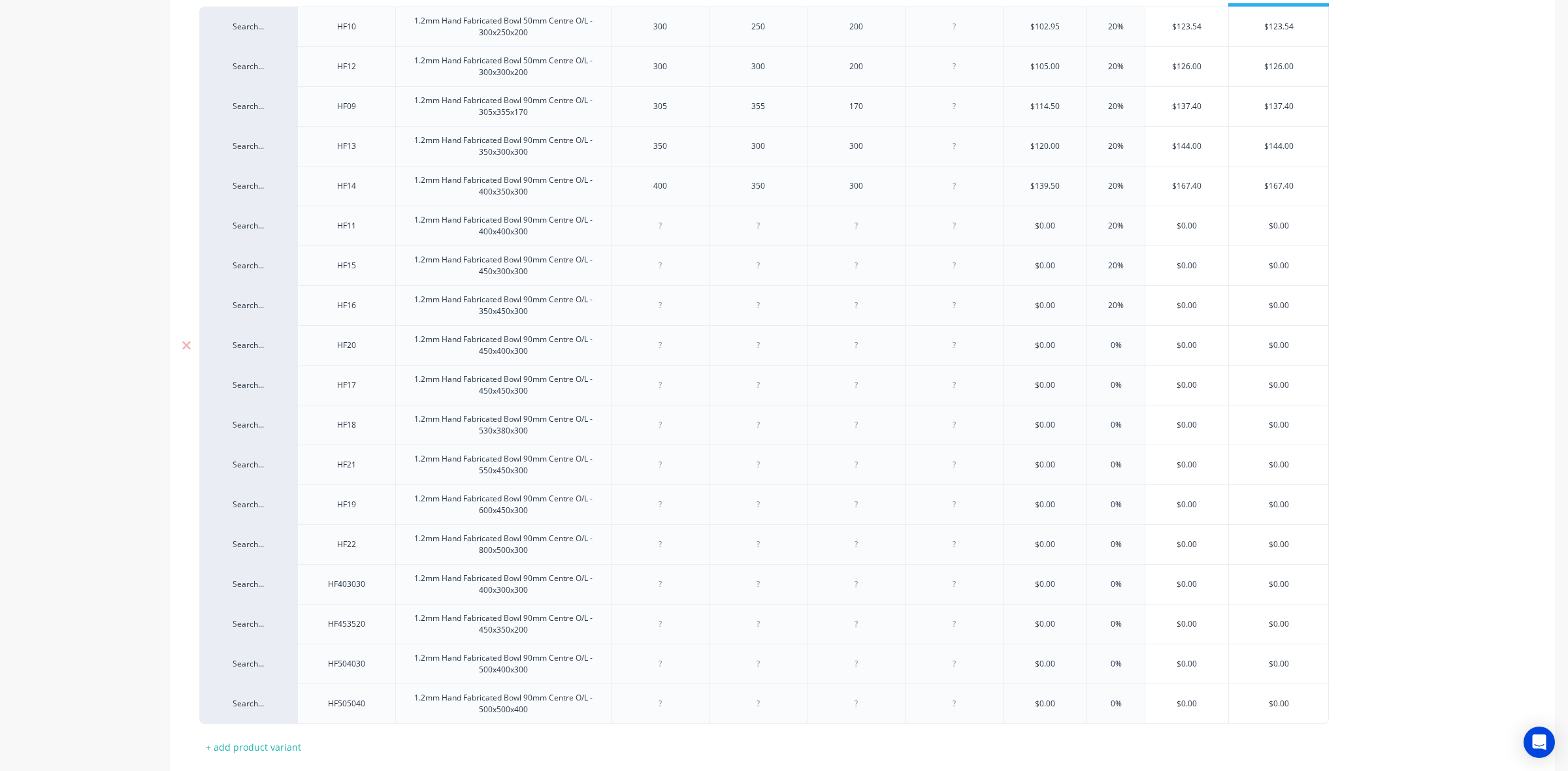
click at [1105, 348] on input "0%" at bounding box center [1116, 345] width 66 height 12
type input "20%"
click at [1104, 382] on input "0%" at bounding box center [1116, 385] width 66 height 12
type input "20%"
click at [1105, 428] on input "0%" at bounding box center [1116, 425] width 66 height 12
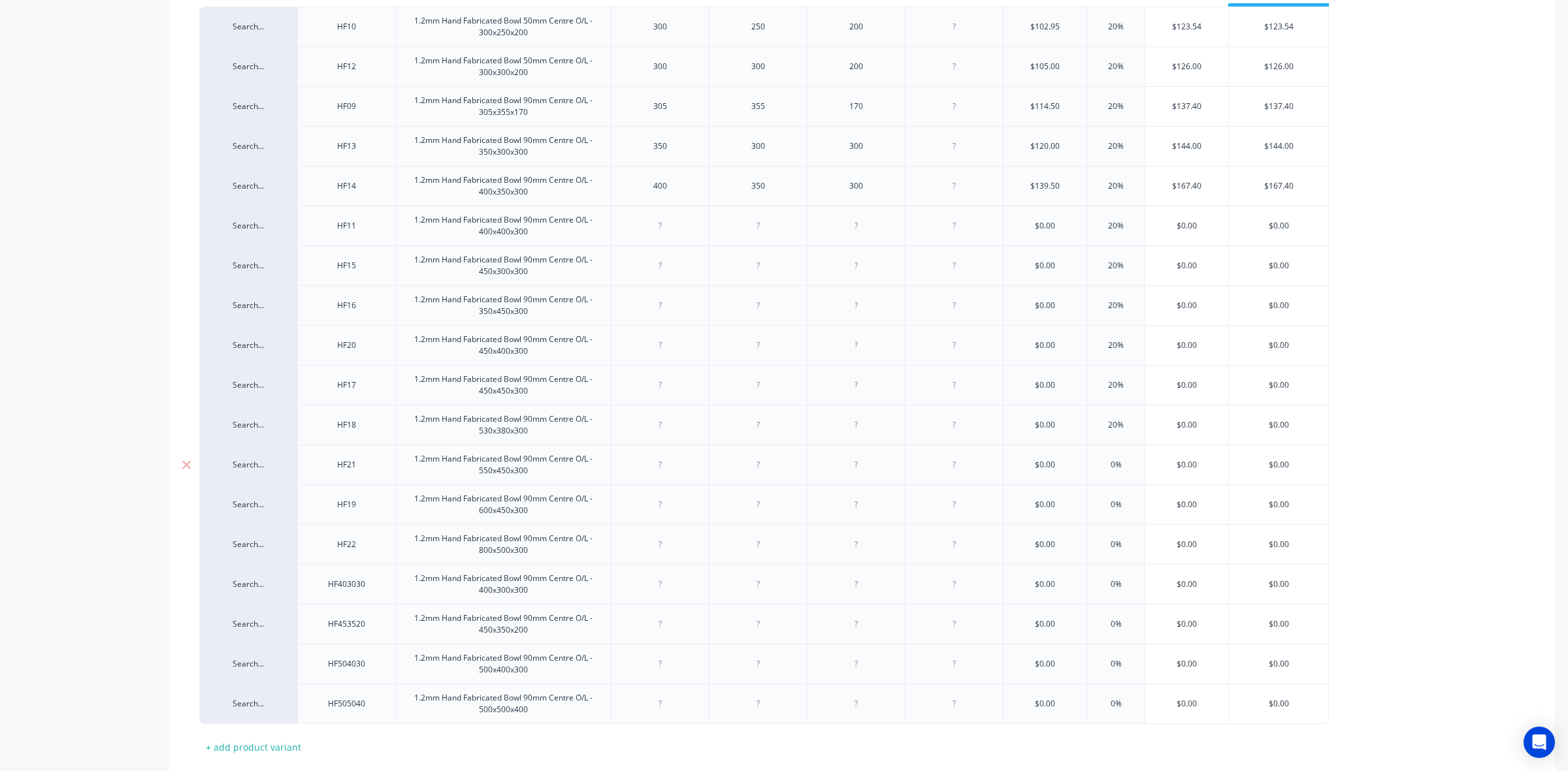
type input "20%"
click at [1099, 471] on input "0%" at bounding box center [1116, 465] width 66 height 12
type input "20%"
click at [1108, 505] on input "0%" at bounding box center [1116, 505] width 66 height 12
type input "20%"
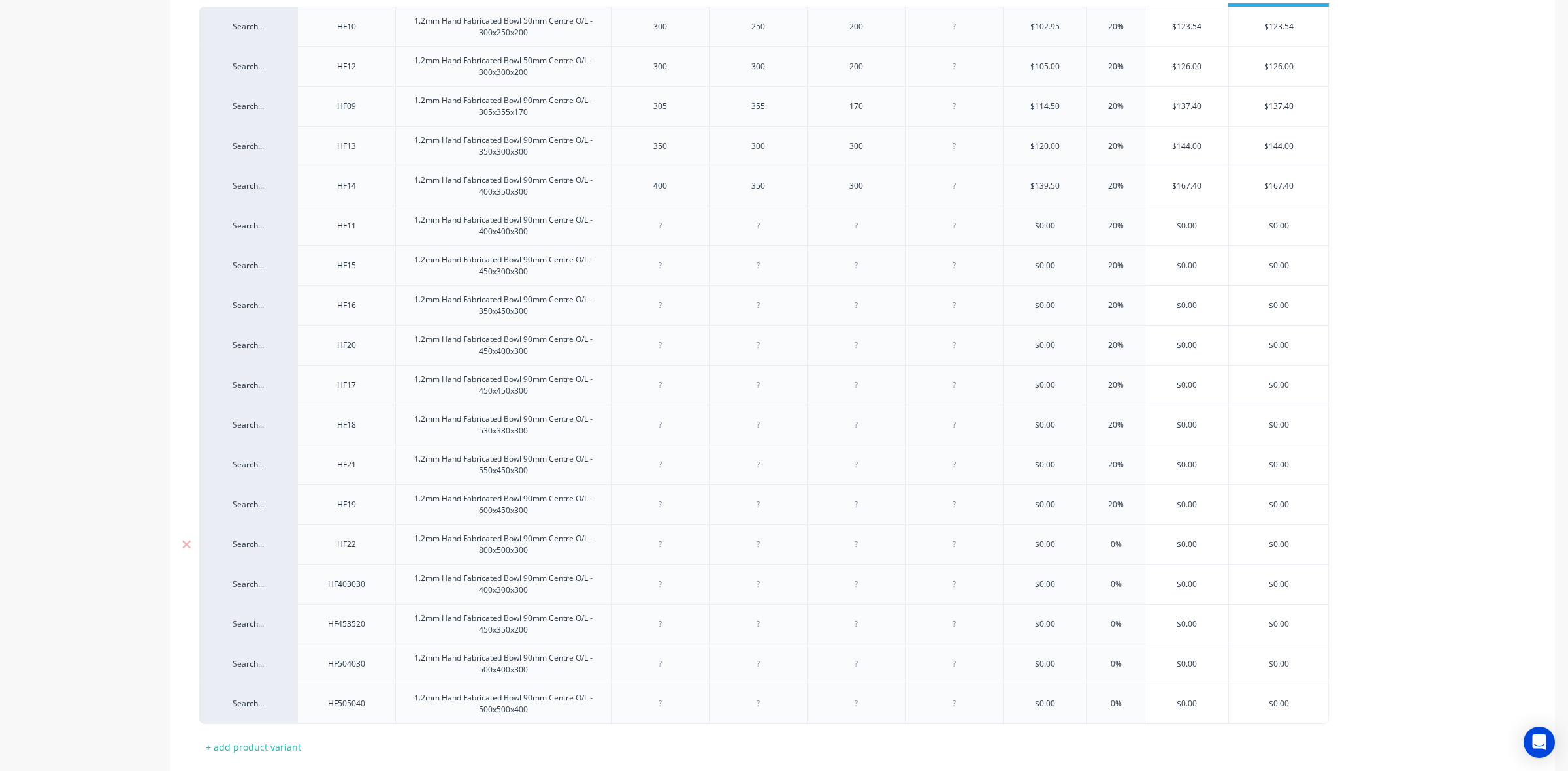
click at [1100, 547] on input "0%" at bounding box center [1116, 544] width 66 height 12
type input "20%"
click at [1099, 587] on input "0%" at bounding box center [1116, 584] width 66 height 12
type input "20%"
click at [1102, 626] on input "0%" at bounding box center [1116, 624] width 66 height 12
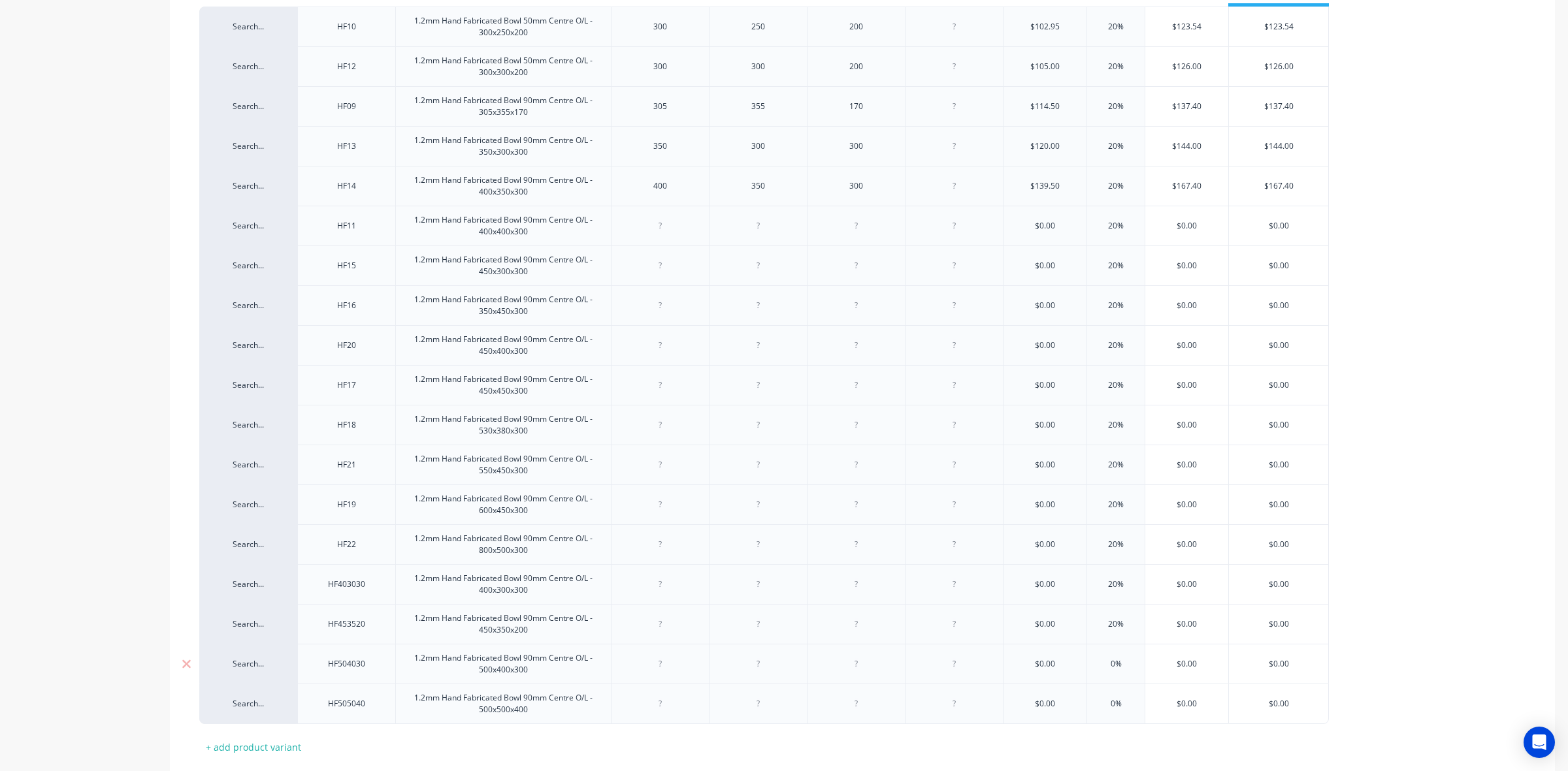
type input "20%"
click at [1109, 663] on input "0%" at bounding box center [1116, 664] width 66 height 12
type input "20%"
click at [1104, 702] on input "0%" at bounding box center [1116, 704] width 66 height 12
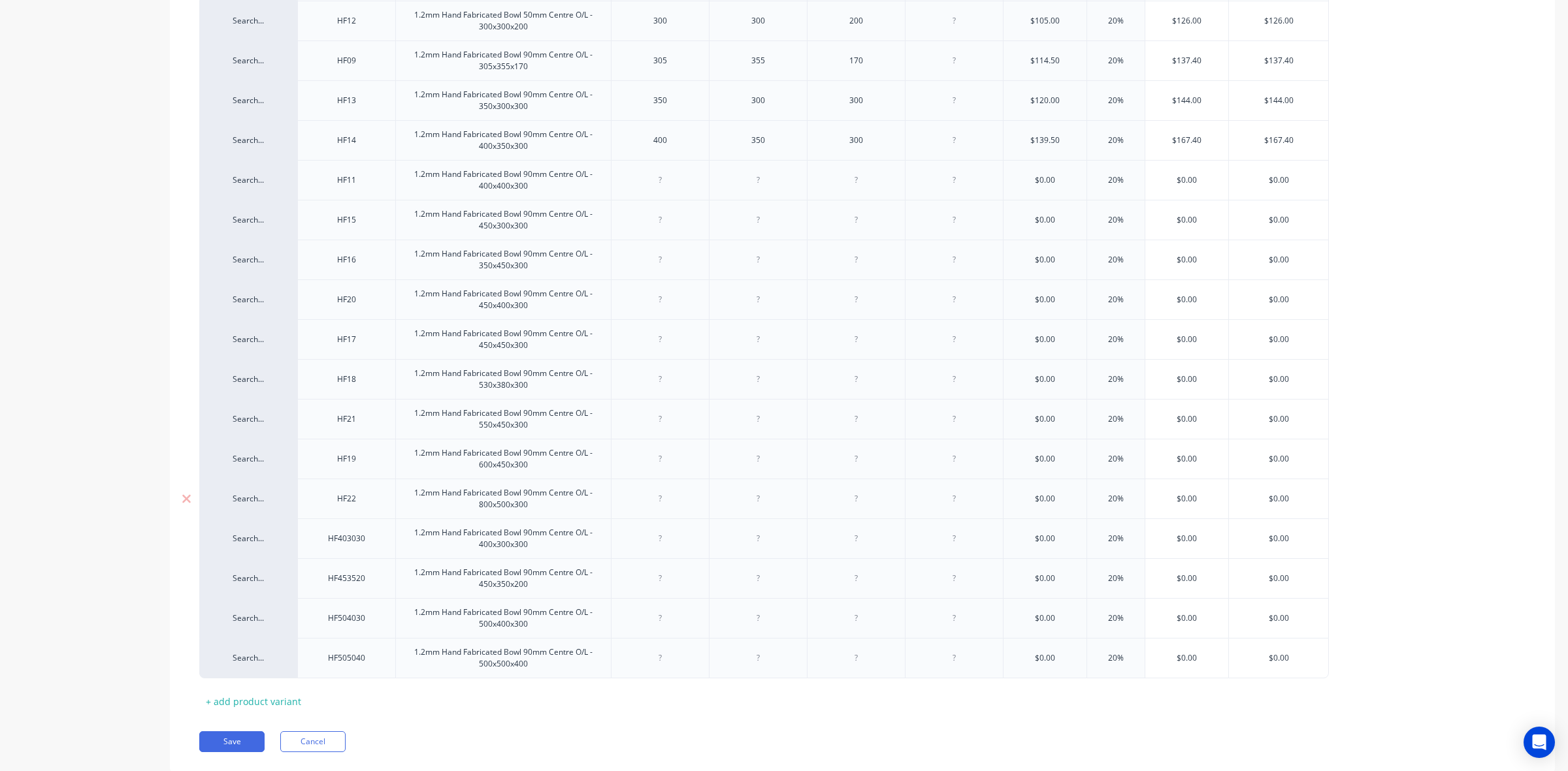
scroll to position [428, 0]
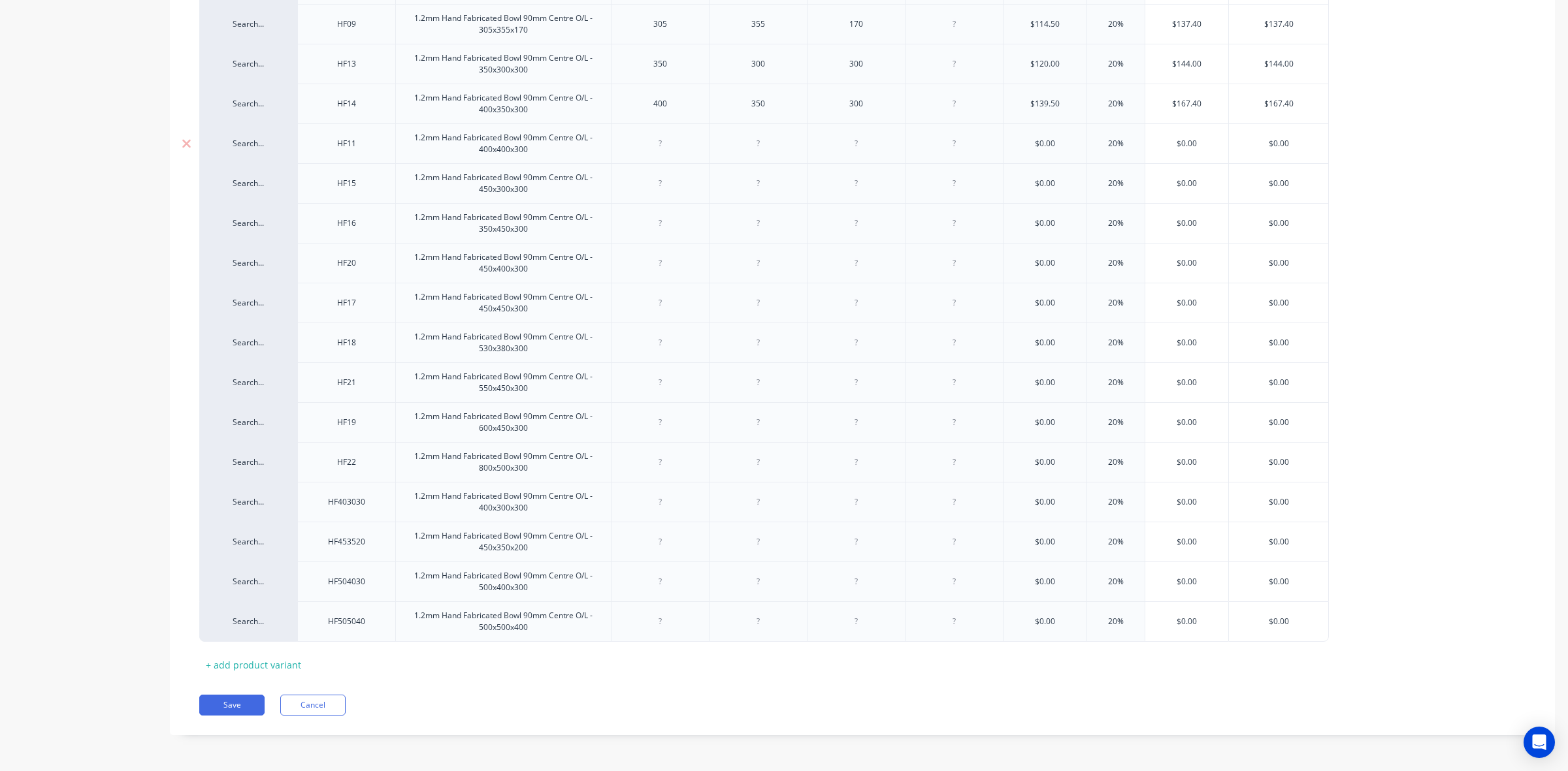
type input "20%"
click at [668, 135] on div at bounding box center [660, 143] width 66 height 17
click at [661, 188] on div at bounding box center [660, 183] width 66 height 17
click at [651, 228] on div at bounding box center [660, 223] width 66 height 17
click at [679, 257] on div at bounding box center [660, 263] width 66 height 17
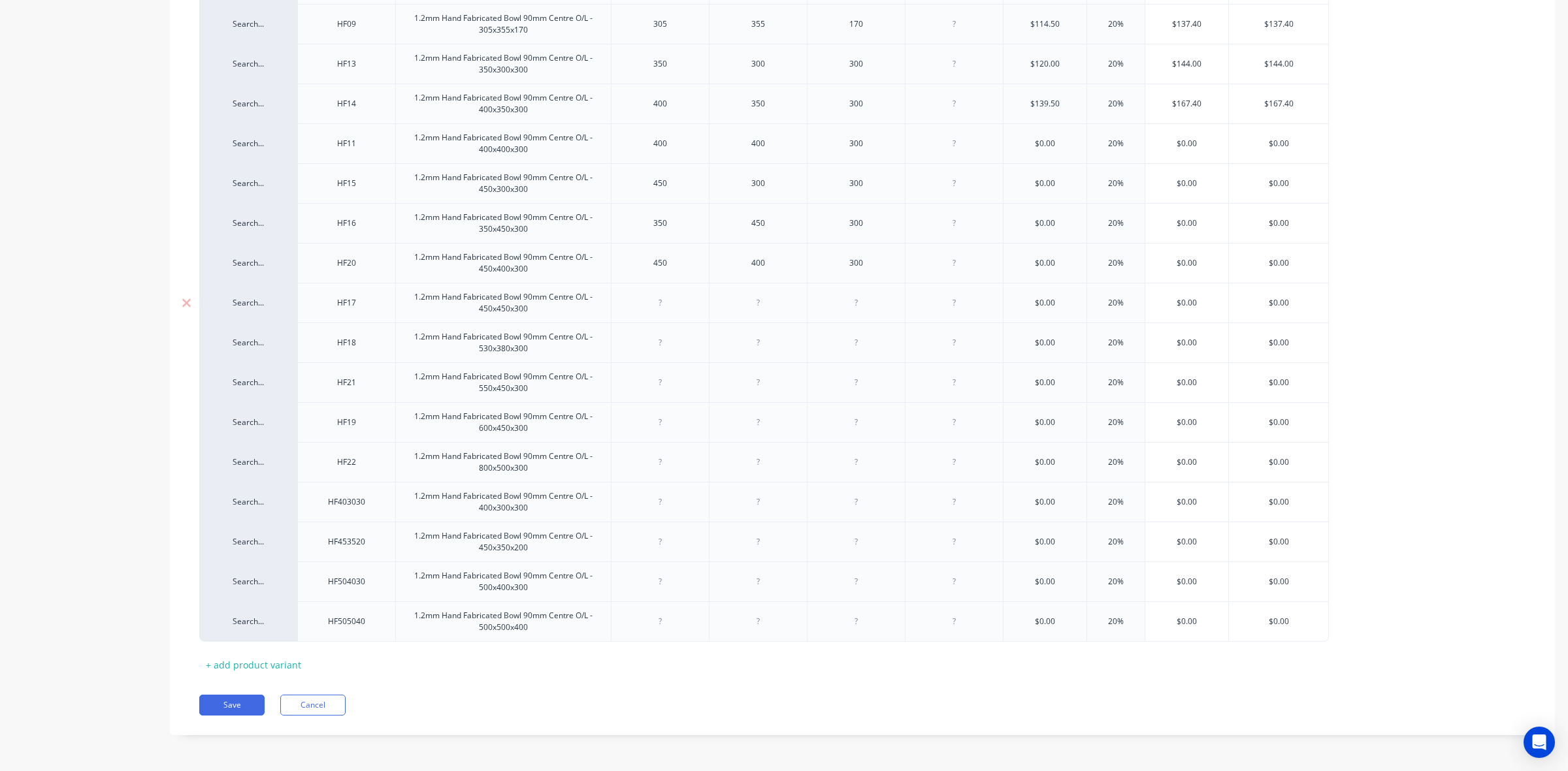
click at [665, 305] on div at bounding box center [660, 303] width 66 height 17
click at [644, 345] on div at bounding box center [660, 343] width 66 height 17
click at [873, 342] on div "30" at bounding box center [856, 343] width 66 height 17
click at [669, 377] on div at bounding box center [660, 382] width 66 height 17
click at [678, 420] on div at bounding box center [660, 422] width 66 height 17
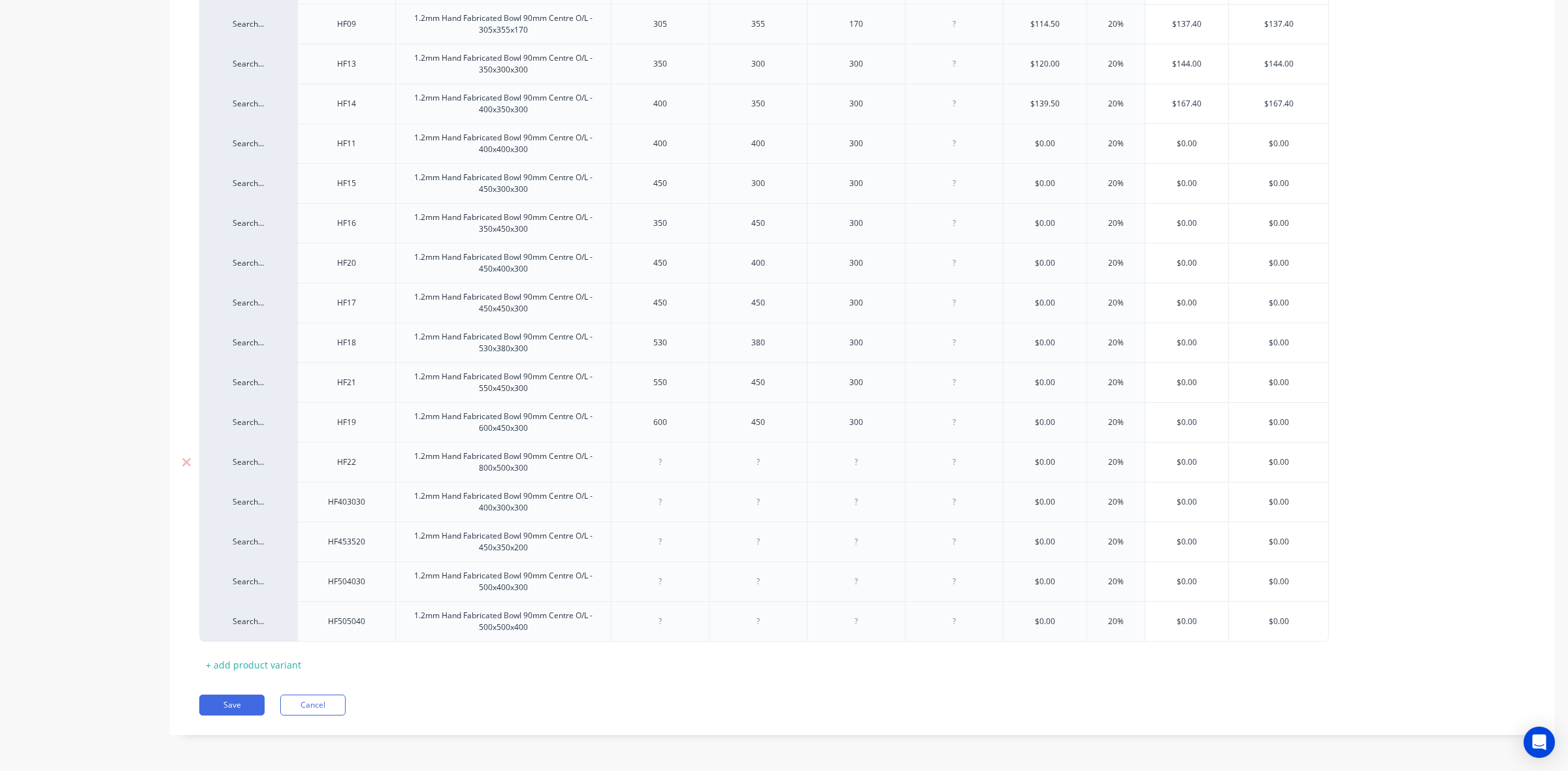
click at [670, 462] on div at bounding box center [660, 462] width 66 height 17
click at [660, 513] on div at bounding box center [660, 502] width 98 height 40
click at [667, 505] on div at bounding box center [660, 502] width 66 height 17
click at [688, 535] on div at bounding box center [660, 542] width 66 height 17
drag, startPoint x: 660, startPoint y: 582, endPoint x: 683, endPoint y: 582, distance: 23.0
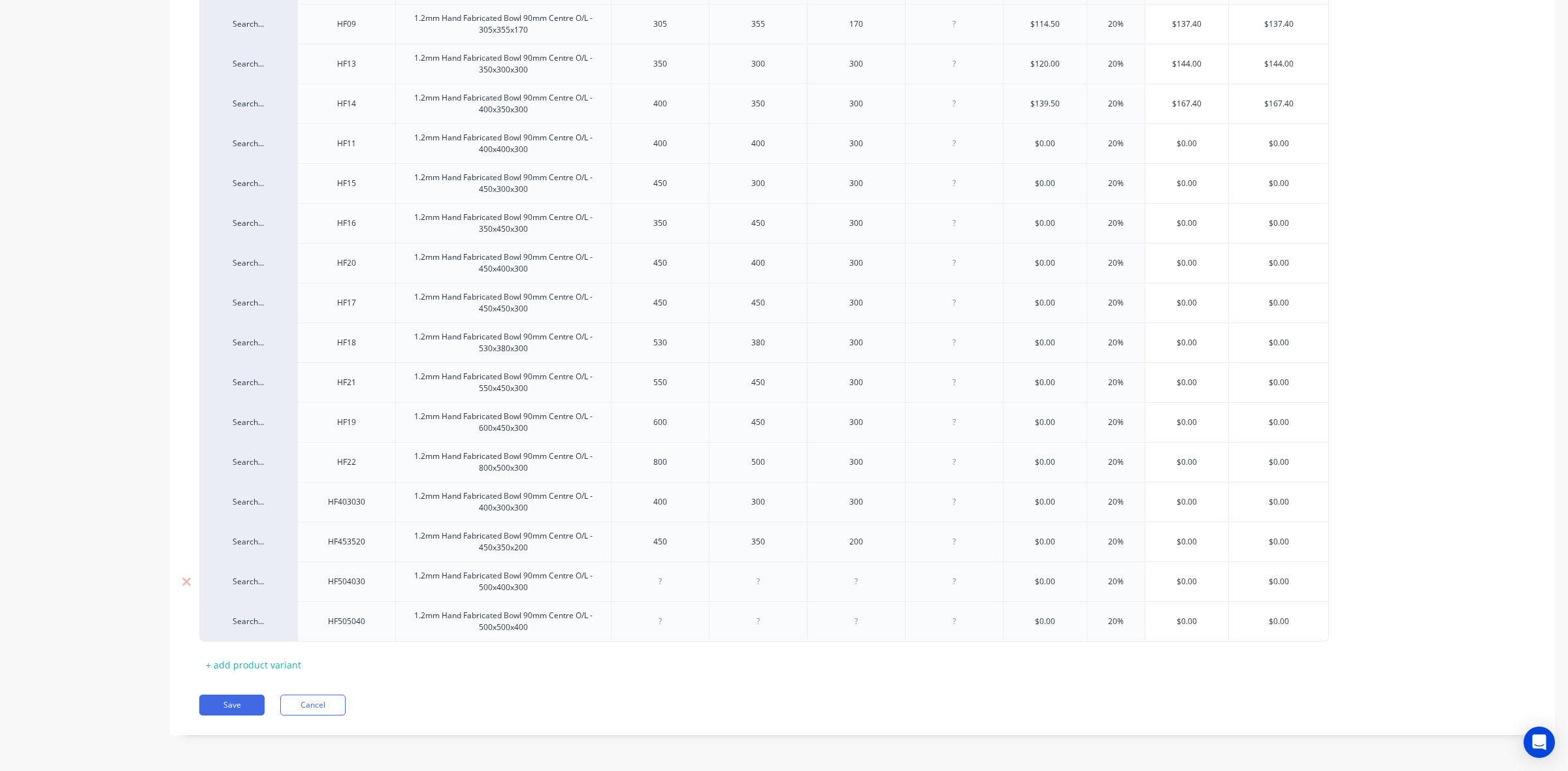
click at [660, 582] on div at bounding box center [660, 582] width 66 height 17
click at [664, 628] on div at bounding box center [660, 621] width 66 height 17
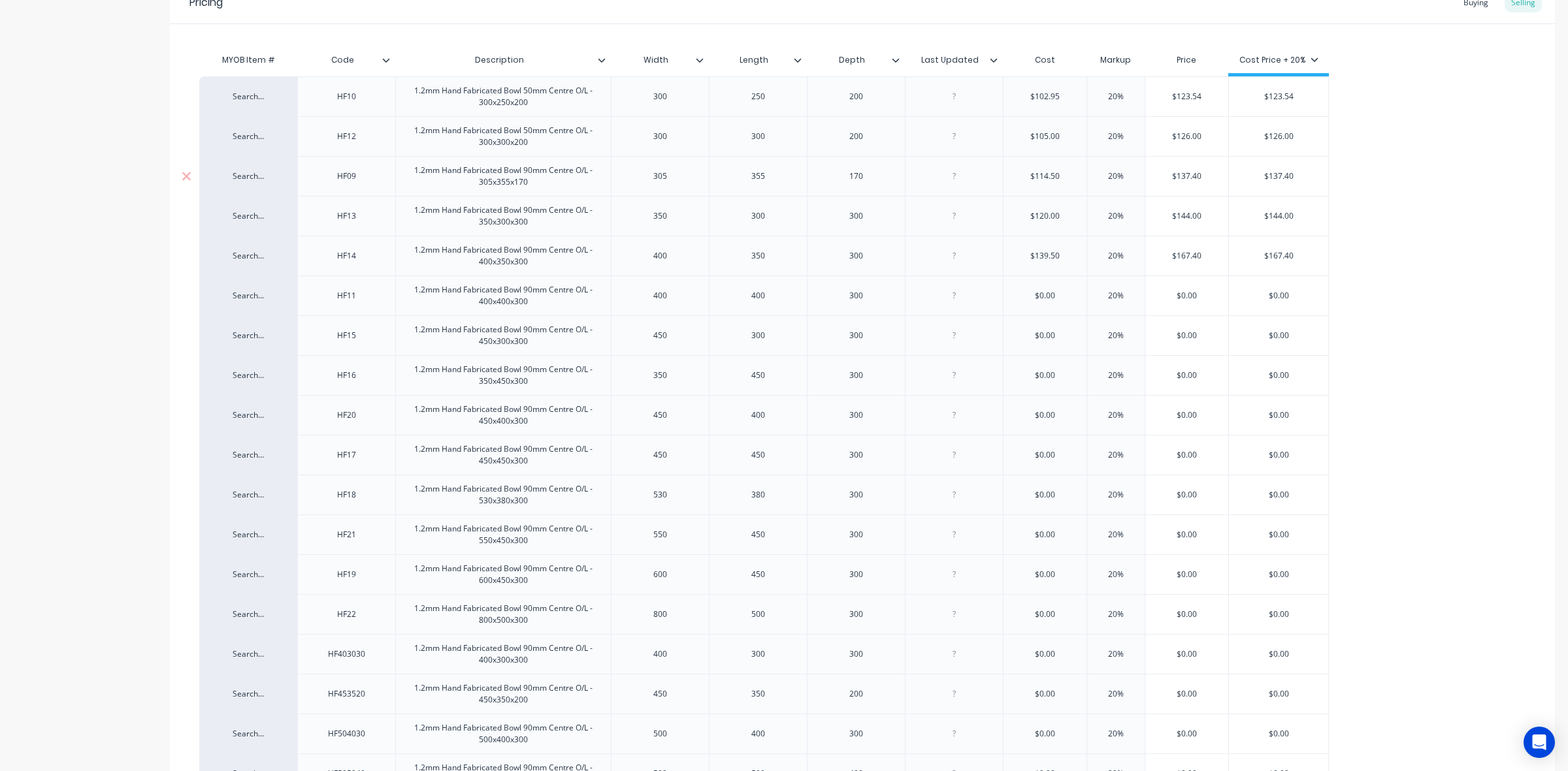
scroll to position [237, 0]
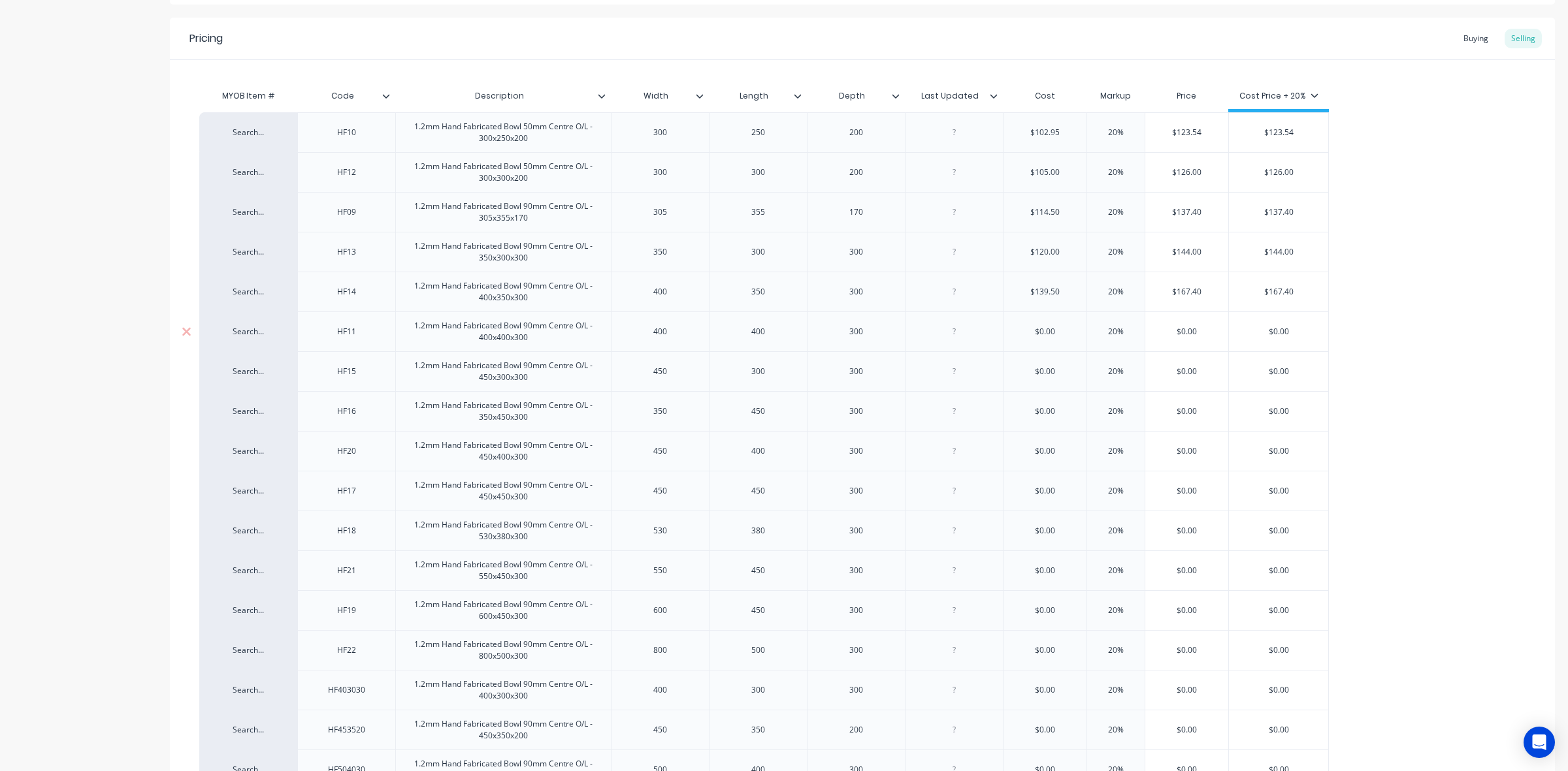
click at [1045, 332] on input "text" at bounding box center [1045, 331] width 83 height 12
click at [1039, 326] on input "$0.00" at bounding box center [1045, 331] width 83 height 12
type input "151"
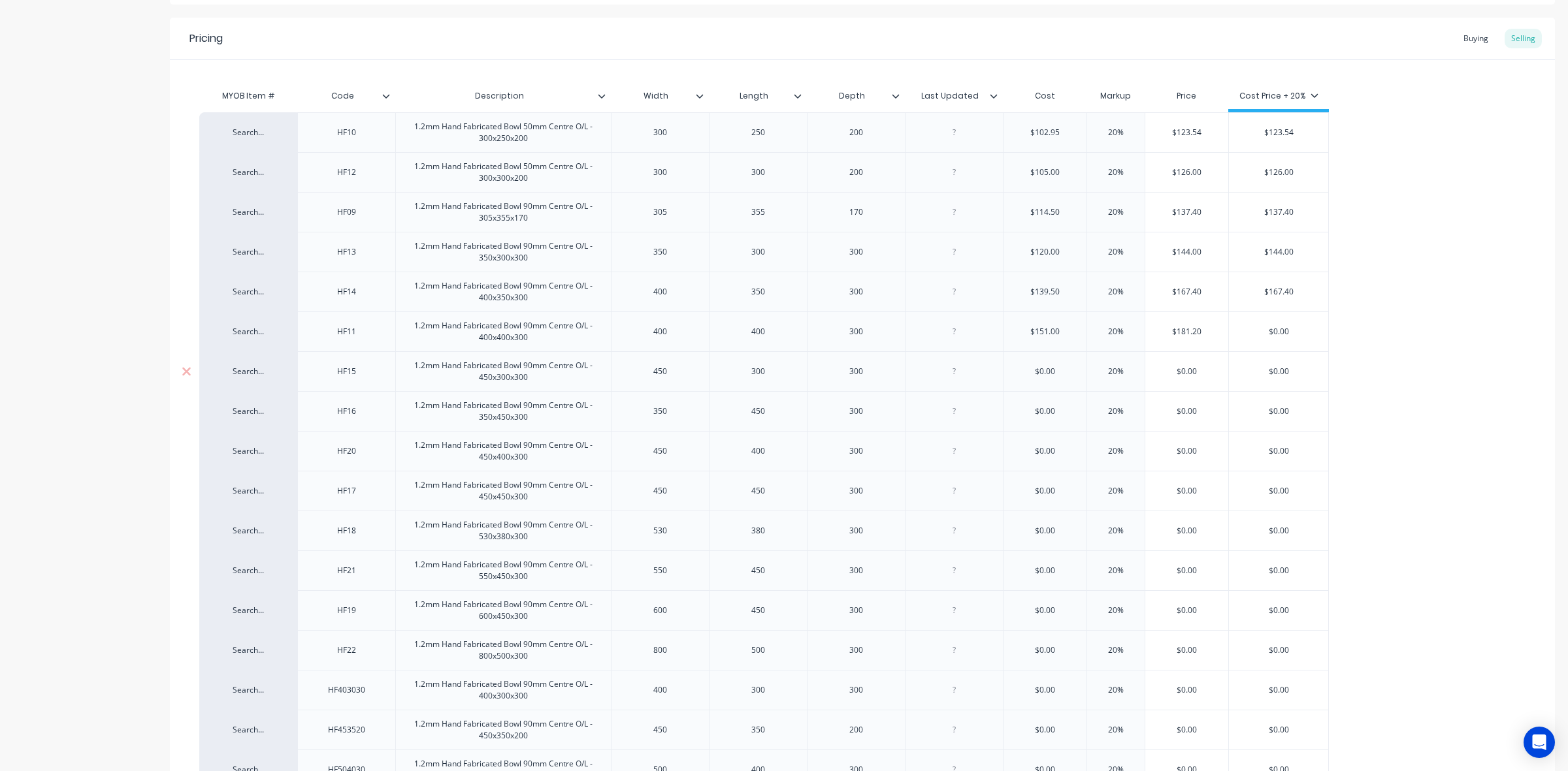
click at [1049, 375] on input "$0.00" at bounding box center [1045, 371] width 83 height 12
type input "$145"
click at [1050, 402] on div "$0.00" at bounding box center [1045, 411] width 83 height 33
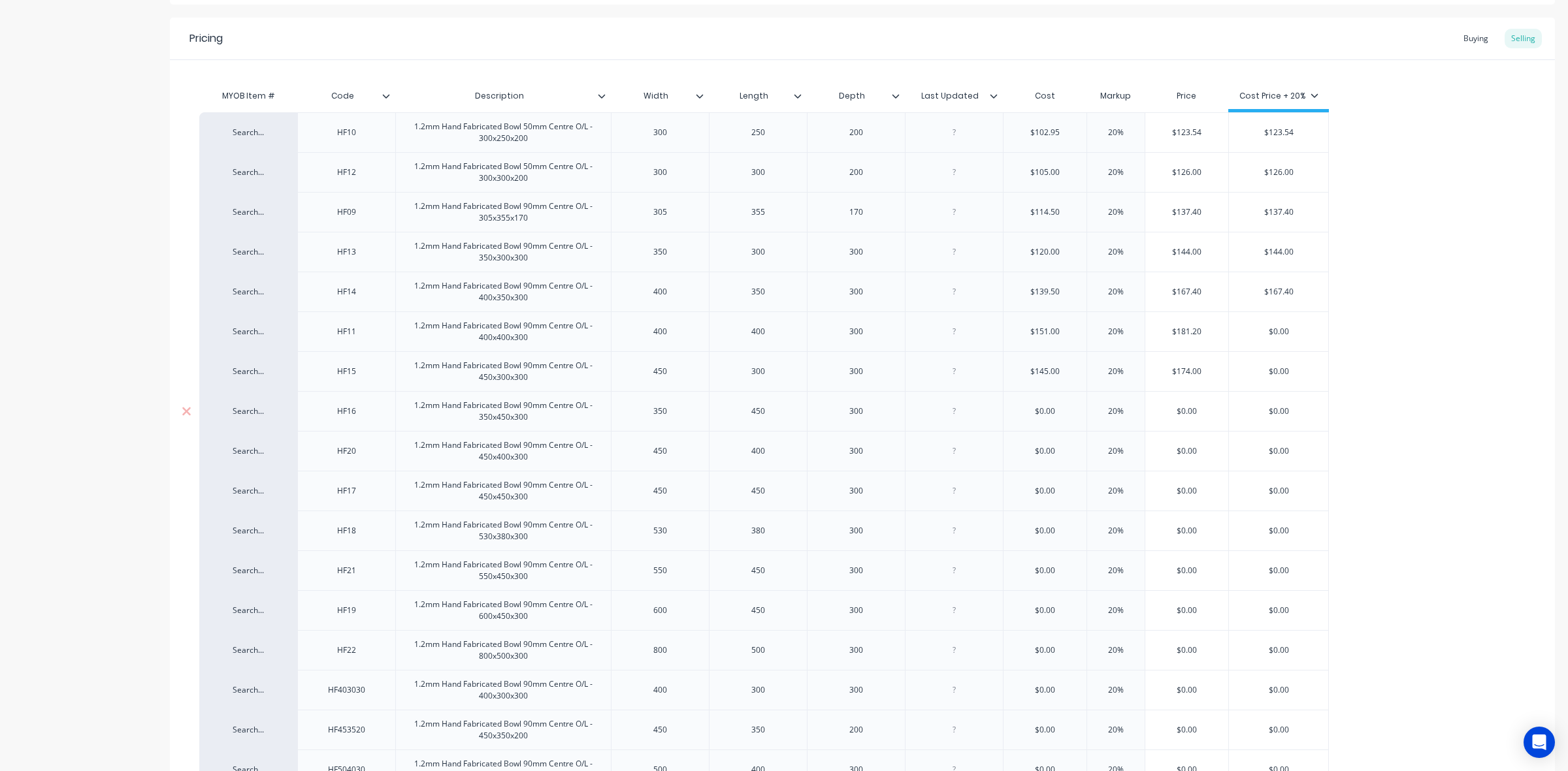
click at [1050, 408] on input "$0.00" at bounding box center [1045, 411] width 83 height 12
click at [1045, 413] on input "$0.00" at bounding box center [1045, 411] width 83 height 12
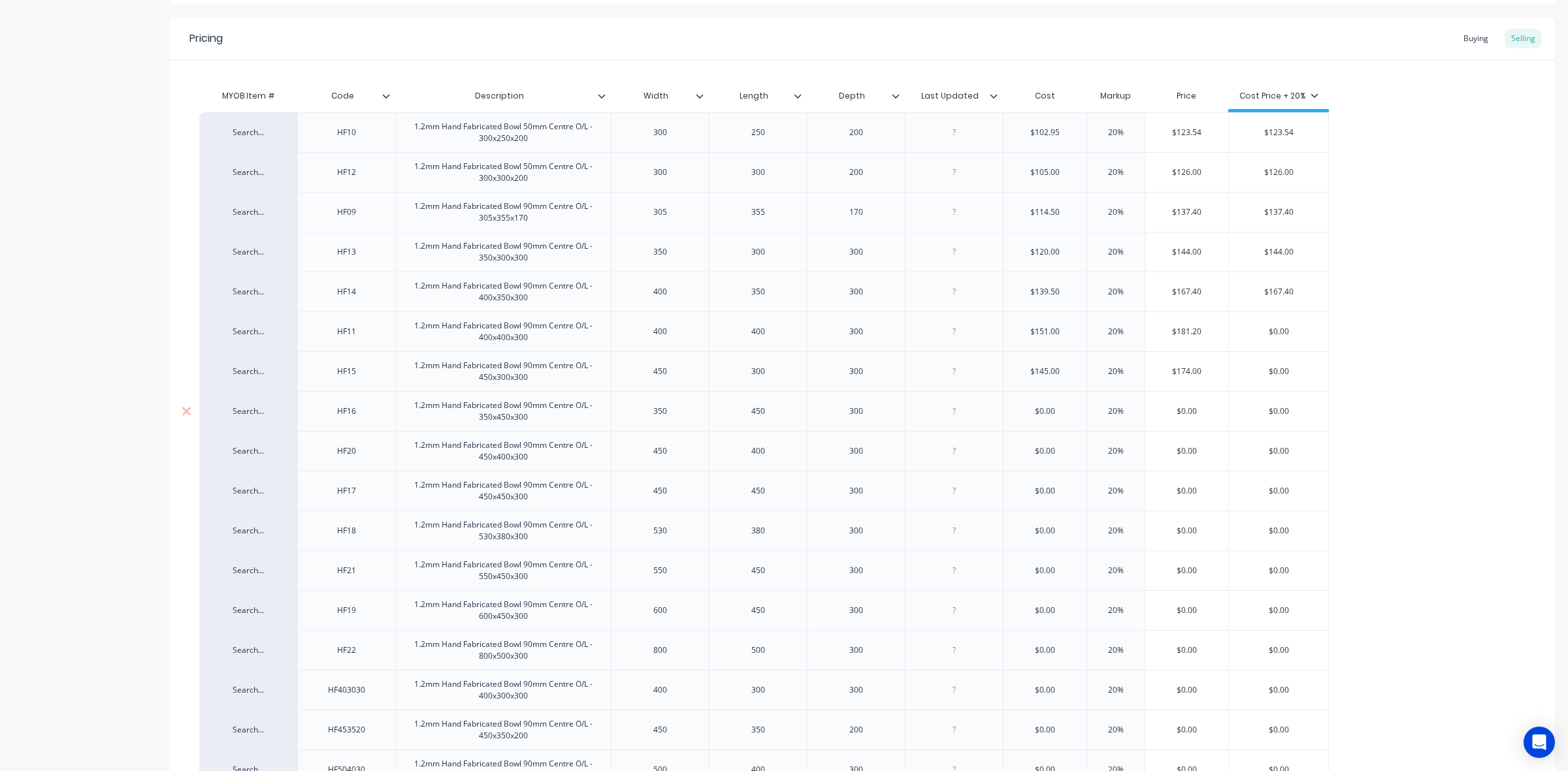
click at [1038, 412] on input "$0.00" at bounding box center [1045, 411] width 83 height 12
click at [1048, 412] on input "$0.00" at bounding box center [1045, 411] width 83 height 12
type input "$147"
click at [1047, 452] on input "$0.00" at bounding box center [1045, 451] width 83 height 12
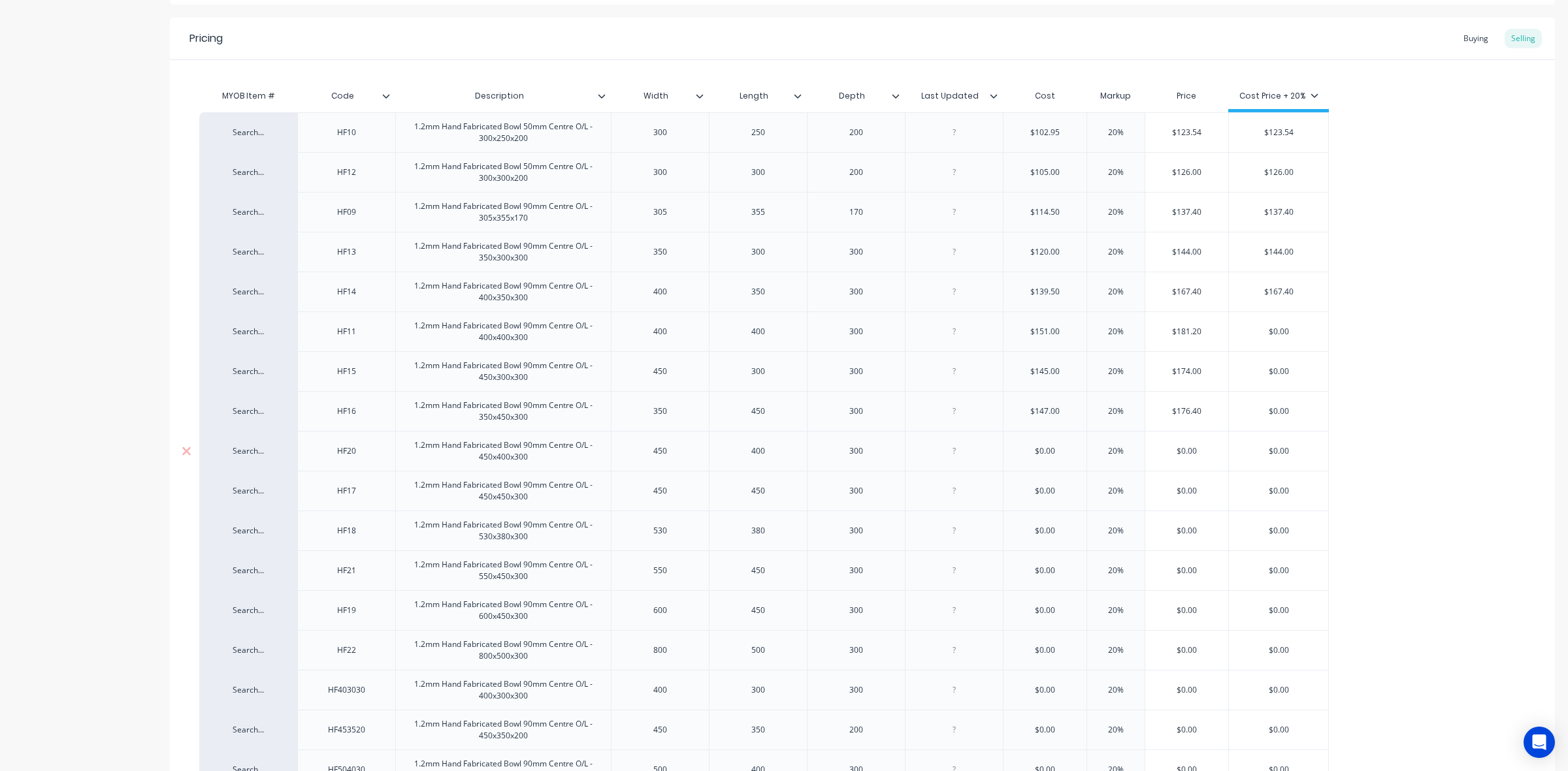
click at [1047, 452] on input "$0.00" at bounding box center [1045, 451] width 83 height 12
type input "$151"
click at [1044, 488] on input "$0.00" at bounding box center [1045, 490] width 83 height 12
type input "$151"
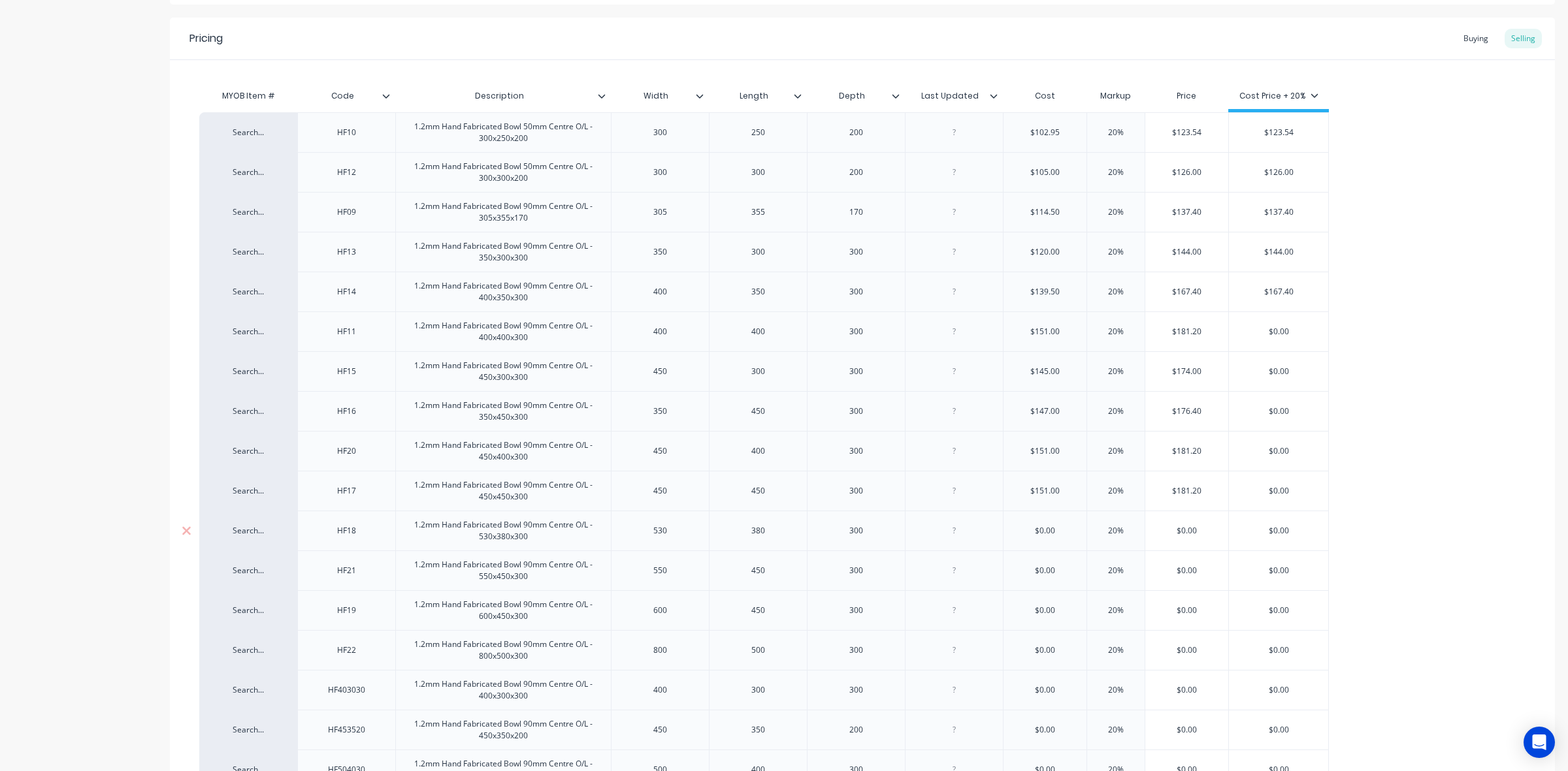
click at [1052, 527] on input "$0.00" at bounding box center [1045, 530] width 83 height 12
type input "175"
click at [1039, 578] on div "$0.00" at bounding box center [1045, 570] width 83 height 33
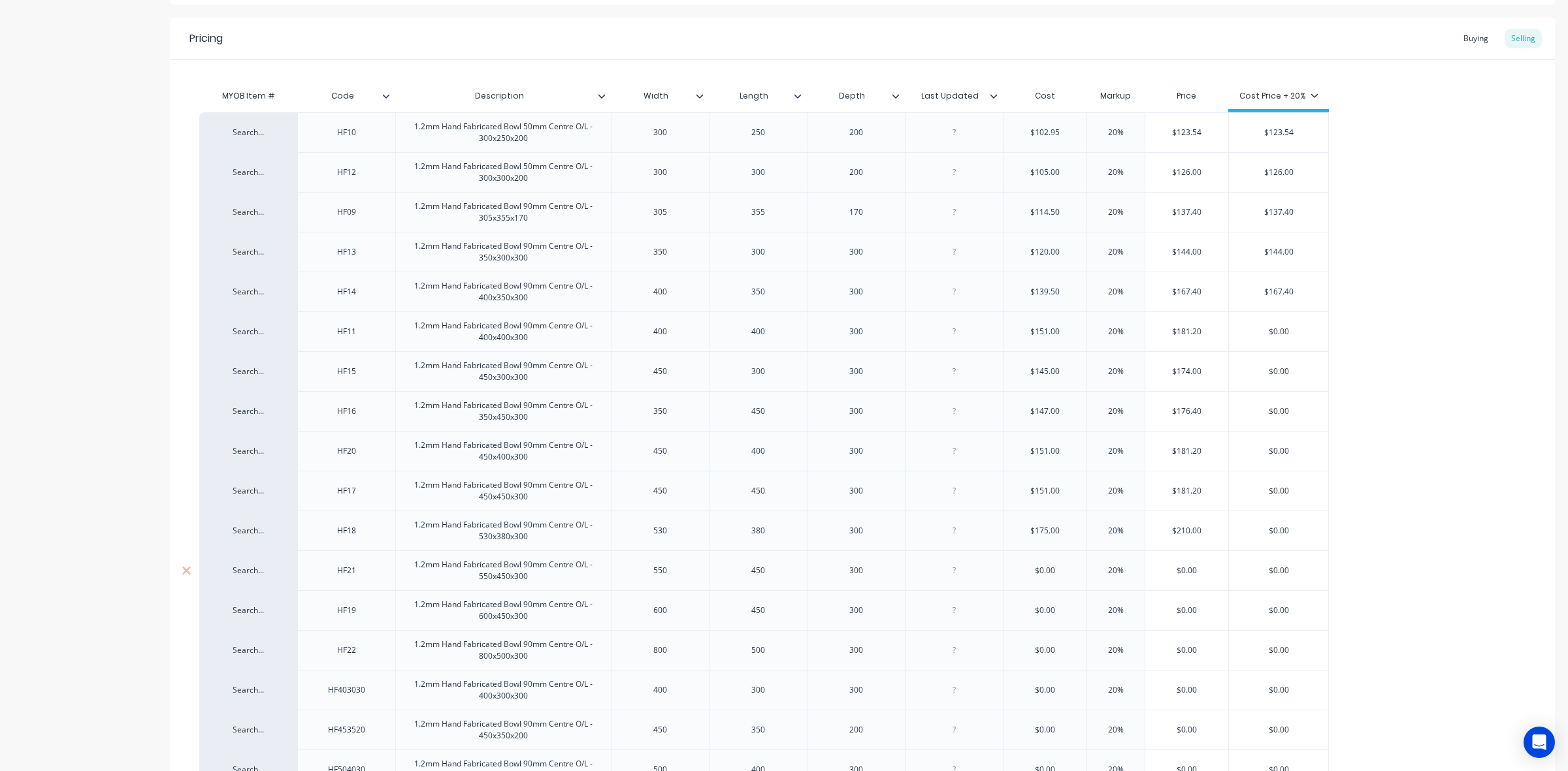
type input "$0.00"
click at [1039, 578] on div "$0.00" at bounding box center [1045, 570] width 83 height 33
click at [1040, 574] on input "$0.00" at bounding box center [1045, 570] width 83 height 12
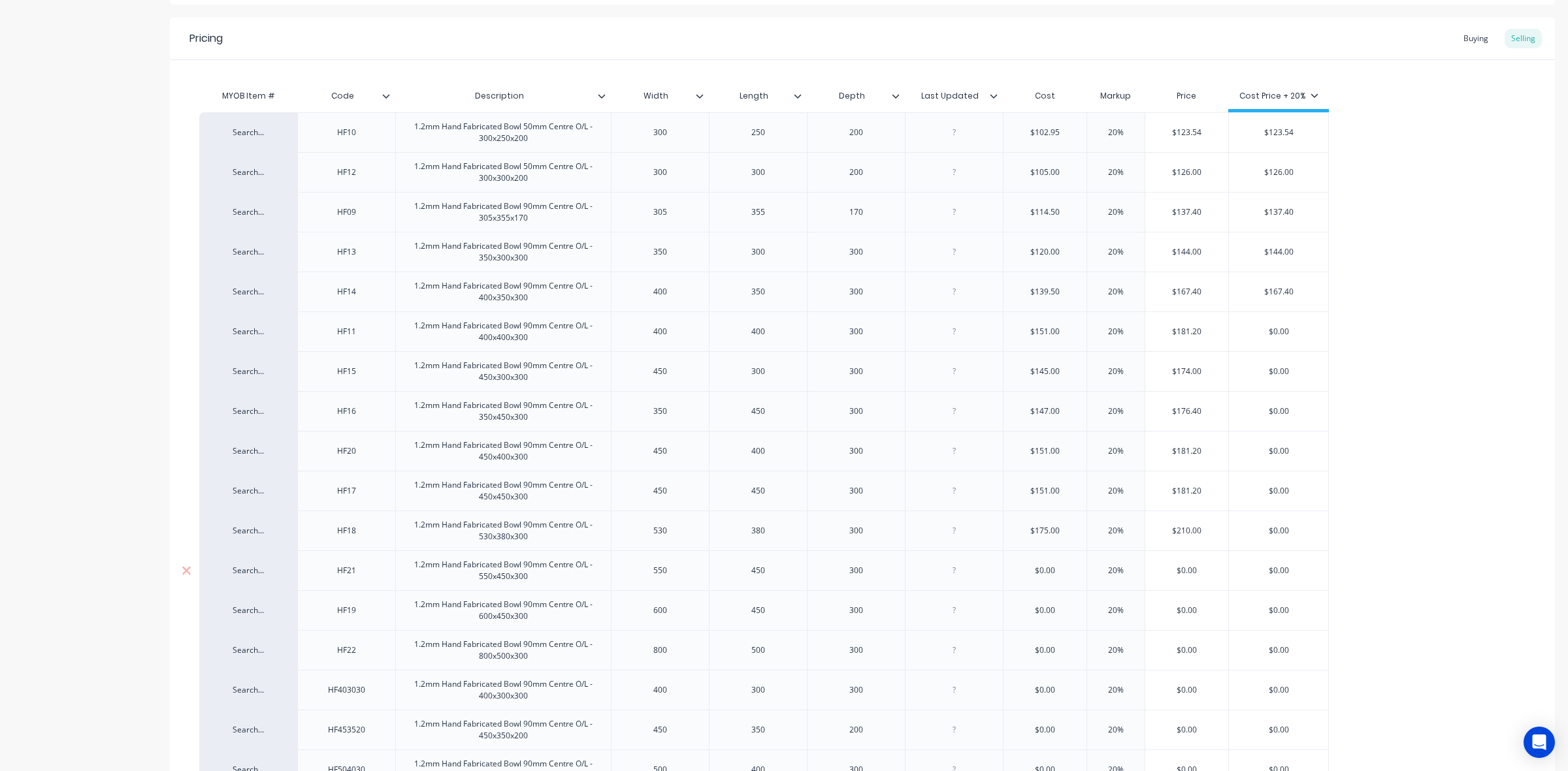
click at [1040, 574] on input "$0.00" at bounding box center [1045, 570] width 83 height 12
click at [1057, 568] on input "$0.00" at bounding box center [1045, 570] width 83 height 12
drag, startPoint x: 1060, startPoint y: 567, endPoint x: 1009, endPoint y: 569, distance: 51.0
click at [1009, 569] on input "$0.00" at bounding box center [1045, 570] width 83 height 12
click at [1068, 570] on input "$0.00" at bounding box center [1045, 570] width 83 height 12
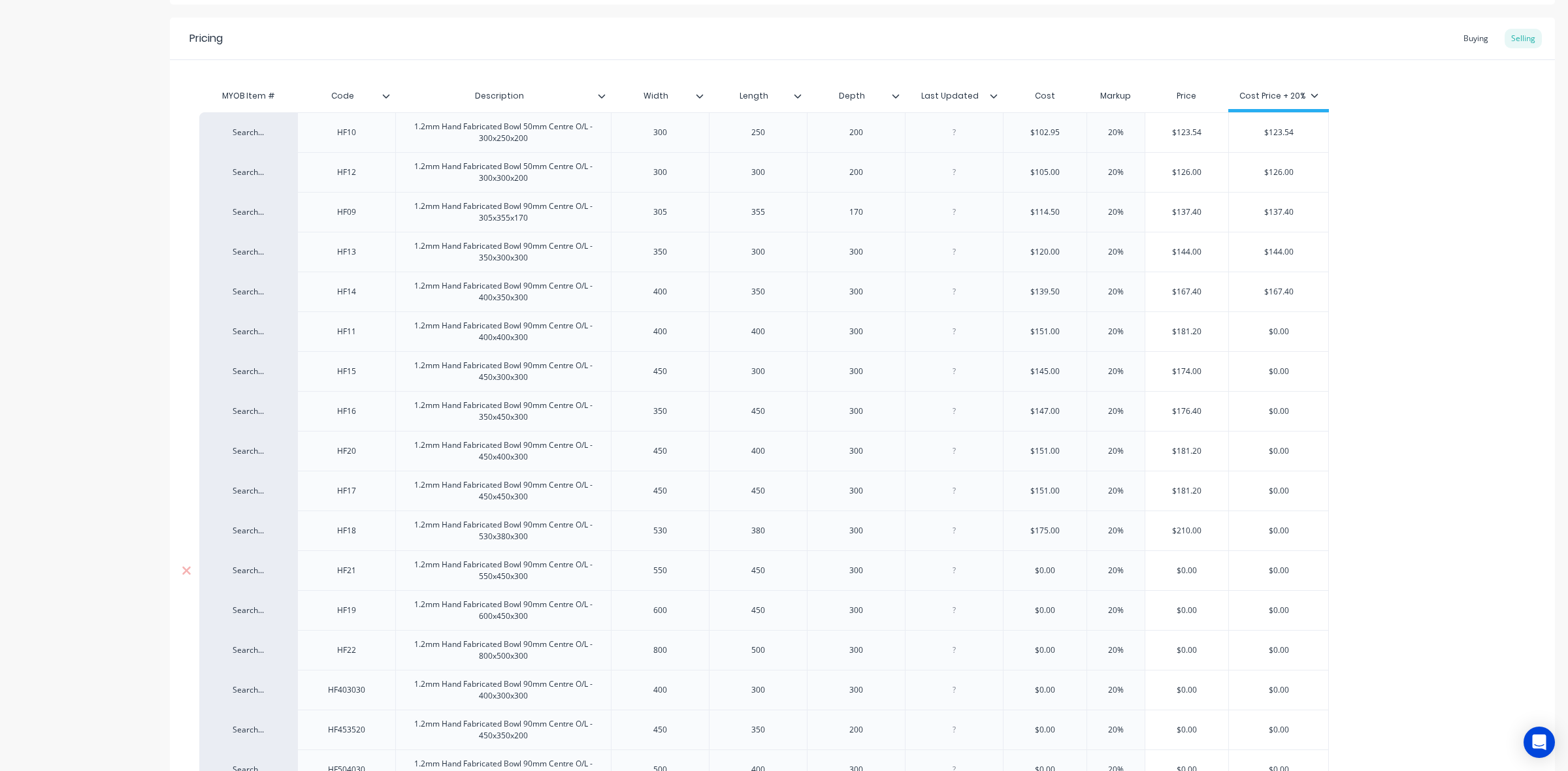
click at [1055, 572] on input "$0.00" at bounding box center [1045, 570] width 83 height 12
drag, startPoint x: 1055, startPoint y: 572, endPoint x: 1048, endPoint y: 573, distance: 7.1
click at [1053, 573] on input "$0.00" at bounding box center [1045, 570] width 83 height 12
click at [1048, 573] on input "$0.00" at bounding box center [1045, 570] width 83 height 12
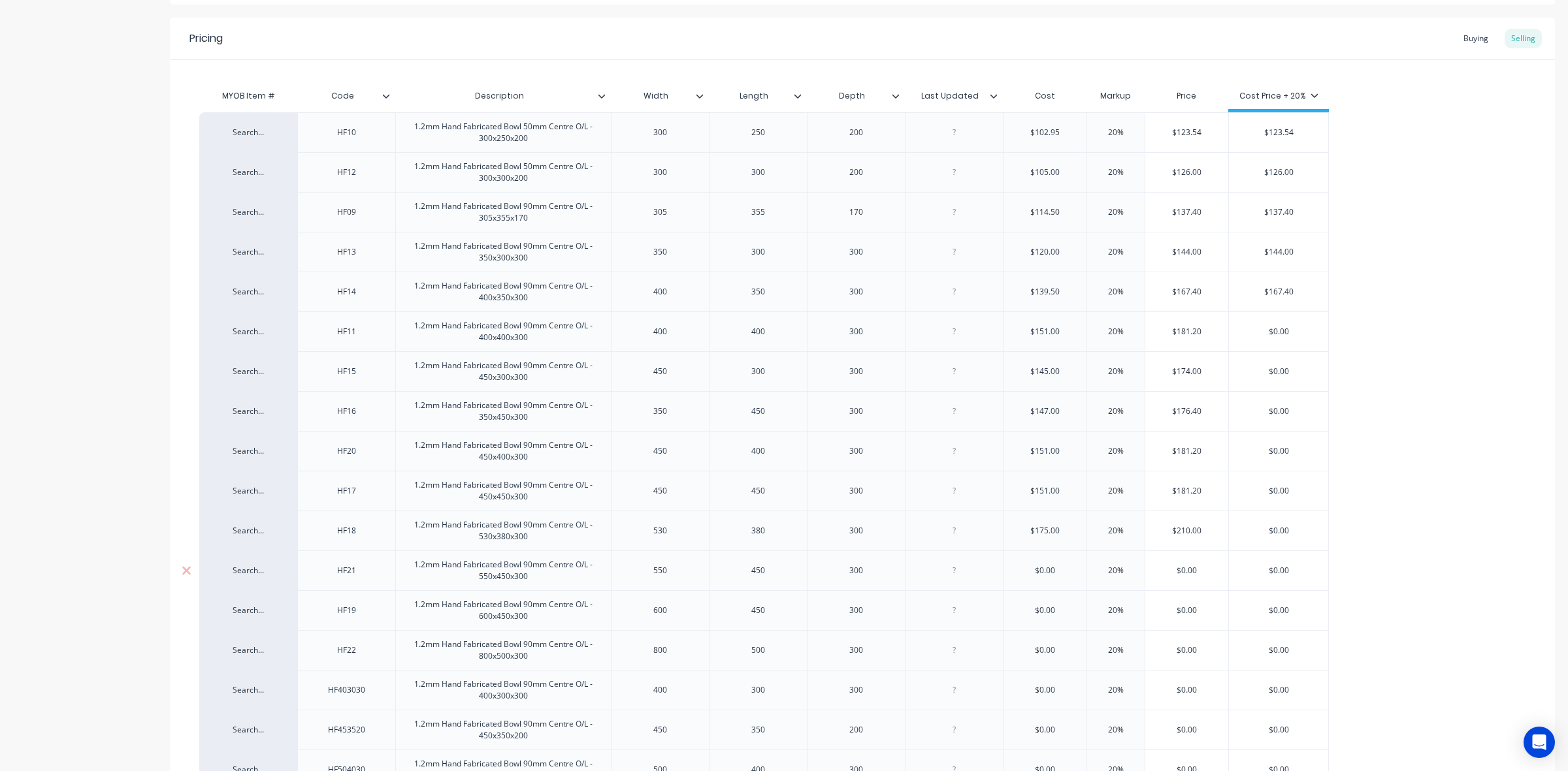
click at [1038, 573] on input "$0.00" at bounding box center [1045, 570] width 83 height 12
click at [1037, 573] on input "$0.00" at bounding box center [1045, 570] width 83 height 12
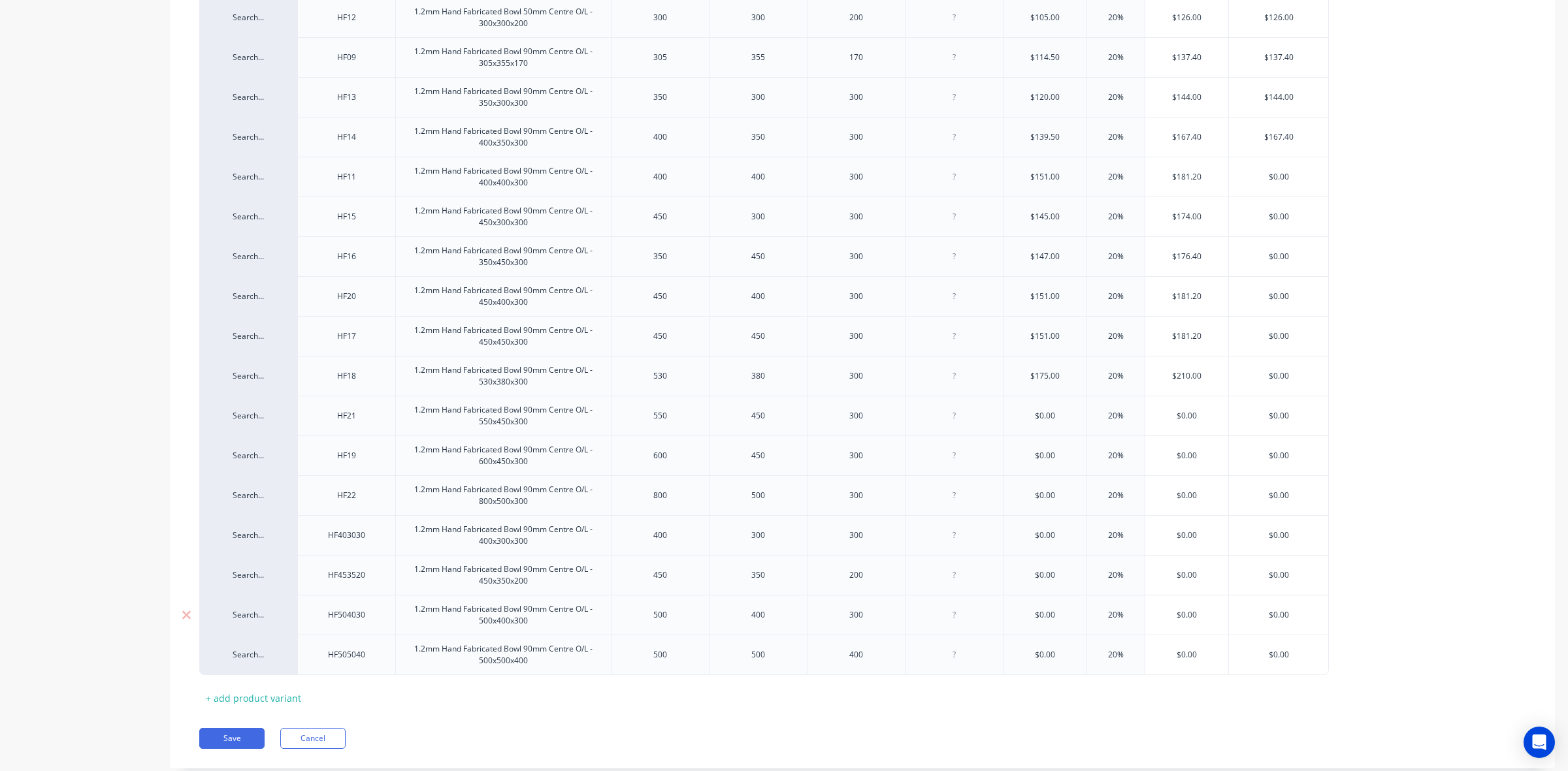
scroll to position [428, 0]
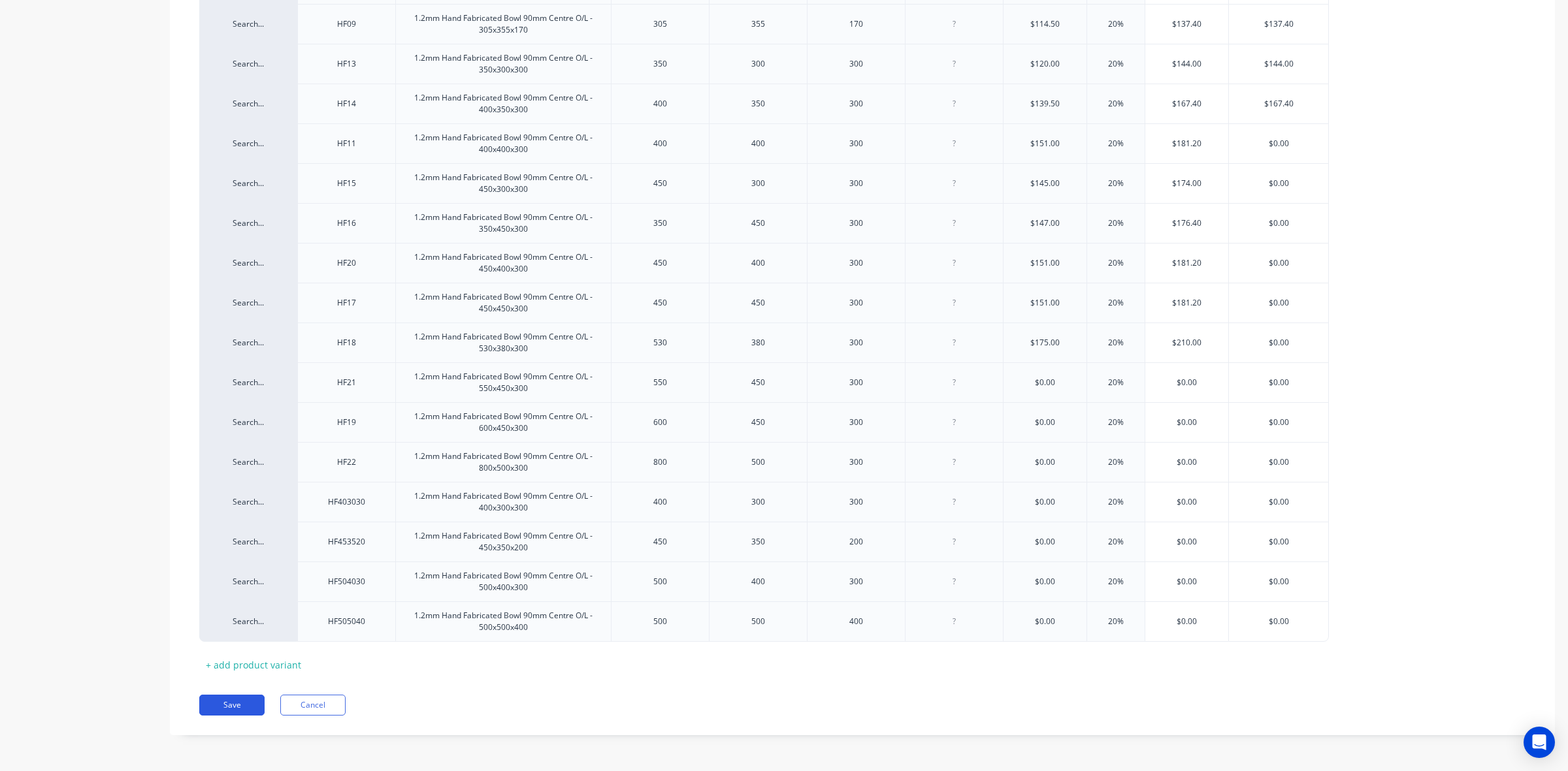
click at [236, 705] on button "Save" at bounding box center [232, 705] width 66 height 21
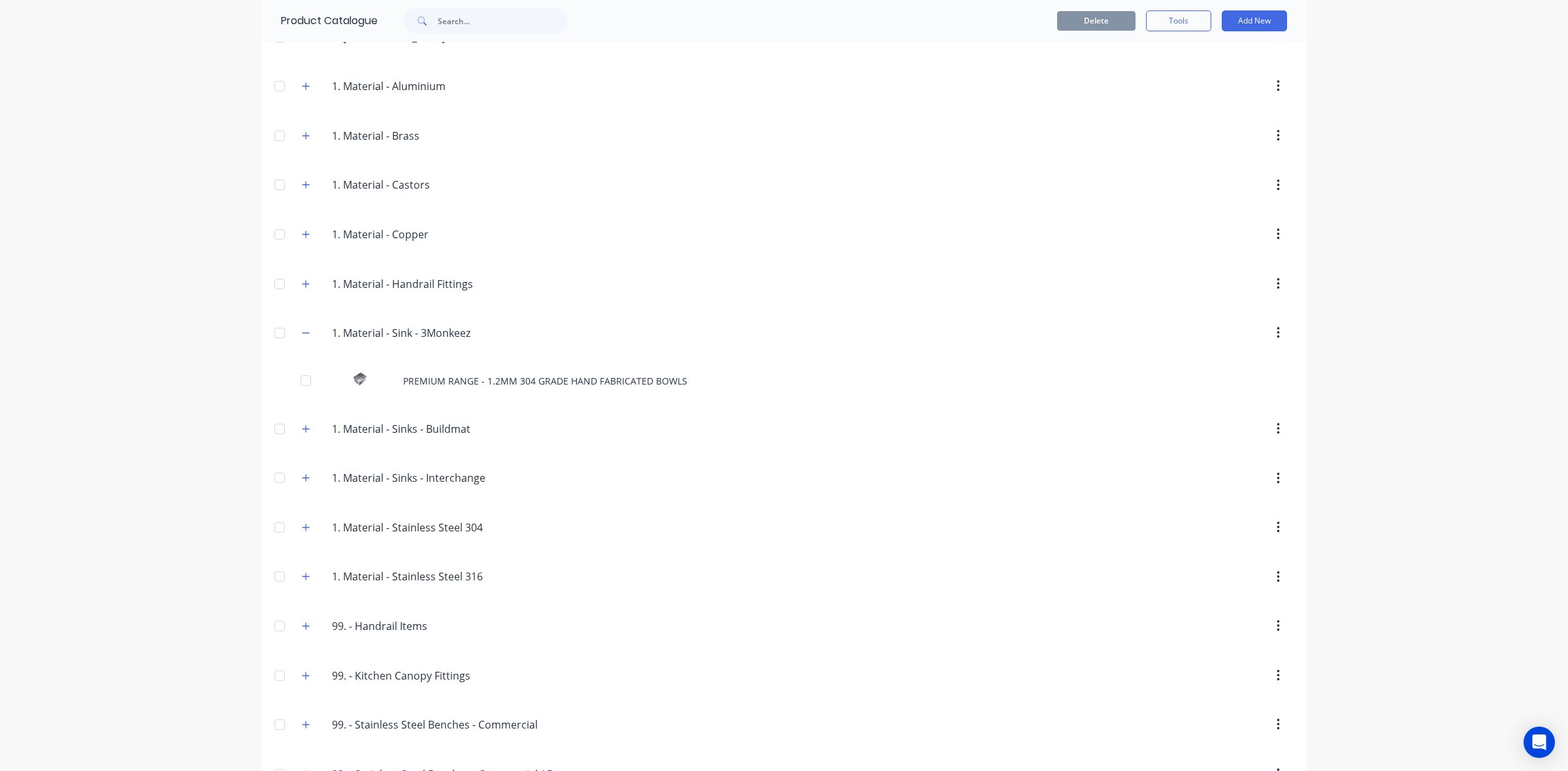
scroll to position [381, 0]
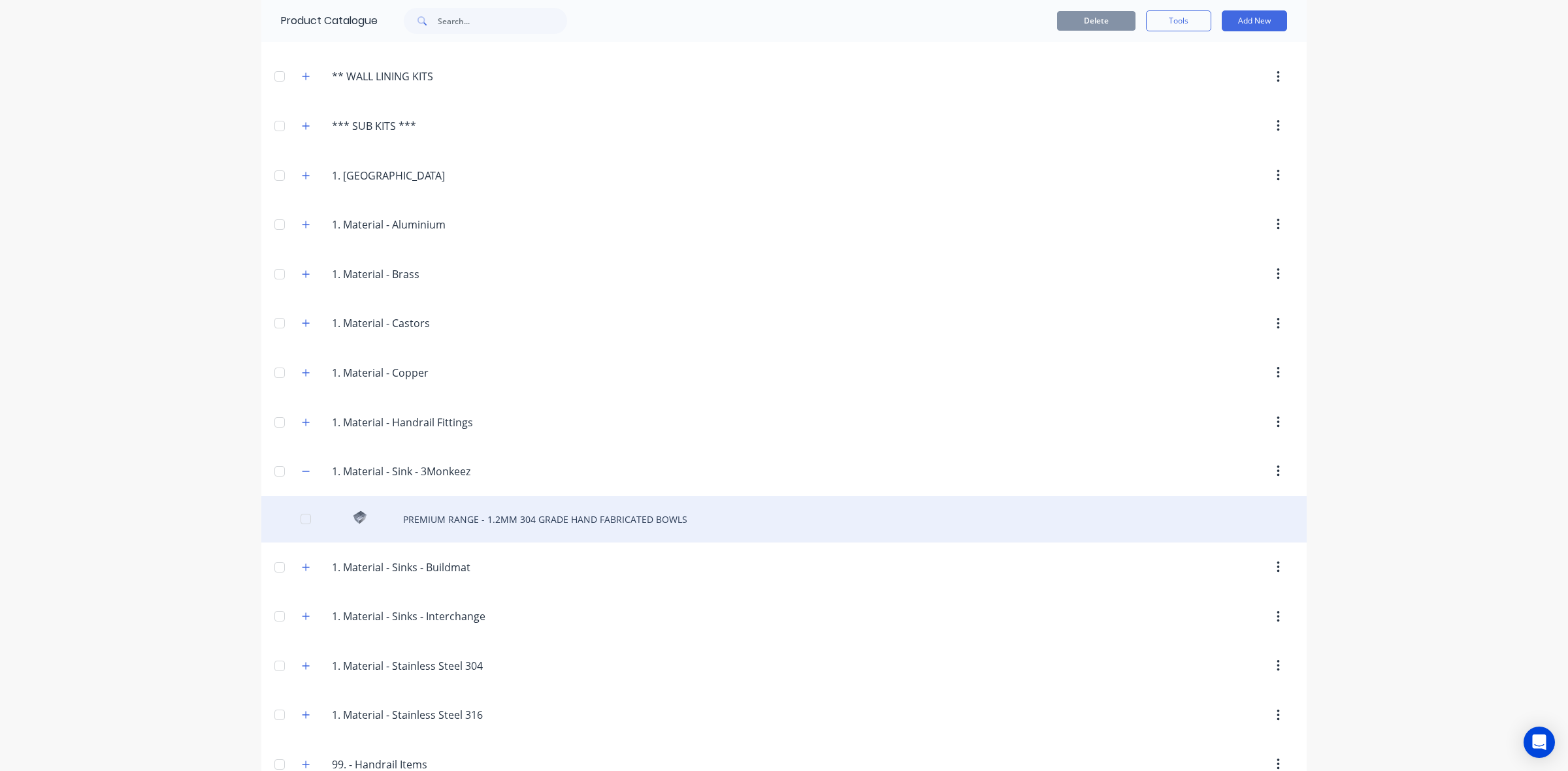
click at [447, 524] on div "PREMIUM RANGE - 1.2MM 304 GRADE HAND FABRICATED BOWLS" at bounding box center [784, 520] width 1045 height 46
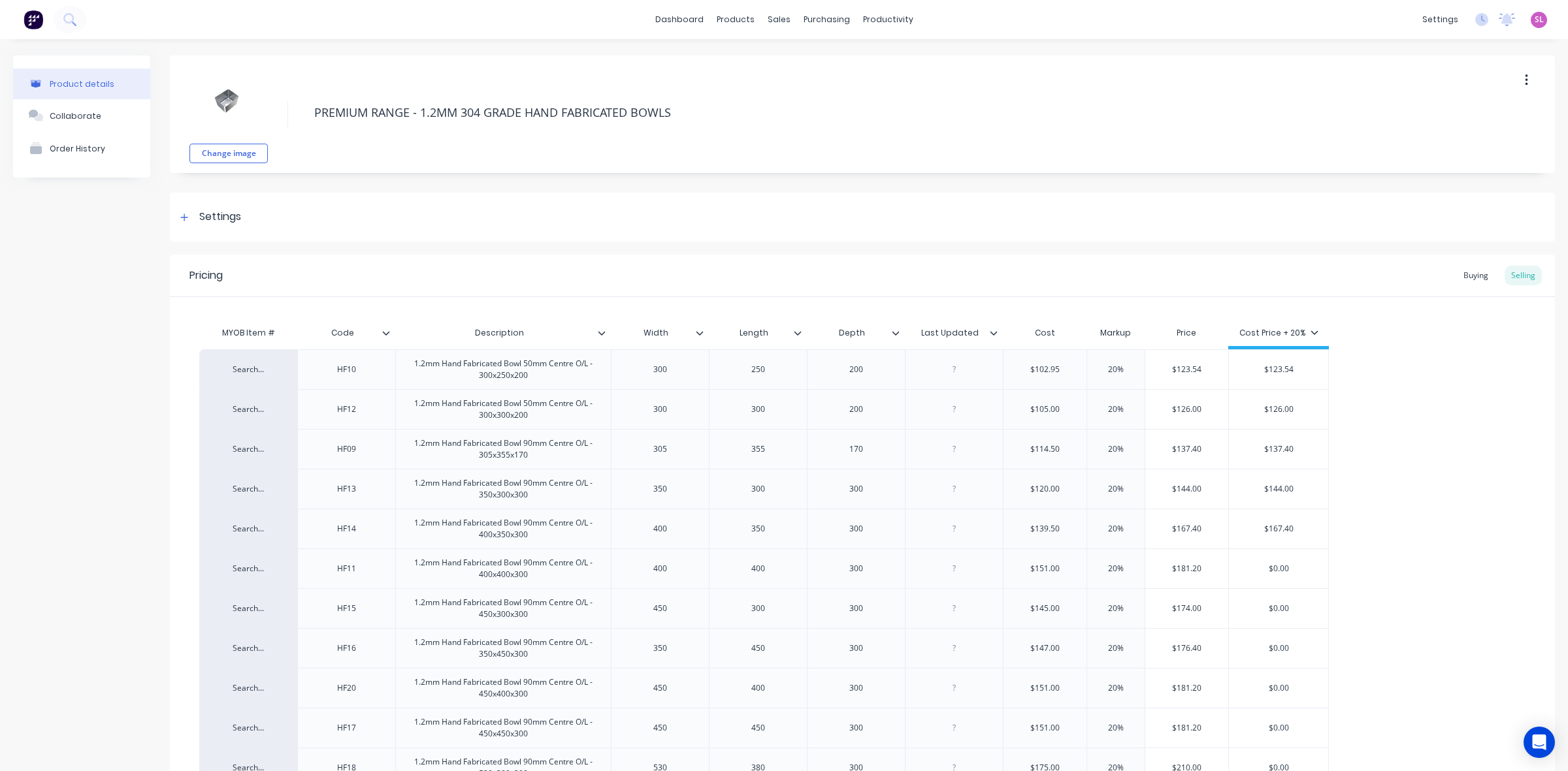
scroll to position [428, 0]
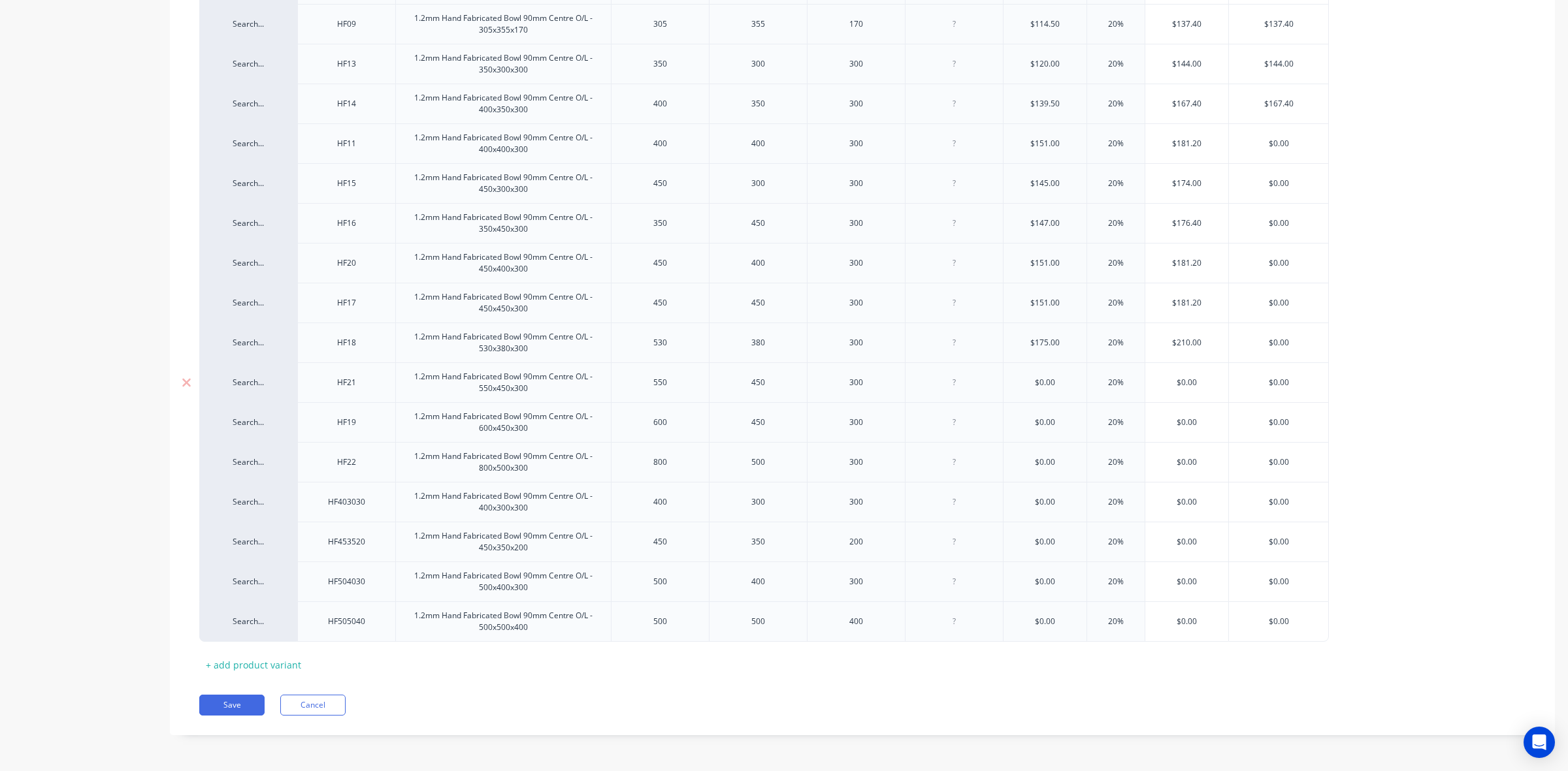
click at [1046, 381] on input "$0.00" at bounding box center [1045, 382] width 83 height 12
type input "$181"
type input "20%"
click at [1045, 422] on input "$0.00" at bounding box center [1045, 422] width 83 height 12
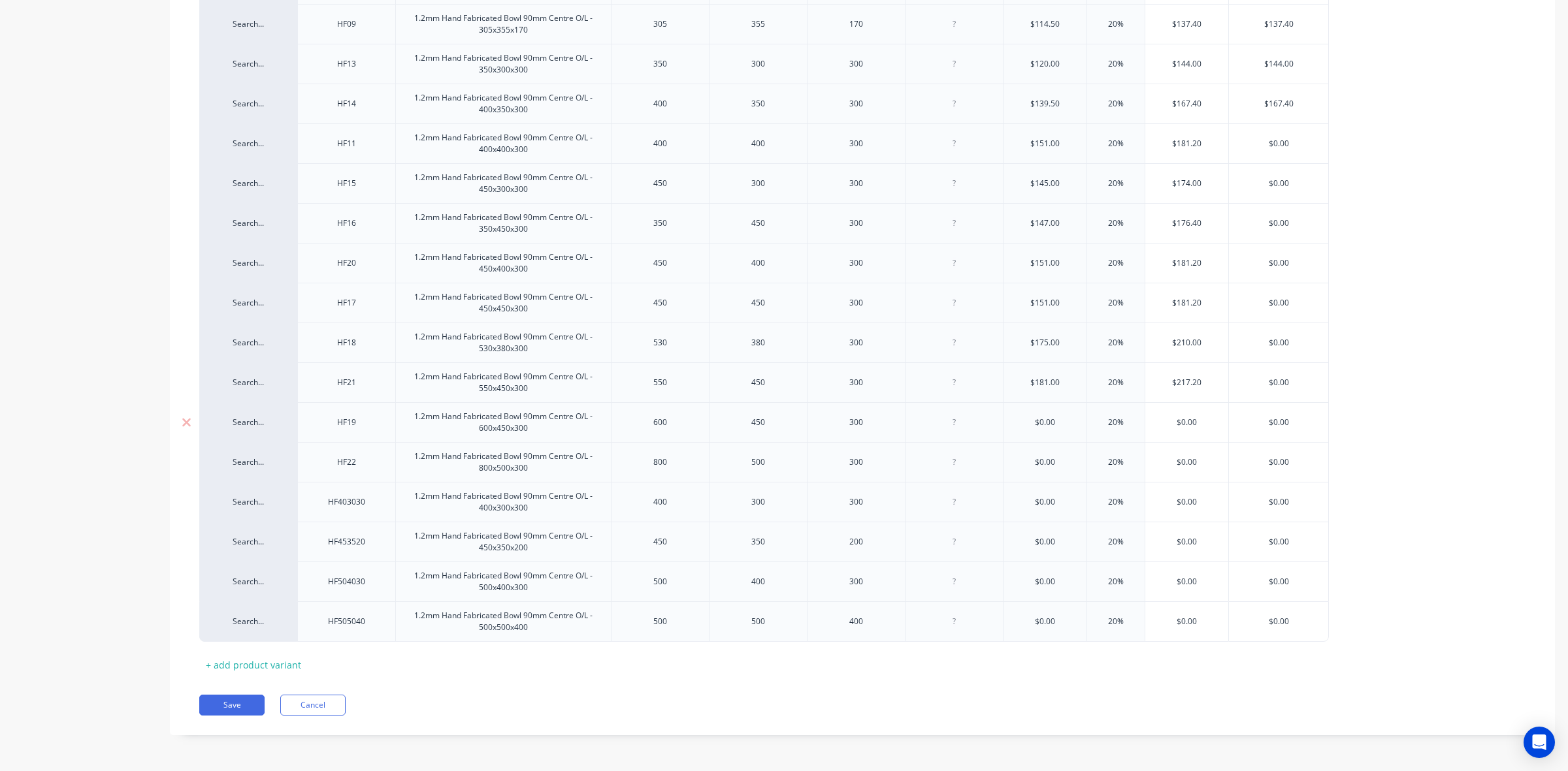
click at [1045, 422] on input "$0.00" at bounding box center [1045, 422] width 83 height 12
type input "$199"
type input "20%"
click at [1038, 458] on input "$0.00" at bounding box center [1045, 462] width 83 height 12
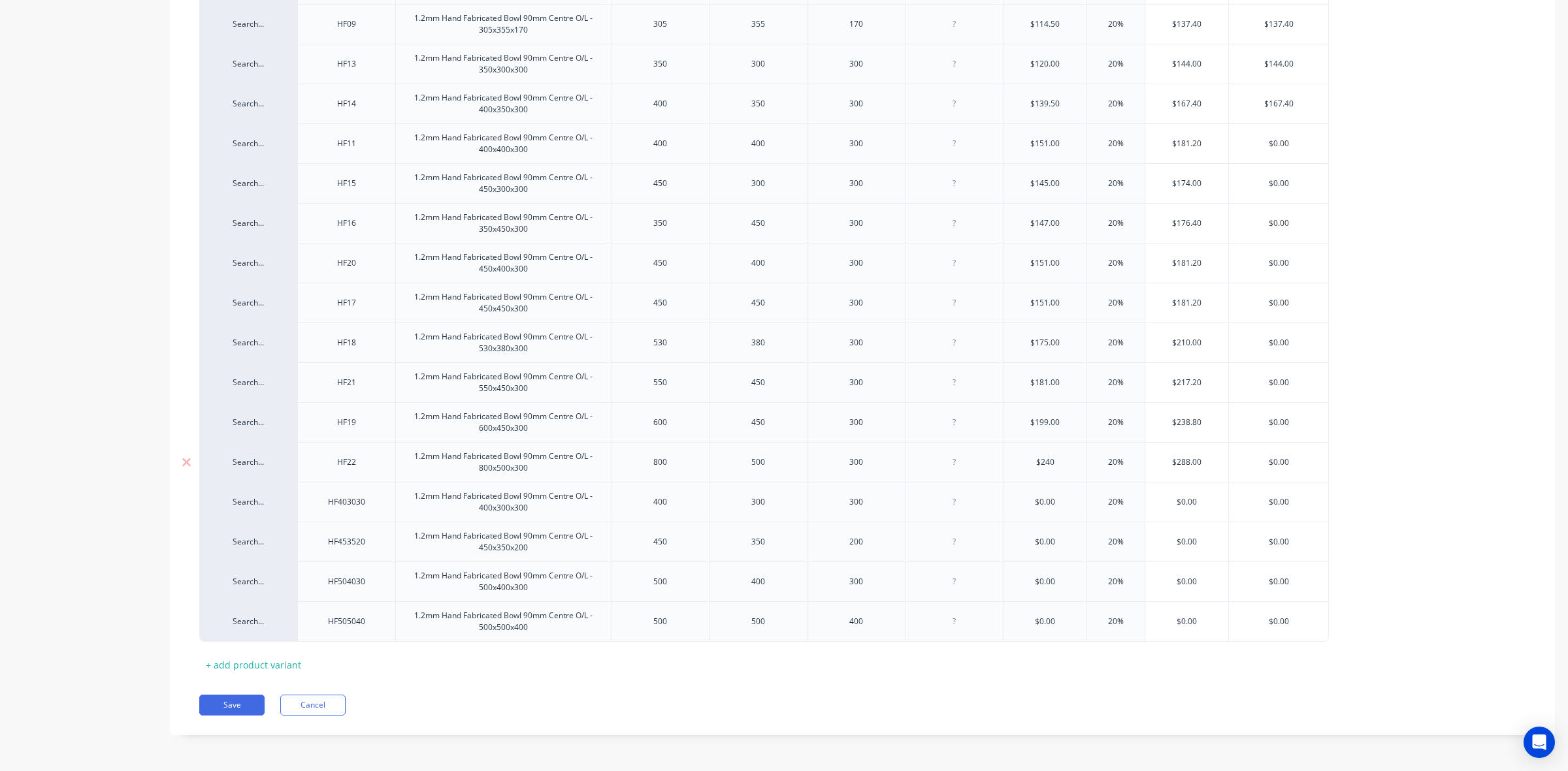
type input "$240"
type input "20%"
click at [1043, 491] on div "$0.00" at bounding box center [1045, 502] width 83 height 33
type input "$0.00"
click at [1043, 491] on div "$0.00" at bounding box center [1045, 502] width 83 height 33
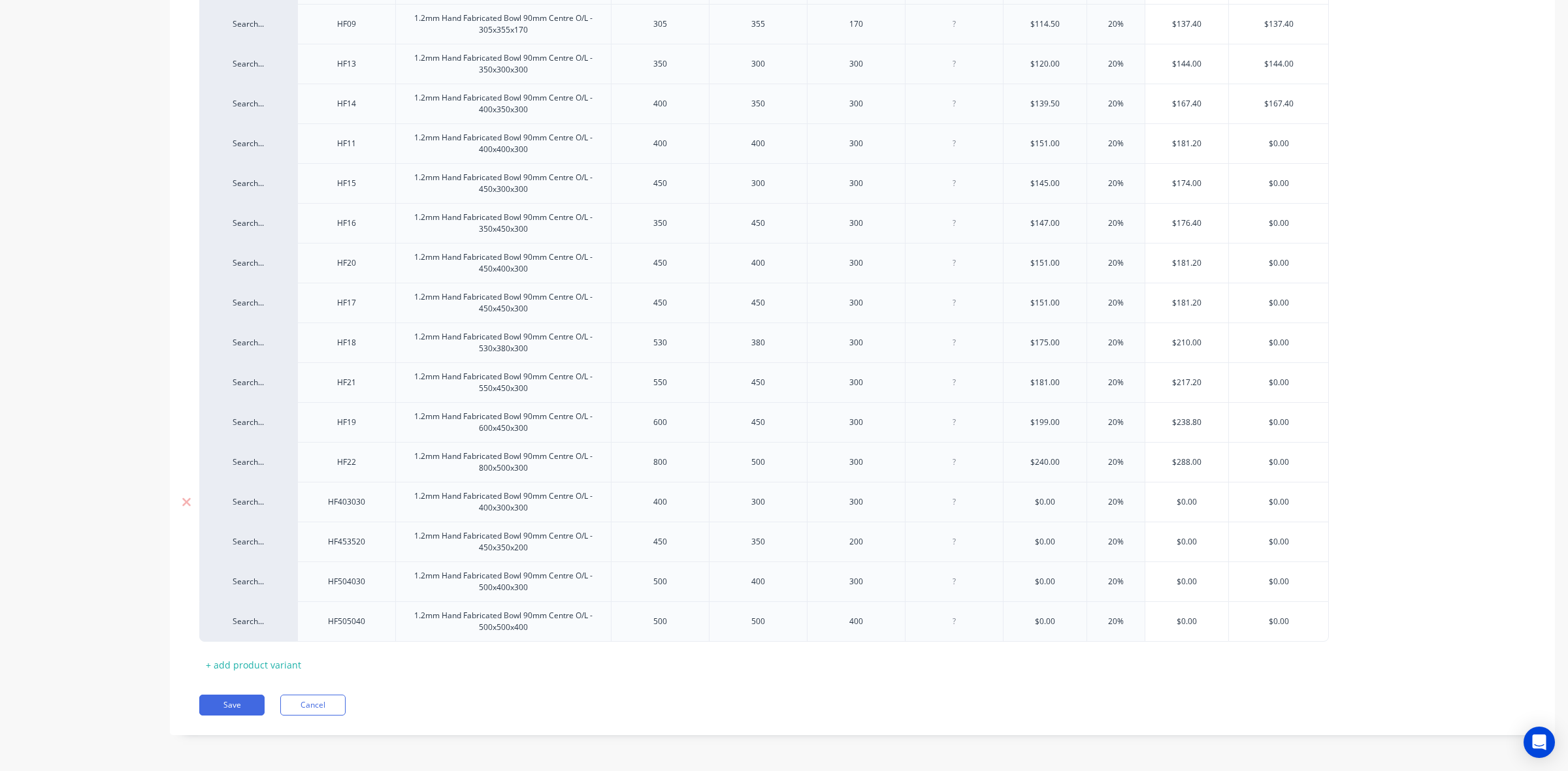
click at [1043, 491] on div "$0.00" at bounding box center [1045, 502] width 83 height 33
click at [1047, 497] on input "$0.00" at bounding box center [1045, 502] width 83 height 12
click at [1042, 500] on input "$0.00" at bounding box center [1045, 502] width 83 height 12
click at [1055, 497] on input "$0.00" at bounding box center [1045, 502] width 83 height 12
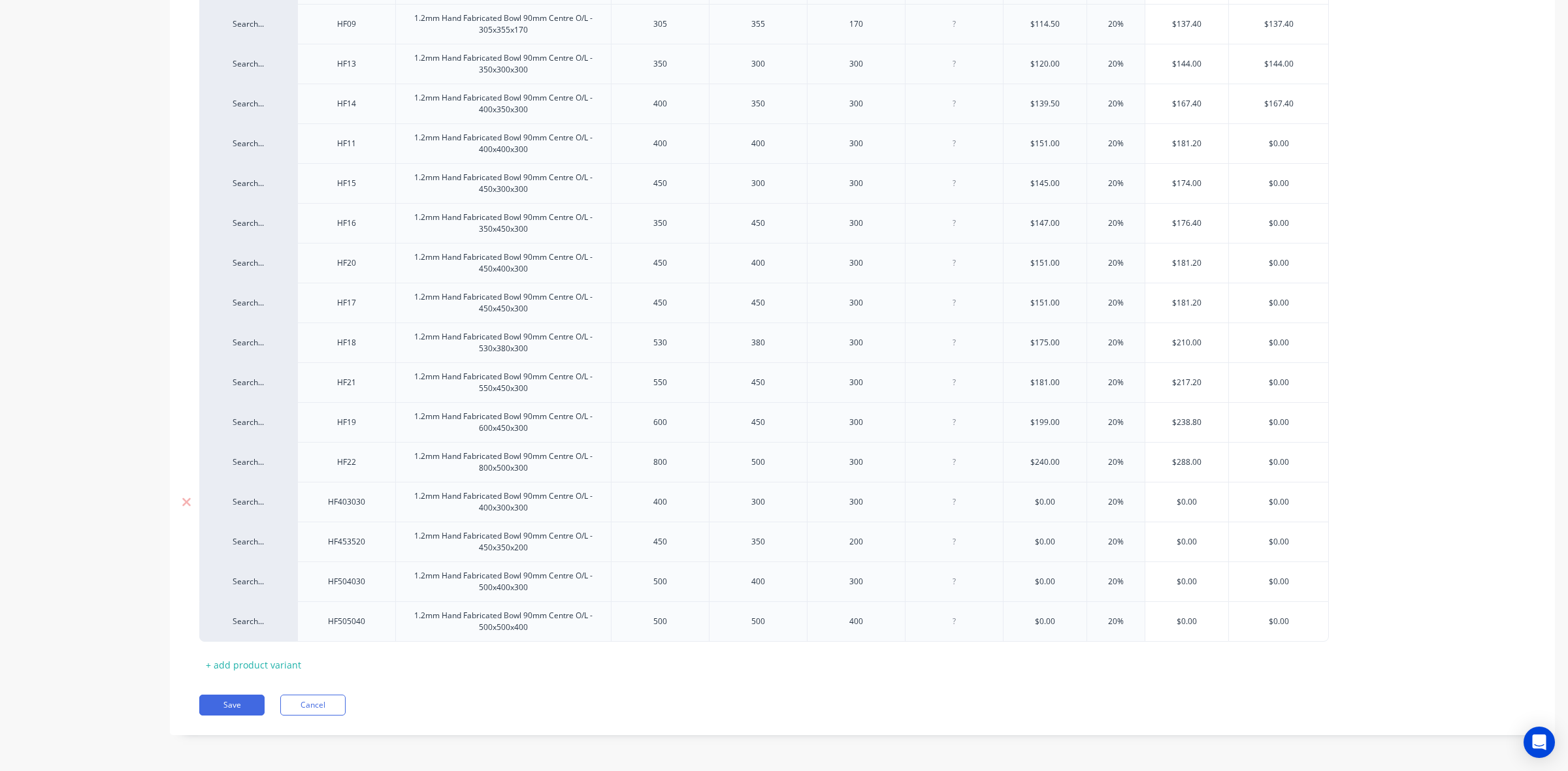
click at [1039, 498] on input "$0.00" at bounding box center [1045, 502] width 83 height 12
drag, startPoint x: 1039, startPoint y: 498, endPoint x: 1050, endPoint y: 503, distance: 12.1
click at [1050, 503] on input "$0.00" at bounding box center [1045, 502] width 83 height 12
type input "20%"
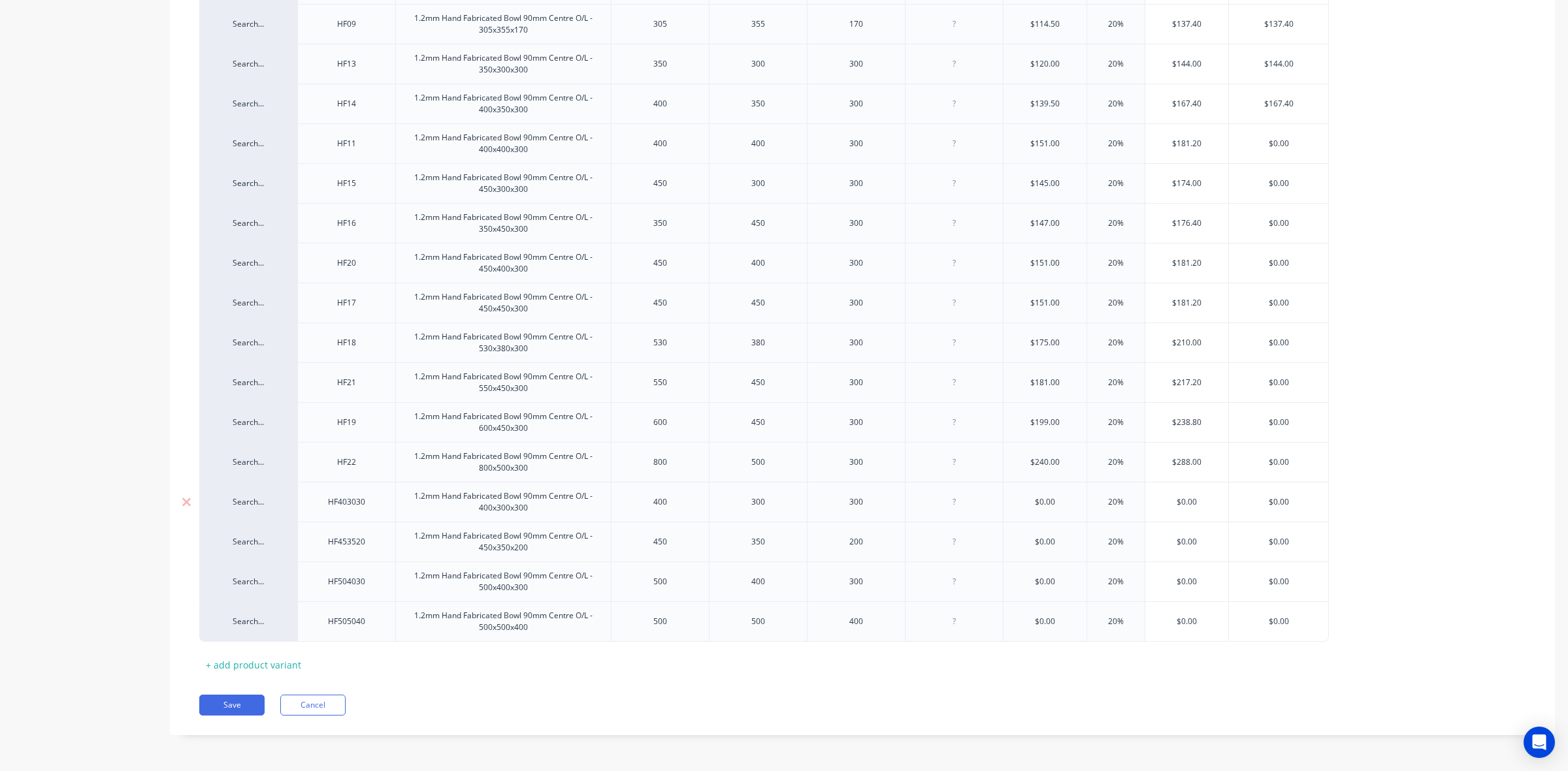
click at [1112, 498] on input "20%" at bounding box center [1116, 502] width 66 height 12
click at [1039, 502] on input "$0.00" at bounding box center [1045, 502] width 83 height 12
type input "$135"
click at [1047, 536] on input "$0.00" at bounding box center [1045, 542] width 83 height 12
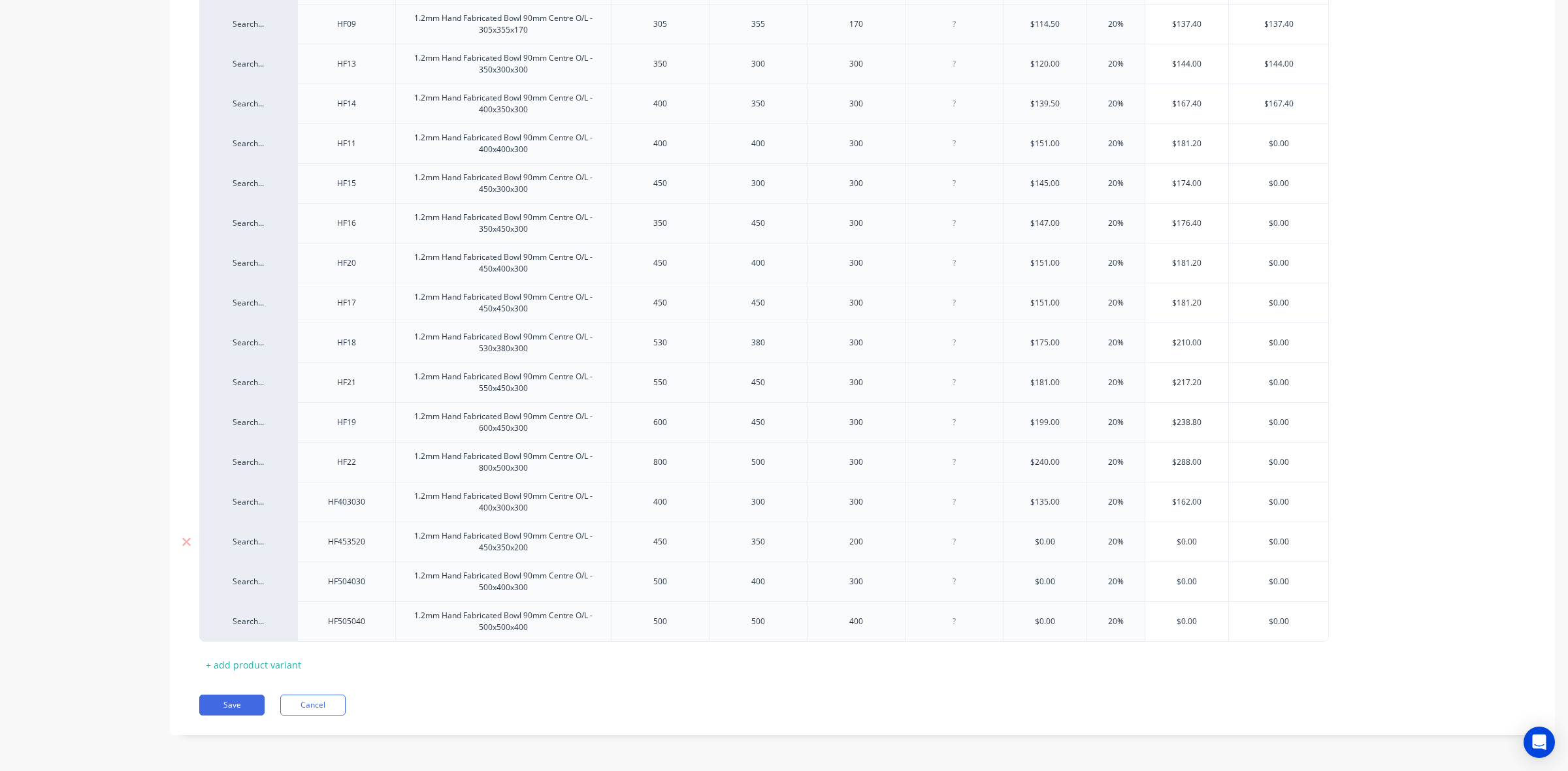
click at [1047, 536] on input "$0.00" at bounding box center [1045, 542] width 83 height 12
type input "$155"
type input "20%"
click at [1044, 589] on div "$0.00" at bounding box center [1045, 582] width 83 height 33
type input "$0.00"
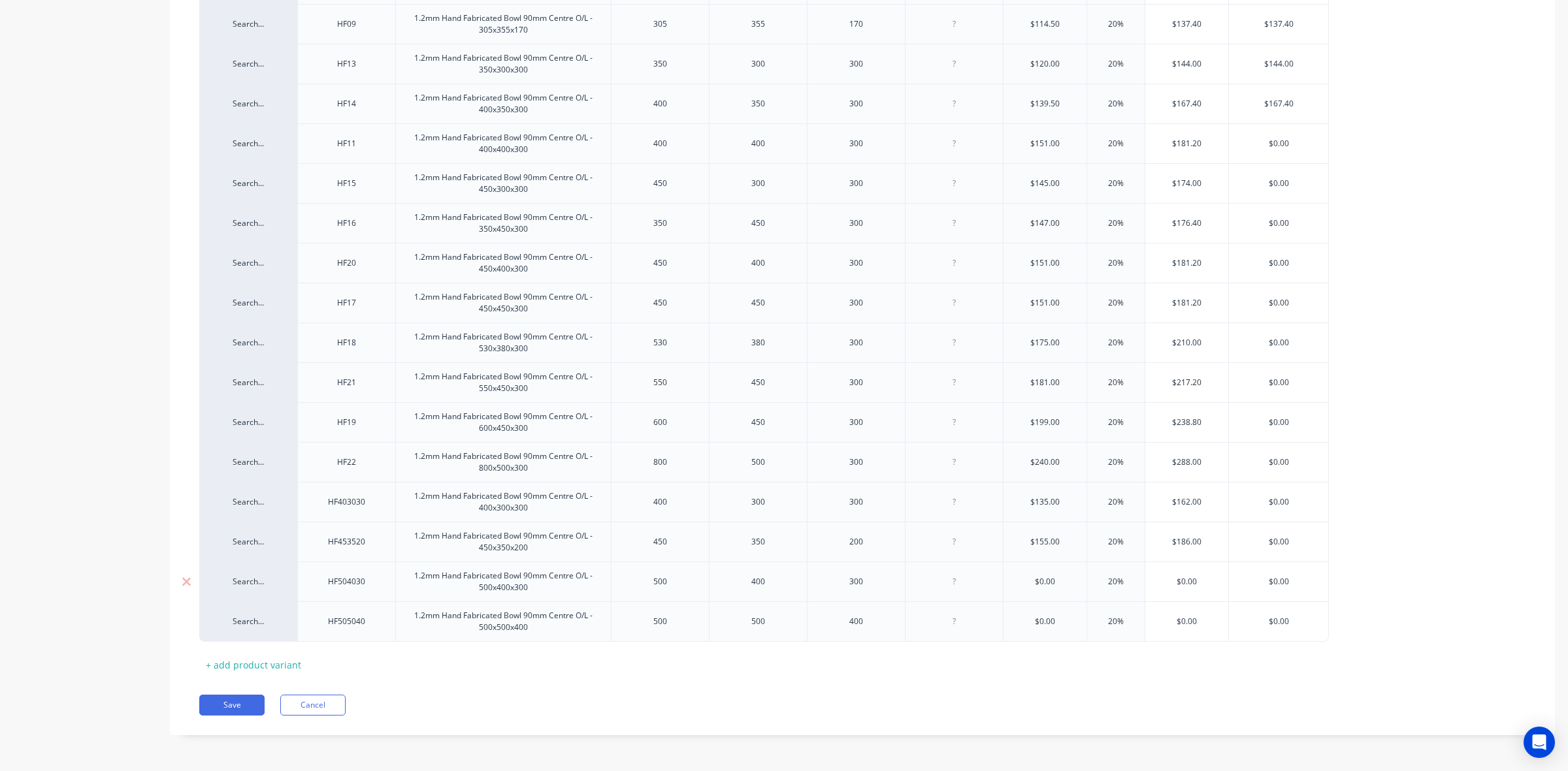
click at [1044, 589] on div "$0.00" at bounding box center [1045, 582] width 83 height 33
click at [1042, 582] on input "$0.00" at bounding box center [1045, 582] width 83 height 12
click at [1038, 583] on input "$0.00" at bounding box center [1045, 582] width 83 height 12
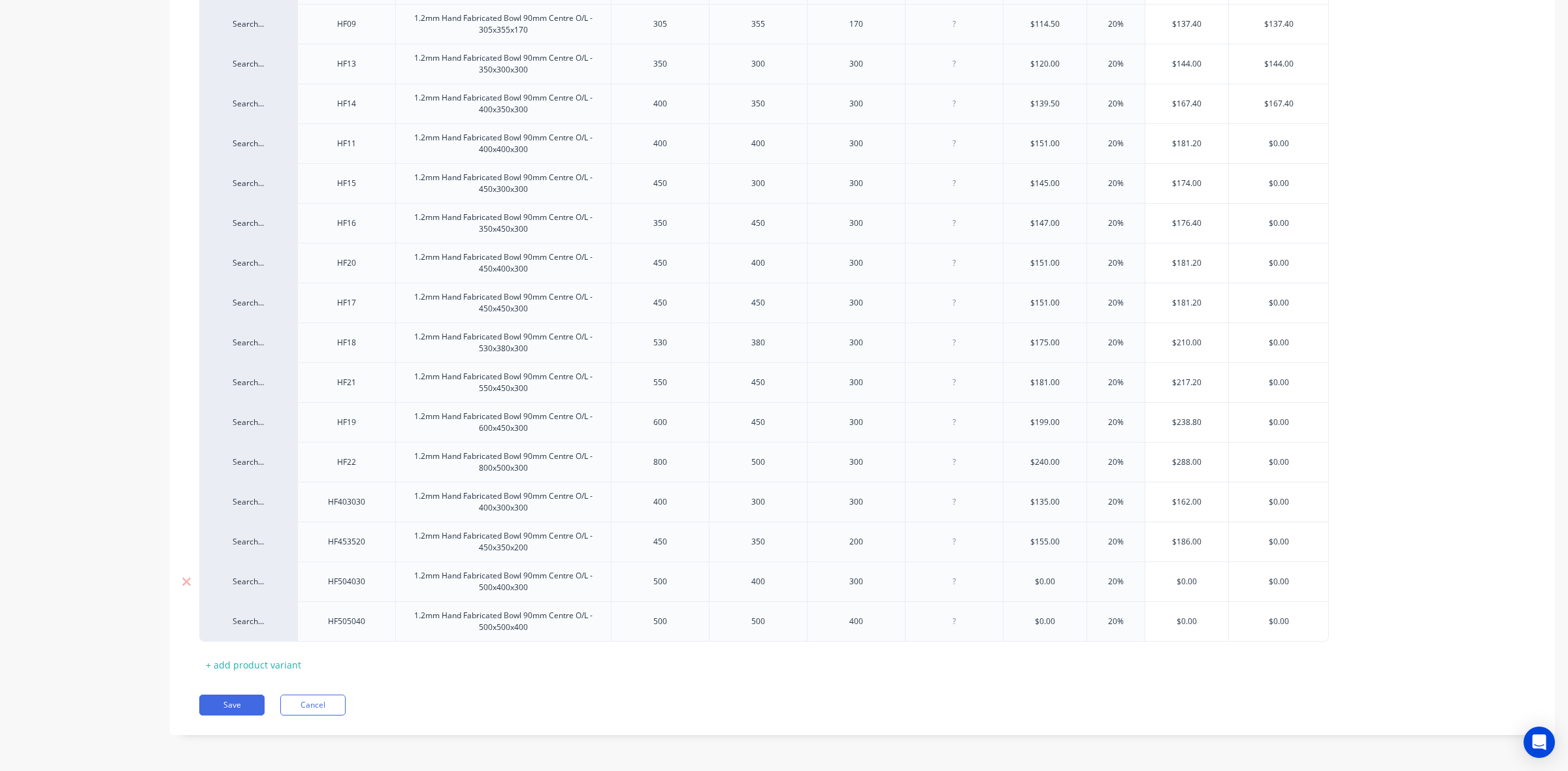
click at [1060, 578] on input "$0.00" at bounding box center [1045, 582] width 83 height 12
drag, startPoint x: 1060, startPoint y: 578, endPoint x: 1032, endPoint y: 582, distance: 28.3
click at [1032, 582] on input "$0.00" at bounding box center [1045, 582] width 83 height 12
click at [1031, 582] on input "$0.00" at bounding box center [1045, 582] width 83 height 12
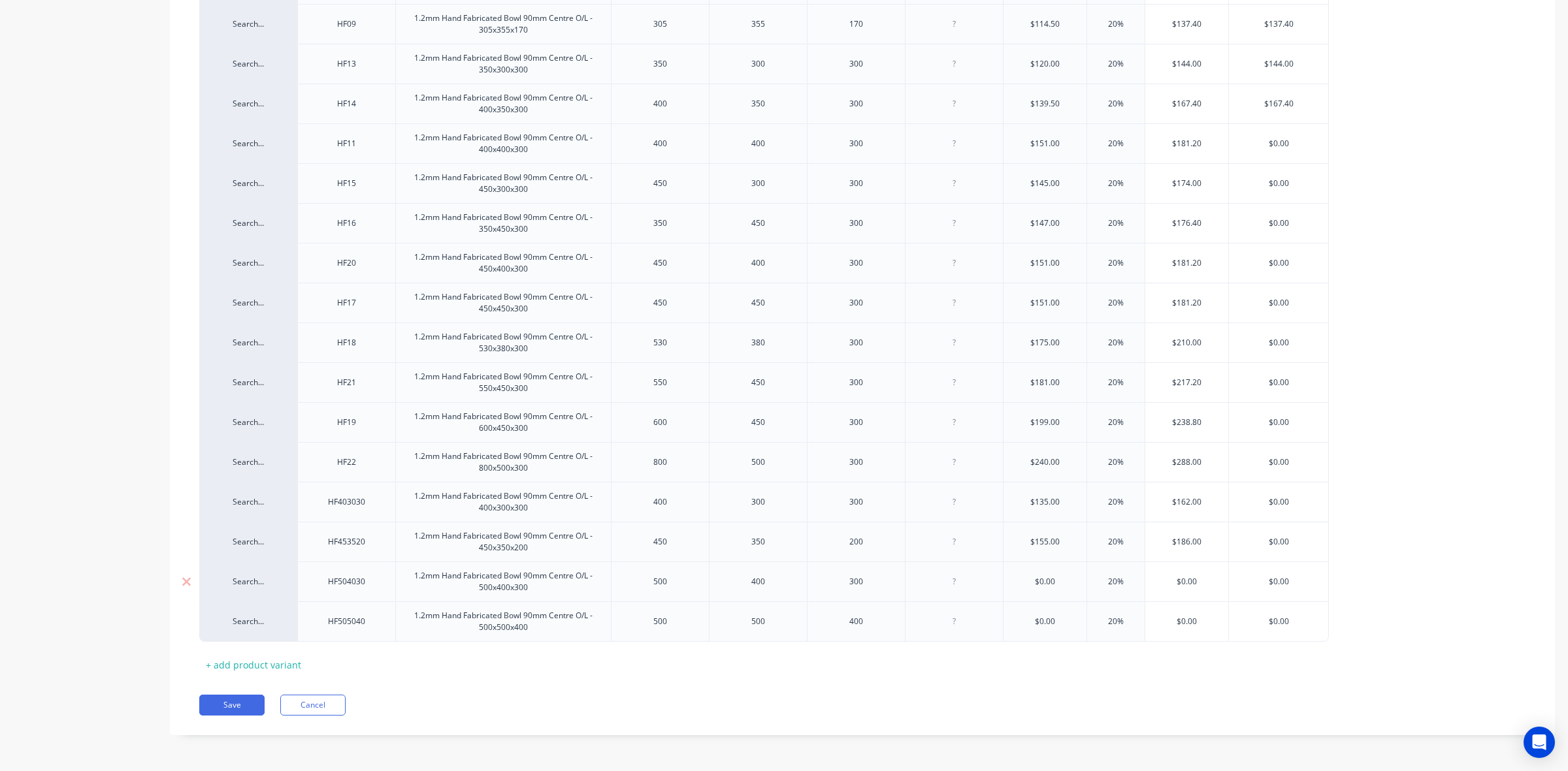
click at [1031, 582] on input "$0.00" at bounding box center [1045, 582] width 83 height 12
type input "$155.00"
click at [1043, 543] on input "$155.00" at bounding box center [1045, 542] width 83 height 12
click at [1047, 580] on input "$0.00" at bounding box center [1045, 582] width 83 height 12
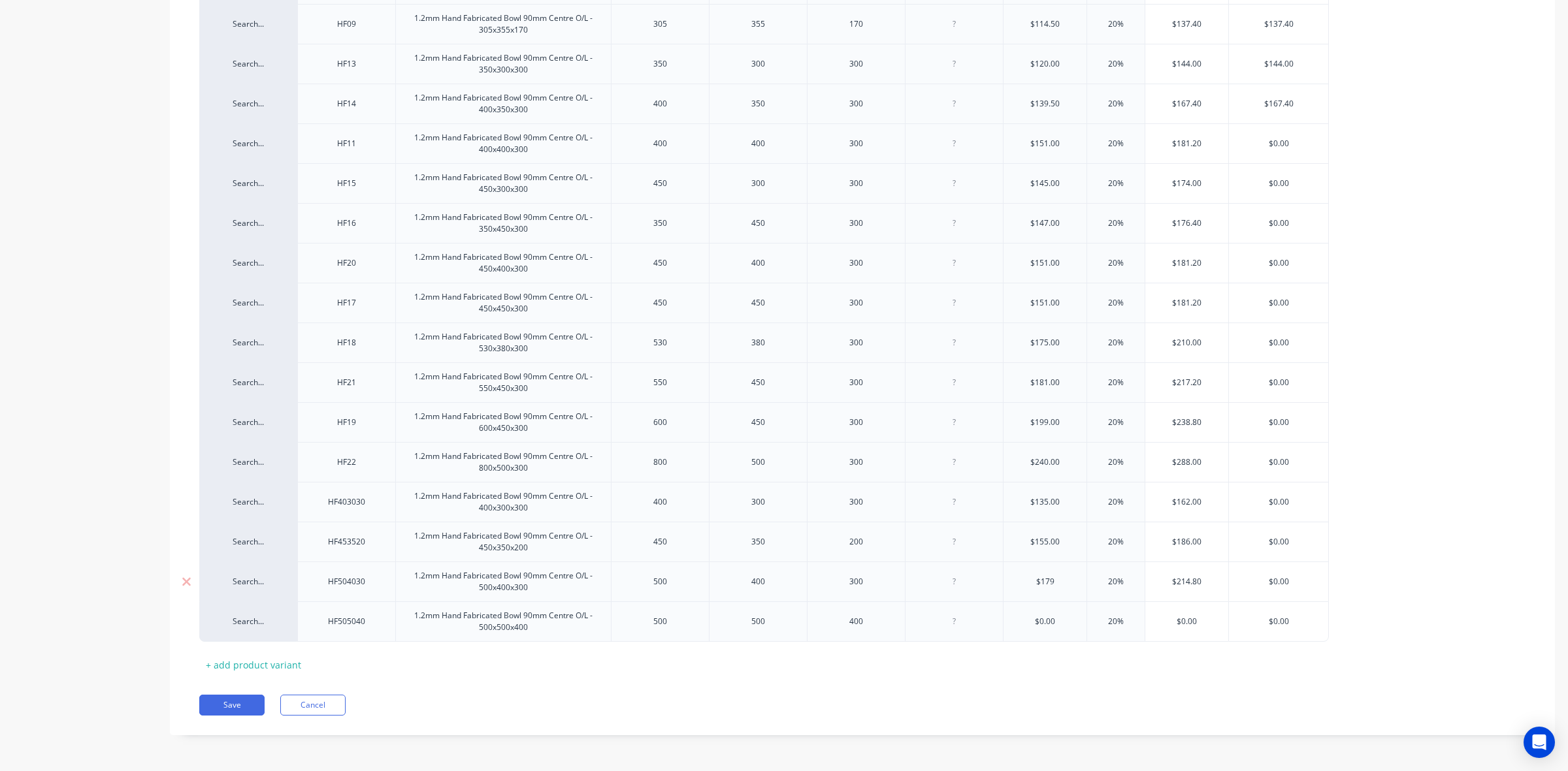
type input "$179"
type input "20%"
click at [1043, 619] on input "$0.00" at bounding box center [1045, 621] width 83 height 12
type input "$230"
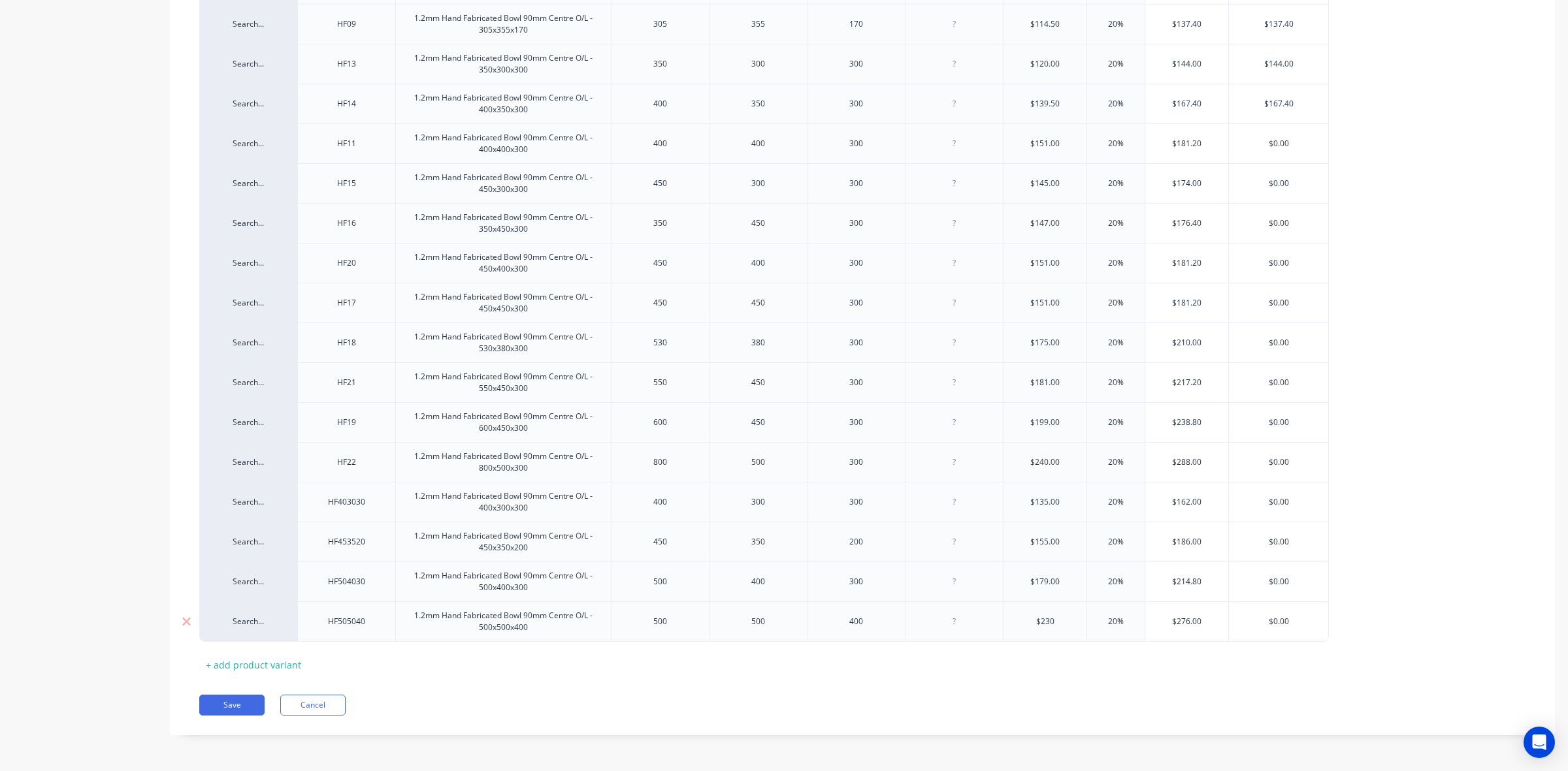
type input "20%"
click at [1275, 141] on input "$0.00" at bounding box center [1278, 143] width 99 height 12
type input "$181.20"
click at [1301, 174] on div "$0.00" at bounding box center [1278, 183] width 99 height 33
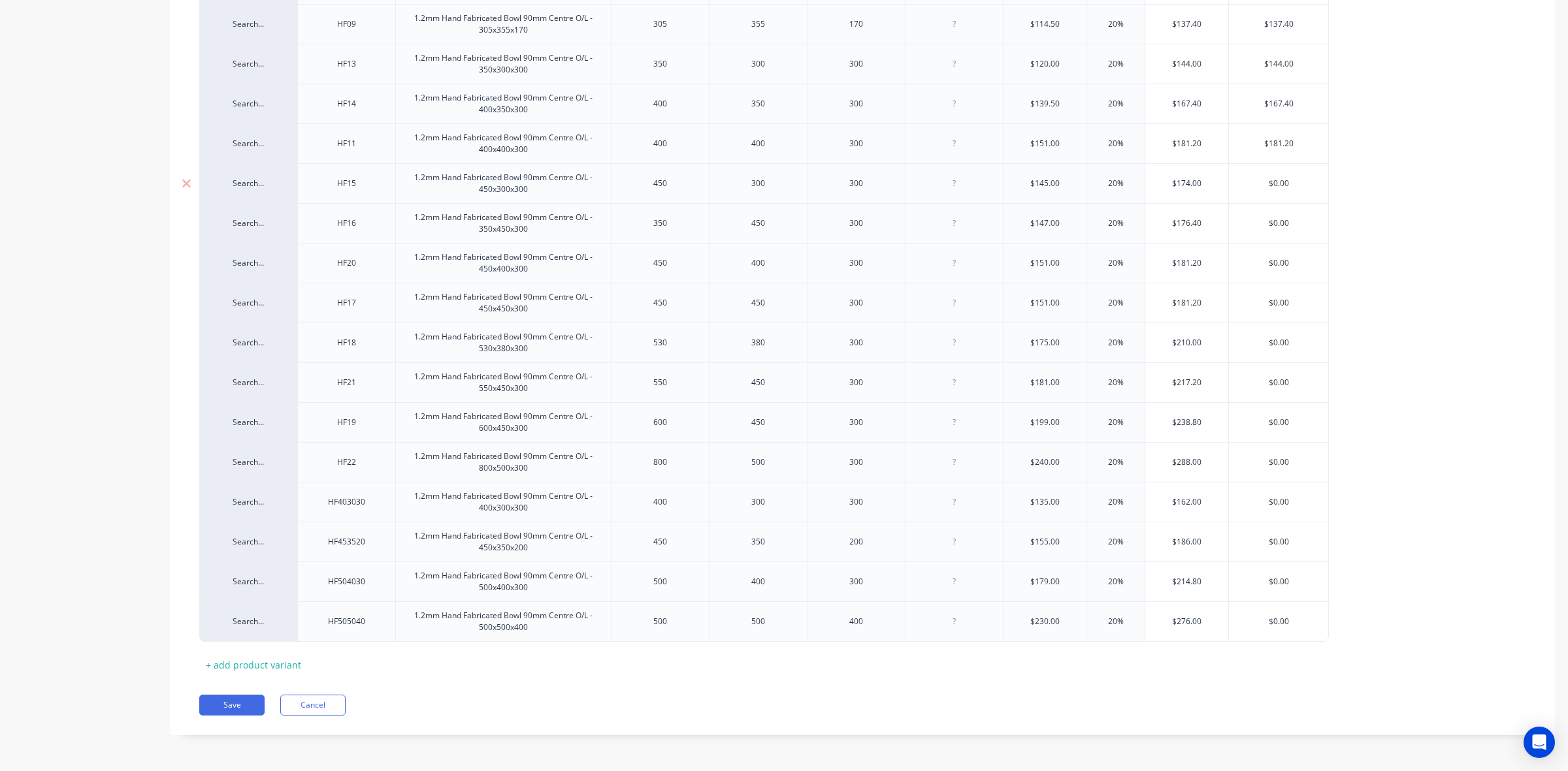
click at [1285, 183] on input "$0.00" at bounding box center [1278, 183] width 99 height 12
type input "$174"
click at [1279, 224] on input "$0.00" at bounding box center [1278, 223] width 99 height 12
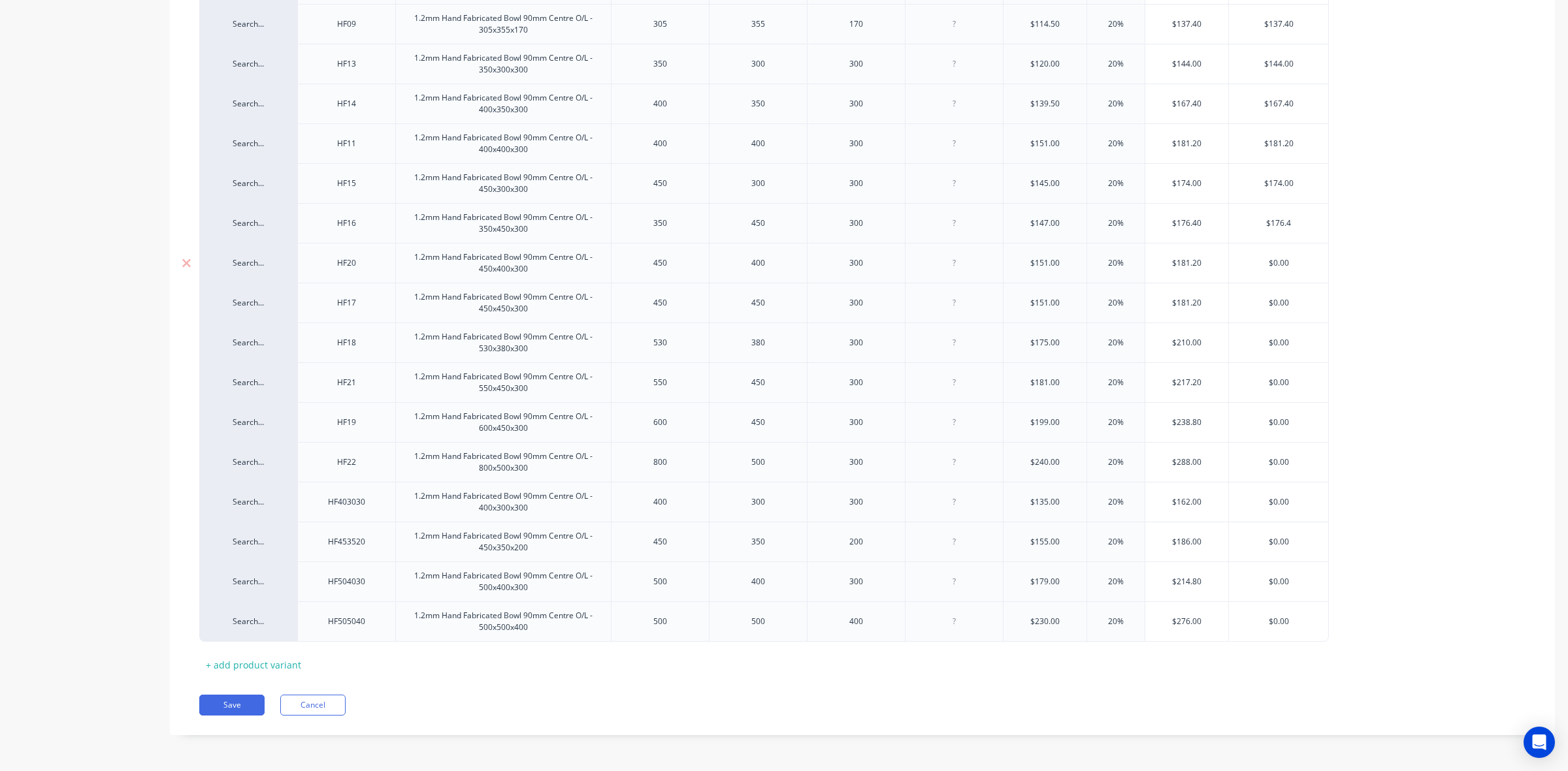
type input "$176.4"
click at [1276, 258] on input "$0.00" at bounding box center [1278, 263] width 99 height 12
click at [1275, 308] on div "$0.00" at bounding box center [1278, 303] width 99 height 33
type input "$181.2"
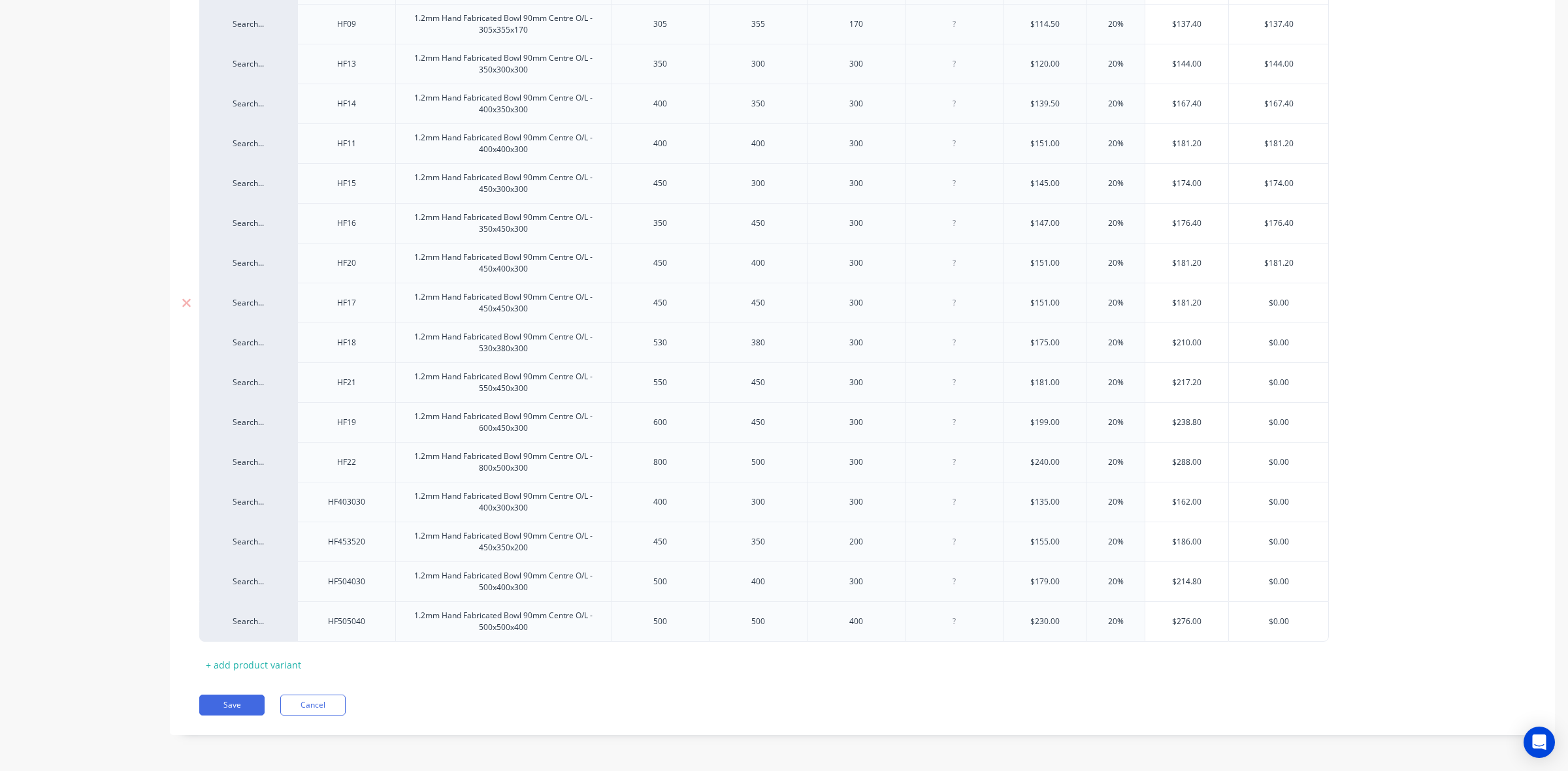
type input "$0.00"
click at [1275, 308] on div "$0.00" at bounding box center [1278, 303] width 99 height 33
click at [1278, 304] on input "$0.00" at bounding box center [1278, 303] width 99 height 12
click at [1284, 297] on input "$0.00" at bounding box center [1278, 303] width 99 height 12
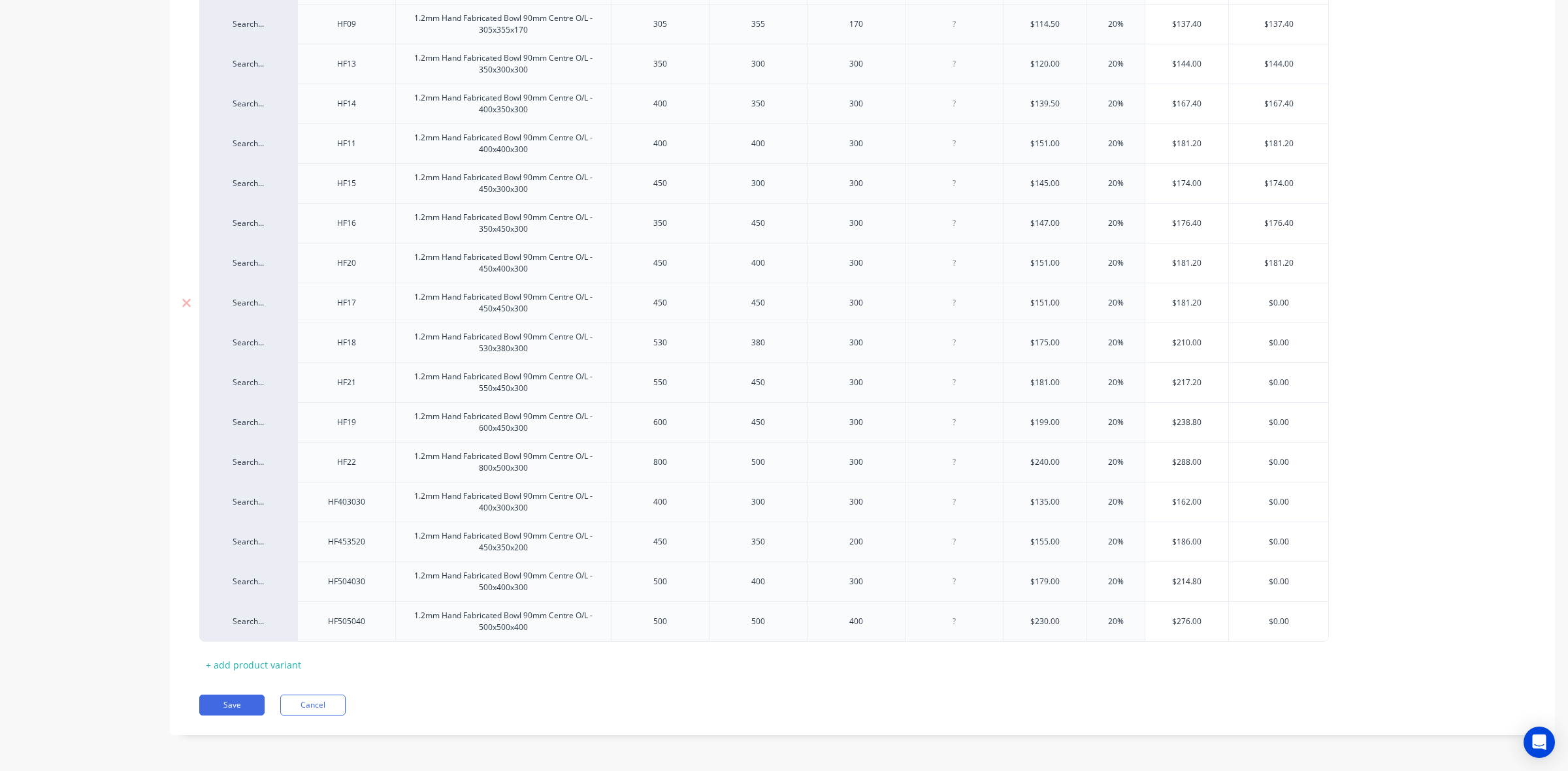
click at [1284, 297] on input "$0.00" at bounding box center [1278, 303] width 99 height 12
click at [1274, 305] on input "$0.00" at bounding box center [1278, 303] width 99 height 12
drag, startPoint x: 1290, startPoint y: 296, endPoint x: 1270, endPoint y: 300, distance: 20.4
click at [1270, 300] on input "$0.00" at bounding box center [1278, 303] width 99 height 12
type input "$181.20"
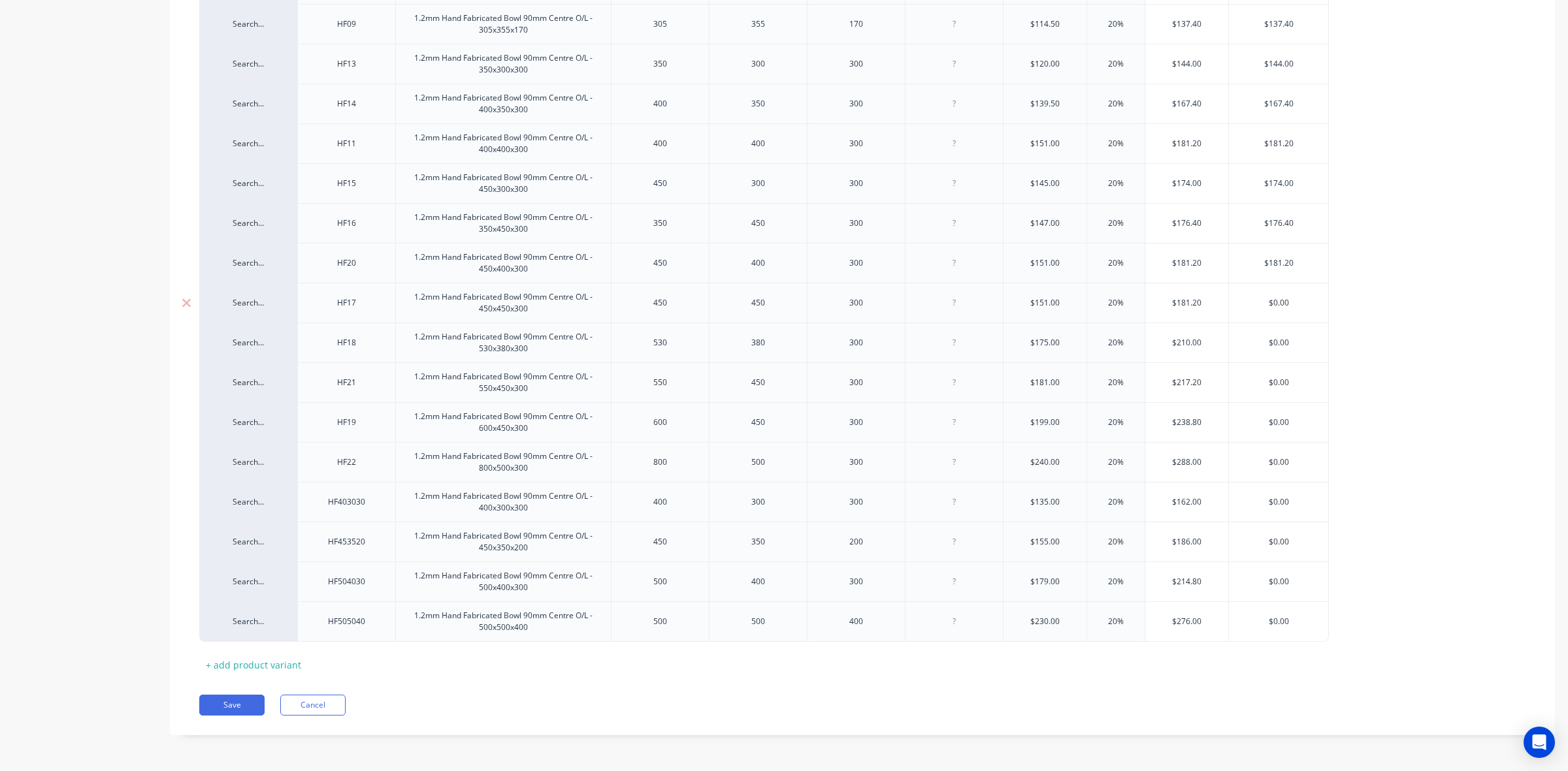
click at [1187, 301] on input "$181.20" at bounding box center [1186, 303] width 83 height 12
click at [1271, 297] on input "$0.00" at bounding box center [1278, 303] width 99 height 12
type input "181.2"
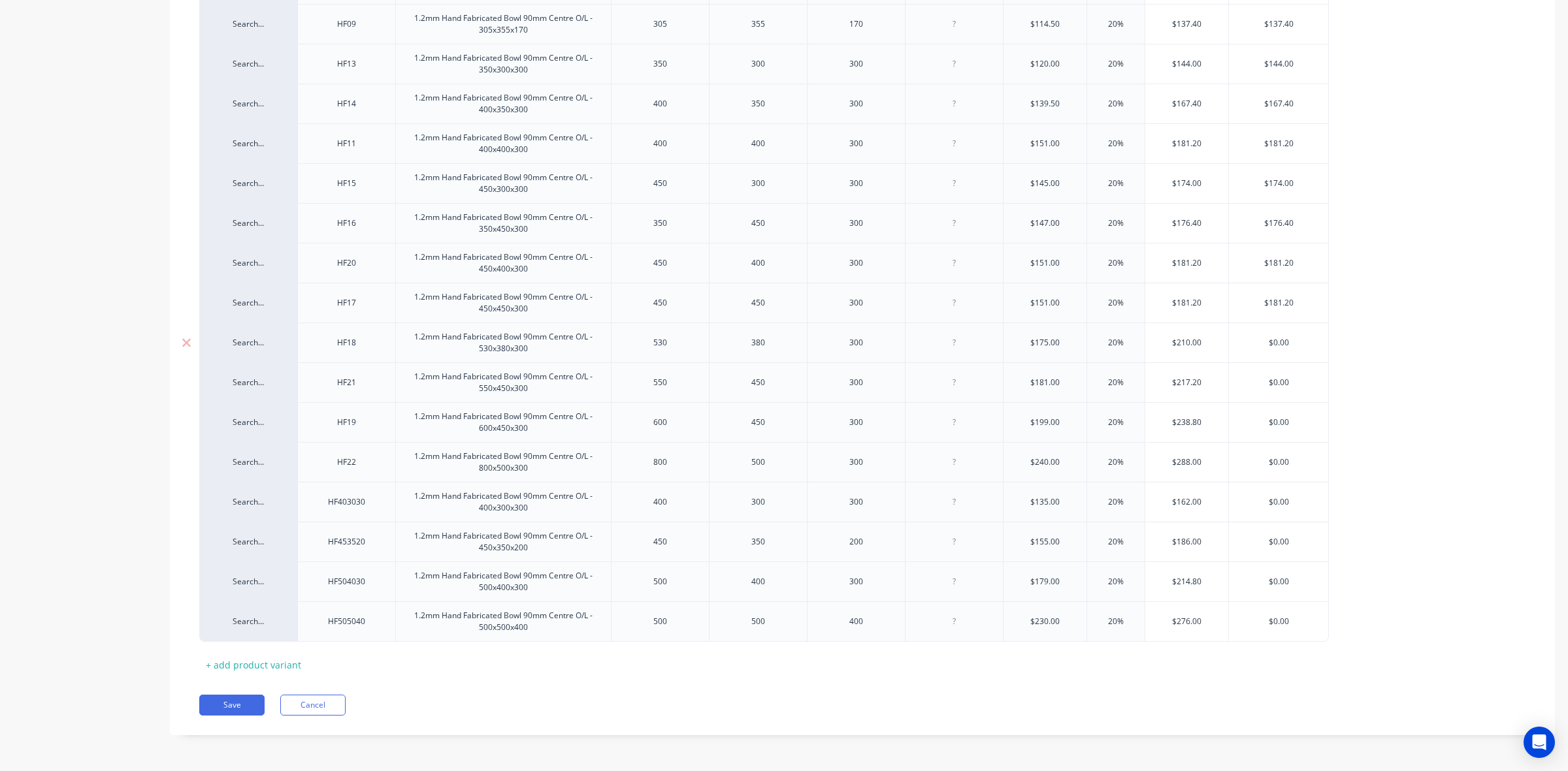
click at [1284, 343] on input "$0.00" at bounding box center [1278, 343] width 99 height 12
type input "$210"
click at [1279, 382] on input "$0.00" at bounding box center [1278, 382] width 99 height 12
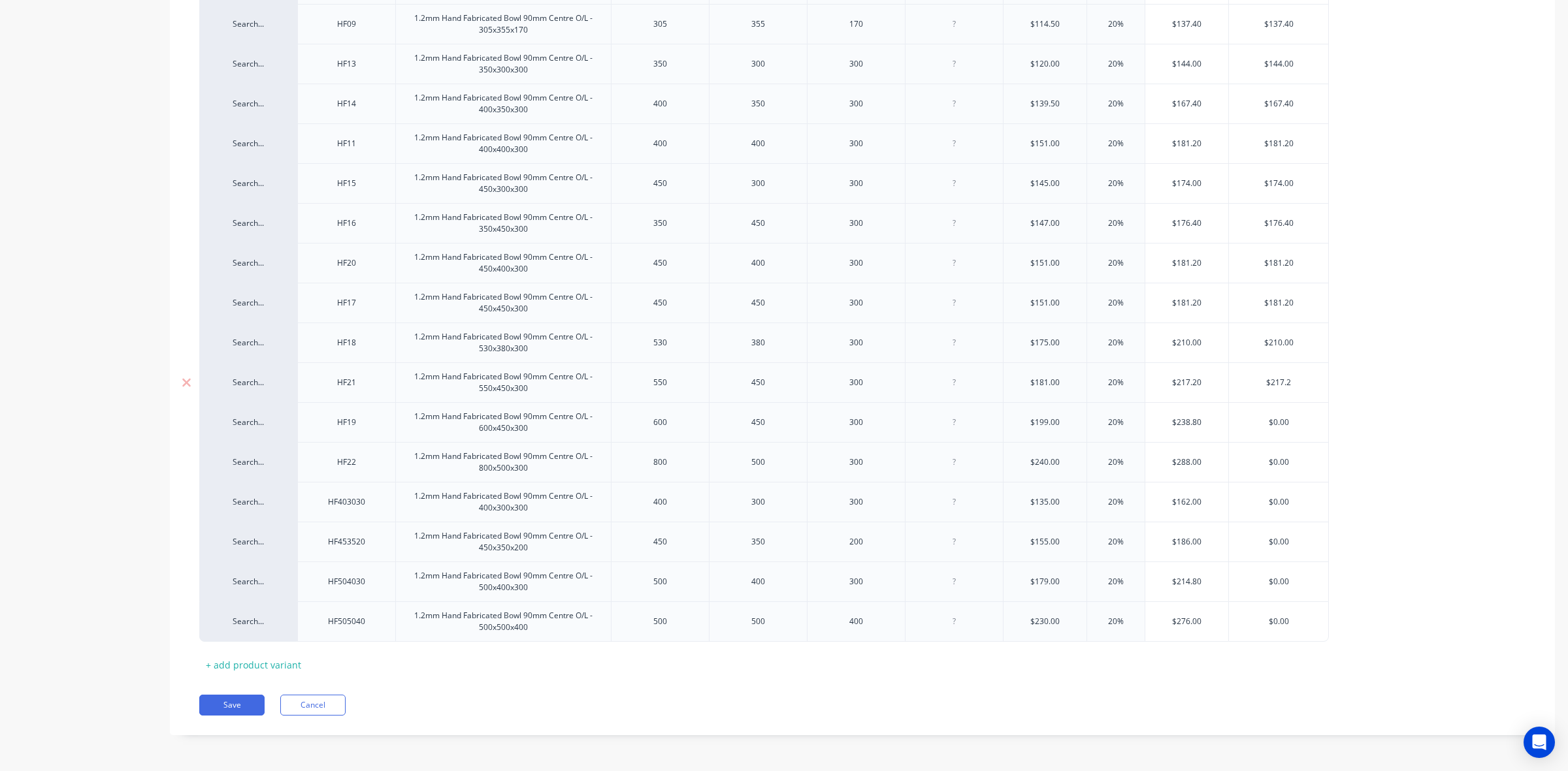
type input "$217.2"
click at [1279, 421] on input "$0.00" at bounding box center [1278, 422] width 99 height 12
type input "$238.8"
click at [1282, 458] on input "$0.00" at bounding box center [1278, 462] width 99 height 12
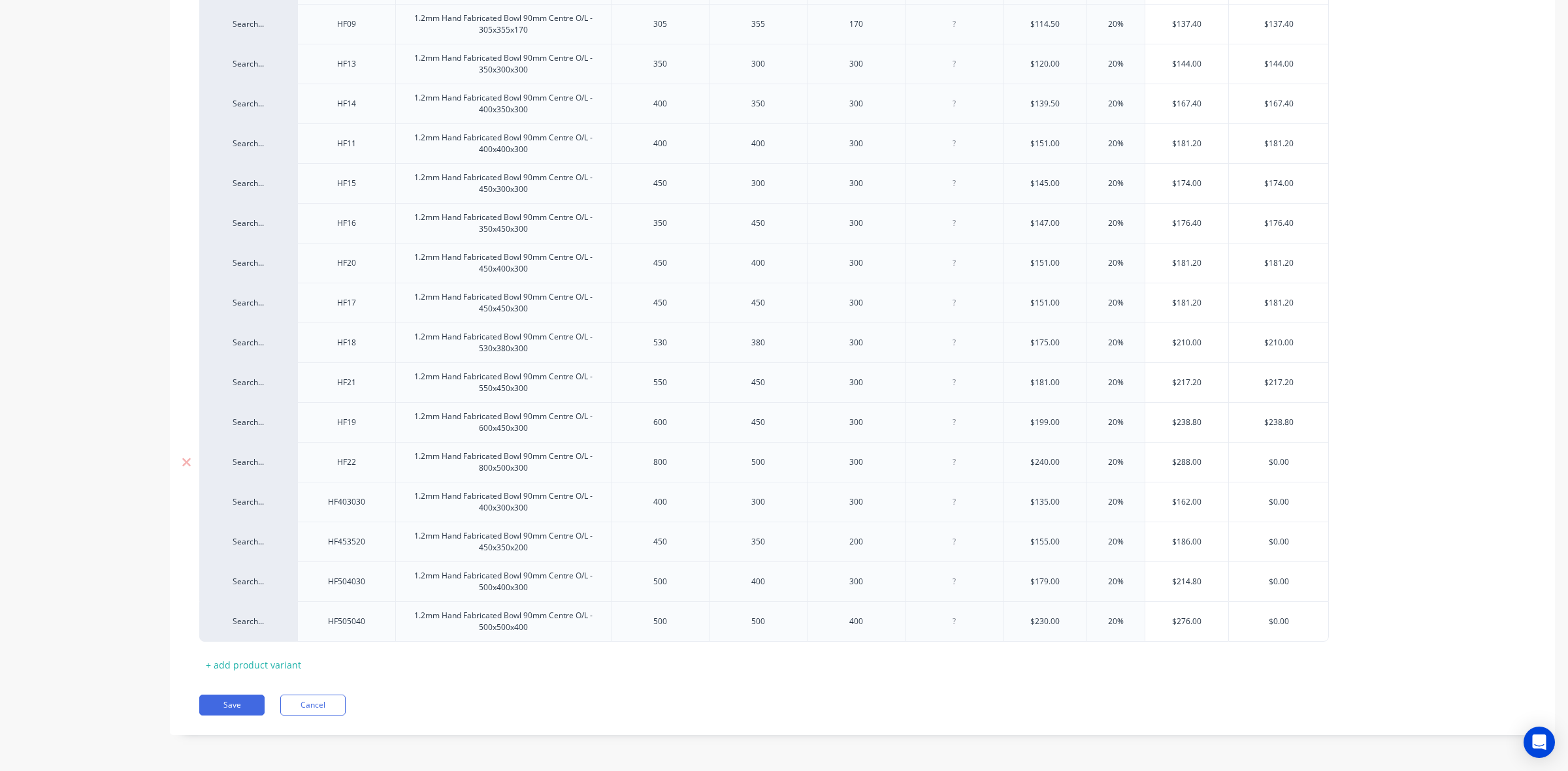
click at [1282, 458] on input "$0.00" at bounding box center [1278, 462] width 99 height 12
type input "$288"
click at [1282, 501] on input "$0.00" at bounding box center [1278, 502] width 99 height 12
type input "$162"
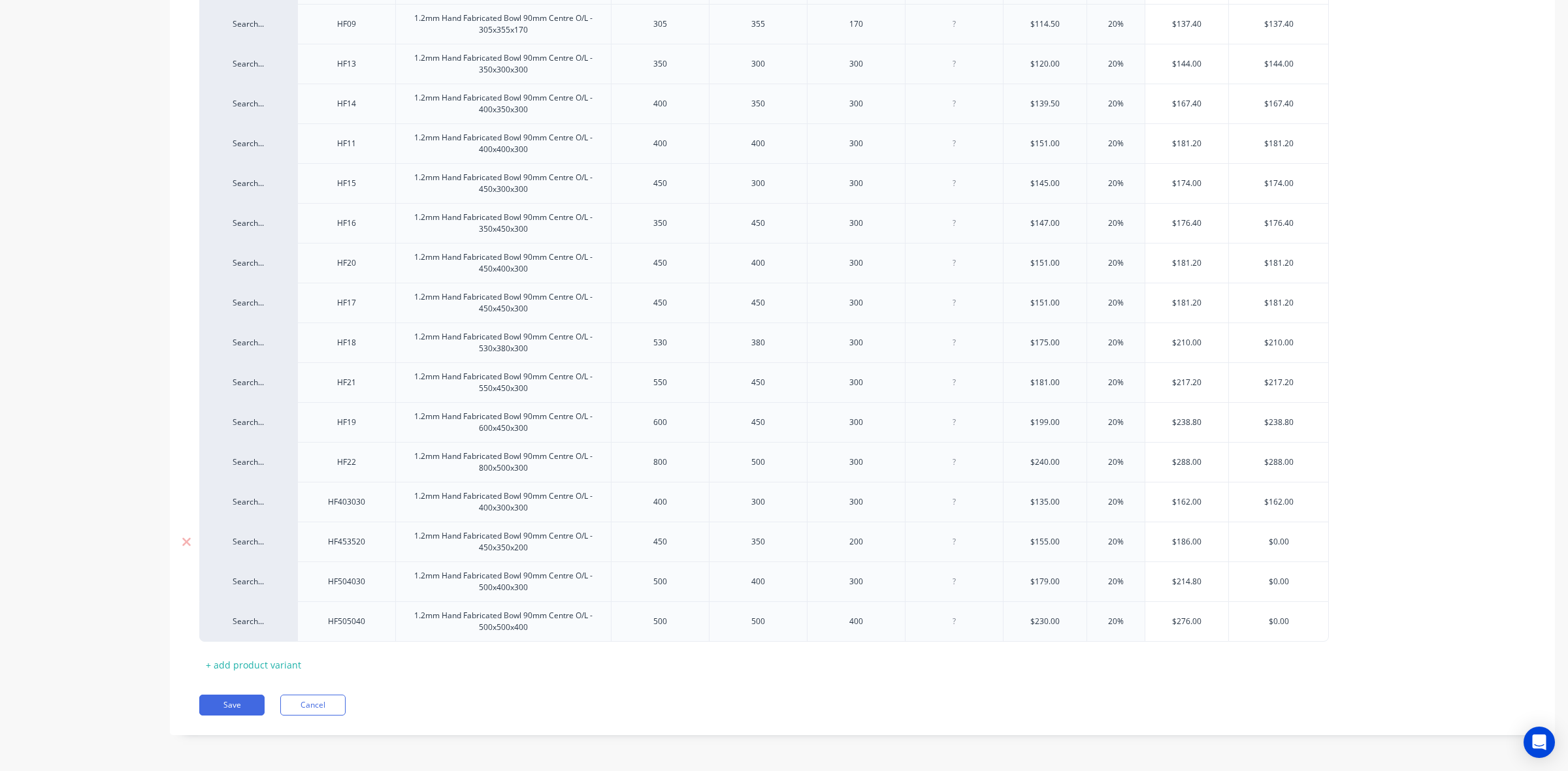
click at [1280, 545] on input "$0.00" at bounding box center [1278, 542] width 99 height 12
type input "$186"
click at [1278, 579] on input "$0.00" at bounding box center [1278, 582] width 99 height 12
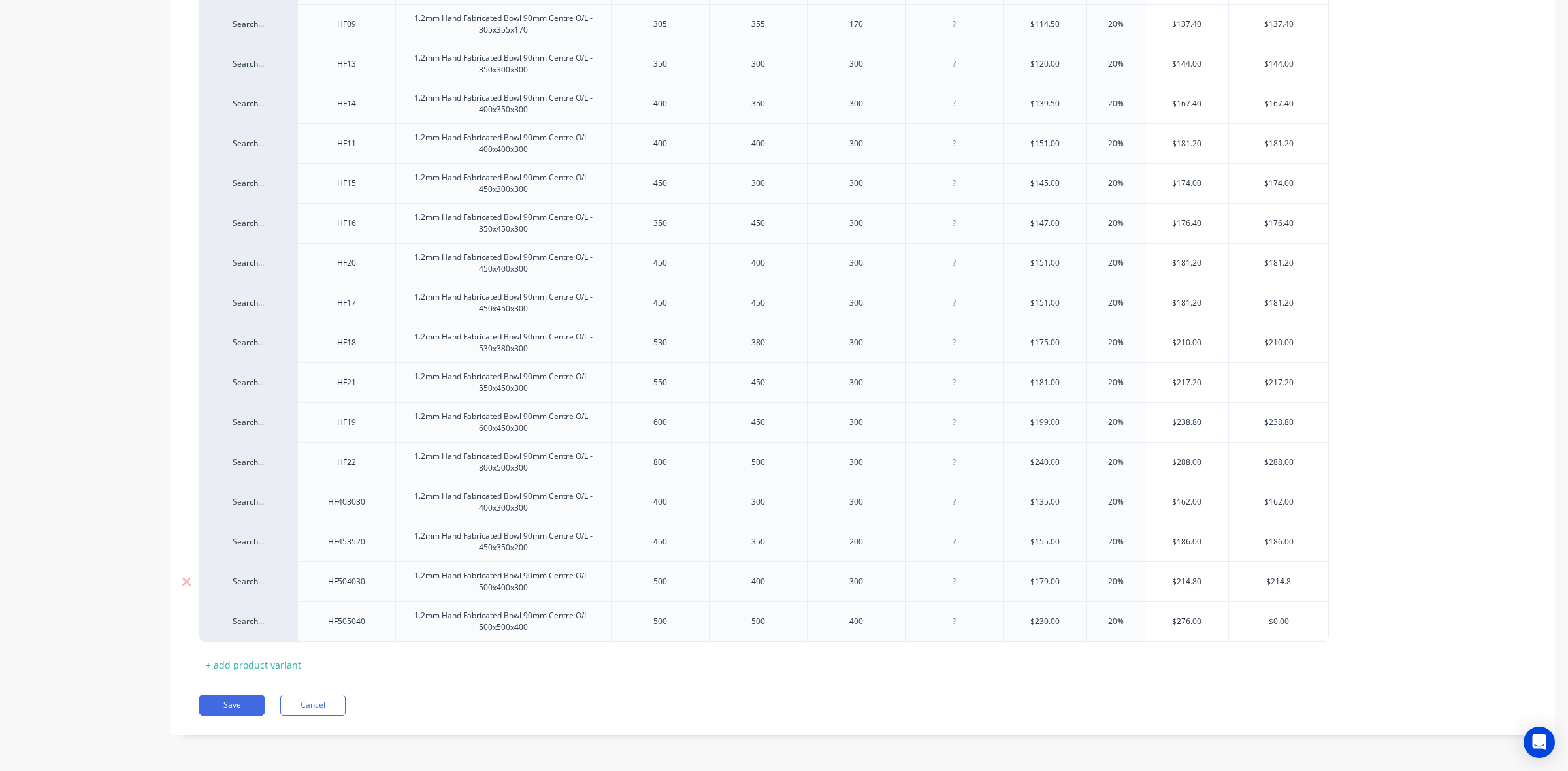
type input "$214.8"
click at [1279, 621] on input "$0.00" at bounding box center [1278, 621] width 99 height 12
type input "$276"
click at [226, 702] on button "Save" at bounding box center [232, 705] width 66 height 21
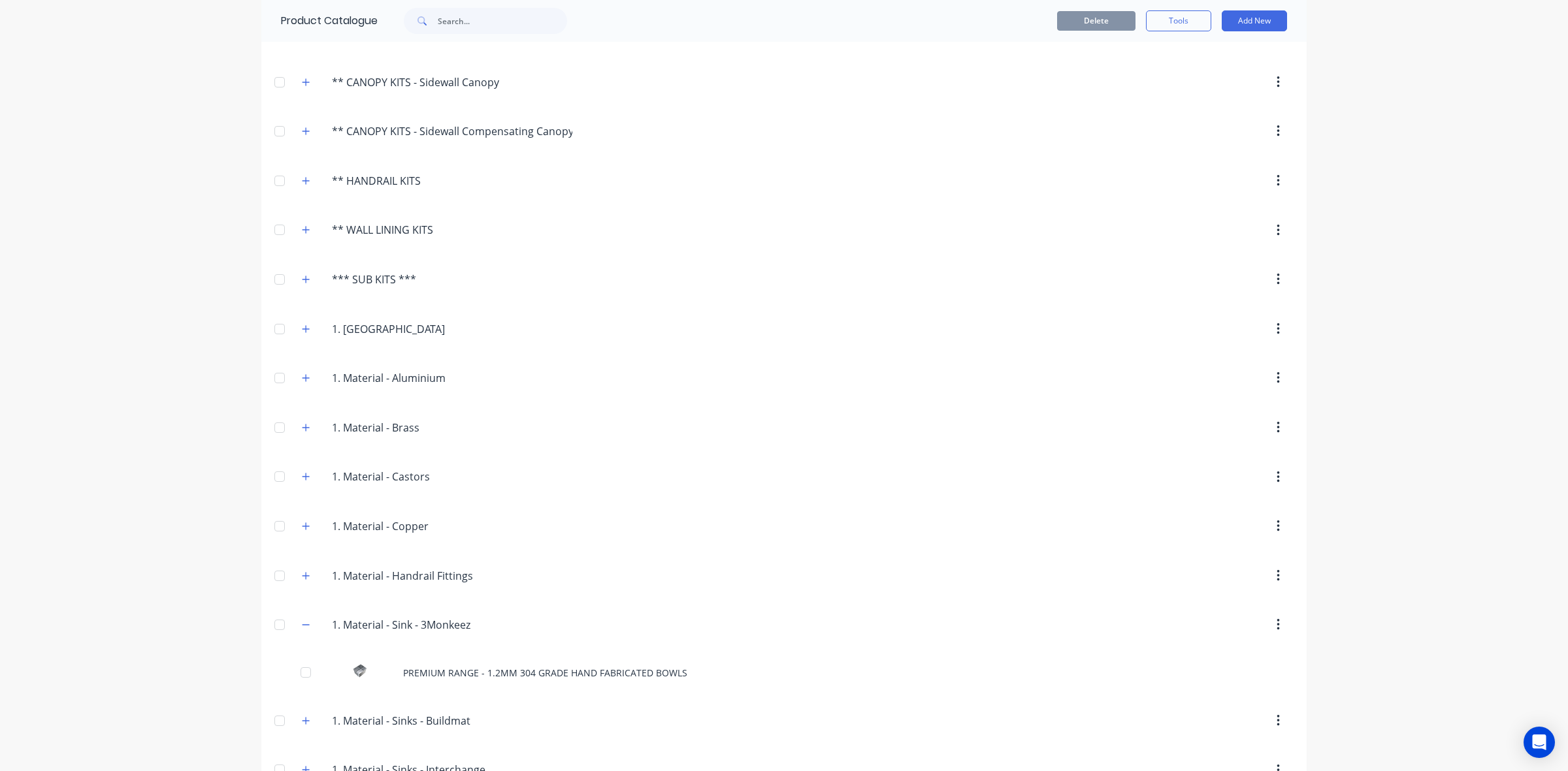
scroll to position [381, 0]
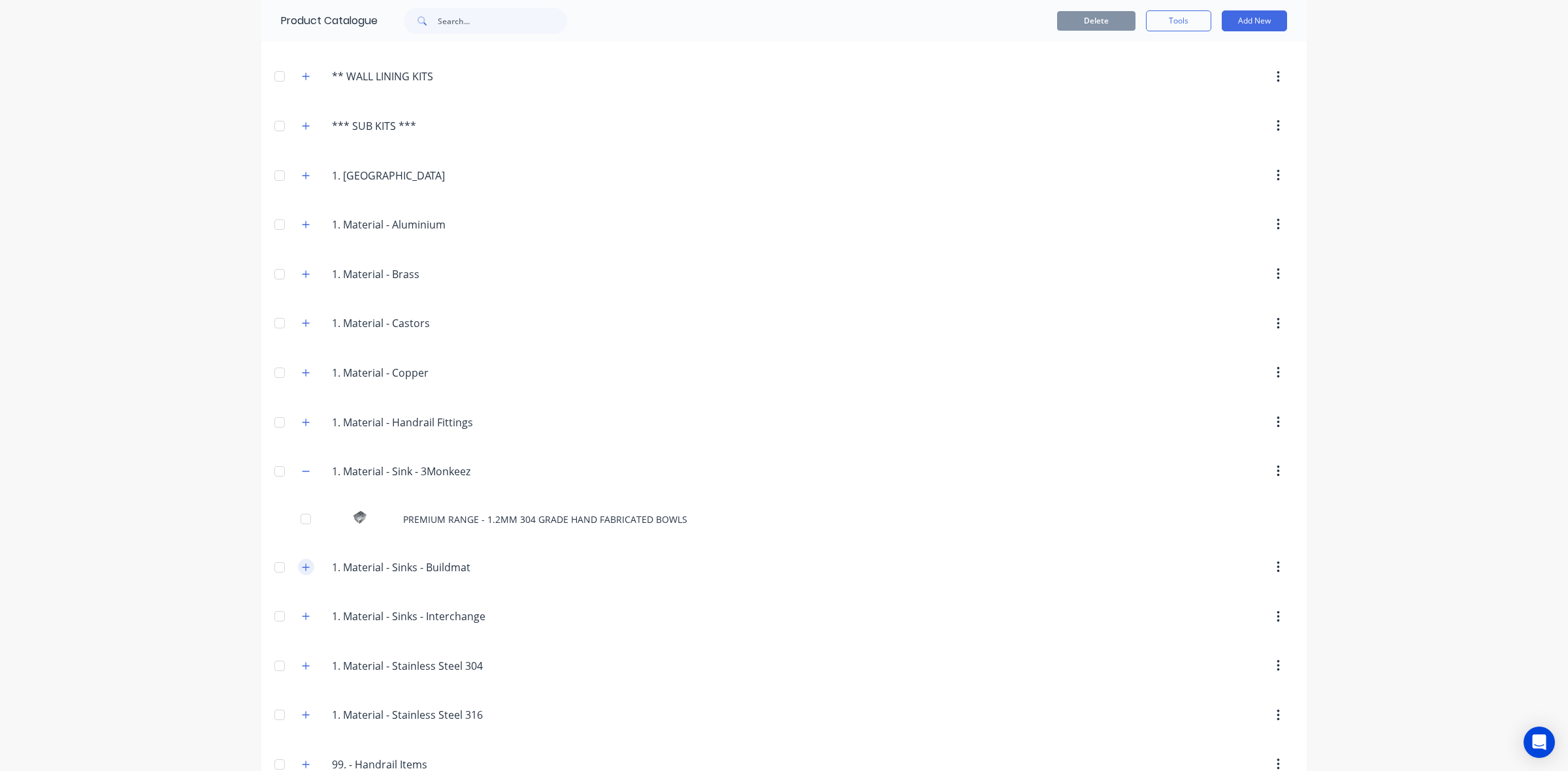
click at [304, 572] on icon "button" at bounding box center [305, 567] width 8 height 9
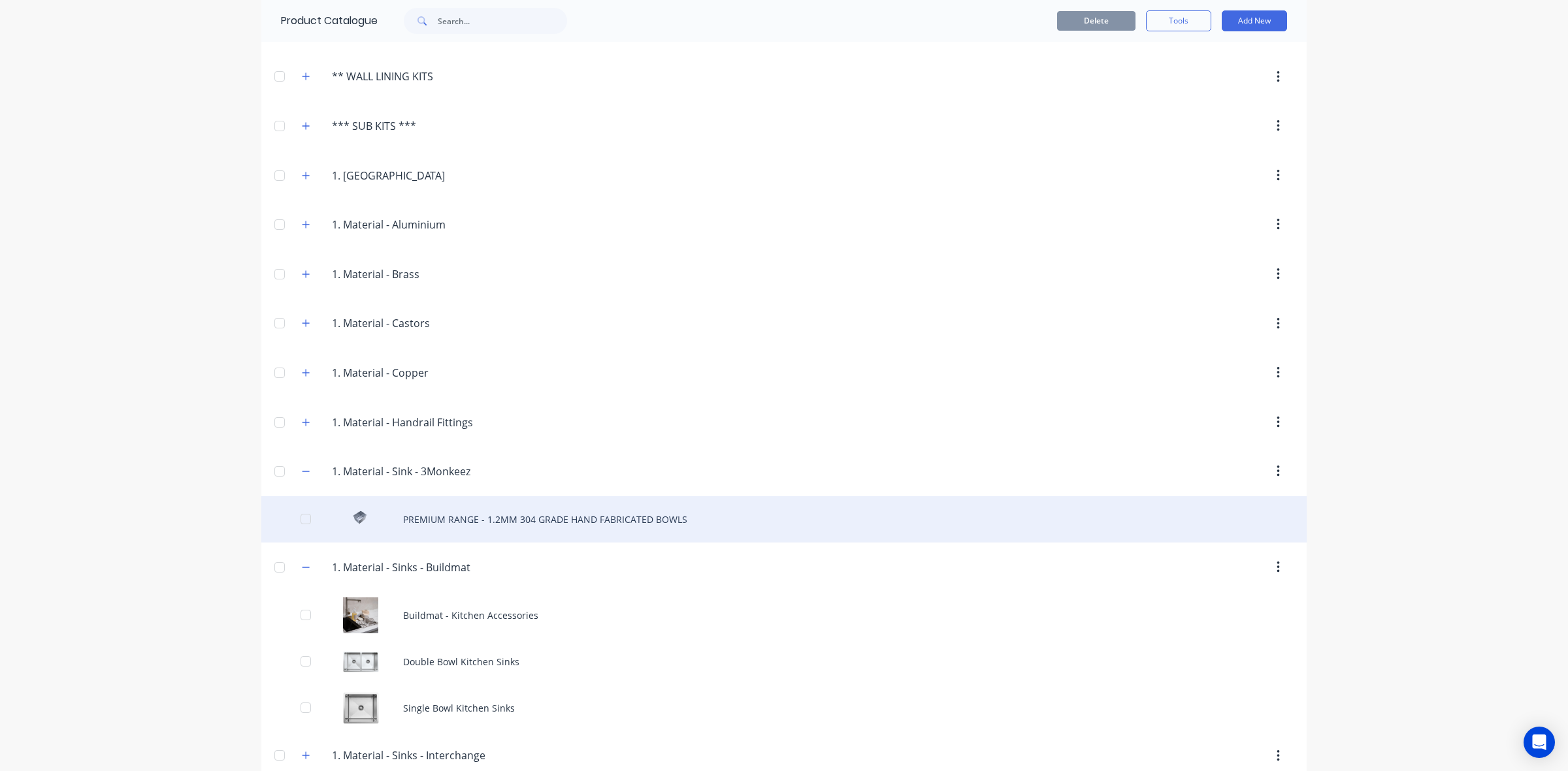
click at [499, 528] on div "PREMIUM RANGE - 1.2MM 304 GRADE HAND FABRICATED BOWLS" at bounding box center [784, 520] width 1045 height 46
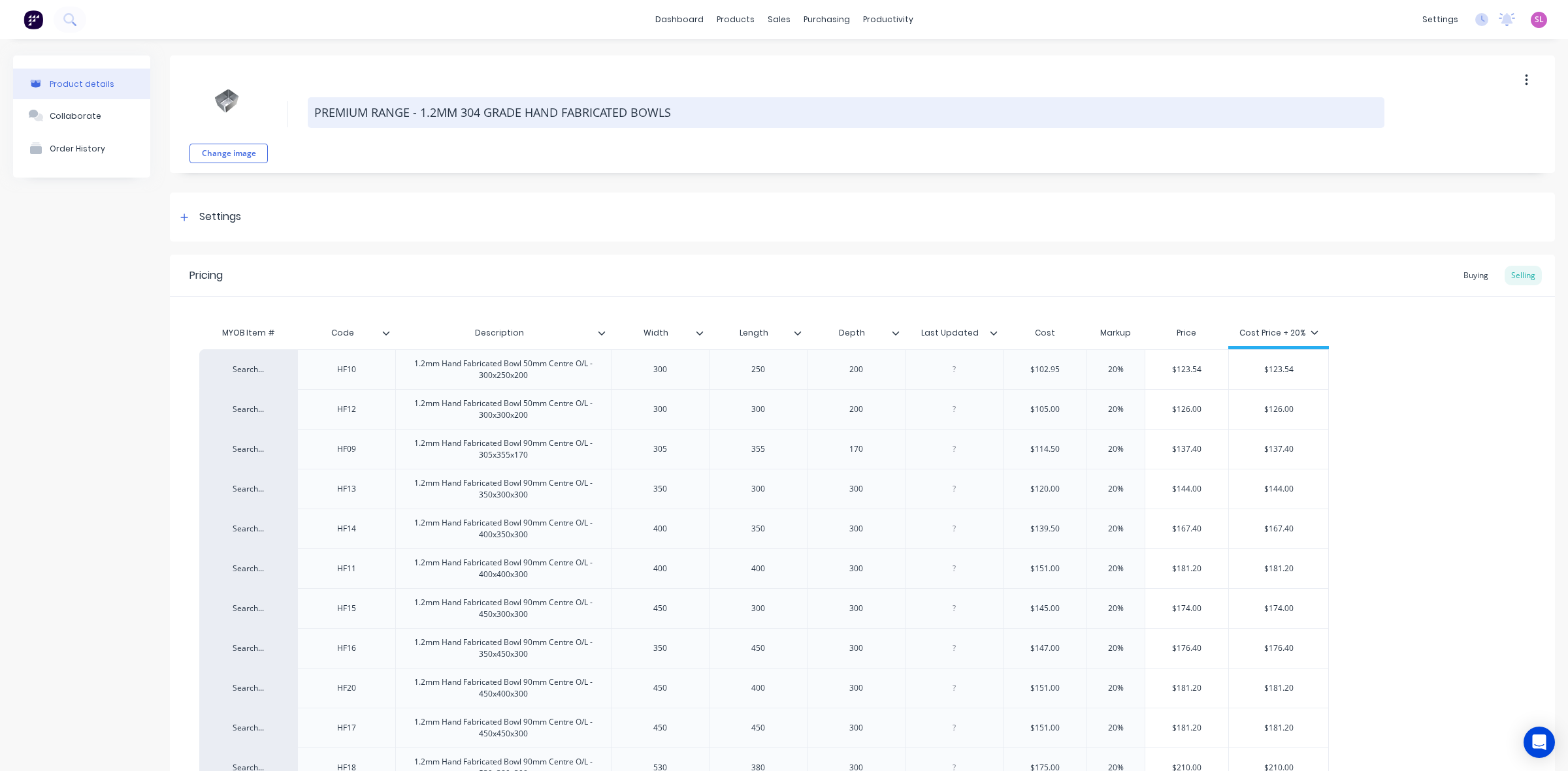
click at [321, 109] on textarea "PREMIUM RANGE - 1.2MM 304 GRADE HAND FABRICATED BOWLS" at bounding box center [846, 112] width 1077 height 31
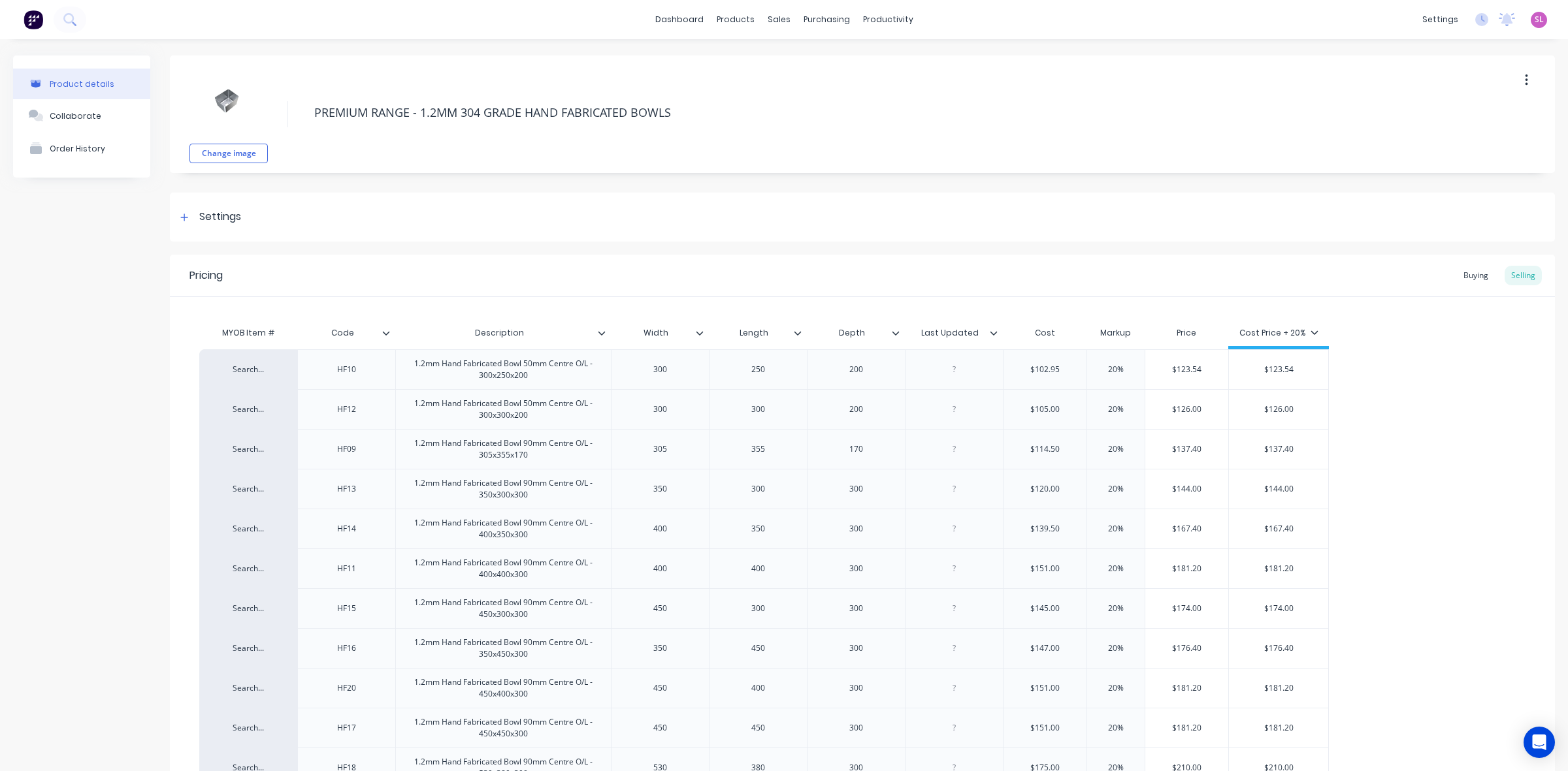
drag, startPoint x: 713, startPoint y: 108, endPoint x: 199, endPoint y: 85, distance: 514.5
click at [199, 85] on div "Change image PREMIUM RANGE - 1.2MM 304 GRADE HAND FABRICATED BOWLS" at bounding box center [862, 114] width 1385 height 118
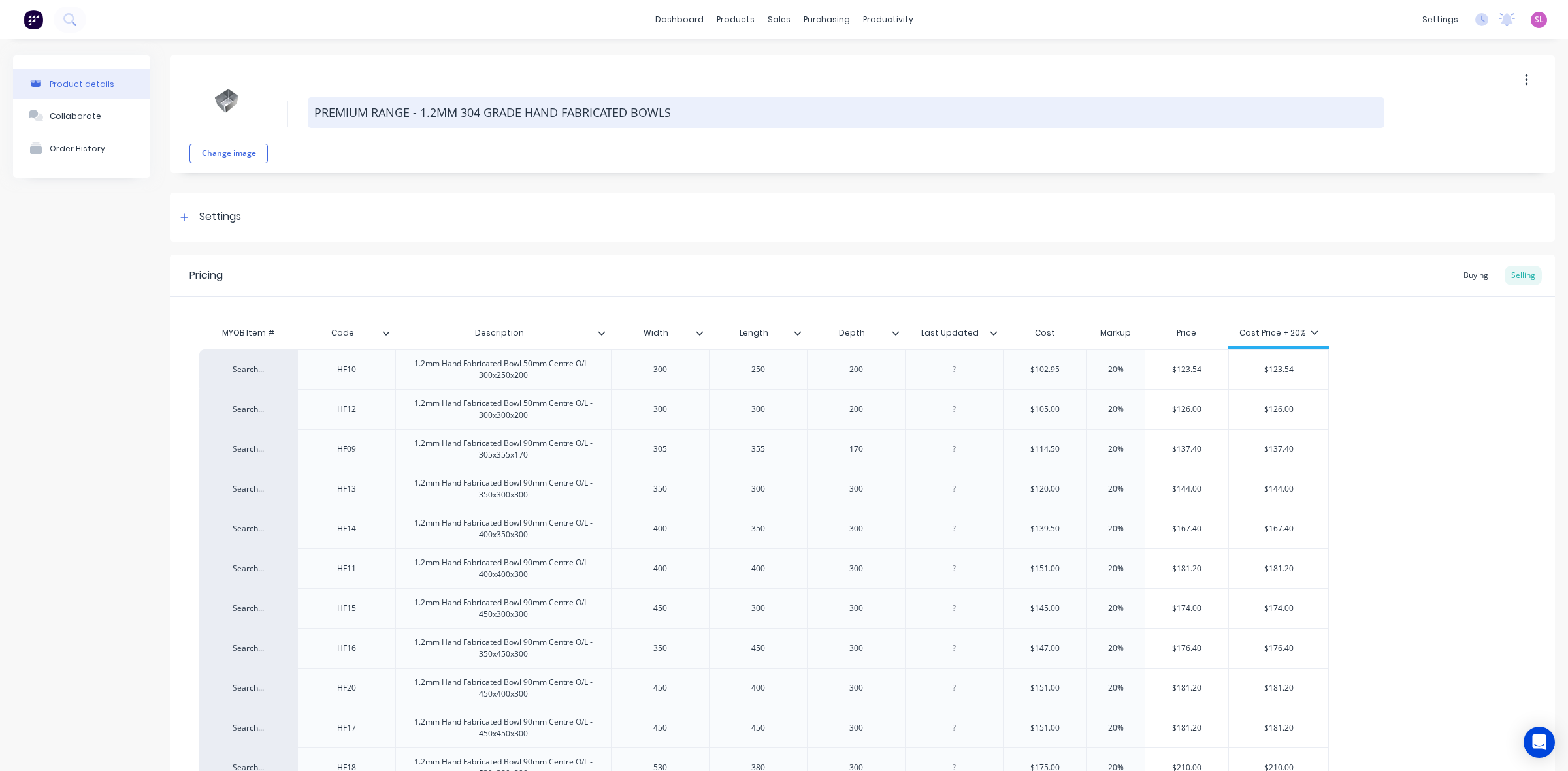
click at [468, 112] on textarea "PREMIUM RANGE - 1.2MM 304 GRADE HAND FABRICATED BOWLS" at bounding box center [846, 112] width 1077 height 31
paste textarea "remium Range - 1.2mm 304 Grade Hand Fabricated Bowls"
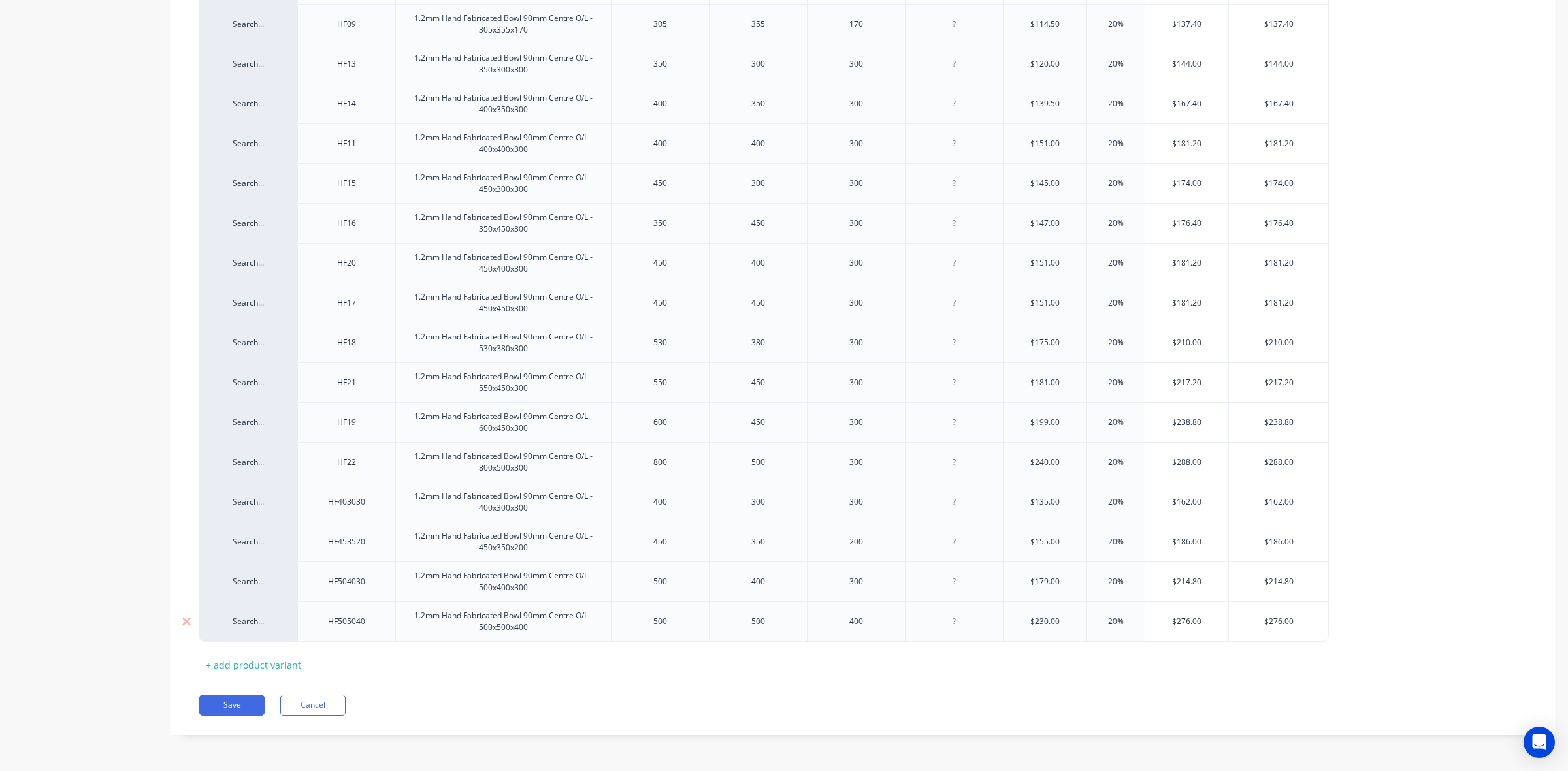
scroll to position [428, 0]
type textarea "Premium Range - 1.2mm 304 Grade Hand Fabricated Bowls"
click at [229, 707] on button "Save" at bounding box center [232, 705] width 66 height 21
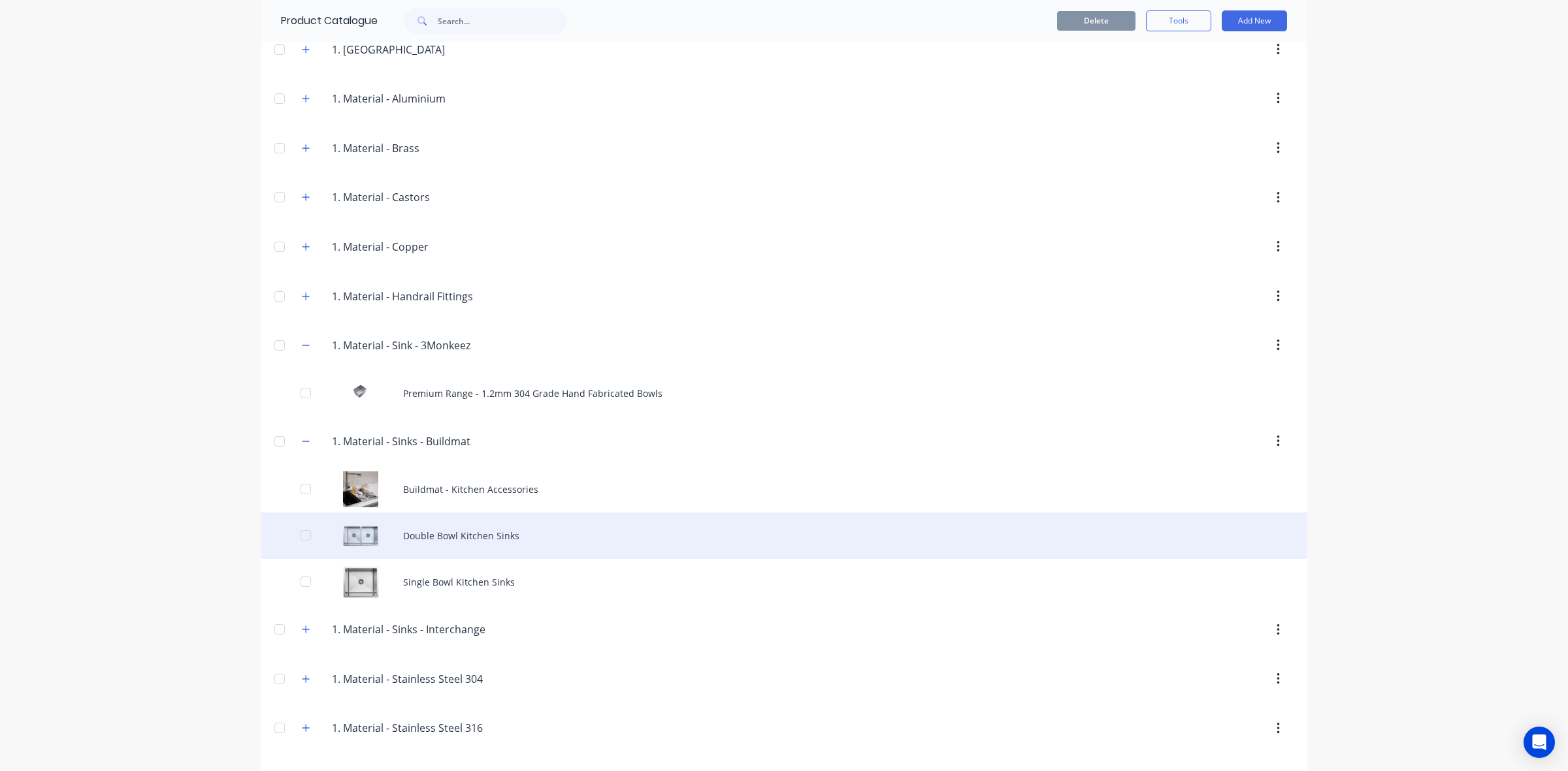
scroll to position [572, 0]
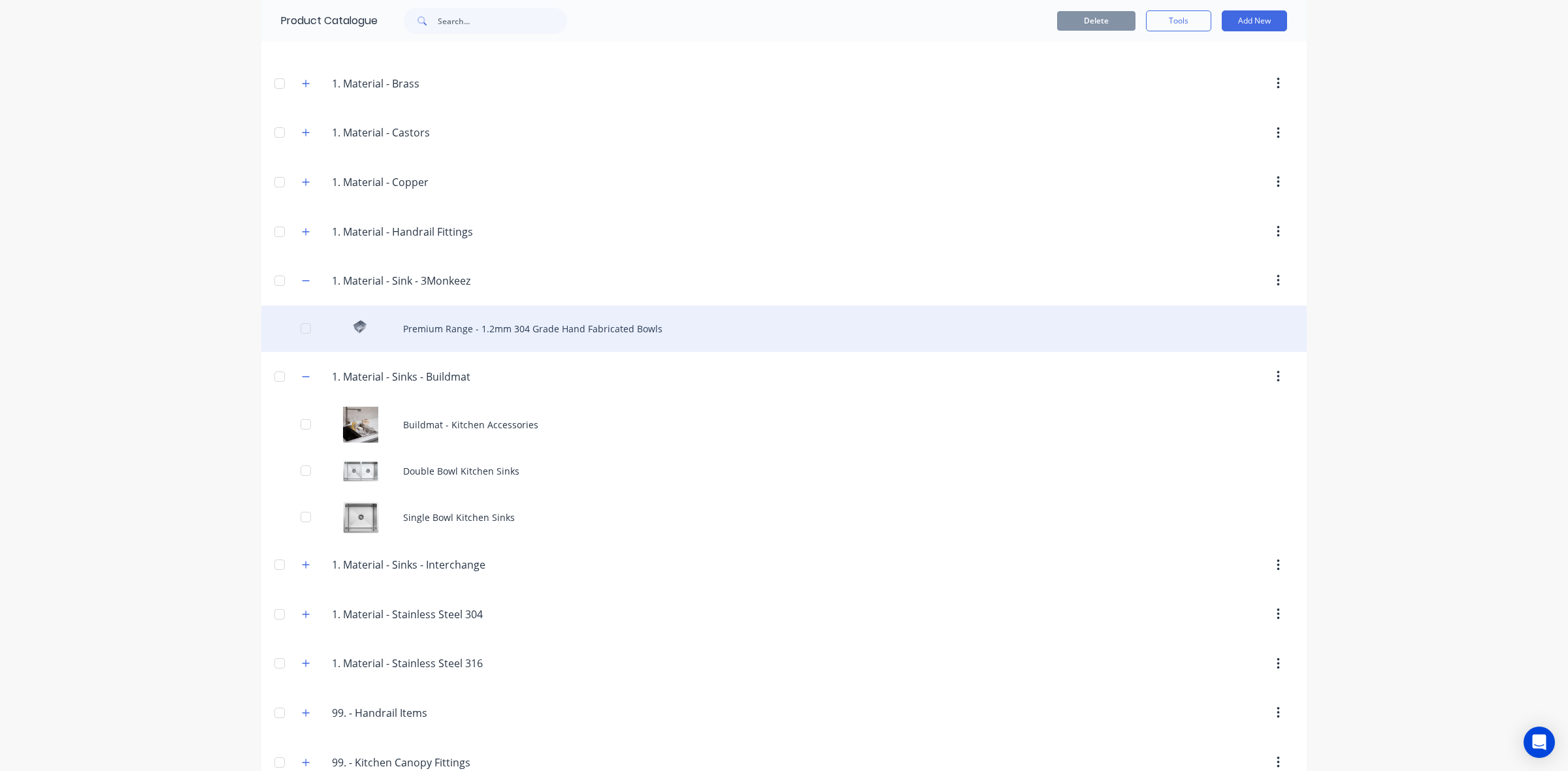
click at [461, 338] on div "Premium Range - 1.2mm 304 Grade Hand Fabricated Bowls" at bounding box center [784, 328] width 1045 height 46
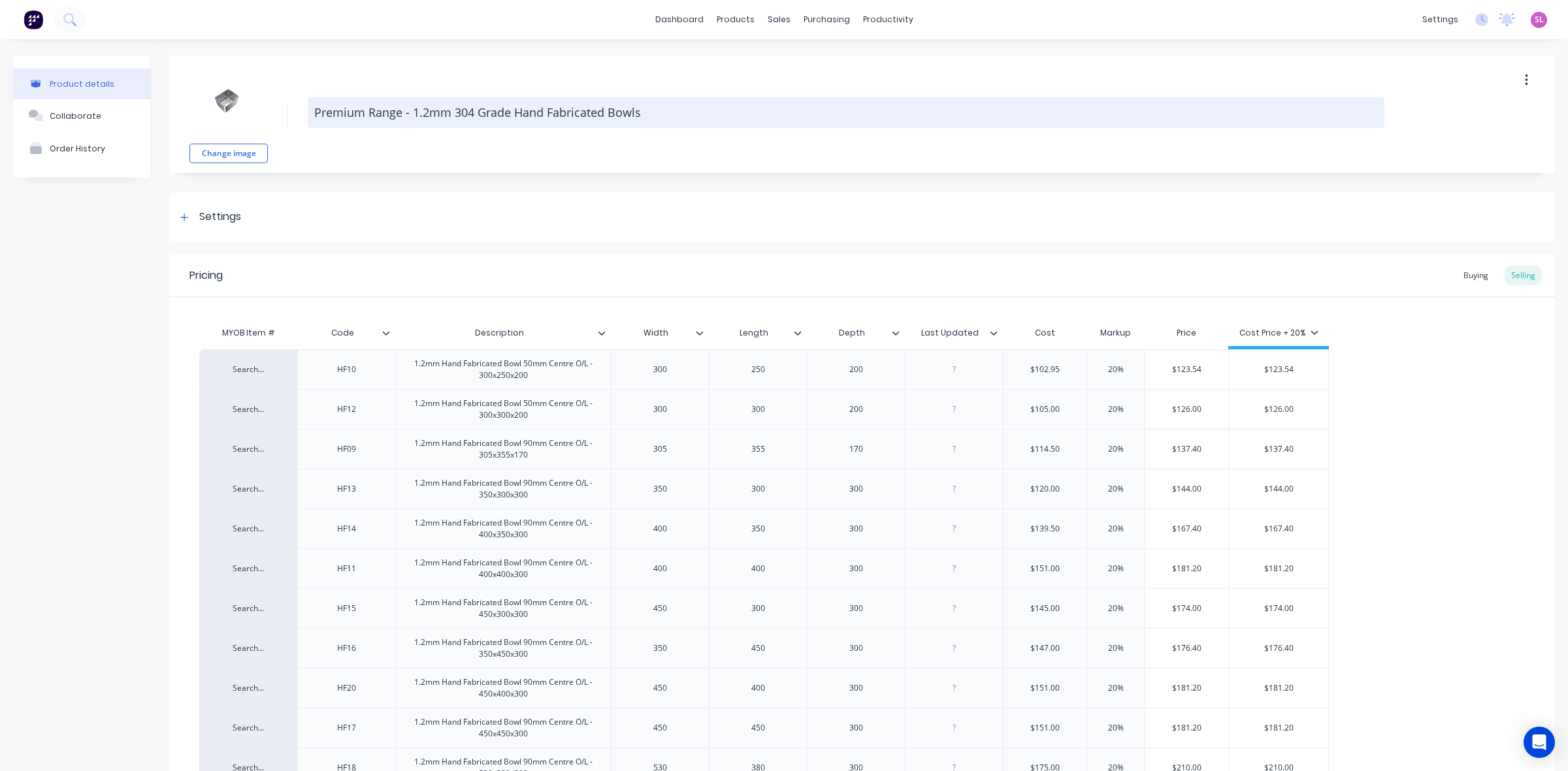
click at [374, 114] on textarea "Premium Range - 1.2mm 304 Grade Hand Fabricated Bowls" at bounding box center [846, 112] width 1077 height 31
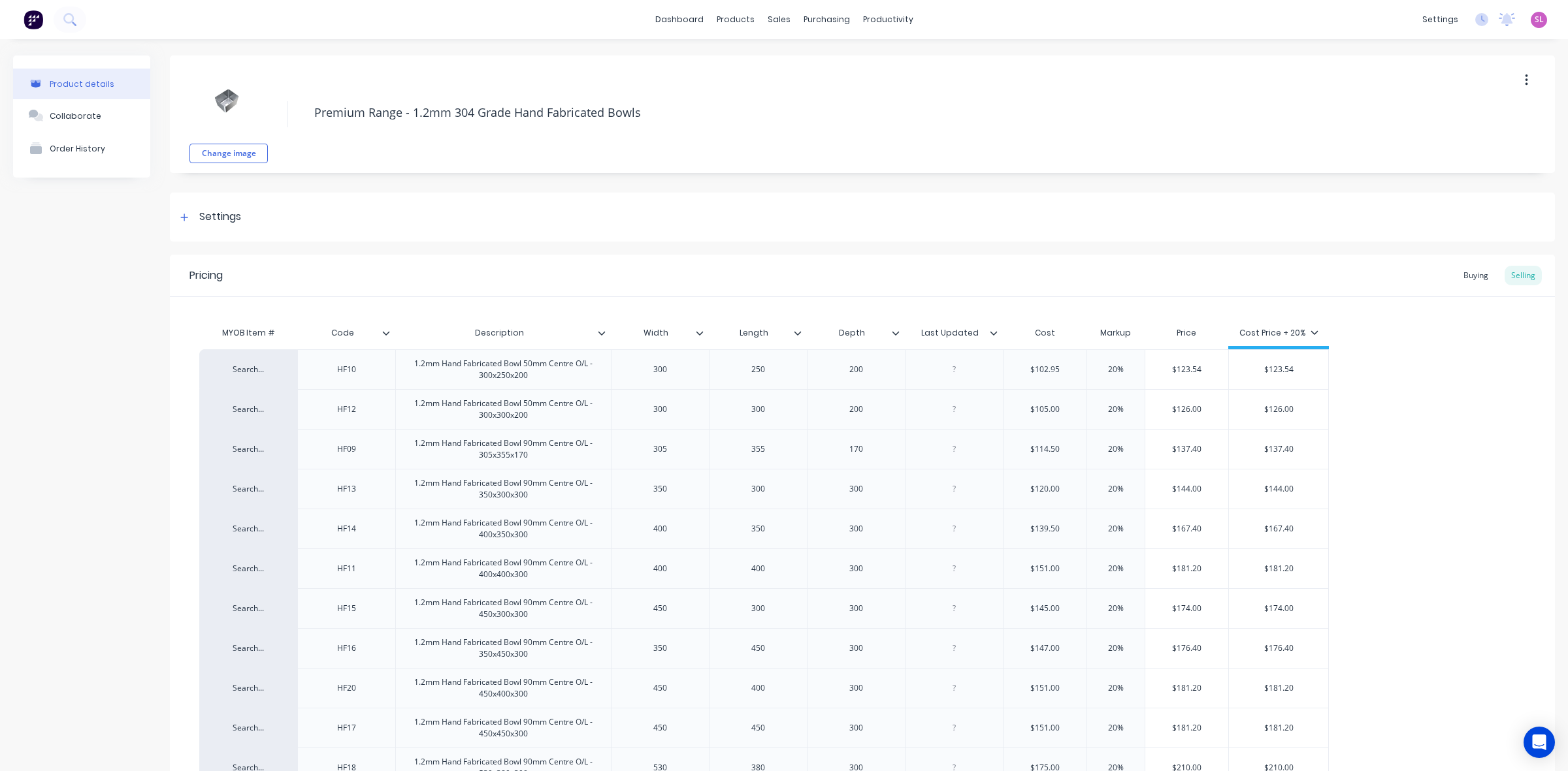
drag, startPoint x: 701, startPoint y: 111, endPoint x: 211, endPoint y: 105, distance: 490.0
click at [211, 105] on div "Change image Premium Range - 1.2mm 304 Grade Hand Fabricated Bowls" at bounding box center [862, 114] width 1385 height 118
paste textarea "304"
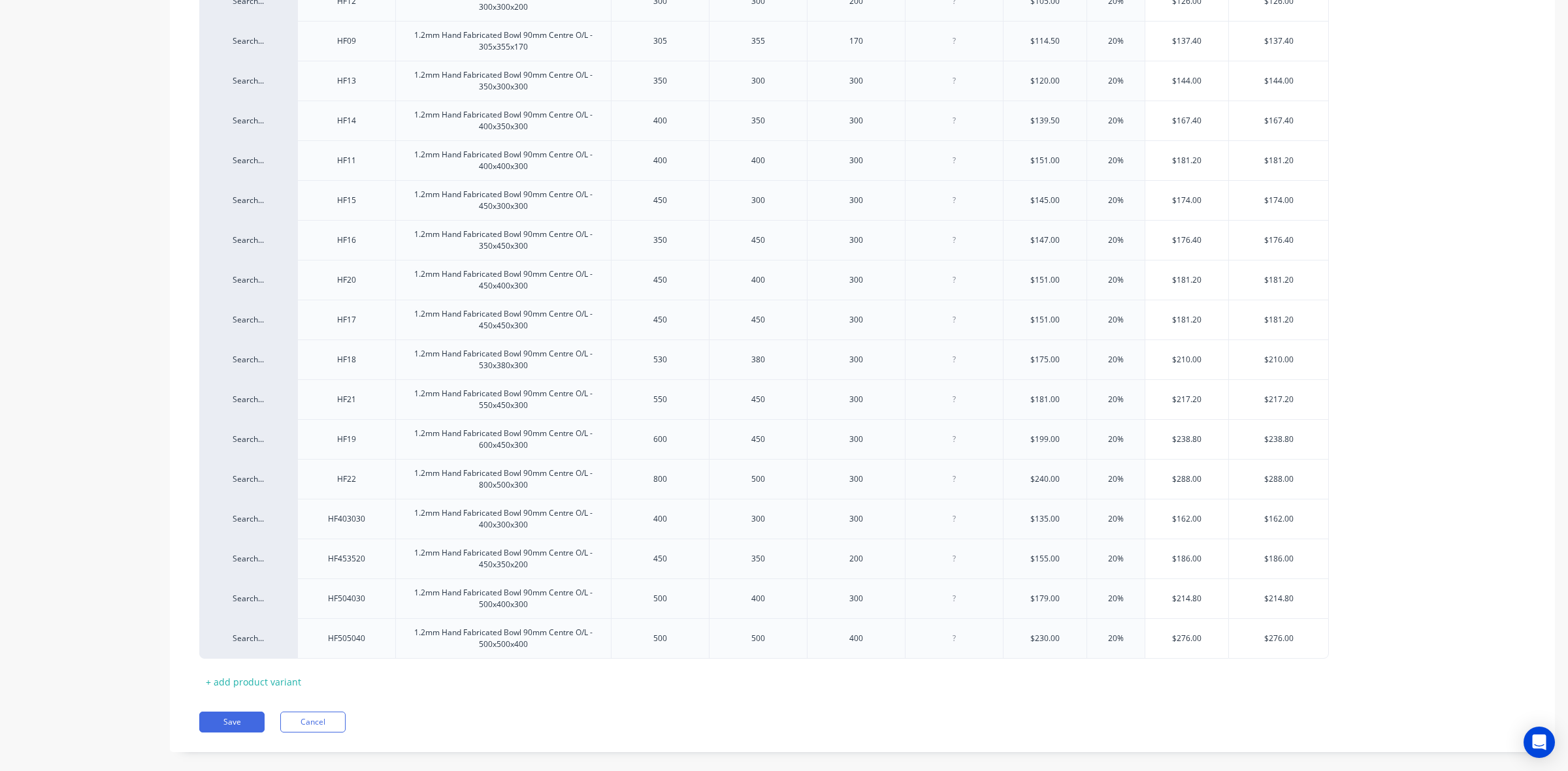
scroll to position [428, 0]
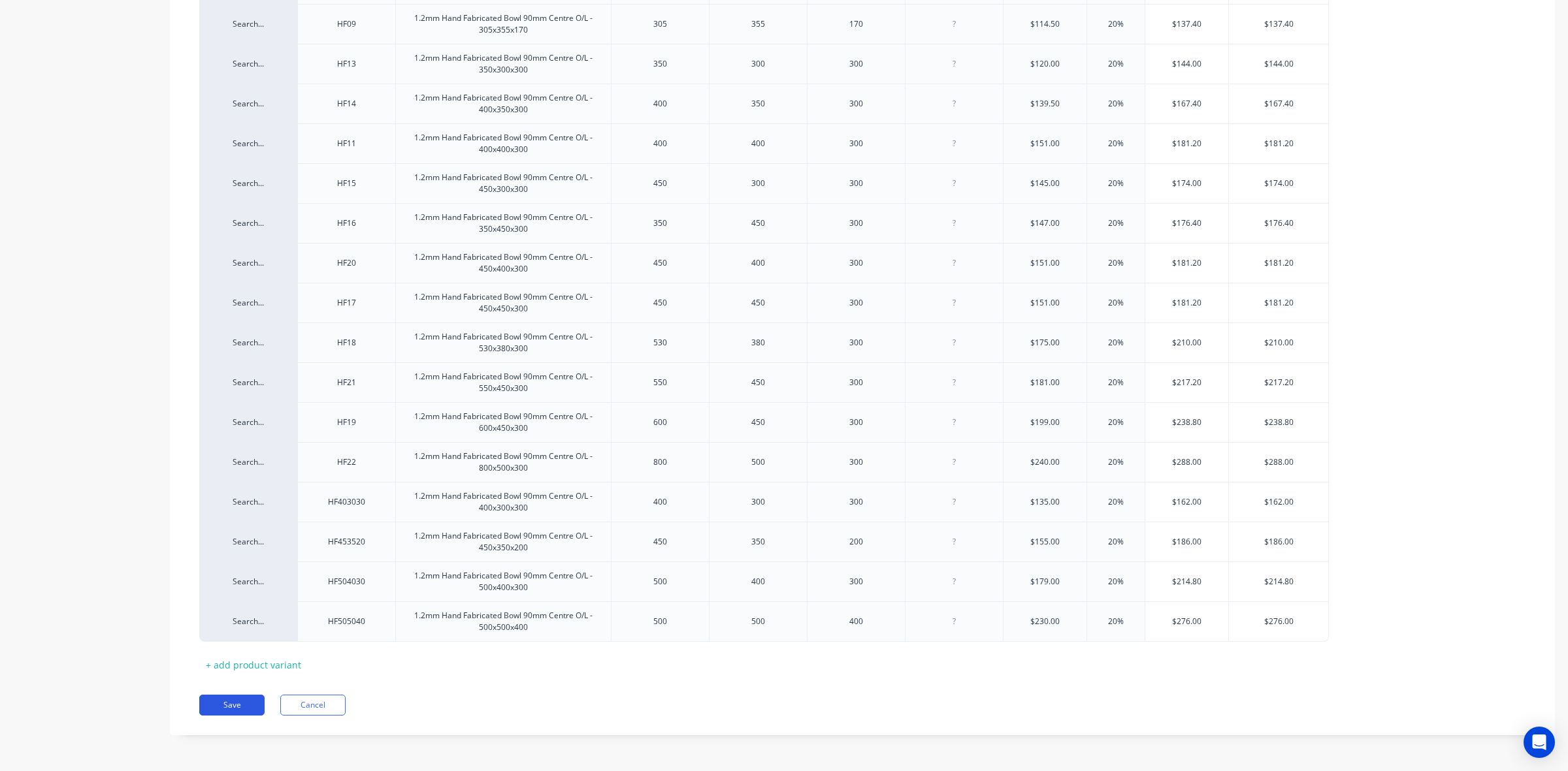
type textarea "304 Premium Range - 1.2mm 304 Grade Hand Fabricated Bowls"
click at [241, 702] on button "Save" at bounding box center [232, 705] width 66 height 21
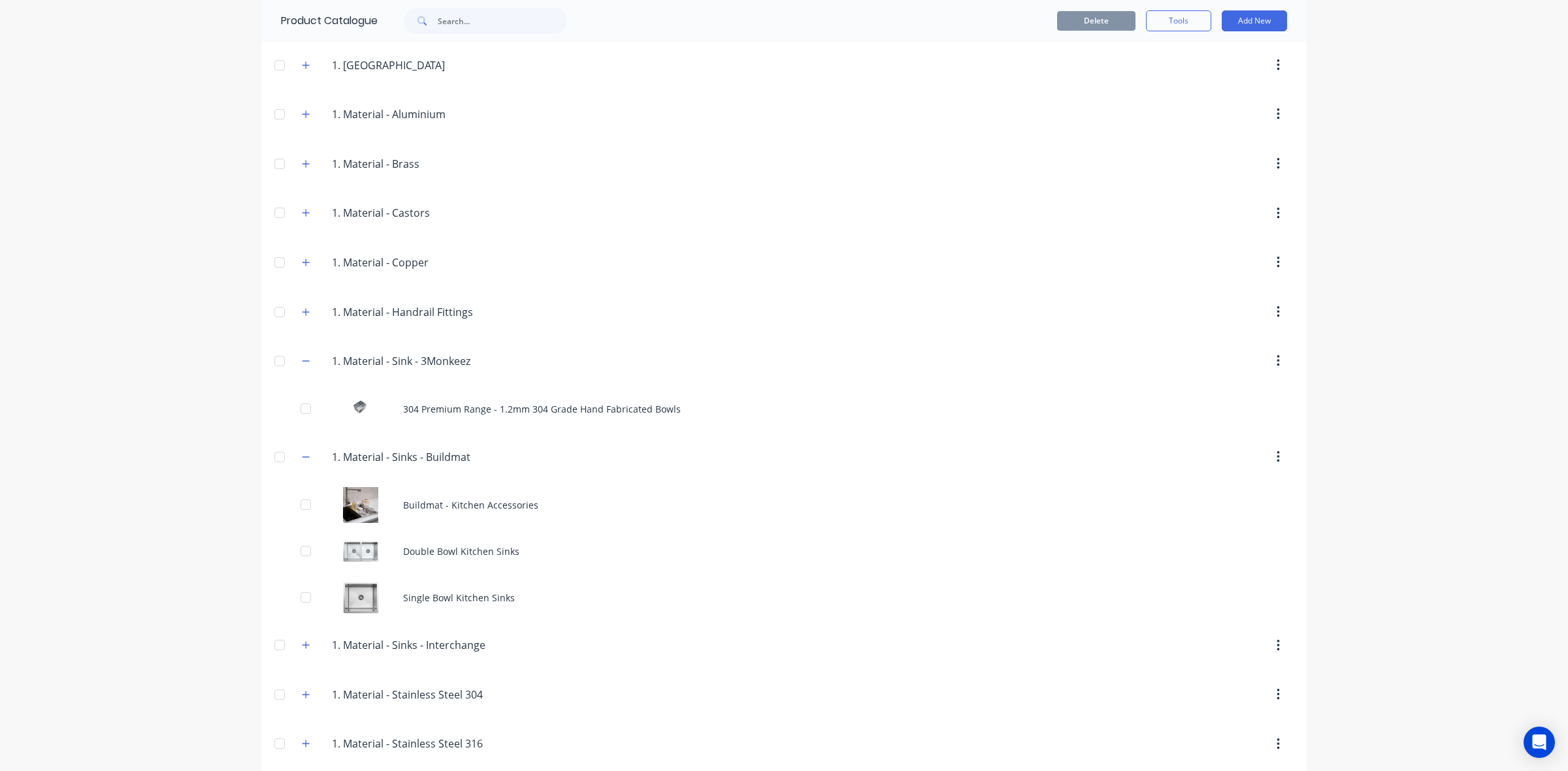
scroll to position [572, 0]
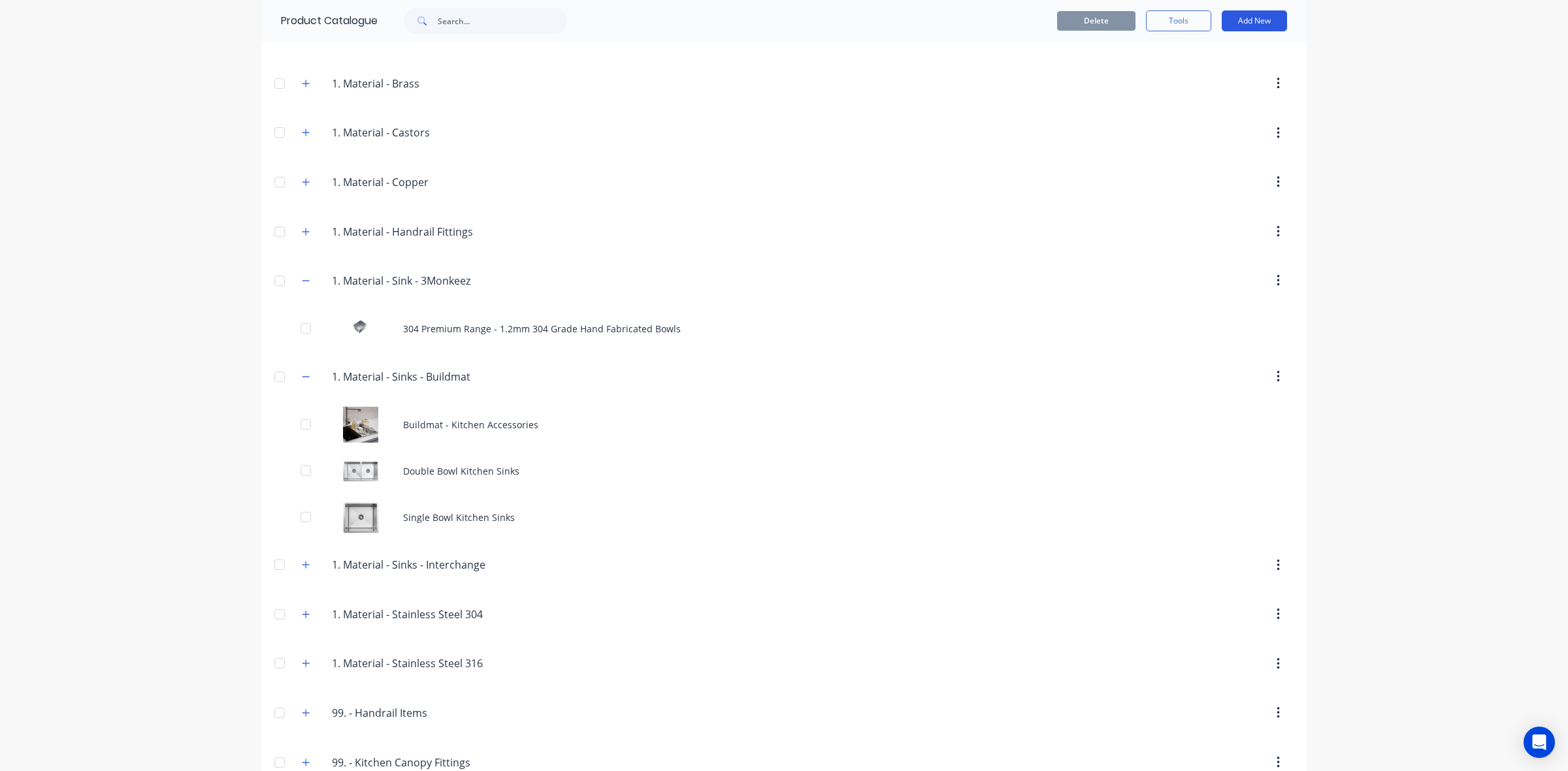
click at [1235, 14] on button "Add New" at bounding box center [1255, 21] width 66 height 21
click at [1206, 77] on div "Product" at bounding box center [1225, 80] width 101 height 19
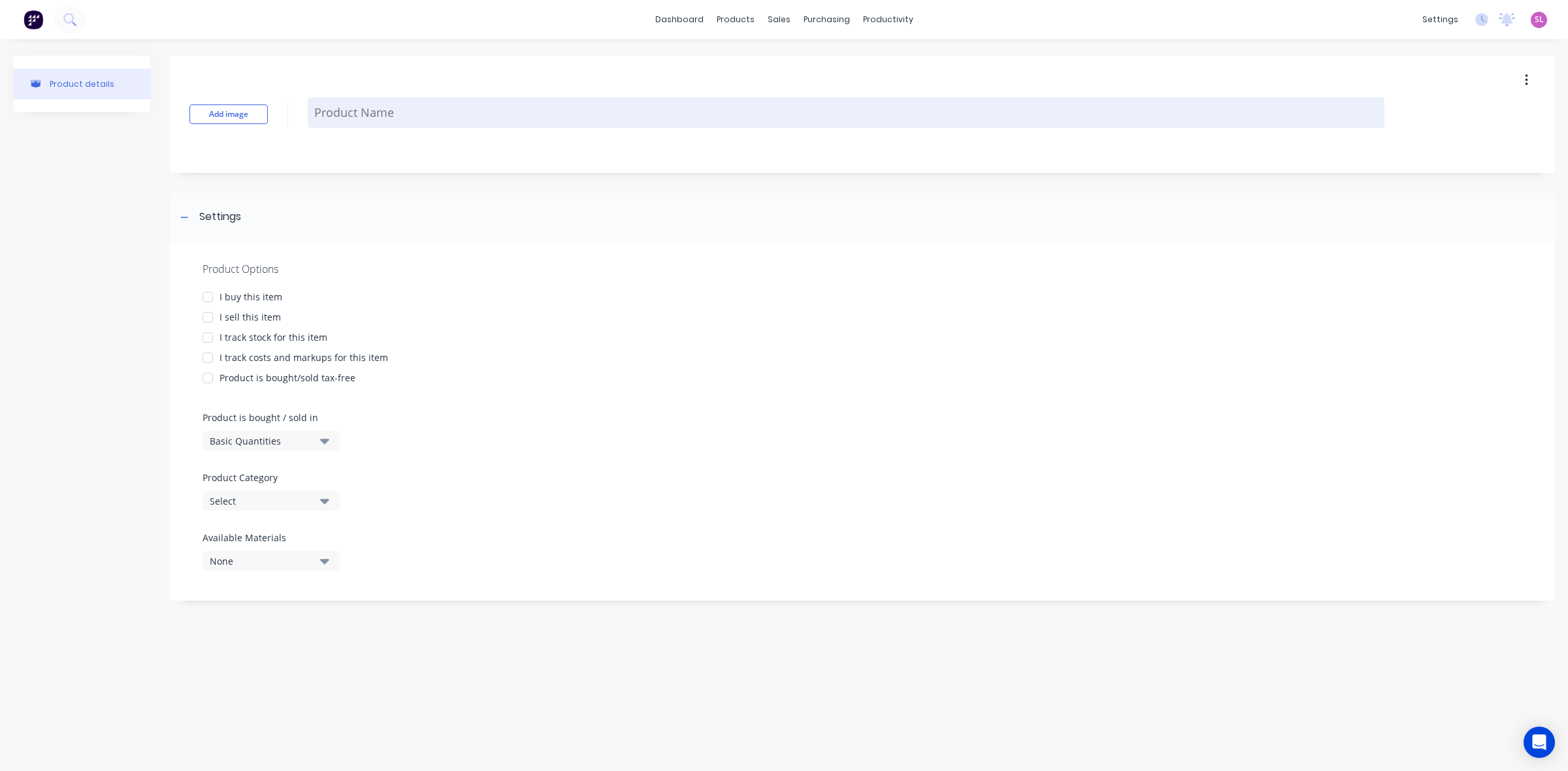
click at [354, 114] on textarea at bounding box center [846, 112] width 1077 height 31
paste textarea "304 Economy Range - 1.2mm 304 Grade Hand Fabricated Bowls"
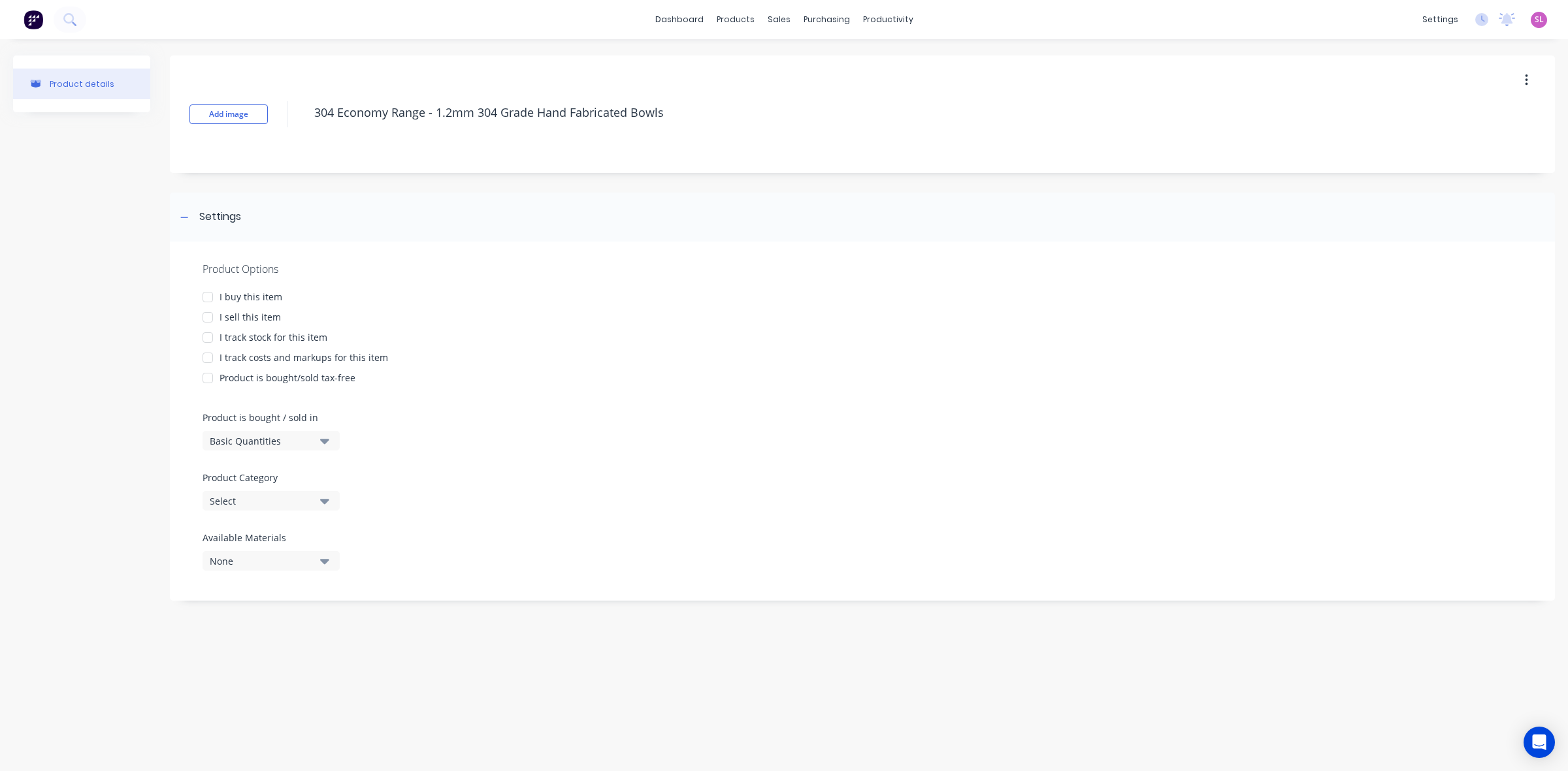
click at [204, 289] on div at bounding box center [208, 297] width 27 height 27
click at [205, 317] on div at bounding box center [208, 318] width 27 height 27
click at [206, 360] on div at bounding box center [208, 359] width 27 height 27
type textarea "304 Economy Range - 1.2mm 304 Grade Hand Fabricated Bowls"
click at [251, 499] on div "Select" at bounding box center [262, 501] width 104 height 13
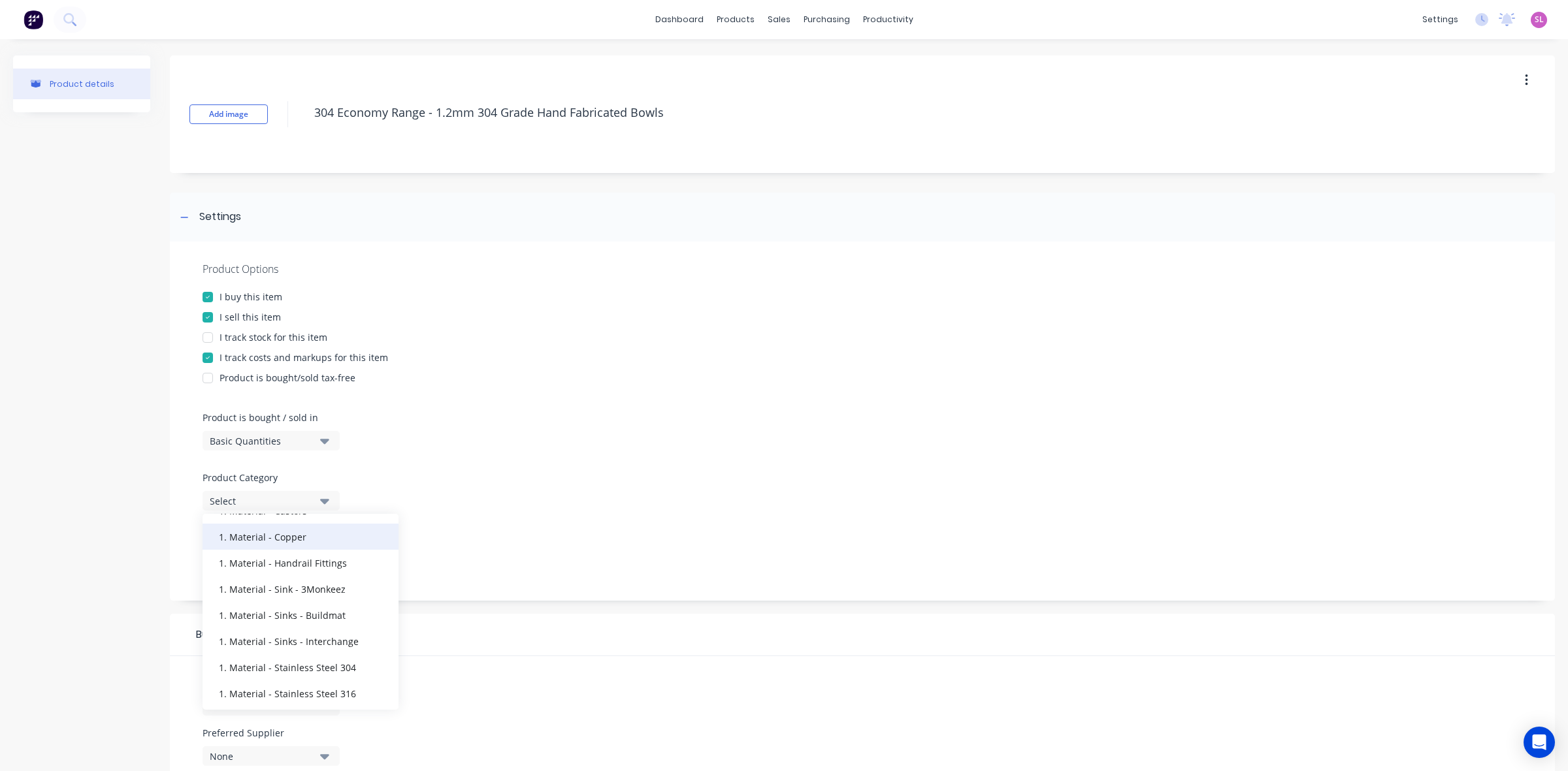
scroll to position [381, 0]
click at [321, 557] on div "1. Material - Sink - 3Monkeez" at bounding box center [300, 558] width 196 height 27
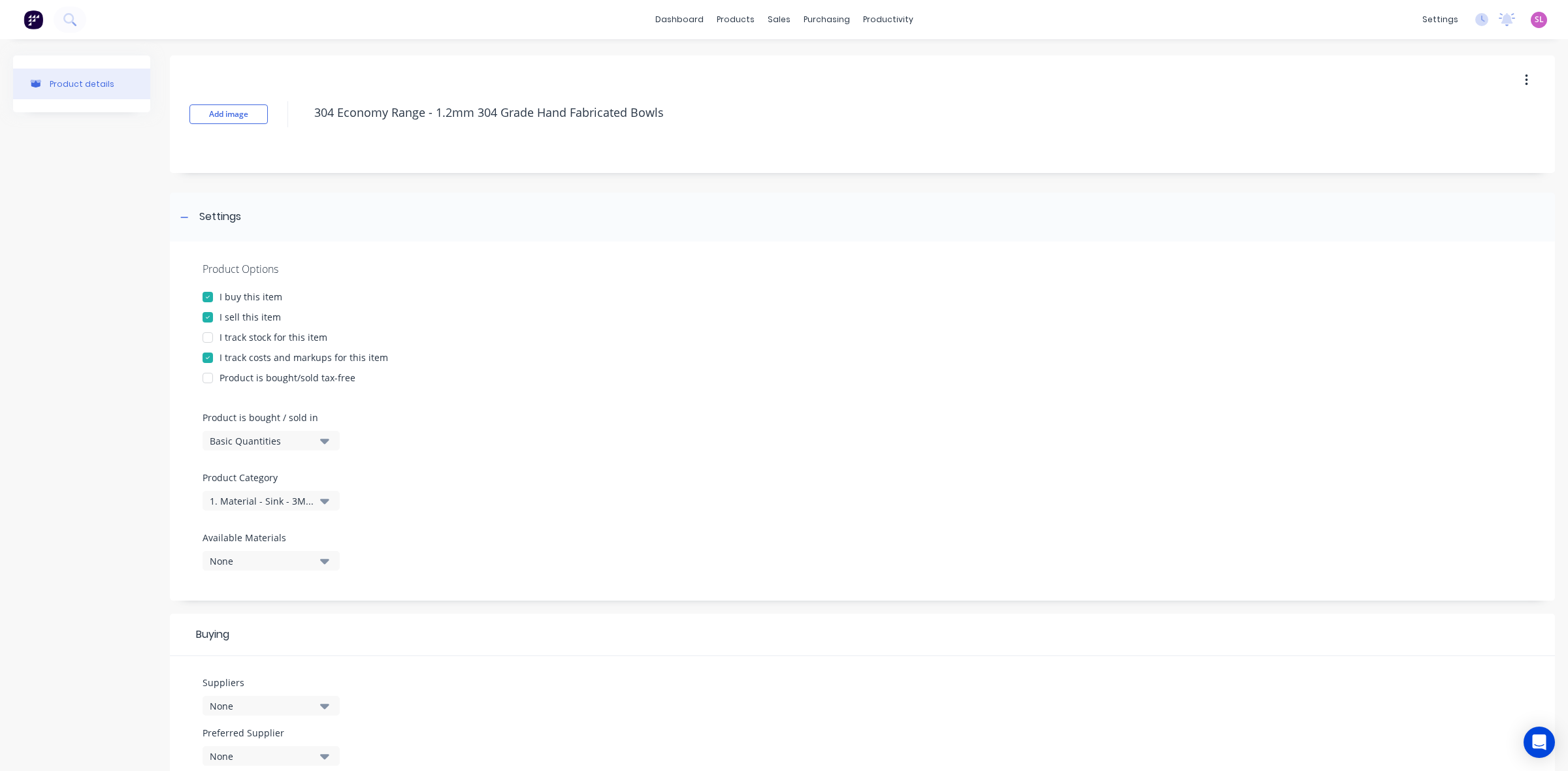
scroll to position [190, 0]
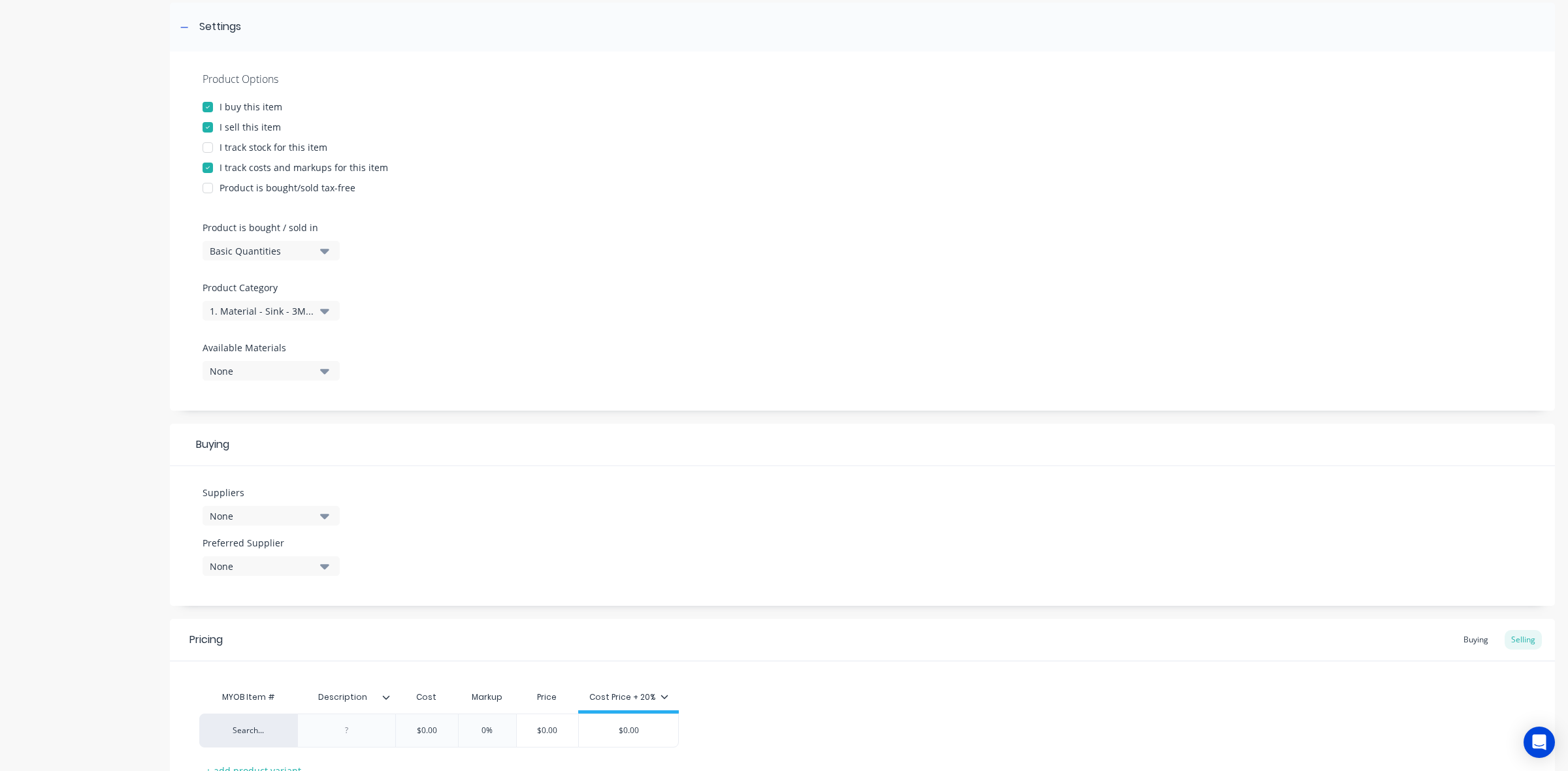
click at [325, 517] on icon "button" at bounding box center [325, 517] width 9 height 5
click at [314, 553] on input "text" at bounding box center [310, 555] width 138 height 27
click at [226, 582] on div "button" at bounding box center [224, 588] width 27 height 27
type input "3"
drag, startPoint x: 495, startPoint y: 520, endPoint x: 481, endPoint y: 527, distance: 15.7
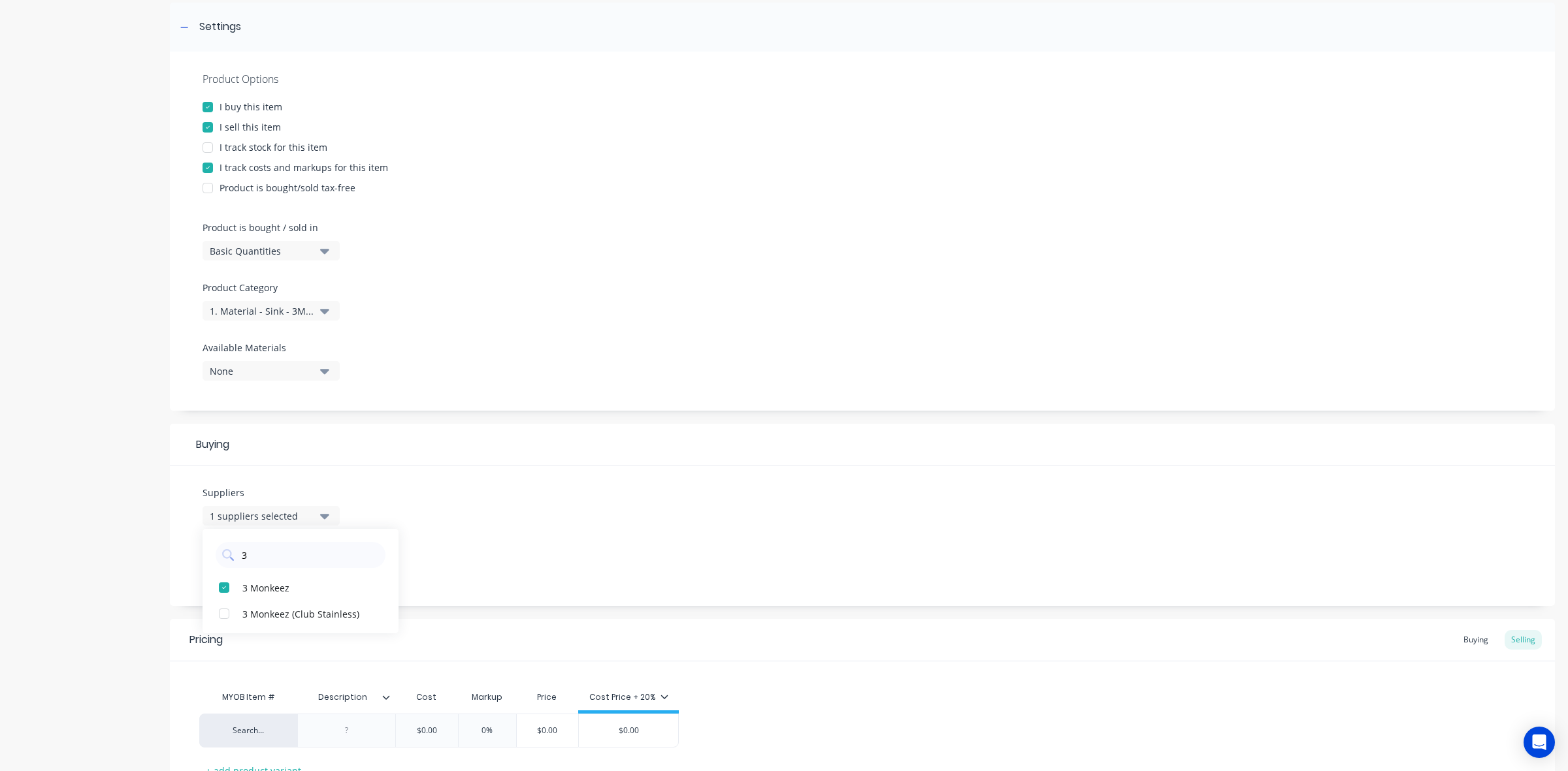
click at [495, 520] on div "Suppliers 1 suppliers selected 3 3 Monkeez 3 Monkeez (Club Stainless) Preferred…" at bounding box center [862, 536] width 1385 height 140
click at [323, 563] on icon "button" at bounding box center [325, 567] width 9 height 14
click at [253, 642] on div "3 Monkeez" at bounding box center [308, 637] width 131 height 13
click at [498, 570] on div "Suppliers 1 suppliers selected 3 Preferred Supplier 3 Monkeez 3 Monkeez" at bounding box center [862, 536] width 1385 height 140
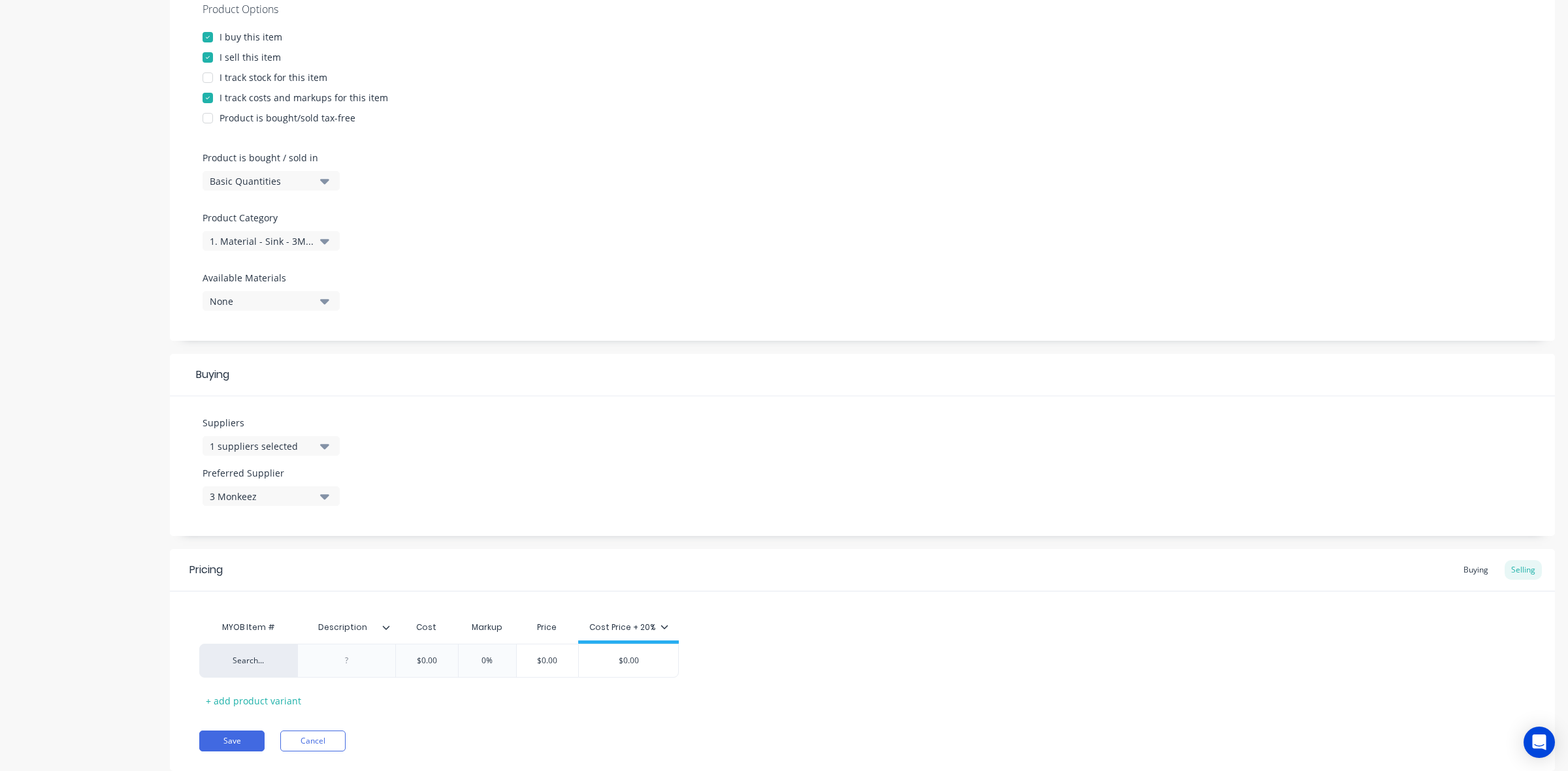
scroll to position [296, 0]
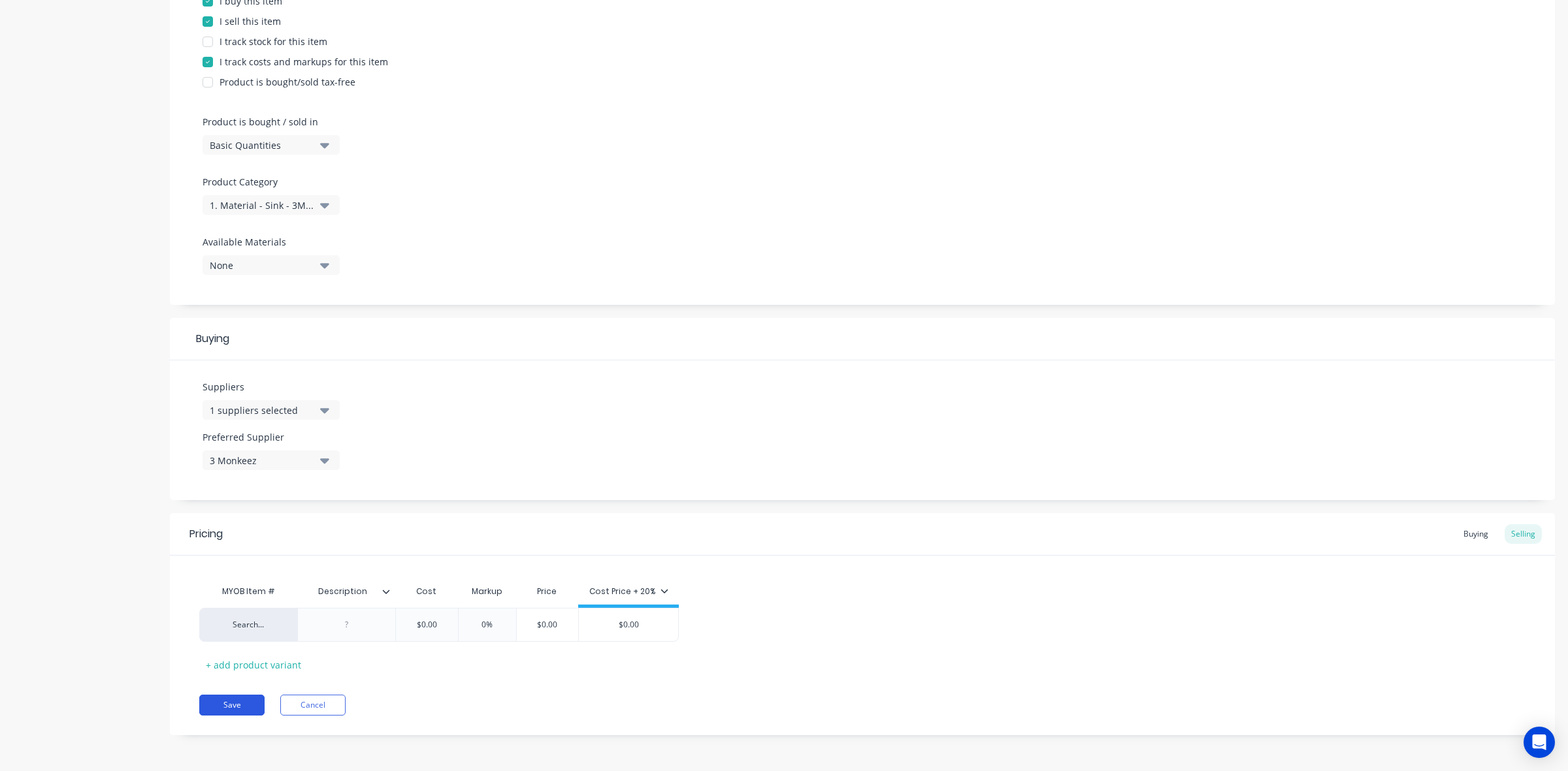
click at [228, 707] on button "Save" at bounding box center [232, 705] width 66 height 21
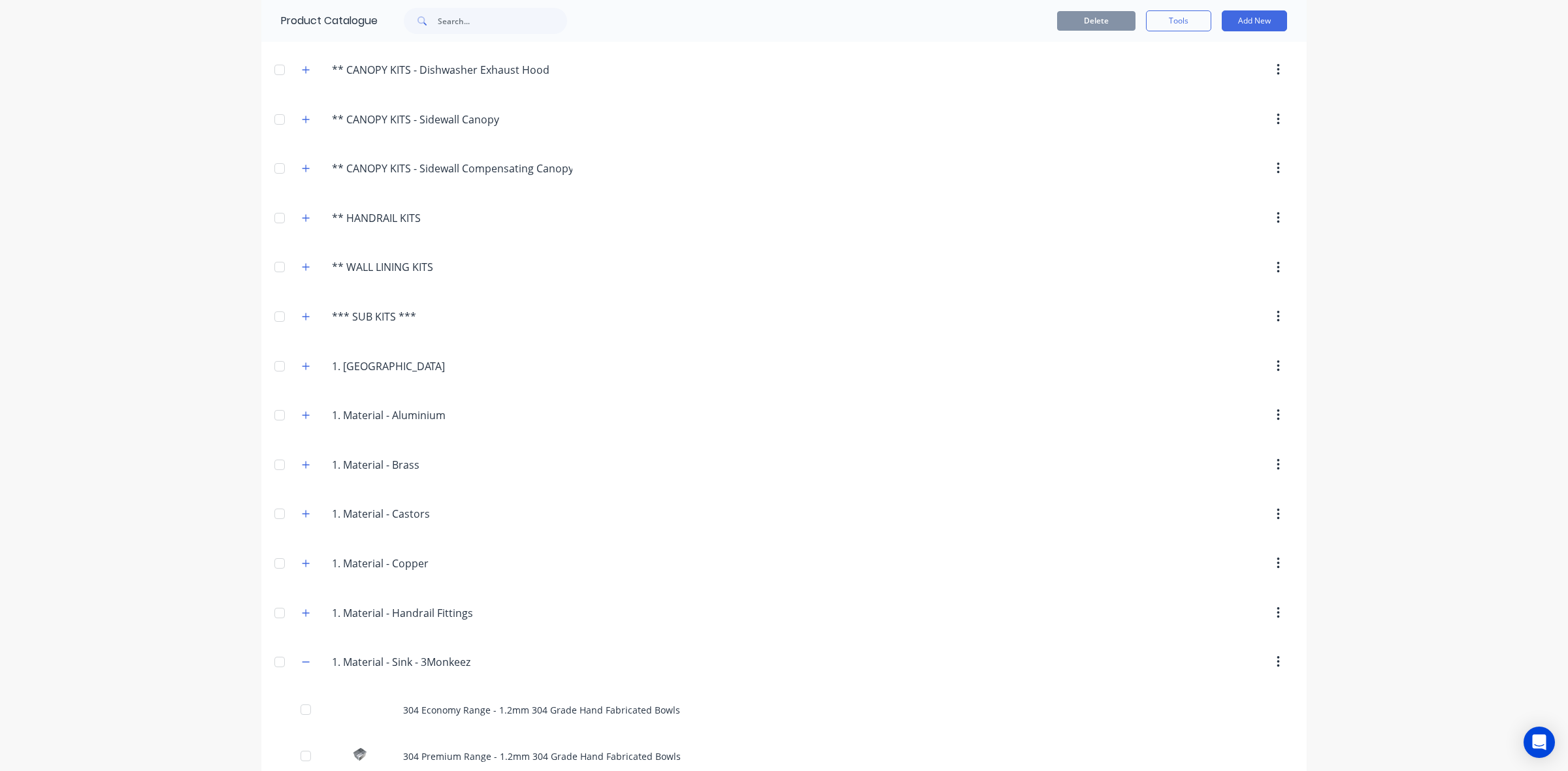
scroll to position [381, 0]
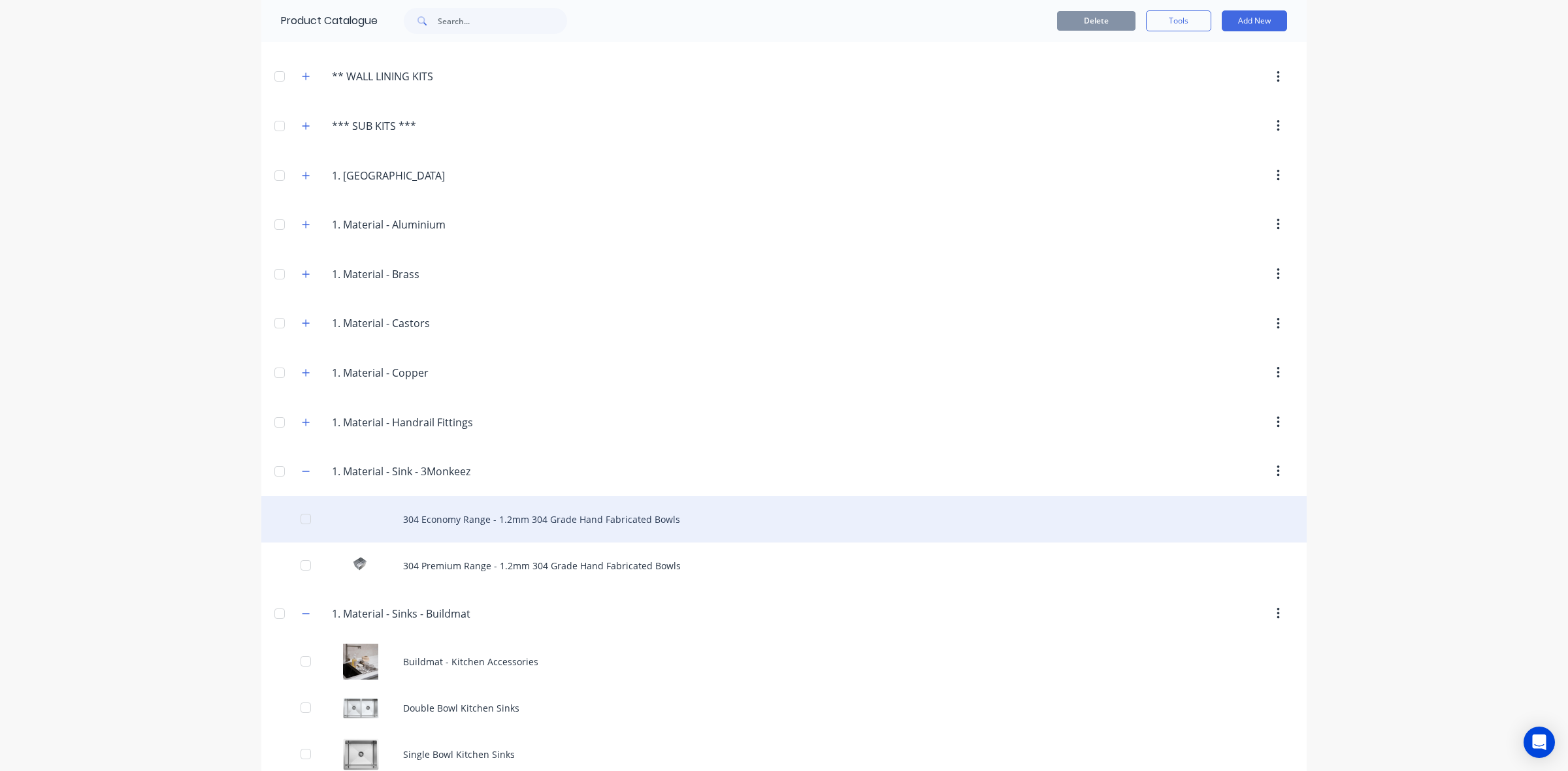
click at [455, 521] on div "304 Economy Range - 1.2mm 304 Grade Hand Fabricated Bowls" at bounding box center [784, 520] width 1045 height 46
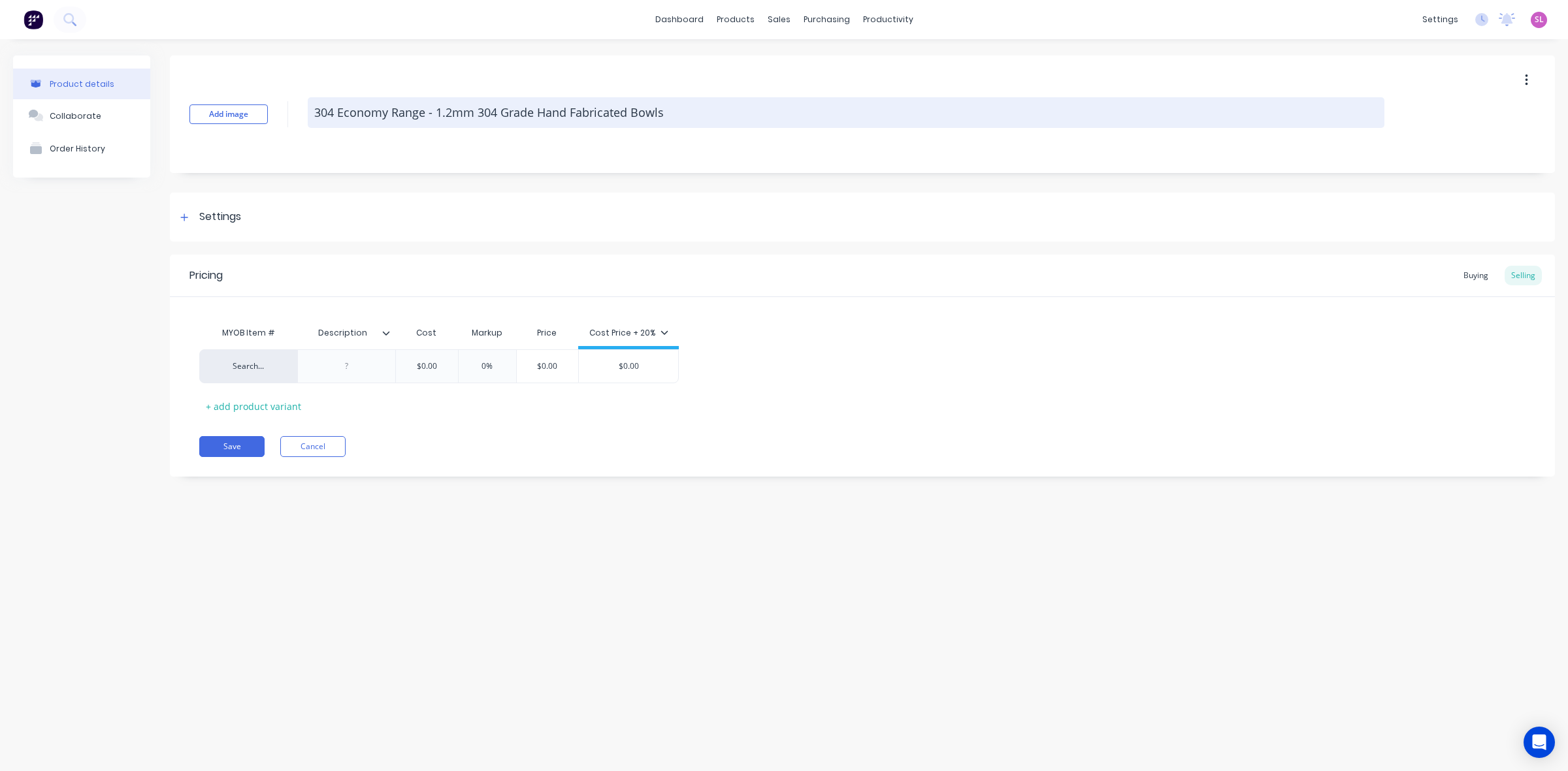
click at [484, 108] on textarea "304 Economy Range - 1.2mm 304 Grade Hand Fabricated Bowls" at bounding box center [846, 112] width 1077 height 31
click at [480, 113] on textarea "304 Economy Range - 1.2mm 304 Grade Hand Fabricated Bowls" at bounding box center [846, 112] width 1077 height 31
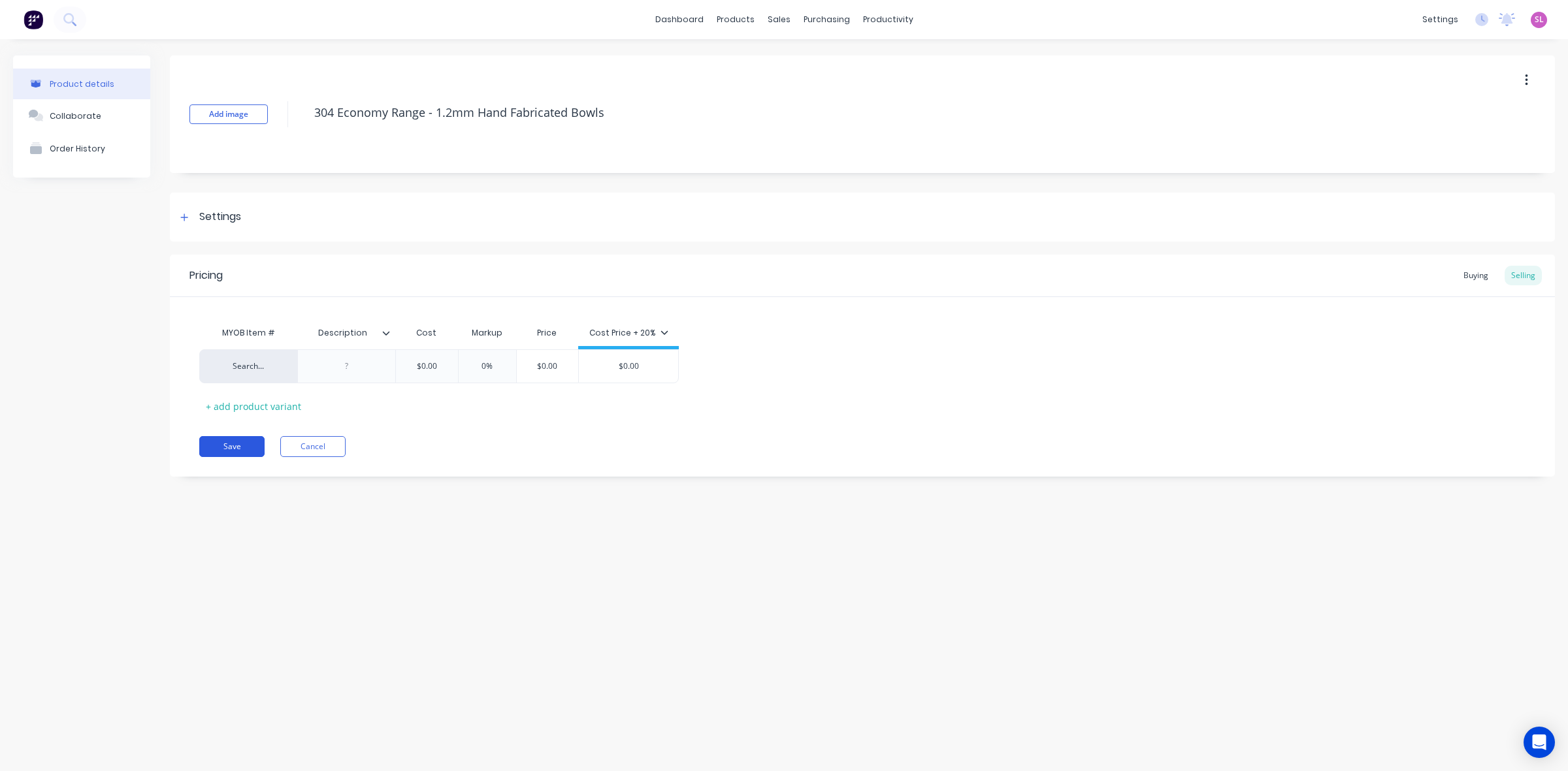
type textarea "304 Economy Range - 1.2mm Hand Fabricated Bowls"
click at [243, 444] on button "Save" at bounding box center [232, 447] width 66 height 21
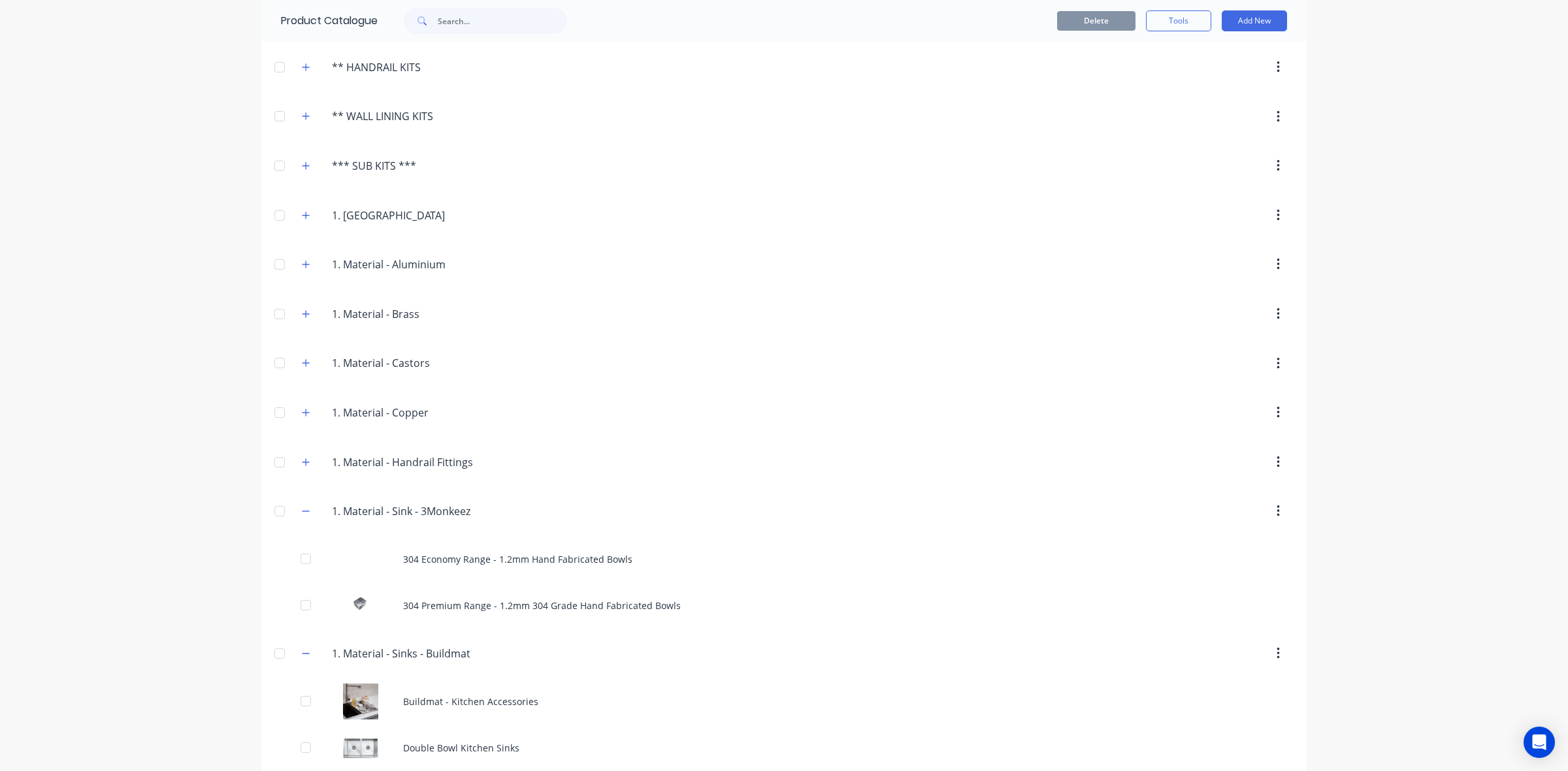
scroll to position [381, 0]
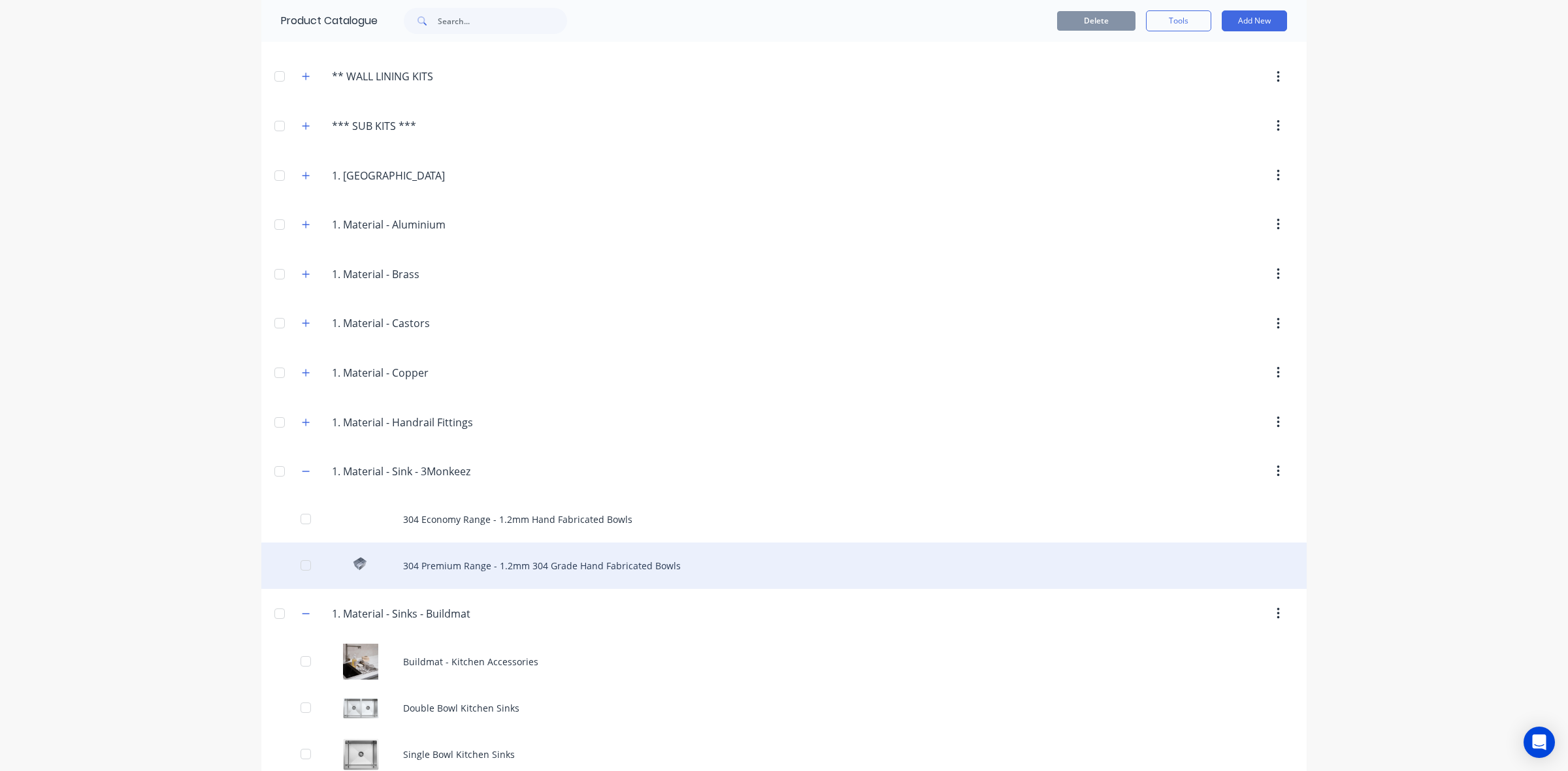
click at [555, 568] on div "304 Premium Range - 1.2mm 304 Grade Hand Fabricated Bowls" at bounding box center [784, 566] width 1045 height 46
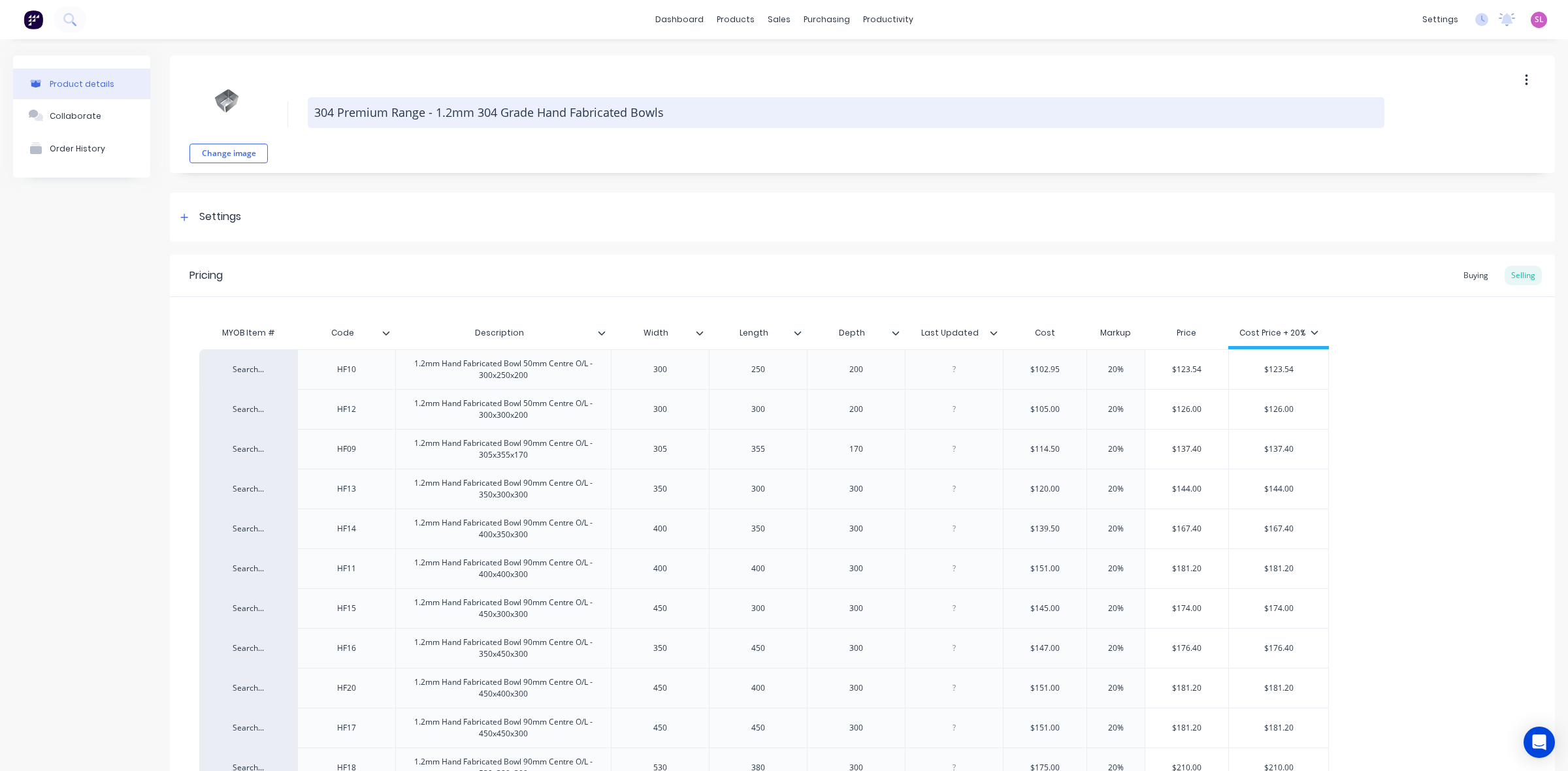
click at [481, 112] on textarea "304 Premium Range - 1.2mm 304 Grade Hand Fabricated Bowls" at bounding box center [846, 112] width 1077 height 31
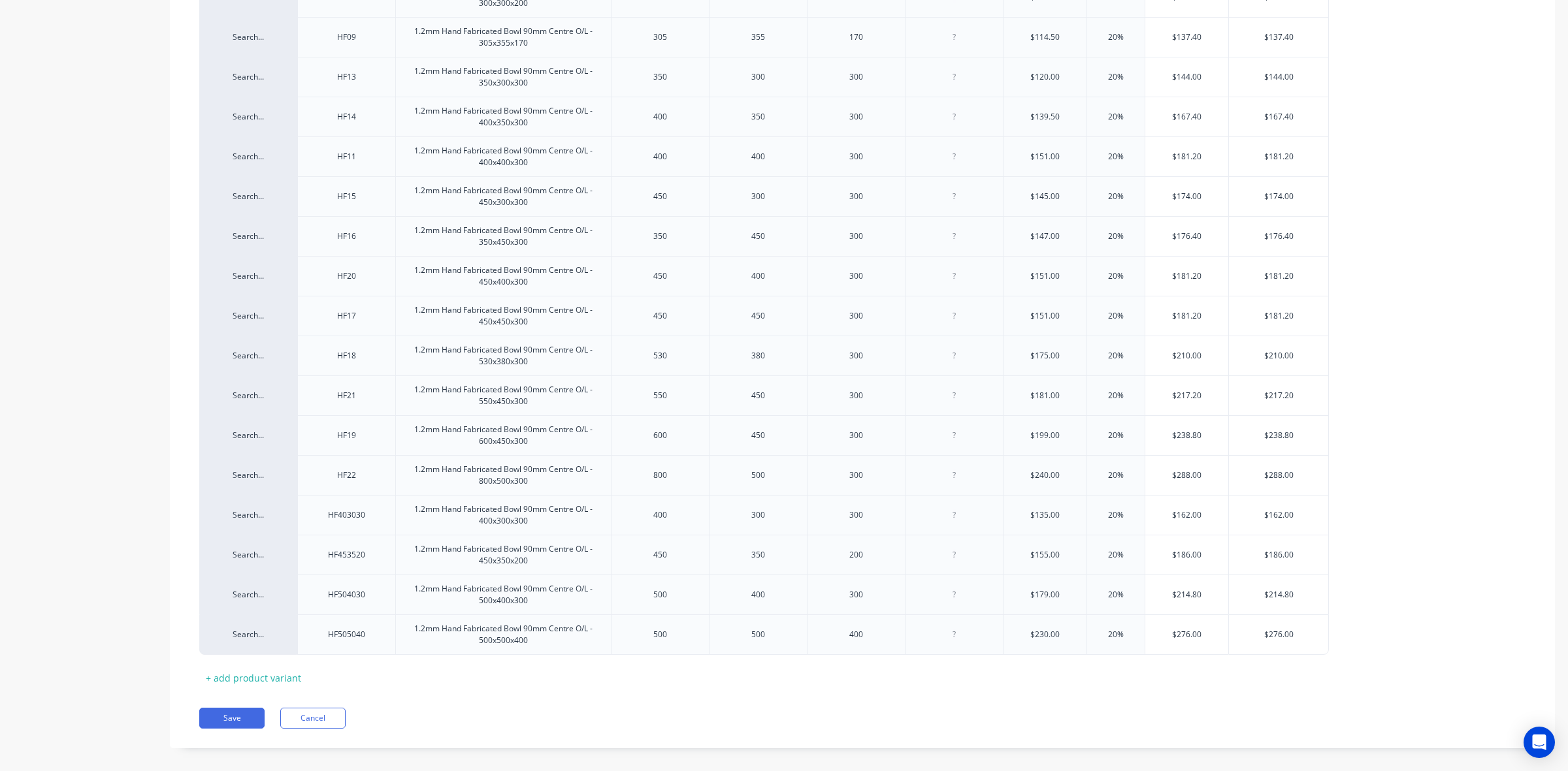
scroll to position [428, 0]
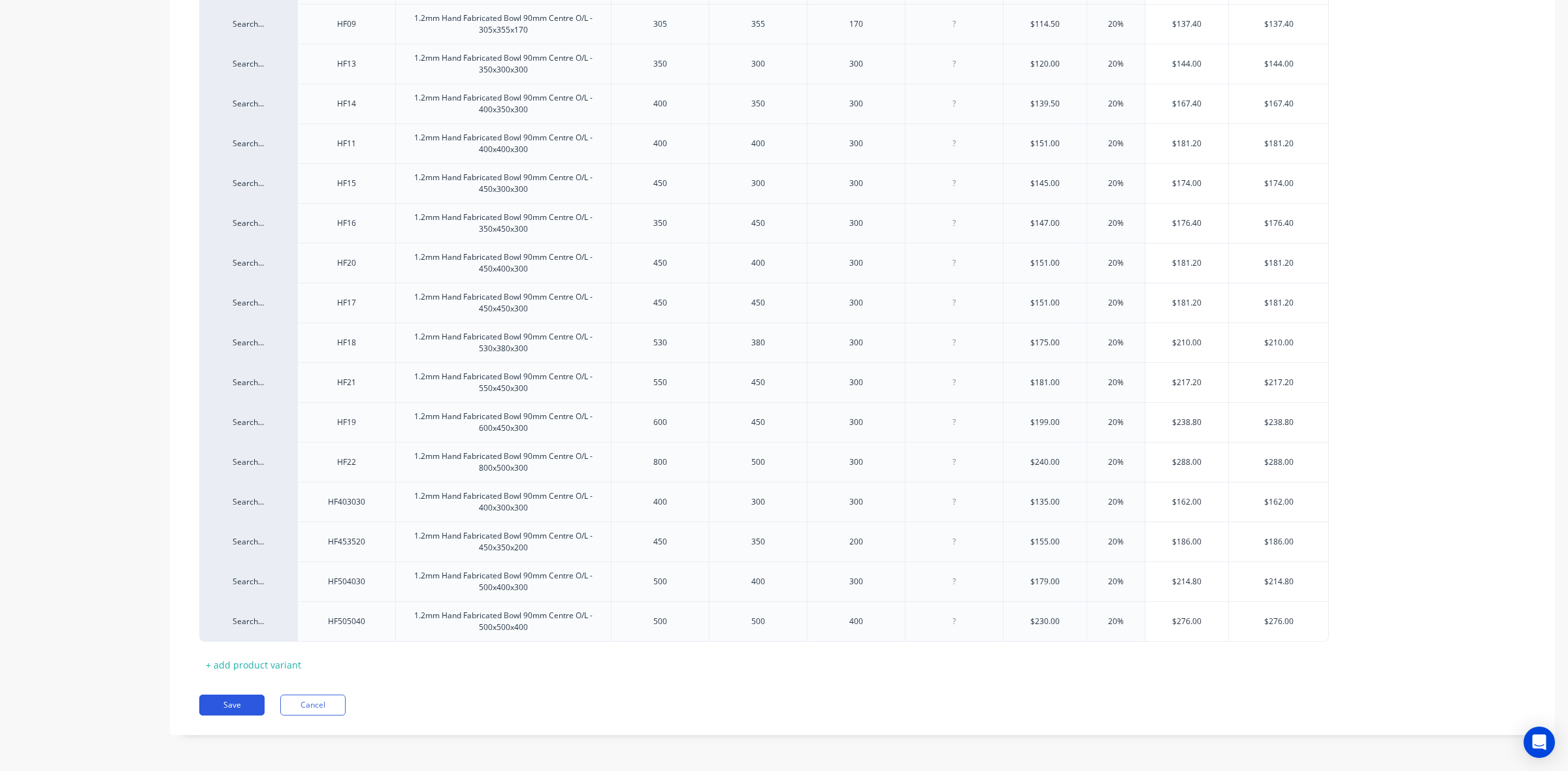
type textarea "304 Premium Range - 1.2mm Hand Fabricated Bowls"
click at [256, 704] on button "Save" at bounding box center [232, 705] width 66 height 21
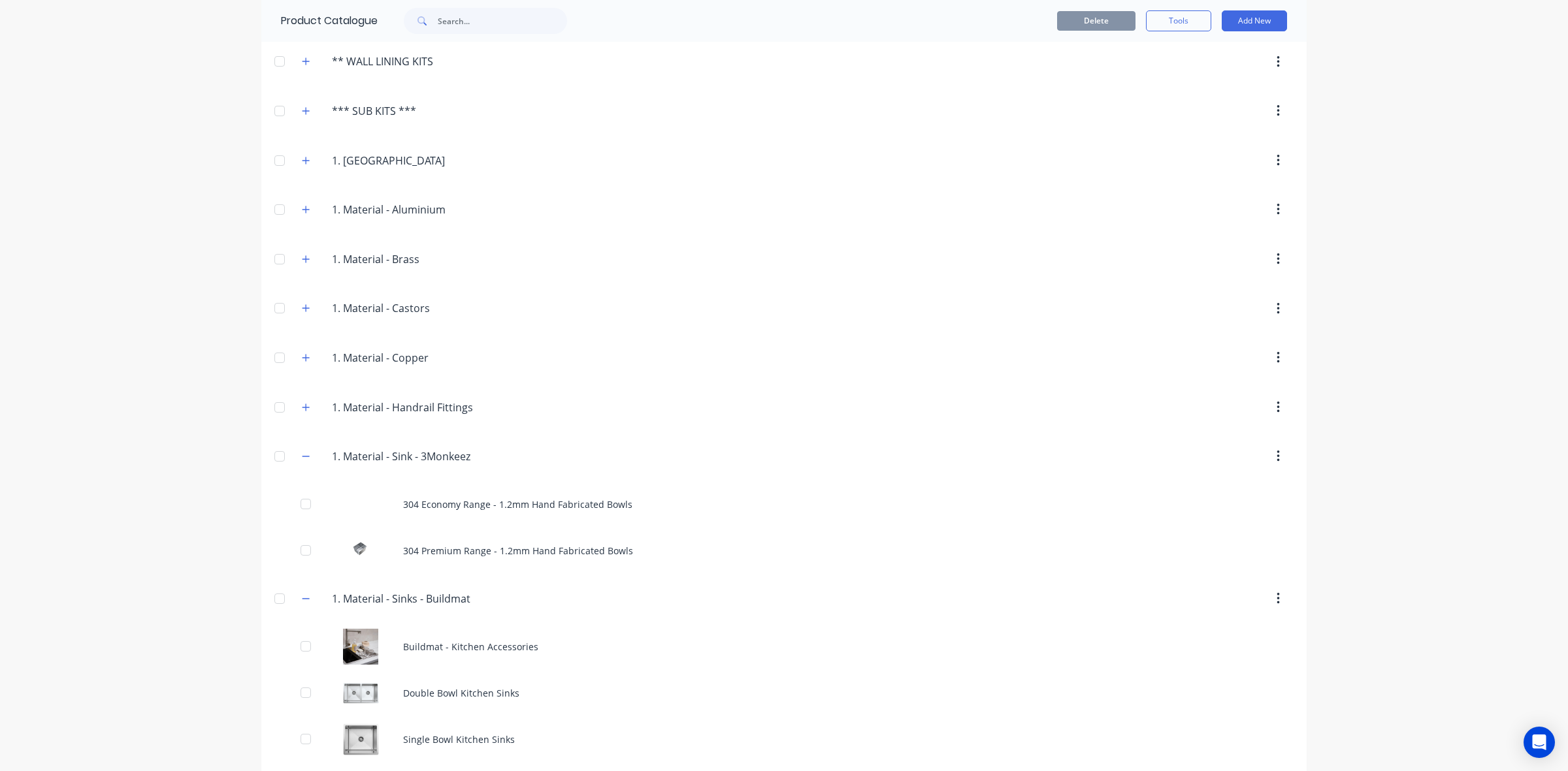
scroll to position [761, 0]
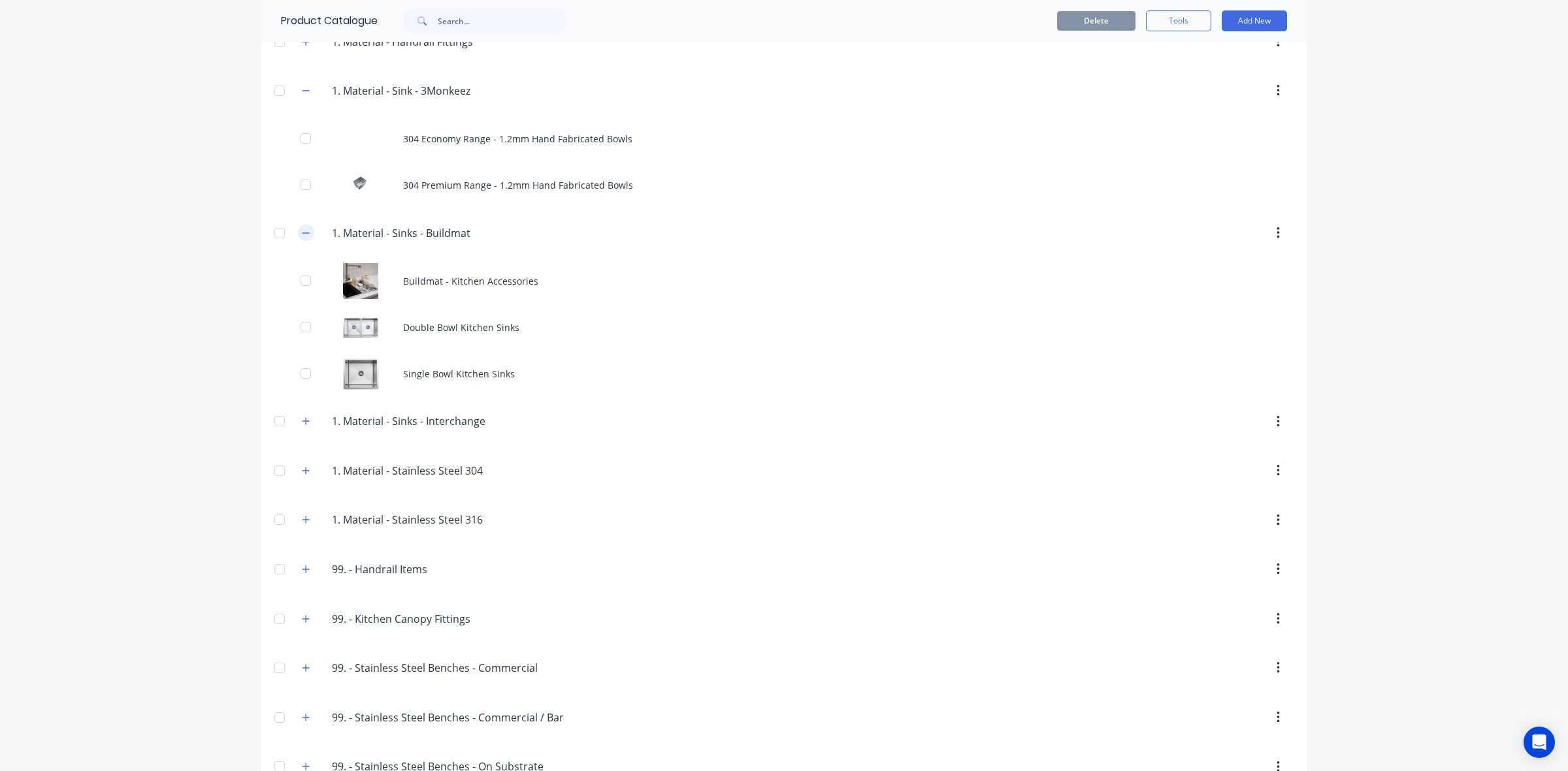
click at [298, 241] on button "button" at bounding box center [305, 233] width 16 height 16
